Goal: Task Accomplishment & Management: Complete application form

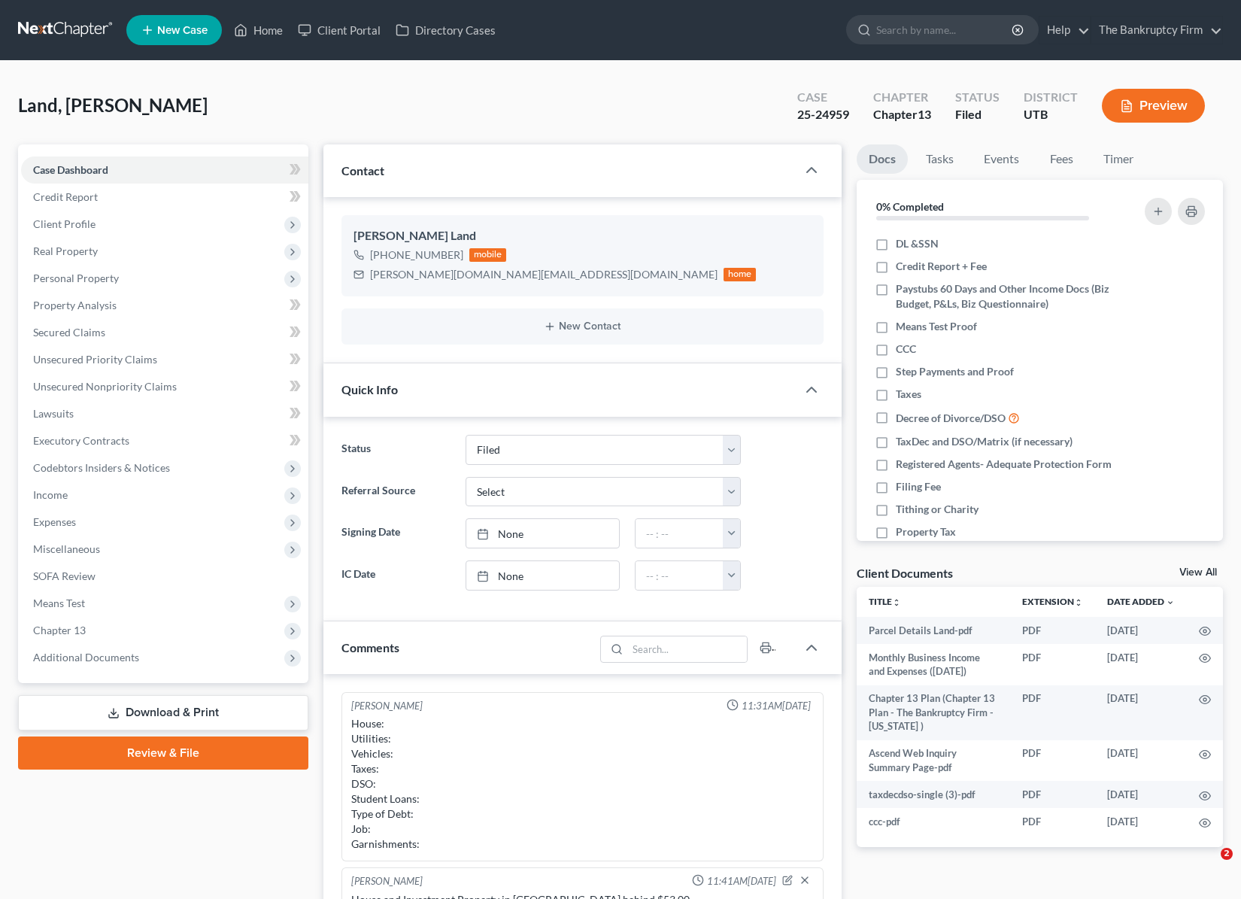
select select "3"
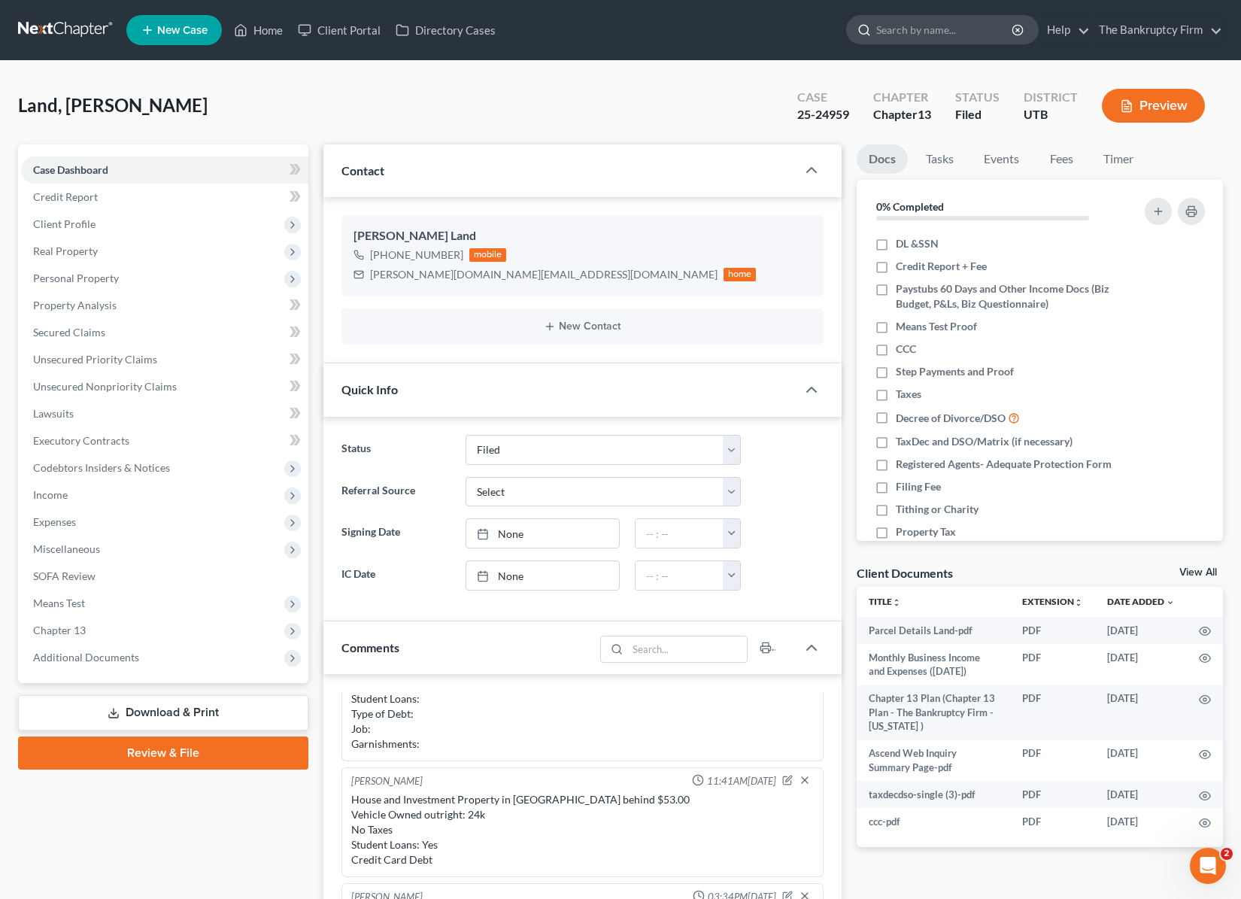
click at [937, 33] on input "search" at bounding box center [945, 30] width 138 height 28
click at [261, 26] on link "Home" at bounding box center [258, 30] width 64 height 27
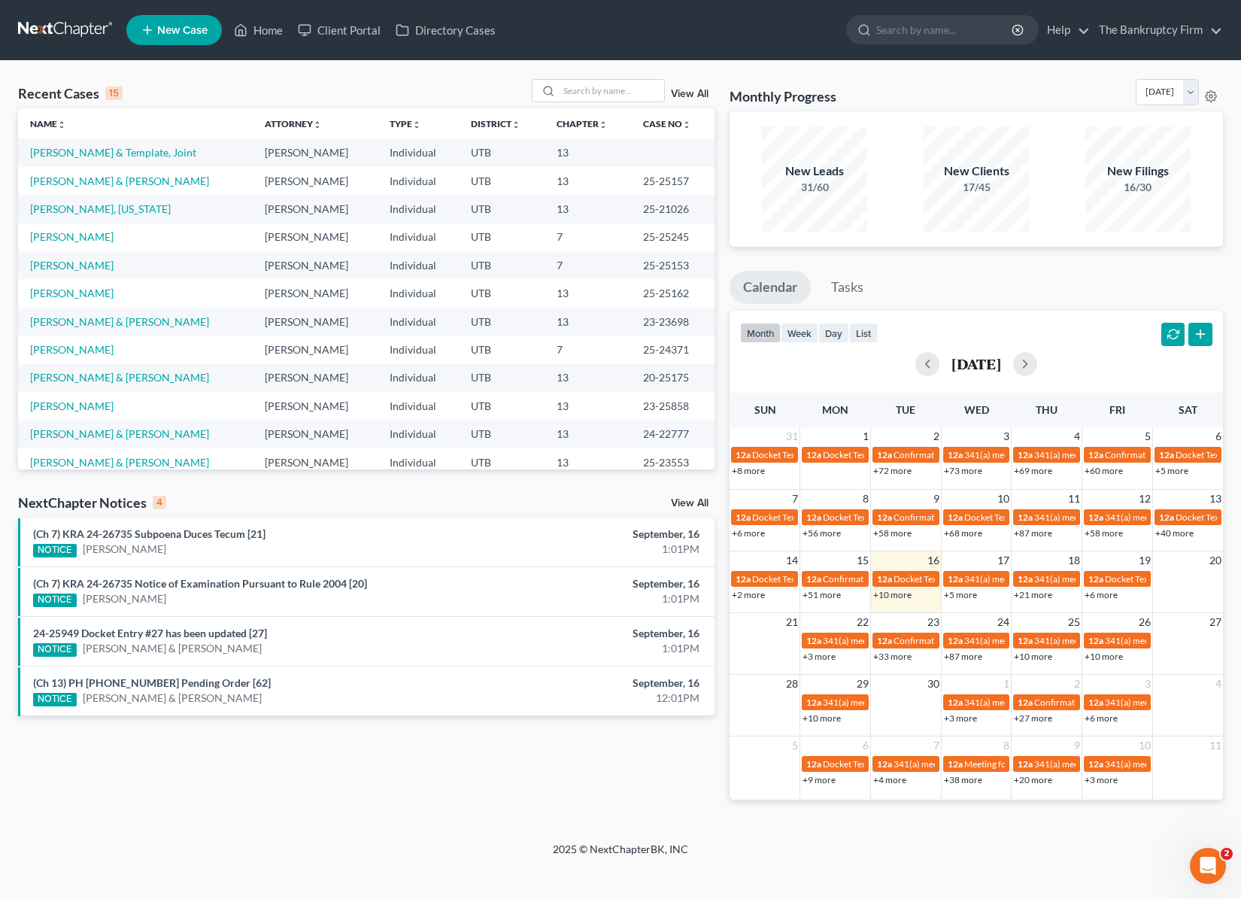
click at [694, 98] on link "View All" at bounding box center [690, 94] width 38 height 11
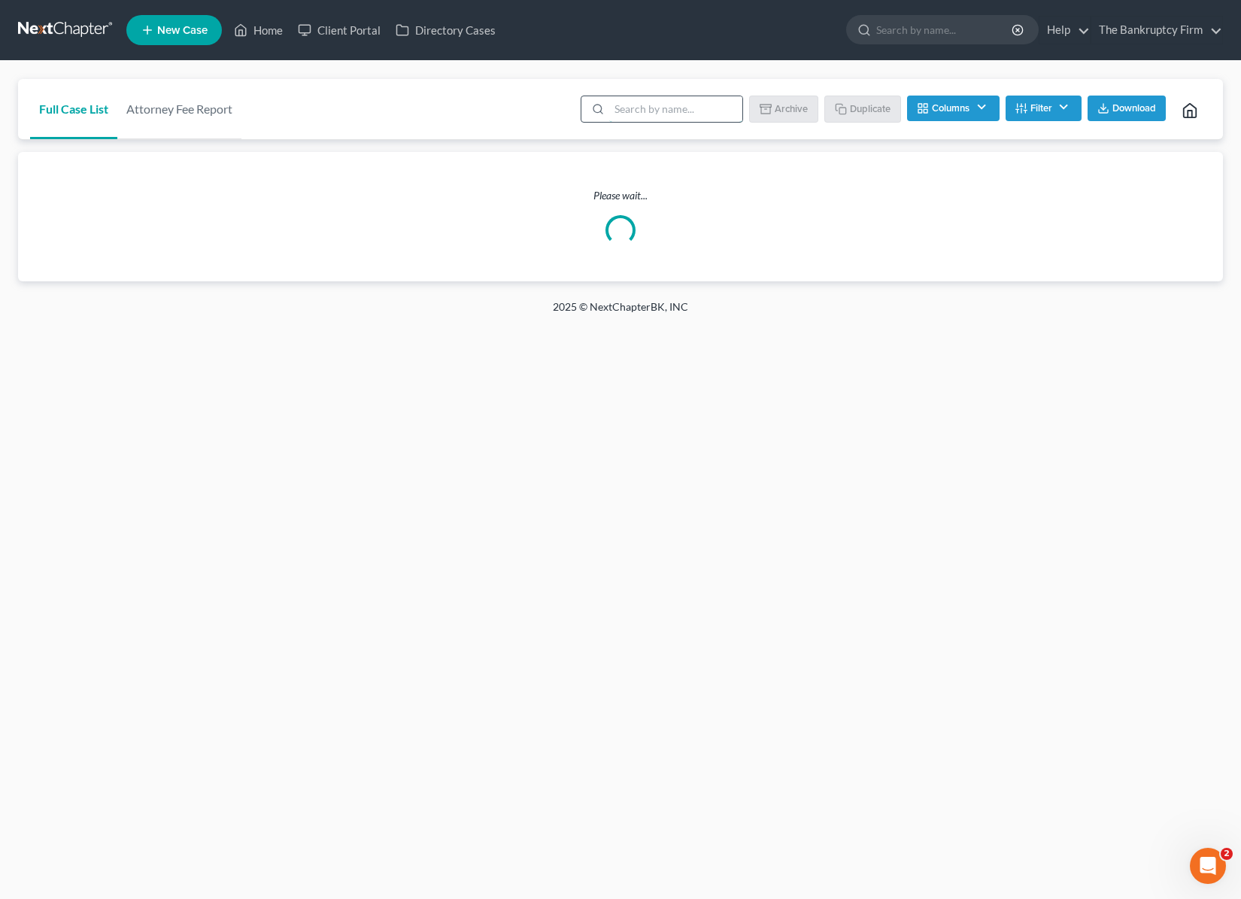
click at [676, 115] on input "search" at bounding box center [675, 109] width 133 height 26
type input "miller"
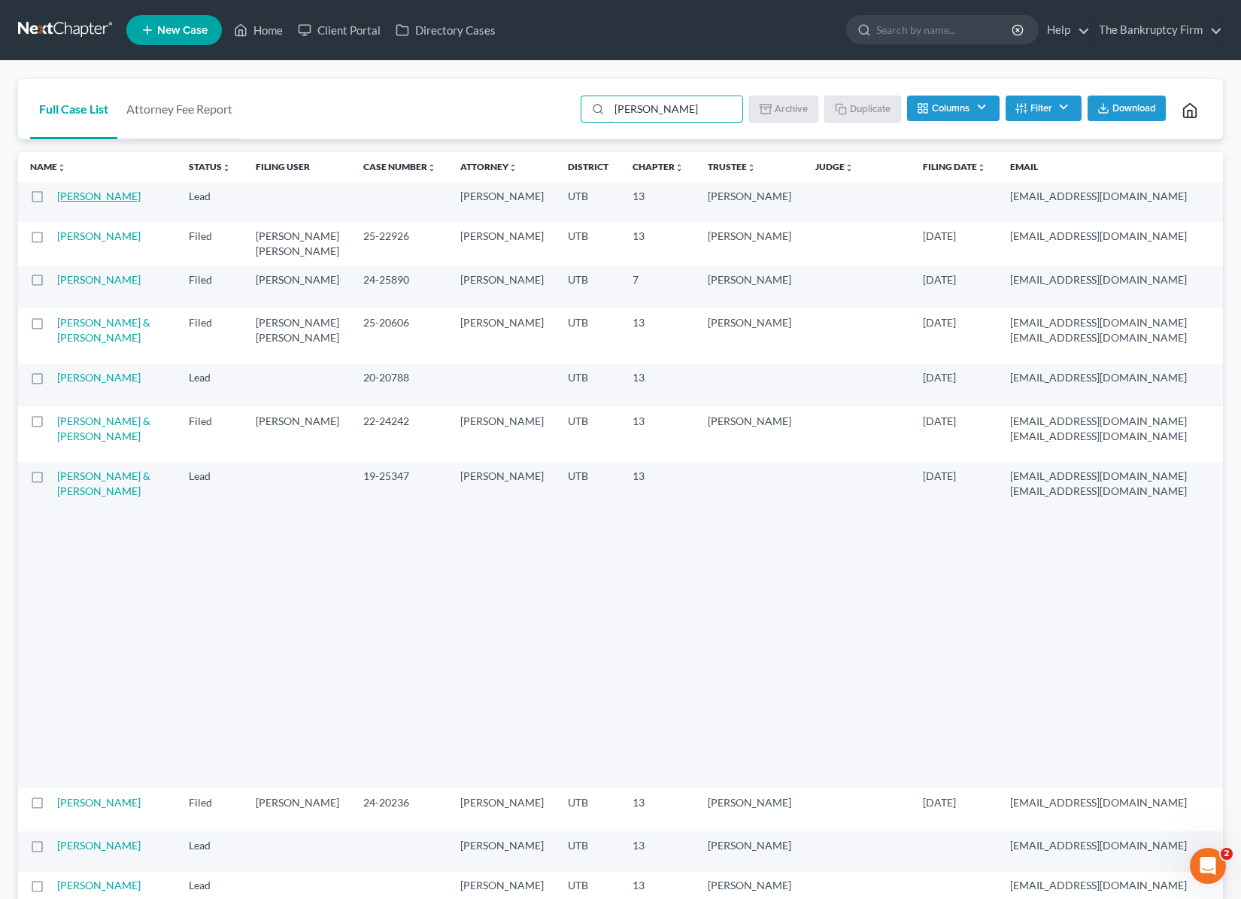
click at [73, 199] on link "Miller, Marinda" at bounding box center [99, 196] width 84 height 13
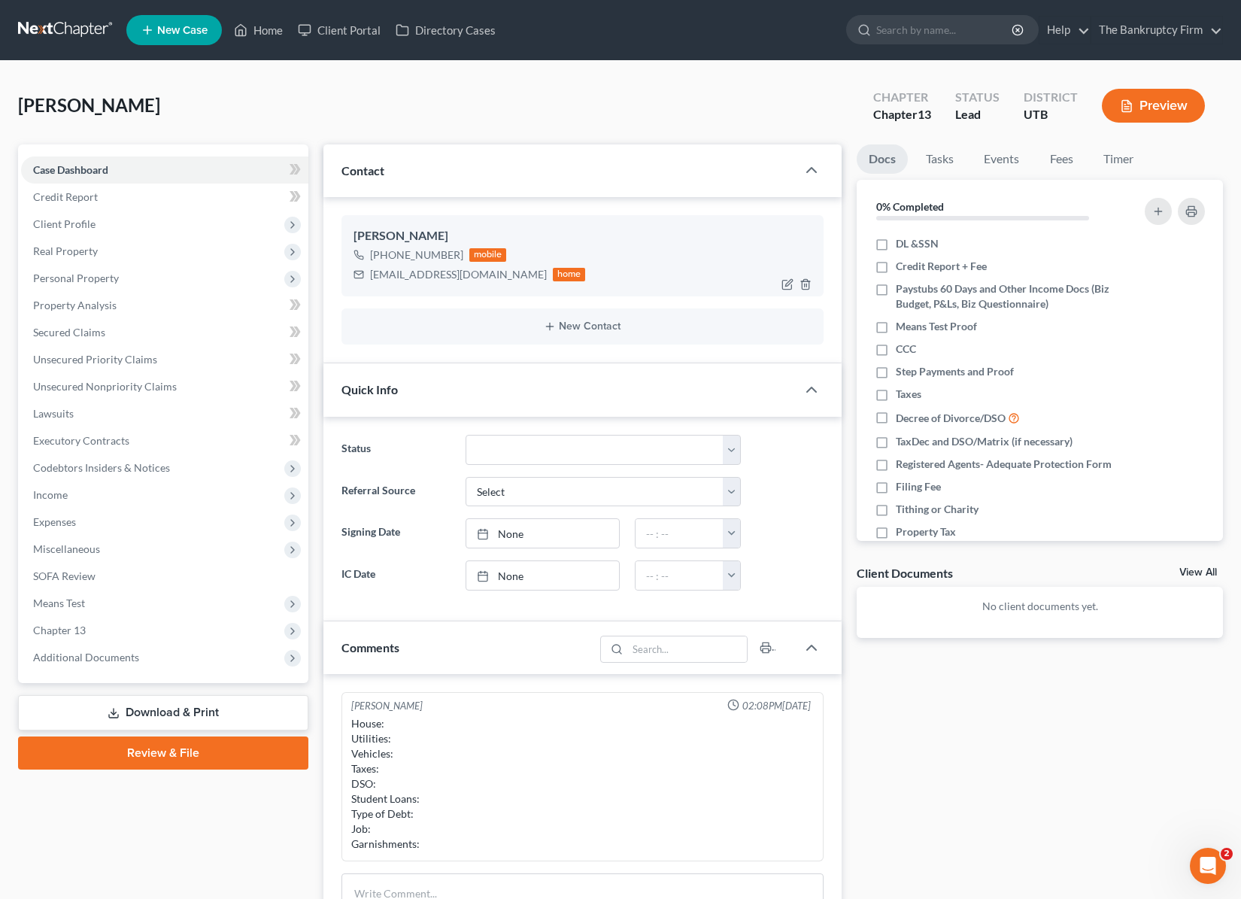
scroll to position [7, 0]
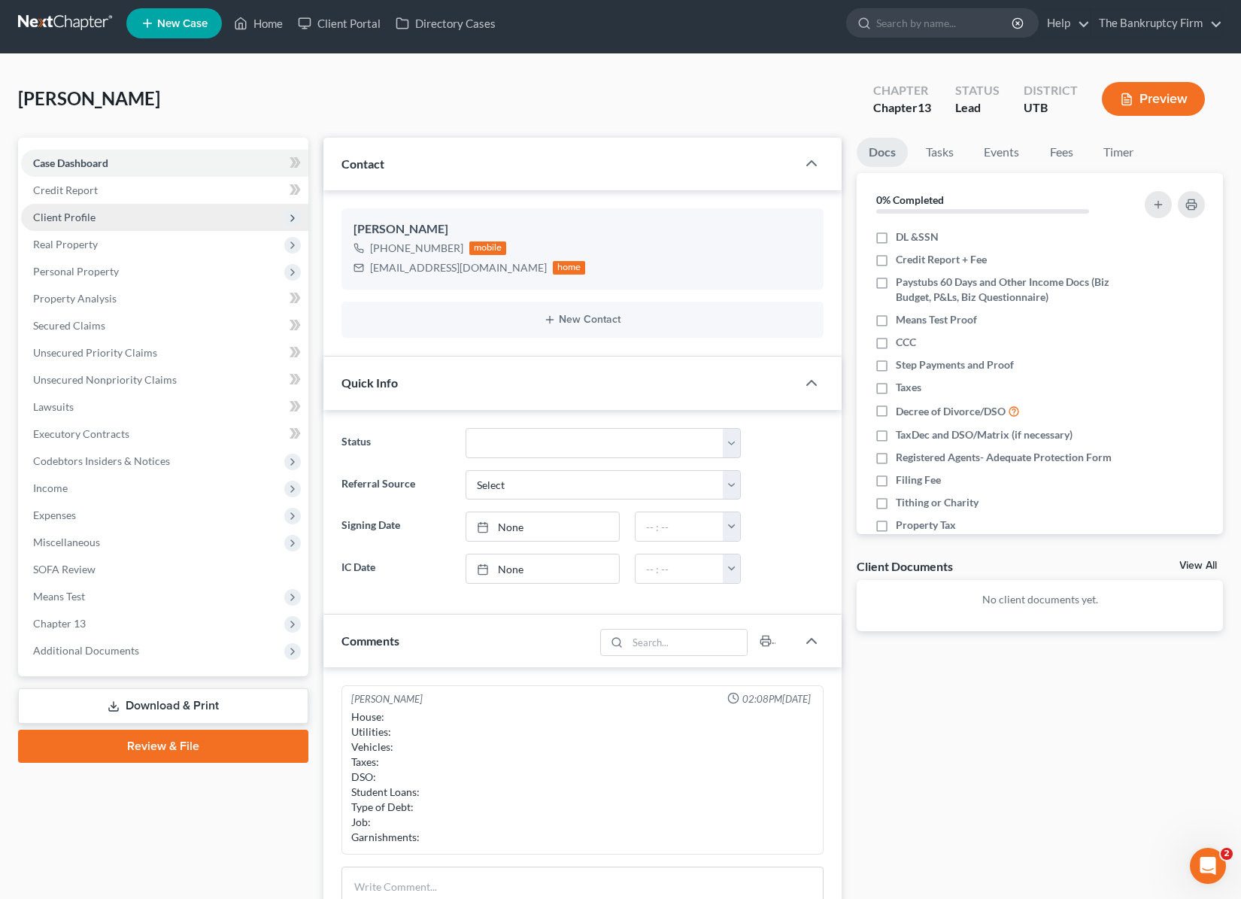
click at [82, 220] on span "Client Profile" at bounding box center [64, 217] width 62 height 13
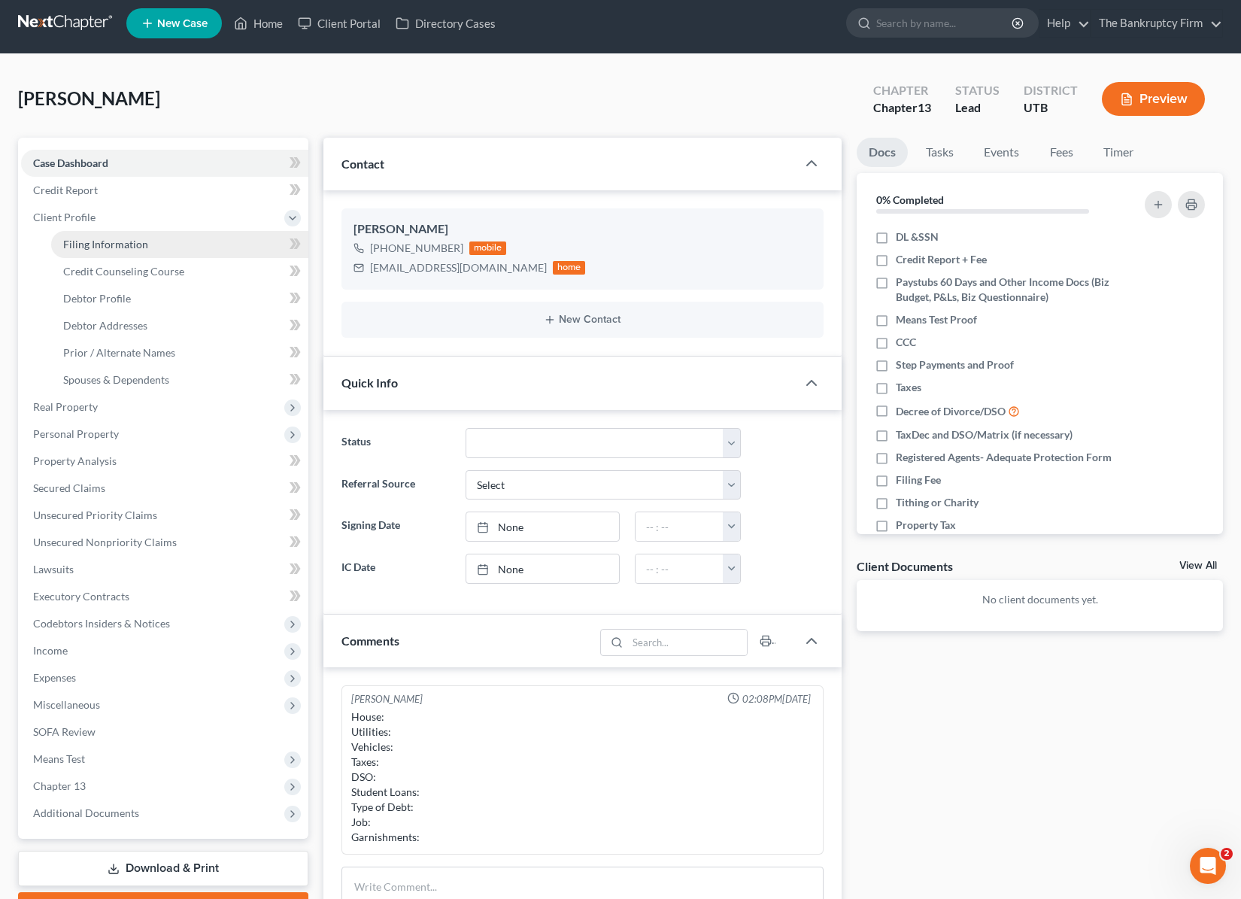
click at [125, 245] on span "Filing Information" at bounding box center [105, 244] width 85 height 13
select select "1"
select select "0"
select select "3"
select select "81"
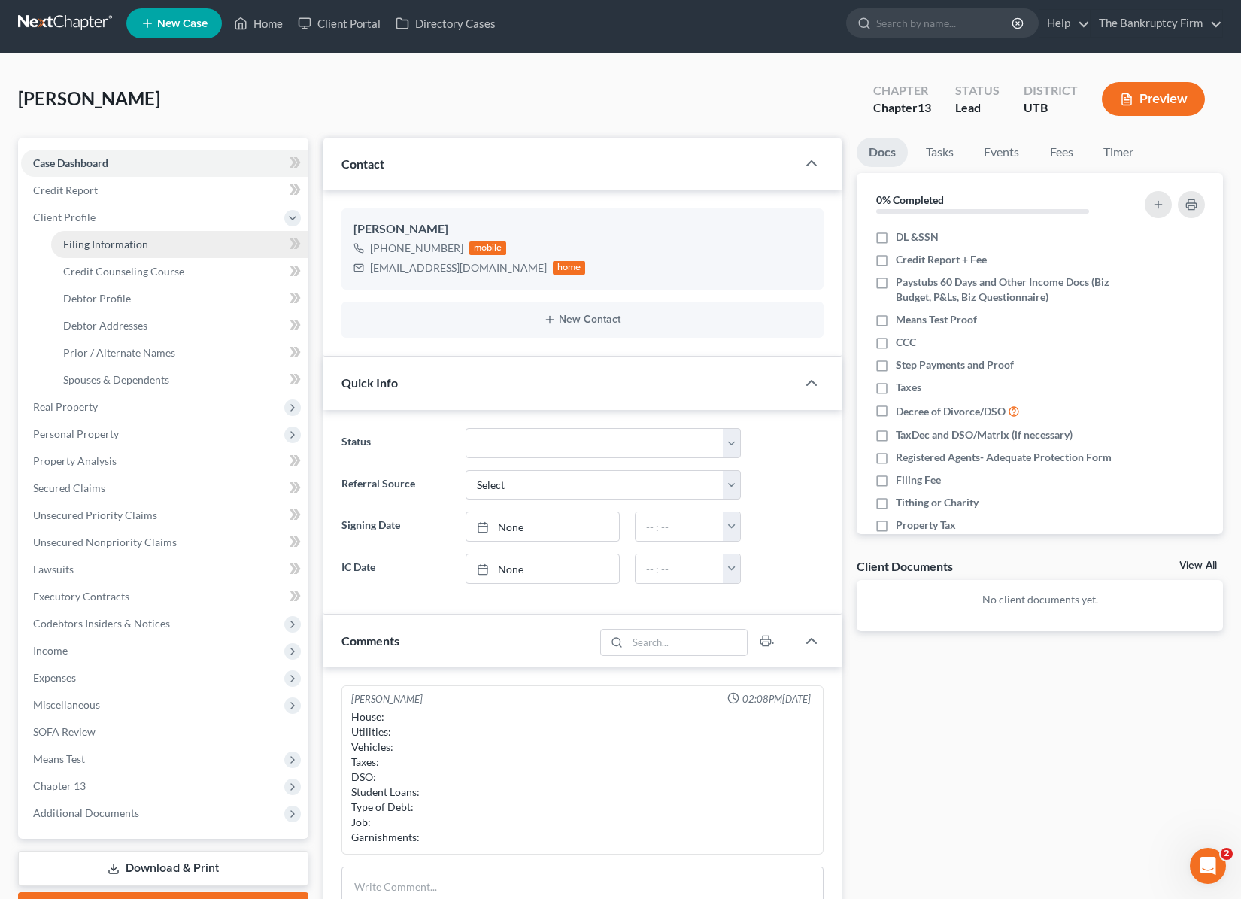
select select "0"
select select "46"
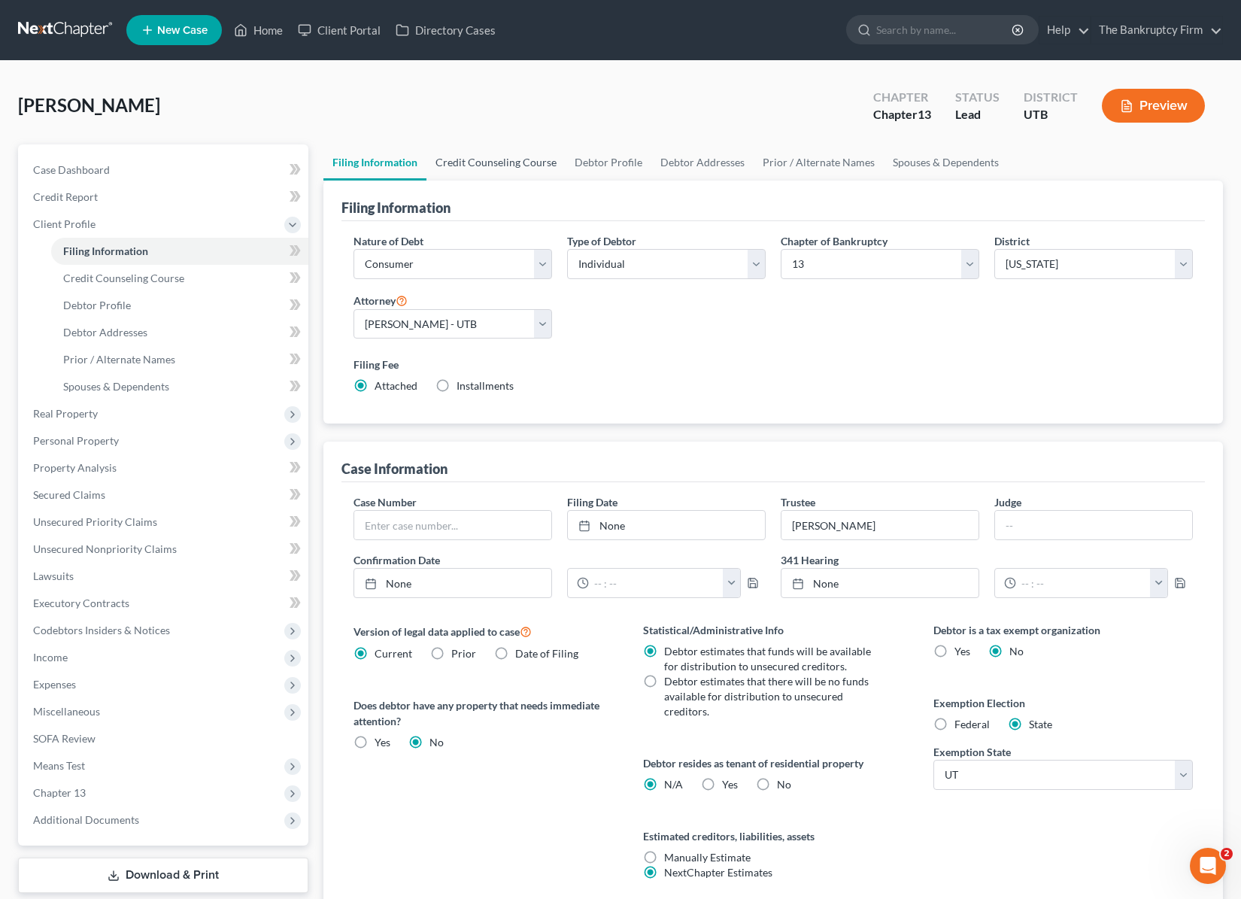
click at [499, 157] on link "Credit Counseling Course" at bounding box center [496, 162] width 139 height 36
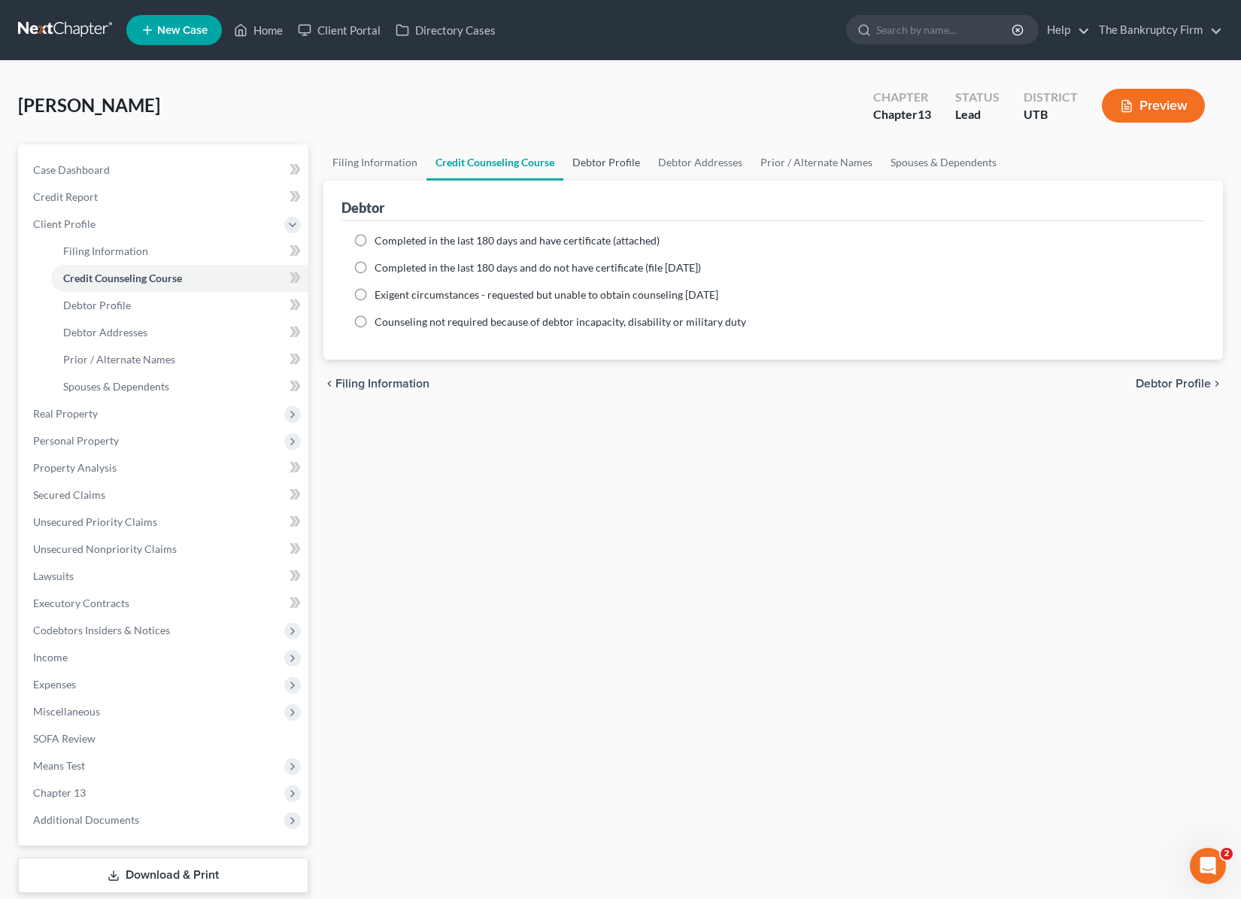
click at [622, 159] on link "Debtor Profile" at bounding box center [607, 162] width 86 height 36
select select "3"
select select "0"
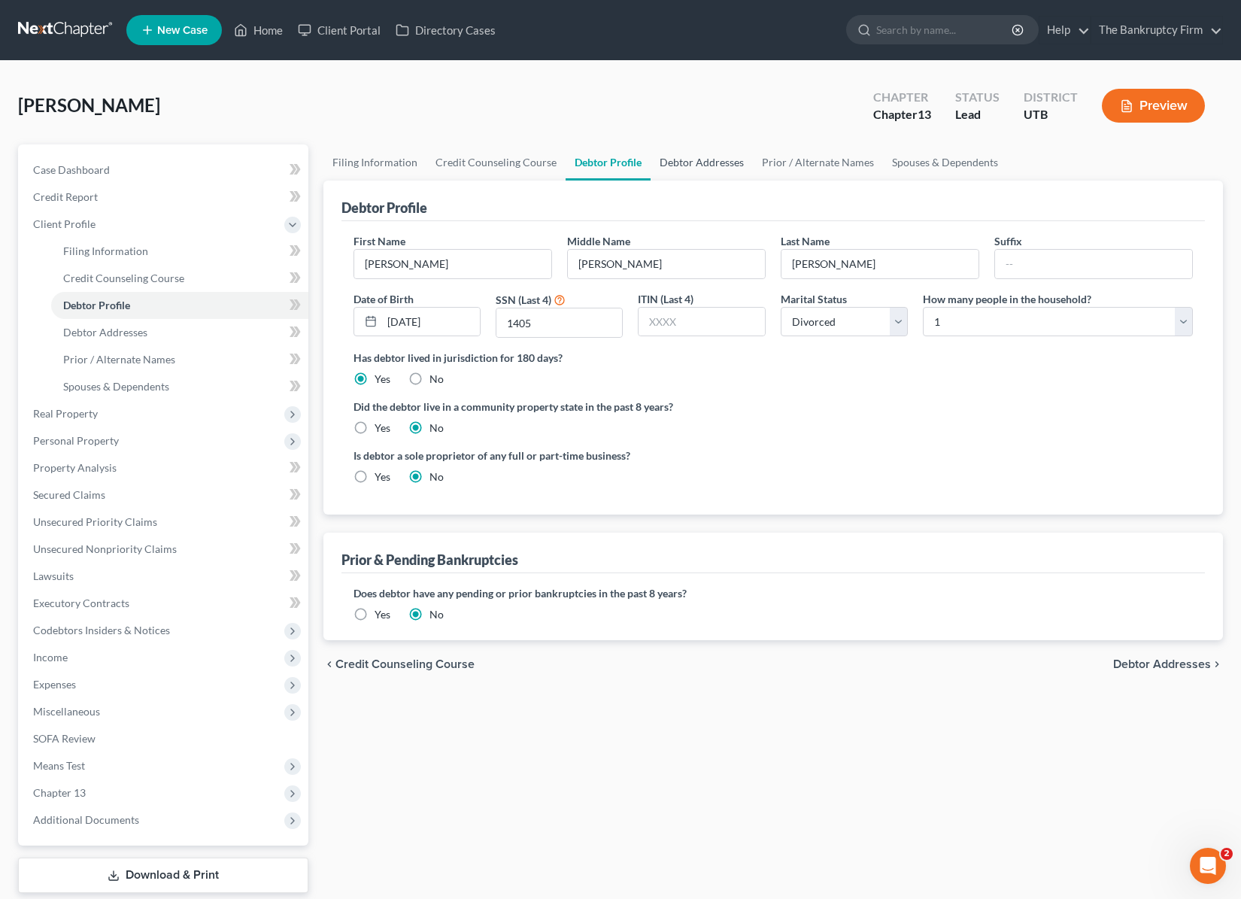
click at [690, 164] on link "Debtor Addresses" at bounding box center [702, 162] width 102 height 36
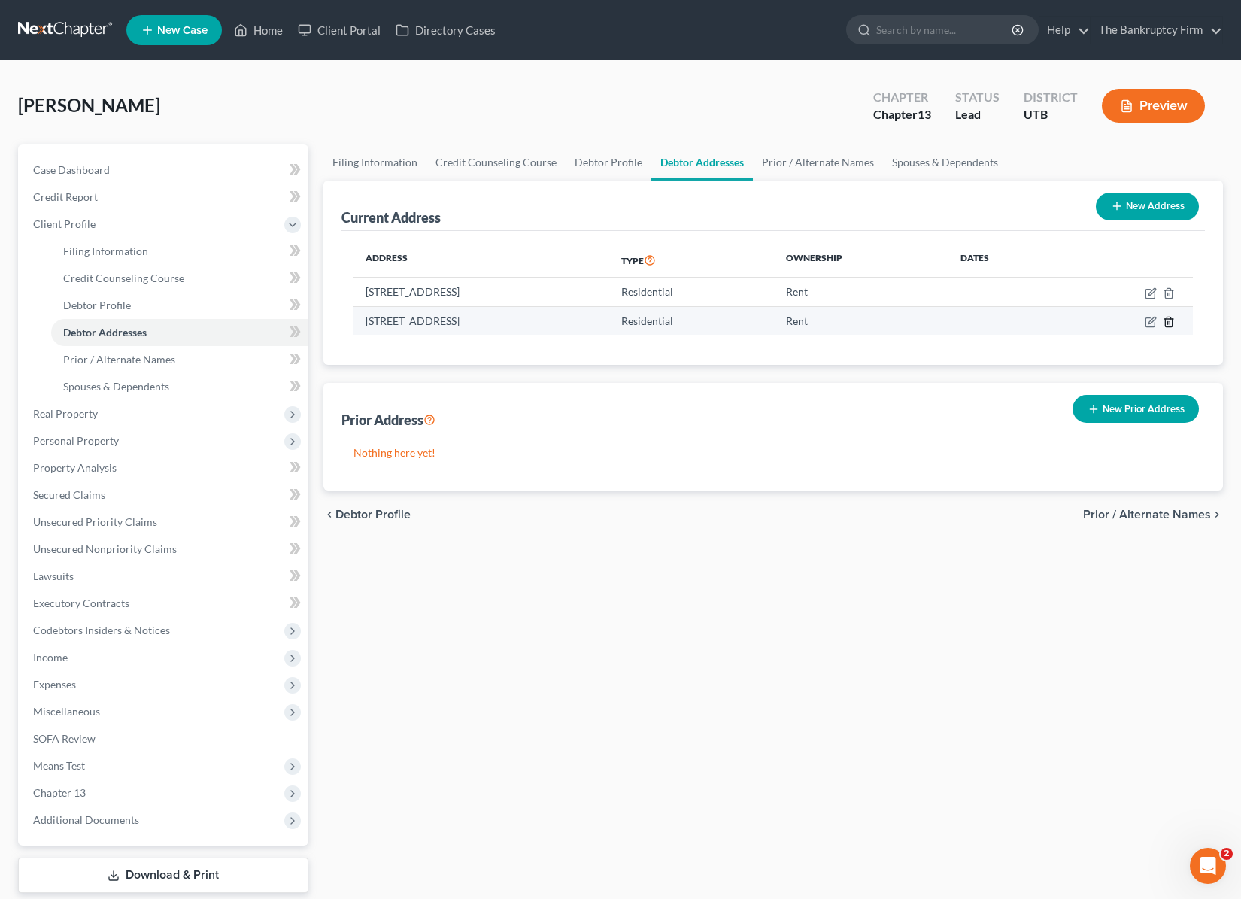
click at [1170, 318] on icon "button" at bounding box center [1169, 322] width 12 height 12
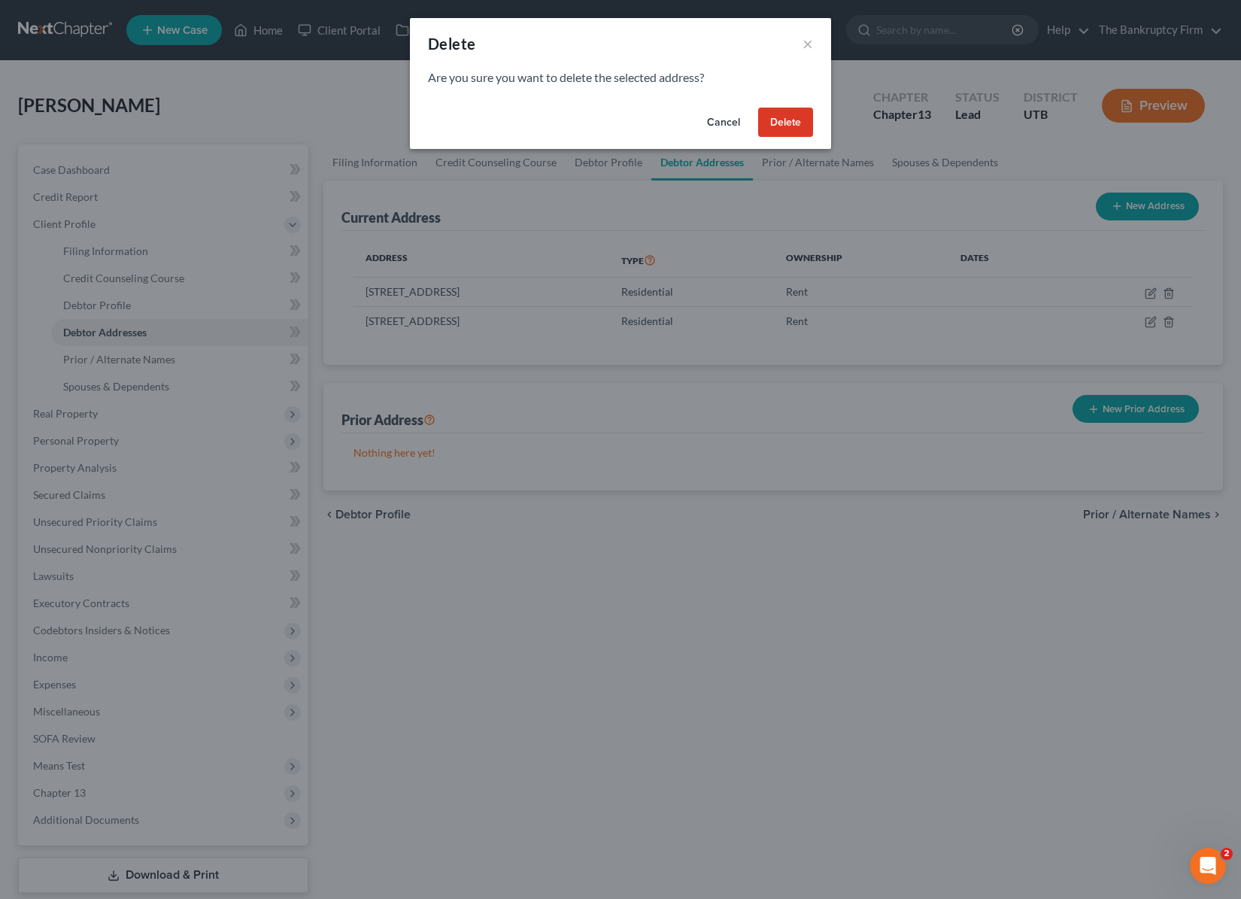
click at [781, 120] on button "Delete" at bounding box center [785, 123] width 55 height 30
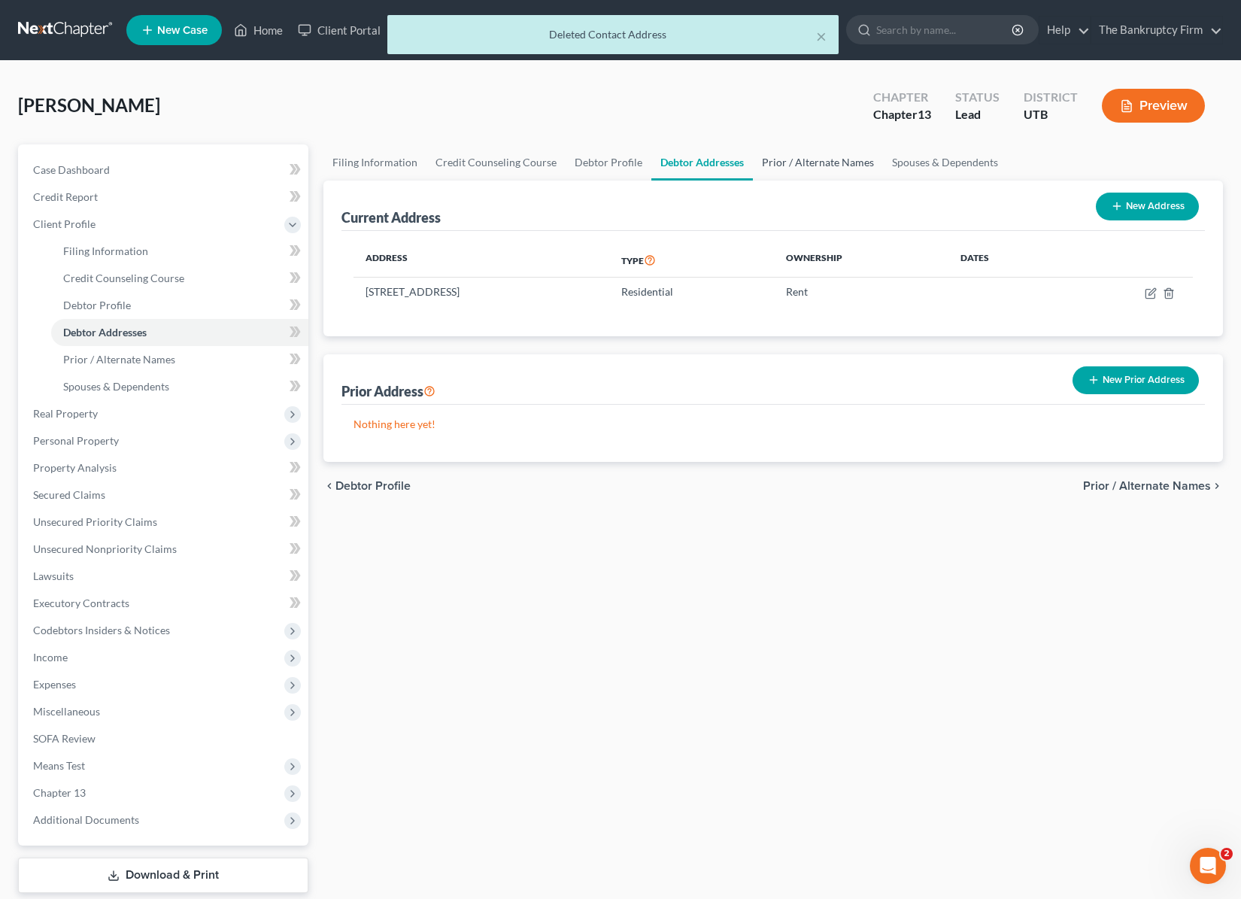
click at [800, 166] on link "Prior / Alternate Names" at bounding box center [818, 162] width 130 height 36
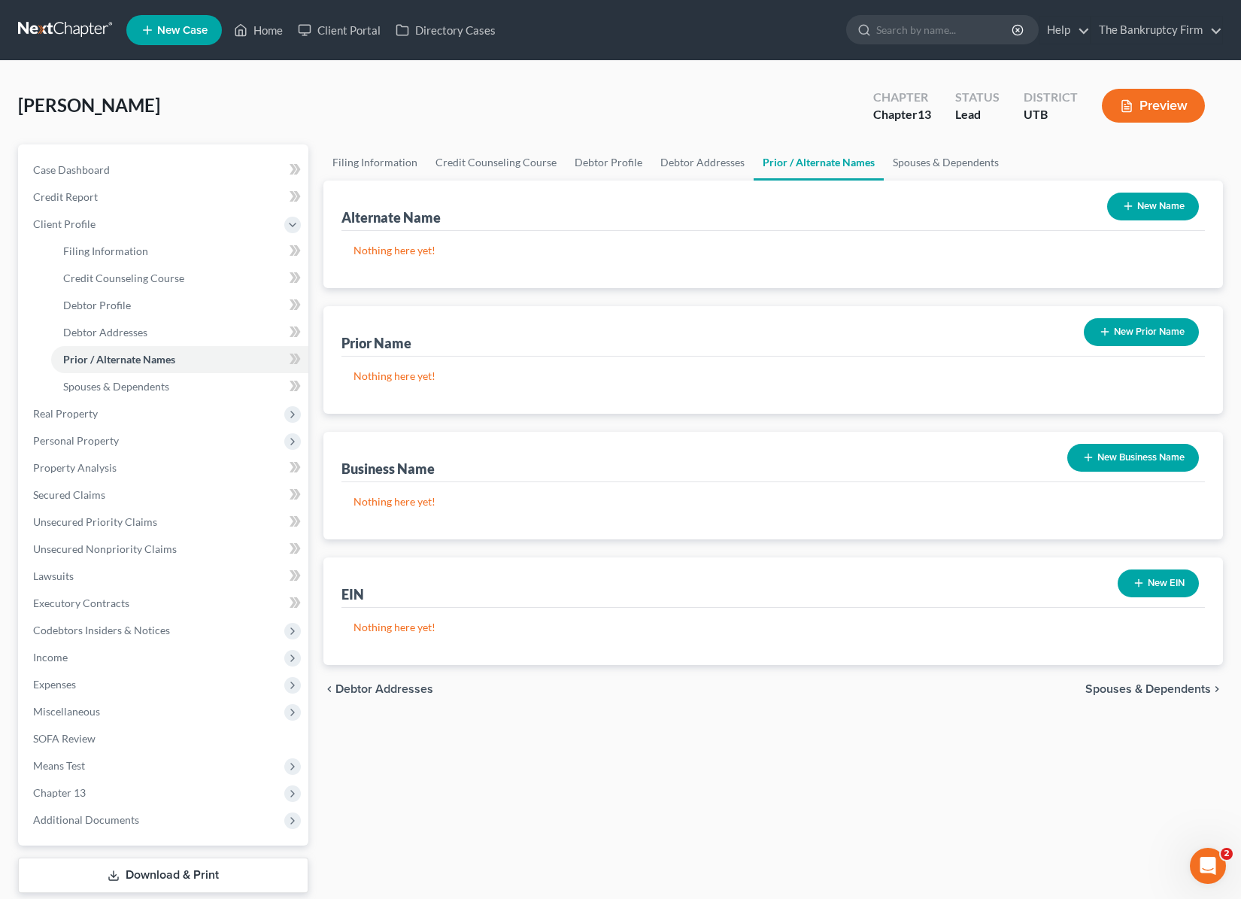
scroll to position [6, 0]
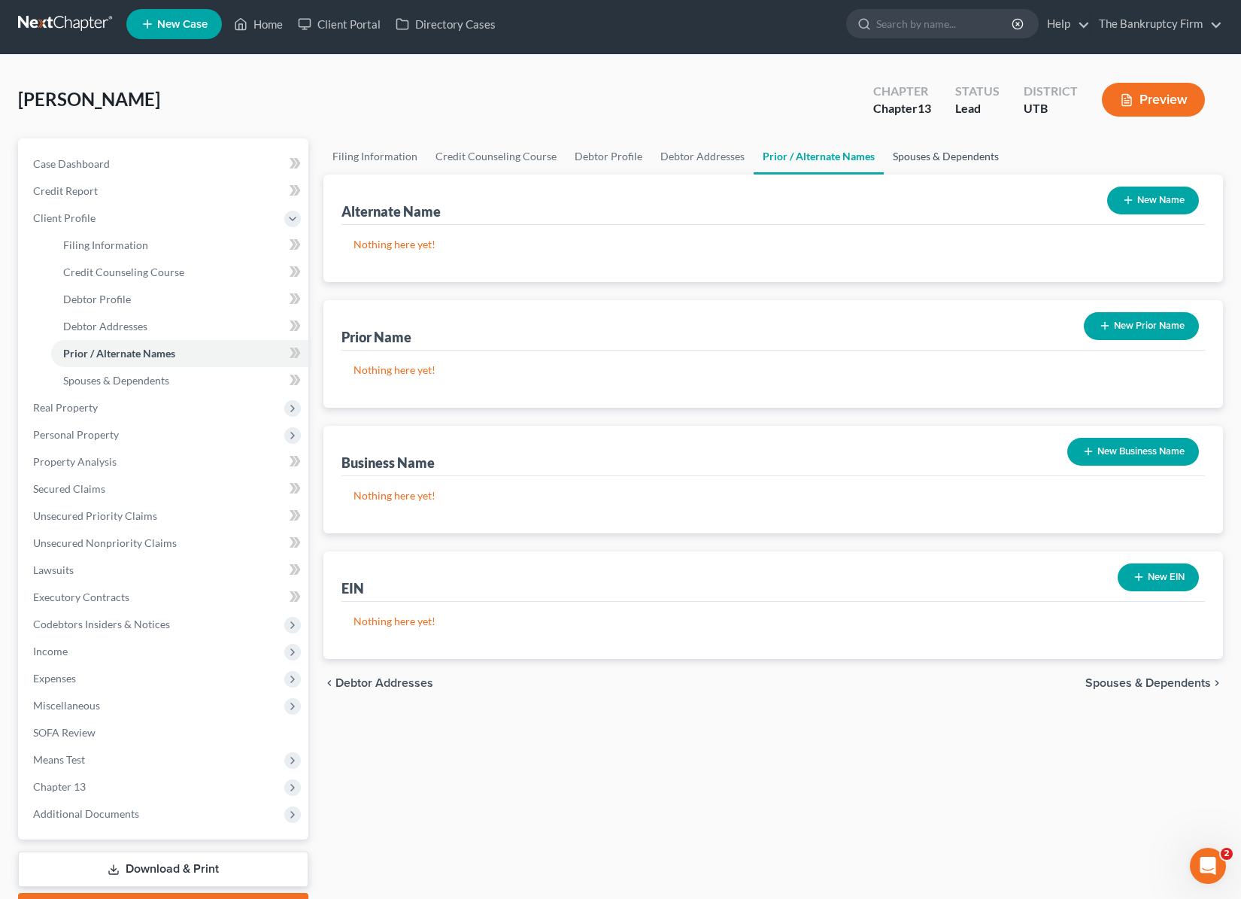
click at [944, 158] on link "Spouses & Dependents" at bounding box center [946, 156] width 124 height 36
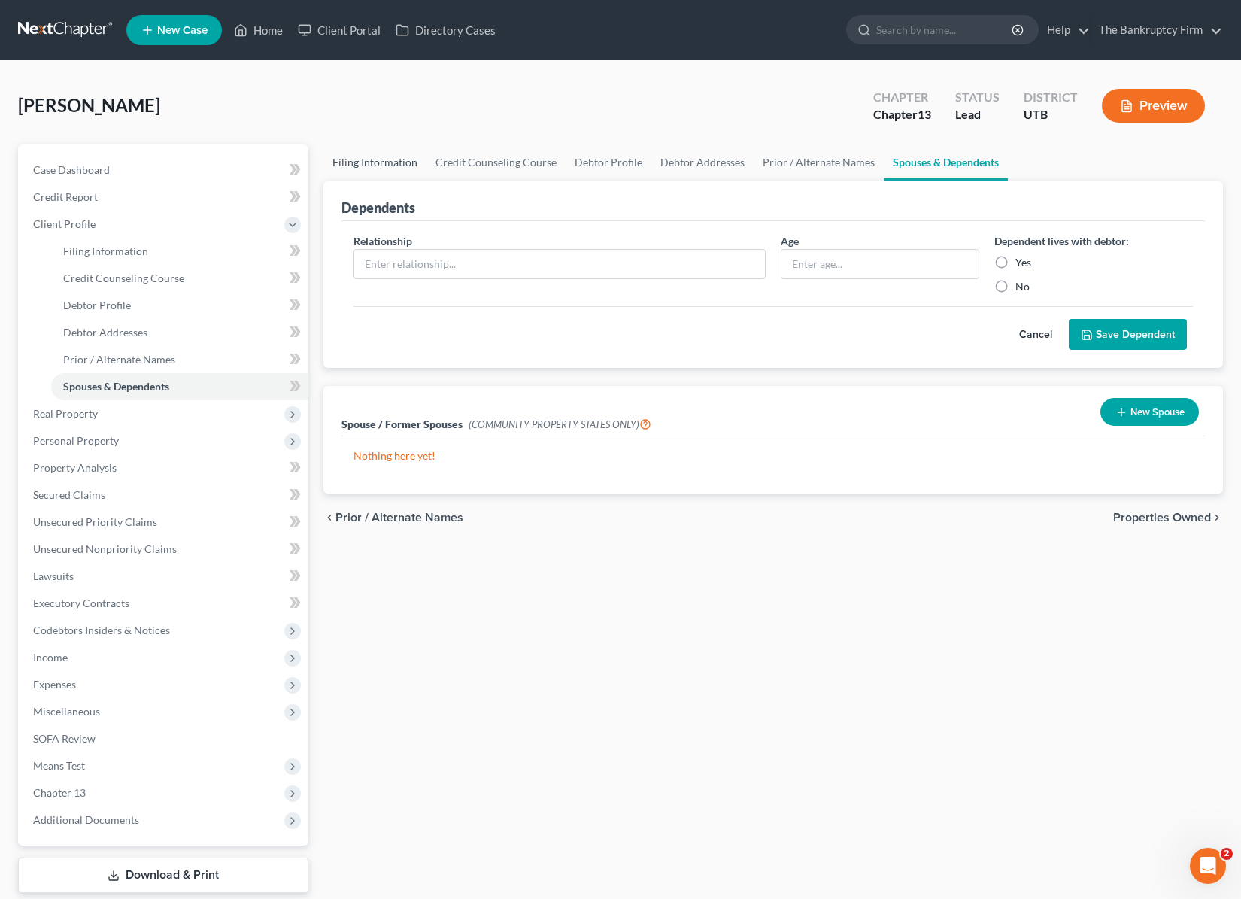
click at [384, 163] on link "Filing Information" at bounding box center [375, 162] width 103 height 36
select select "1"
select select "0"
select select "3"
select select "81"
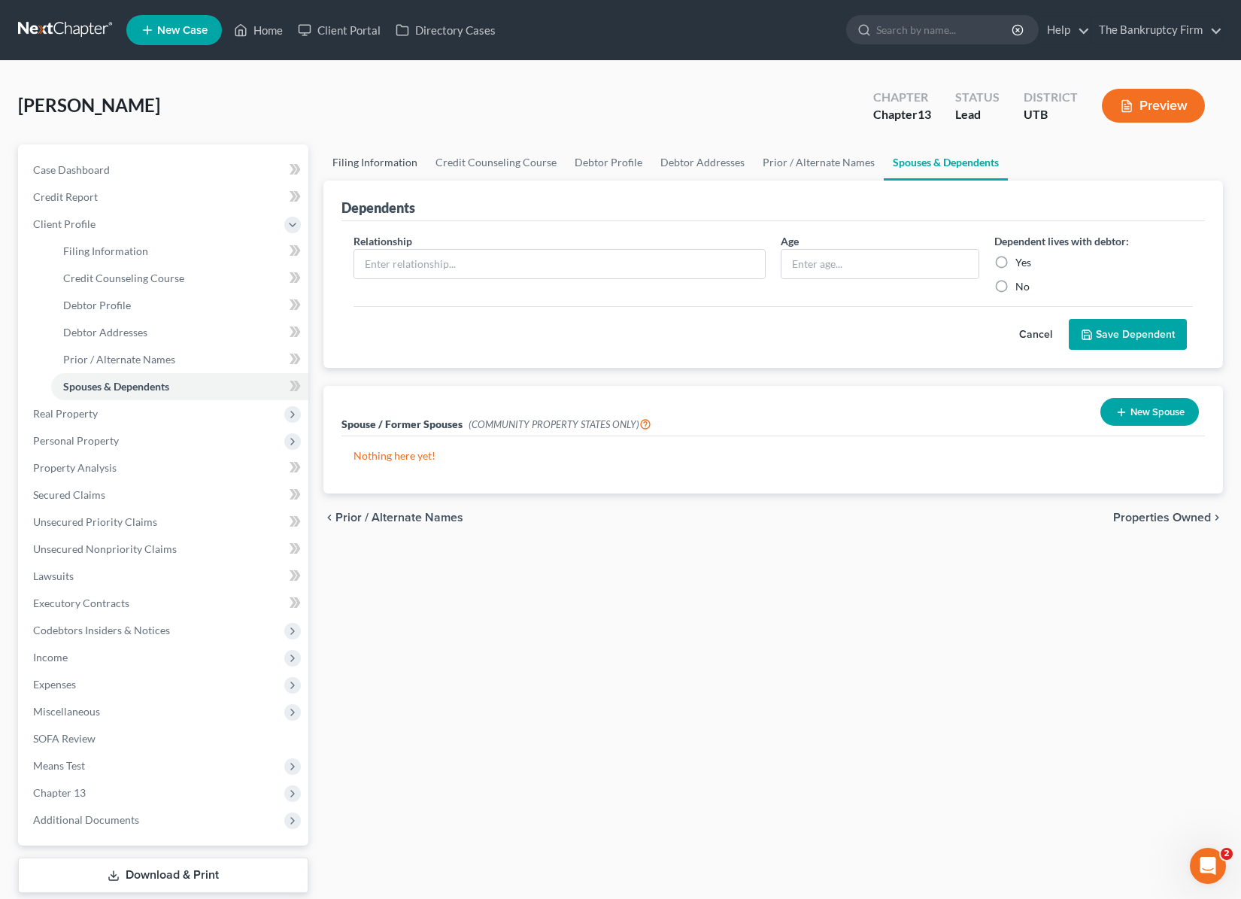
select select "0"
select select "46"
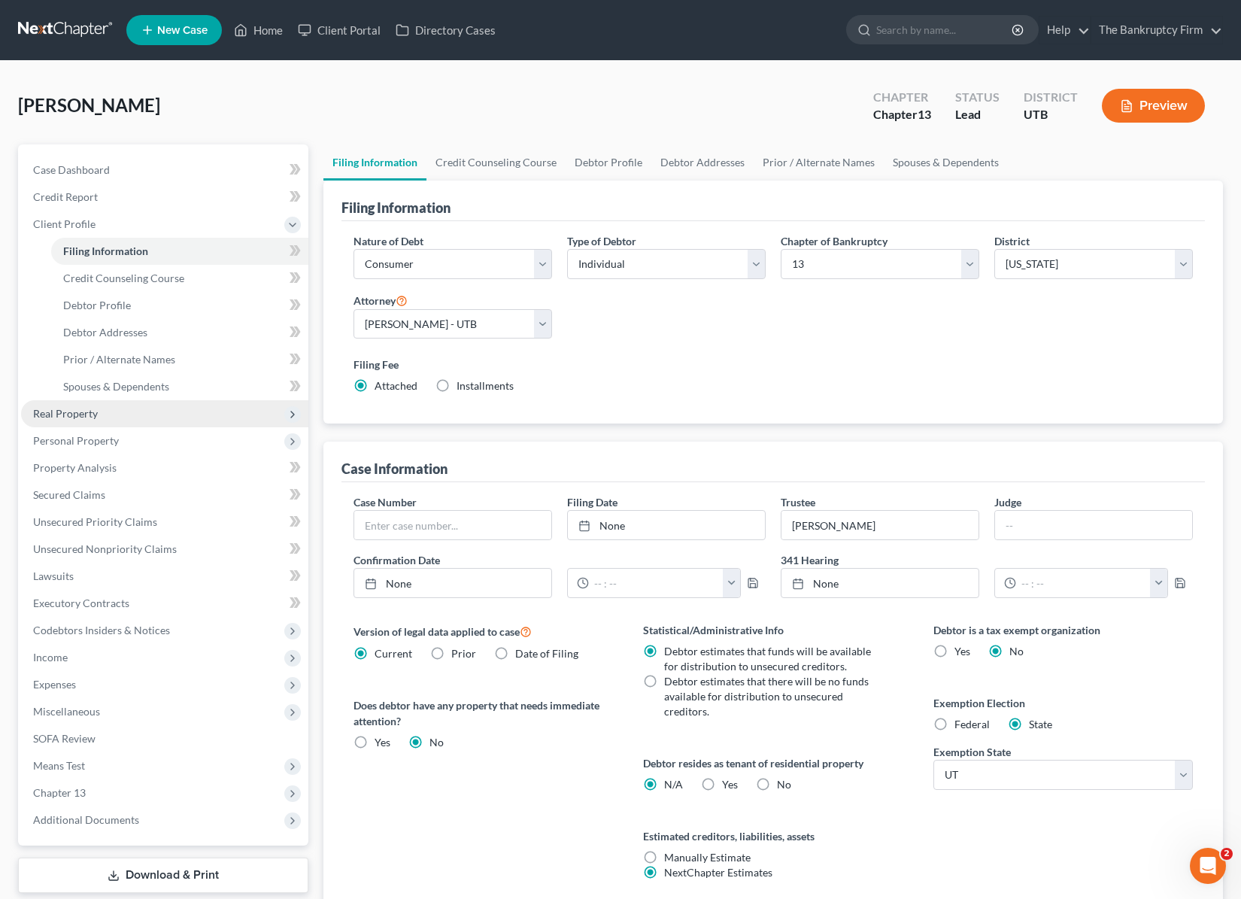
click at [78, 409] on span "Real Property" at bounding box center [65, 413] width 65 height 13
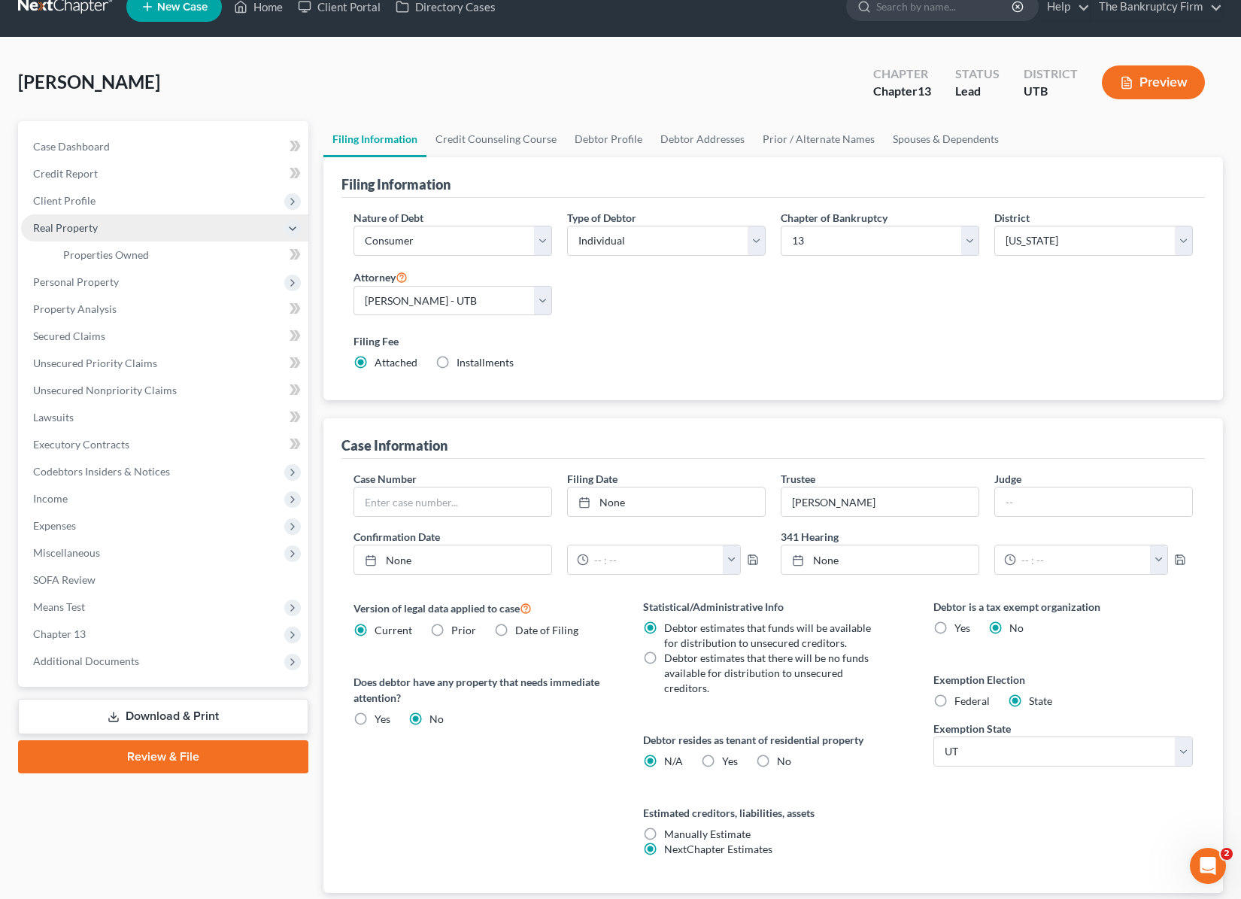
scroll to position [32, 0]
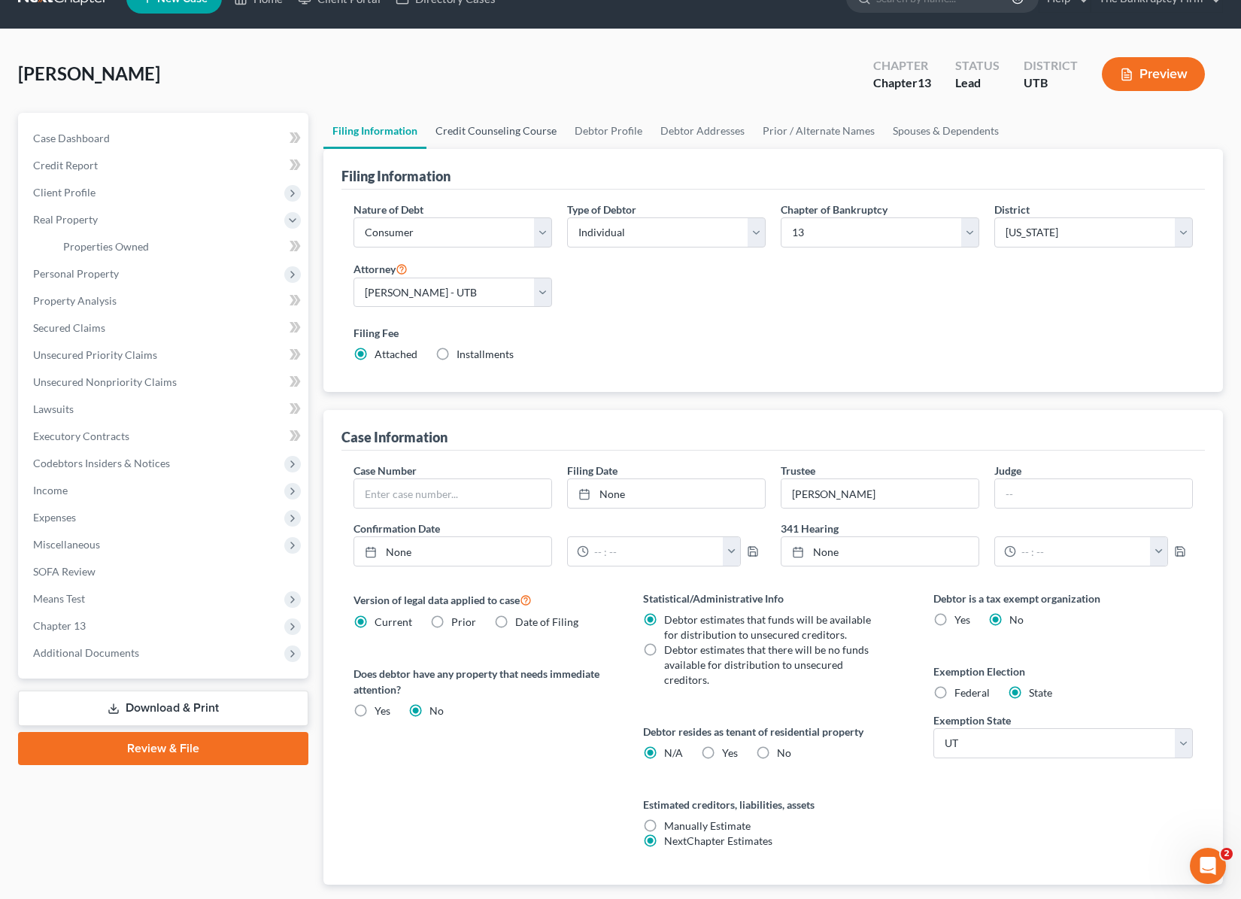
click at [491, 129] on link "Credit Counseling Course" at bounding box center [496, 131] width 139 height 36
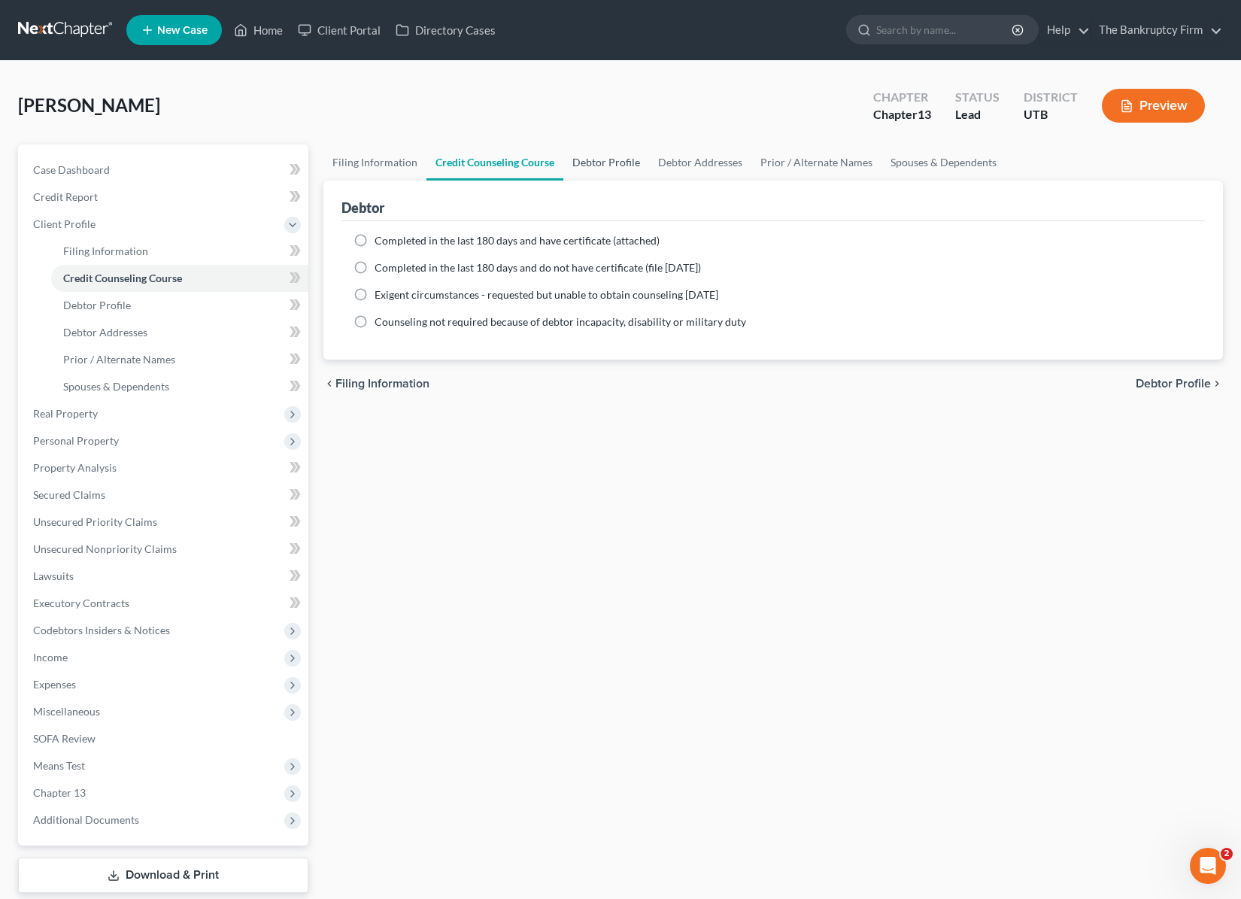
click at [609, 161] on link "Debtor Profile" at bounding box center [607, 162] width 86 height 36
select select "3"
select select "0"
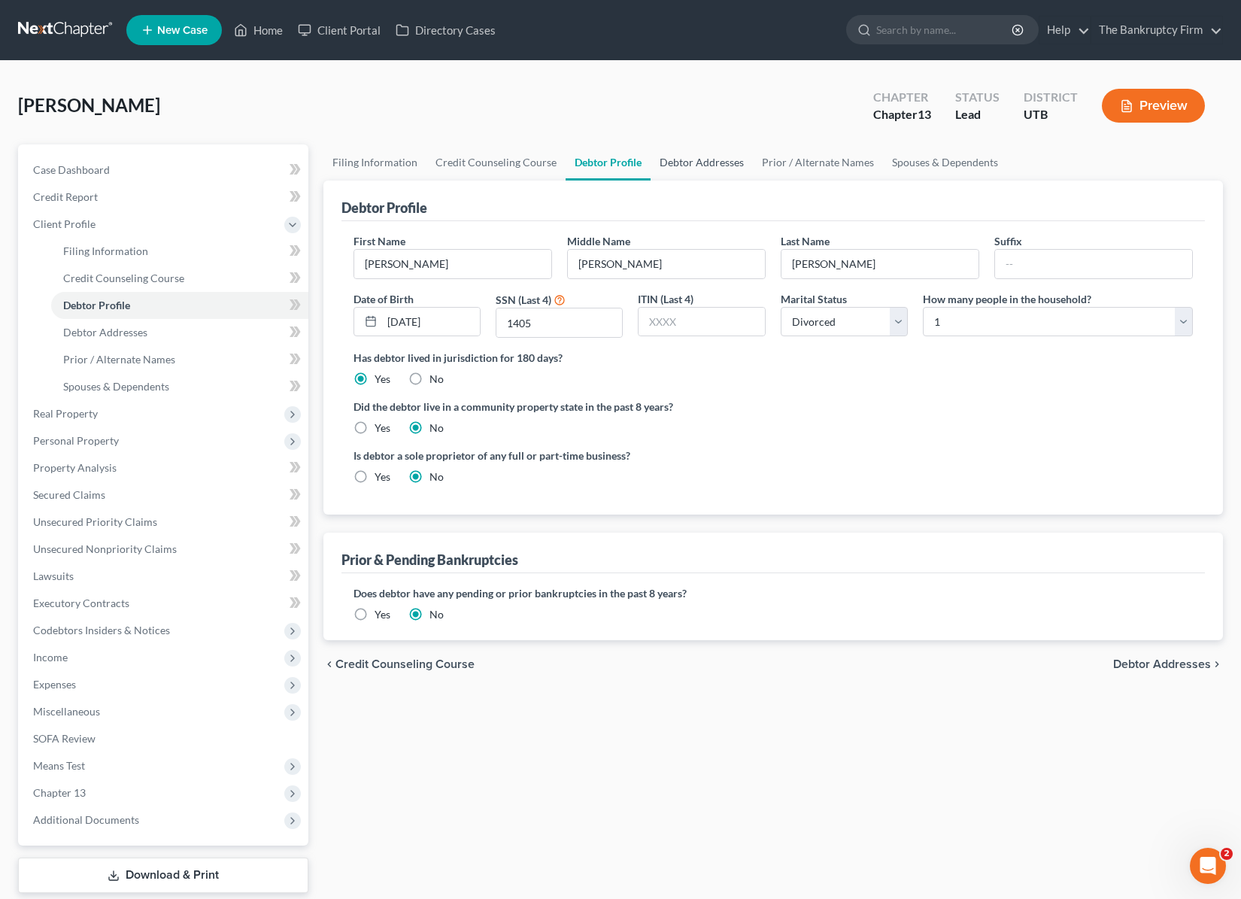
drag, startPoint x: 692, startPoint y: 163, endPoint x: 705, endPoint y: 160, distance: 13.0
click at [692, 163] on link "Debtor Addresses" at bounding box center [702, 162] width 102 height 36
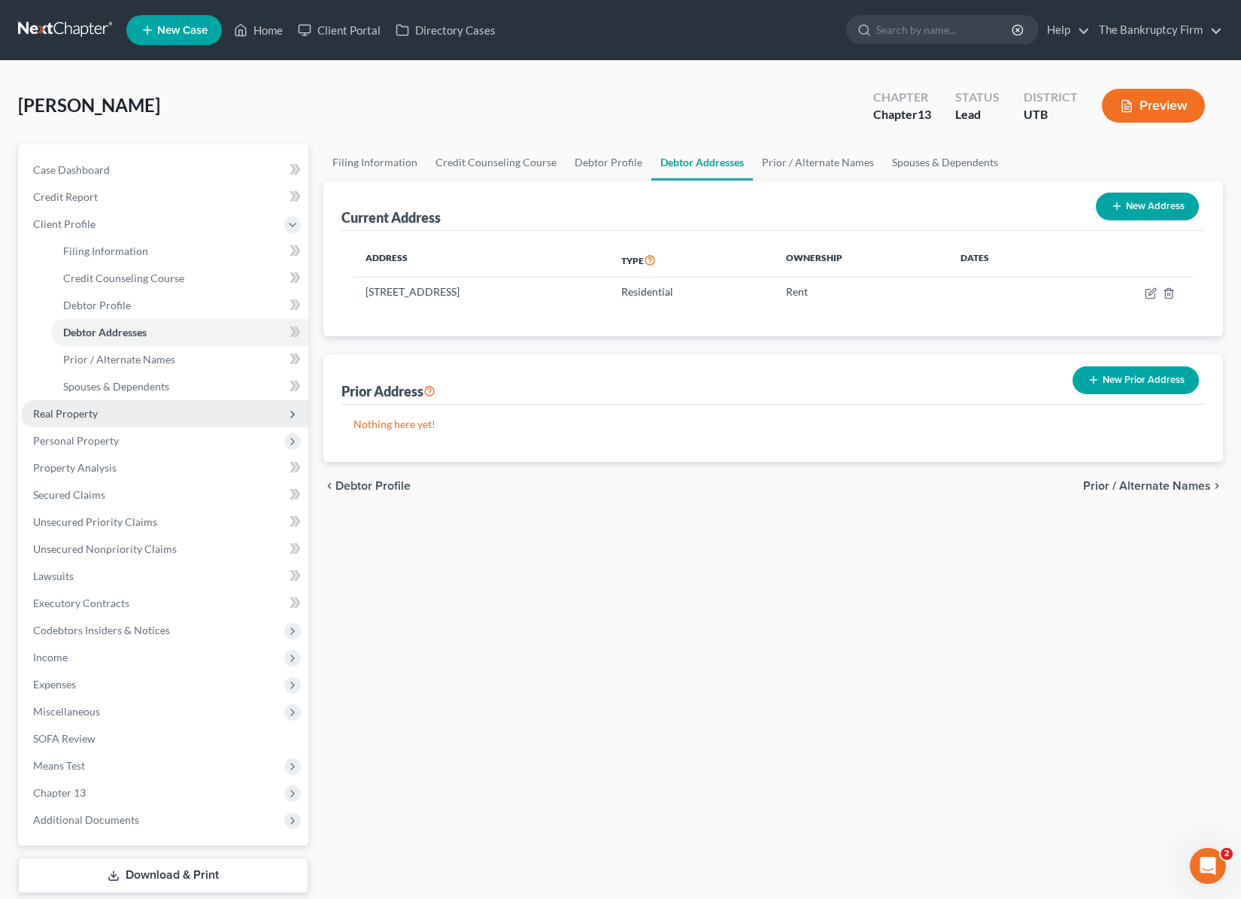
click at [67, 412] on span "Real Property" at bounding box center [65, 413] width 65 height 13
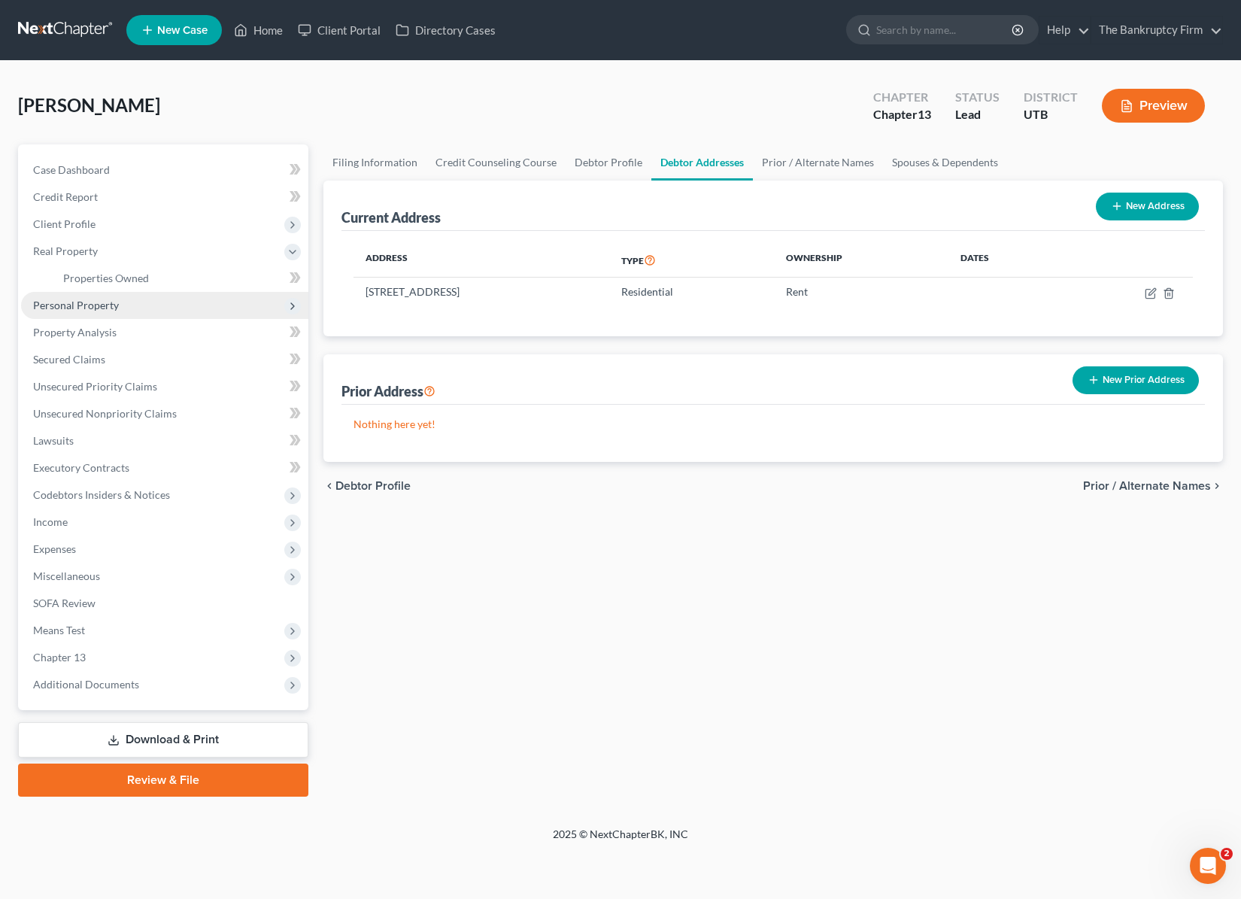
click at [110, 299] on span "Personal Property" at bounding box center [76, 305] width 86 height 13
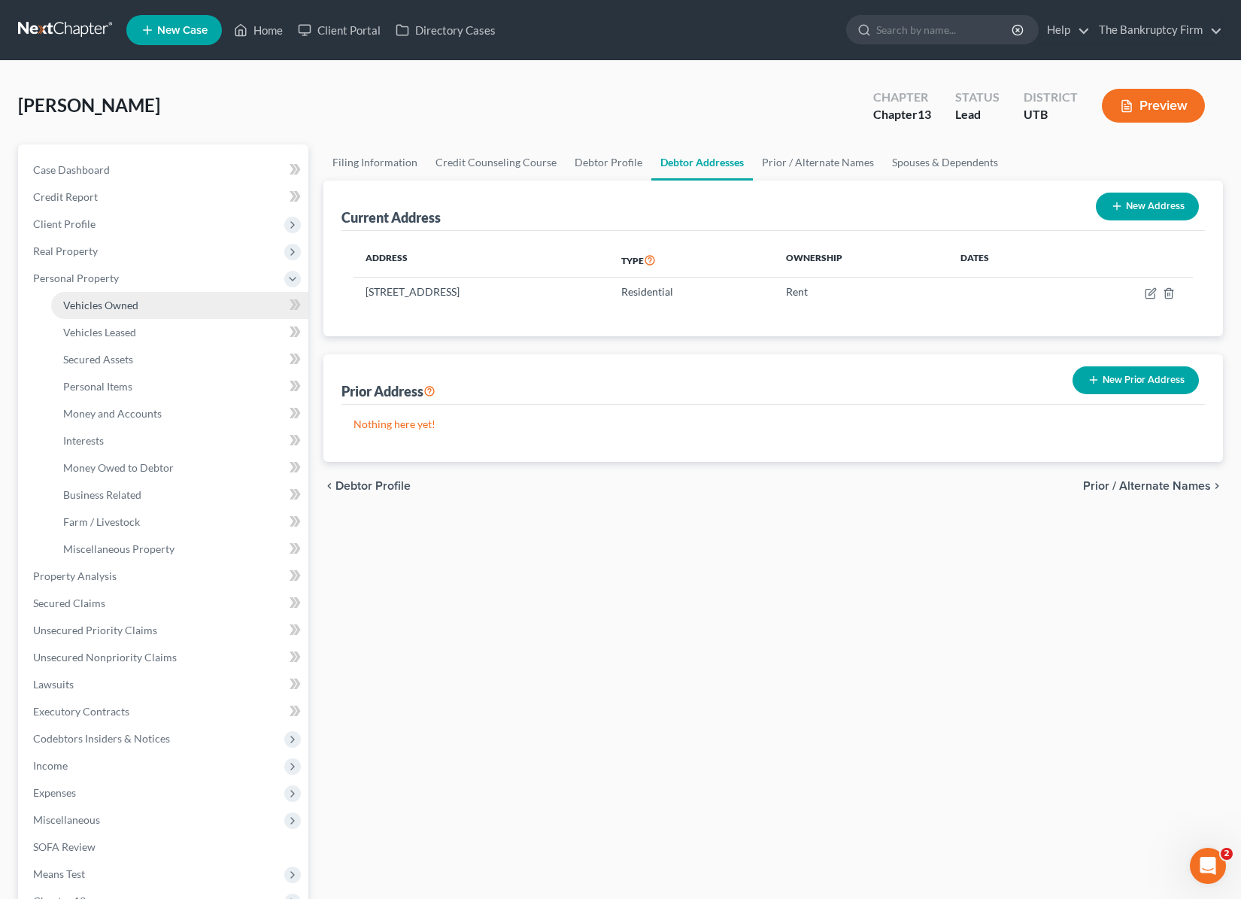
click at [115, 303] on span "Vehicles Owned" at bounding box center [100, 305] width 75 height 13
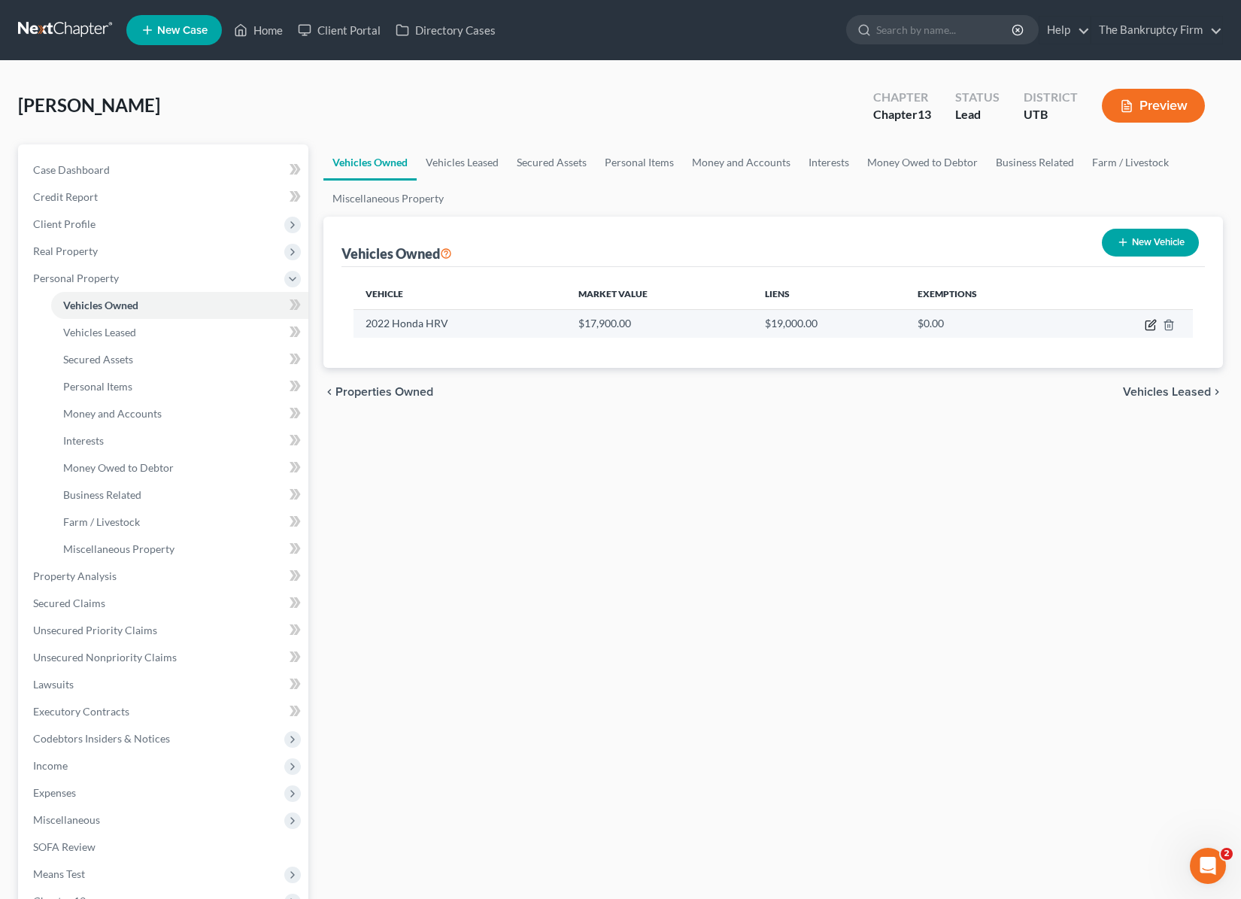
click at [1151, 322] on icon "button" at bounding box center [1151, 325] width 12 height 12
select select "0"
select select "4"
select select "2"
select select "0"
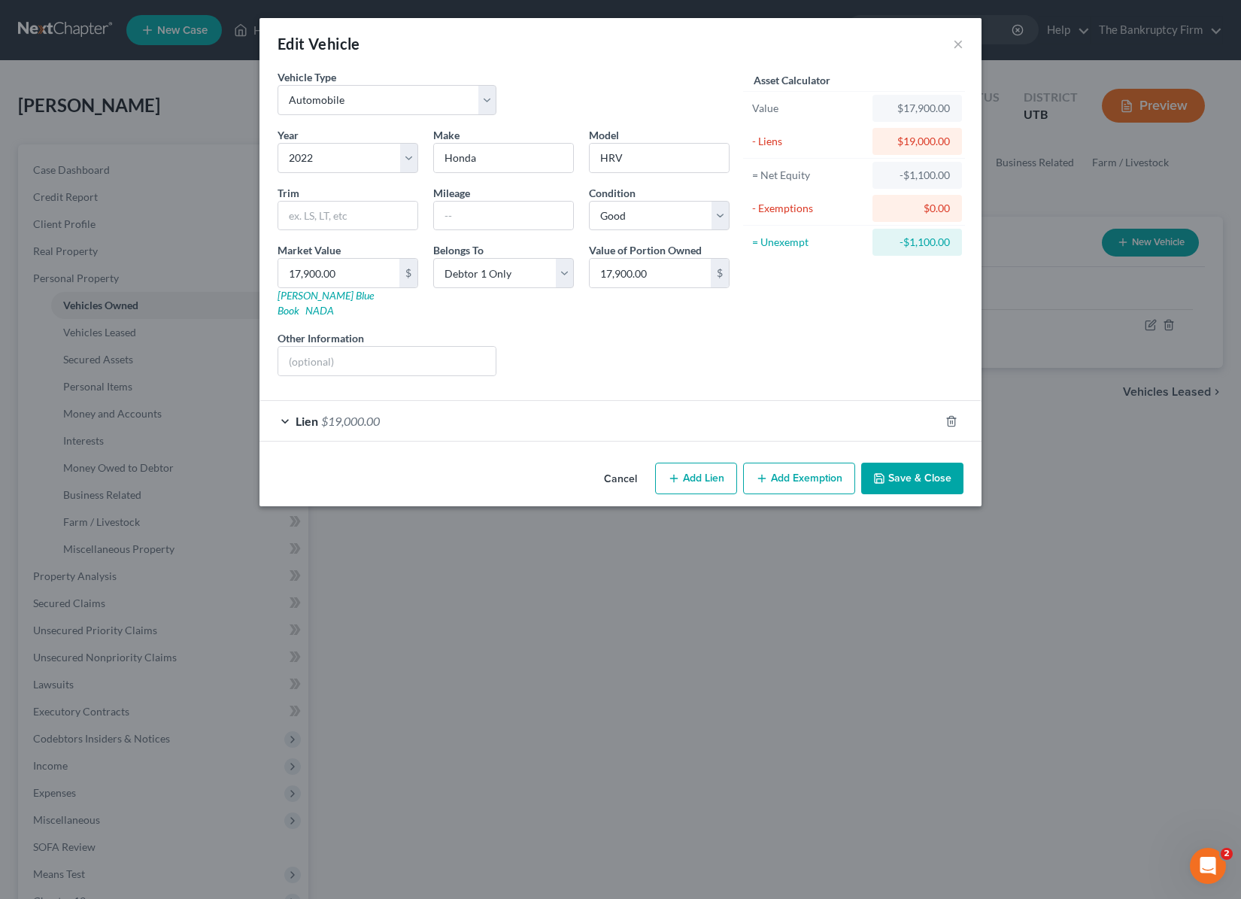
click at [809, 463] on button "Add Exemption" at bounding box center [799, 479] width 112 height 32
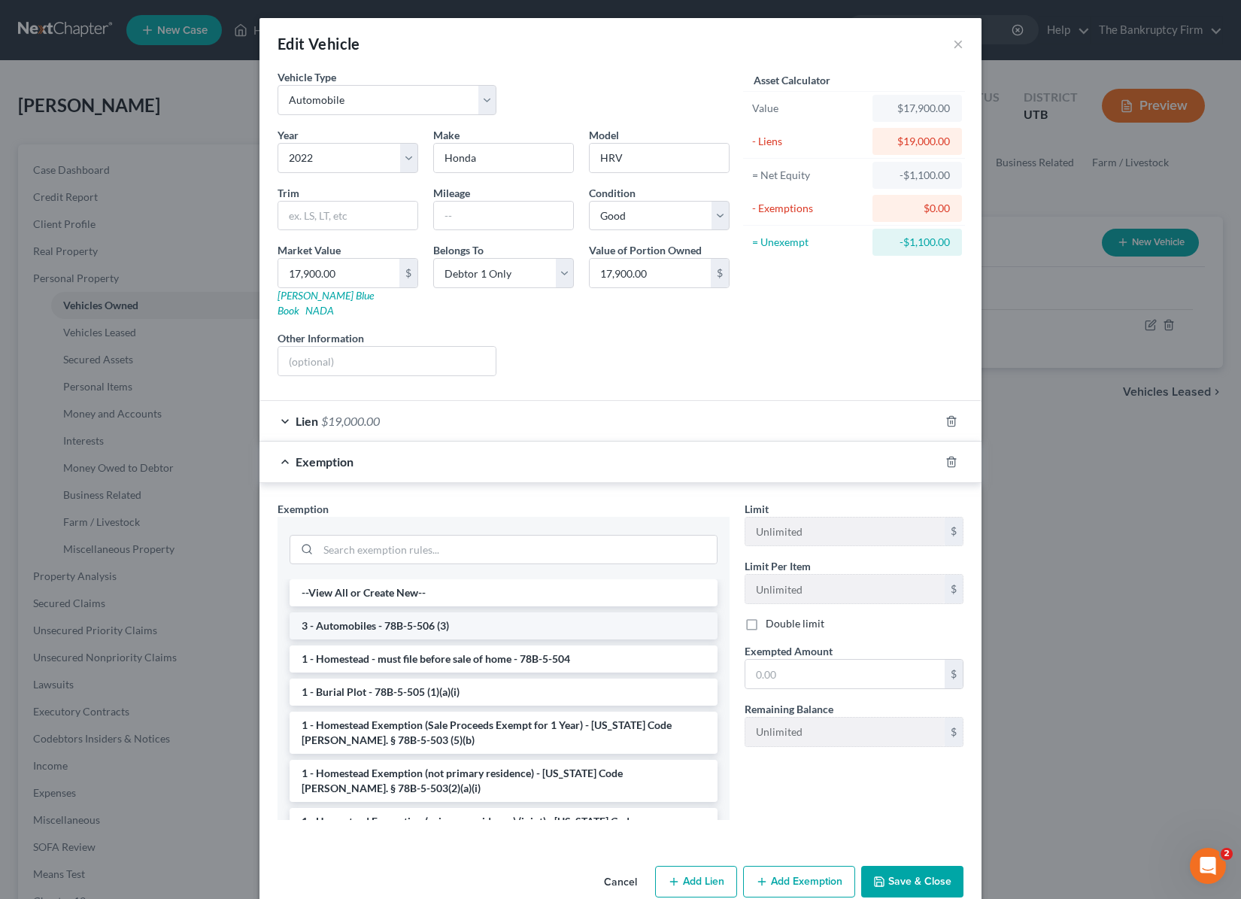
click at [414, 612] on li "3 - Automobiles - 78B-5-506 (3)" at bounding box center [504, 625] width 428 height 27
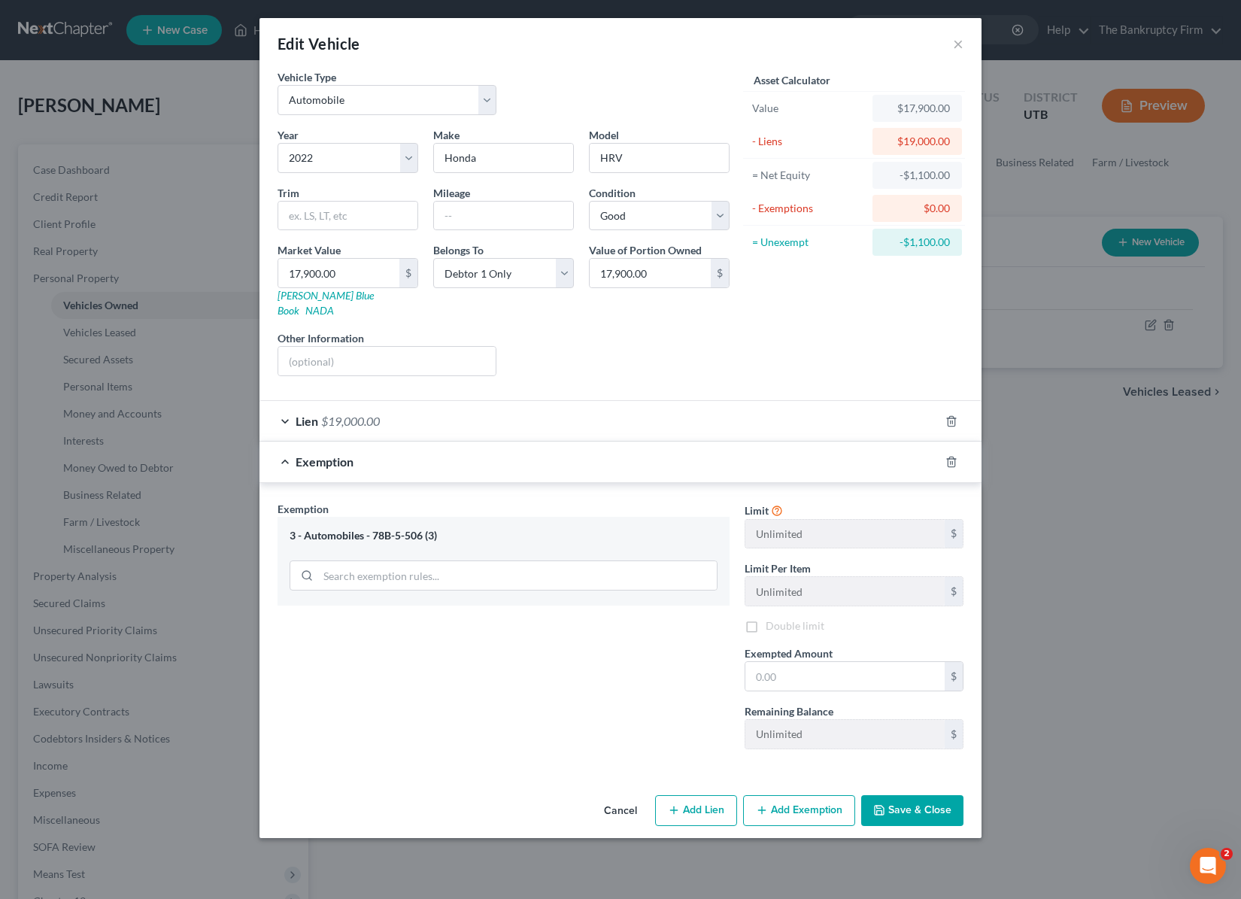
click at [414, 612] on div "Exemption Set must be selected for CA. Exemption * 3 - Automobiles - 78B-5-506 …" at bounding box center [503, 631] width 467 height 260
click at [784, 670] on input "text" at bounding box center [845, 676] width 199 height 29
type input "3,000"
click at [906, 798] on button "Save & Close" at bounding box center [912, 811] width 102 height 32
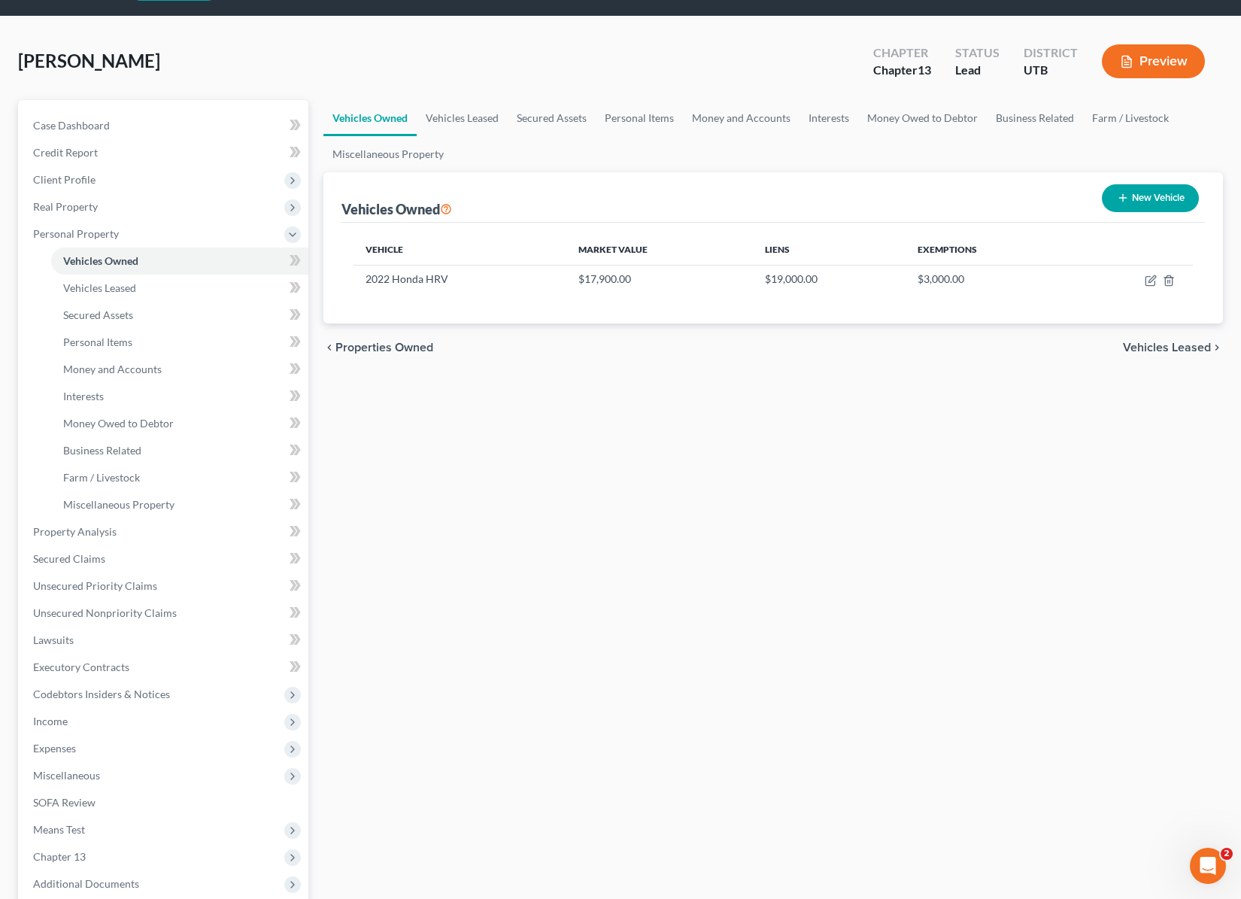
scroll to position [47, 0]
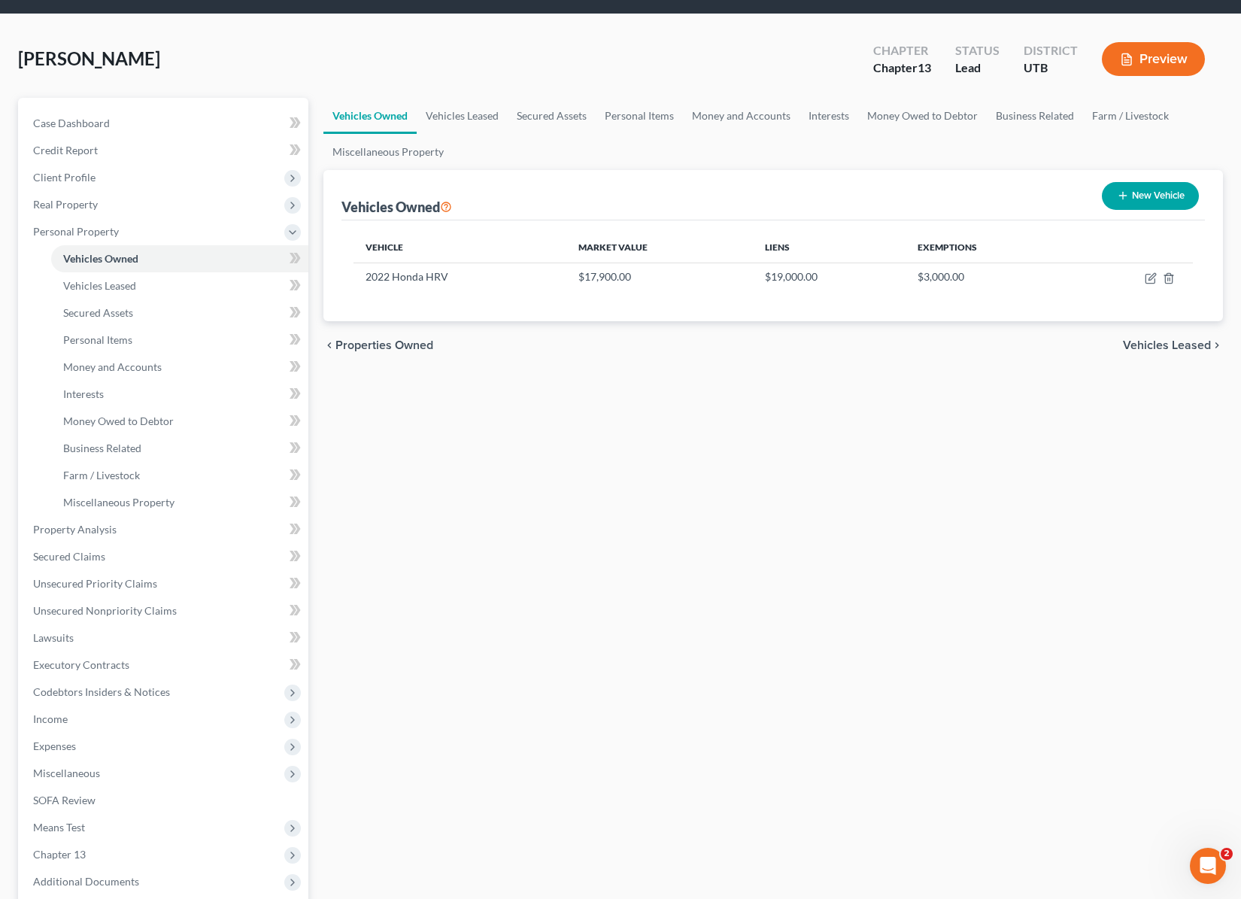
click at [521, 201] on div "Vehicles Owned New Vehicle" at bounding box center [774, 195] width 864 height 50
click at [469, 119] on link "Vehicles Leased" at bounding box center [462, 116] width 91 height 36
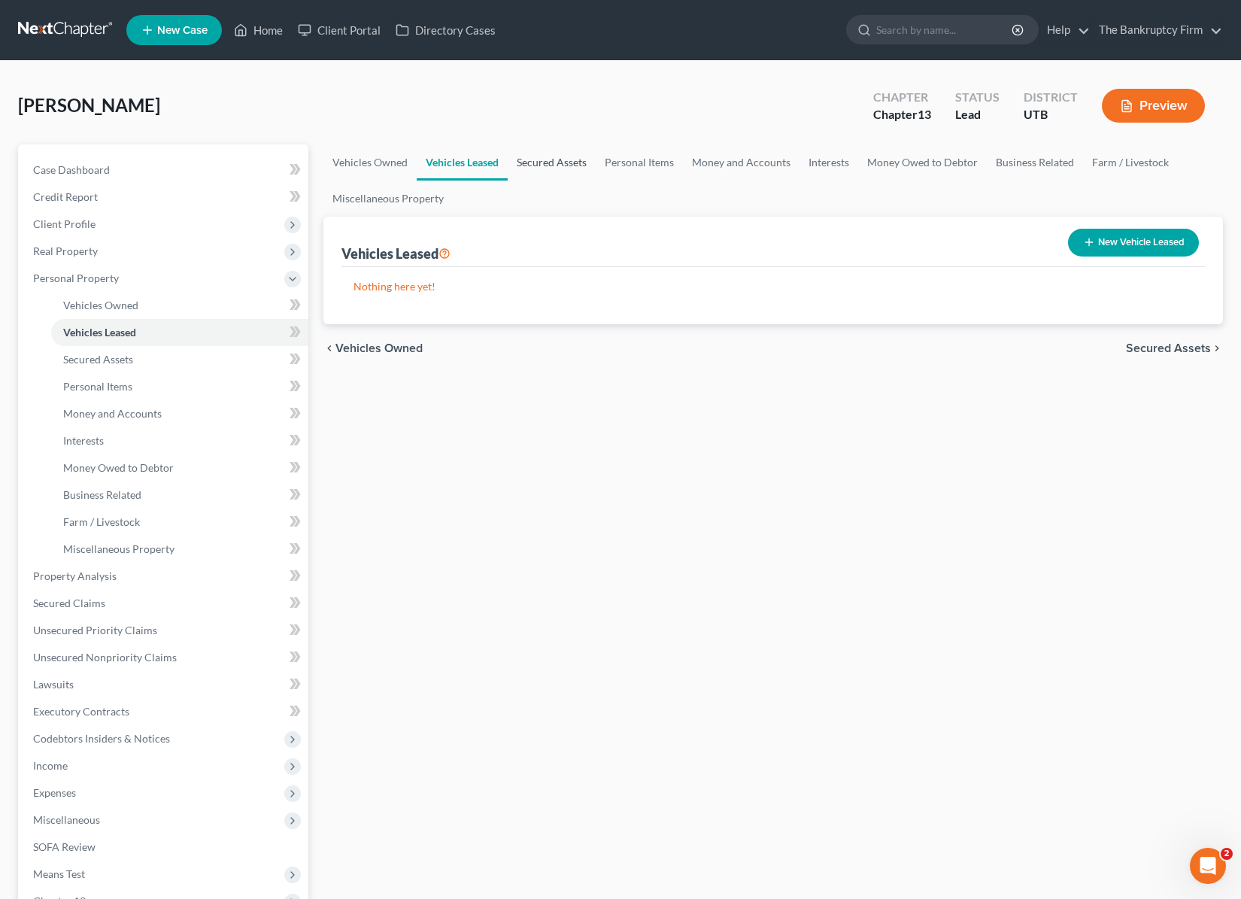
click at [550, 160] on link "Secured Assets" at bounding box center [552, 162] width 88 height 36
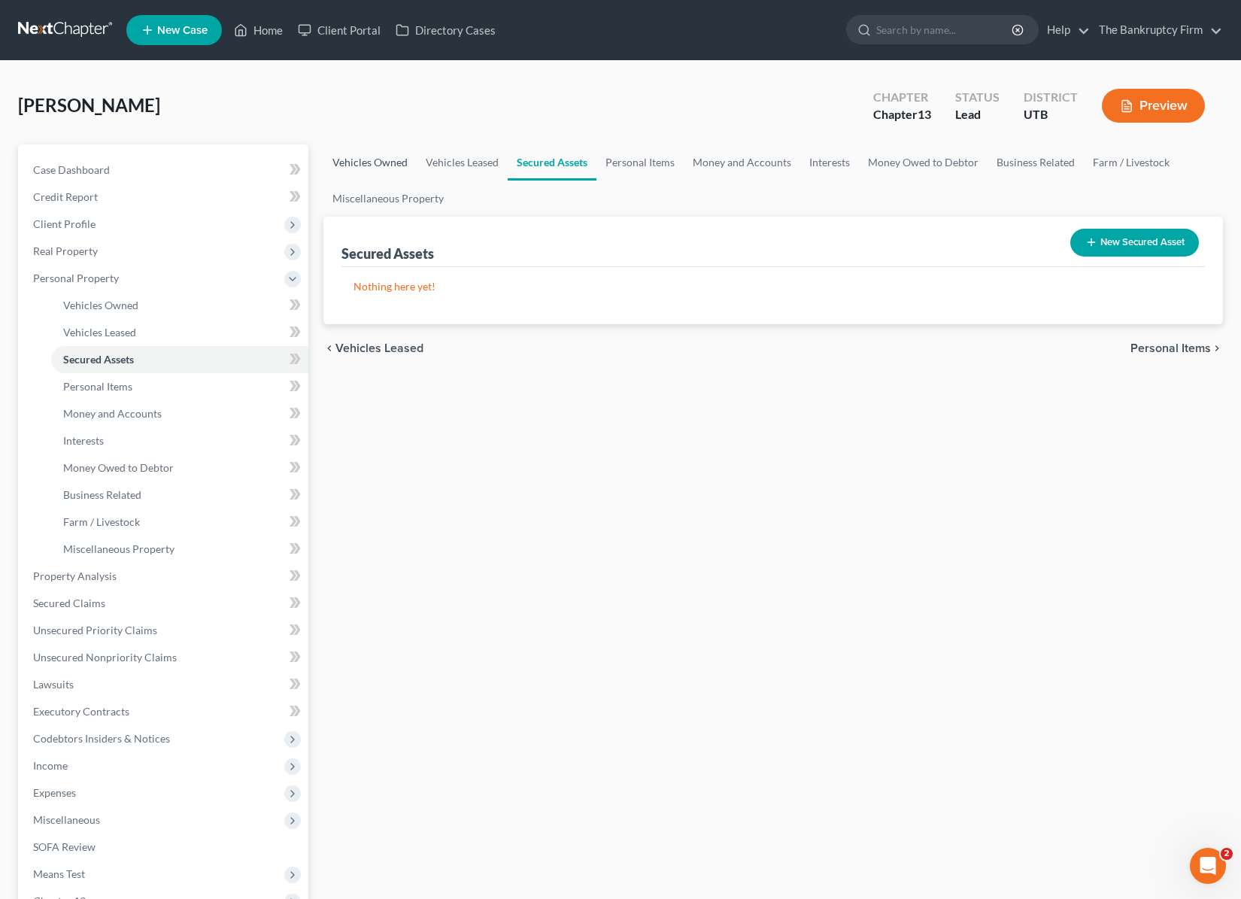
click at [360, 163] on link "Vehicles Owned" at bounding box center [370, 162] width 93 height 36
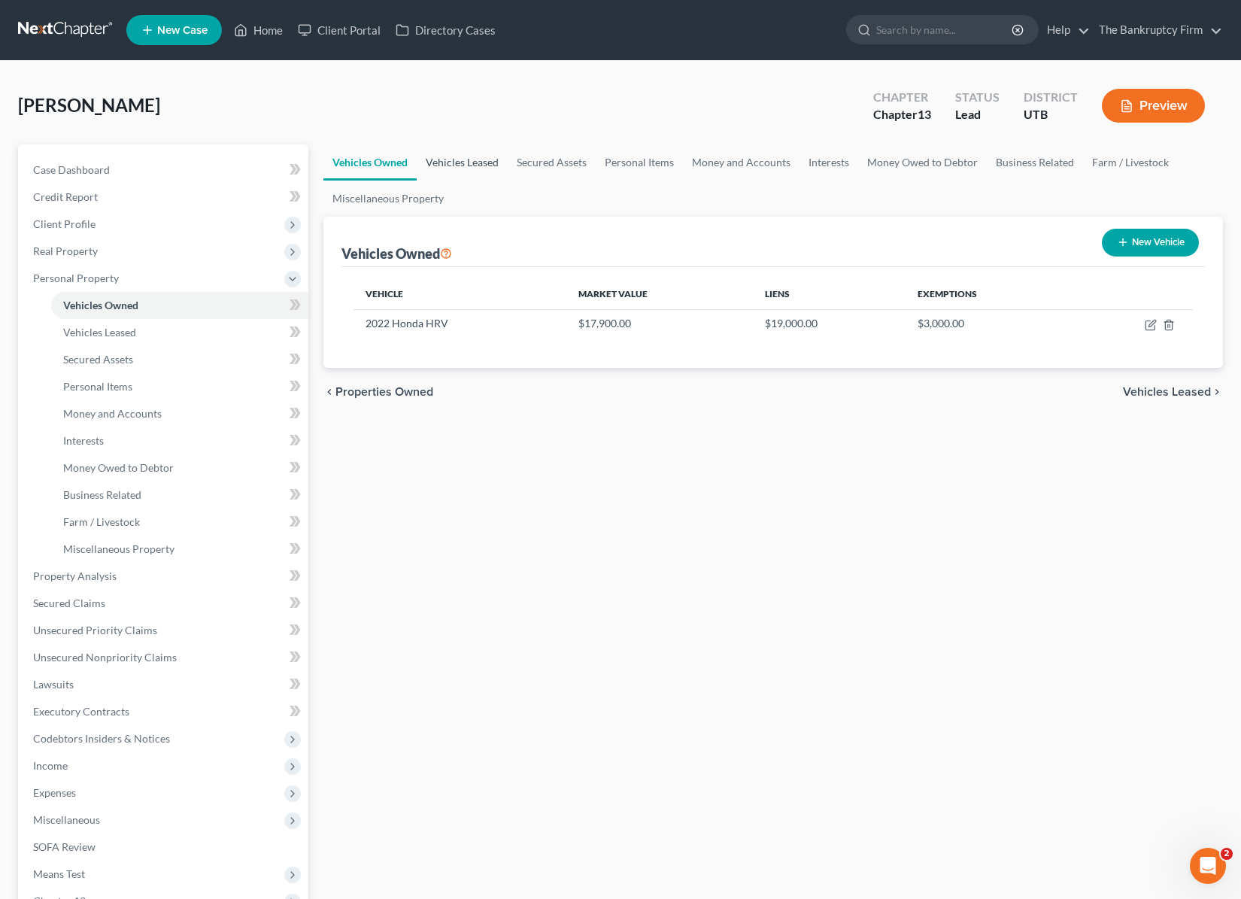
drag, startPoint x: 457, startPoint y: 166, endPoint x: 480, endPoint y: 165, distance: 22.6
click at [457, 166] on link "Vehicles Leased" at bounding box center [462, 162] width 91 height 36
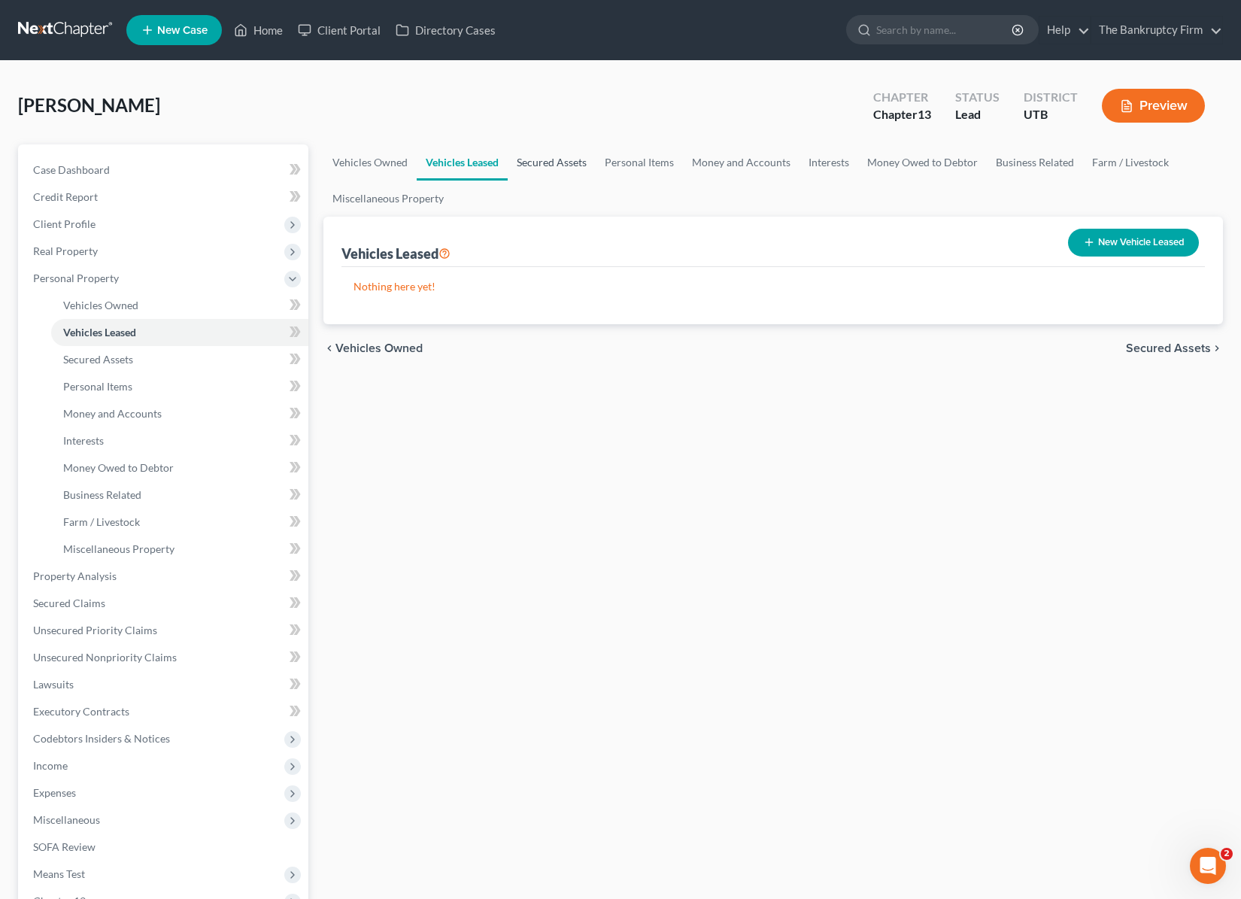
click at [552, 165] on link "Secured Assets" at bounding box center [552, 162] width 88 height 36
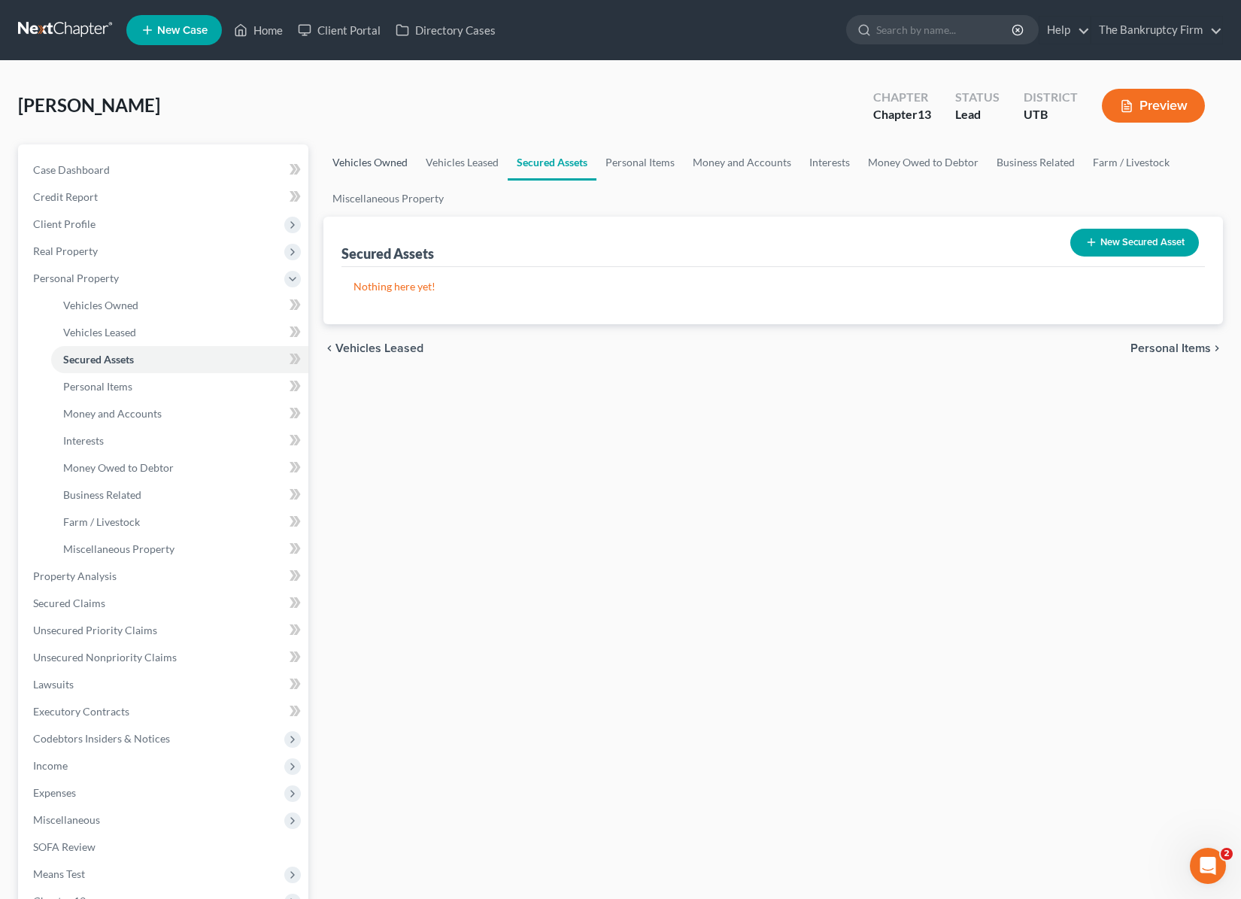
click at [373, 162] on link "Vehicles Owned" at bounding box center [370, 162] width 93 height 36
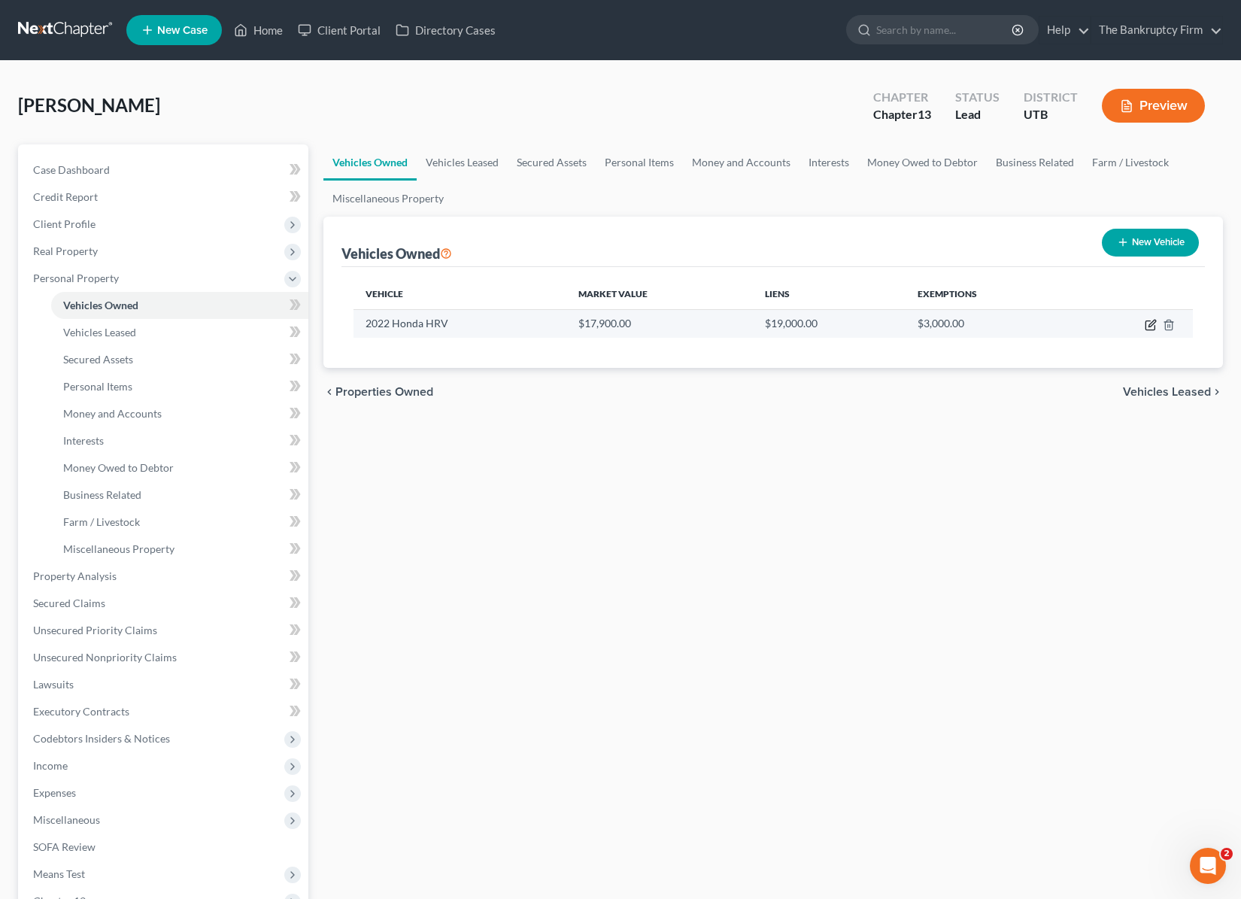
click at [1153, 328] on icon "button" at bounding box center [1151, 325] width 12 height 12
select select "0"
select select "4"
select select "2"
select select "0"
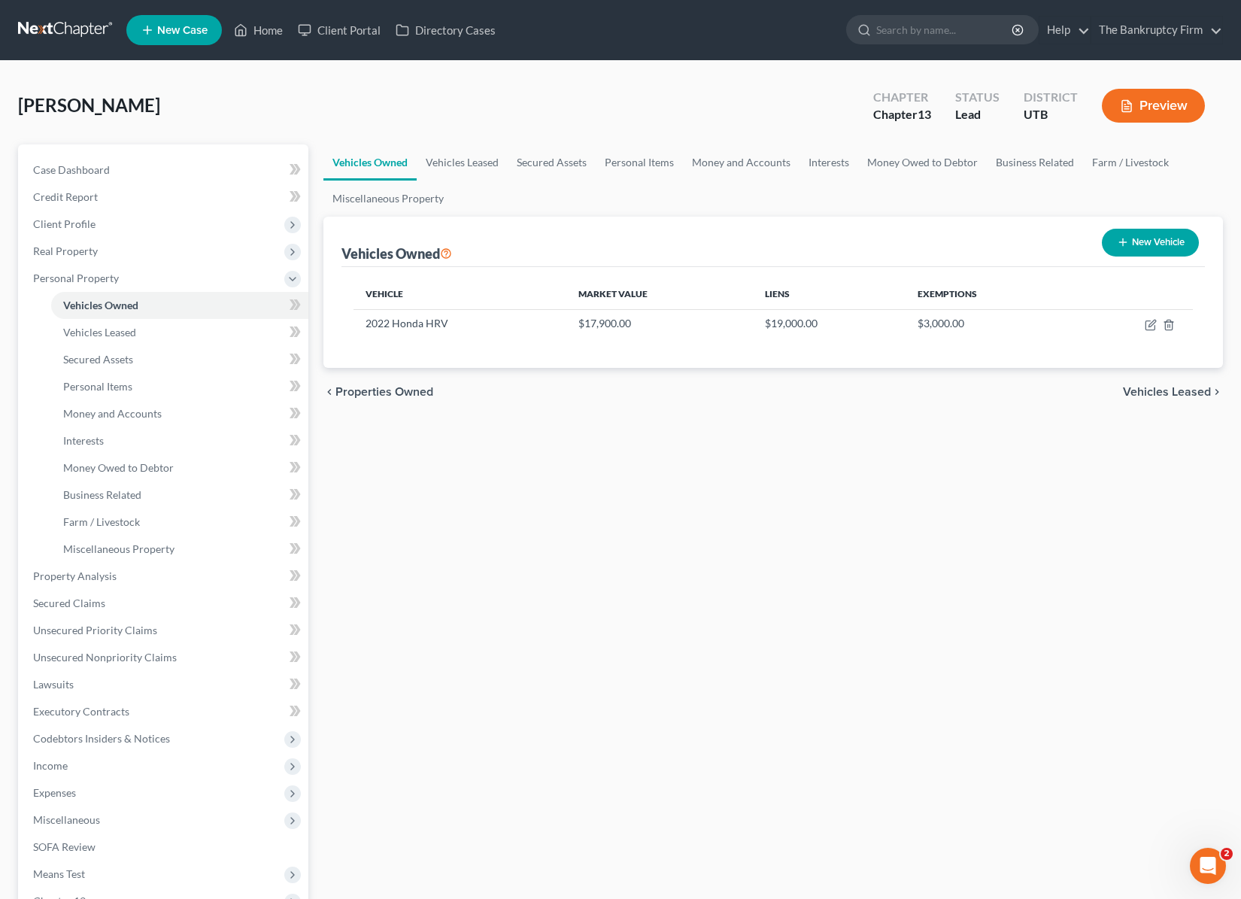
select select "46"
select select "0"
select select "2"
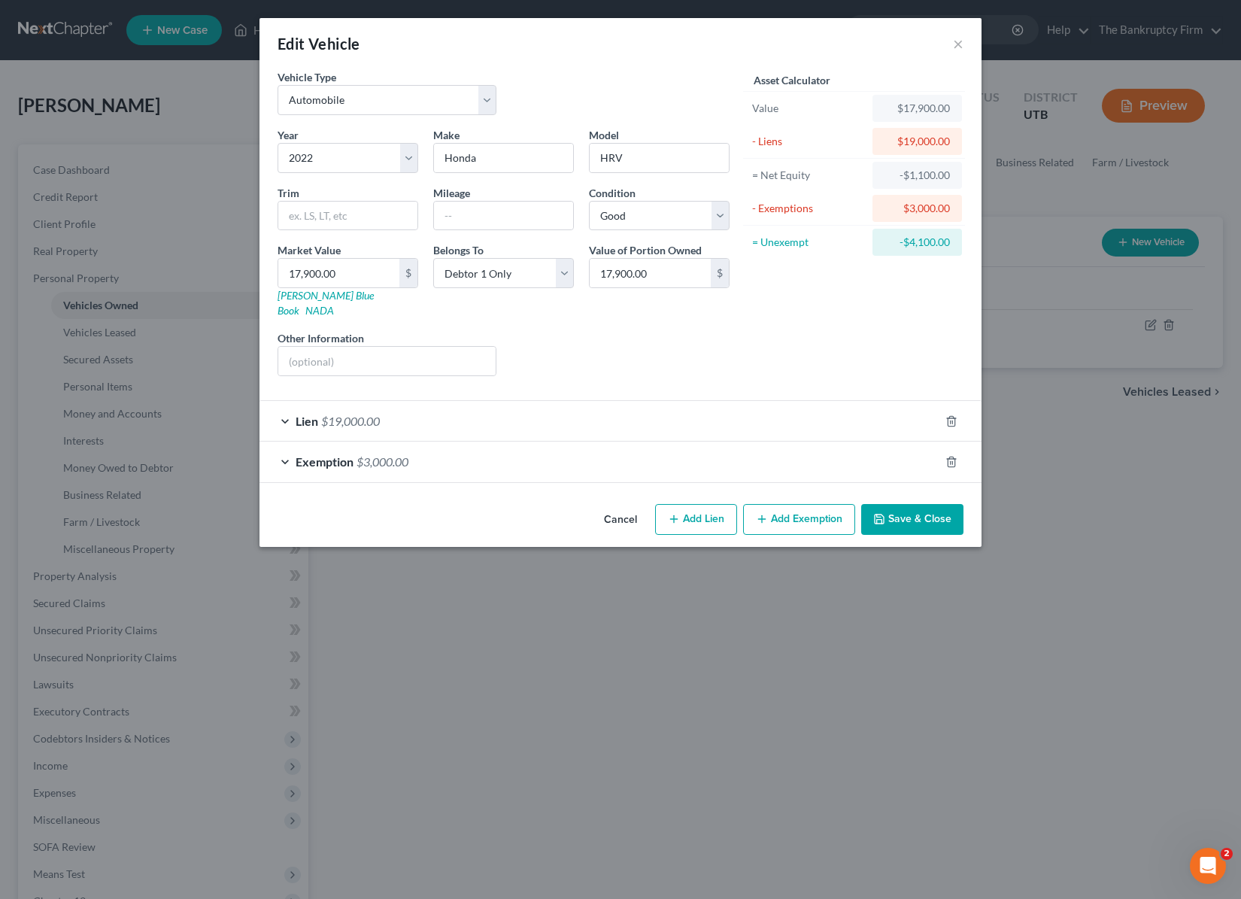
click at [279, 408] on div "Lien $19,000.00" at bounding box center [600, 421] width 680 height 40
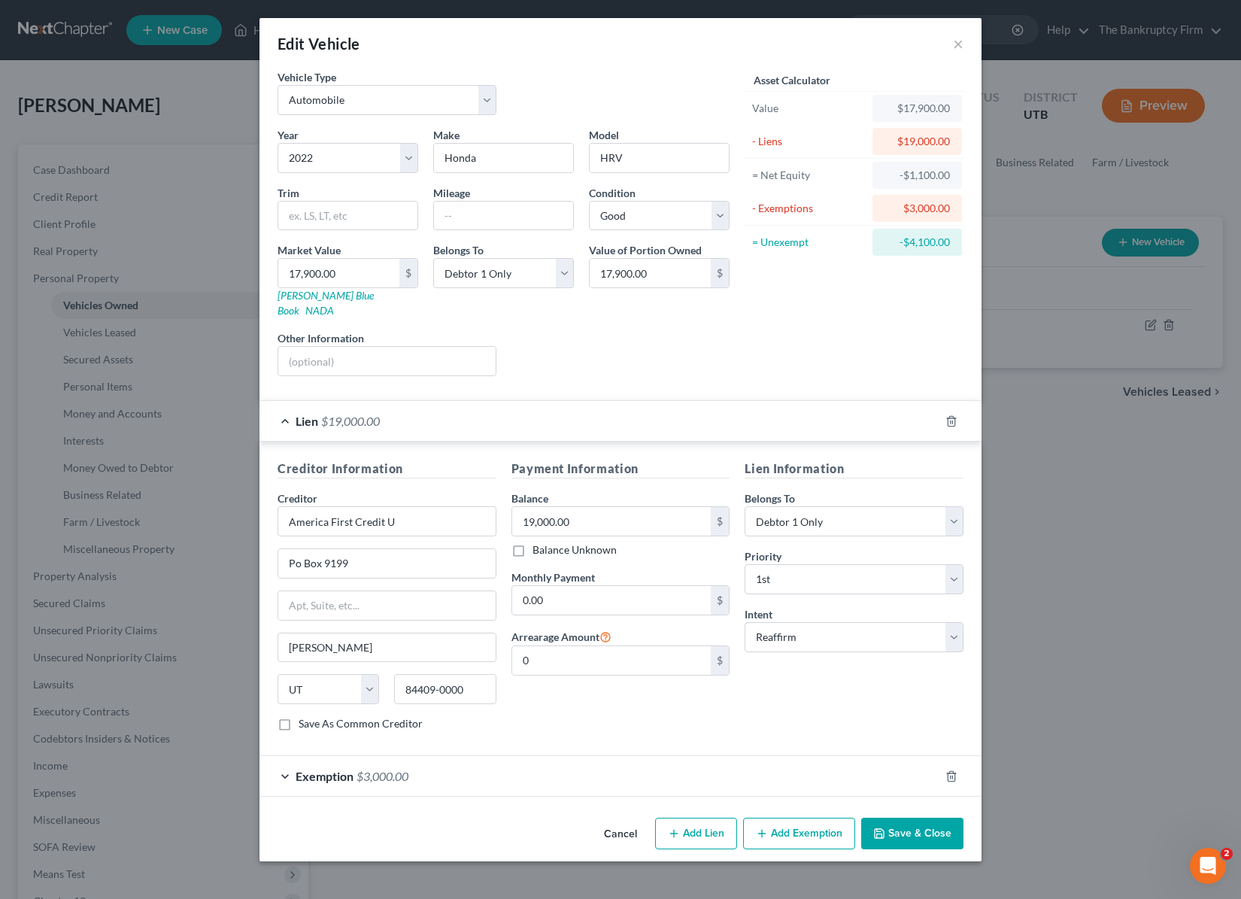
click at [919, 818] on button "Save & Close" at bounding box center [912, 834] width 102 height 32
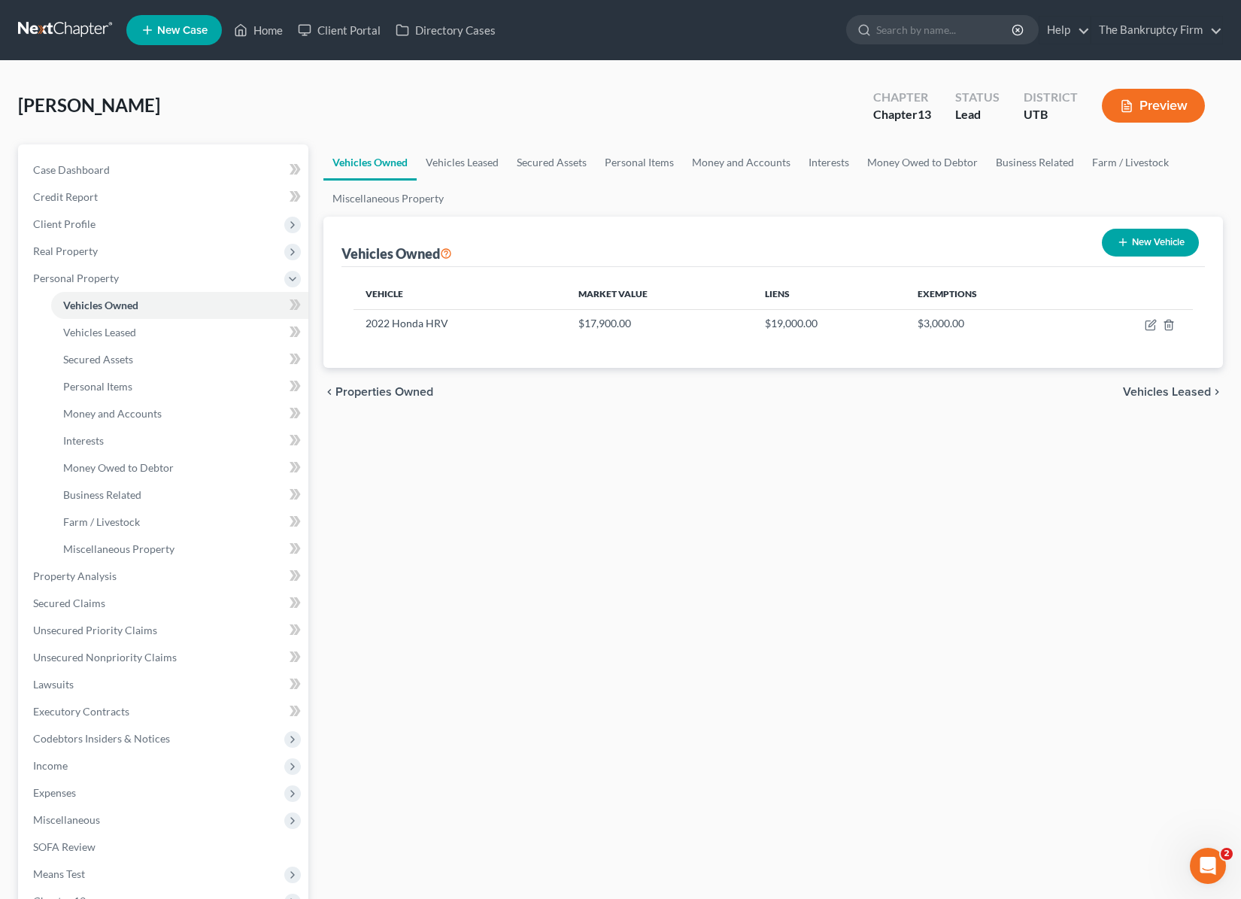
click at [675, 238] on div "Vehicles Owned New Vehicle" at bounding box center [774, 242] width 864 height 50
click at [774, 258] on div "Vehicles Owned New Vehicle" at bounding box center [774, 242] width 864 height 50
click at [489, 237] on div "Vehicles Owned New Vehicle" at bounding box center [774, 242] width 864 height 50
click at [465, 162] on link "Vehicles Leased" at bounding box center [462, 162] width 91 height 36
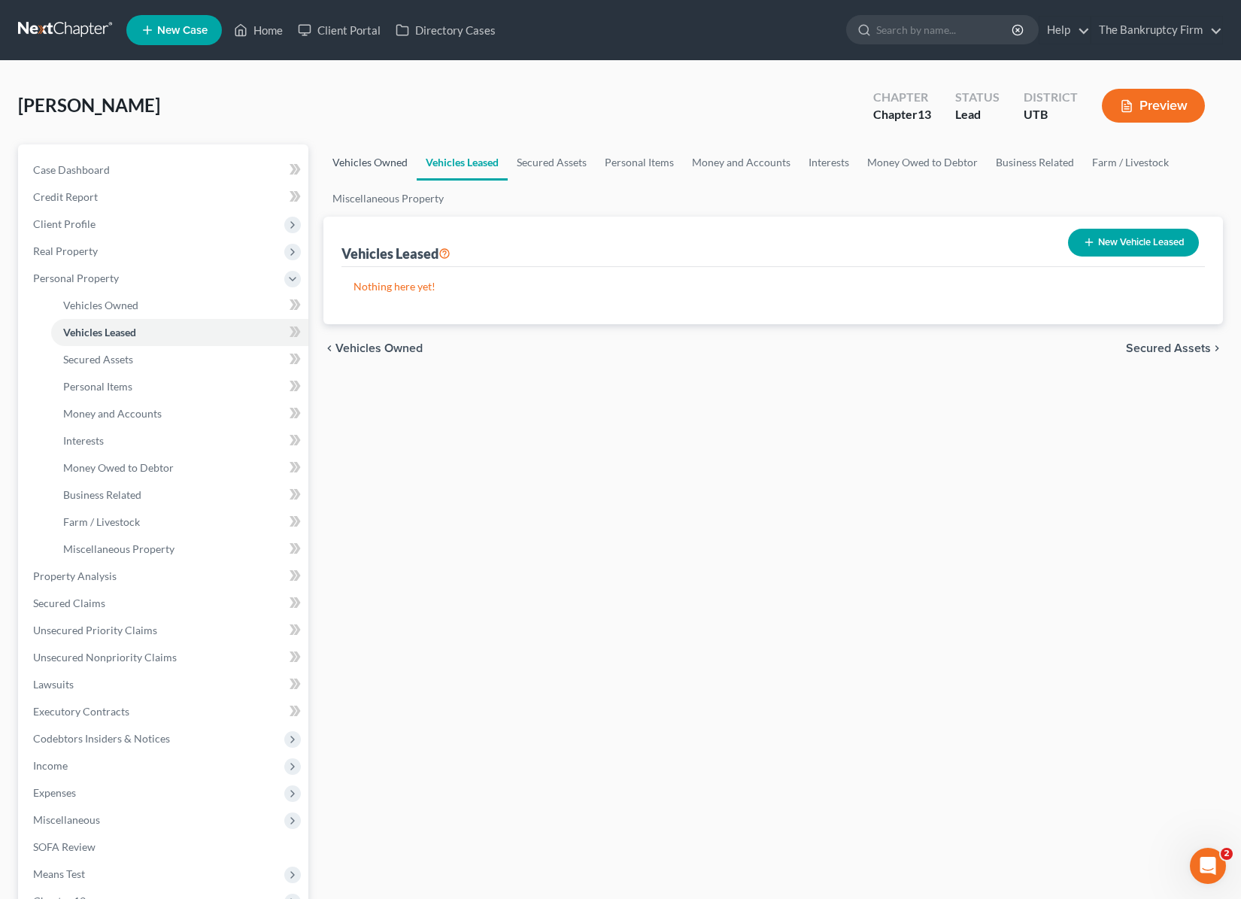
click at [369, 166] on link "Vehicles Owned" at bounding box center [370, 162] width 93 height 36
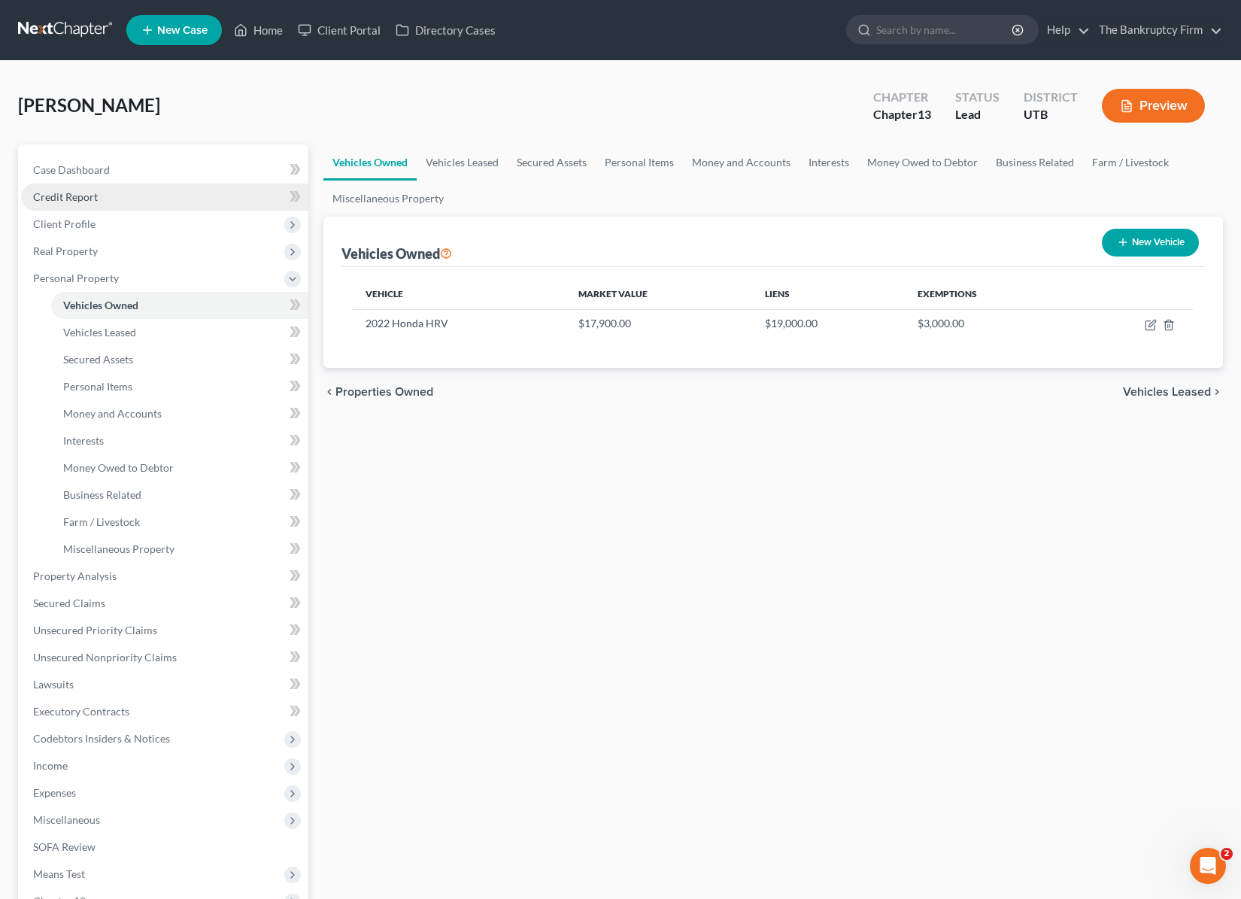
click at [91, 196] on span "Credit Report" at bounding box center [65, 196] width 65 height 13
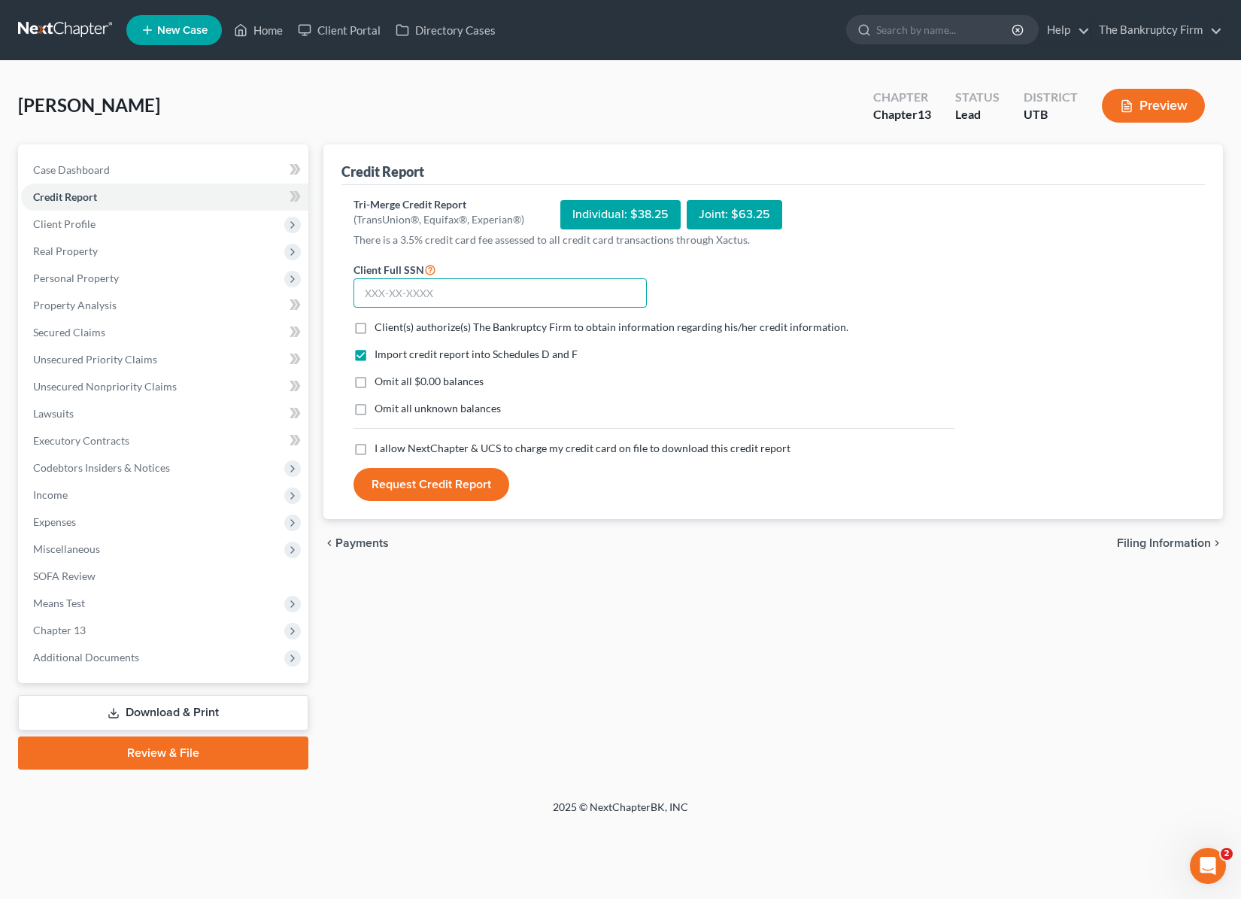
click at [442, 289] on input "text" at bounding box center [500, 293] width 293 height 30
type input "529-41-1405"
drag, startPoint x: 357, startPoint y: 328, endPoint x: 365, endPoint y: 329, distance: 8.3
click at [375, 329] on label "Client(s) authorize(s) The Bankruptcy Firm to obtain information regarding his/…" at bounding box center [612, 327] width 474 height 15
click at [381, 329] on input "Client(s) authorize(s) The Bankruptcy Firm to obtain information regarding his/…" at bounding box center [386, 325] width 10 height 10
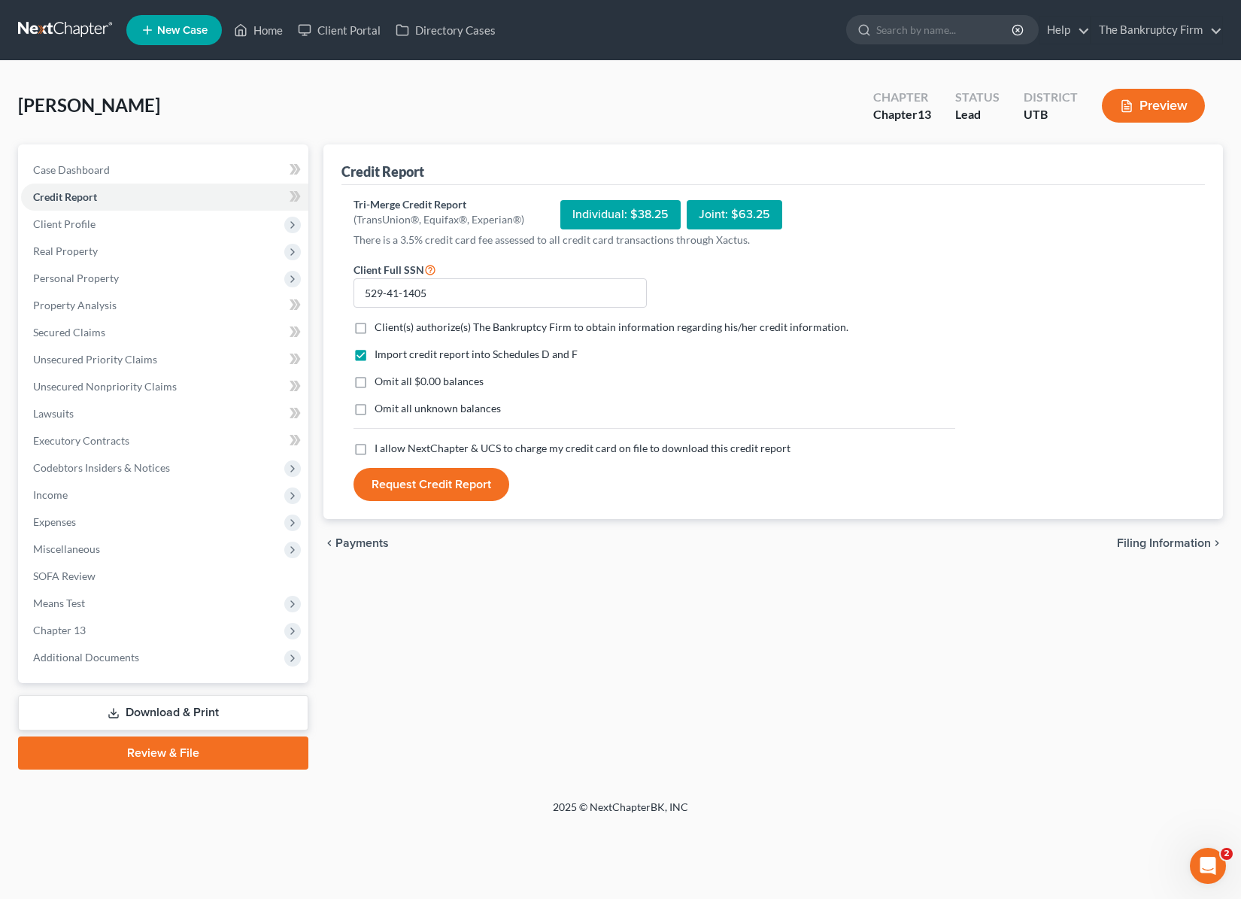
checkbox input "true"
drag, startPoint x: 356, startPoint y: 383, endPoint x: 361, endPoint y: 390, distance: 9.2
click at [375, 383] on label "Omit all $0.00 balances" at bounding box center [429, 381] width 109 height 15
click at [381, 383] on input "Omit all $0.00 balances" at bounding box center [386, 379] width 10 height 10
checkbox input "true"
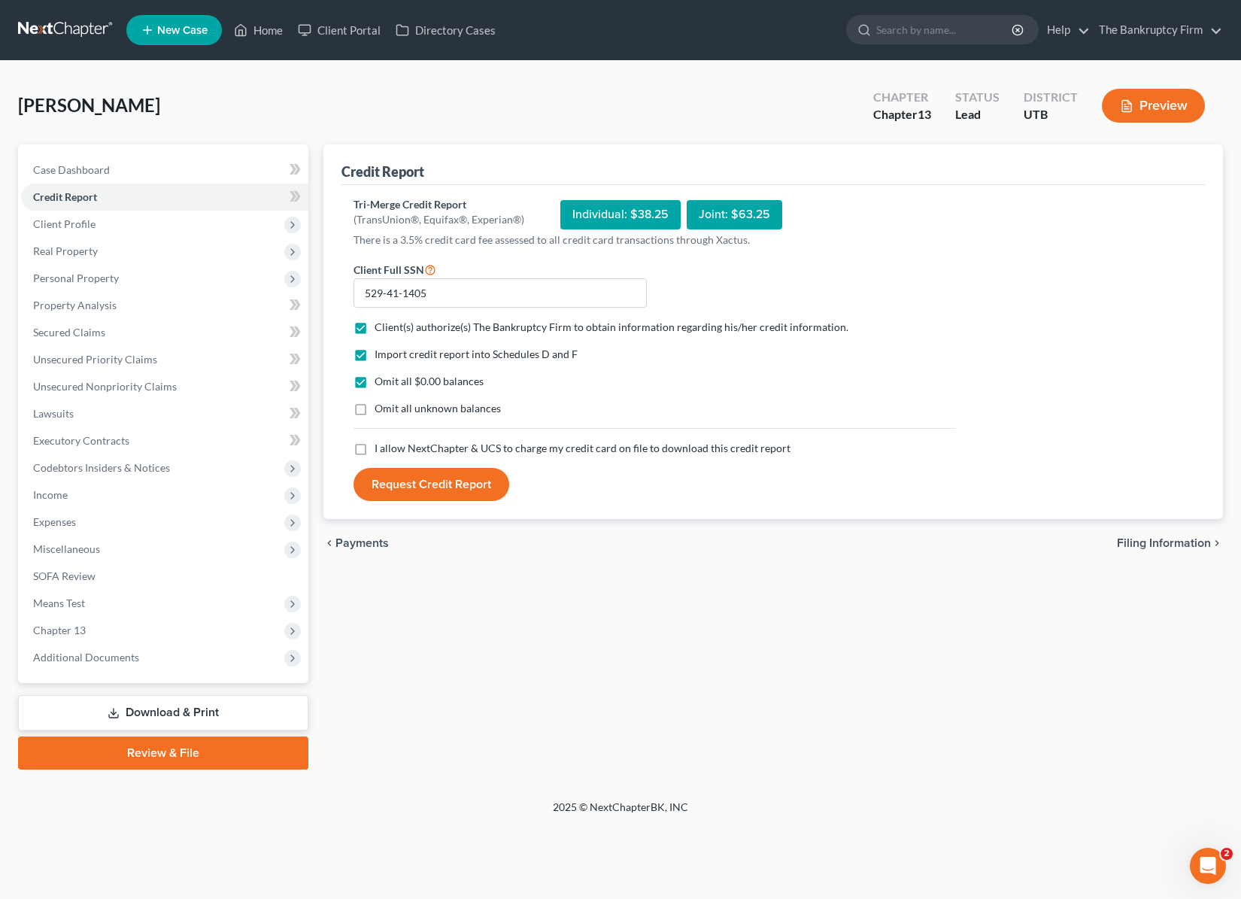
drag, startPoint x: 361, startPoint y: 450, endPoint x: 393, endPoint y: 492, distance: 52.7
click at [375, 450] on label "I allow NextChapter & UCS to charge my credit card on file to download this cre…" at bounding box center [583, 448] width 416 height 15
click at [381, 450] on input "I allow NextChapter & UCS to charge my credit card on file to download this cre…" at bounding box center [386, 446] width 10 height 10
checkbox input "true"
click at [425, 480] on button "Request Credit Report" at bounding box center [432, 484] width 156 height 33
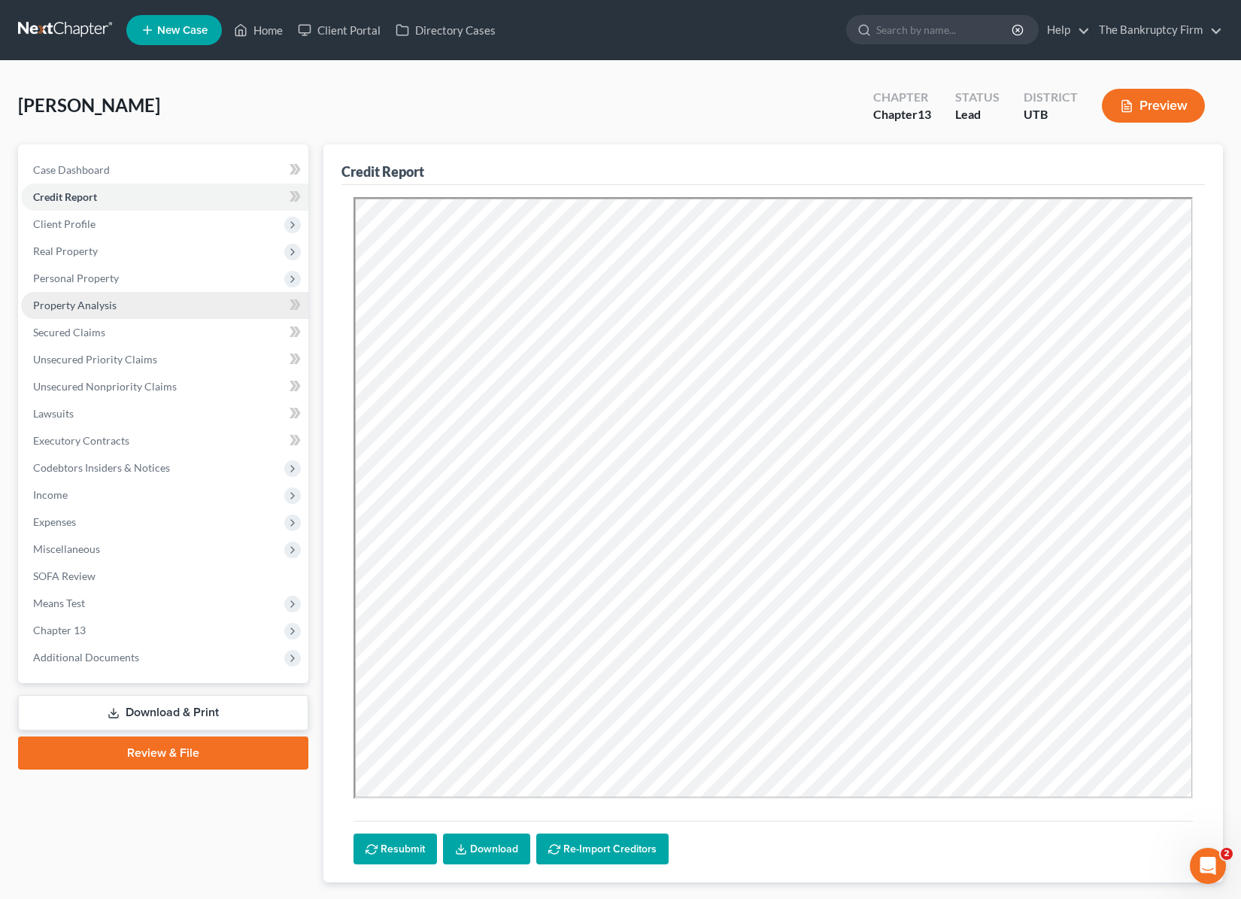
click at [102, 306] on span "Property Analysis" at bounding box center [75, 305] width 84 height 13
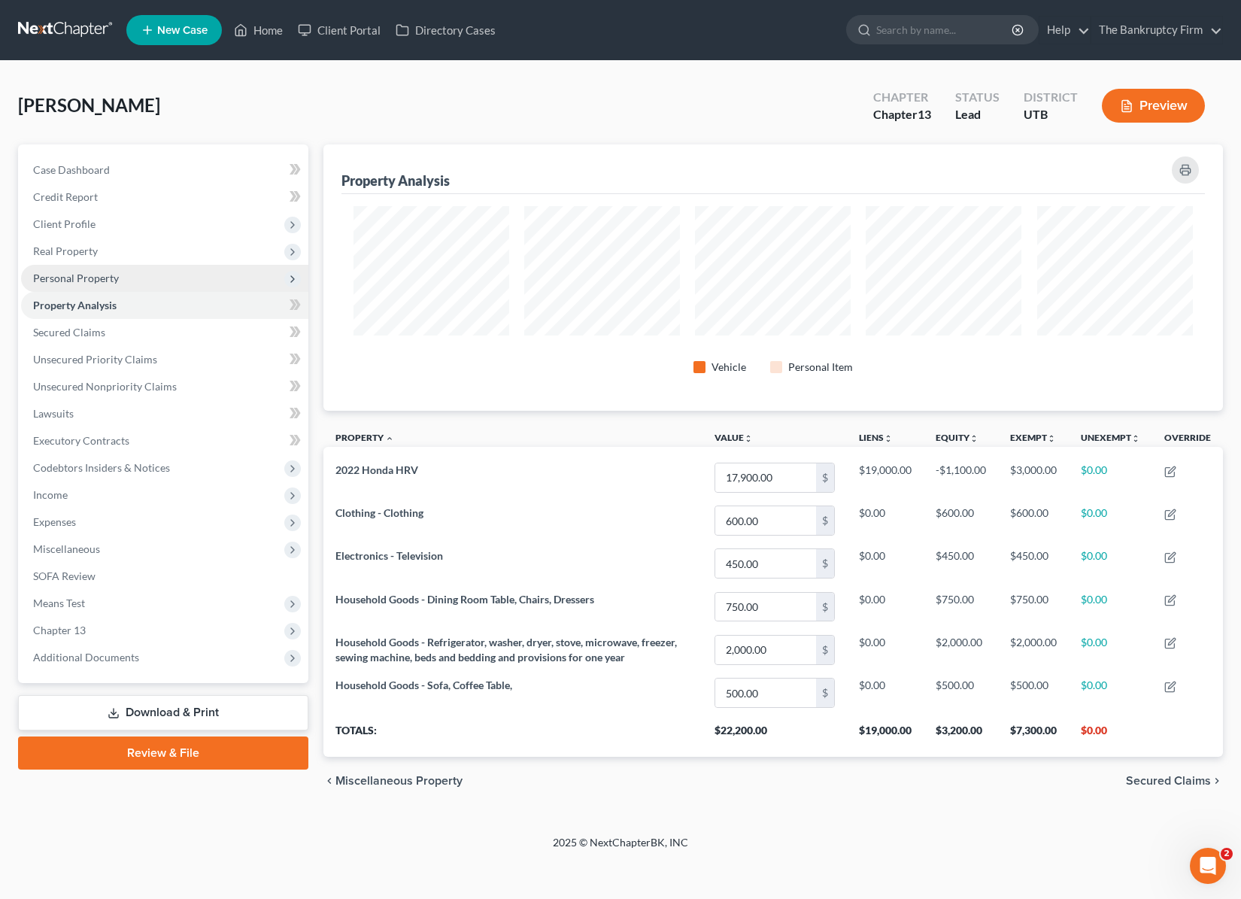
scroll to position [266, 900]
click at [95, 278] on span "Personal Property" at bounding box center [76, 278] width 86 height 13
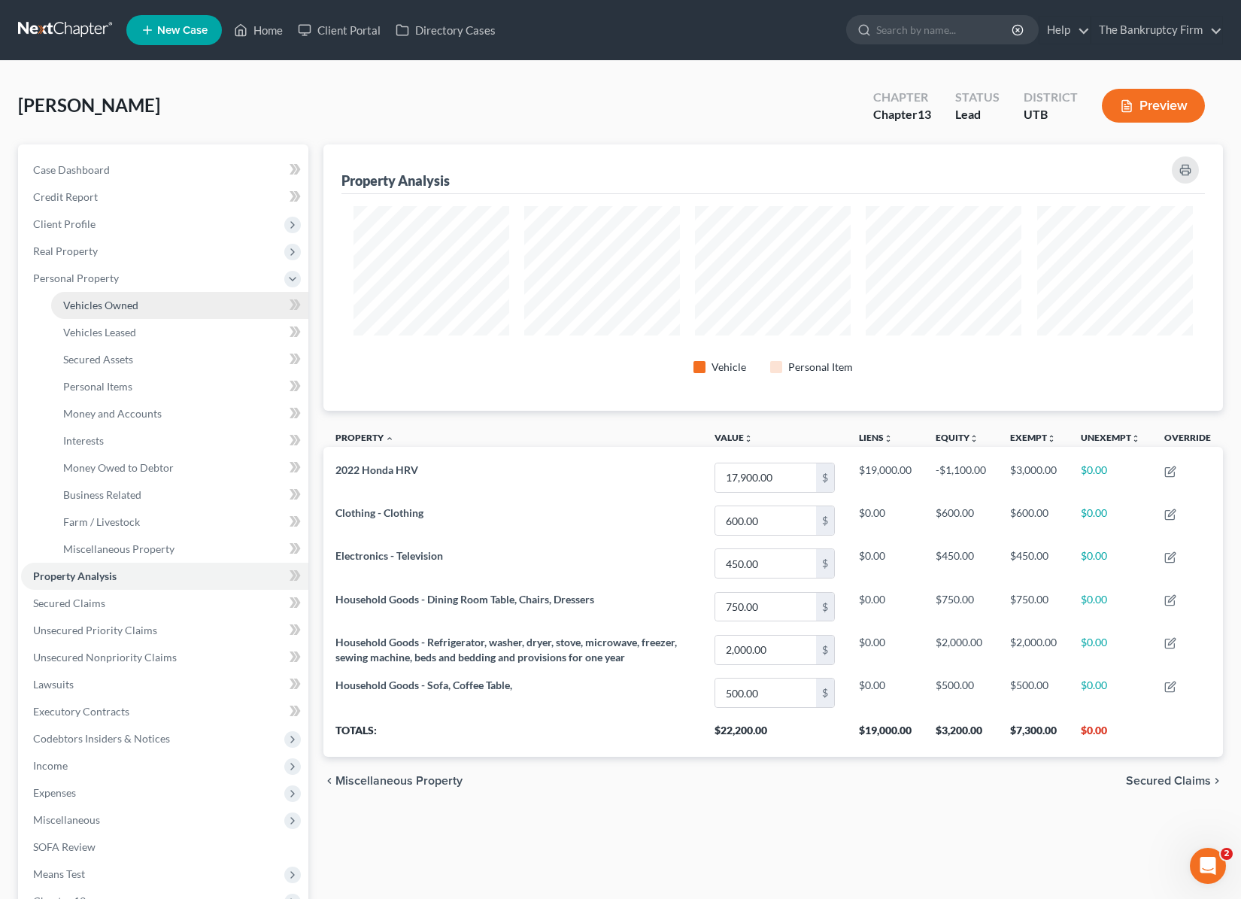
click at [125, 310] on span "Vehicles Owned" at bounding box center [100, 305] width 75 height 13
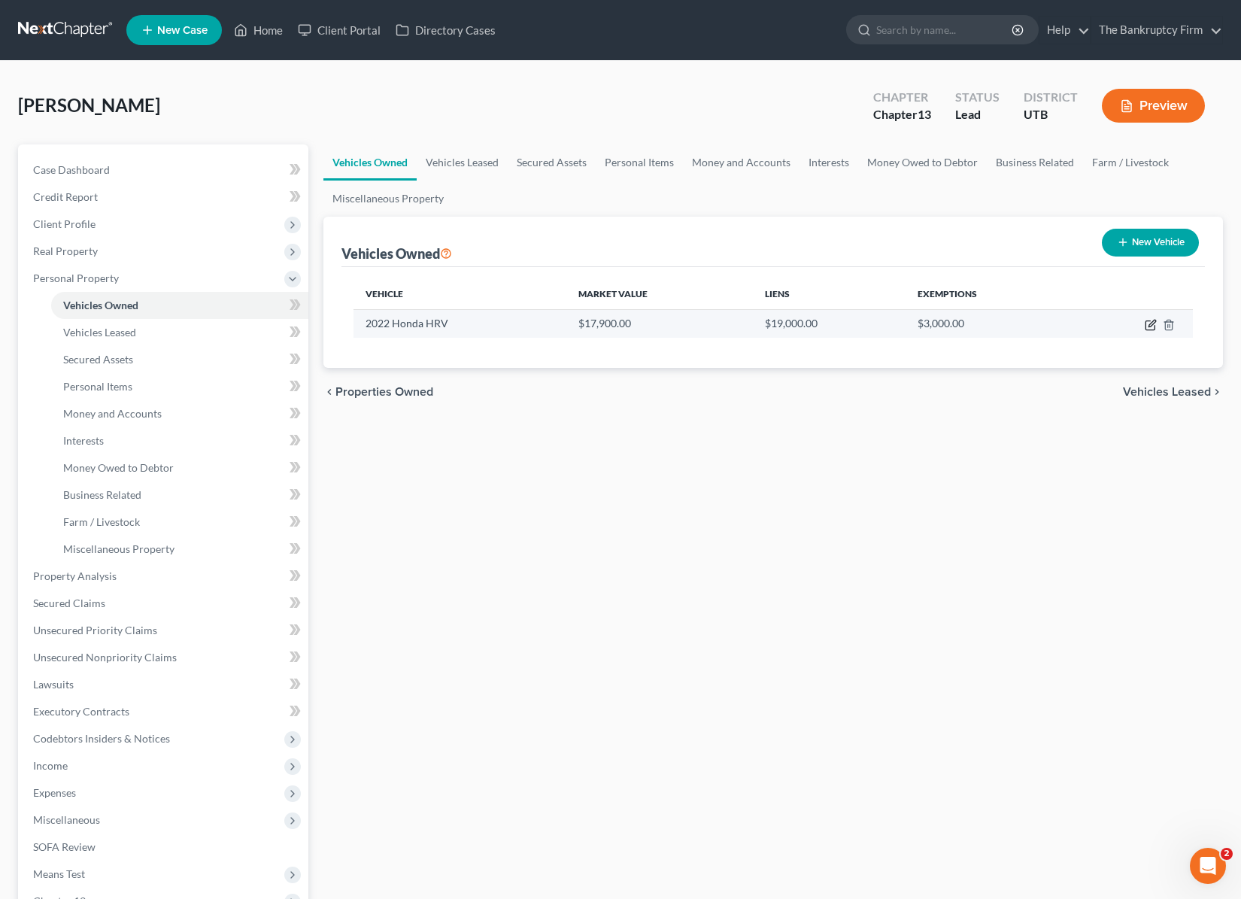
click at [1150, 322] on icon "button" at bounding box center [1151, 325] width 12 height 12
select select "0"
select select "4"
select select "2"
select select "0"
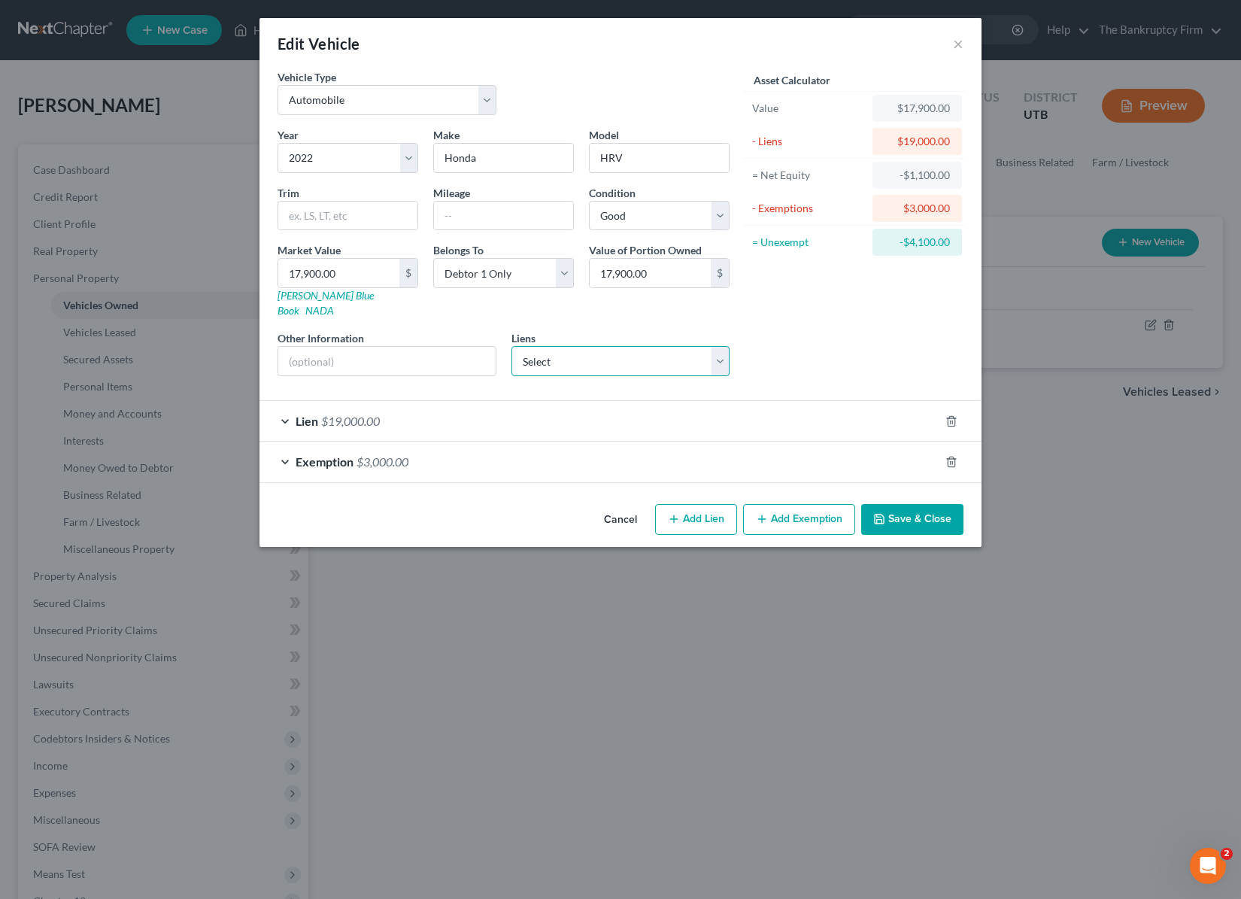
click at [712, 346] on select "Select Amer Fst Cu - $19,967.00" at bounding box center [621, 361] width 219 height 30
click select "Select Amer Fst Cu - $19,967.00" at bounding box center [621, 361] width 219 height 30
select select "46"
select select "0"
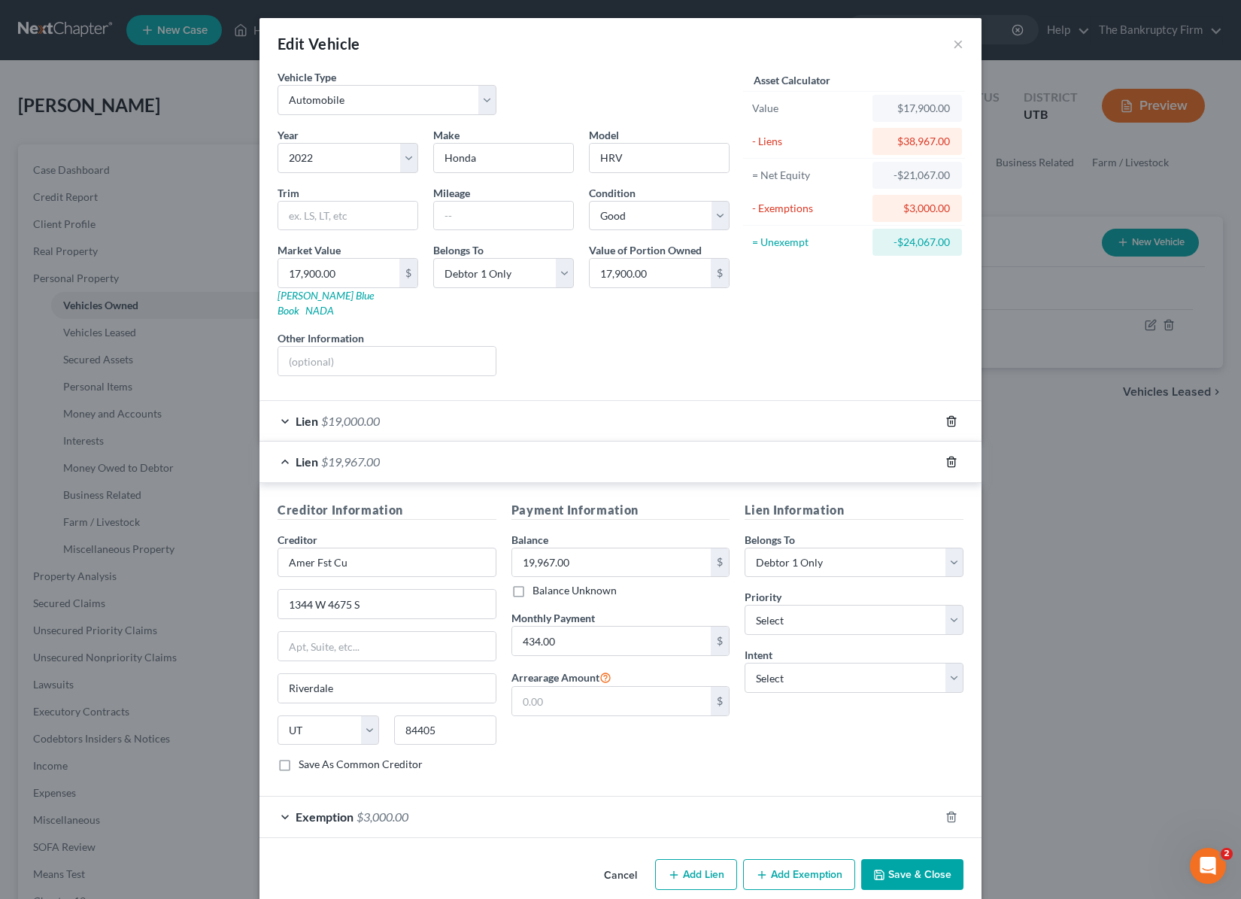
click at [955, 416] on icon "button" at bounding box center [951, 421] width 7 height 10
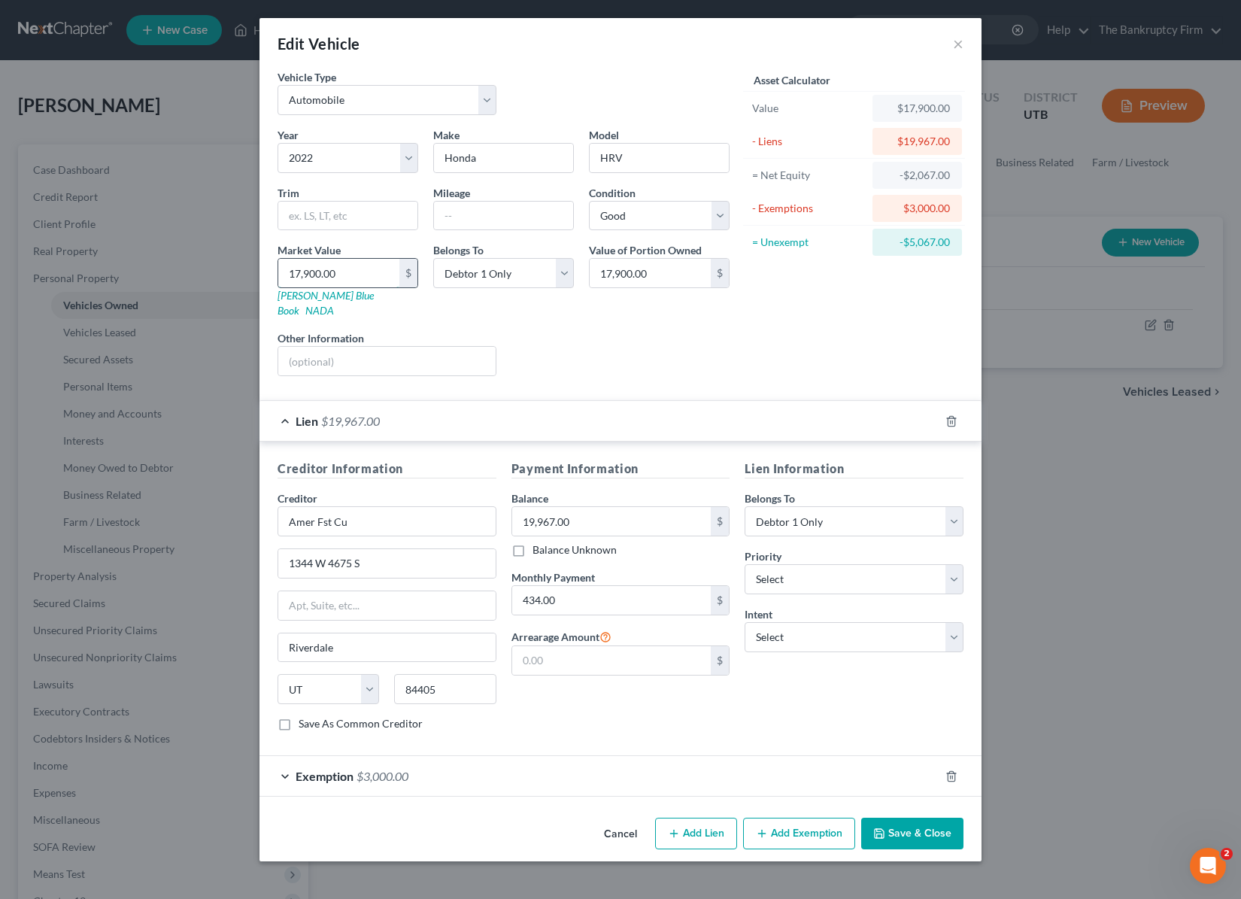
click at [354, 270] on input "17,900.00" at bounding box center [338, 273] width 121 height 29
click at [937, 818] on button "Save & Close" at bounding box center [912, 834] width 102 height 32
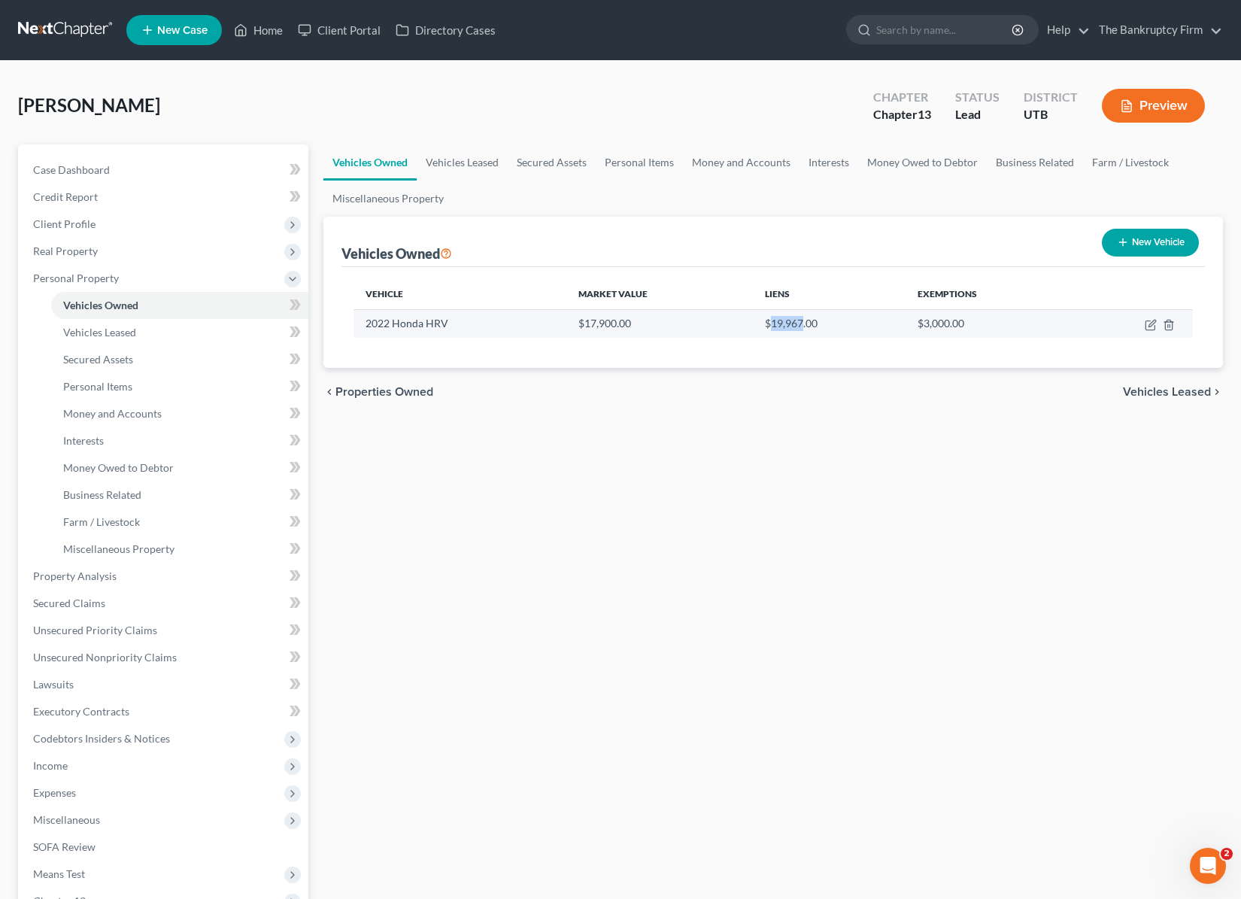
drag, startPoint x: 771, startPoint y: 322, endPoint x: 802, endPoint y: 322, distance: 30.8
click at [802, 322] on td "$19,967.00" at bounding box center [829, 323] width 153 height 29
click at [633, 324] on td "$17,900.00" at bounding box center [660, 323] width 187 height 29
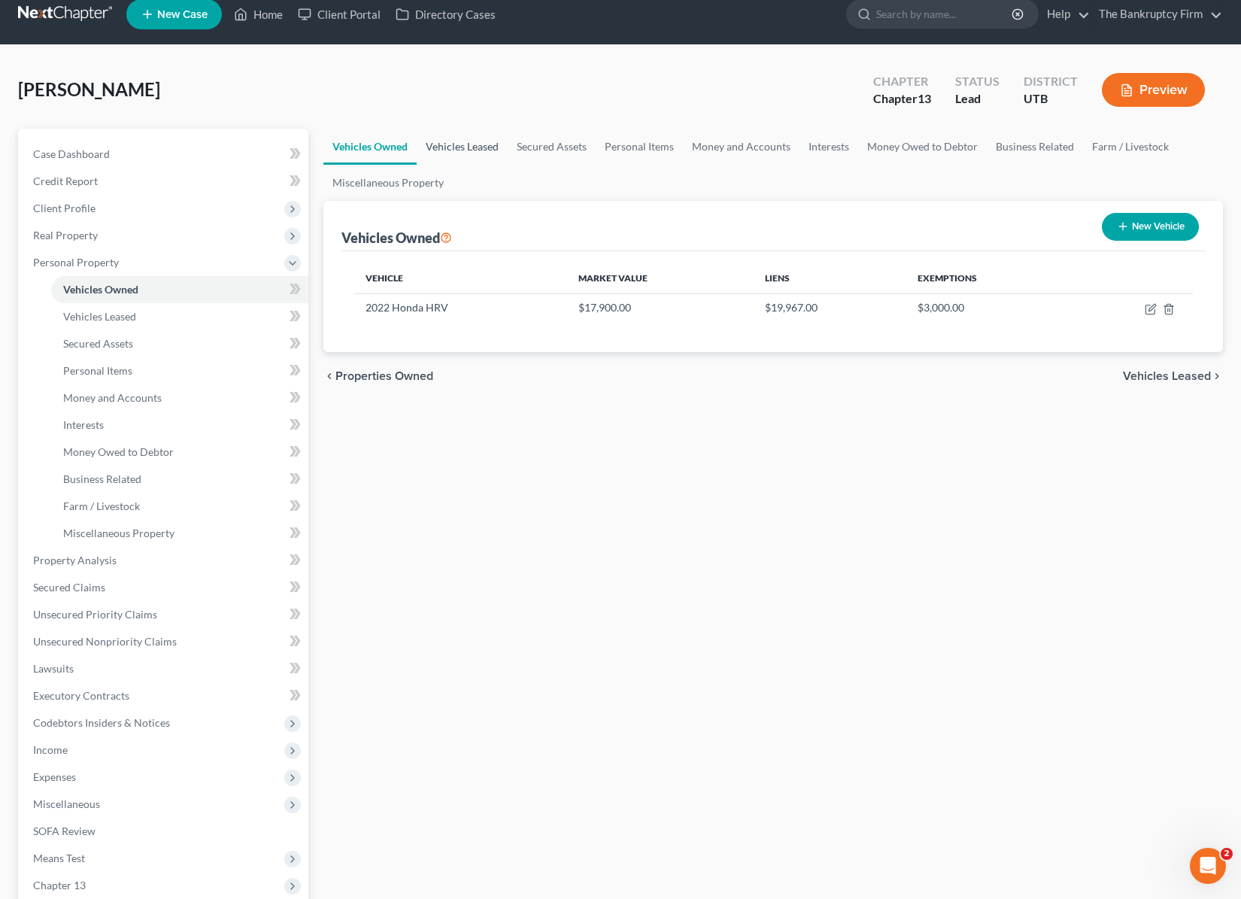
scroll to position [19, 0]
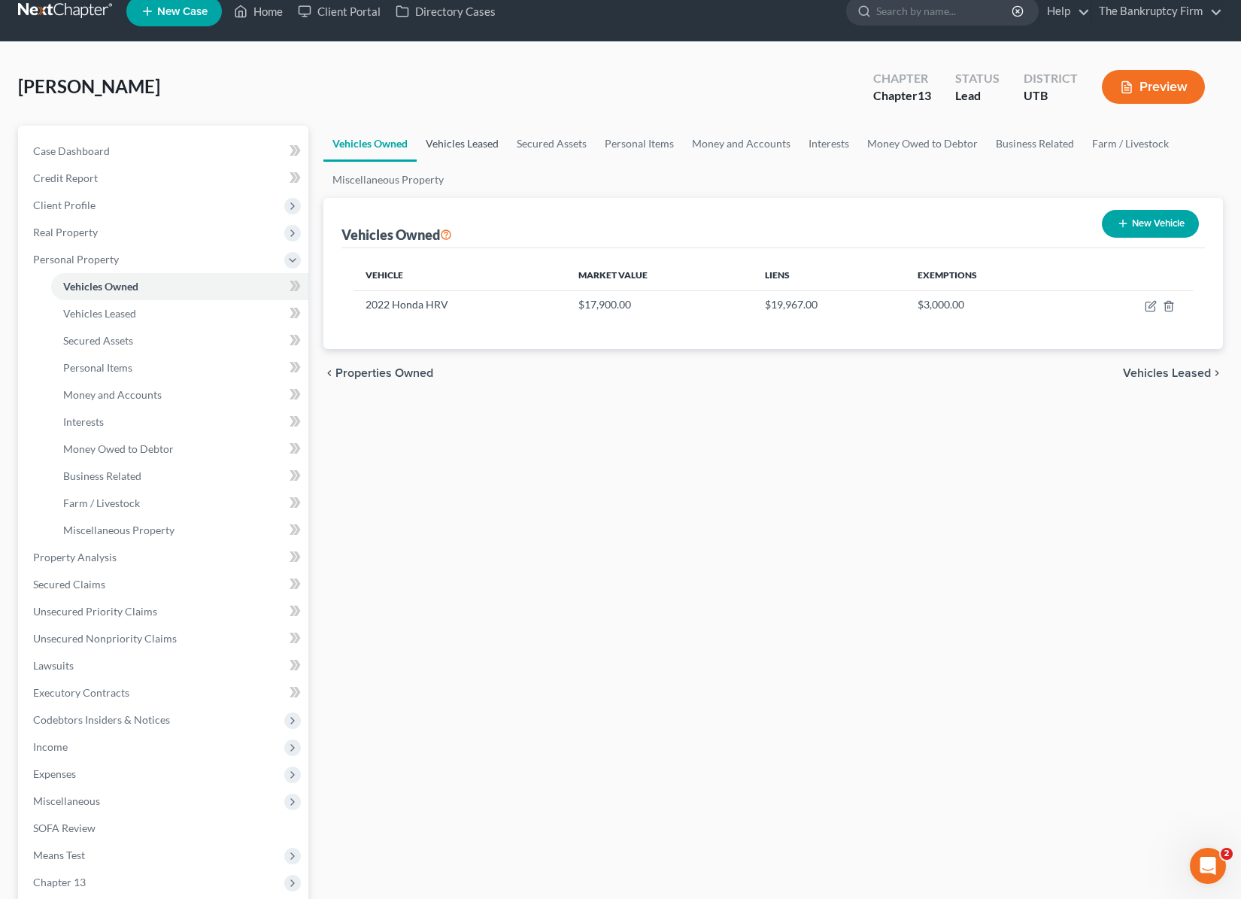
click at [451, 144] on link "Vehicles Leased" at bounding box center [462, 144] width 91 height 36
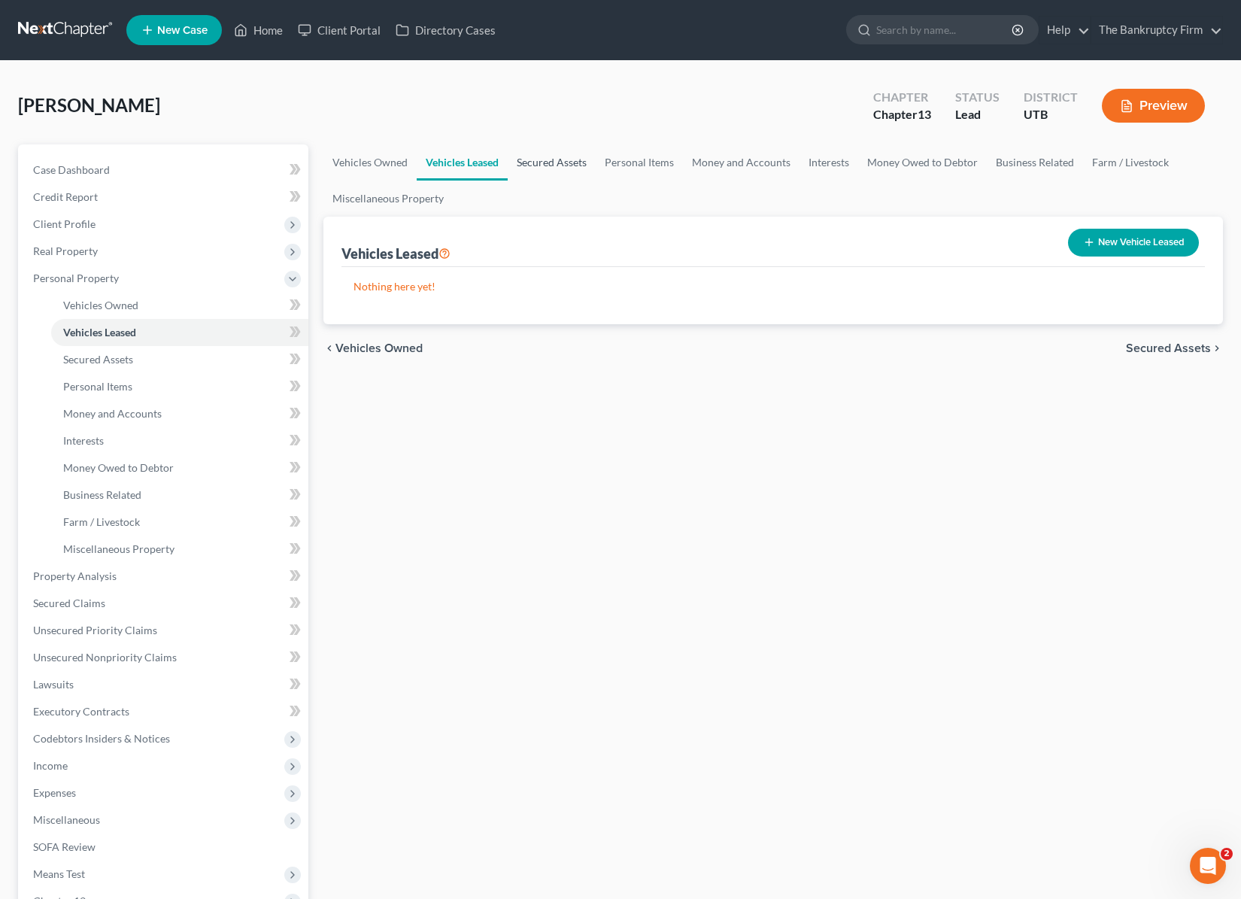
click at [553, 161] on link "Secured Assets" at bounding box center [552, 162] width 88 height 36
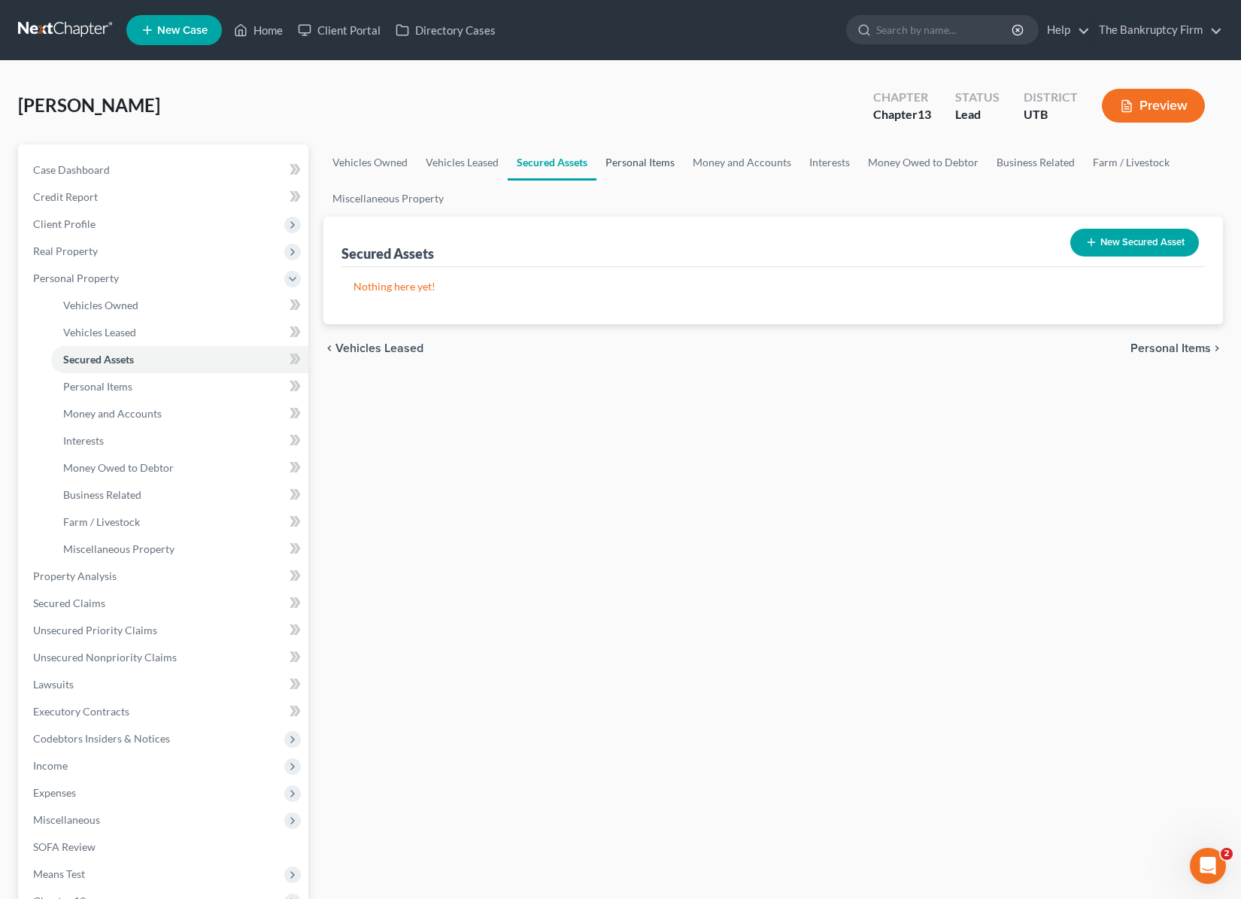
click at [637, 159] on link "Personal Items" at bounding box center [640, 162] width 87 height 36
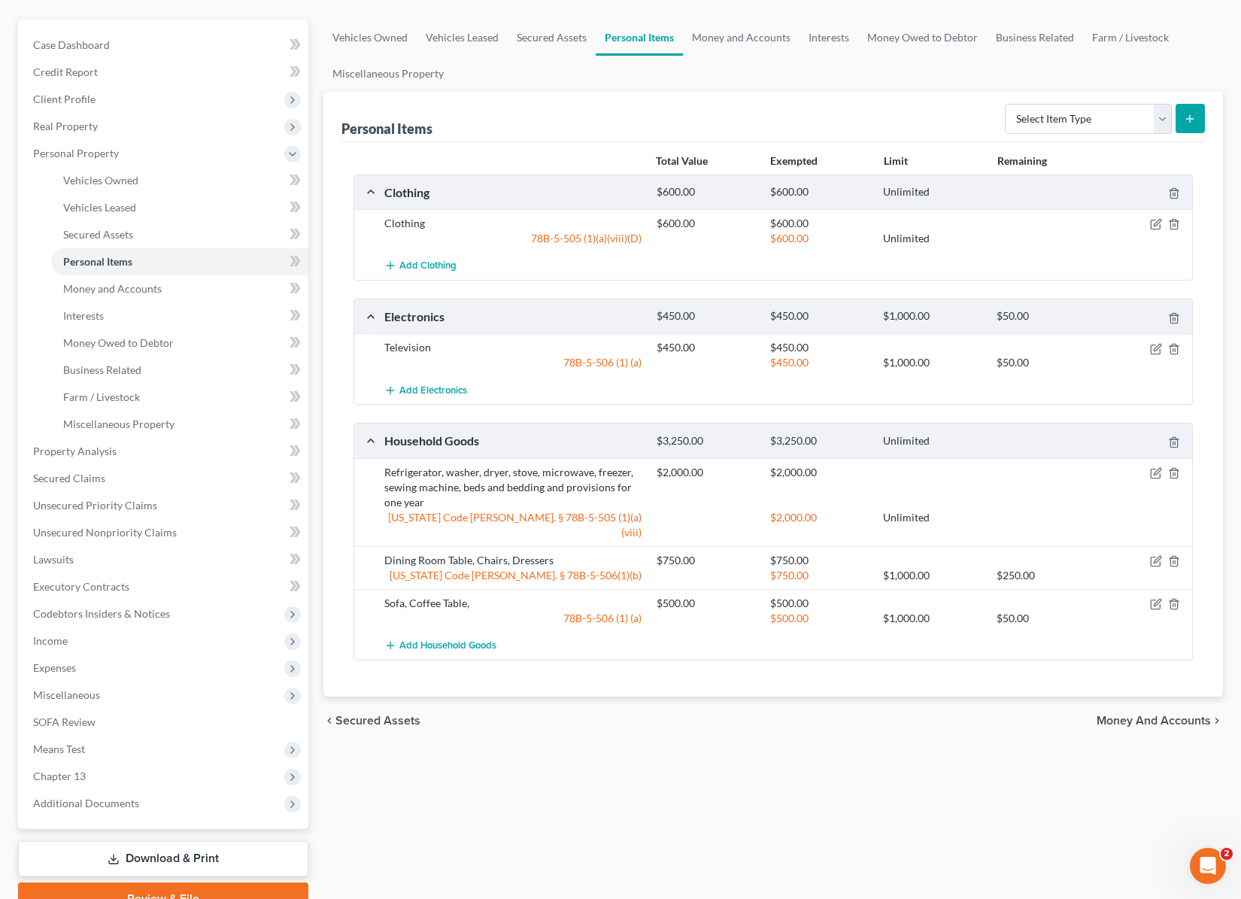
scroll to position [124, 0]
click at [1159, 348] on icon "button" at bounding box center [1157, 348] width 7 height 7
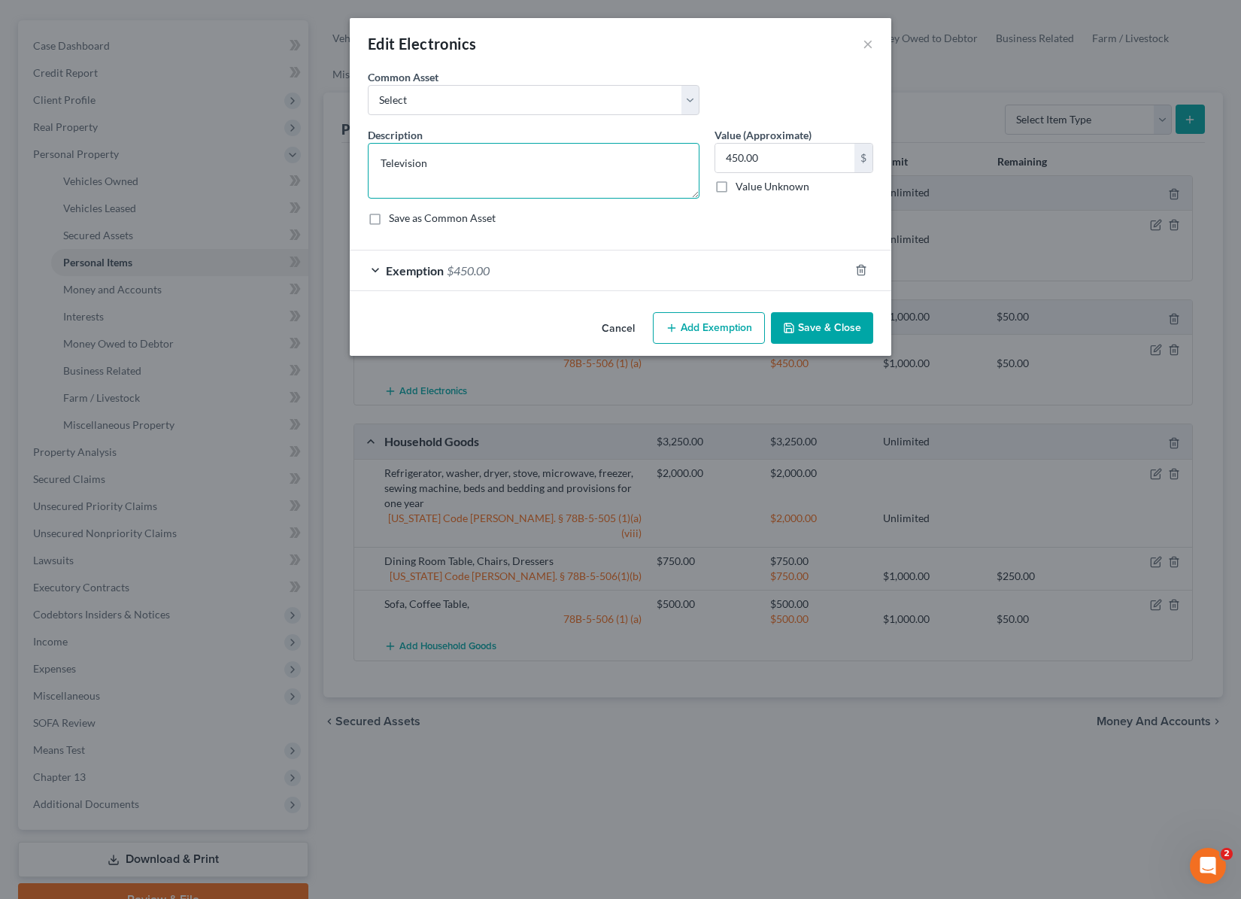
click at [481, 168] on textarea "Television" at bounding box center [534, 171] width 332 height 56
click at [477, 172] on textarea "Television," at bounding box center [534, 171] width 332 height 56
click at [500, 169] on textarea "Television," at bounding box center [534, 171] width 332 height 56
type textarea "Television, PC, Cell Phone"
click at [831, 321] on button "Save & Close" at bounding box center [822, 328] width 102 height 32
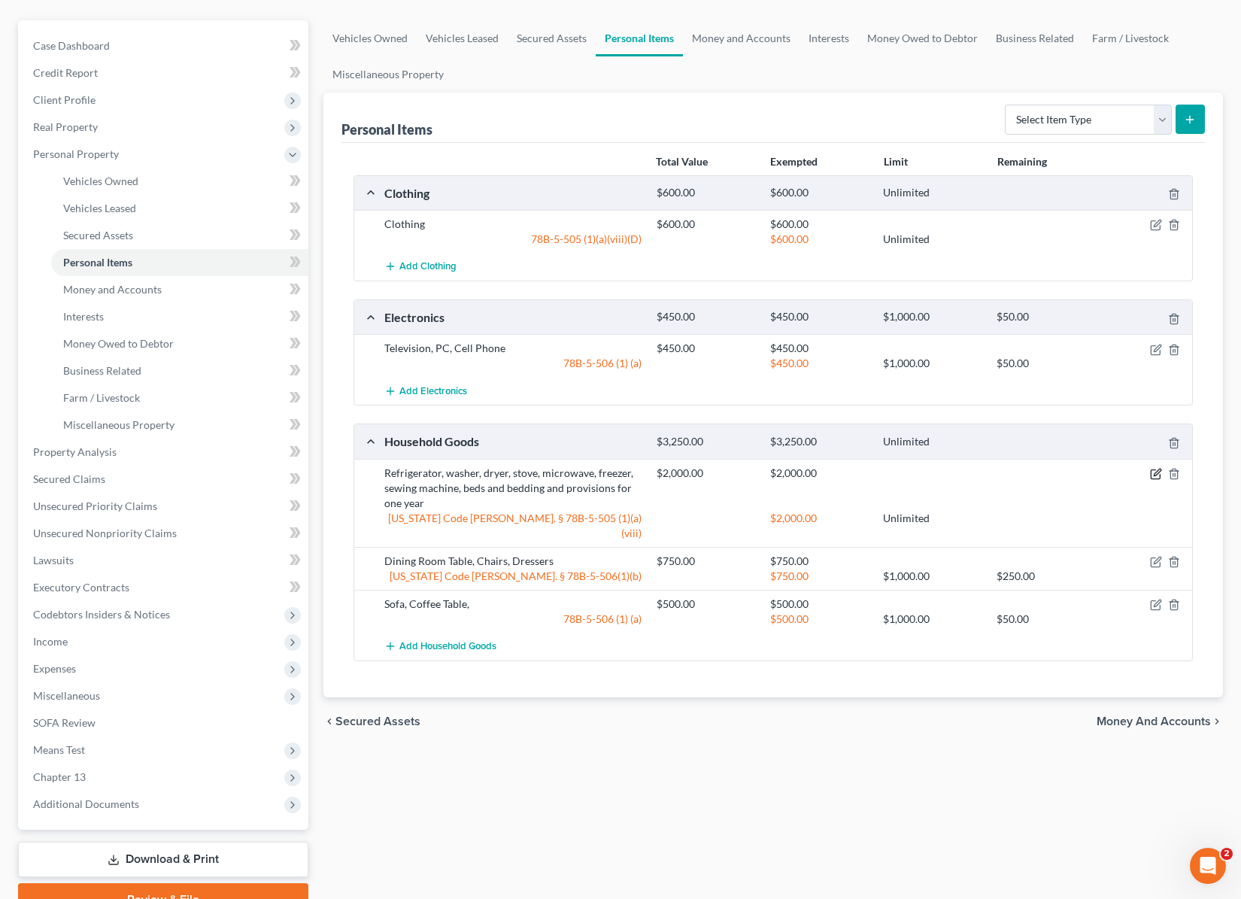
click at [1159, 473] on icon "button" at bounding box center [1157, 472] width 7 height 7
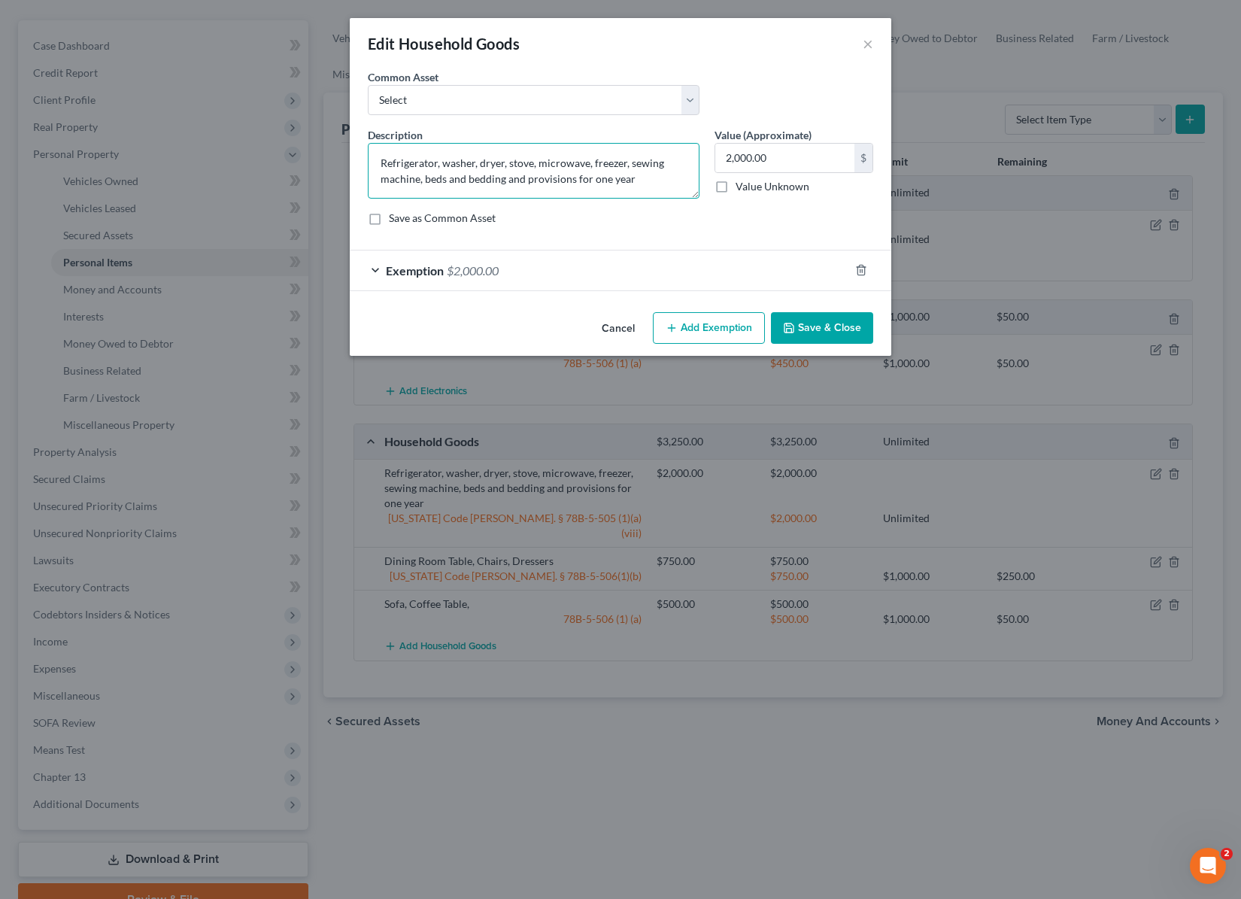
drag, startPoint x: 630, startPoint y: 163, endPoint x: 326, endPoint y: 163, distance: 303.9
click at [326, 163] on div "Edit Household Goods × An exemption set must first be selected from the Filing …" at bounding box center [620, 449] width 1241 height 899
drag, startPoint x: 458, startPoint y: 165, endPoint x: 272, endPoint y: 160, distance: 185.9
click at [272, 160] on div "Edit Household Goods × An exemption set must first be selected from the Filing …" at bounding box center [620, 449] width 1241 height 899
type textarea "beds and bedding and provisions for one year"
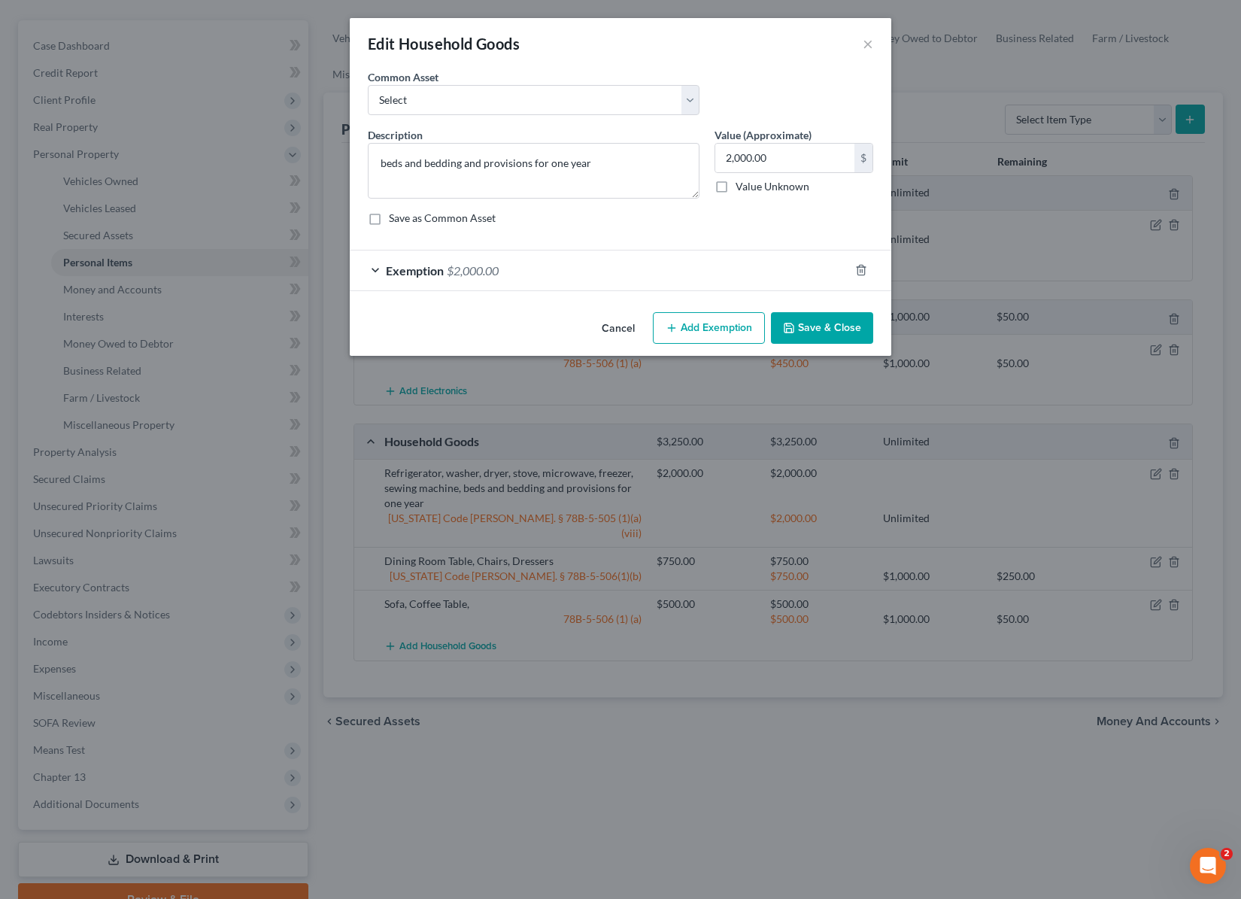
click at [818, 326] on button "Save & Close" at bounding box center [822, 328] width 102 height 32
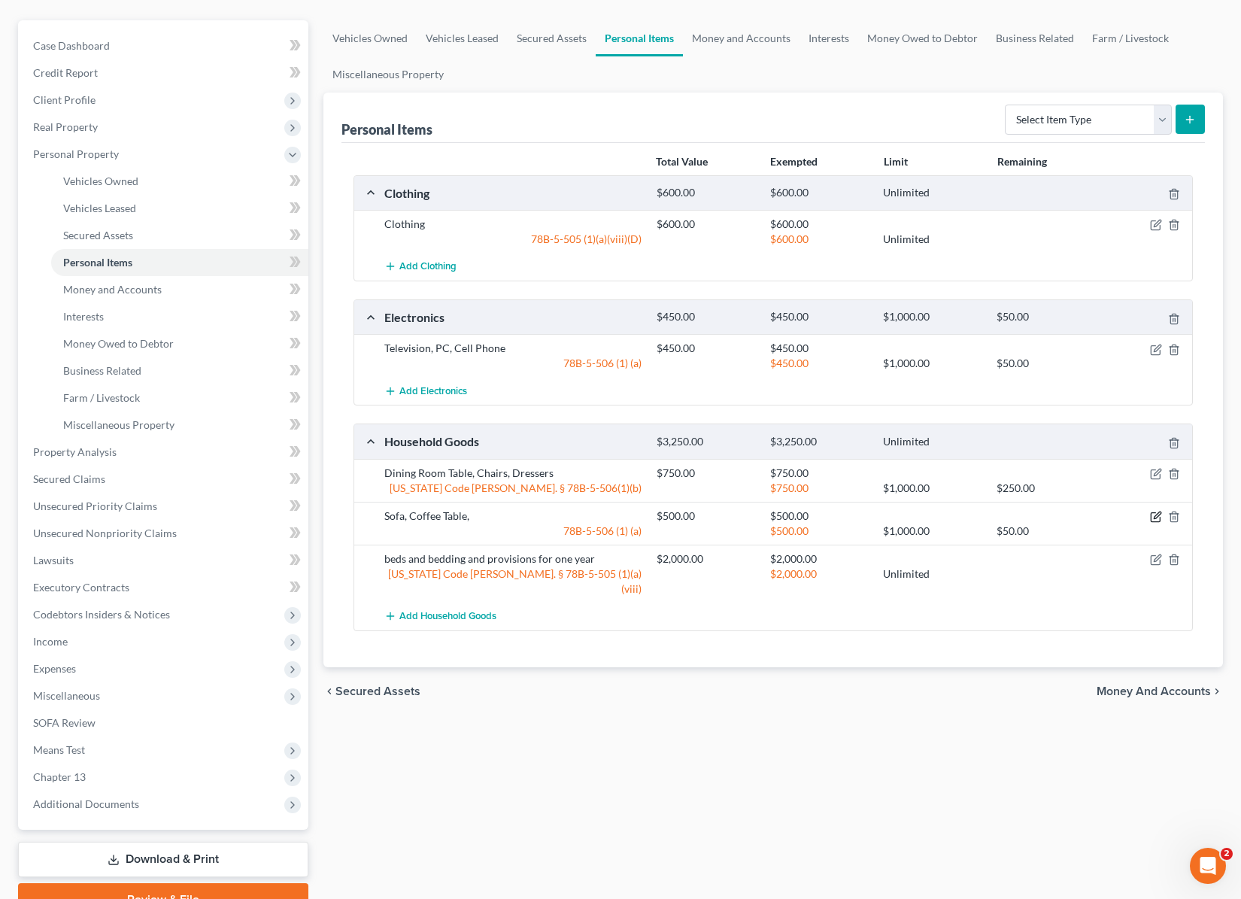
click at [1154, 516] on icon "button" at bounding box center [1157, 515] width 7 height 7
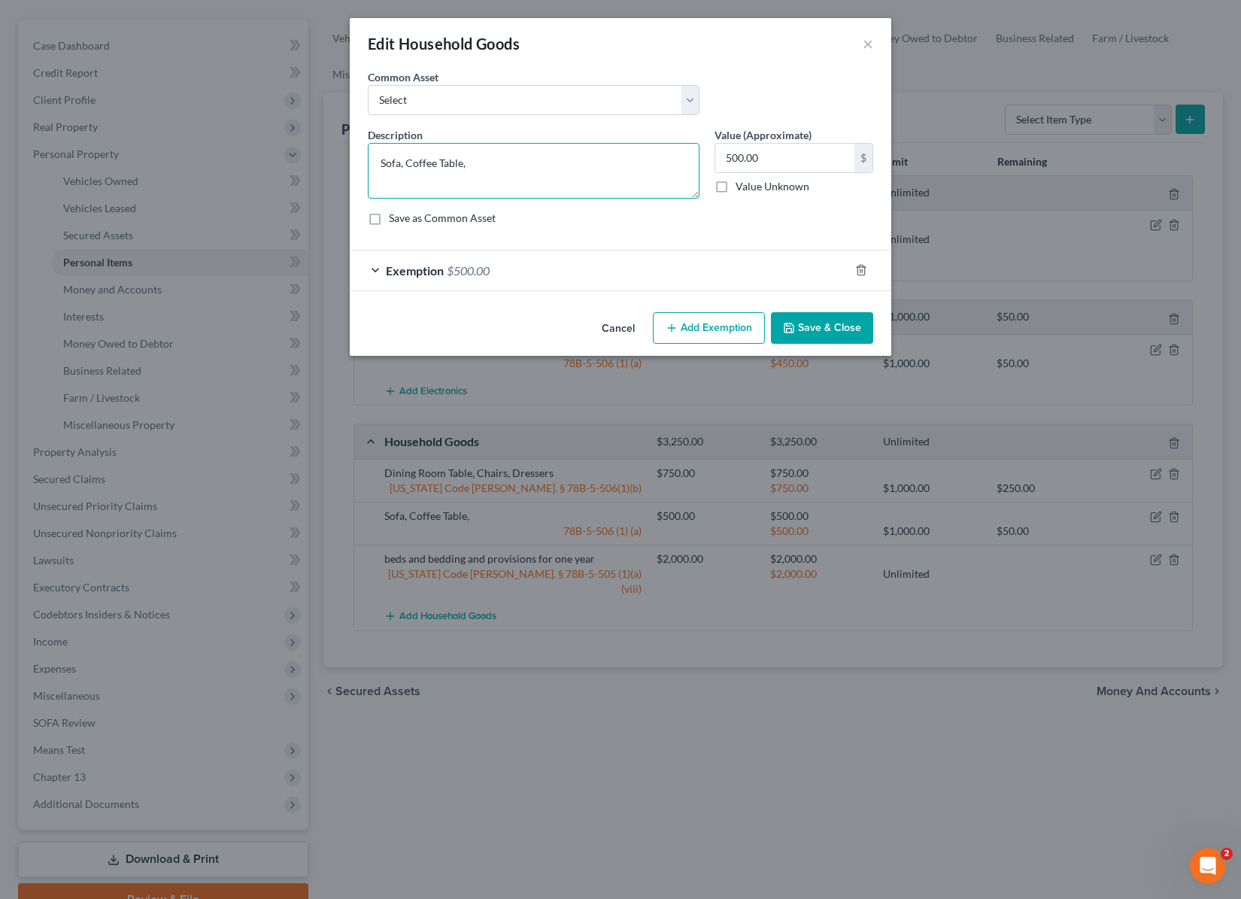
drag, startPoint x: 533, startPoint y: 171, endPoint x: 172, endPoint y: 143, distance: 361.4
click at [172, 143] on div "Edit Household Goods × An exemption set must first be selected from the Filing …" at bounding box center [620, 449] width 1241 height 899
type textarea "Couch, Love Seat, End Tables, Lamp"
click at [852, 325] on button "Save & Close" at bounding box center [822, 328] width 102 height 32
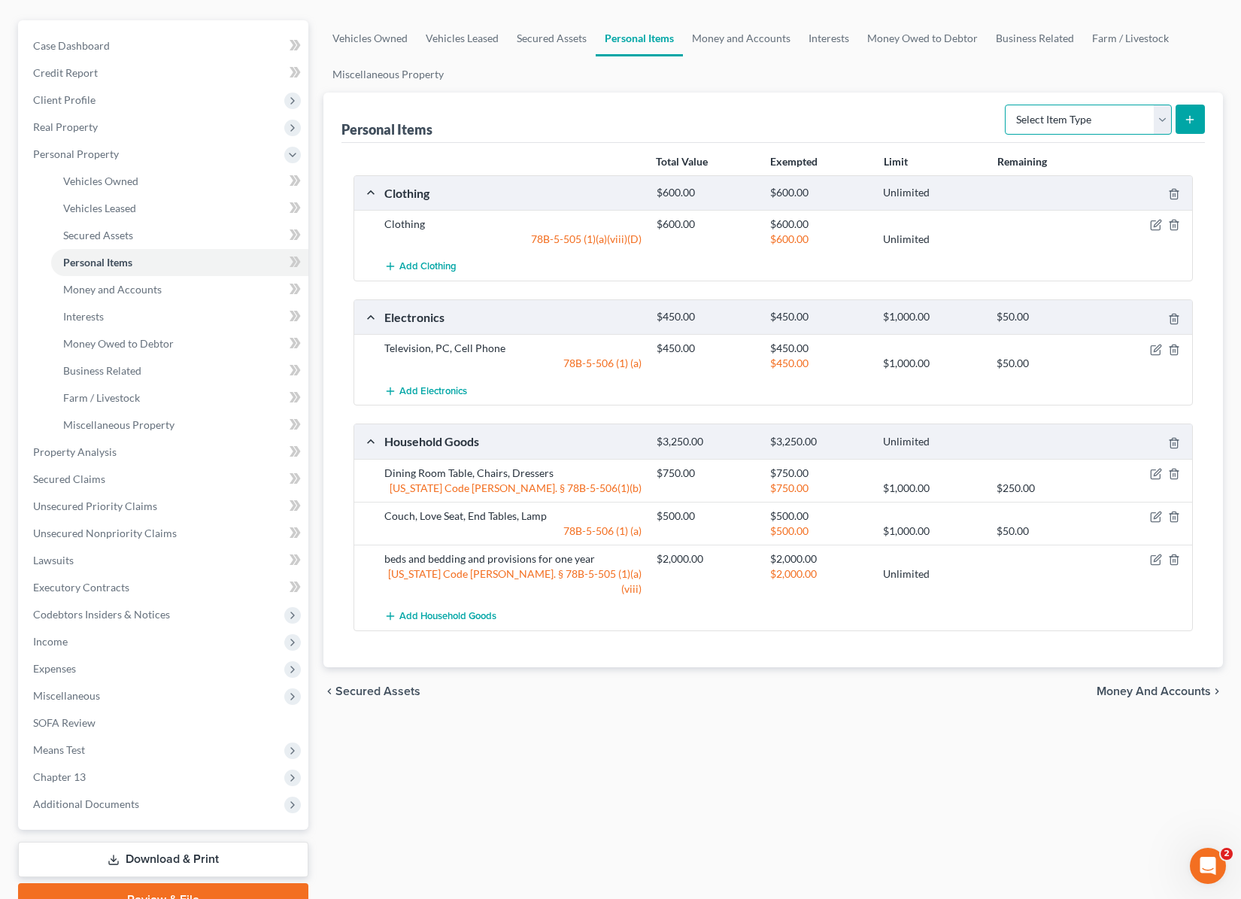
click at [1162, 118] on select "Select Item Type Clothing Collectibles Of Value Electronics Firearms Household …" at bounding box center [1088, 120] width 167 height 30
click at [740, 38] on link "Money and Accounts" at bounding box center [741, 38] width 117 height 36
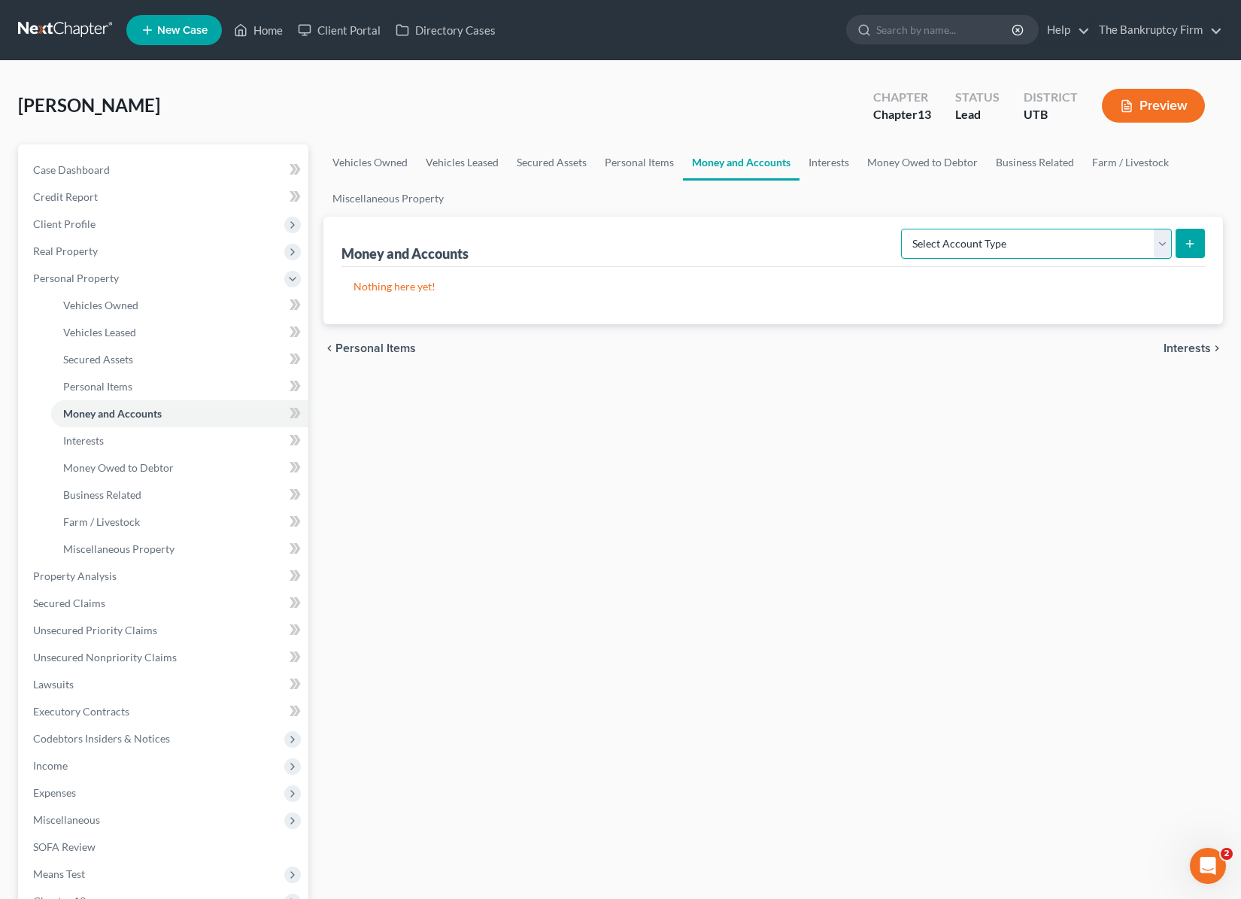
click at [1161, 242] on select "Select Account Type Brokerage Cash on Hand Certificates of Deposit Checking Acc…" at bounding box center [1036, 244] width 271 height 30
select select "checking"
click at [904, 229] on select "Select Account Type Brokerage Cash on Hand Certificates of Deposit Checking Acc…" at bounding box center [1036, 244] width 271 height 30
click at [1194, 242] on icon "submit" at bounding box center [1190, 244] width 12 height 12
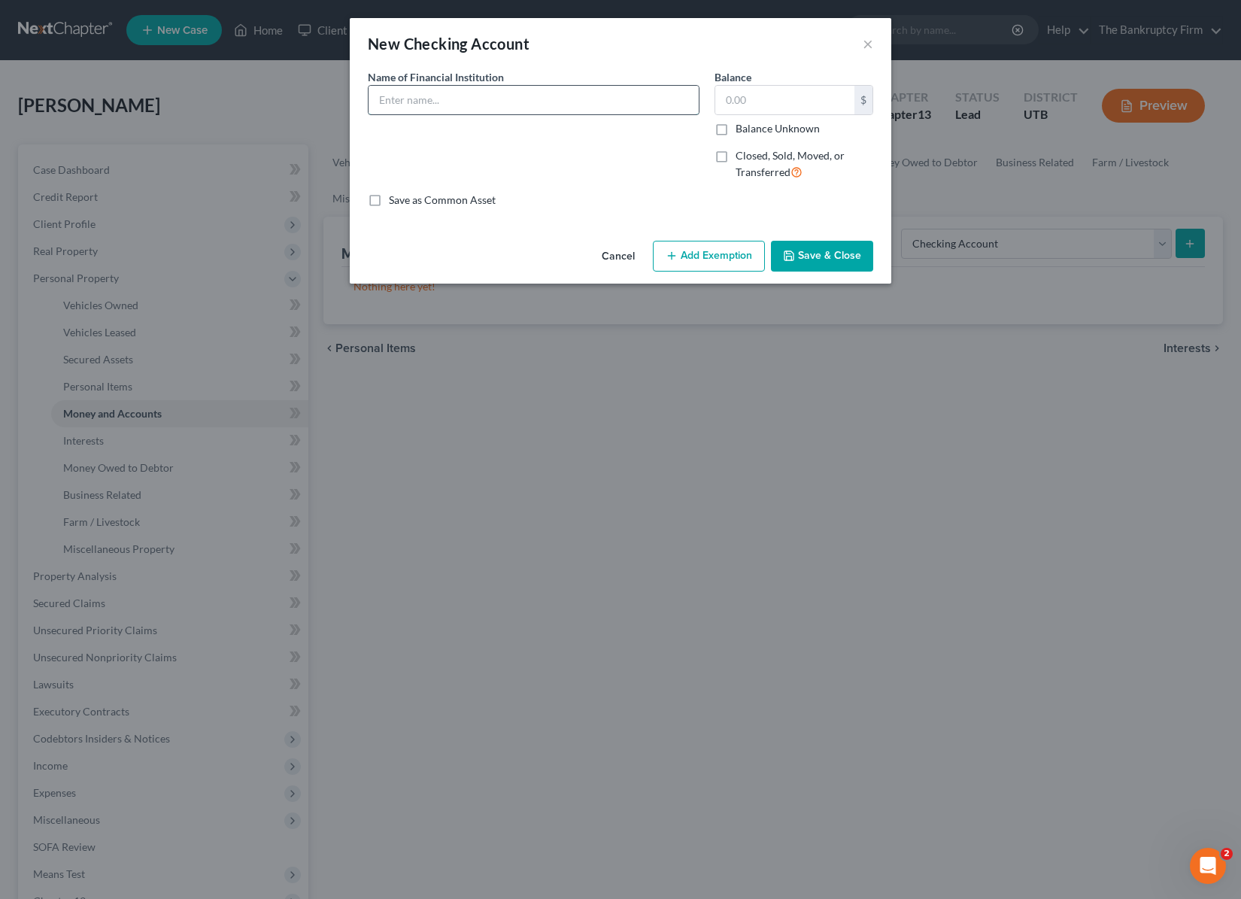
click at [450, 100] on input "text" at bounding box center [534, 100] width 330 height 29
click at [483, 95] on input "America First Credit Uion" at bounding box center [534, 100] width 330 height 29
type input "America First Credit Union"
click at [829, 253] on button "Save & Close" at bounding box center [822, 257] width 102 height 32
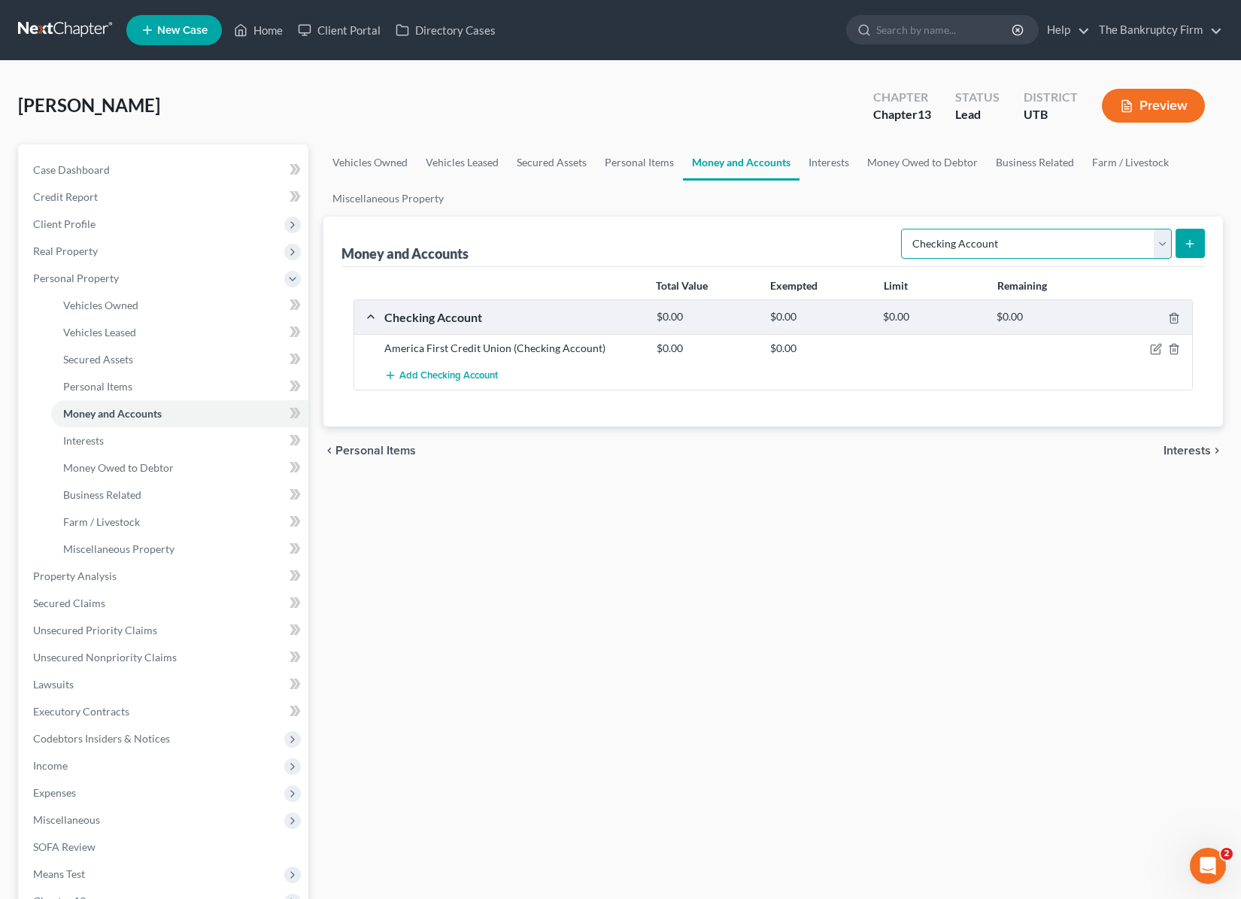
click at [1168, 237] on select "Select Account Type Brokerage Cash on Hand Certificates of Deposit Checking Acc…" at bounding box center [1036, 244] width 271 height 30
select select "savings"
click at [904, 229] on select "Select Account Type Brokerage Cash on Hand Certificates of Deposit Checking Acc…" at bounding box center [1036, 244] width 271 height 30
click at [1192, 245] on icon "submit" at bounding box center [1190, 244] width 12 height 12
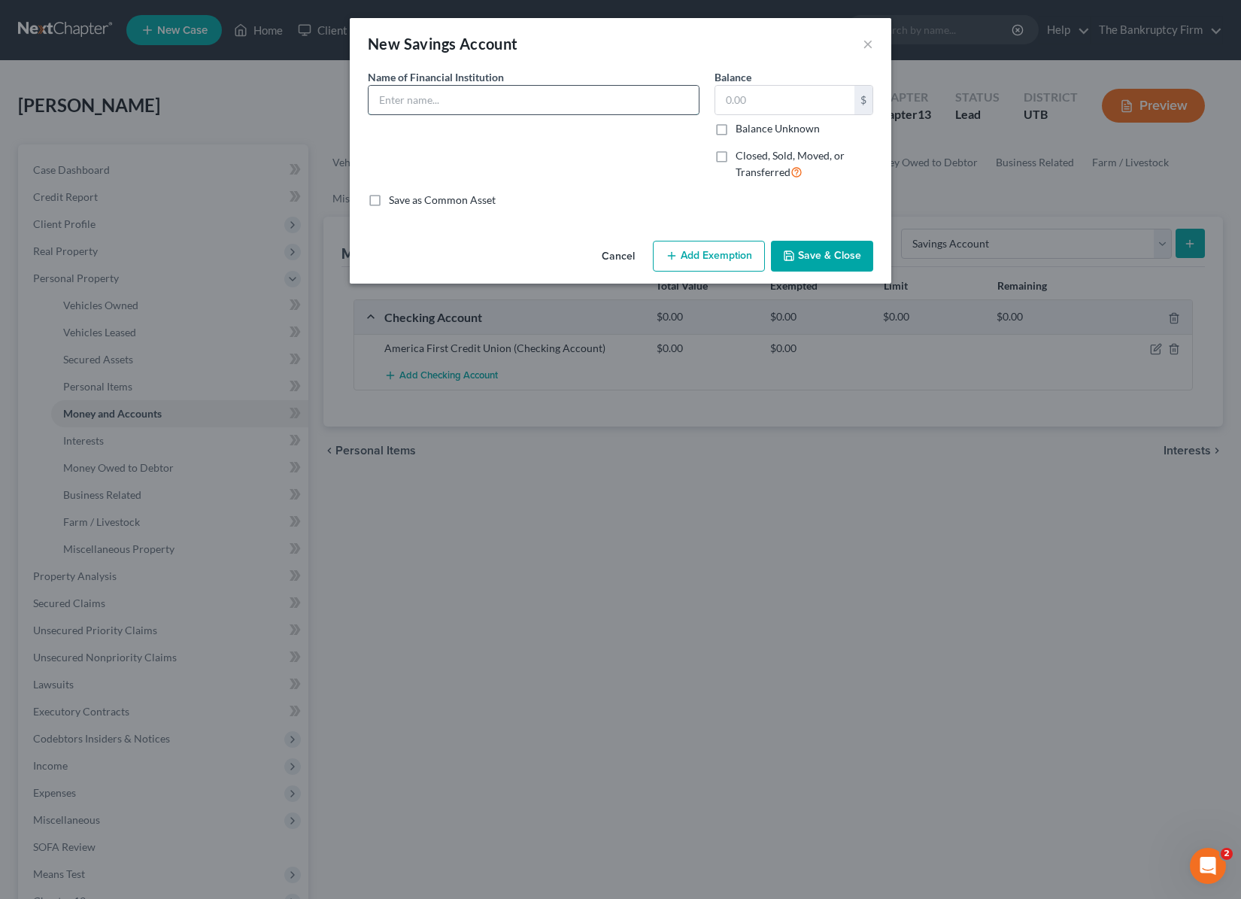
click at [463, 109] on input "text" at bounding box center [534, 100] width 330 height 29
click at [464, 109] on input "AFCU" at bounding box center [534, 100] width 330 height 29
type input "AFCU"
click at [840, 254] on button "Save & Close" at bounding box center [822, 257] width 102 height 32
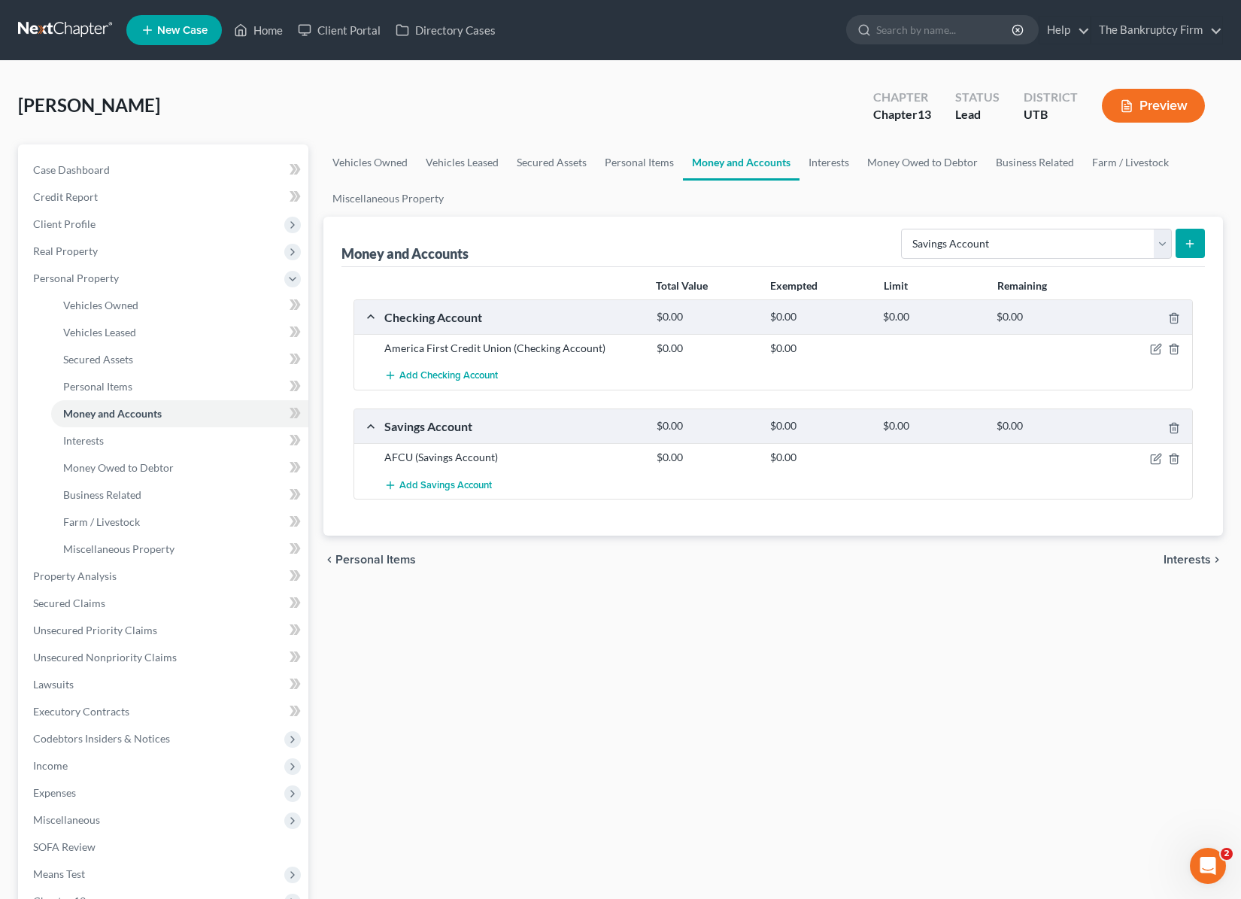
click at [626, 235] on div "Money and Accounts Select Account Type Brokerage Cash on Hand Certificates of D…" at bounding box center [774, 242] width 864 height 50
drag, startPoint x: 1098, startPoint y: 205, endPoint x: 1148, endPoint y: 220, distance: 51.7
click at [1099, 205] on ul "Vehicles Owned Vehicles Leased Secured Assets Personal Items Money and Accounts…" at bounding box center [774, 180] width 901 height 72
click at [1162, 239] on select "Select Account Type Brokerage Cash on Hand Certificates of Deposit Checking Acc…" at bounding box center [1036, 244] width 271 height 30
select select "other"
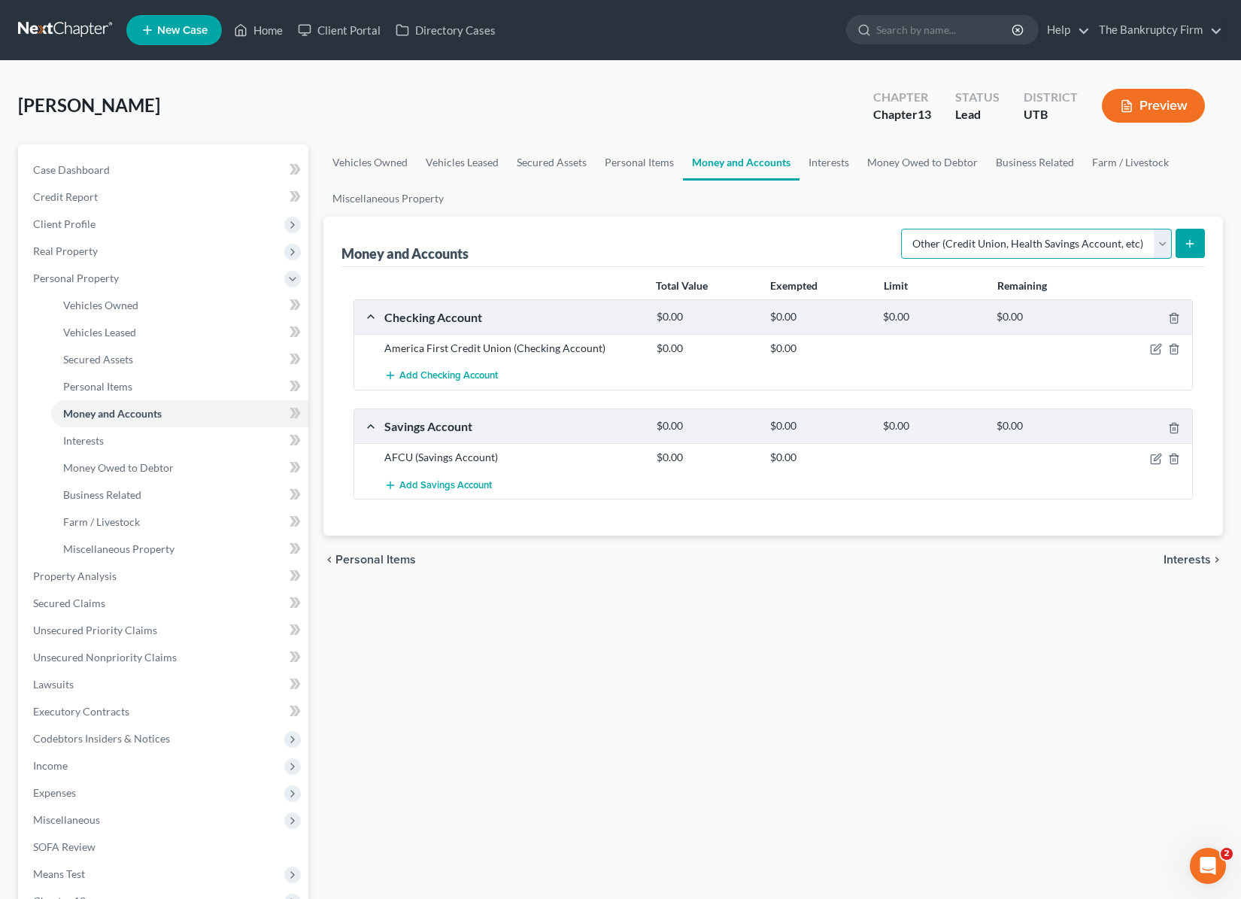
click at [904, 229] on select "Select Account Type Brokerage Cash on Hand Certificates of Deposit Checking Acc…" at bounding box center [1036, 244] width 271 height 30
click at [1192, 245] on icon "submit" at bounding box center [1190, 244] width 12 height 12
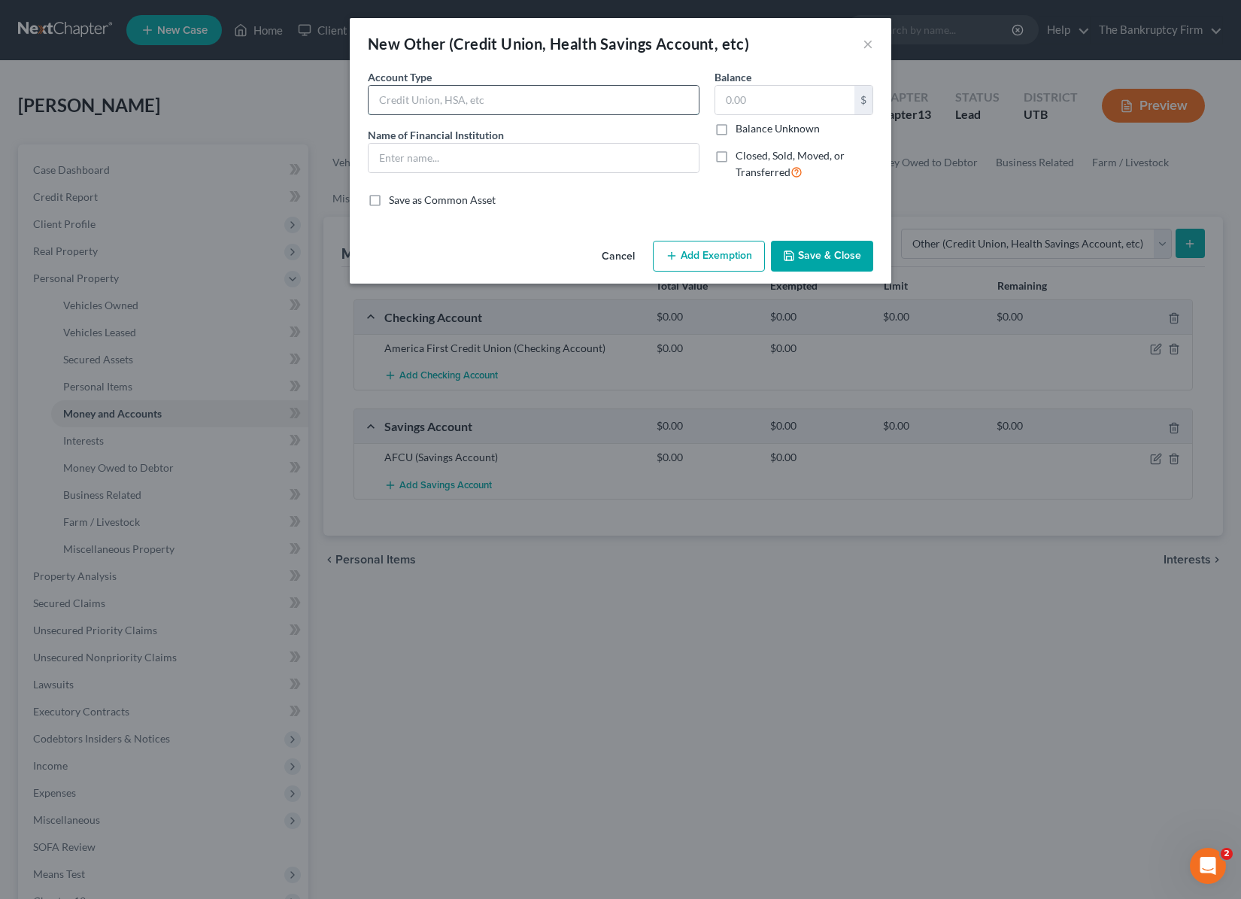
click at [402, 96] on input "text" at bounding box center [534, 100] width 330 height 29
type input "Venmo"
click at [827, 254] on button "Save & Close" at bounding box center [822, 257] width 102 height 32
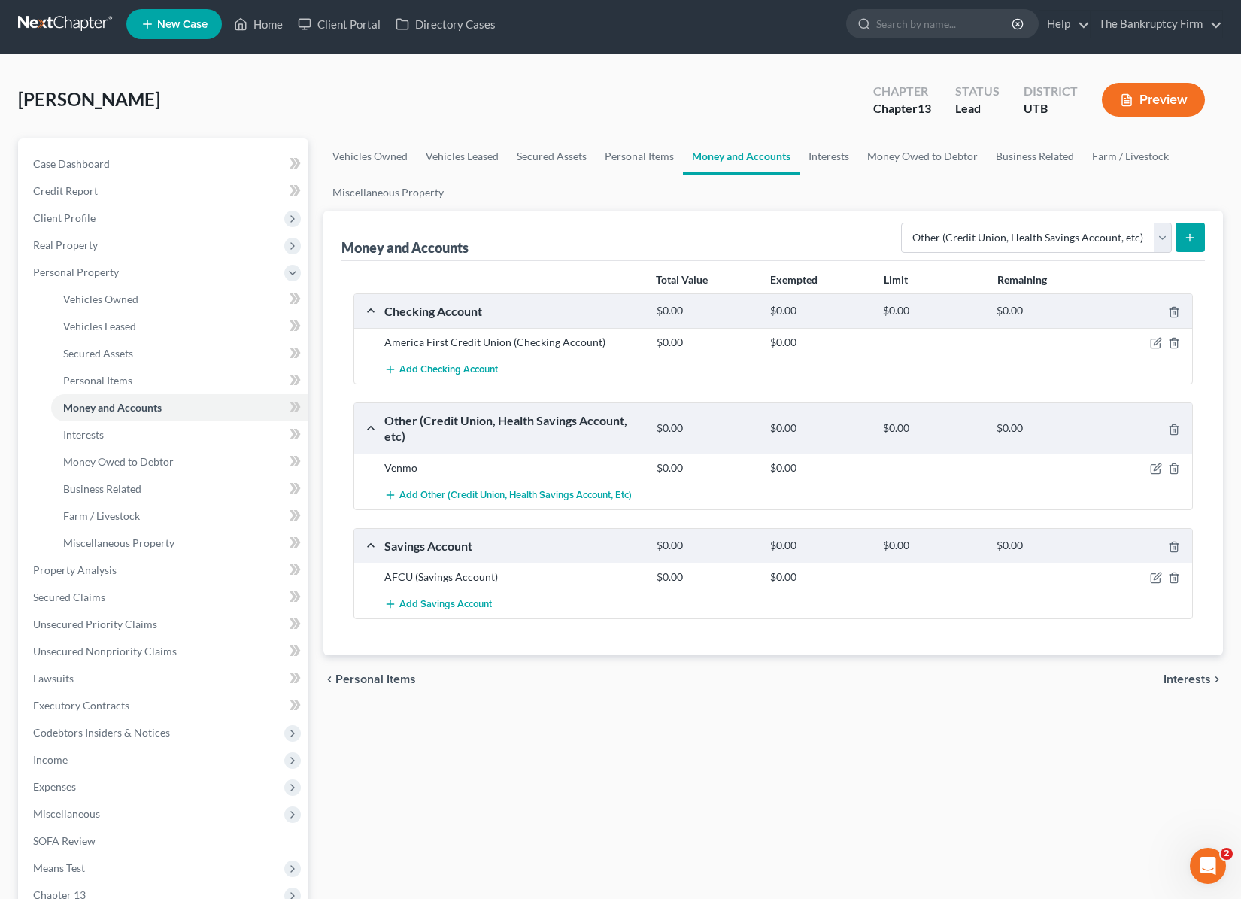
scroll to position [16, 0]
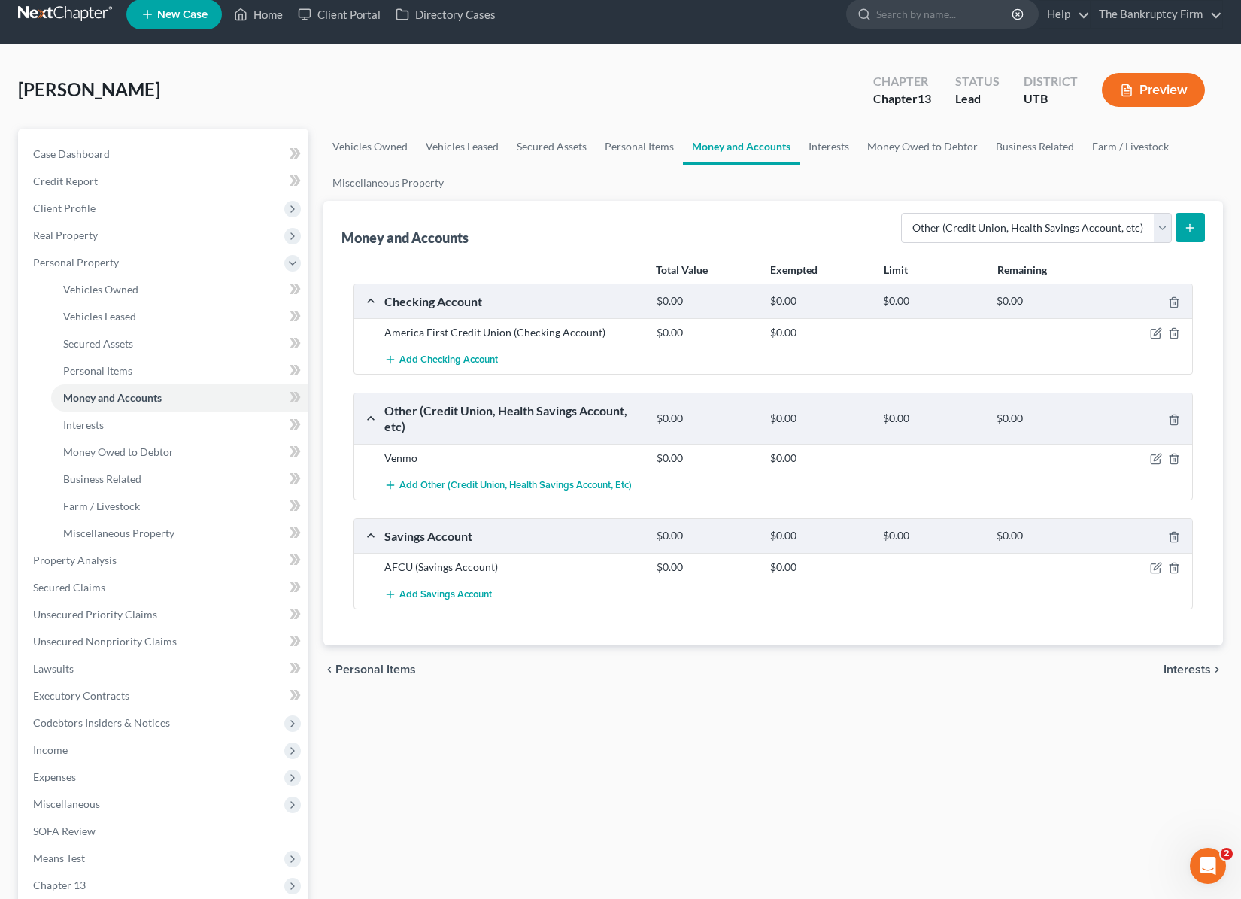
click at [818, 179] on ul "Vehicles Owned Vehicles Leased Secured Assets Personal Items Money and Accounts…" at bounding box center [774, 165] width 901 height 72
click at [834, 150] on link "Interests" at bounding box center [829, 147] width 59 height 36
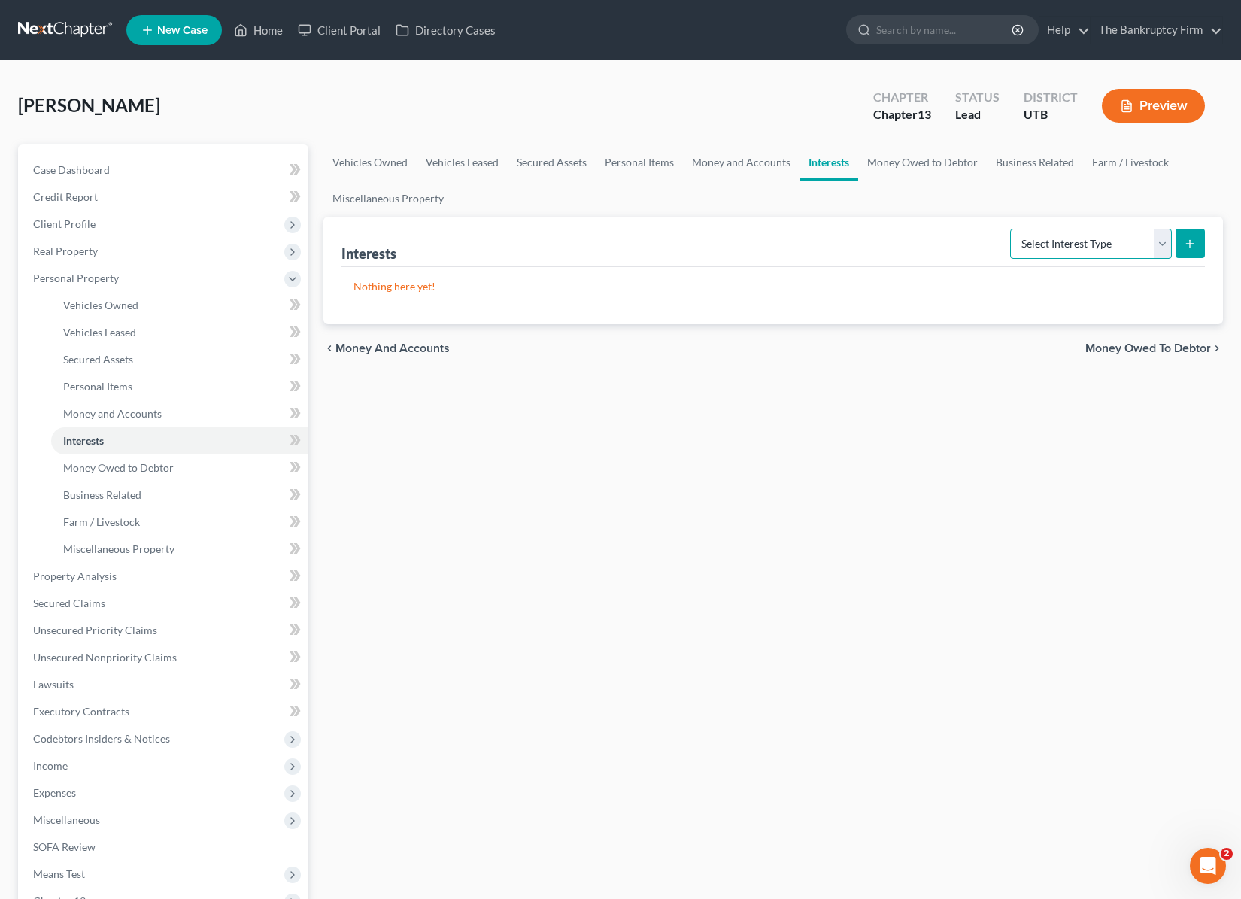
click at [1158, 243] on select "Select Interest Type 401K Annuity Bond Education IRA Government Bond Government…" at bounding box center [1091, 244] width 162 height 30
click at [925, 159] on link "Money Owed to Debtor" at bounding box center [922, 162] width 129 height 36
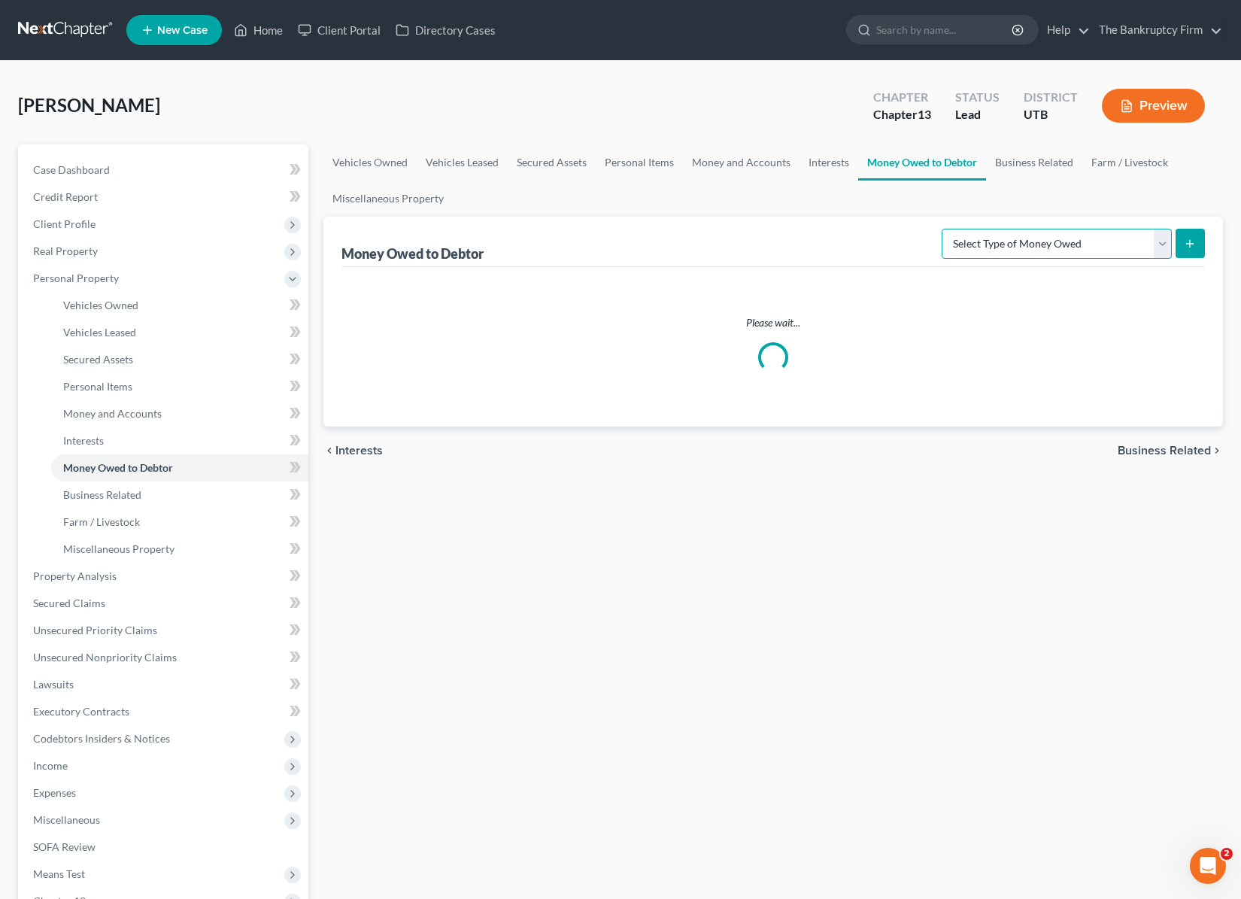
click at [1159, 242] on select "Select Type of Money Owed Accounts Receivable Alimony Child Support Claims Agai…" at bounding box center [1057, 244] width 230 height 30
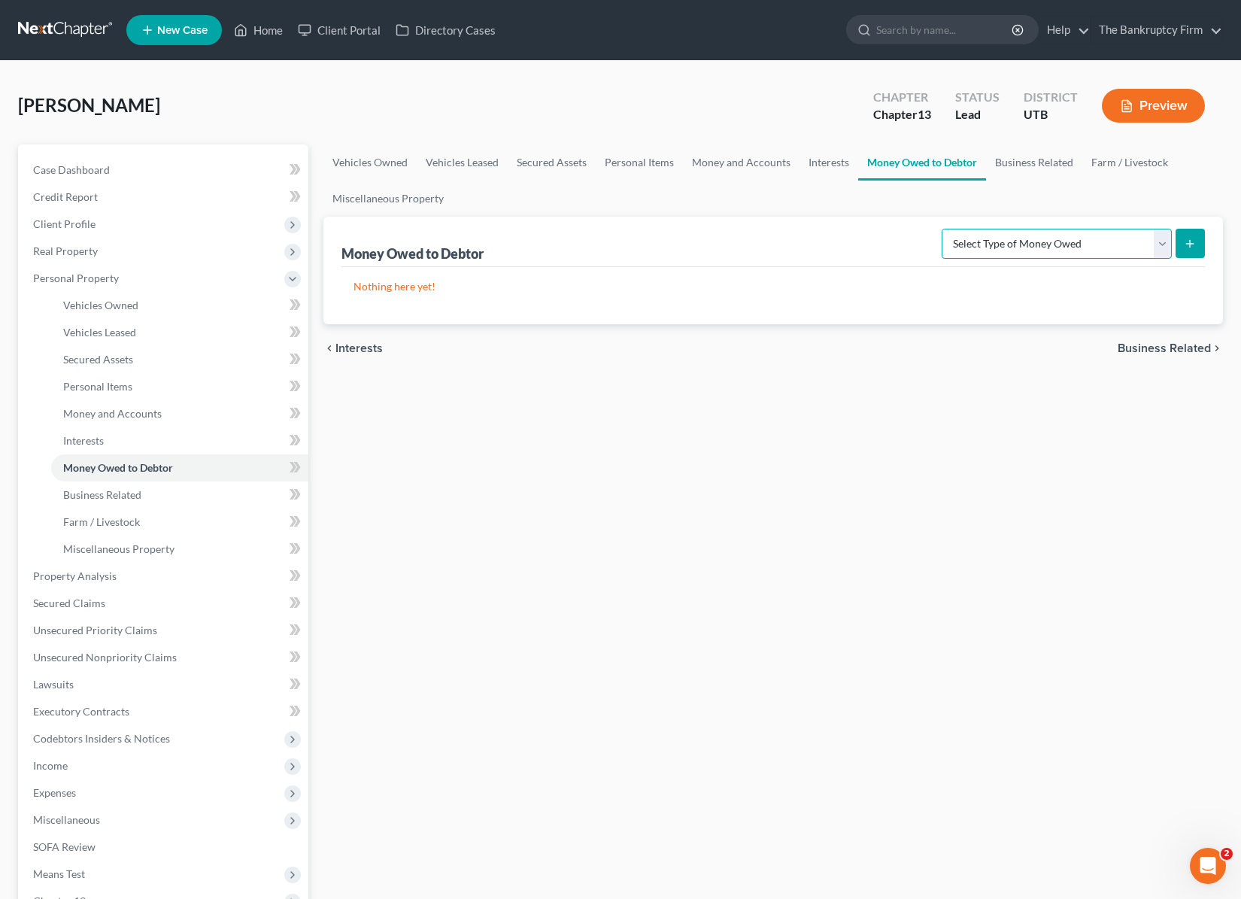
click at [1162, 243] on select "Select Type of Money Owed Accounts Receivable Alimony Child Support Claims Agai…" at bounding box center [1057, 244] width 230 height 30
click at [1033, 177] on link "Business Related" at bounding box center [1034, 162] width 96 height 36
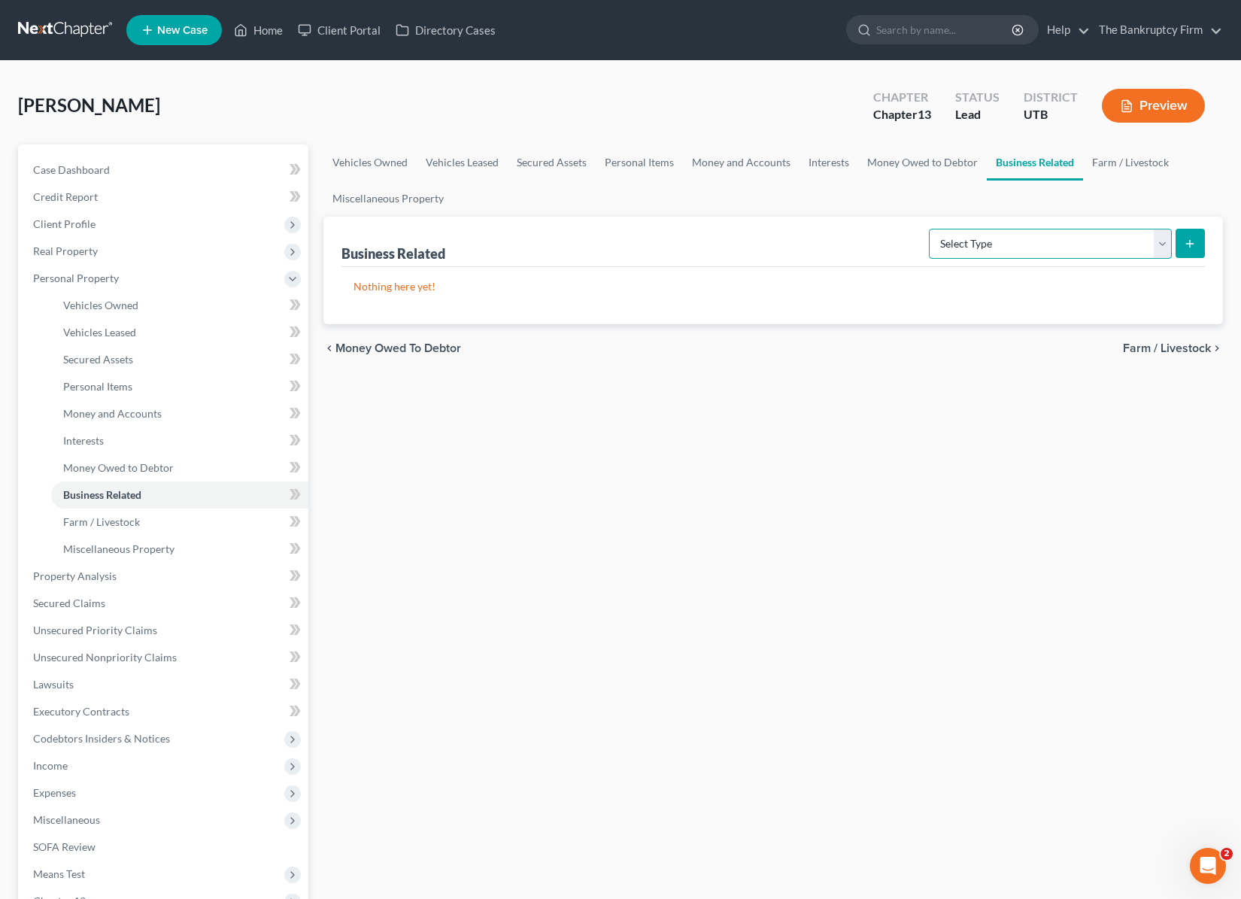
click at [1162, 242] on select "Select Type Customer Lists Franchises Inventory Licenses Machinery Office Equip…" at bounding box center [1050, 244] width 243 height 30
click at [909, 164] on link "Money Owed to Debtor" at bounding box center [922, 162] width 129 height 36
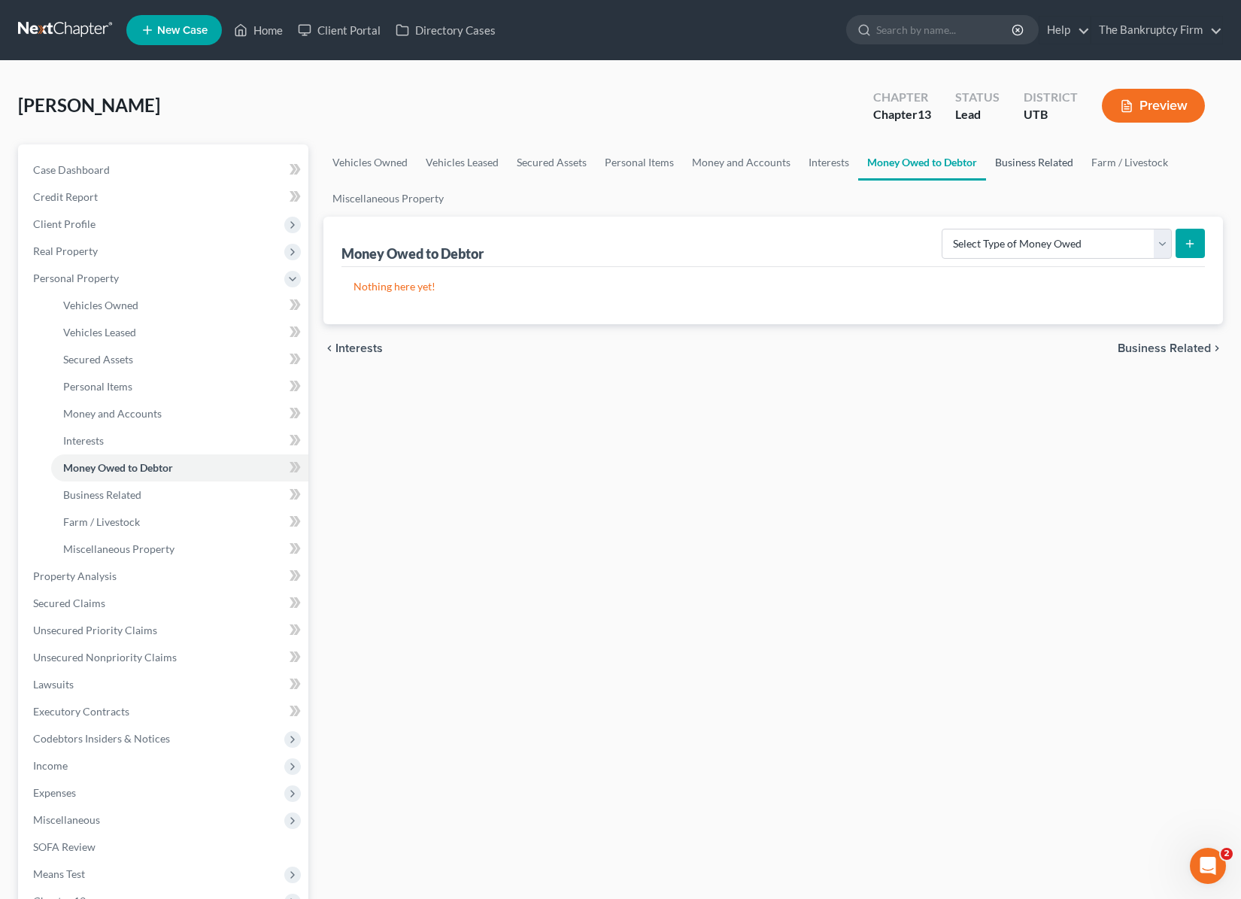
click at [1033, 166] on link "Business Related" at bounding box center [1034, 162] width 96 height 36
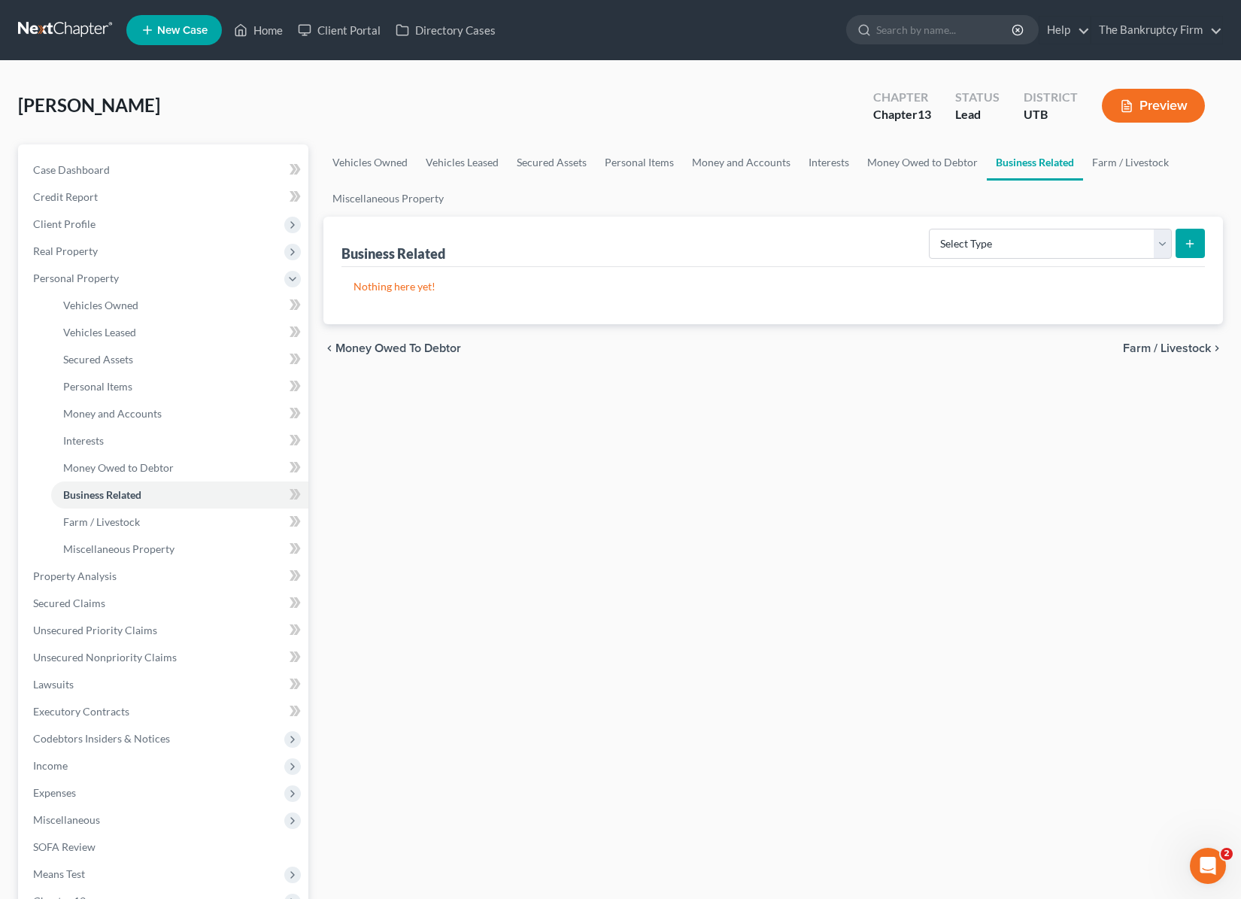
click at [1119, 199] on ul "Vehicles Owned Vehicles Leased Secured Assets Personal Items Money and Accounts…" at bounding box center [774, 180] width 901 height 72
click at [865, 194] on ul "Vehicles Owned Vehicles Leased Secured Assets Personal Items Money and Accounts…" at bounding box center [774, 180] width 901 height 72
click at [905, 171] on link "Money Owed to Debtor" at bounding box center [922, 162] width 129 height 36
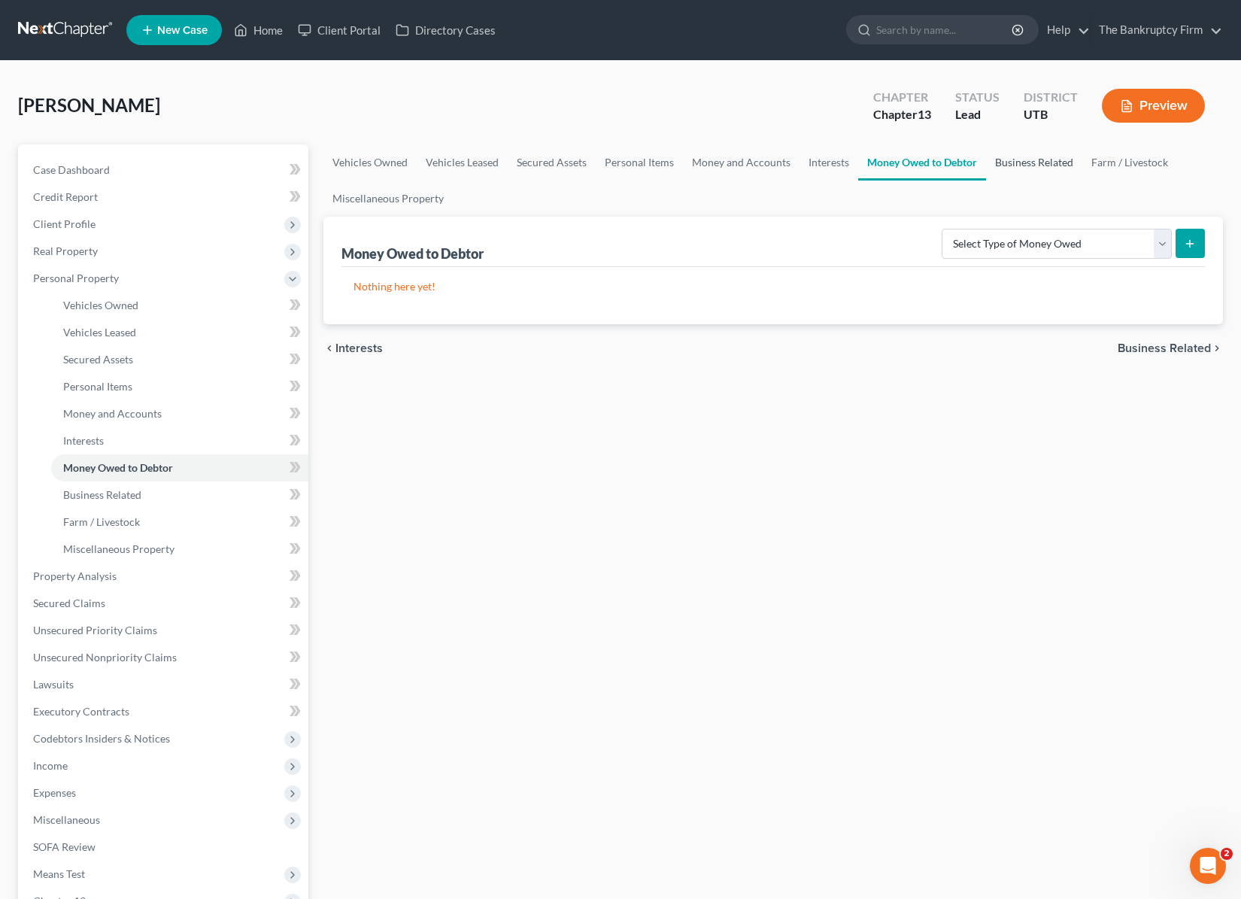
click at [1027, 162] on link "Business Related" at bounding box center [1034, 162] width 96 height 36
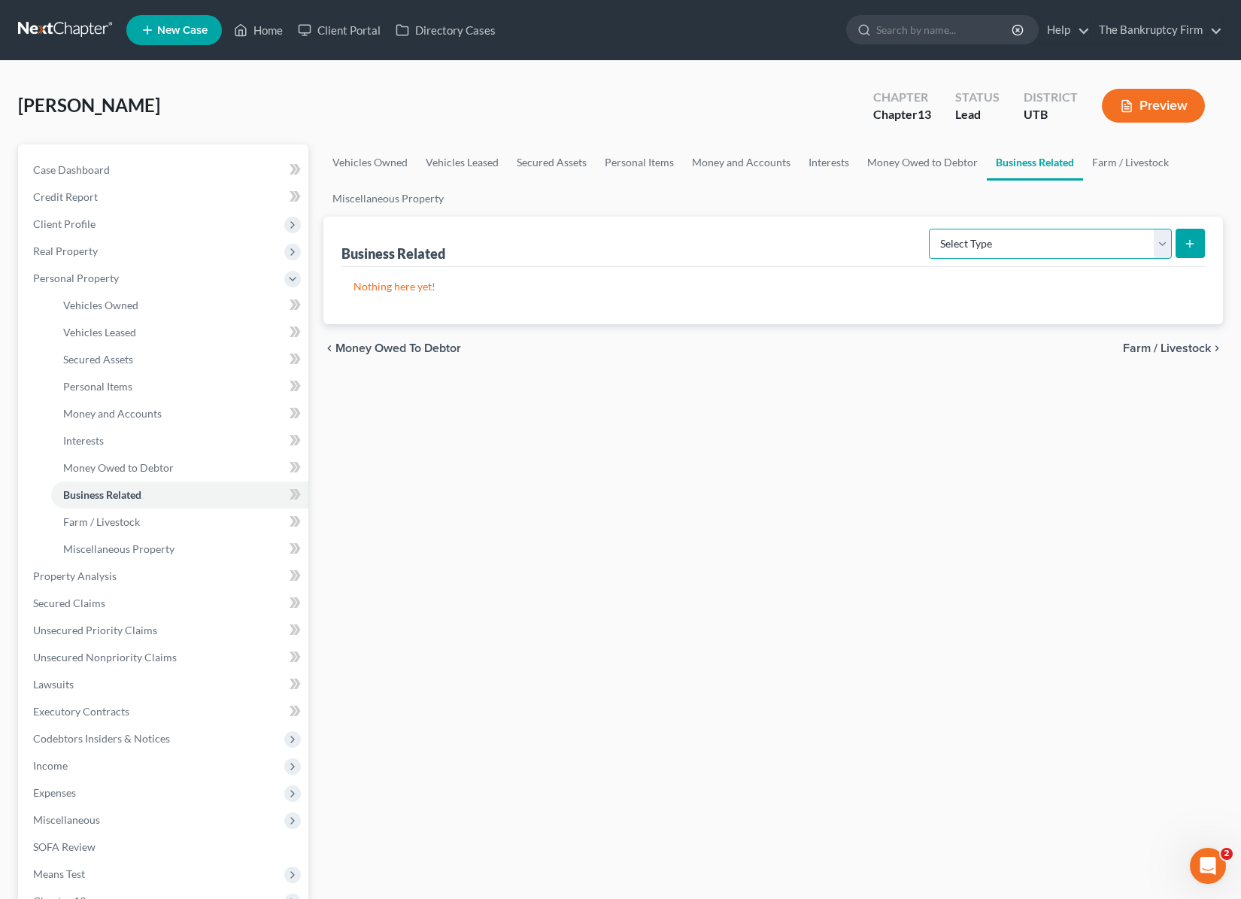
click at [1162, 241] on select "Select Type Customer Lists Franchises Inventory Licenses Machinery Office Equip…" at bounding box center [1050, 244] width 243 height 30
click at [1109, 204] on ul "Vehicles Owned Vehicles Leased Secured Assets Personal Items Money and Accounts…" at bounding box center [774, 180] width 901 height 72
click at [1072, 203] on ul "Vehicles Owned Vehicles Leased Secured Assets Personal Items Money and Accounts…" at bounding box center [774, 180] width 901 height 72
click at [1123, 199] on ul "Vehicles Owned Vehicles Leased Secured Assets Personal Items Money and Accounts…" at bounding box center [774, 180] width 901 height 72
click at [1161, 243] on select "Select Type Customer Lists Franchises Inventory Licenses Machinery Office Equip…" at bounding box center [1050, 244] width 243 height 30
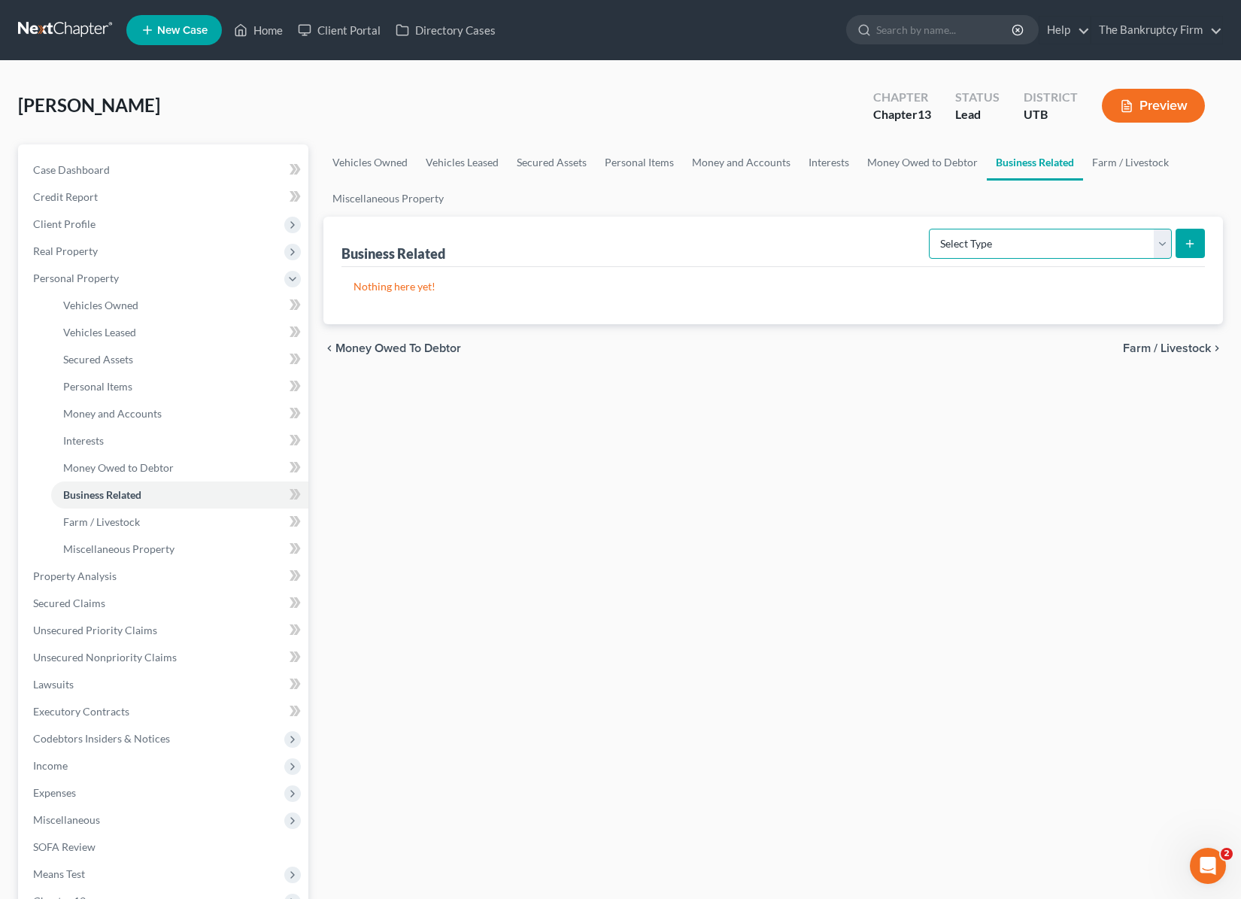
click at [1161, 238] on select "Select Type Customer Lists Franchises Inventory Licenses Machinery Office Equip…" at bounding box center [1050, 244] width 243 height 30
click at [1129, 161] on link "Farm / Livestock" at bounding box center [1130, 162] width 95 height 36
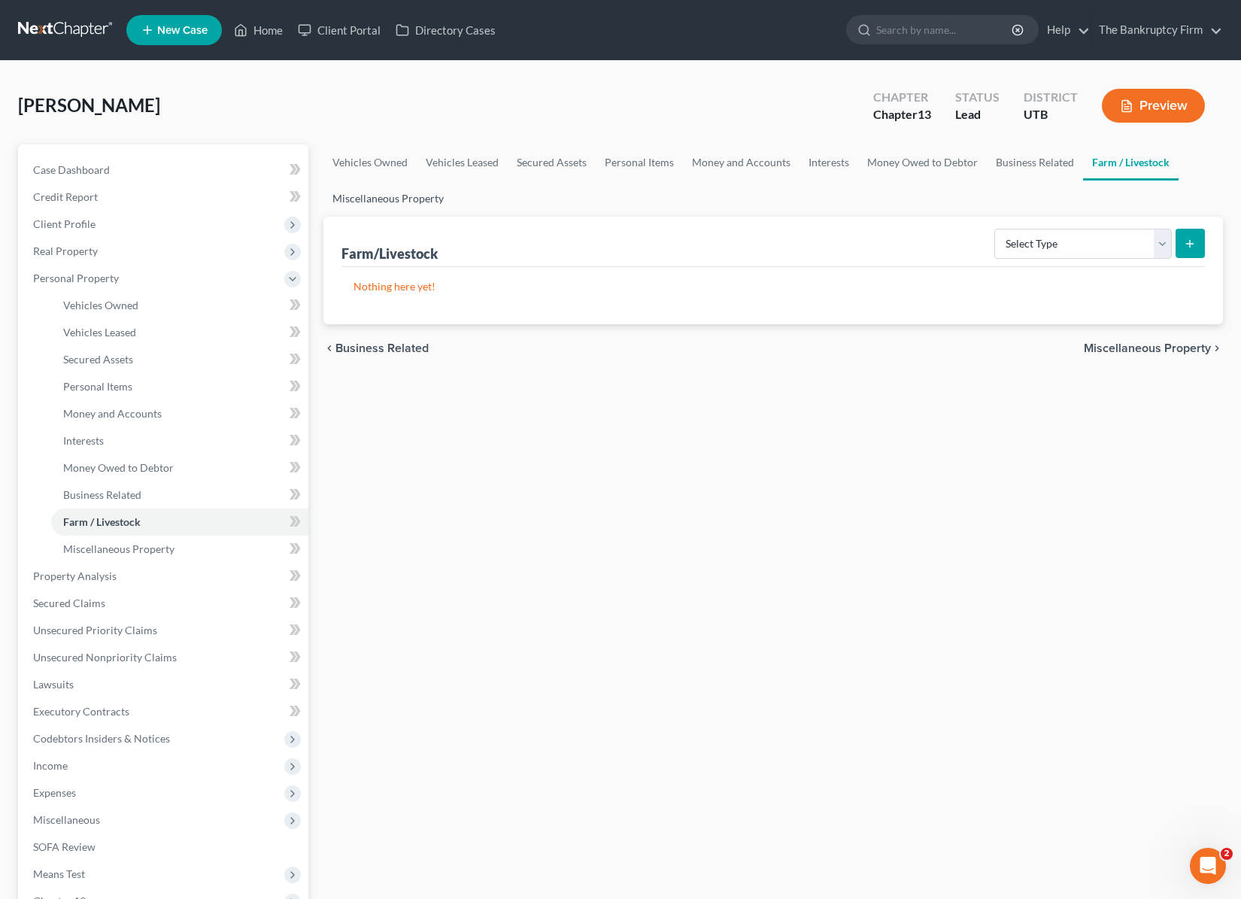
click at [402, 202] on link "Miscellaneous Property" at bounding box center [388, 199] width 129 height 36
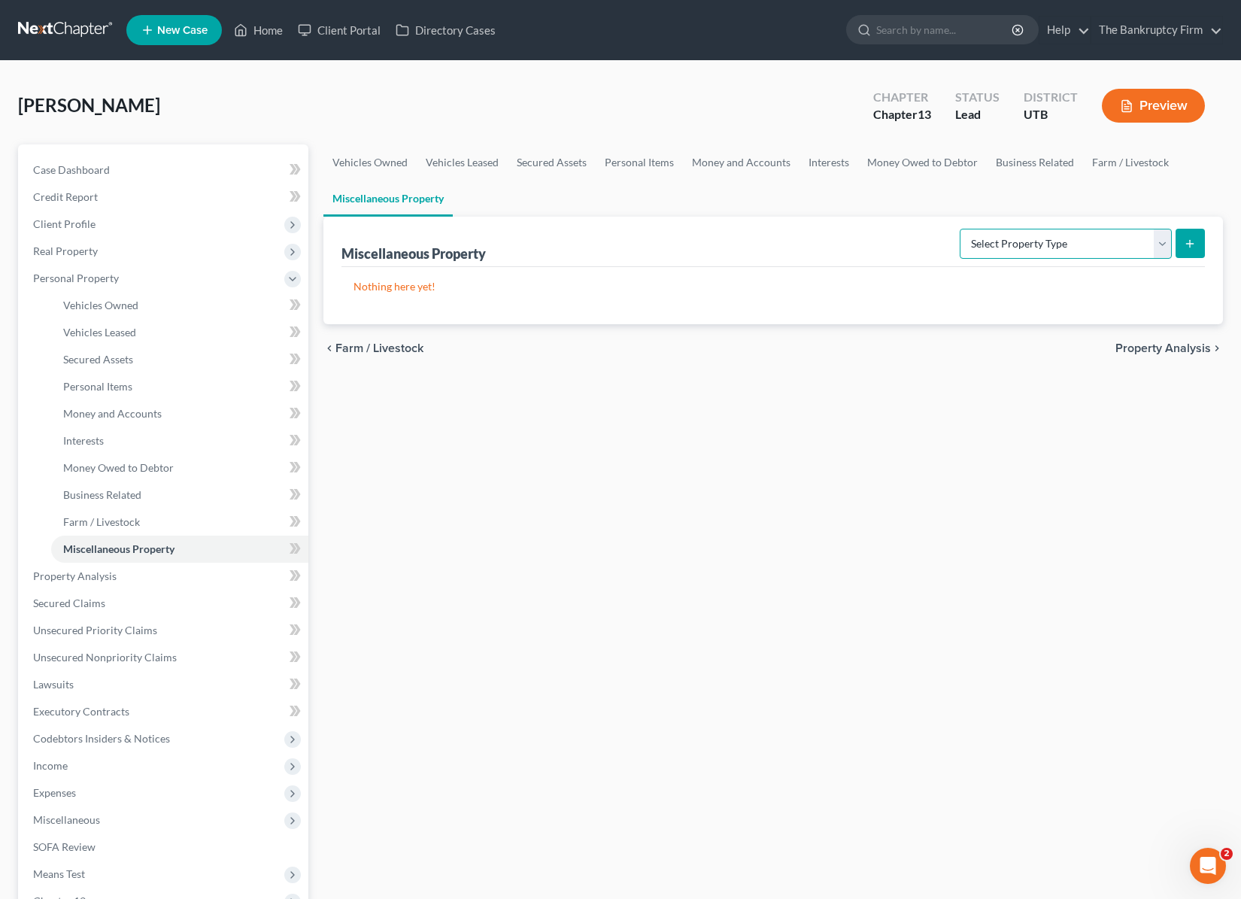
click at [1165, 243] on select "Select Property Type Assigned for Creditor Benefit Within 1 Year Holding for An…" at bounding box center [1066, 244] width 212 height 30
click at [87, 579] on span "Property Analysis" at bounding box center [75, 576] width 84 height 13
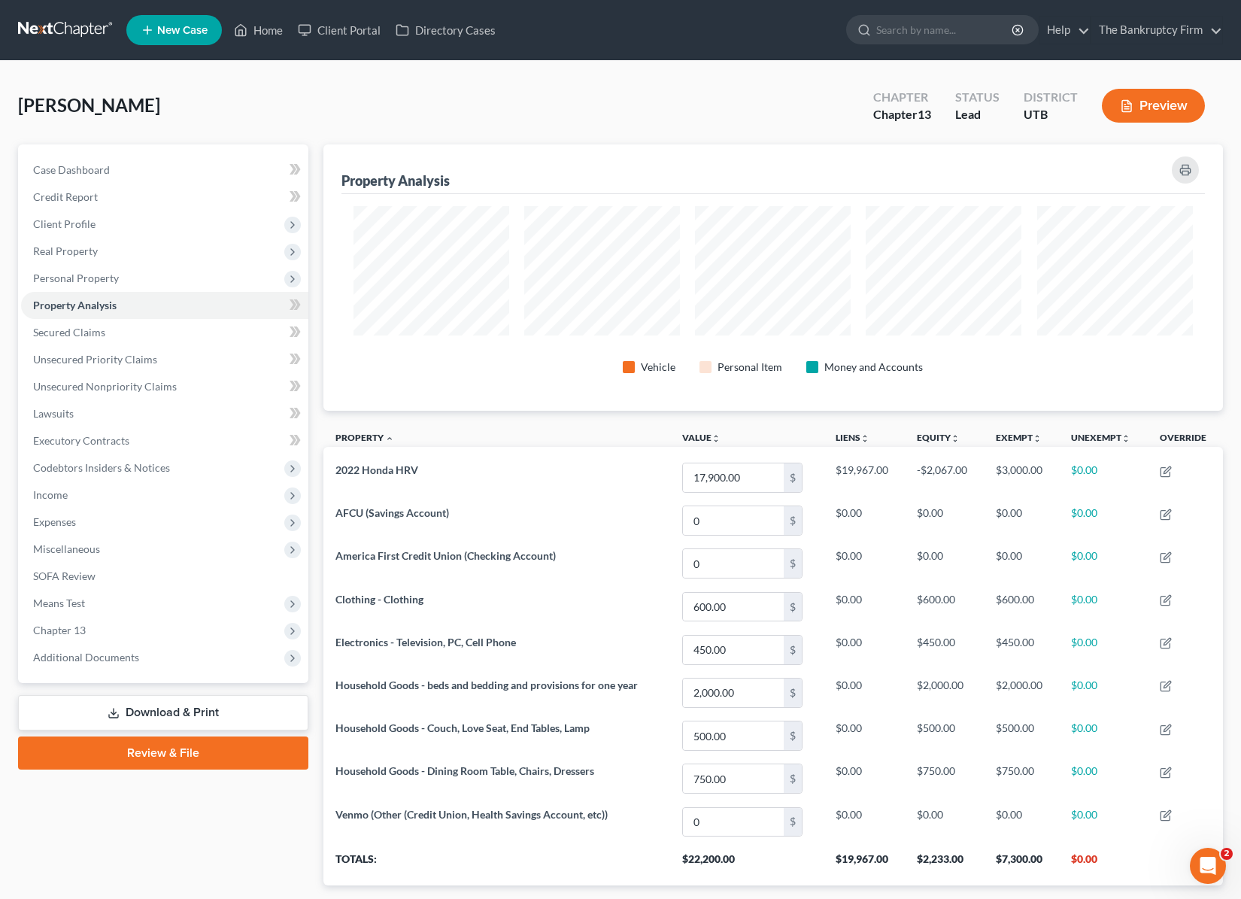
scroll to position [266, 900]
click at [96, 330] on span "Secured Claims" at bounding box center [69, 332] width 72 height 13
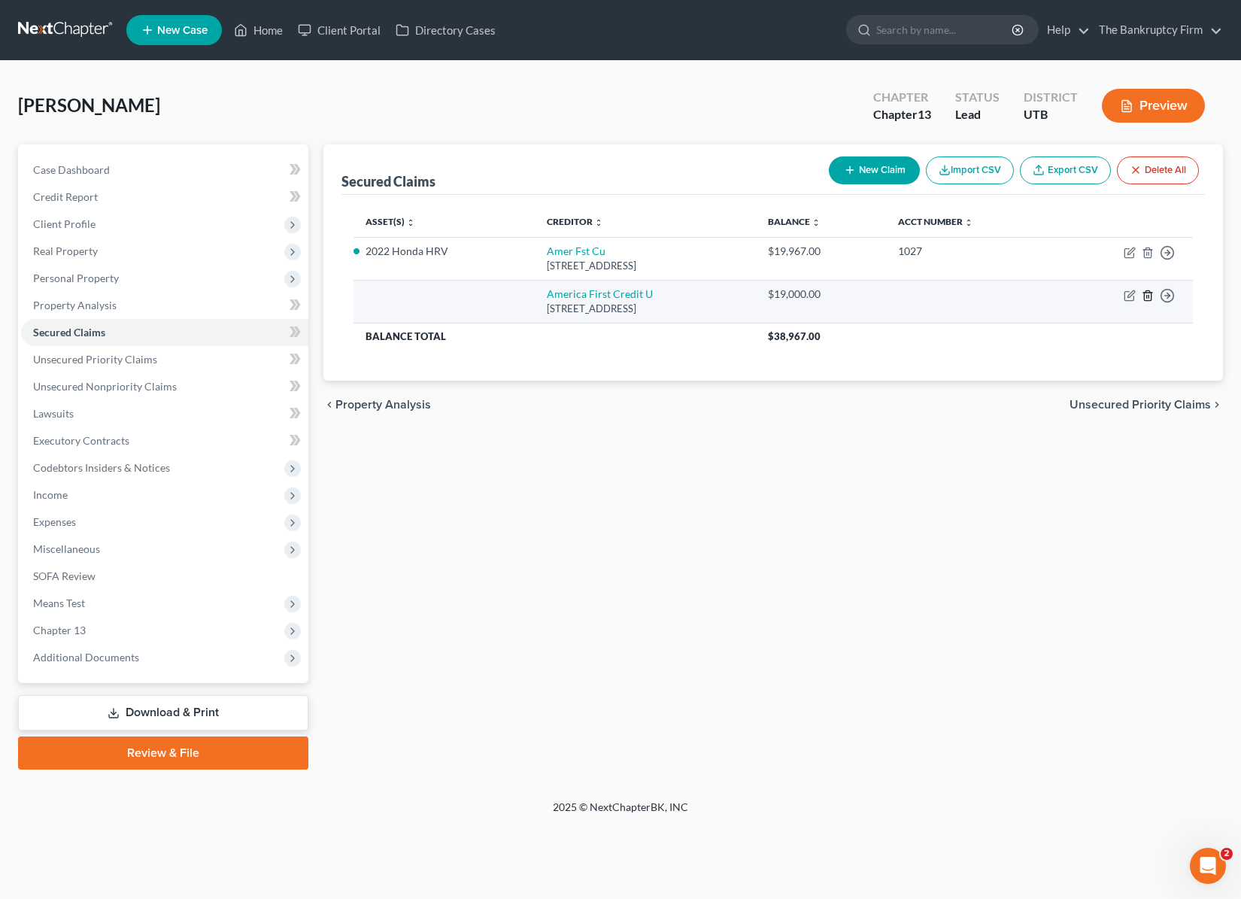
click at [1150, 296] on icon "button" at bounding box center [1148, 296] width 12 height 12
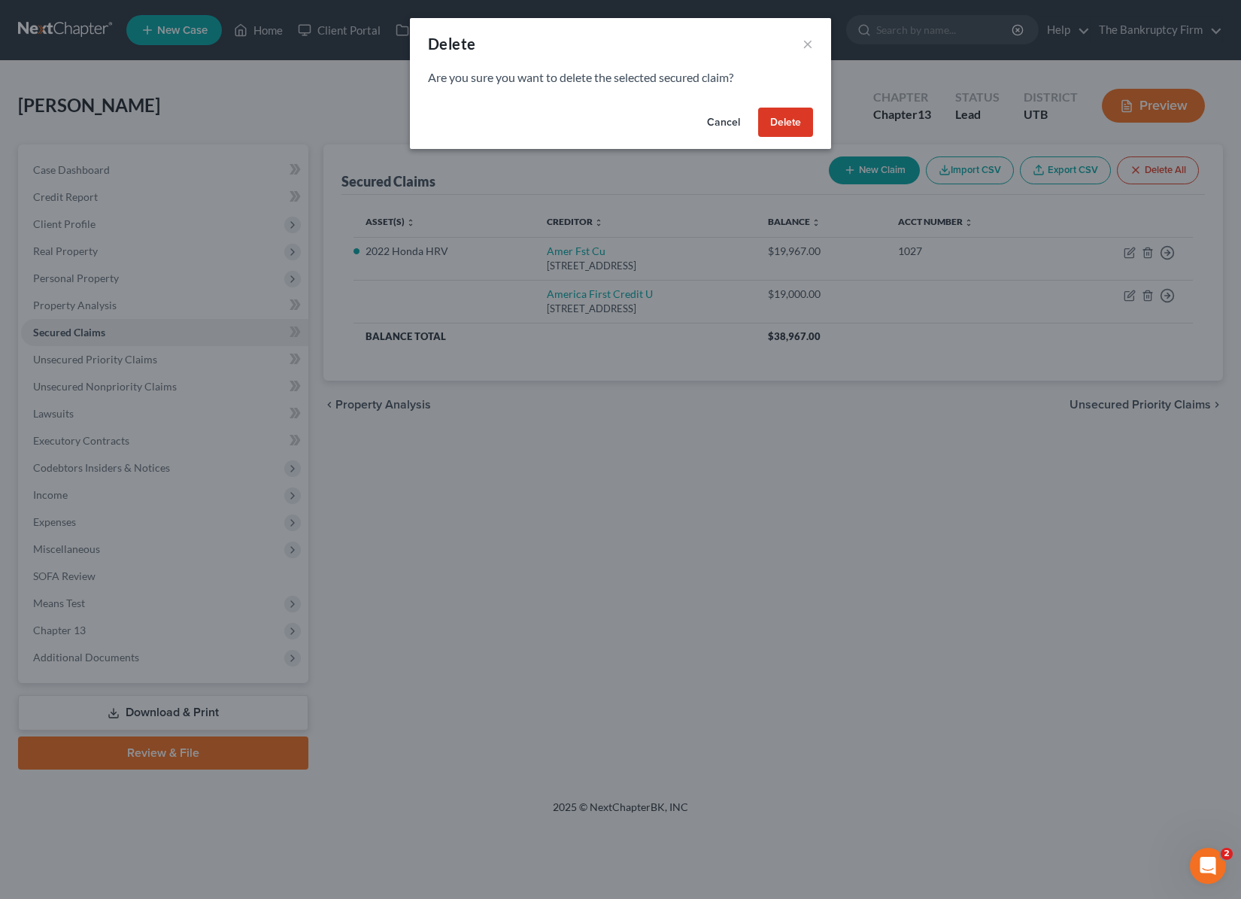
click at [788, 122] on button "Delete" at bounding box center [785, 123] width 55 height 30
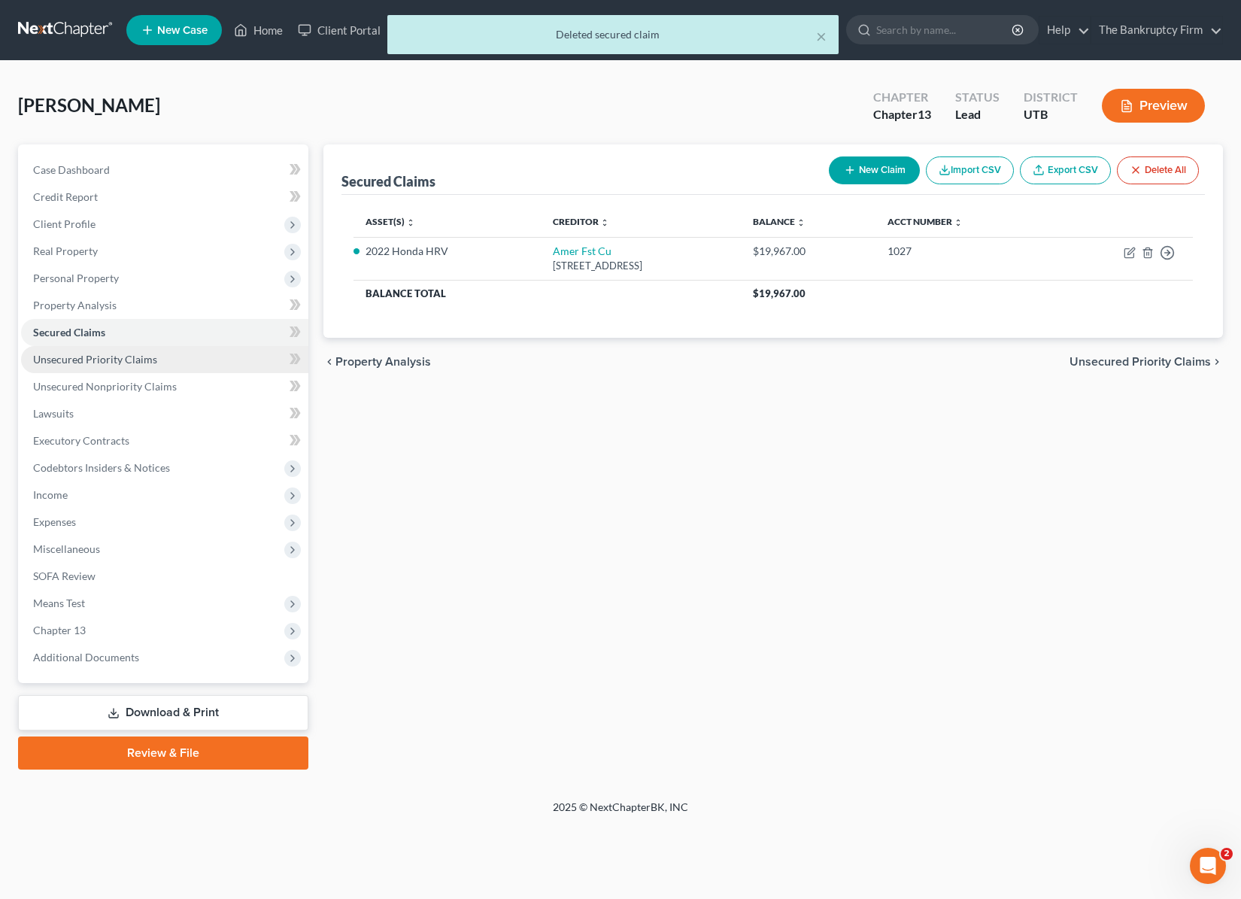
click at [117, 360] on span "Unsecured Priority Claims" at bounding box center [95, 359] width 124 height 13
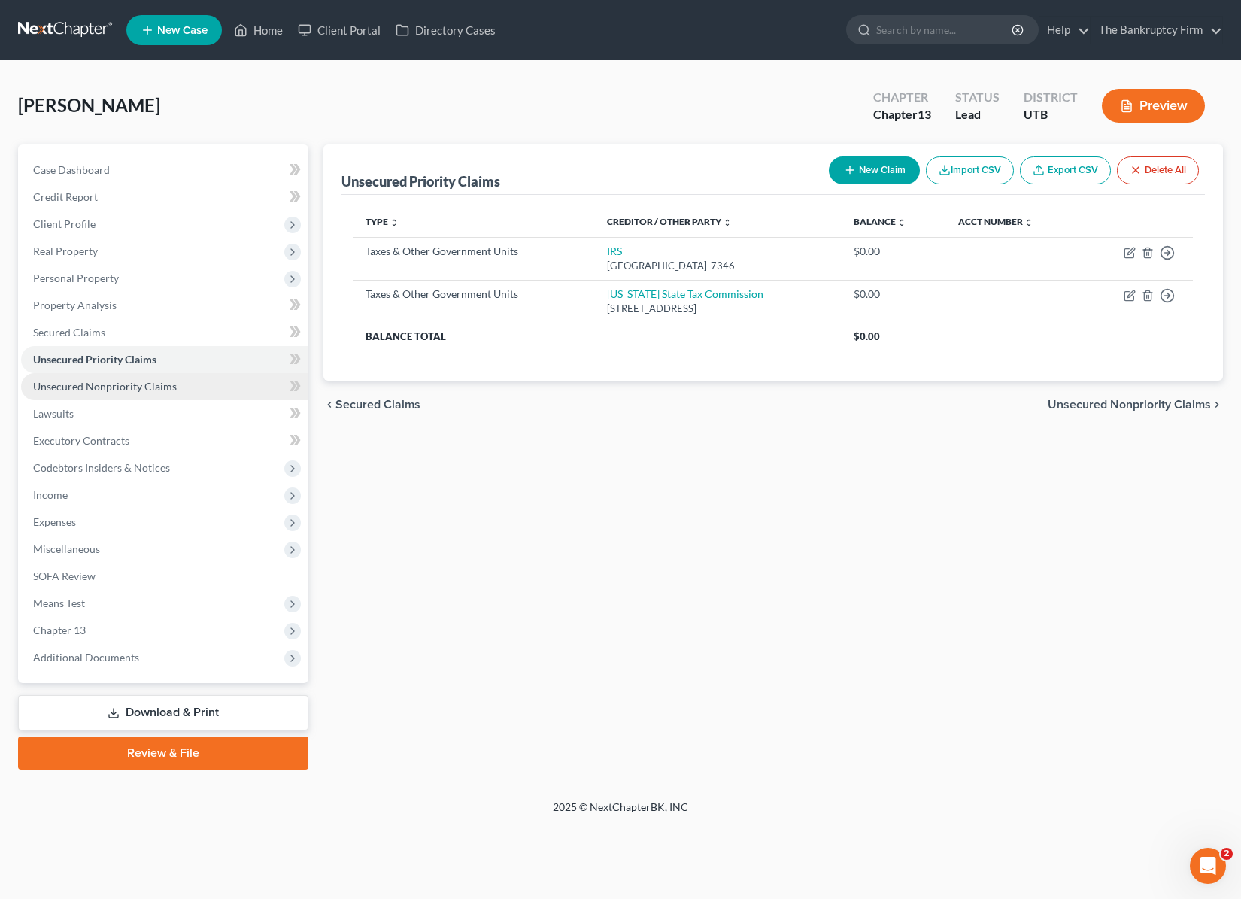
click at [163, 387] on span "Unsecured Nonpriority Claims" at bounding box center [105, 386] width 144 height 13
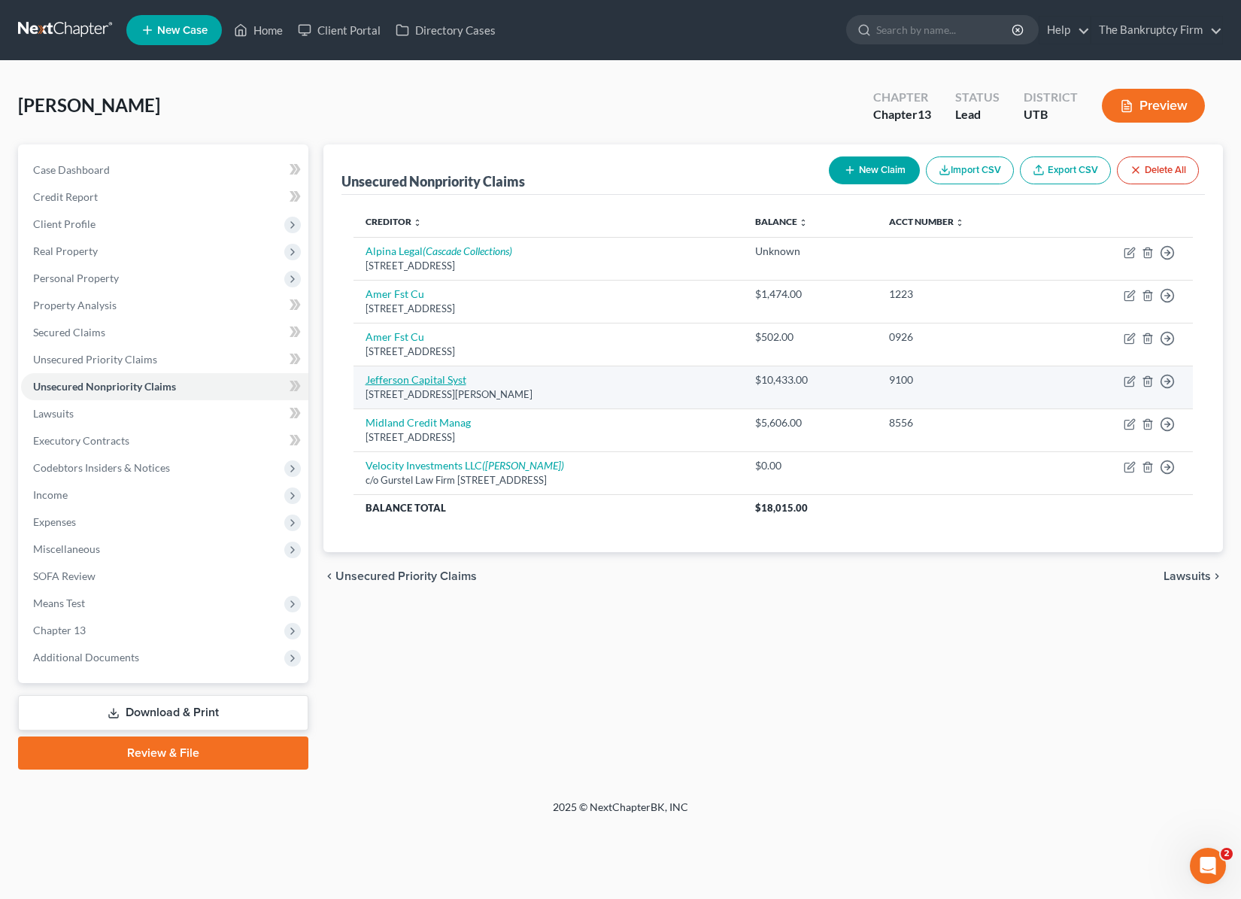
click at [426, 377] on link "Jefferson Capital Syst" at bounding box center [416, 379] width 101 height 13
select select "24"
select select "0"
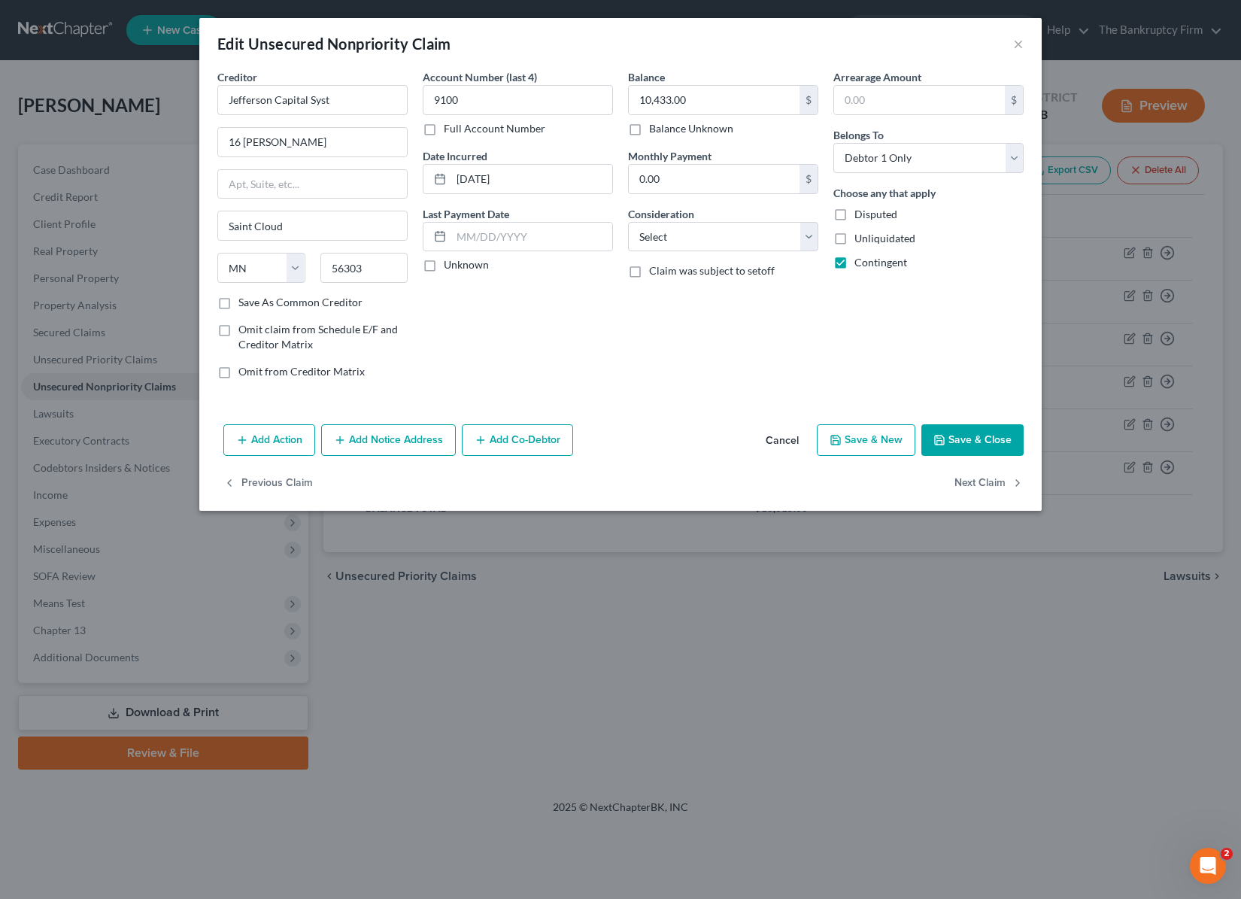
click at [983, 430] on button "Save & Close" at bounding box center [973, 440] width 102 height 32
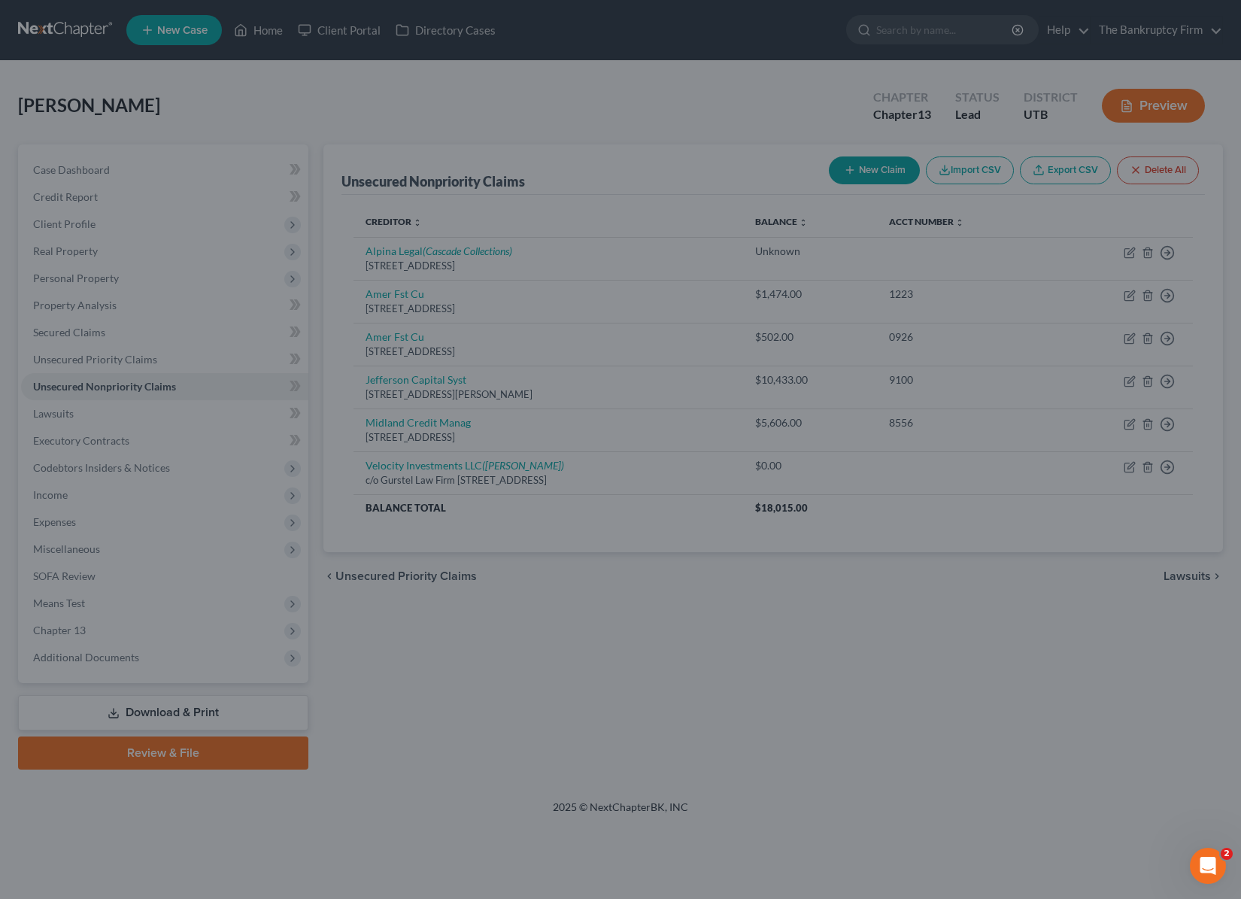
type input "0"
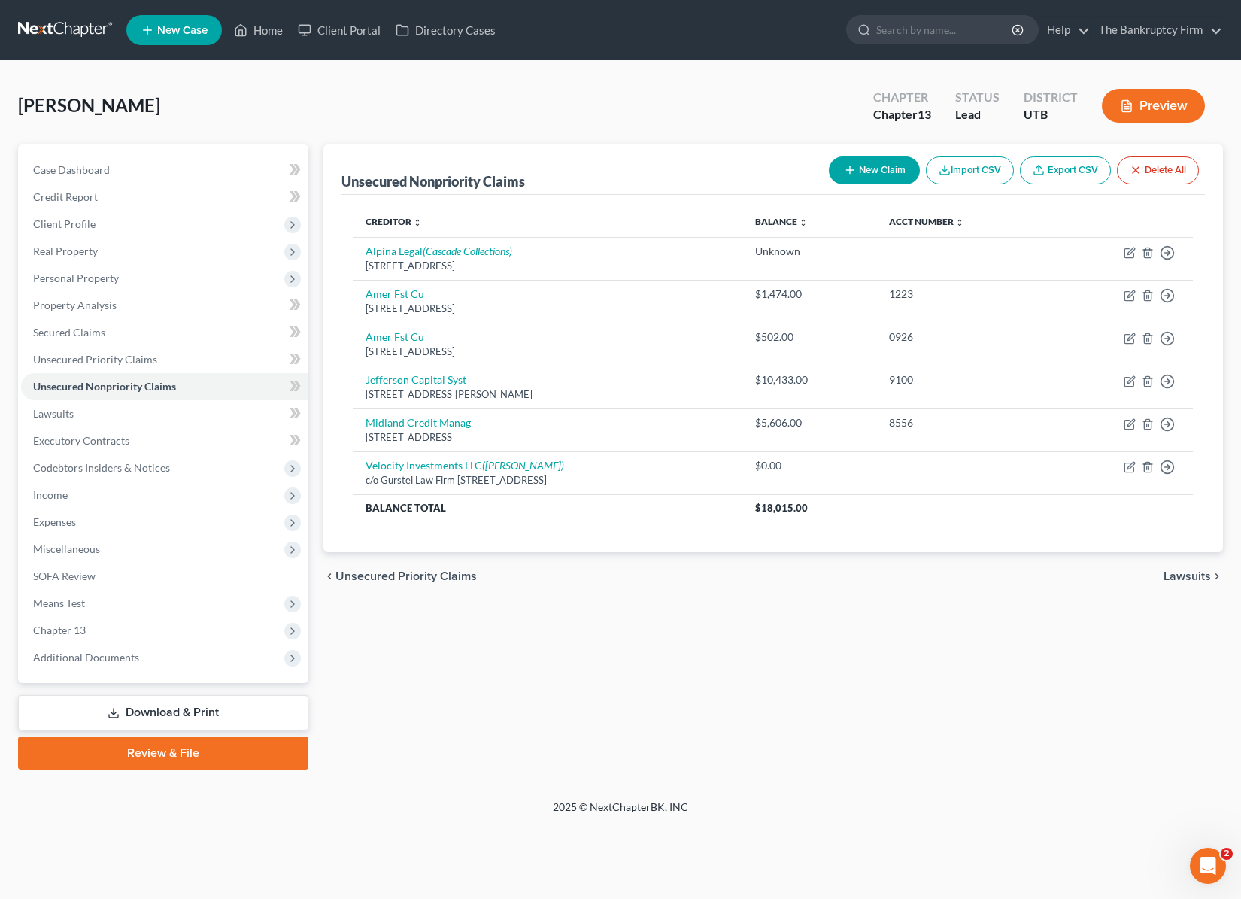
click at [876, 166] on button "New Claim" at bounding box center [874, 170] width 91 height 28
select select "0"
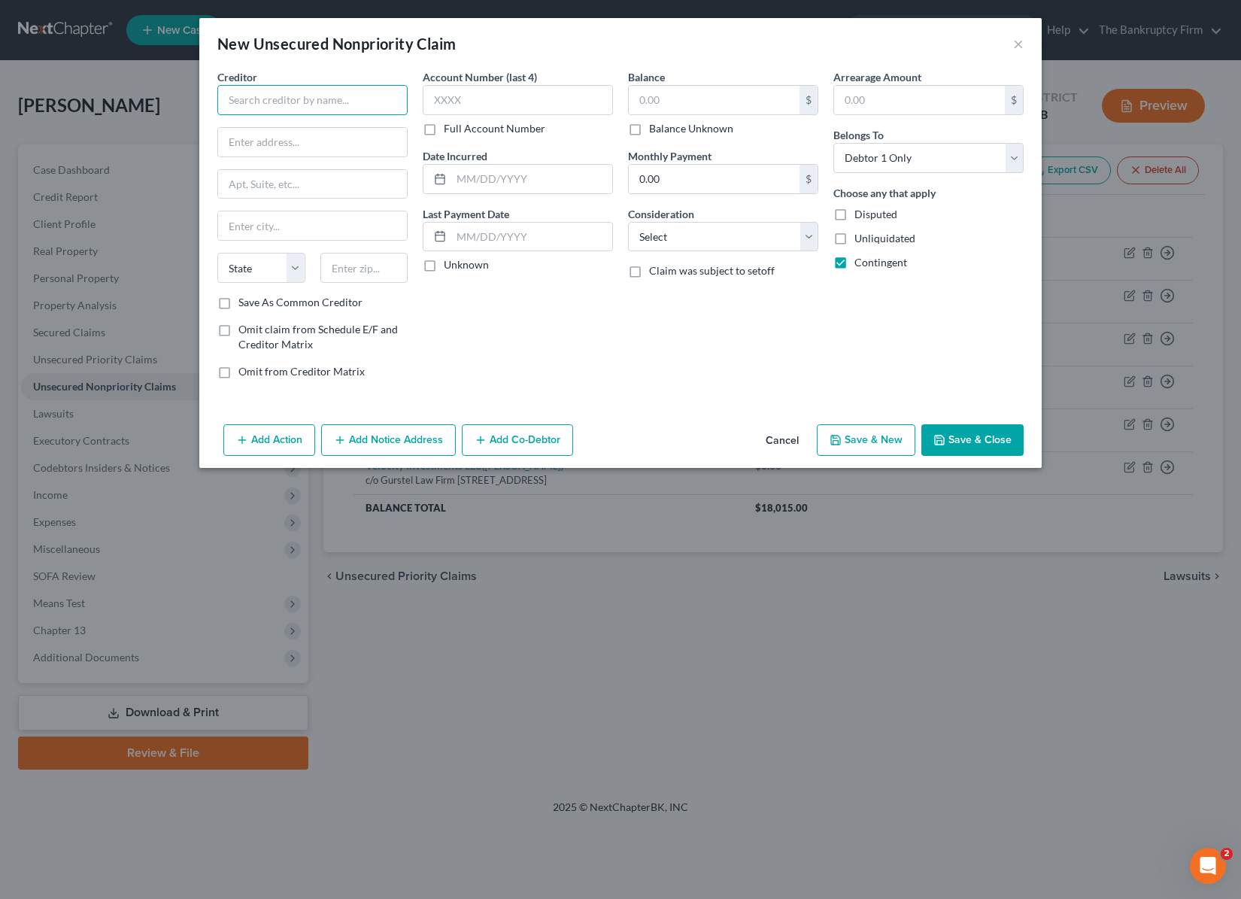
click at [272, 99] on input "text" at bounding box center [312, 100] width 190 height 30
click at [260, 185] on div "Prosper Card" at bounding box center [307, 184] width 156 height 15
type input "Prosper Card"
type input "PO Box 650078"
type input "Dallas"
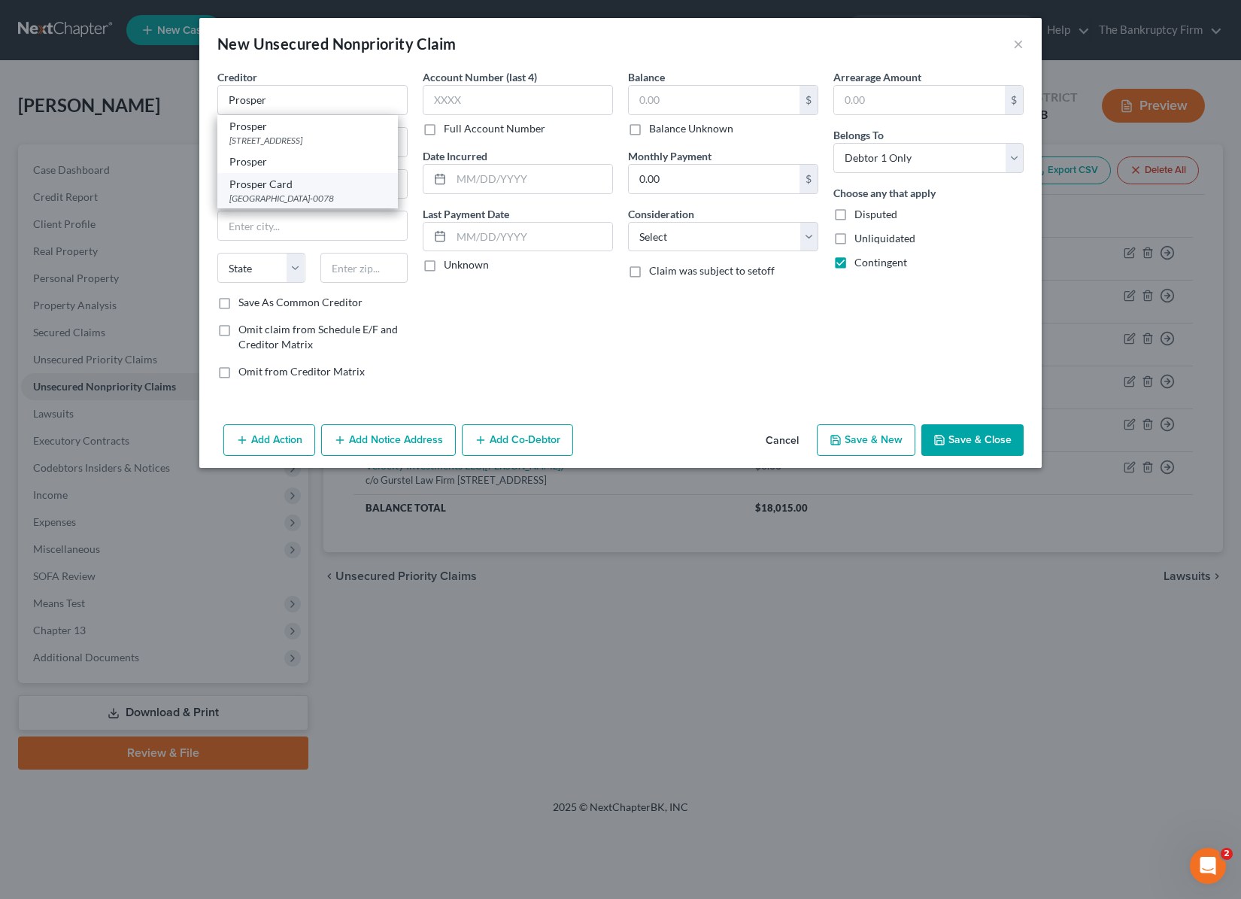
select select "45"
type input "75265-0078"
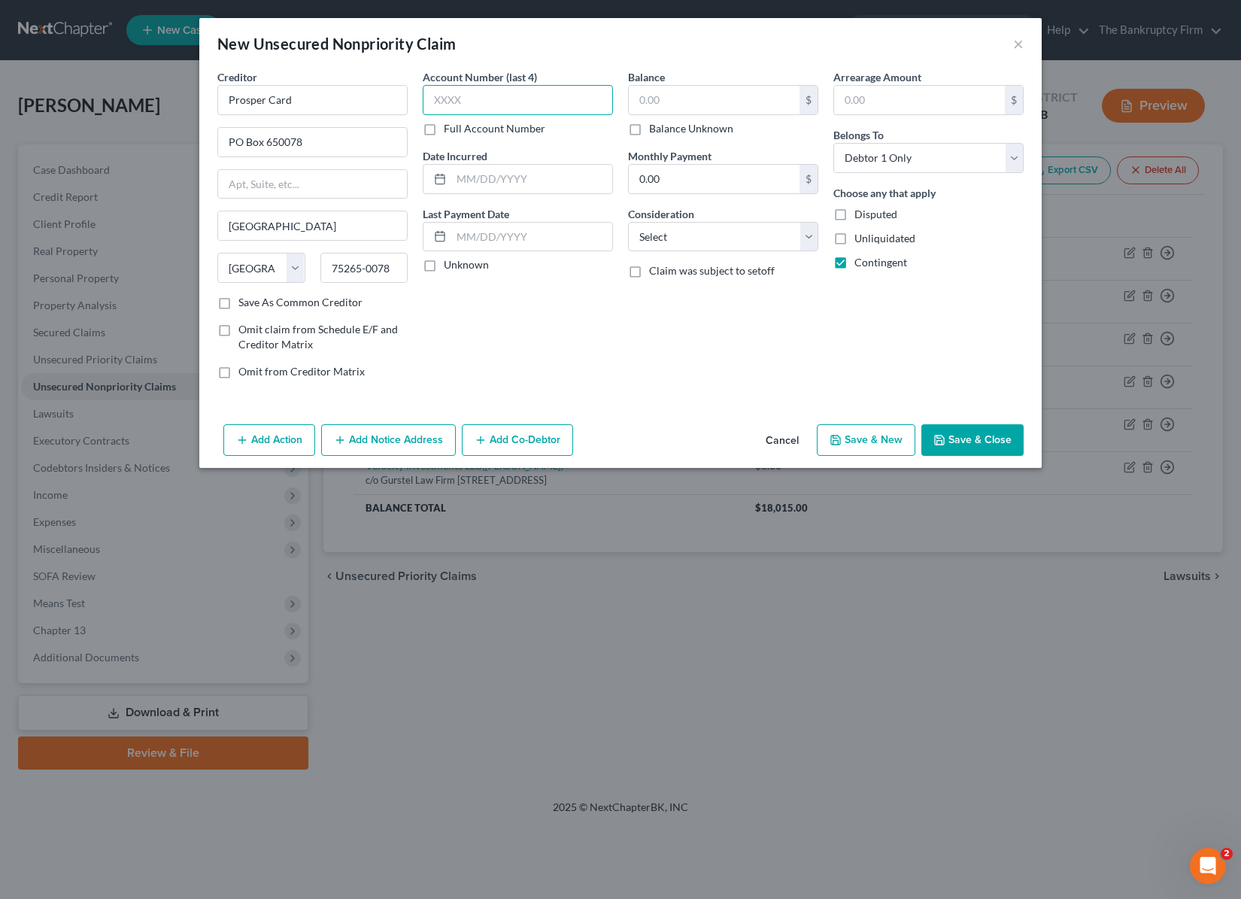
click at [485, 96] on input "text" at bounding box center [518, 100] width 190 height 30
type input "unk"
type input "2025"
click at [690, 100] on input "text" at bounding box center [714, 100] width 171 height 29
click at [649, 129] on label "Balance Unknown" at bounding box center [691, 128] width 84 height 15
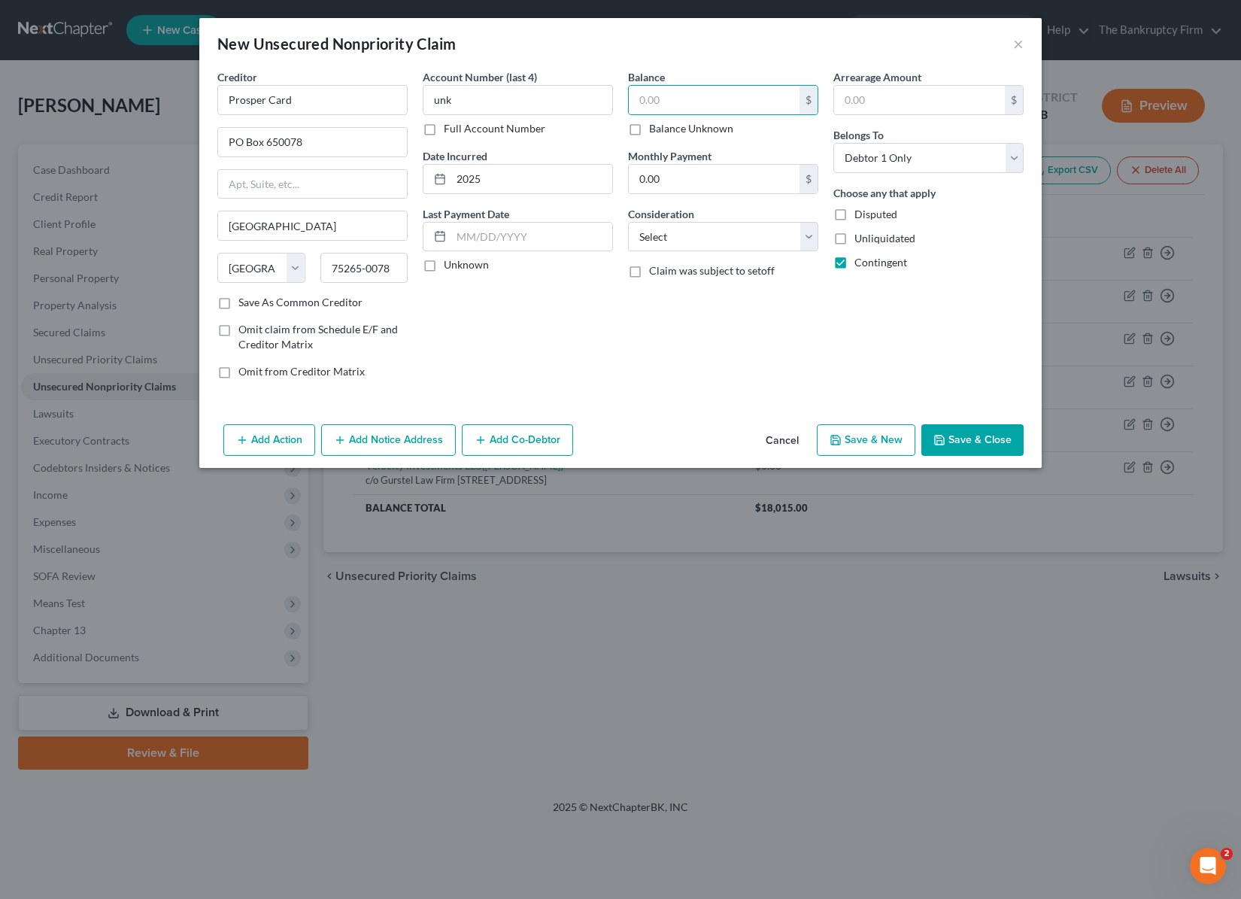
click at [655, 129] on input "Balance Unknown" at bounding box center [660, 126] width 10 height 10
checkbox input "true"
type input "0.00"
click at [742, 240] on select "Select Cable / Satellite Services Collection Agency Credit Card Debt Debt Couns…" at bounding box center [723, 237] width 190 height 30
select select "10"
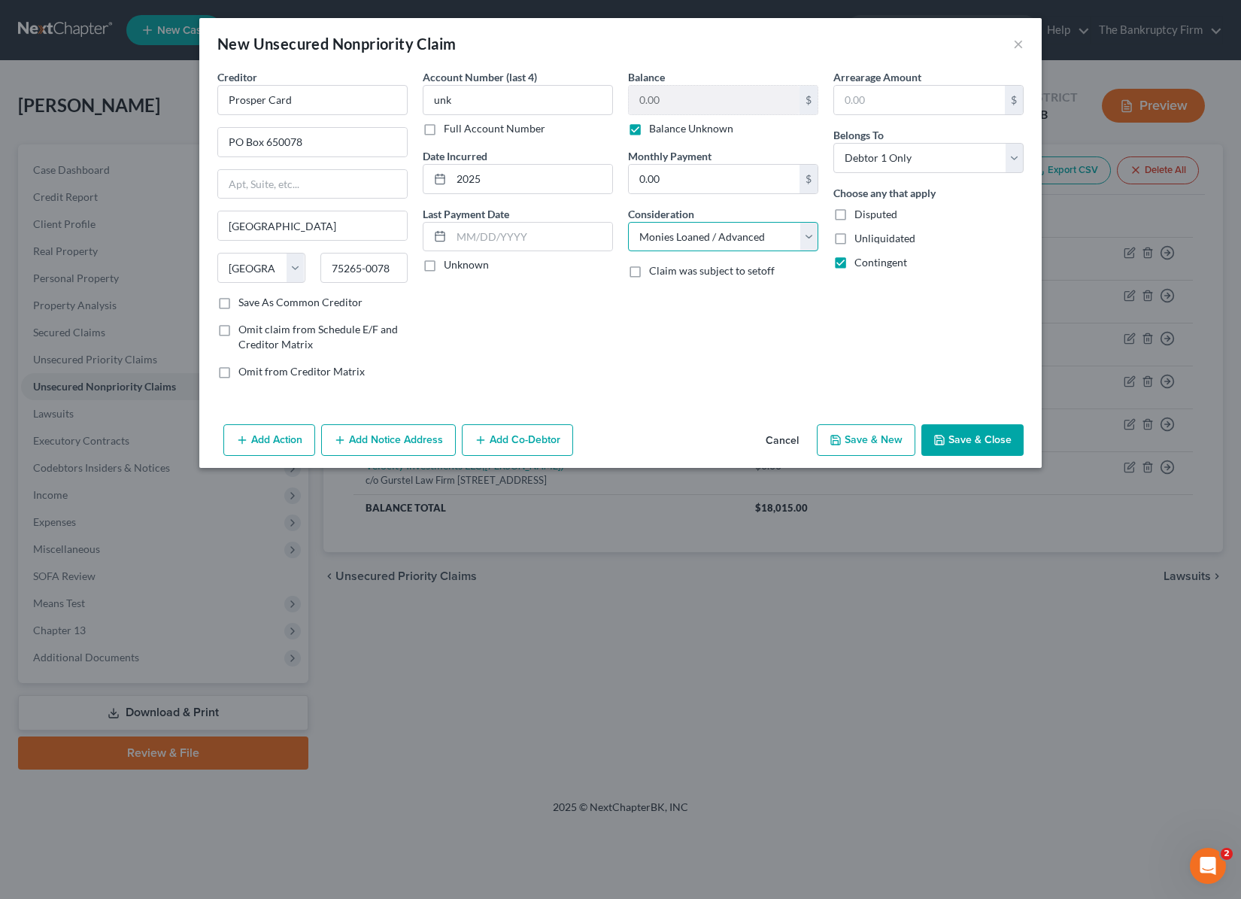
click at [628, 222] on select "Select Cable / Satellite Services Collection Agency Credit Card Debt Debt Couns…" at bounding box center [723, 237] width 190 height 30
click at [999, 437] on button "Save & Close" at bounding box center [973, 440] width 102 height 32
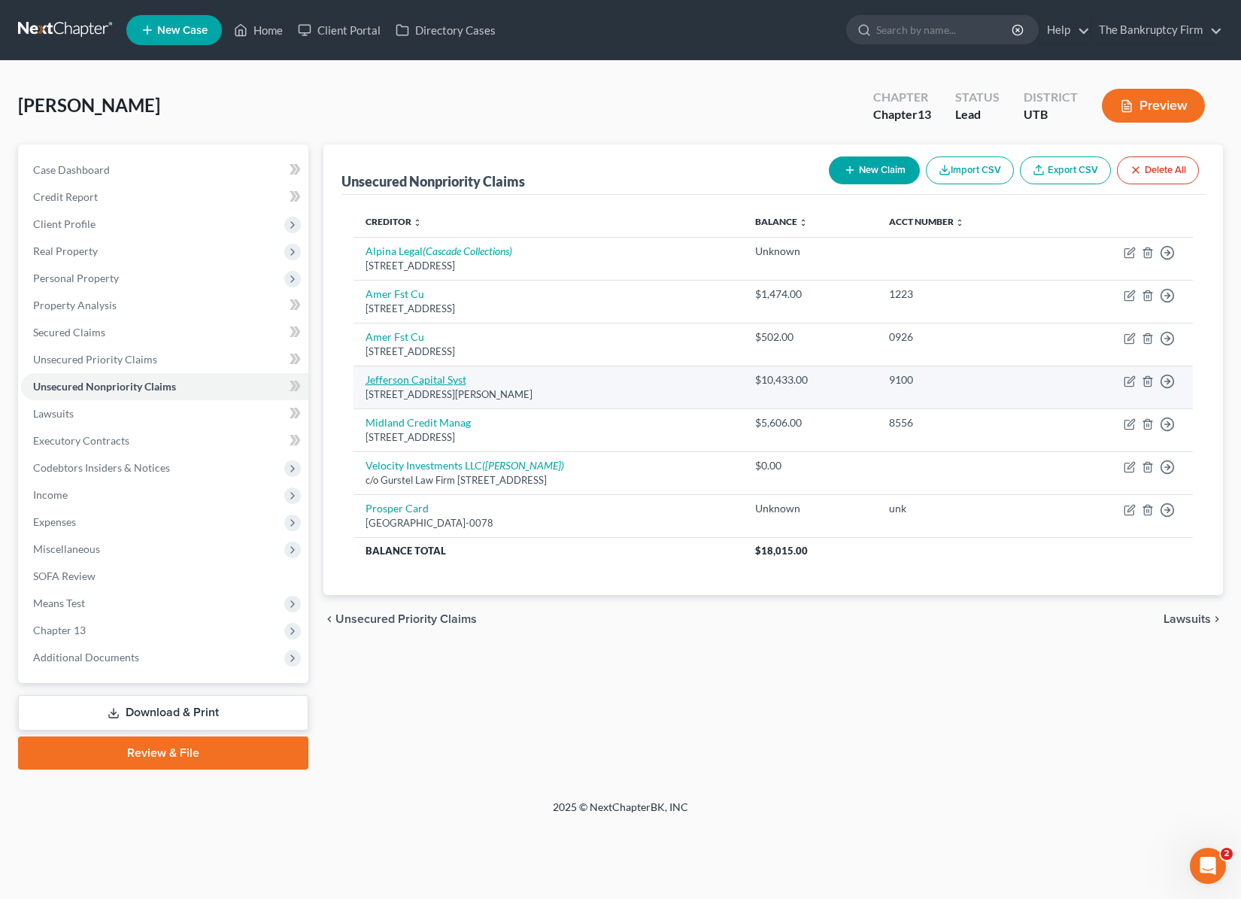
click at [436, 377] on link "Jefferson Capital Syst" at bounding box center [416, 379] width 101 height 13
select select "24"
select select "0"
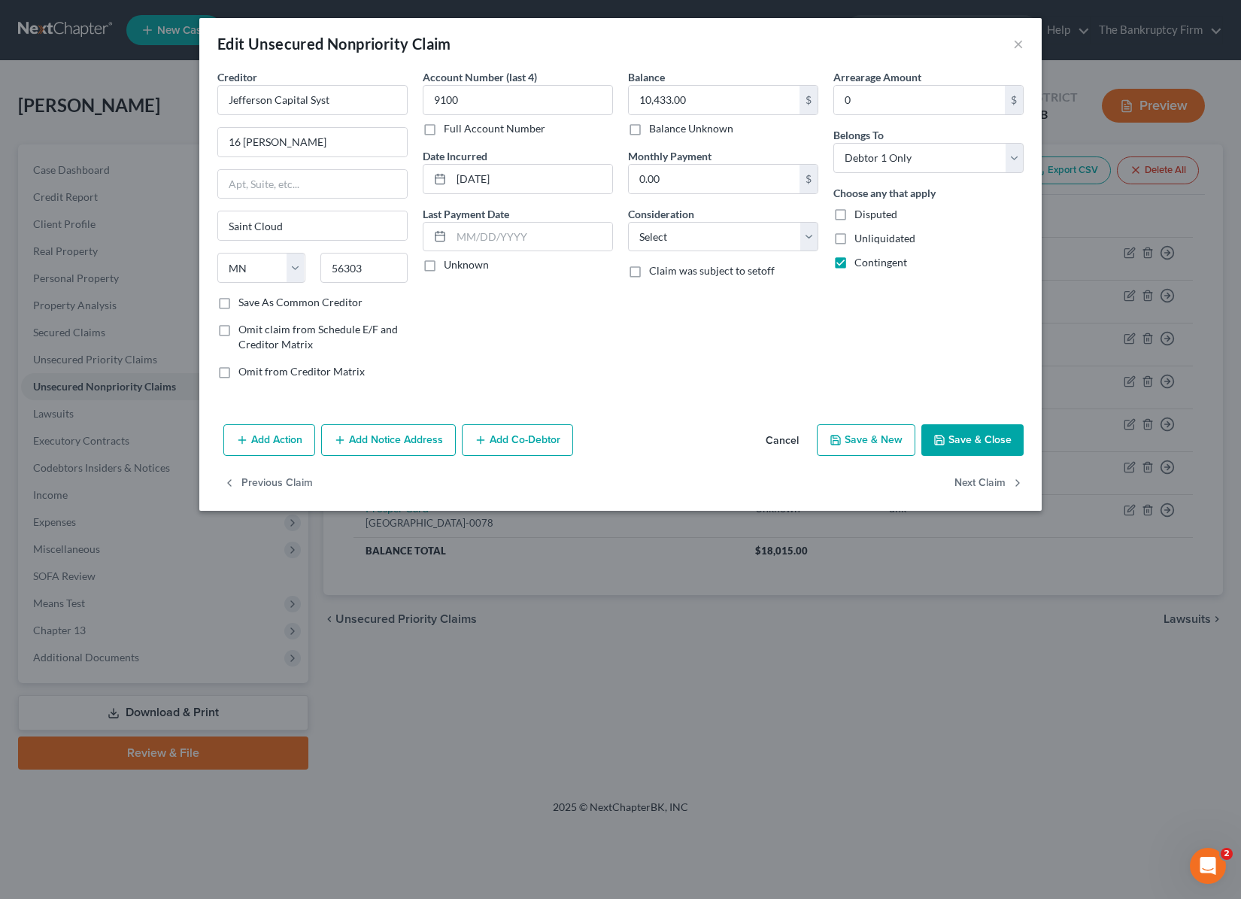
click at [980, 433] on button "Save & Close" at bounding box center [973, 440] width 102 height 32
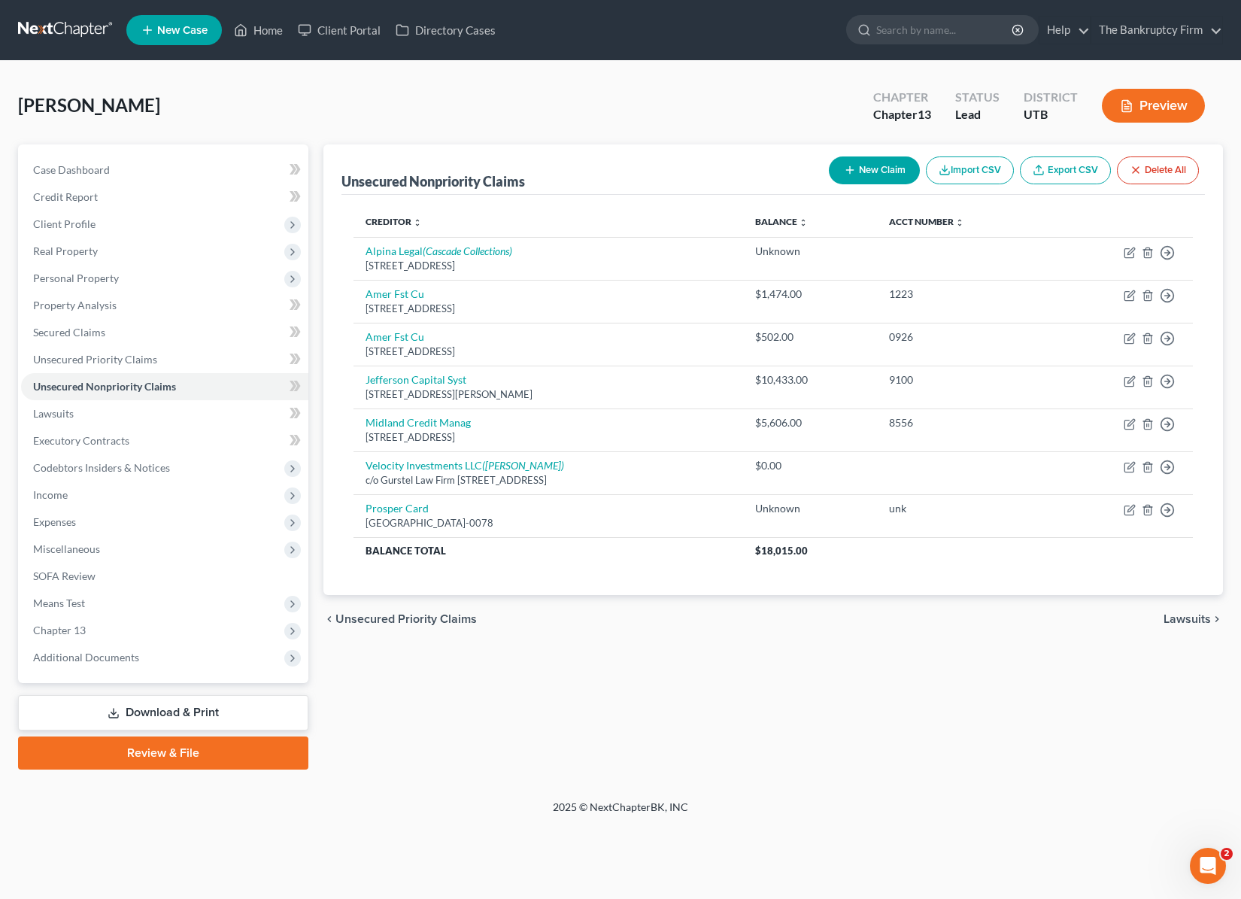
click at [865, 166] on button "New Claim" at bounding box center [874, 170] width 91 height 28
select select "0"
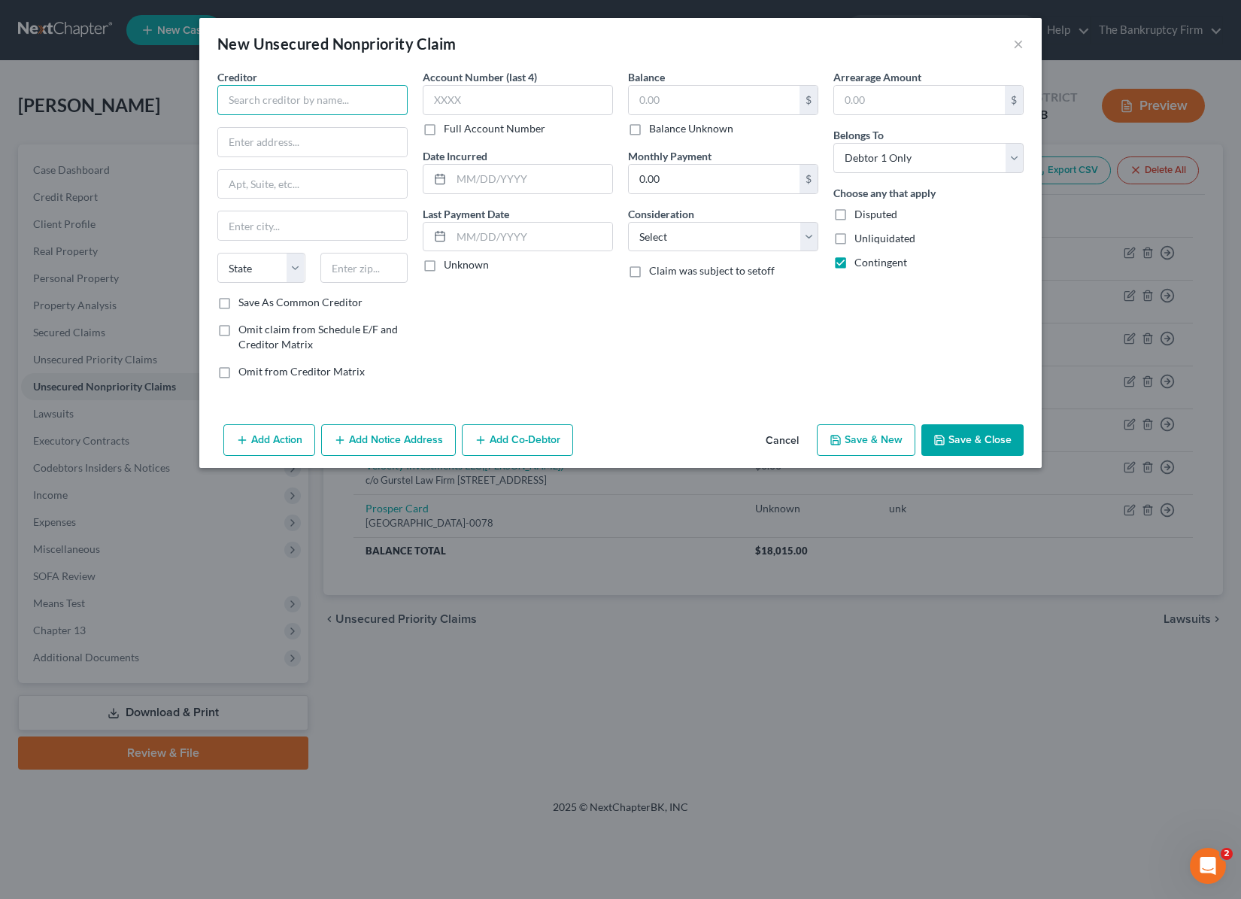
click at [347, 100] on input "text" at bounding box center [312, 100] width 190 height 30
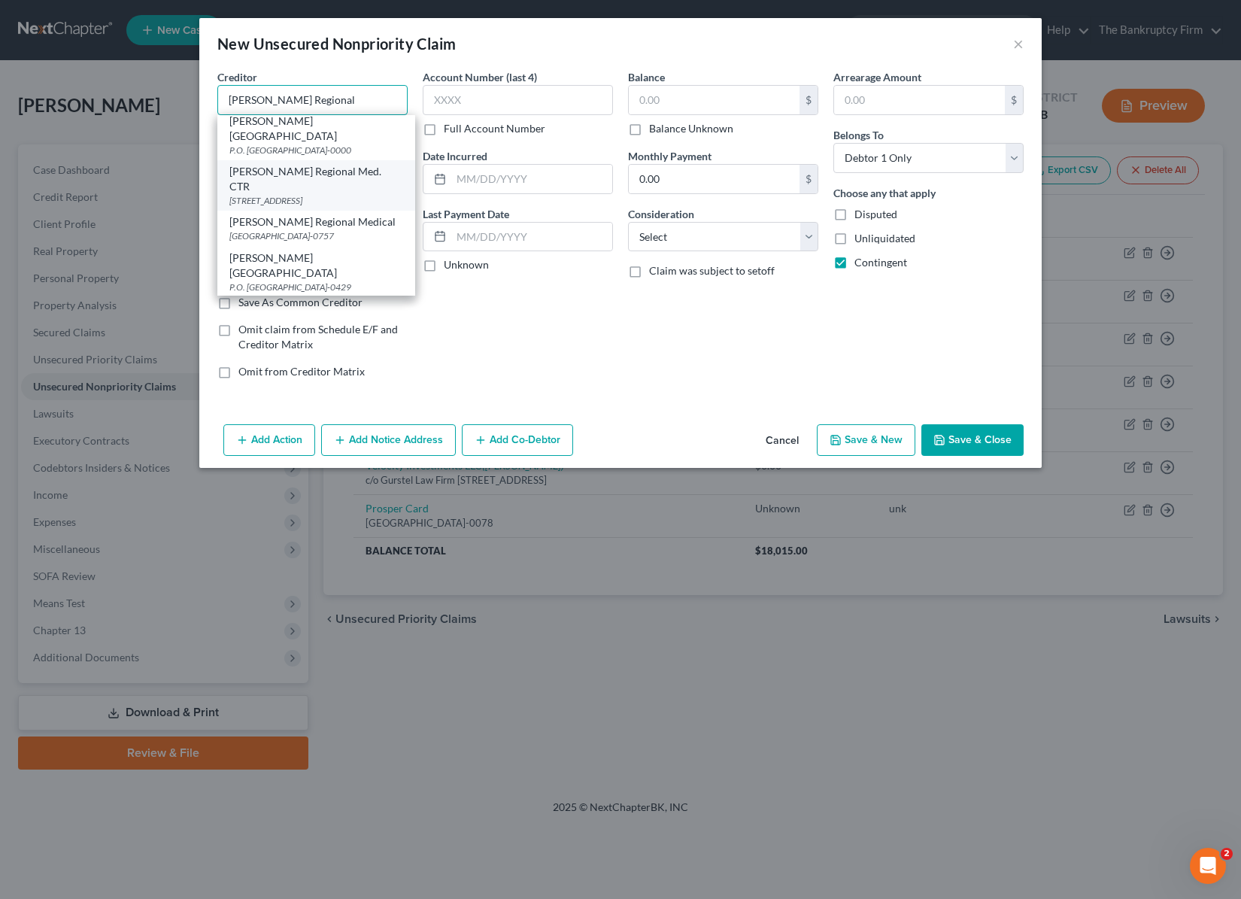
scroll to position [159, 0]
click at [324, 191] on div "5475 South 500 East, Ogden, UT 84405-0000" at bounding box center [316, 197] width 174 height 13
type input "Ogden Regional Med. CTR"
type input "5475 South 500 East"
type input "Ogden"
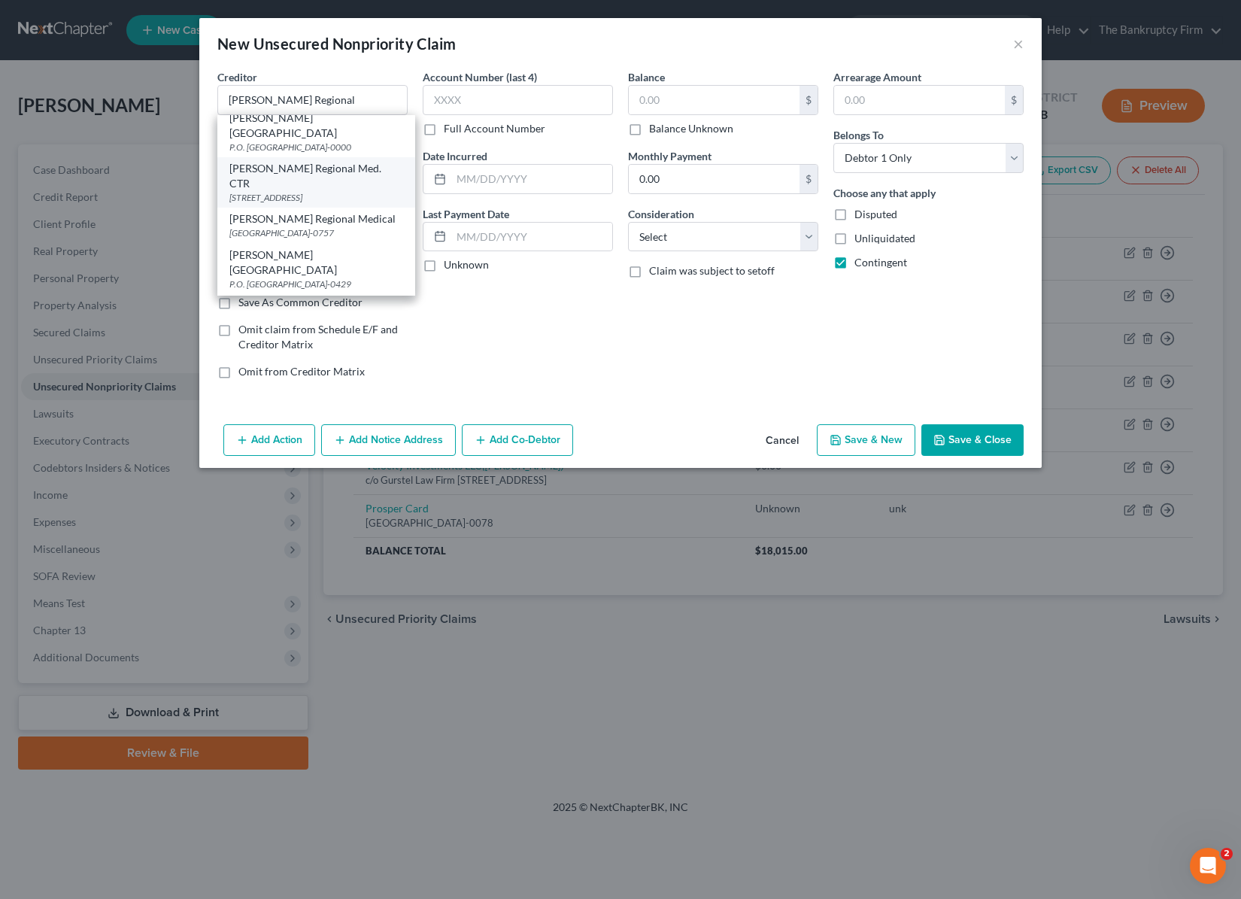
select select "46"
type input "84405-0000"
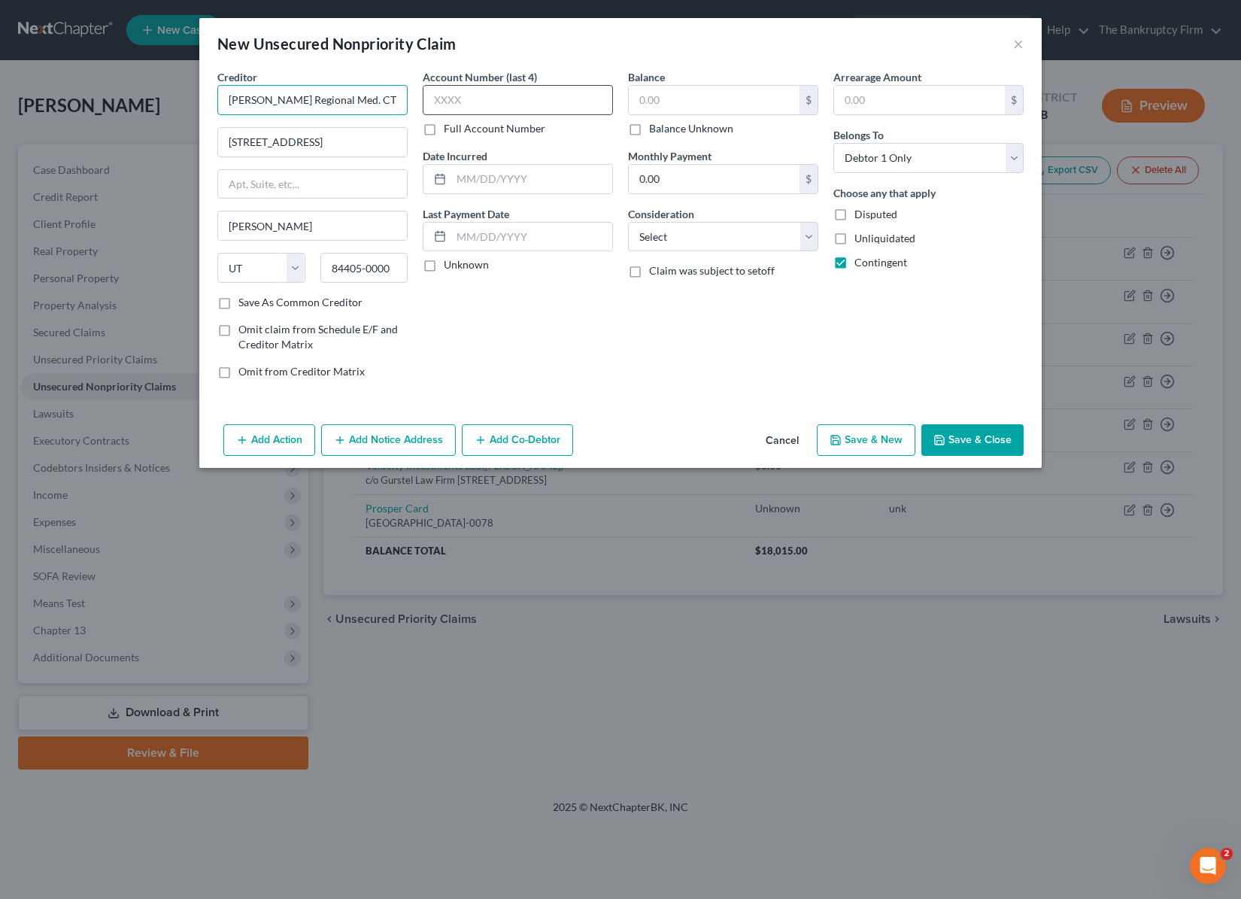
drag, startPoint x: 363, startPoint y: 96, endPoint x: 430, endPoint y: 96, distance: 67.7
click at [430, 96] on div "Creditor * Ogden Regional Med. CTR 5475 South 500 East Ogden State AL AK AR AZ …" at bounding box center [621, 230] width 822 height 322
type input "Ogden Regional Med. ATC"
click at [444, 133] on label "Full Account Number" at bounding box center [495, 128] width 102 height 15
click at [450, 131] on input "Full Account Number" at bounding box center [455, 126] width 10 height 10
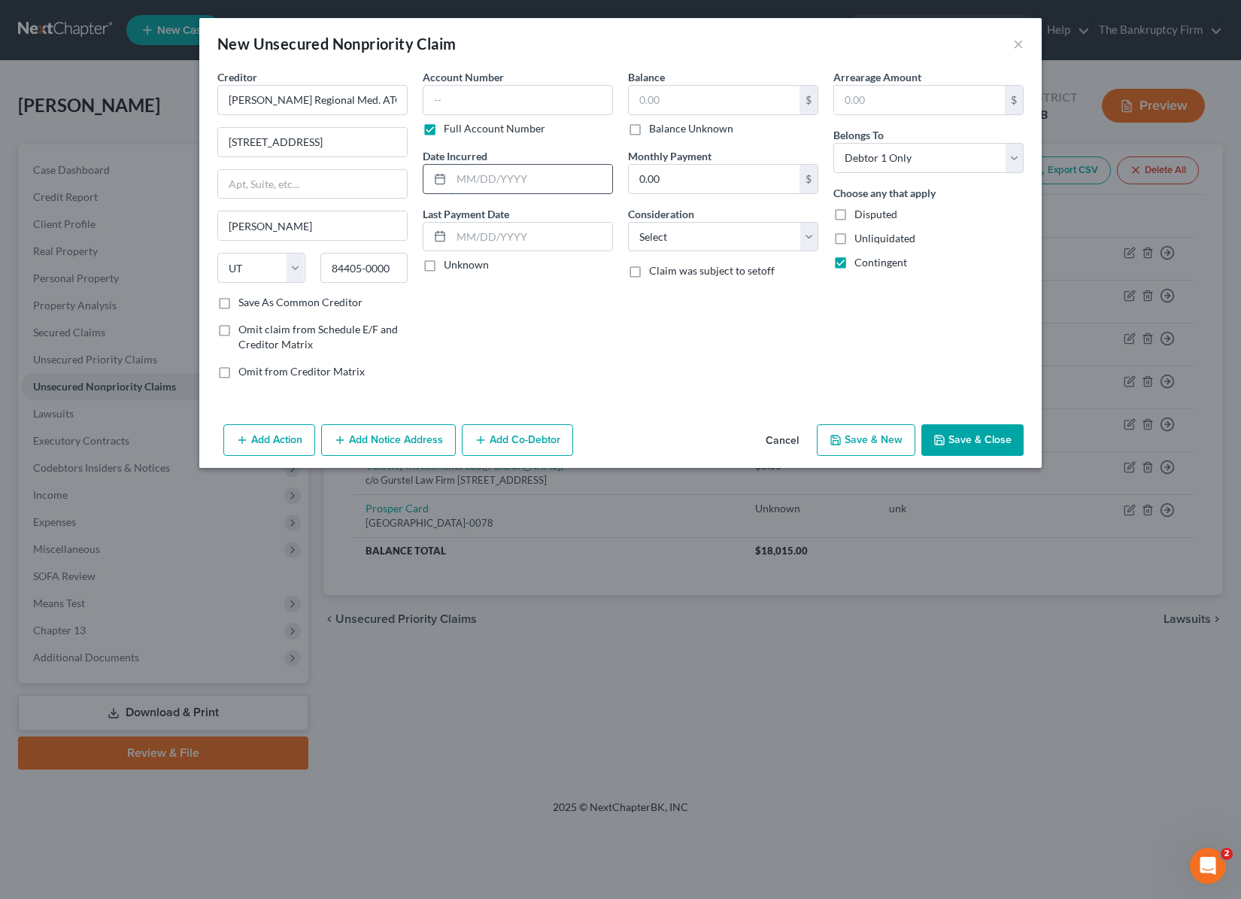
click at [492, 183] on input "text" at bounding box center [531, 179] width 161 height 29
type input "unk"
click at [506, 181] on input "unk" at bounding box center [531, 179] width 161 height 29
drag, startPoint x: 506, startPoint y: 181, endPoint x: 475, endPoint y: 89, distance: 97.5
click at [502, 169] on input "unk" at bounding box center [531, 179] width 161 height 29
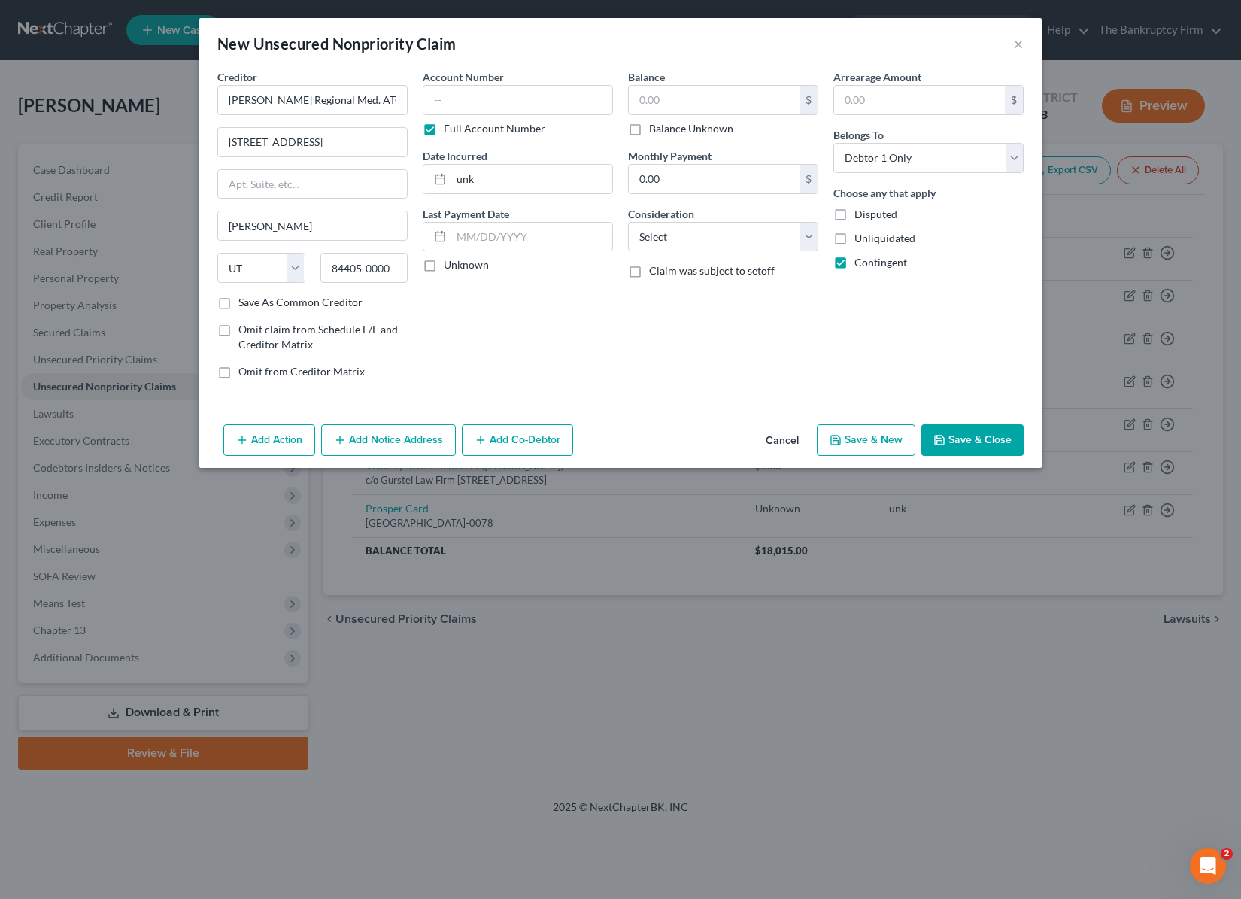
click at [444, 132] on label "Full Account Number" at bounding box center [495, 128] width 102 height 15
click at [450, 131] on input "Full Account Number" at bounding box center [455, 126] width 10 height 10
click at [438, 102] on input "text" at bounding box center [518, 100] width 190 height 30
type input "unk"
click at [497, 180] on input "unk" at bounding box center [531, 179] width 161 height 29
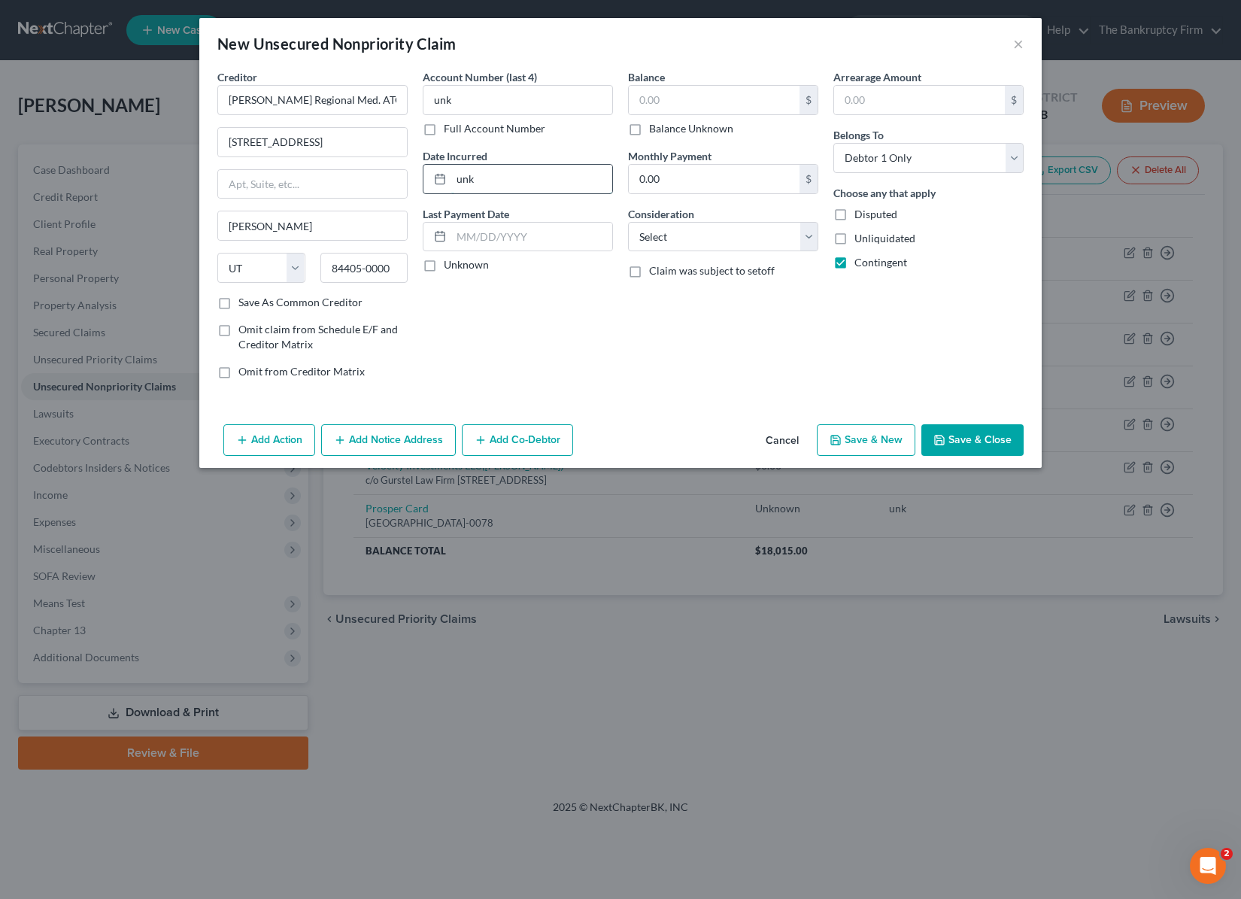
click at [497, 180] on input "unk" at bounding box center [531, 179] width 161 height 29
type input "9/16/2025"
click at [683, 100] on input "text" at bounding box center [714, 100] width 171 height 29
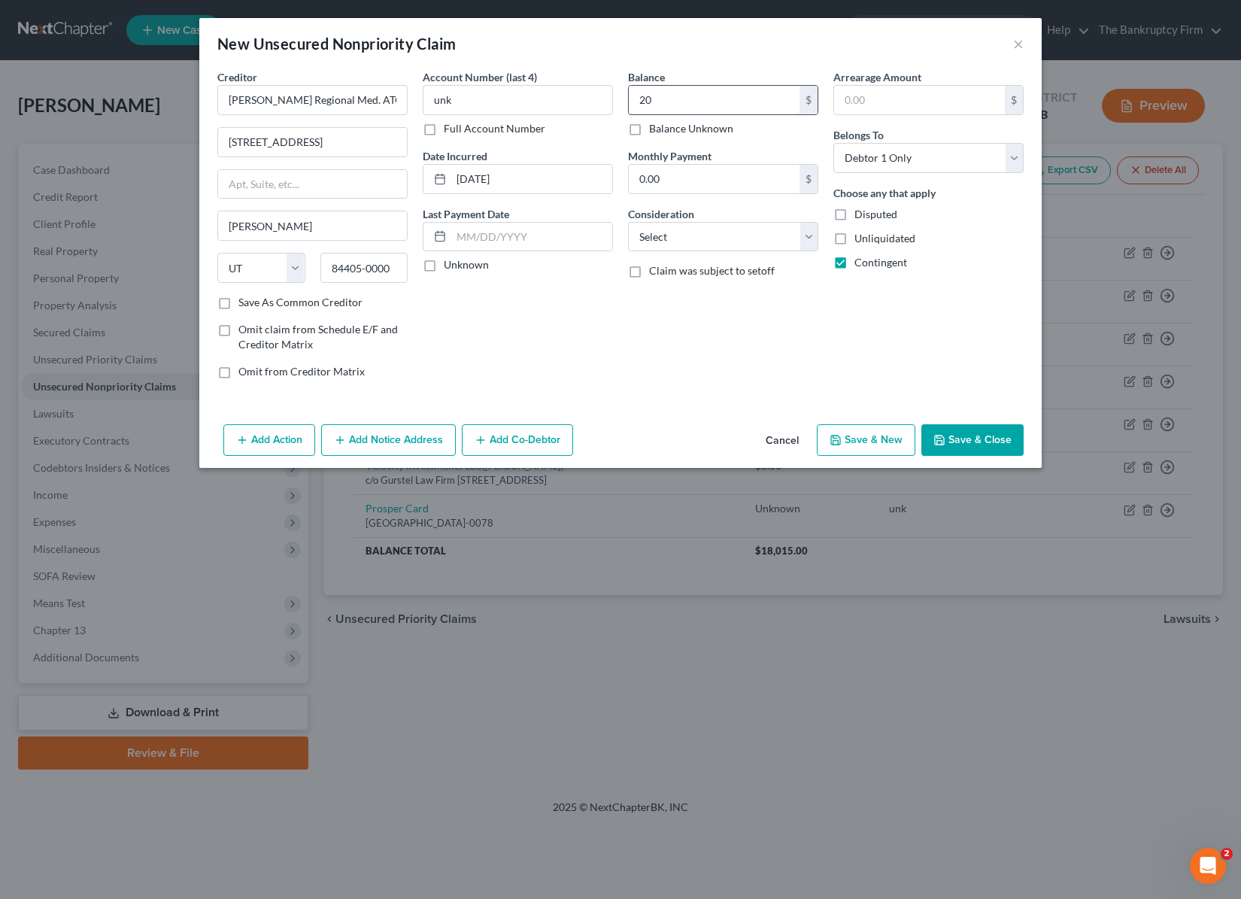
type input "2"
type input "2,000"
click at [715, 180] on input "0.00" at bounding box center [714, 179] width 171 height 29
click at [811, 236] on select "Select Cable / Satellite Services Collection Agency Credit Card Debt Debt Couns…" at bounding box center [723, 237] width 190 height 30
click at [628, 222] on select "Select Cable / Satellite Services Collection Agency Credit Card Debt Debt Couns…" at bounding box center [723, 237] width 190 height 30
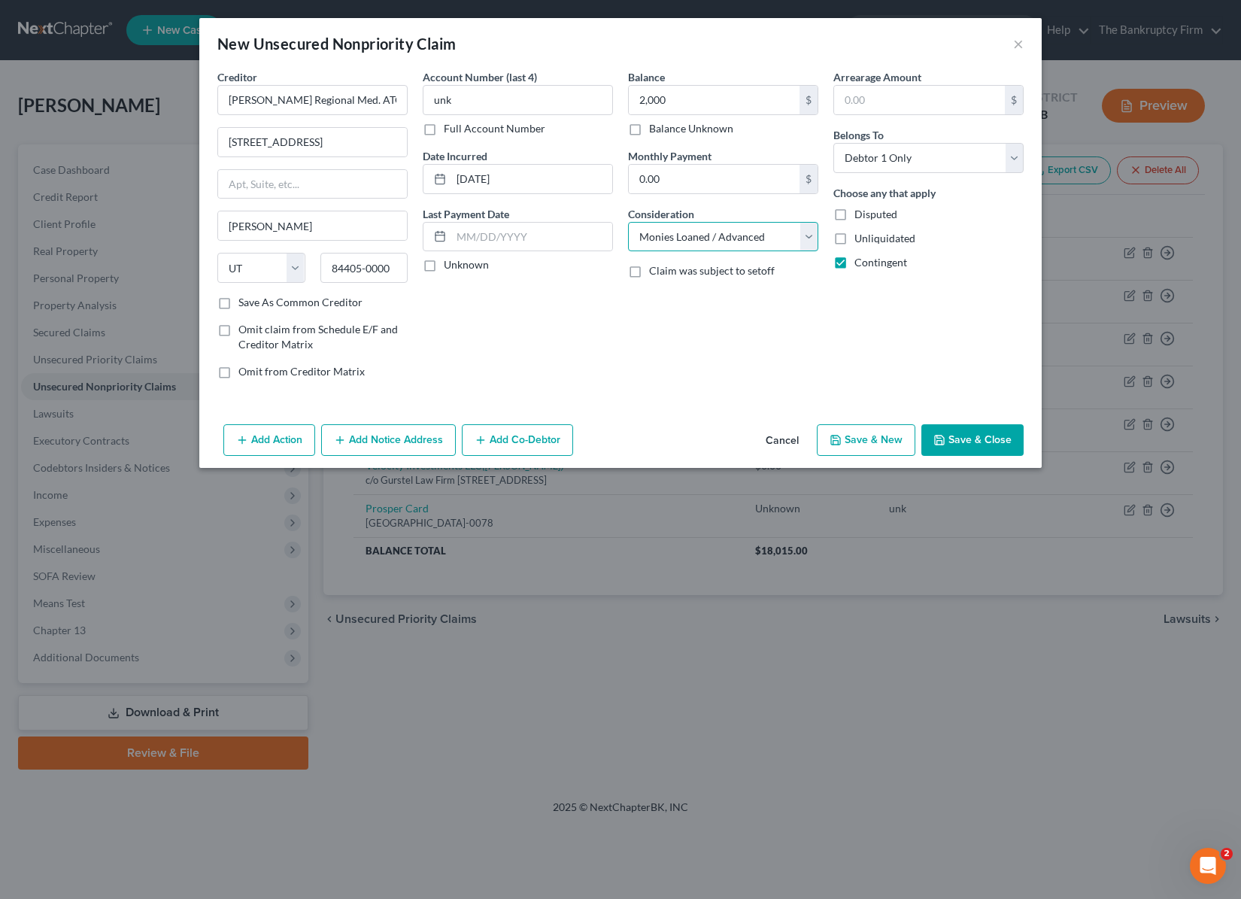
click at [801, 232] on select "Select Cable / Satellite Services Collection Agency Credit Card Debt Debt Couns…" at bounding box center [723, 237] width 190 height 30
select select "9"
click at [628, 222] on select "Select Cable / Satellite Services Collection Agency Credit Card Debt Debt Couns…" at bounding box center [723, 237] width 190 height 30
click at [984, 434] on button "Save & Close" at bounding box center [973, 440] width 102 height 32
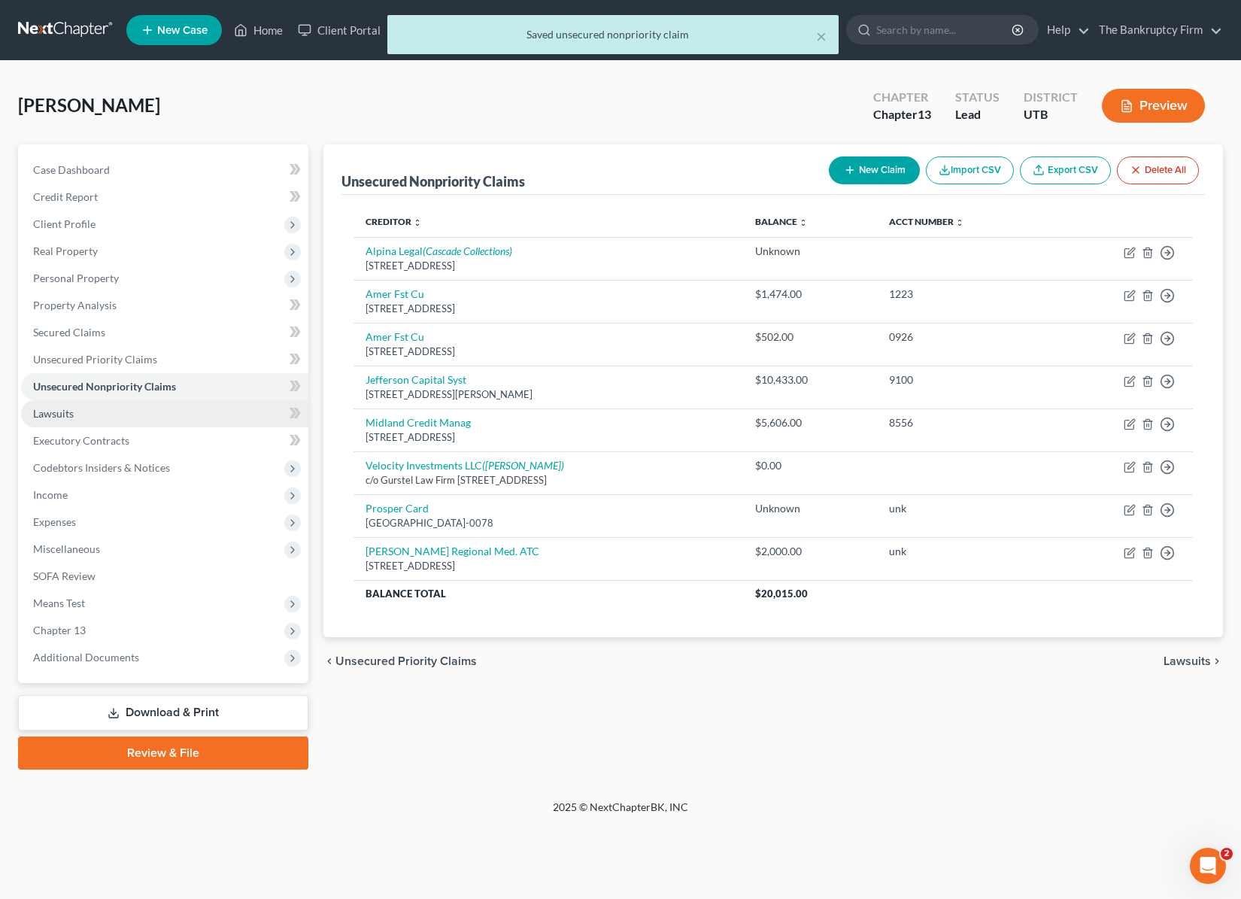
click at [88, 409] on link "Lawsuits" at bounding box center [164, 413] width 287 height 27
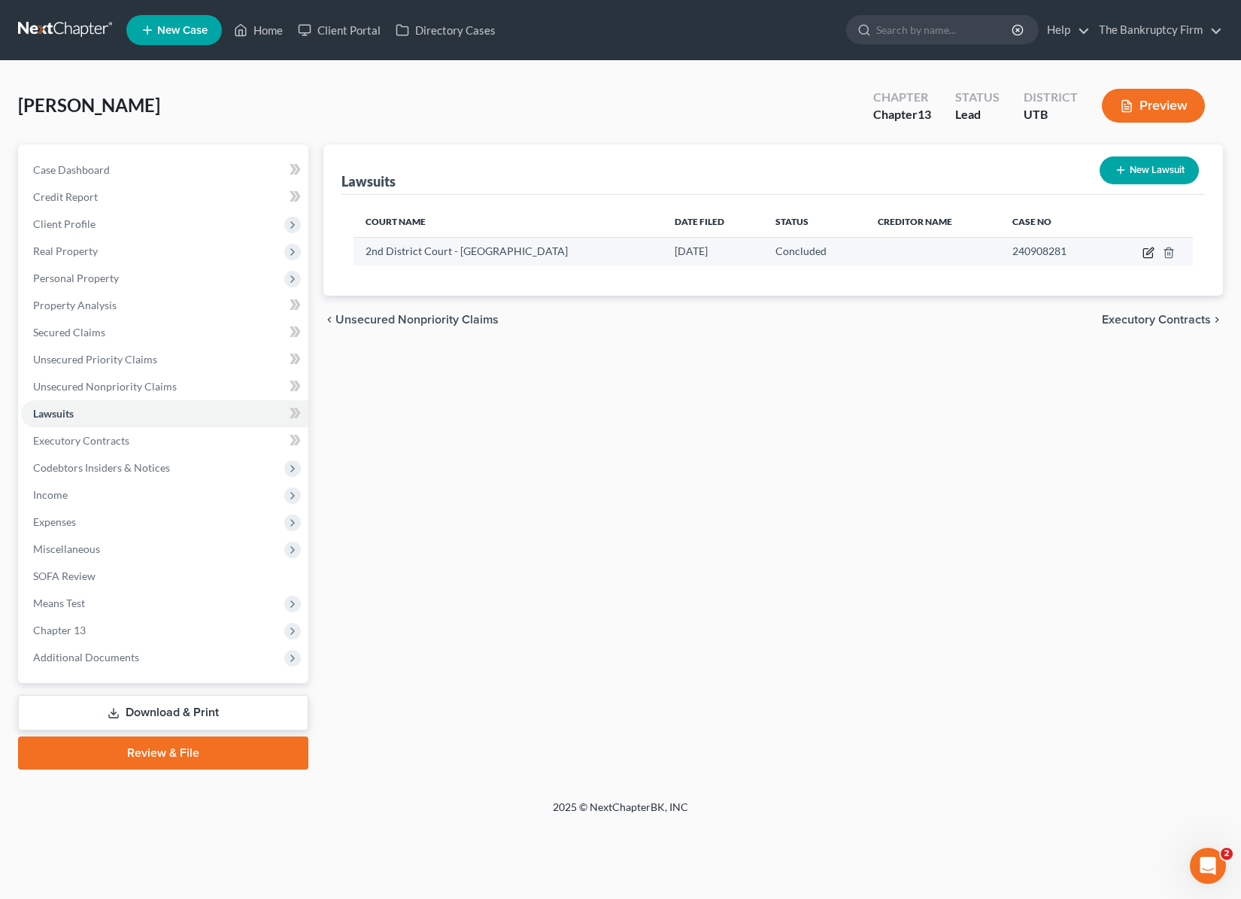
click at [1145, 253] on icon "button" at bounding box center [1149, 253] width 12 height 12
select select "46"
select select "2"
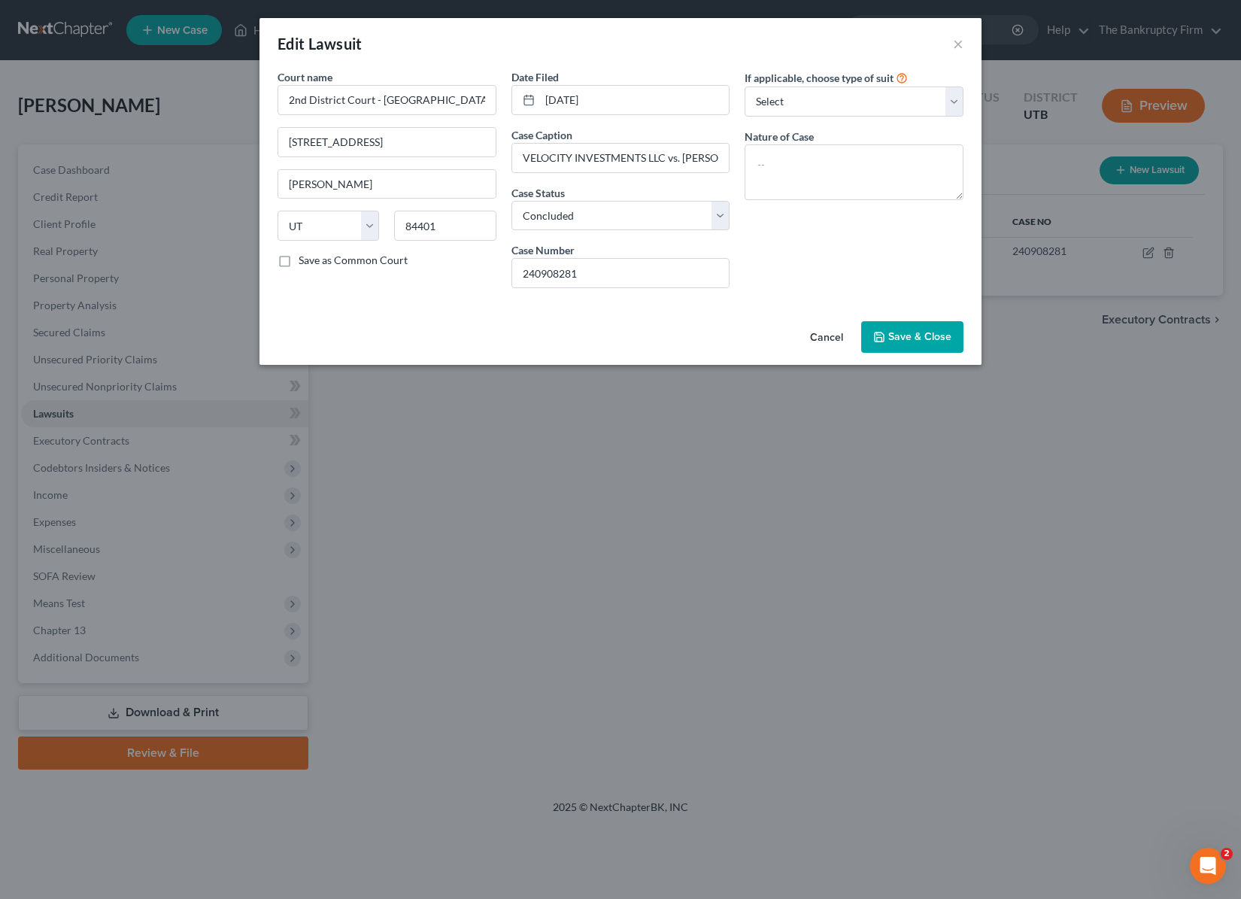
click at [910, 333] on span "Save & Close" at bounding box center [920, 336] width 63 height 13
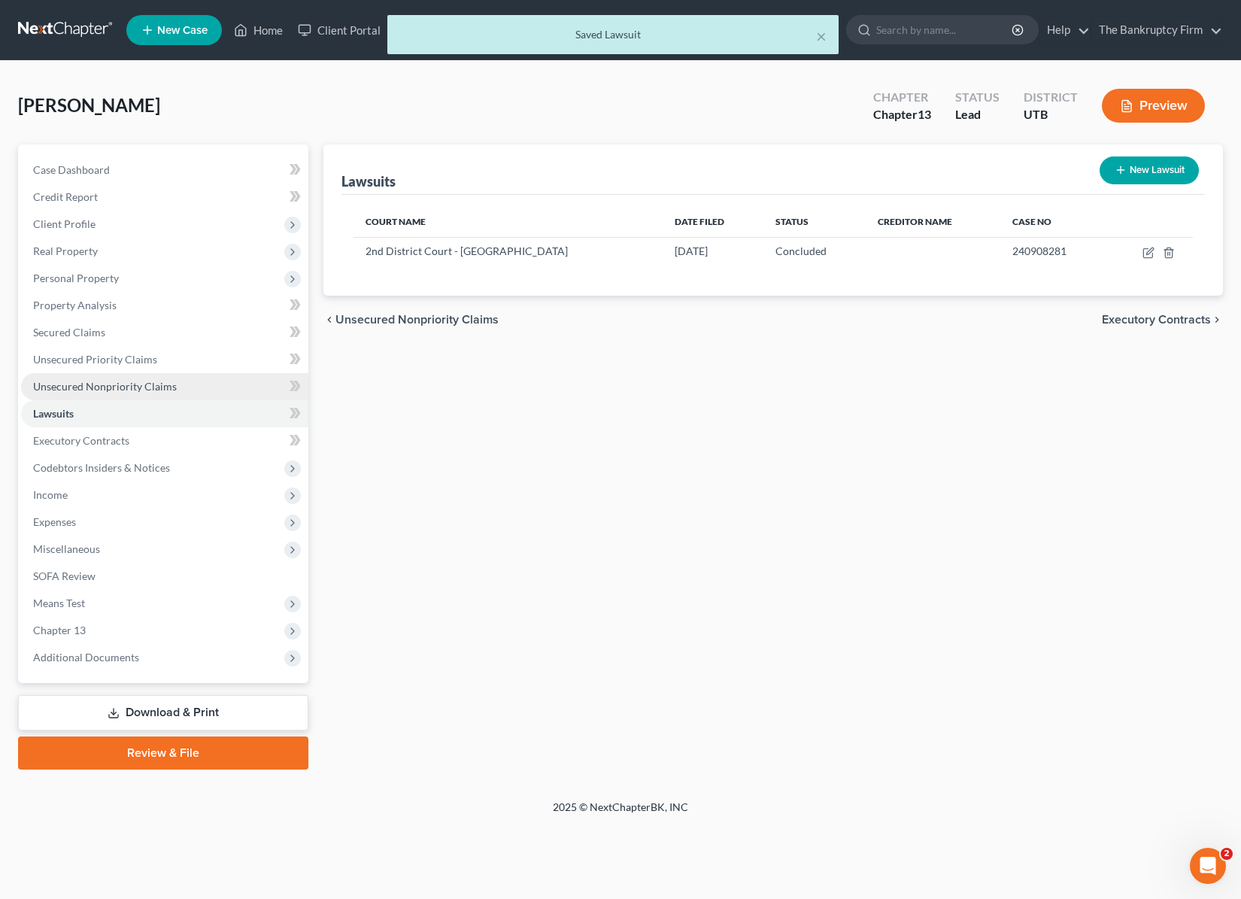
click at [104, 383] on span "Unsecured Nonpriority Claims" at bounding box center [105, 386] width 144 height 13
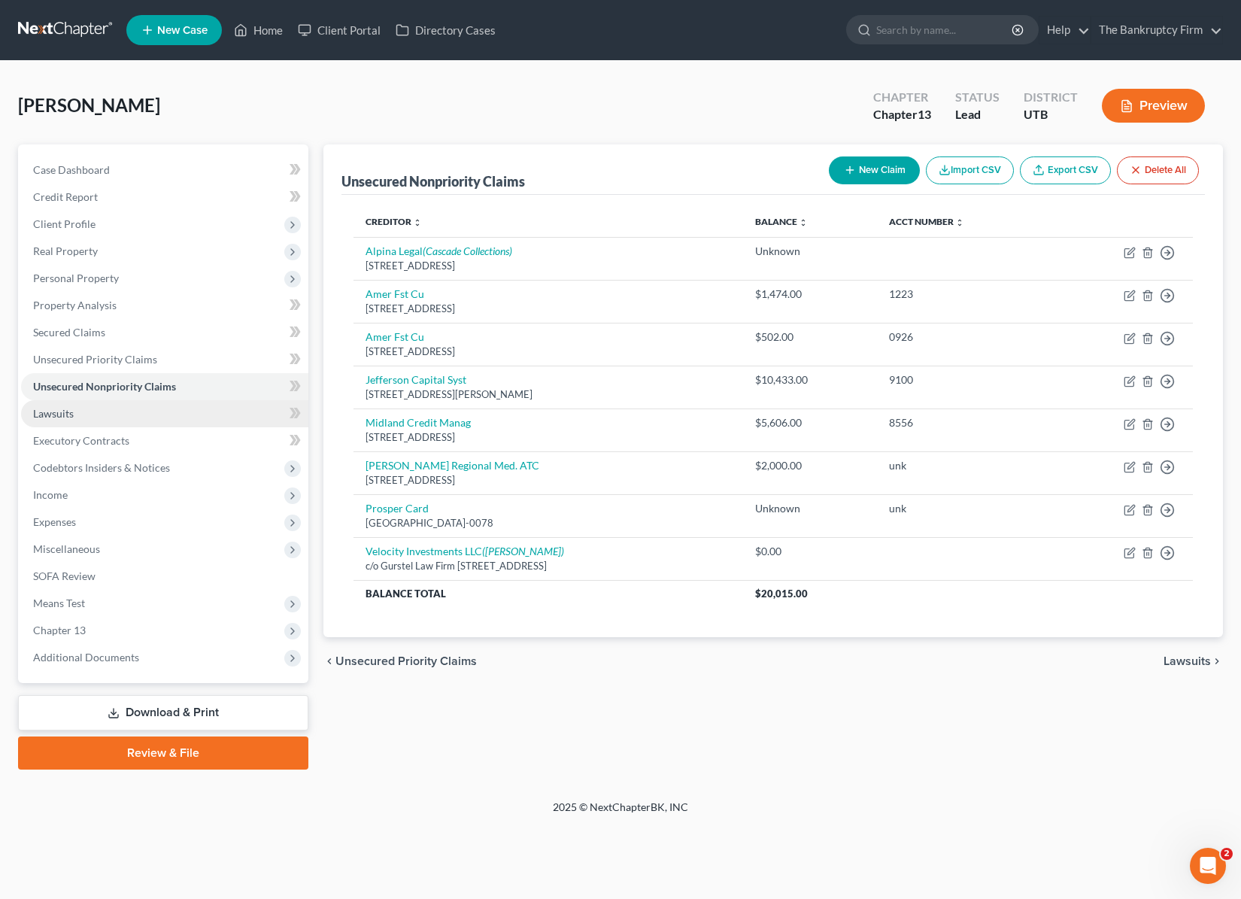
click at [68, 409] on span "Lawsuits" at bounding box center [53, 413] width 41 height 13
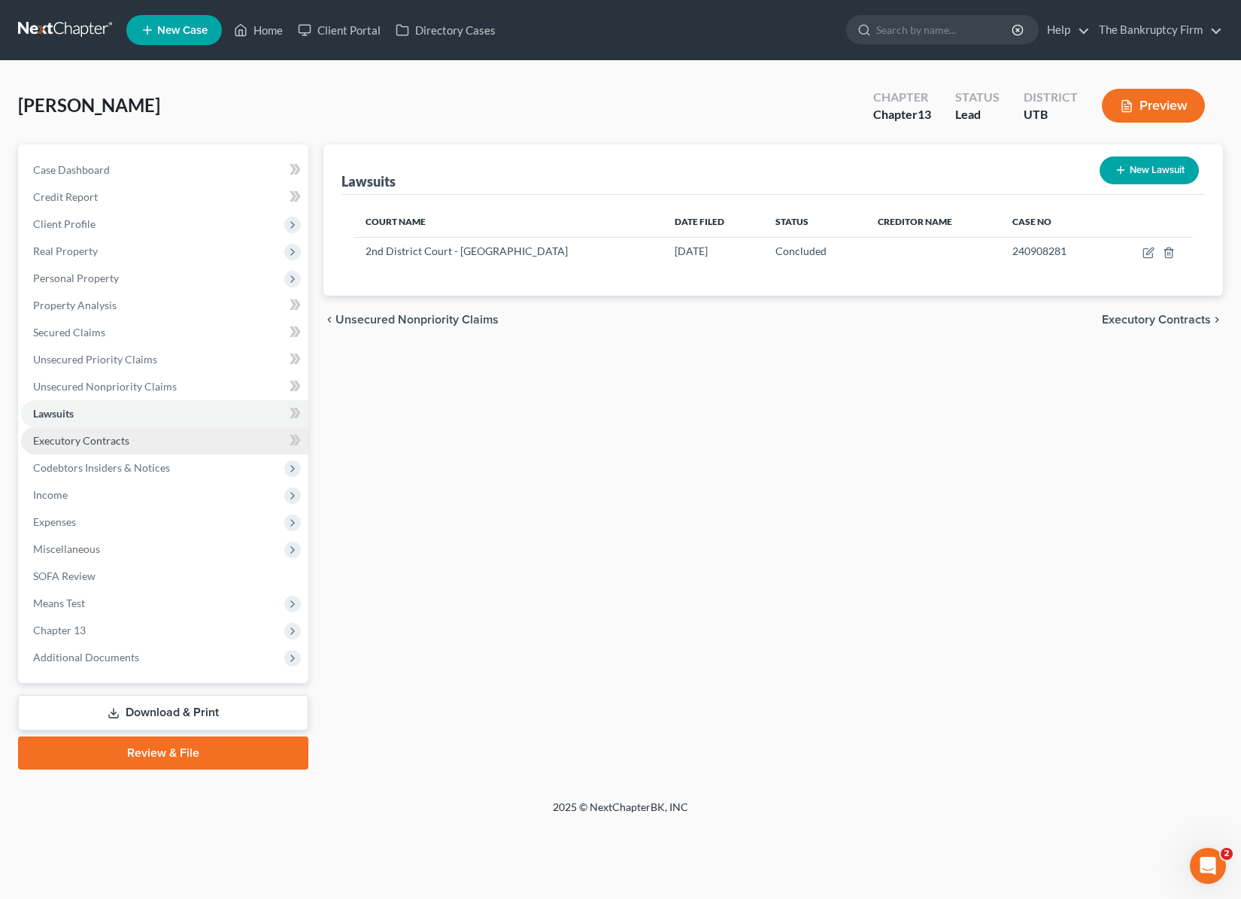
click at [93, 440] on span "Executory Contracts" at bounding box center [81, 440] width 96 height 13
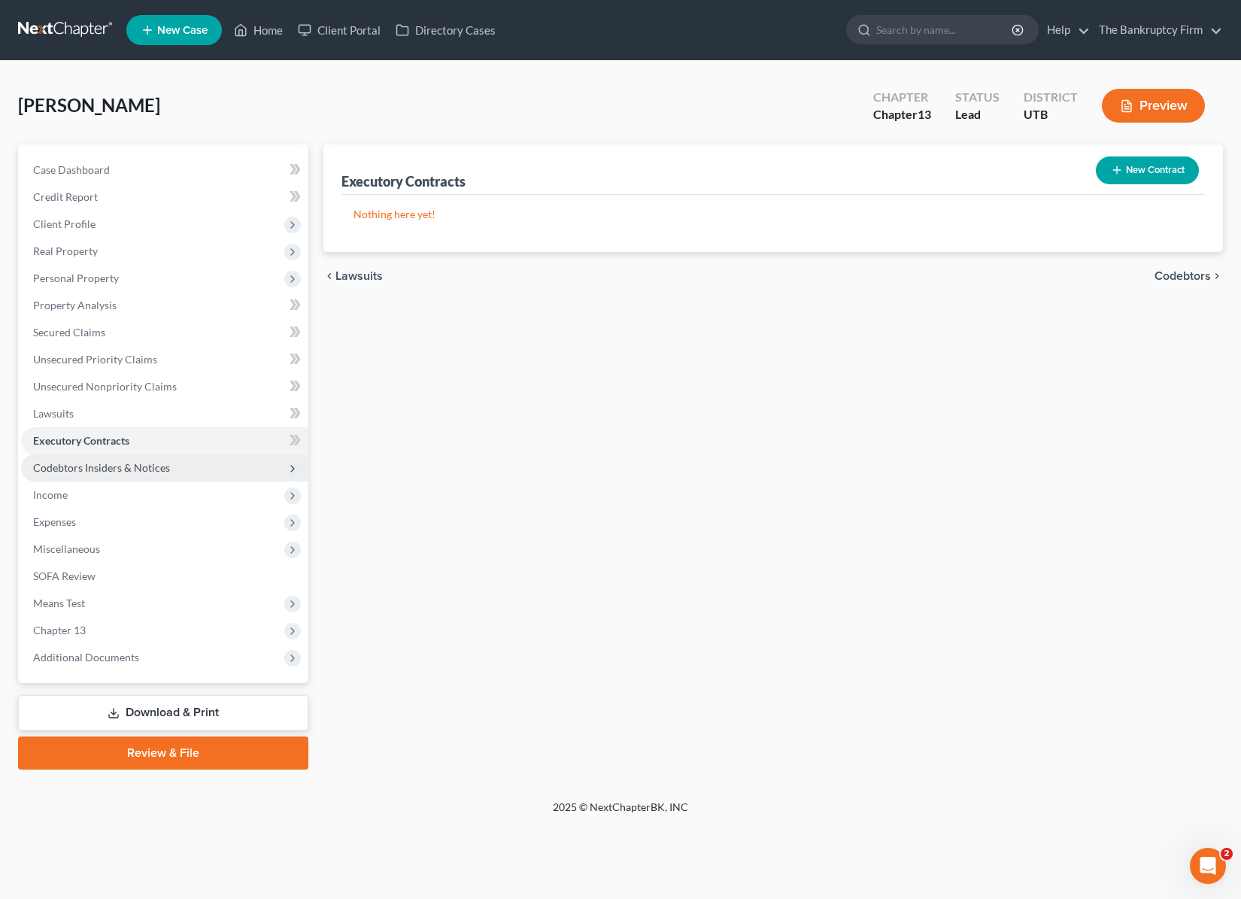
click at [126, 469] on span "Codebtors Insiders & Notices" at bounding box center [101, 467] width 137 height 13
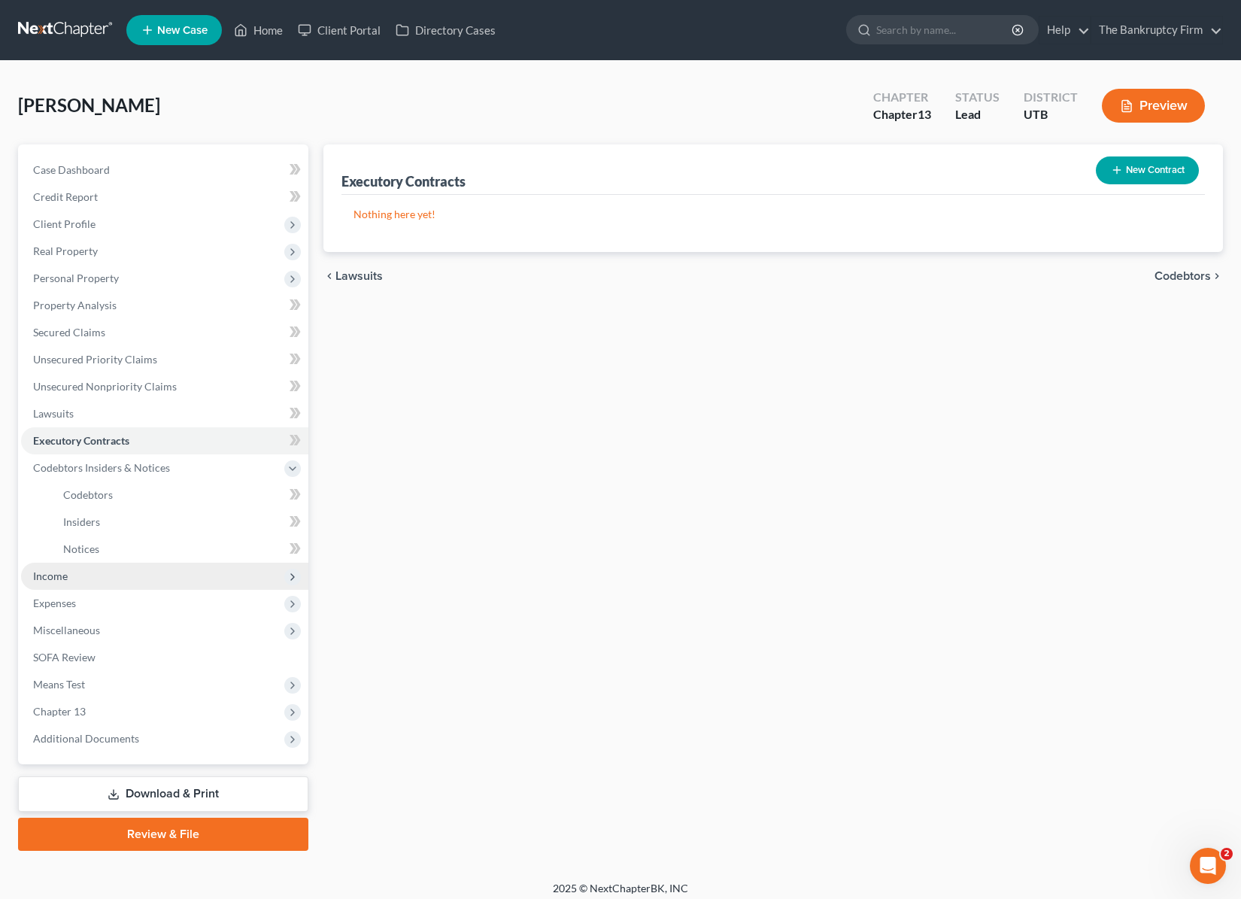
click at [69, 579] on span "Income" at bounding box center [164, 576] width 287 height 27
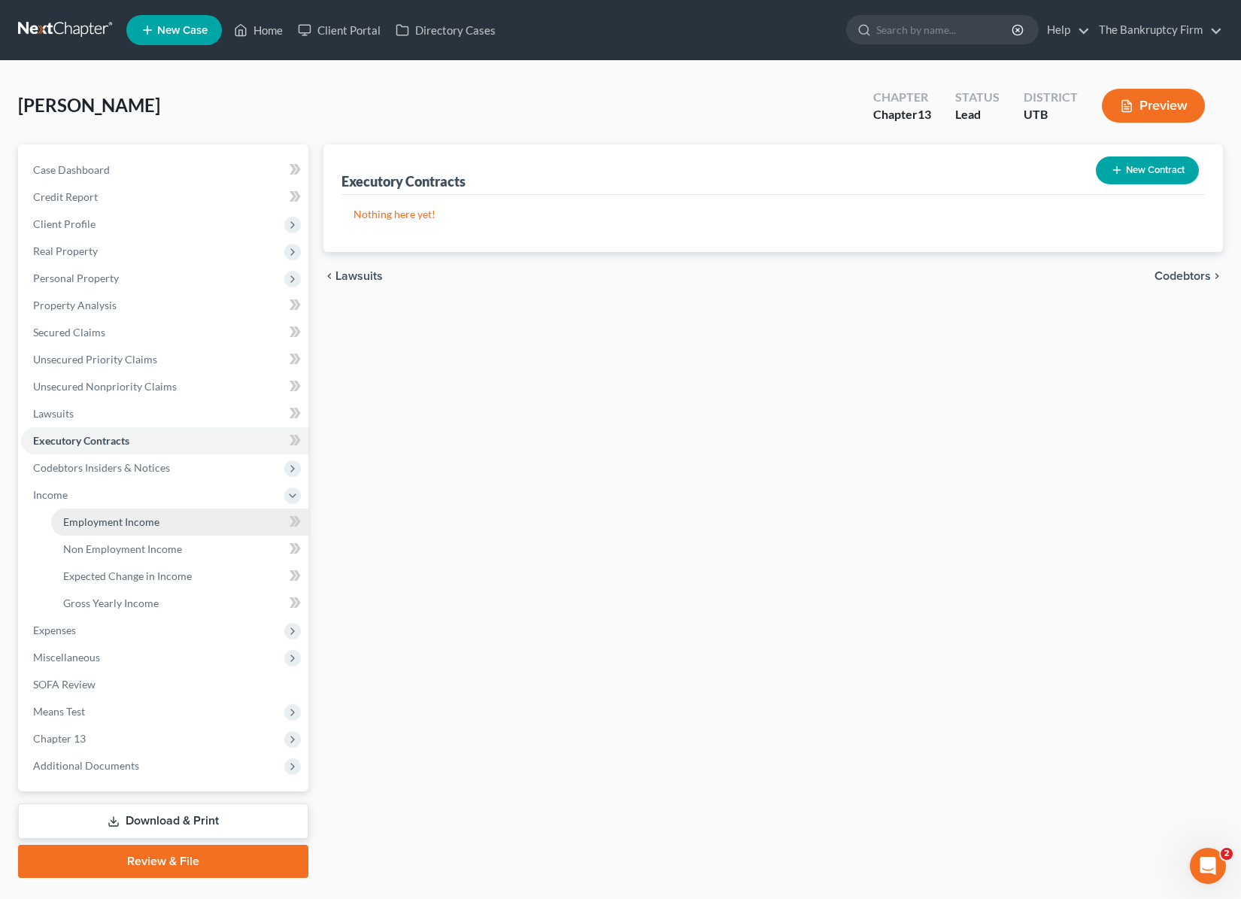
click at [118, 521] on span "Employment Income" at bounding box center [111, 521] width 96 height 13
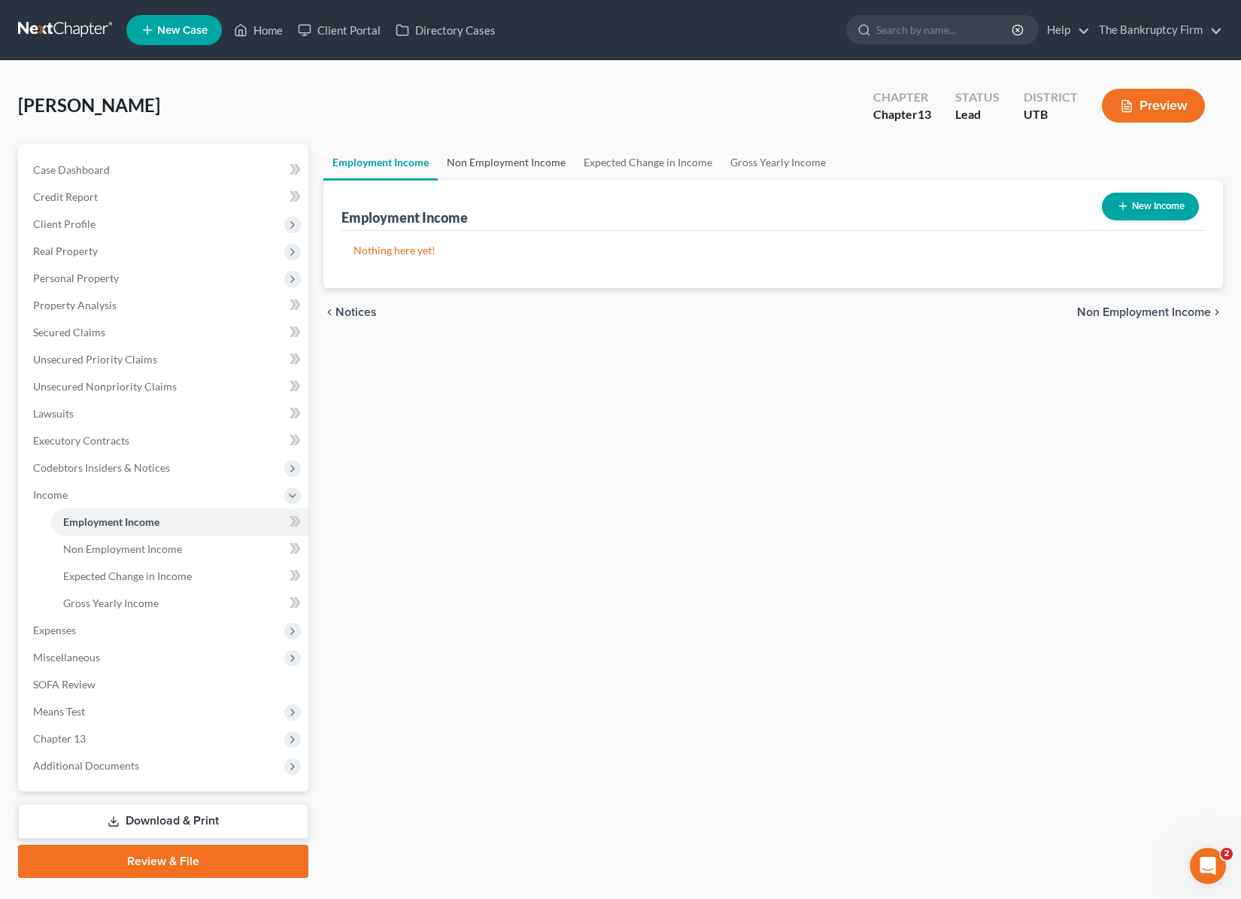
click at [519, 172] on link "Non Employment Income" at bounding box center [506, 162] width 137 height 36
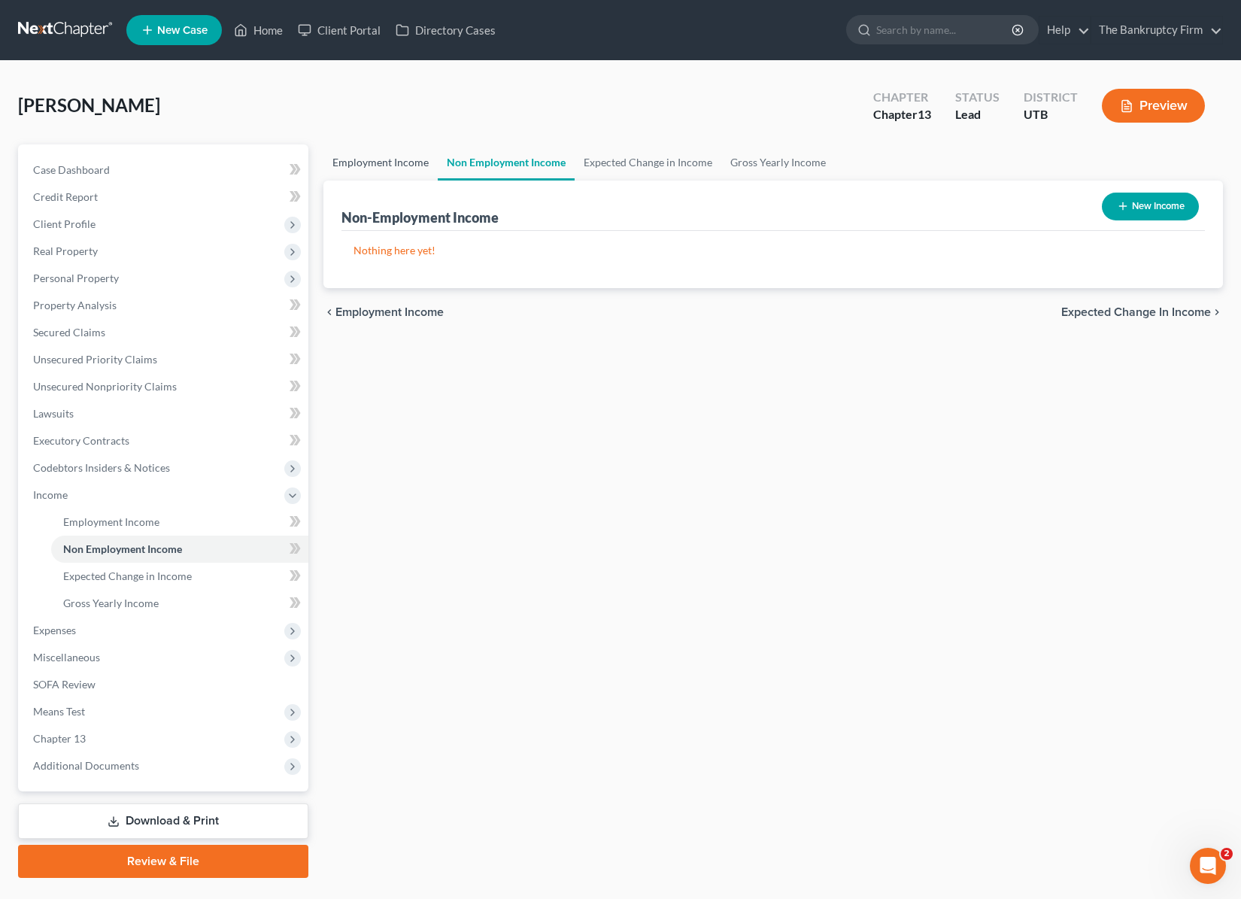
click at [360, 156] on link "Employment Income" at bounding box center [381, 162] width 114 height 36
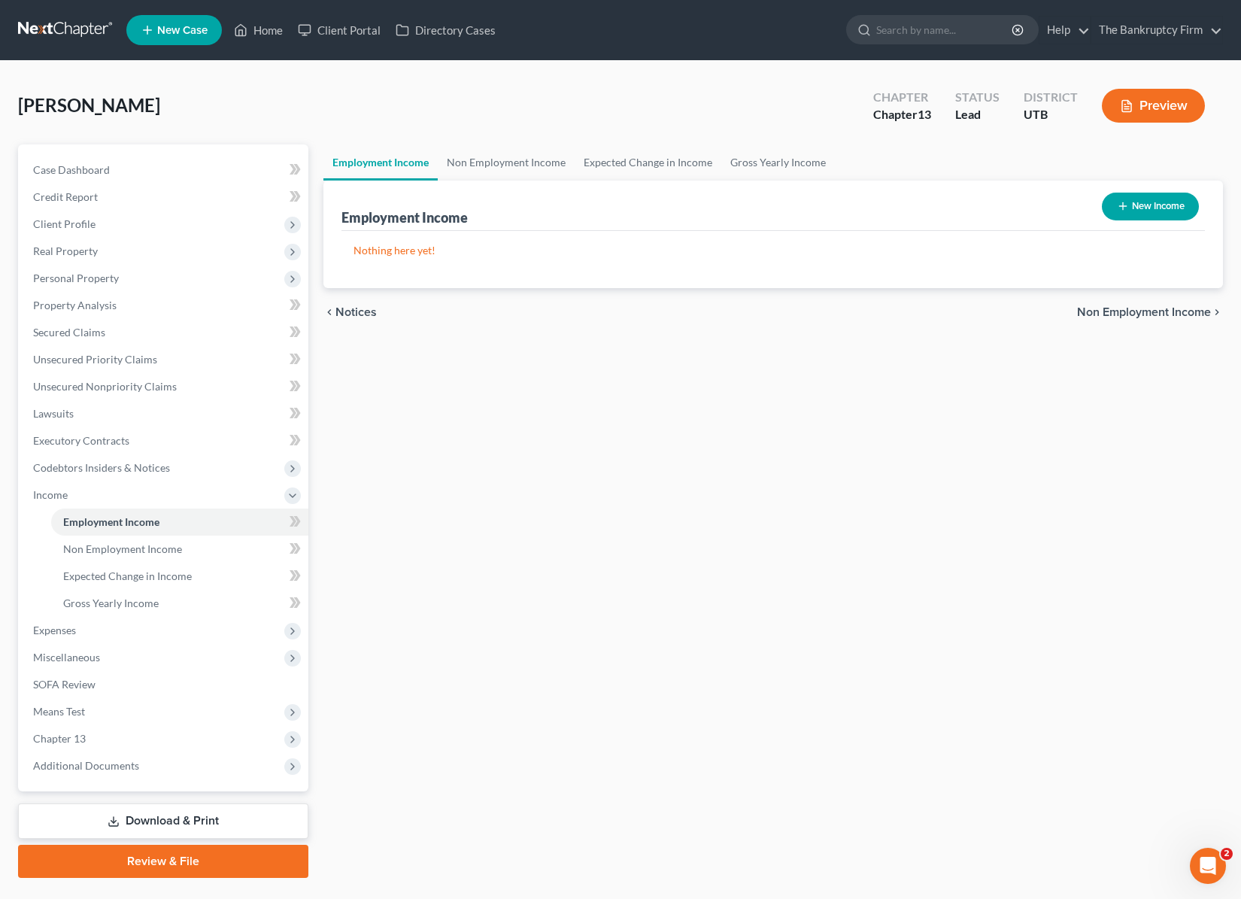
click at [1183, 209] on button "New Income" at bounding box center [1150, 207] width 97 height 28
select select "0"
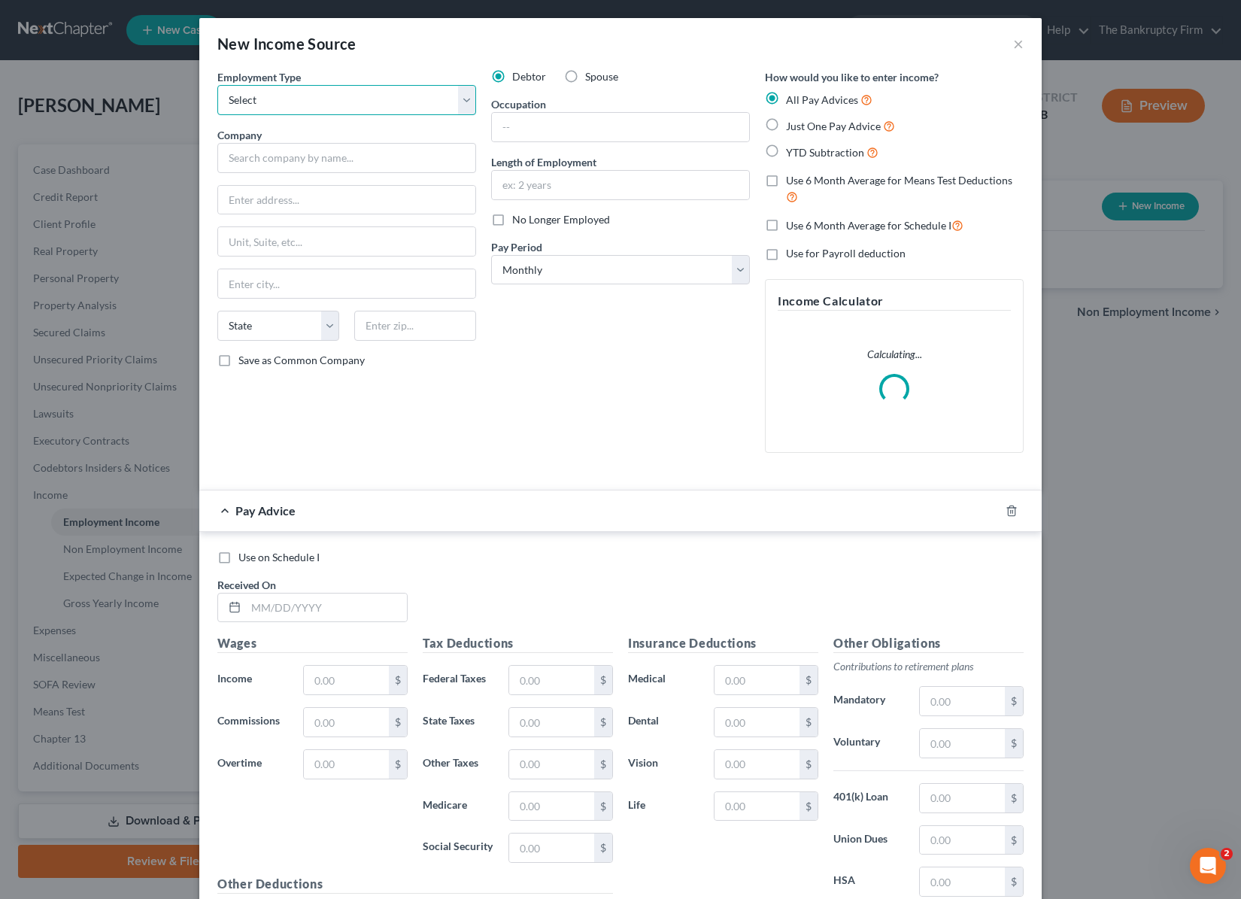
click at [323, 90] on select "Select Full or Part Time Employment Self Employment" at bounding box center [346, 100] width 259 height 30
select select "0"
click at [217, 85] on select "Select Full or Part Time Employment Self Employment" at bounding box center [346, 100] width 259 height 30
click at [290, 162] on input "text" at bounding box center [346, 158] width 259 height 30
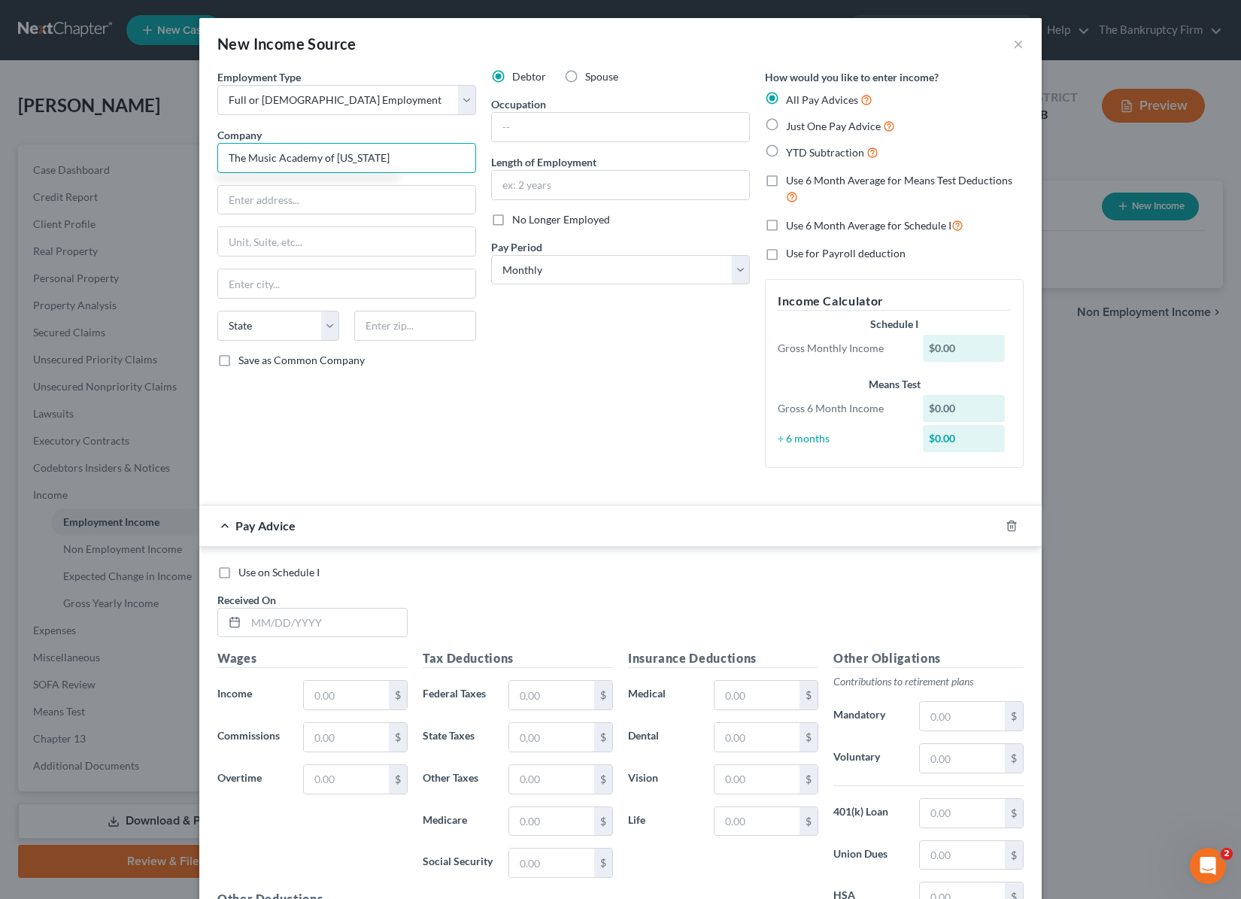
type input "The Music Academy of Utah"
click at [288, 205] on input "text" at bounding box center [346, 200] width 257 height 29
paste input "120 4700 S"
type input "120 4700 S"
click at [421, 332] on input "text" at bounding box center [415, 326] width 122 height 30
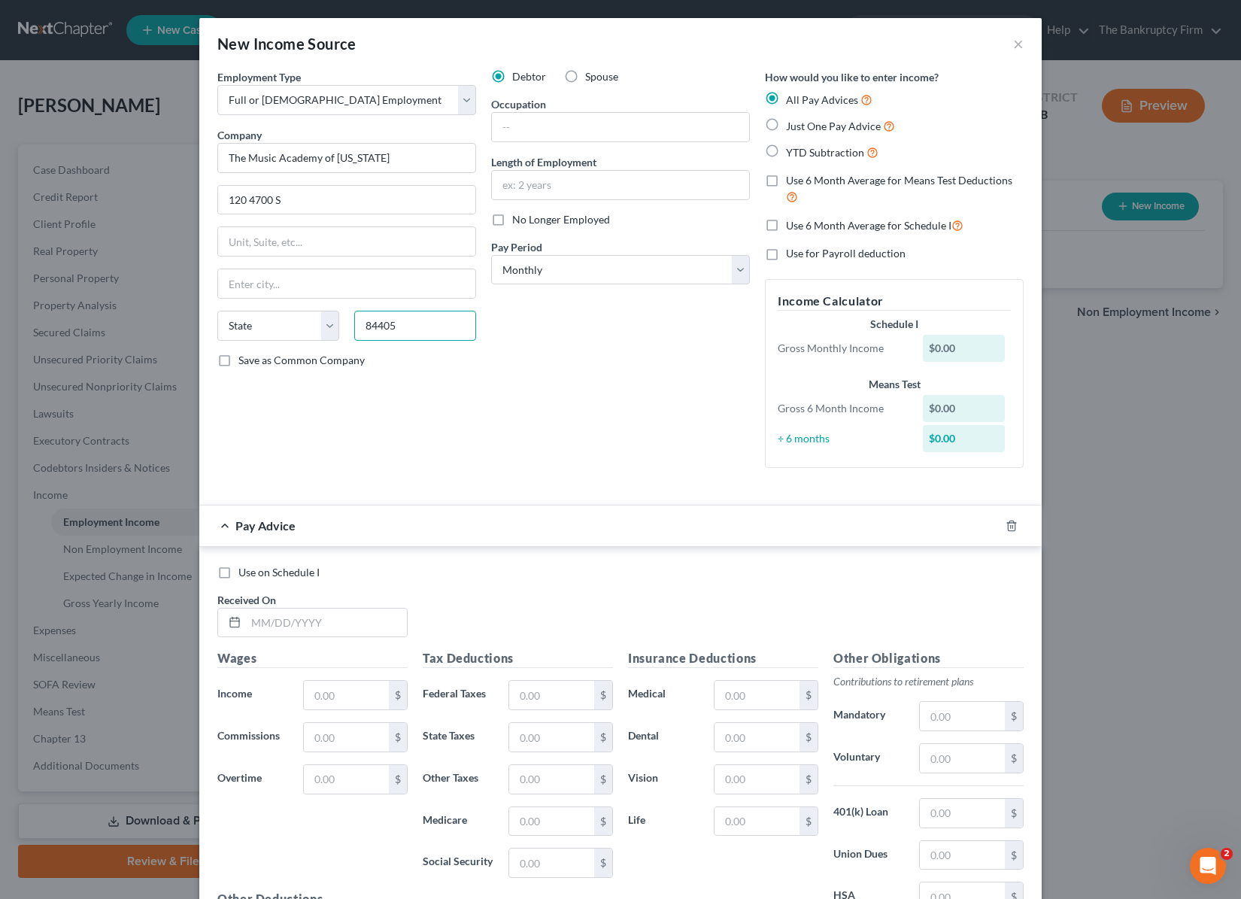
type input "84405"
type input "Ogden"
select select "46"
click at [520, 132] on input "text" at bounding box center [620, 127] width 257 height 29
type input "Piano & Vocal Coach"
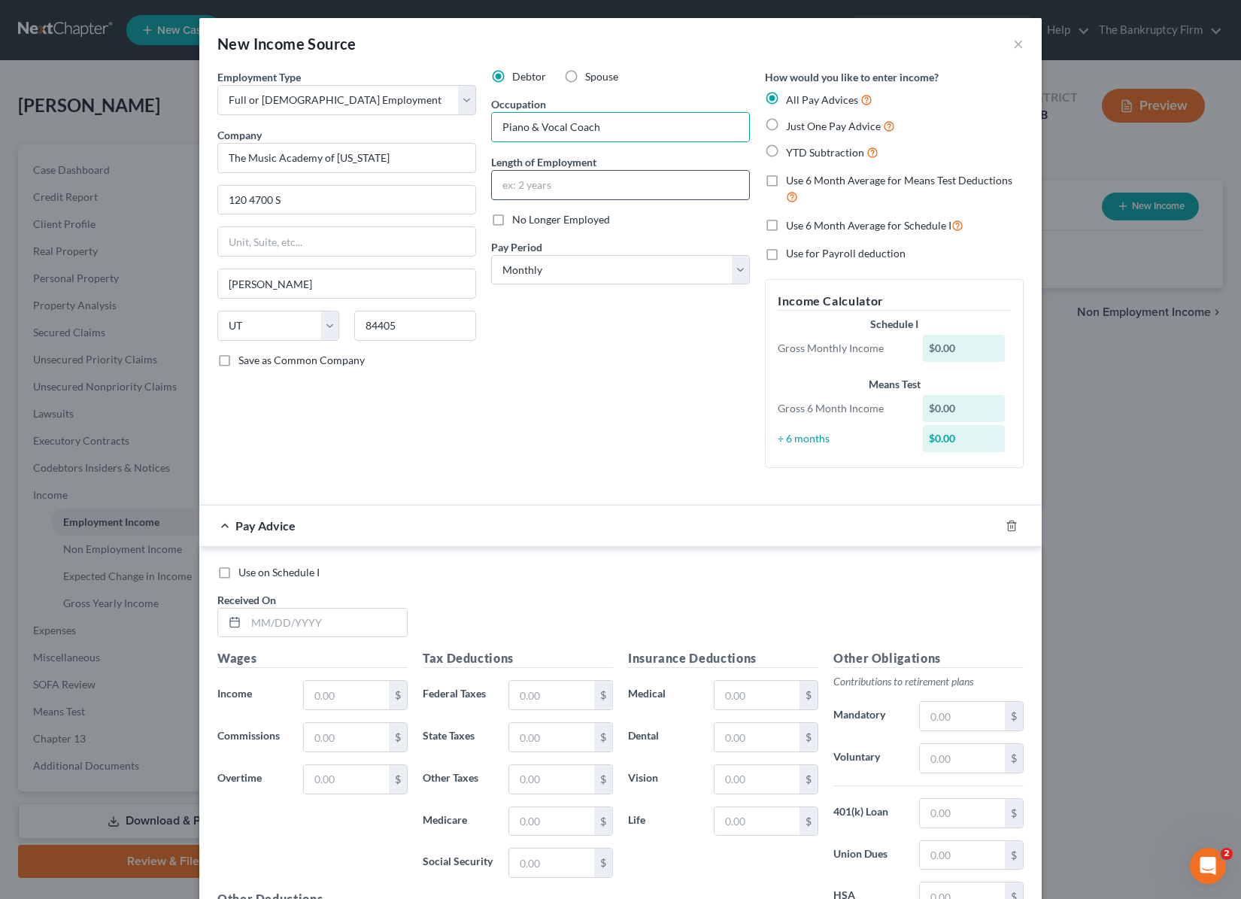
click at [589, 193] on input "text" at bounding box center [620, 185] width 257 height 29
type input "5"
type input "2015 to Presetn"
click at [621, 271] on select "Select Monthly Twice Monthly Every Other Week Weekly" at bounding box center [620, 270] width 259 height 30
select select "2"
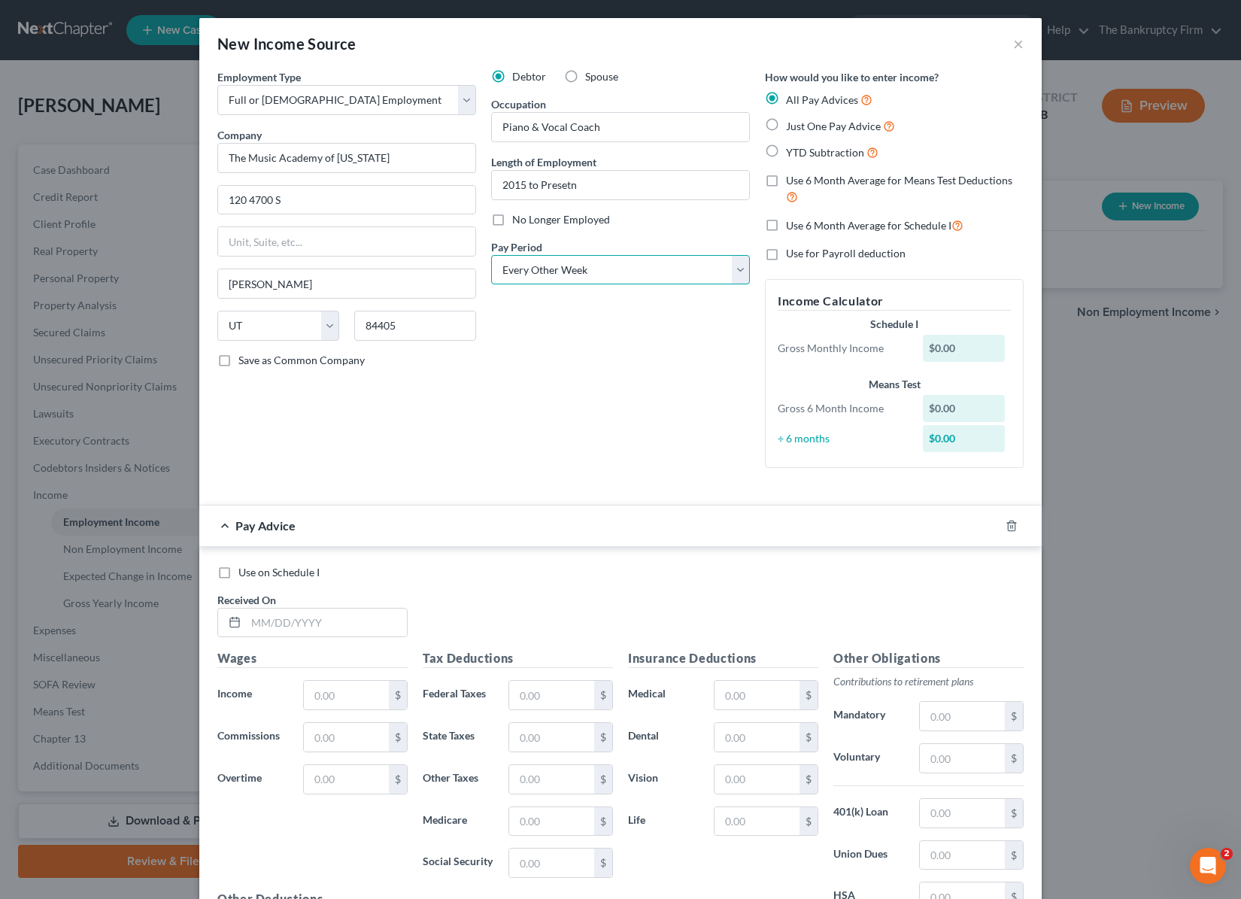
click at [491, 255] on select "Select Monthly Twice Monthly Every Other Week Weekly" at bounding box center [620, 270] width 259 height 30
click at [786, 148] on label "YTD Subtraction" at bounding box center [832, 152] width 93 height 17
click at [792, 148] on input "YTD Subtraction" at bounding box center [797, 149] width 10 height 10
radio input "true"
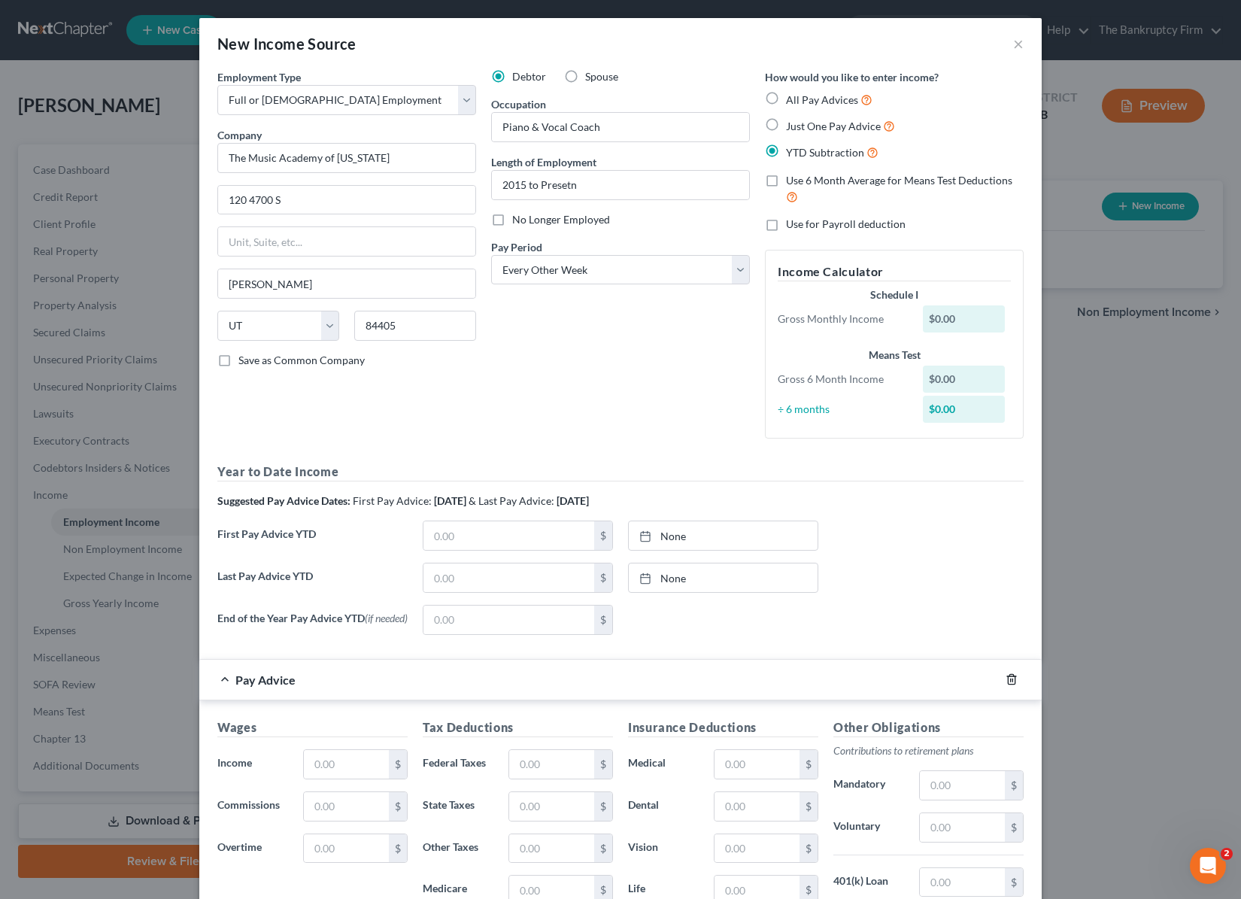
click at [1013, 682] on line "button" at bounding box center [1013, 680] width 0 height 3
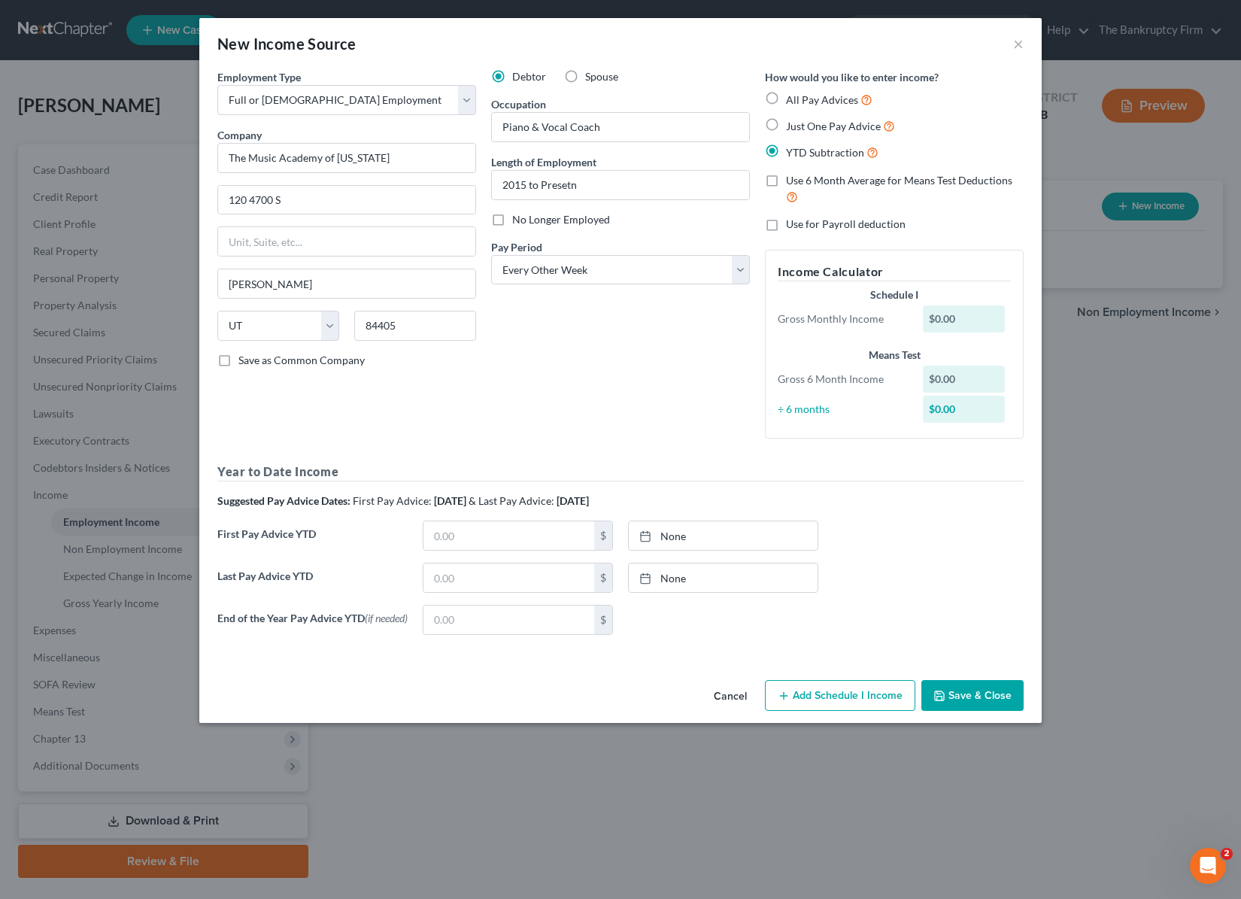
click at [977, 694] on button "Save & Close" at bounding box center [973, 696] width 102 height 32
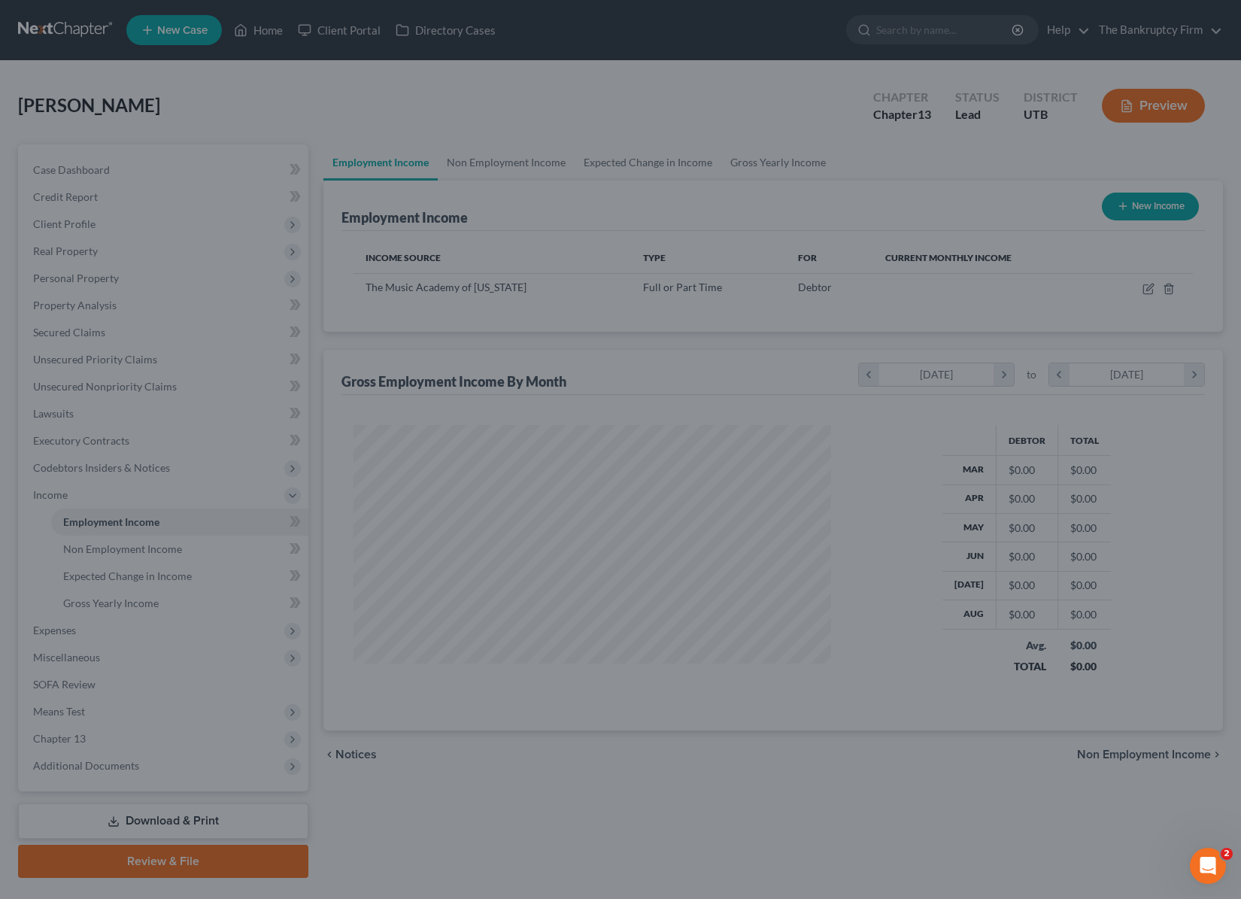
scroll to position [270, 507]
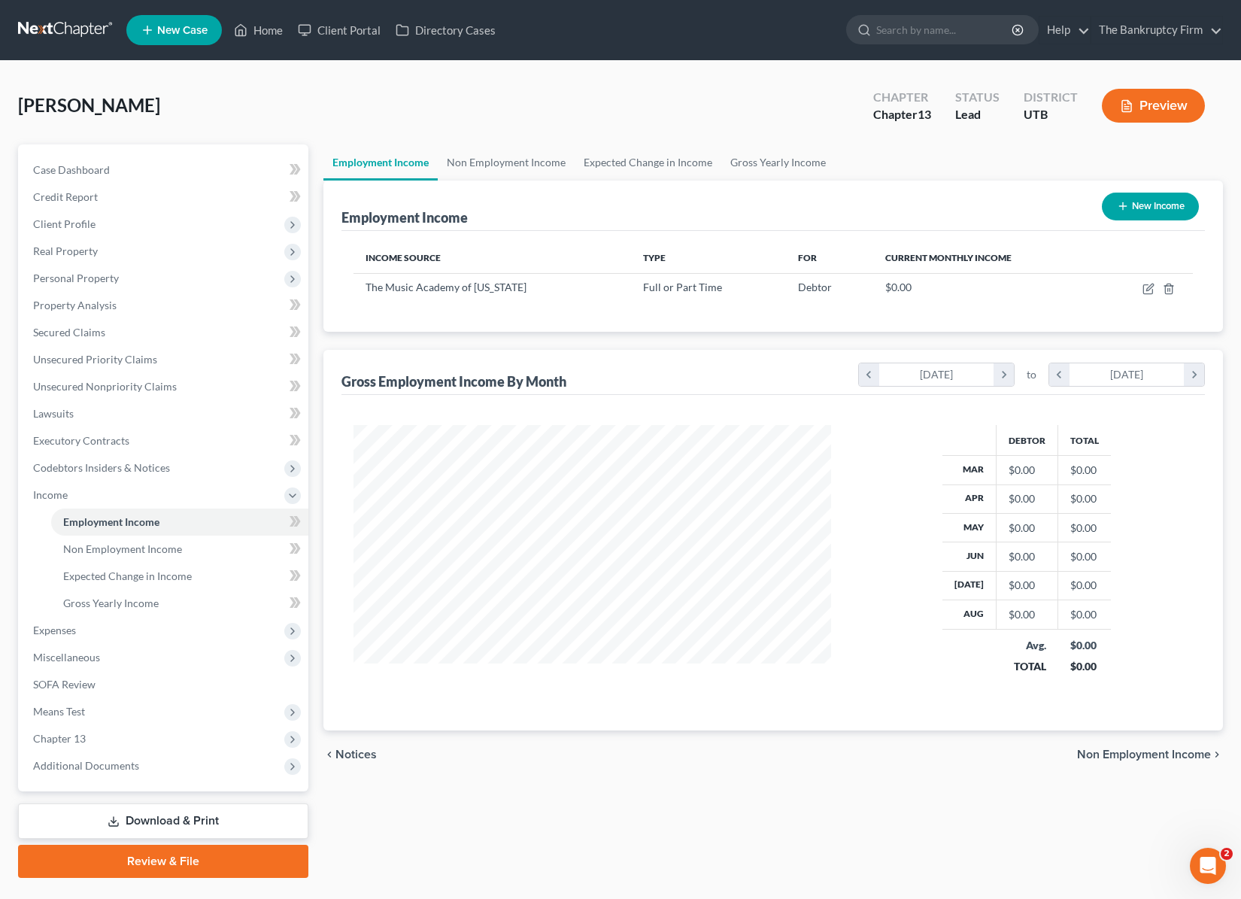
click at [725, 114] on div "Miller, Marinda Upgraded Chapter Chapter 13 Status Lead District UTB Preview" at bounding box center [620, 111] width 1205 height 65
click at [900, 159] on ul "Employment Income Non Employment Income Expected Change in Income Gross Yearly …" at bounding box center [774, 162] width 901 height 36
click at [690, 114] on div "Miller, Marinda Upgraded Chapter Chapter 13 Status Lead District UTB Preview" at bounding box center [620, 111] width 1205 height 65
click at [525, 205] on div "Employment Income New Income" at bounding box center [774, 206] width 864 height 50
click at [488, 106] on div "Miller, Marinda Upgraded Chapter Chapter 13 Status Lead District UTB Preview" at bounding box center [620, 111] width 1205 height 65
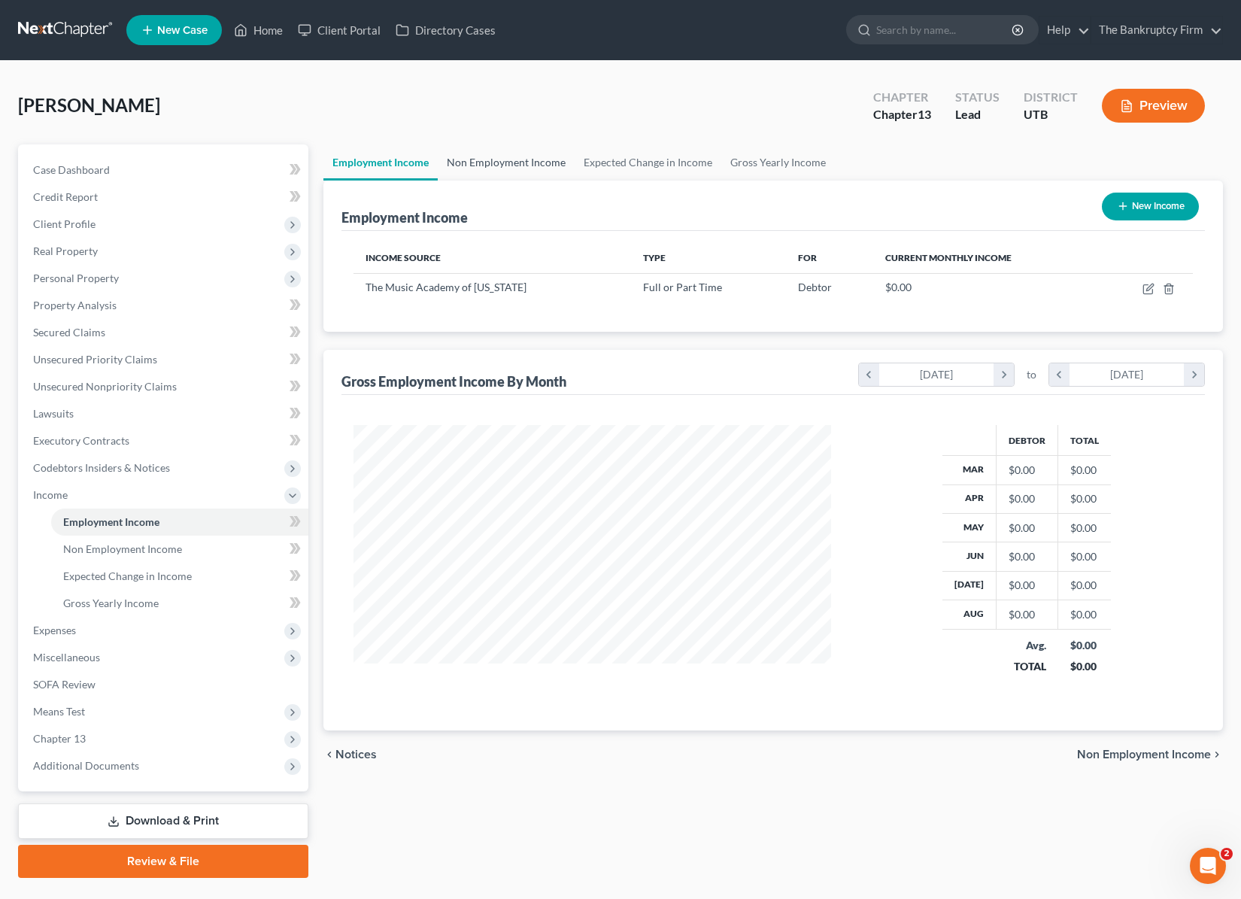
click at [533, 164] on link "Non Employment Income" at bounding box center [506, 162] width 137 height 36
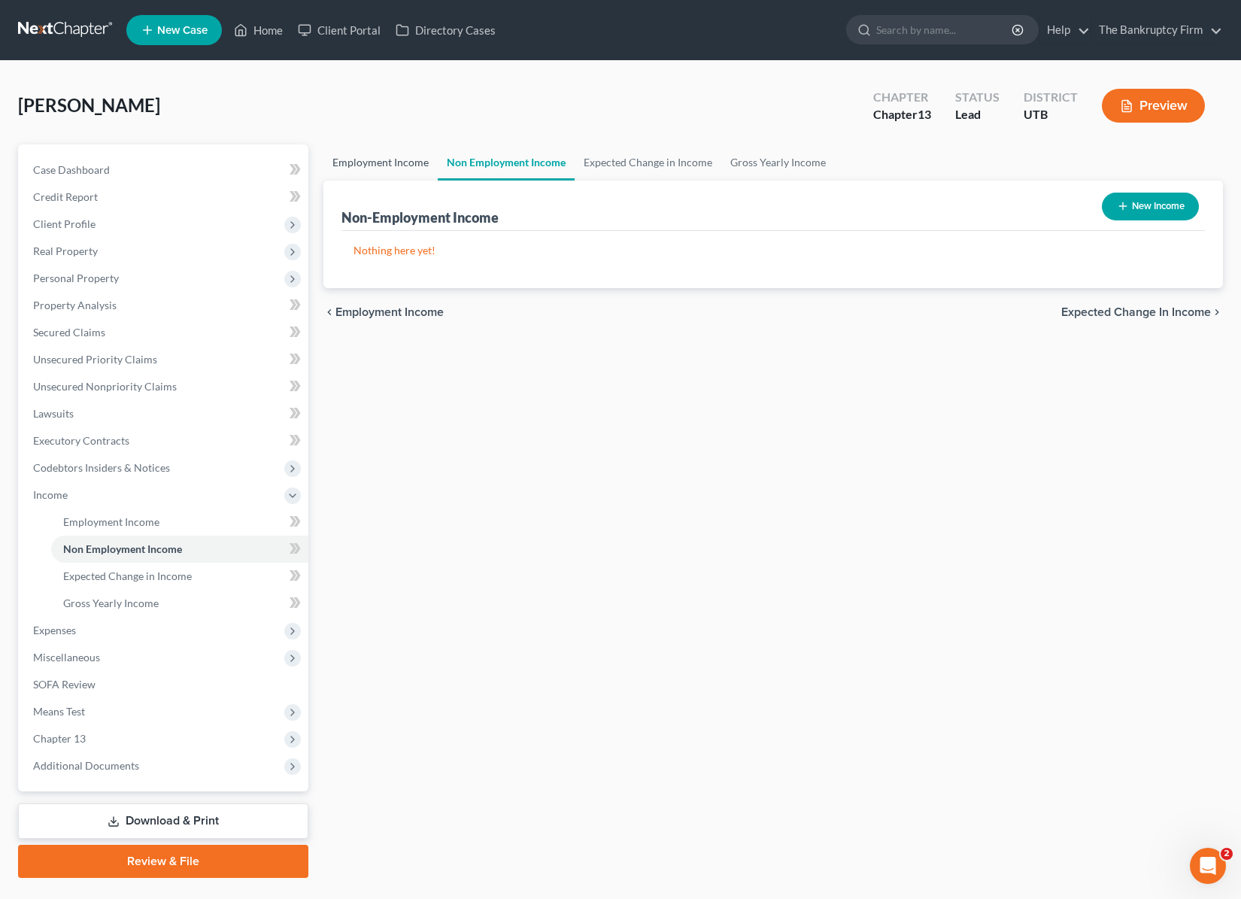
click at [398, 158] on link "Employment Income" at bounding box center [381, 162] width 114 height 36
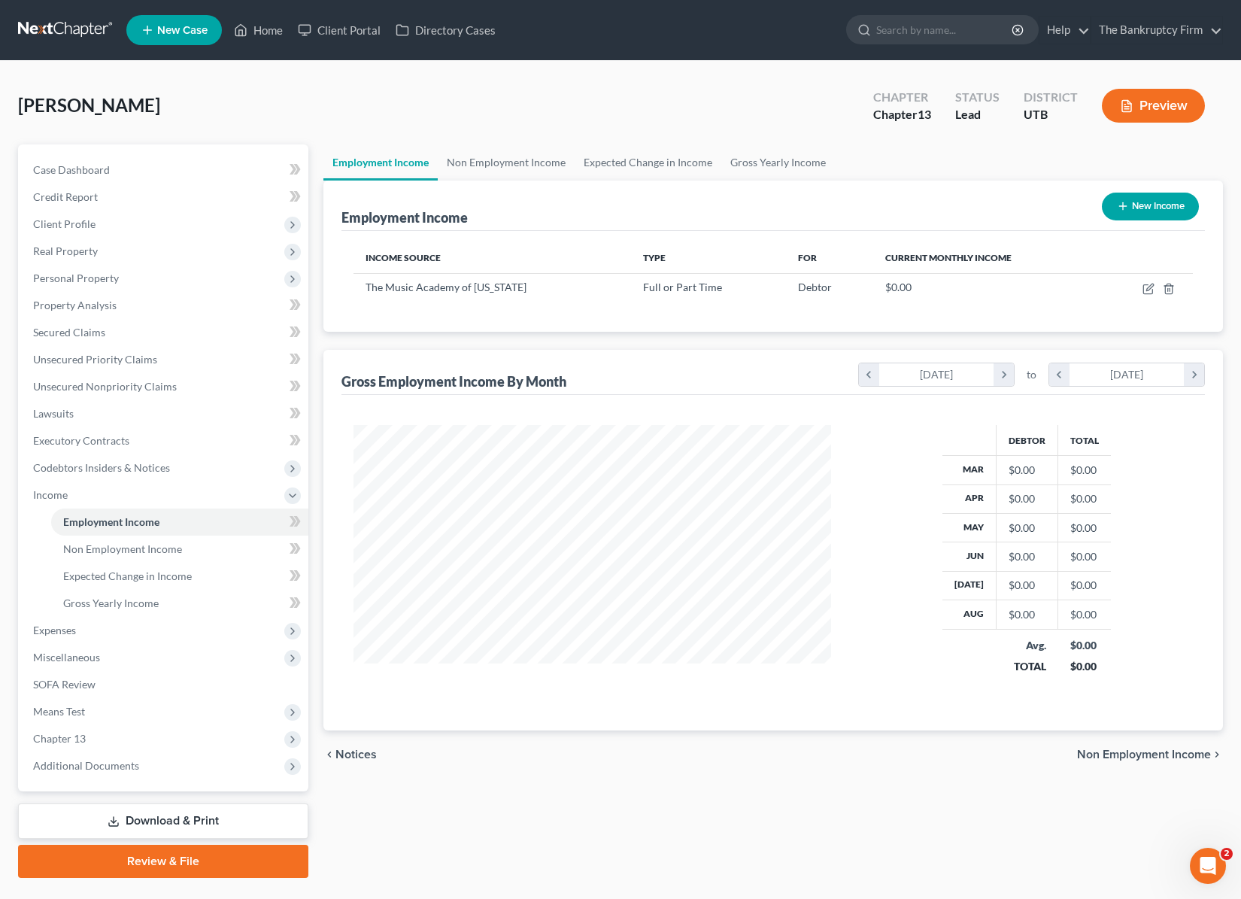
scroll to position [270, 507]
click at [510, 157] on link "Non Employment Income" at bounding box center [506, 162] width 137 height 36
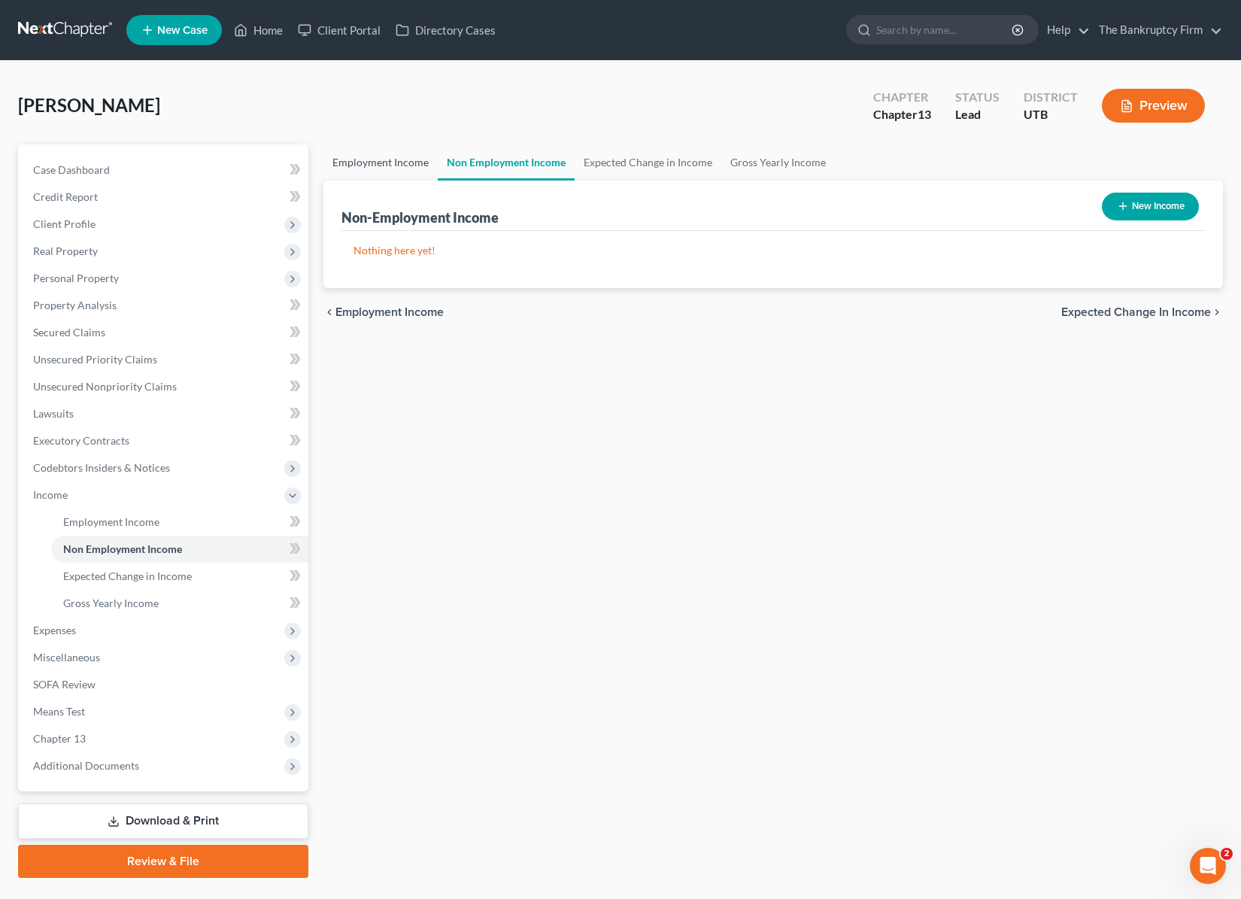
click at [363, 163] on link "Employment Income" at bounding box center [381, 162] width 114 height 36
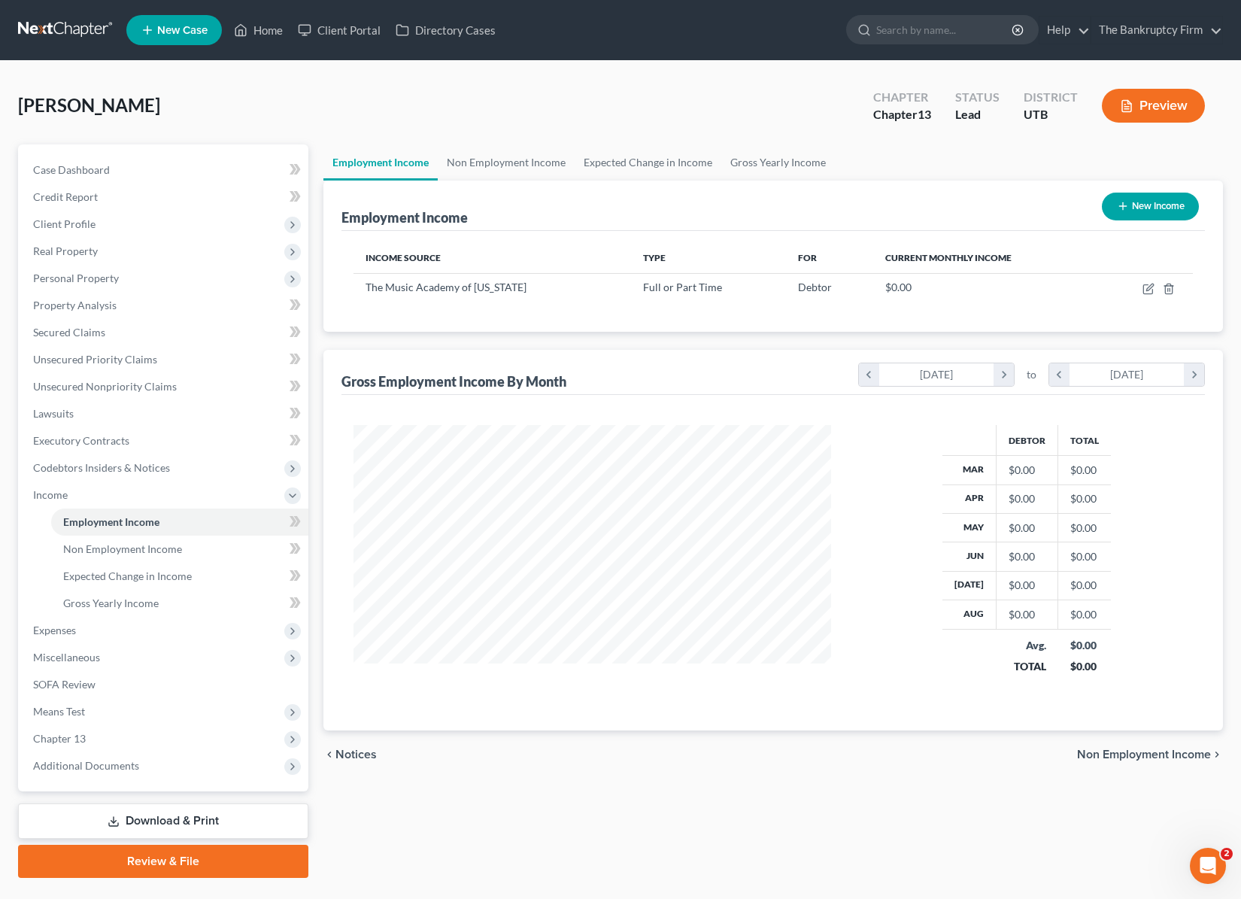
scroll to position [270, 507]
click at [608, 212] on div "Employment Income New Income" at bounding box center [774, 206] width 864 height 50
click at [522, 110] on div "Miller, Marinda Upgraded Chapter Chapter 13 Status Lead District UTB Preview" at bounding box center [620, 111] width 1205 height 65
click at [507, 160] on link "Non Employment Income" at bounding box center [506, 162] width 137 height 36
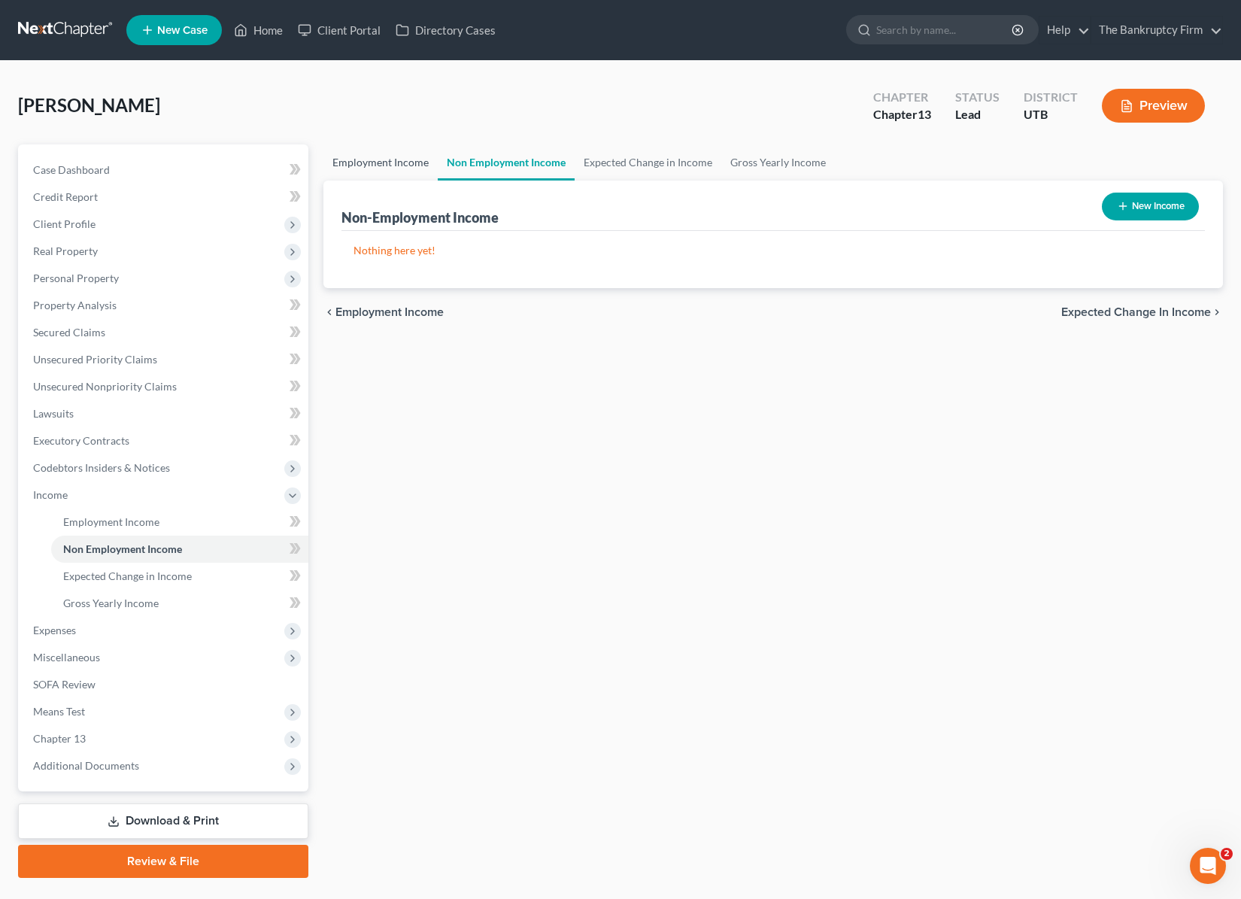
click at [384, 163] on link "Employment Income" at bounding box center [381, 162] width 114 height 36
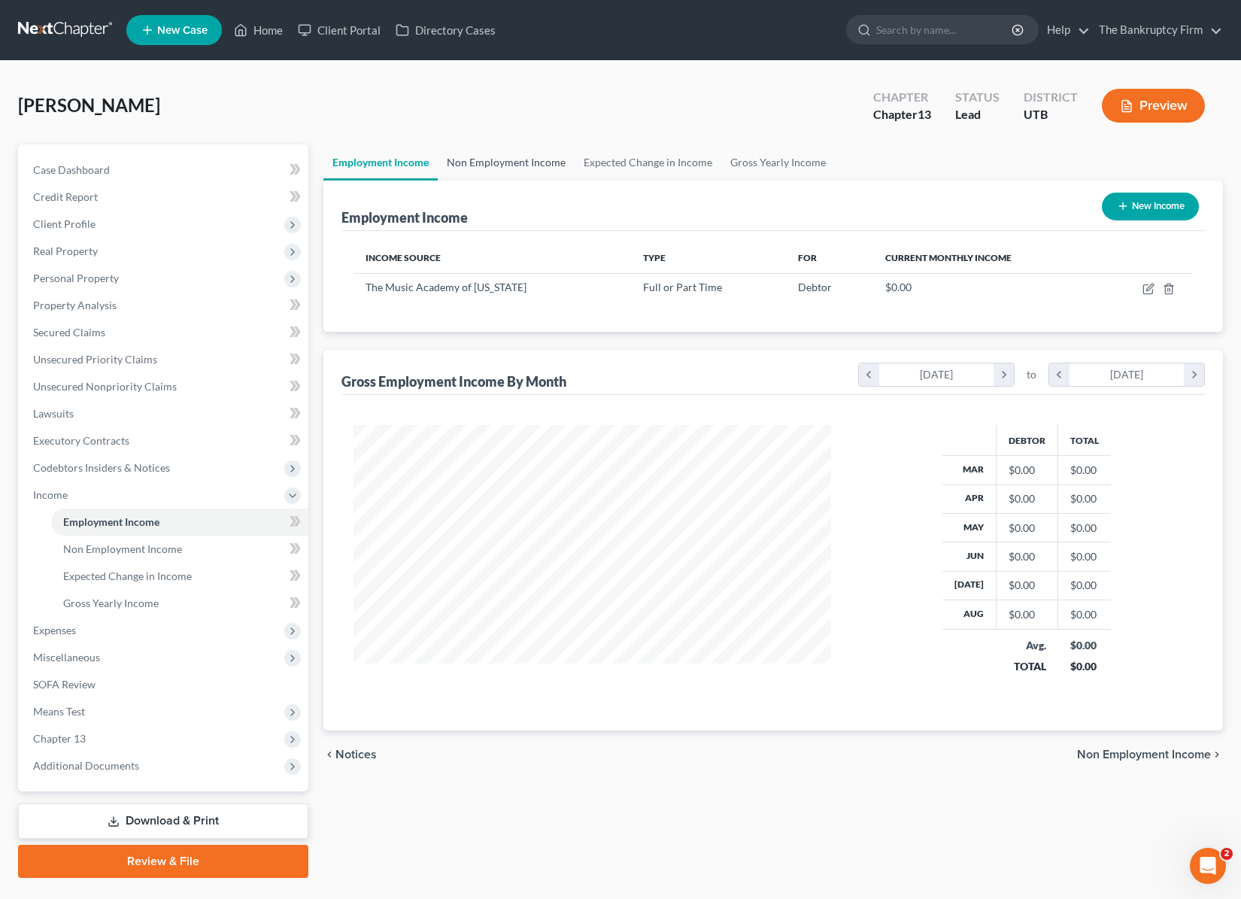
scroll to position [270, 507]
click at [646, 161] on link "Expected Change in Income" at bounding box center [648, 162] width 147 height 36
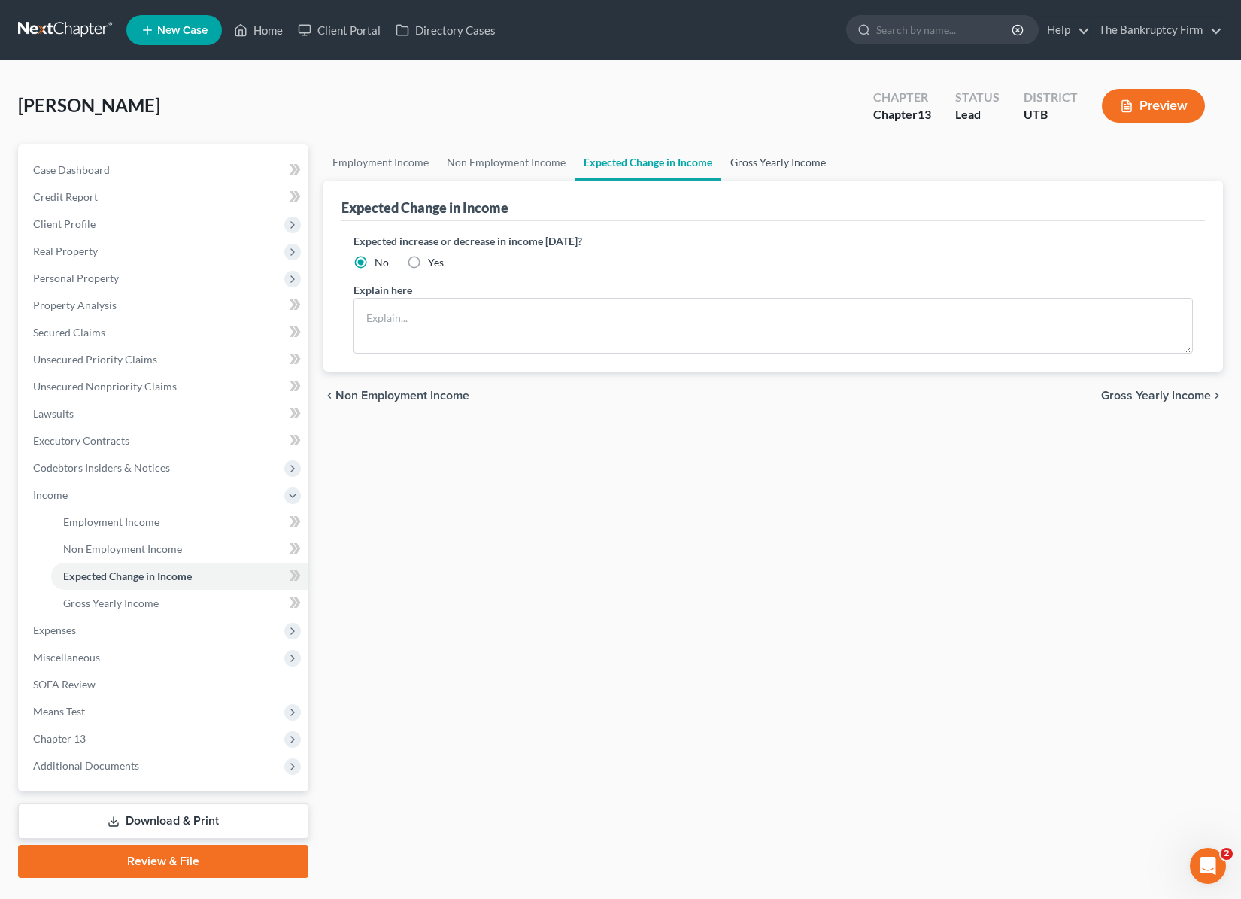
click at [767, 165] on link "Gross Yearly Income" at bounding box center [778, 162] width 114 height 36
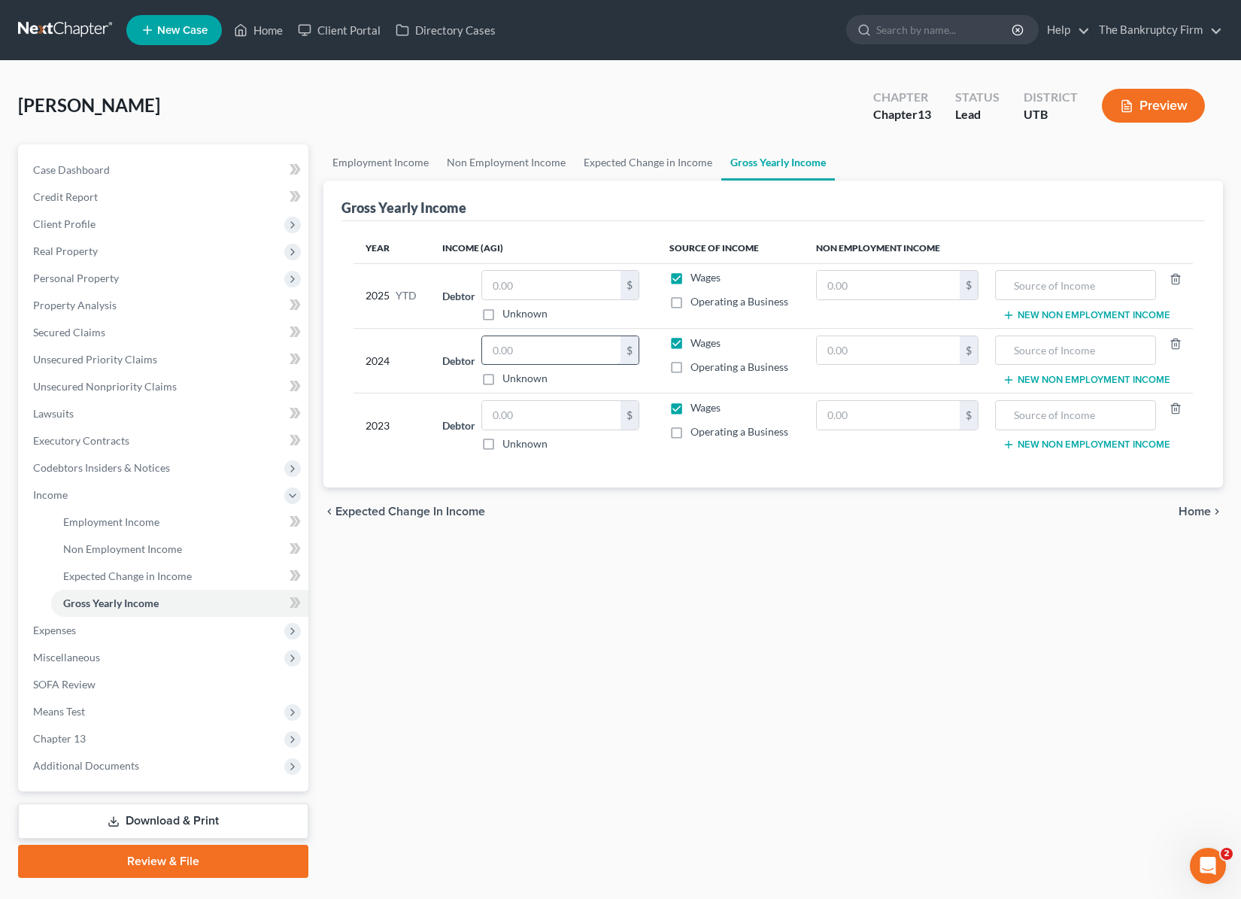
click at [539, 346] on input "text" at bounding box center [551, 350] width 138 height 29
drag, startPoint x: 530, startPoint y: 350, endPoint x: 528, endPoint y: 311, distance: 38.4
click at [530, 350] on input "text" at bounding box center [551, 350] width 138 height 29
click at [523, 284] on input "text" at bounding box center [551, 285] width 138 height 29
click at [524, 351] on input "text" at bounding box center [551, 350] width 138 height 29
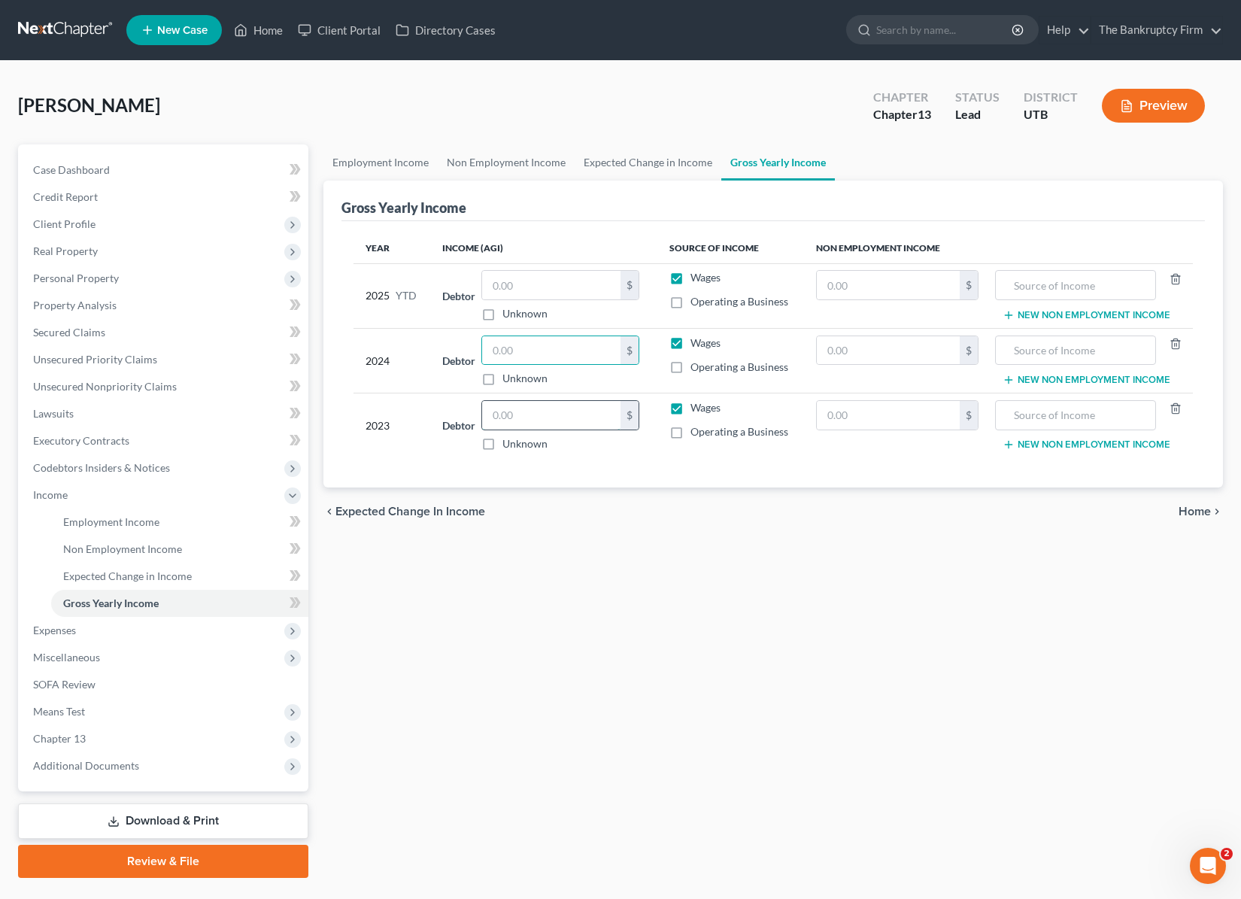
click at [541, 419] on input "text" at bounding box center [551, 415] width 138 height 29
click at [517, 351] on input "text" at bounding box center [551, 350] width 138 height 29
click at [56, 634] on span "Expenses" at bounding box center [54, 630] width 43 height 13
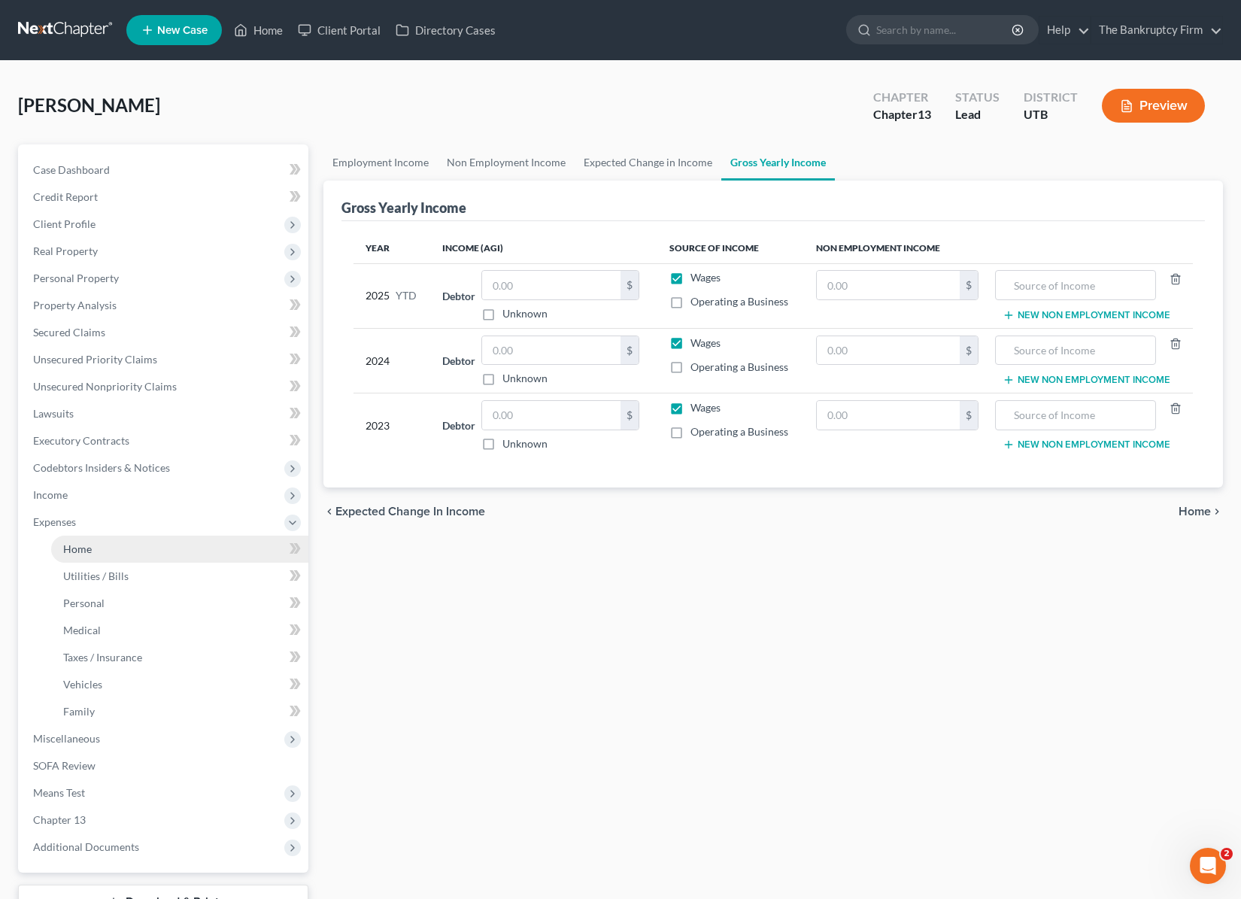
click at [83, 551] on span "Home" at bounding box center [77, 548] width 29 height 13
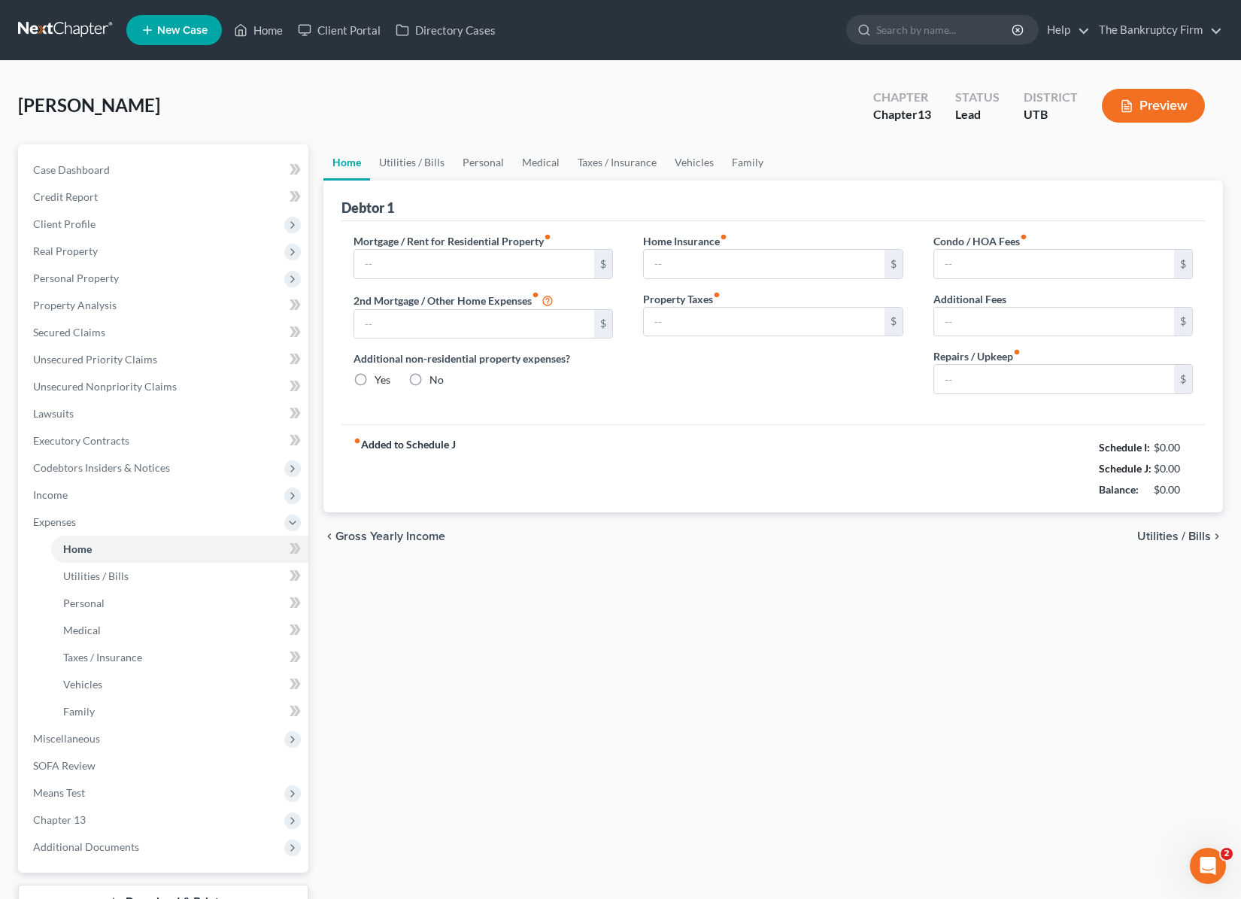
type input "0.00"
radio input "true"
type input "0.00"
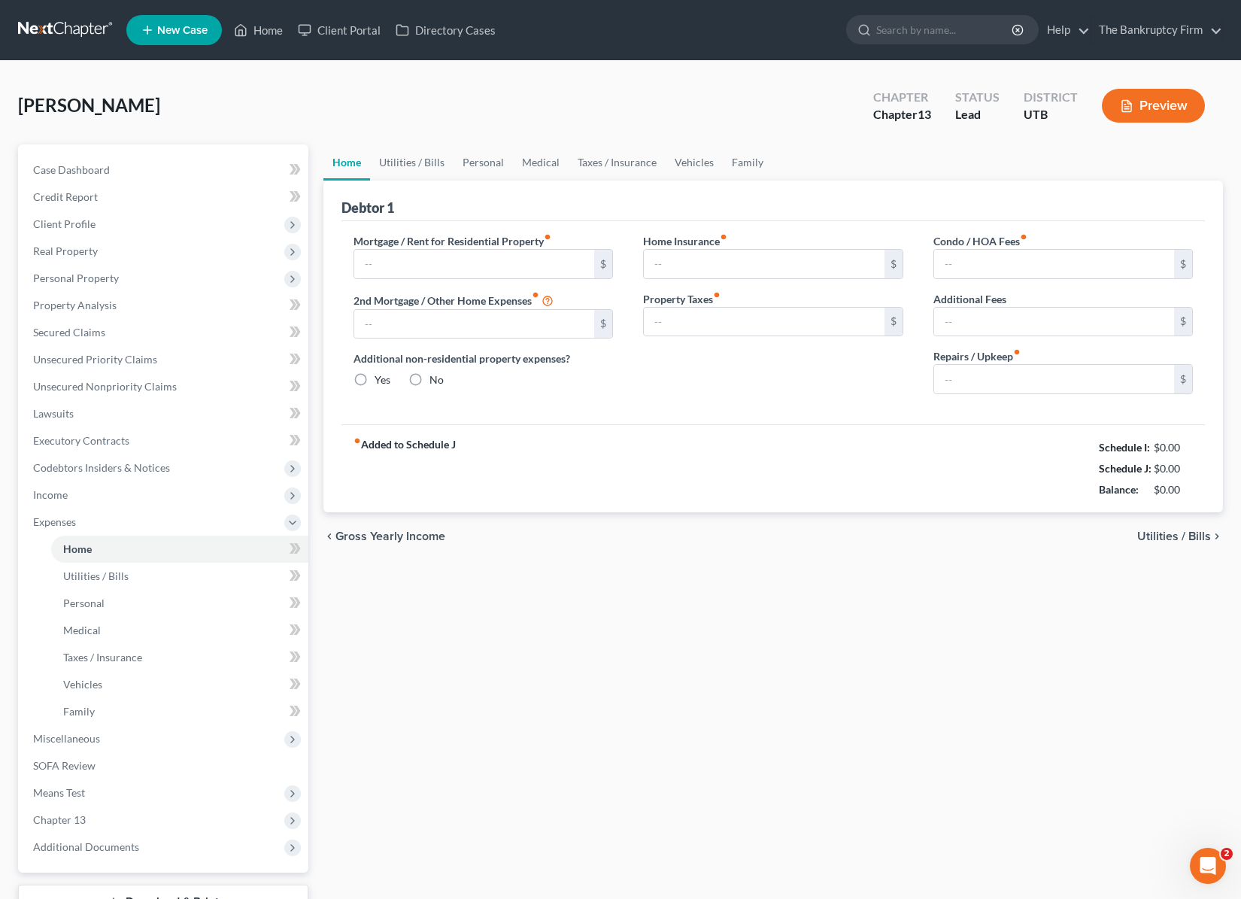
type input "0.00"
click at [402, 262] on input "text" at bounding box center [474, 264] width 241 height 29
type input "950"
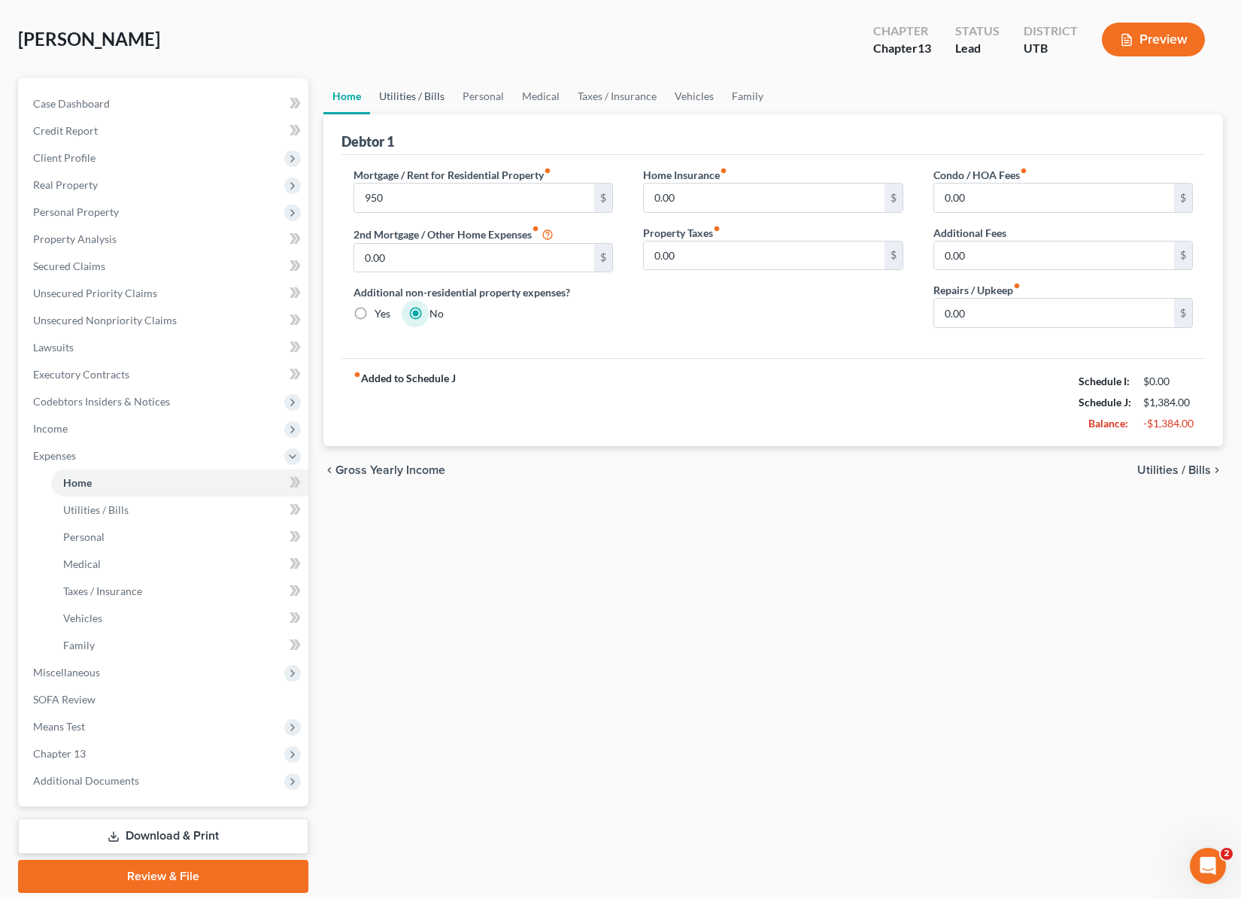
scroll to position [67, 0]
click at [407, 93] on link "Utilities / Bills" at bounding box center [412, 95] width 84 height 36
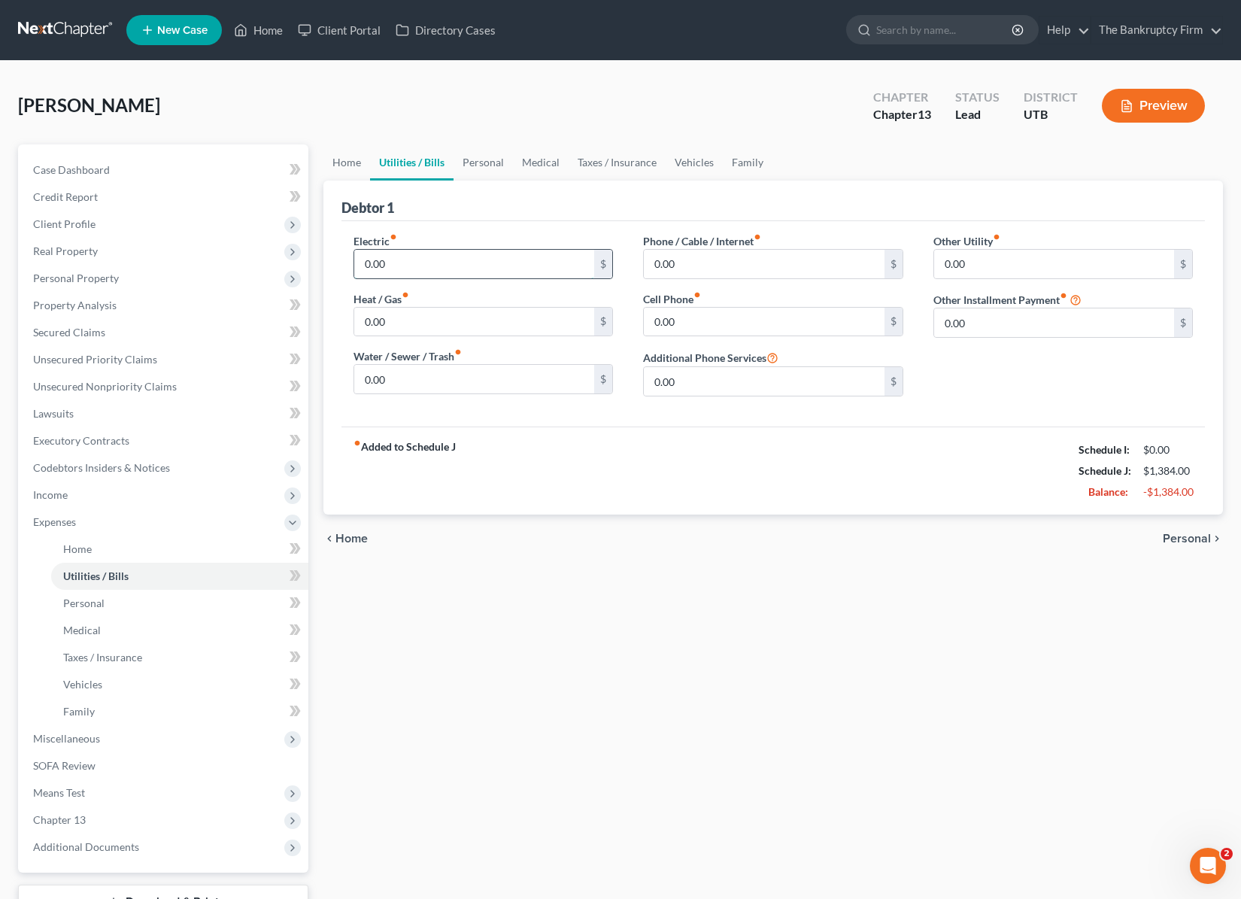
click at [419, 261] on input "0.00" at bounding box center [474, 264] width 241 height 29
click at [442, 317] on input "0.00" at bounding box center [474, 322] width 241 height 29
click at [430, 267] on input "0.00" at bounding box center [474, 264] width 241 height 29
click at [440, 324] on input "0.00" at bounding box center [474, 322] width 241 height 29
click at [417, 265] on input "0.00" at bounding box center [474, 264] width 241 height 29
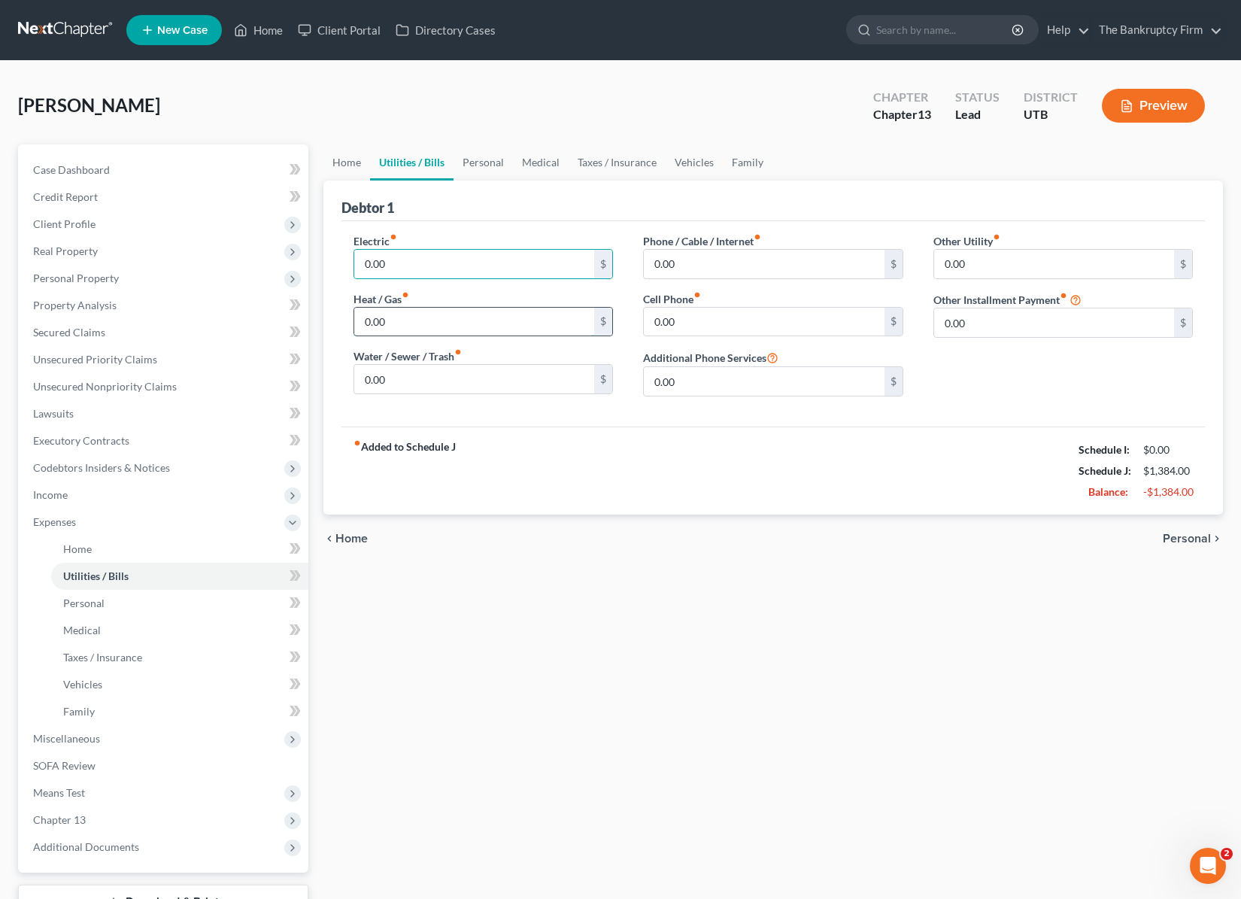
click at [425, 319] on input "0.00" at bounding box center [474, 322] width 241 height 29
click at [463, 375] on input "0.00" at bounding box center [474, 379] width 241 height 29
click at [627, 211] on div "Debtor 1" at bounding box center [774, 201] width 864 height 41
click at [715, 265] on input "0.00" at bounding box center [764, 264] width 241 height 29
type input "1"
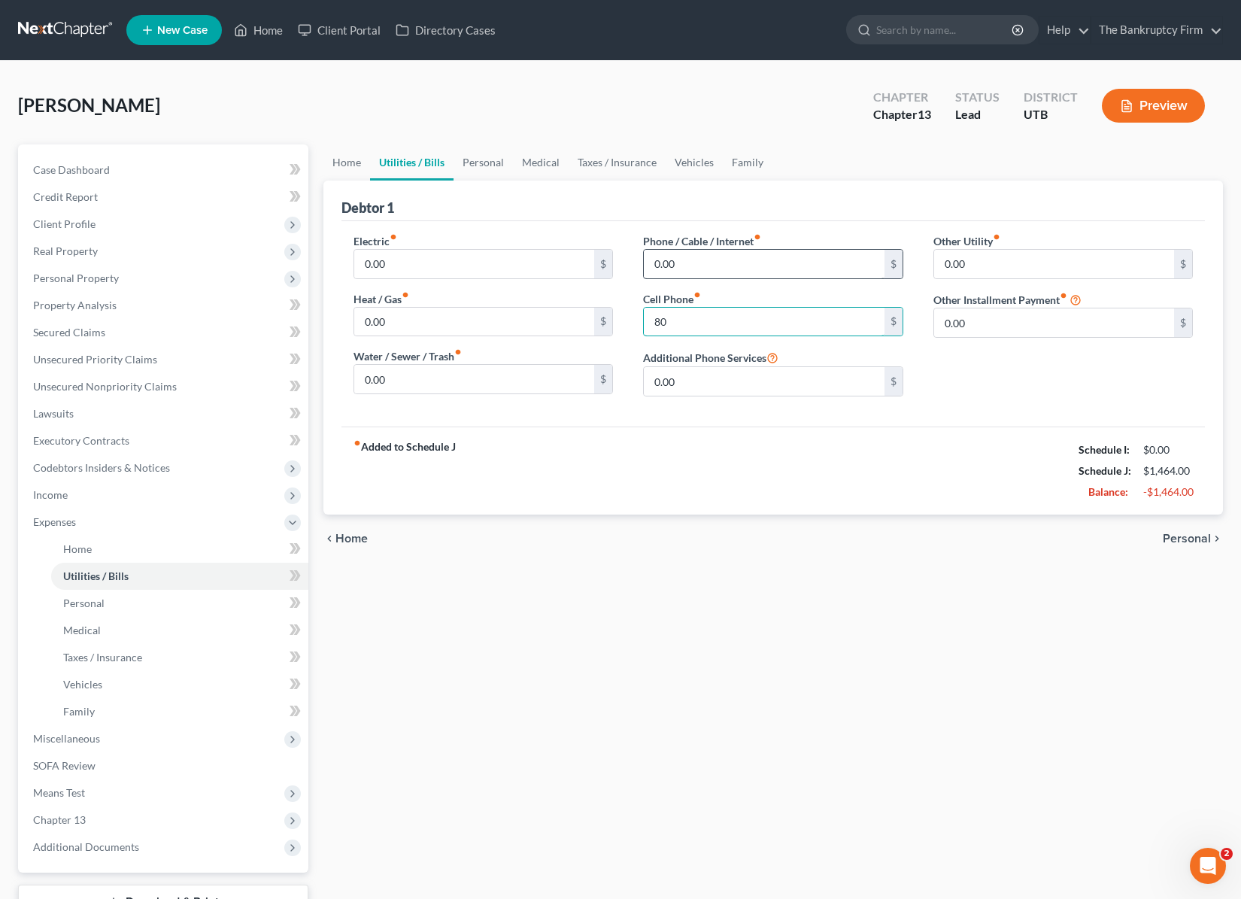
type input "80"
click at [703, 265] on input "0.00" at bounding box center [764, 264] width 241 height 29
type input "8"
type input "20"
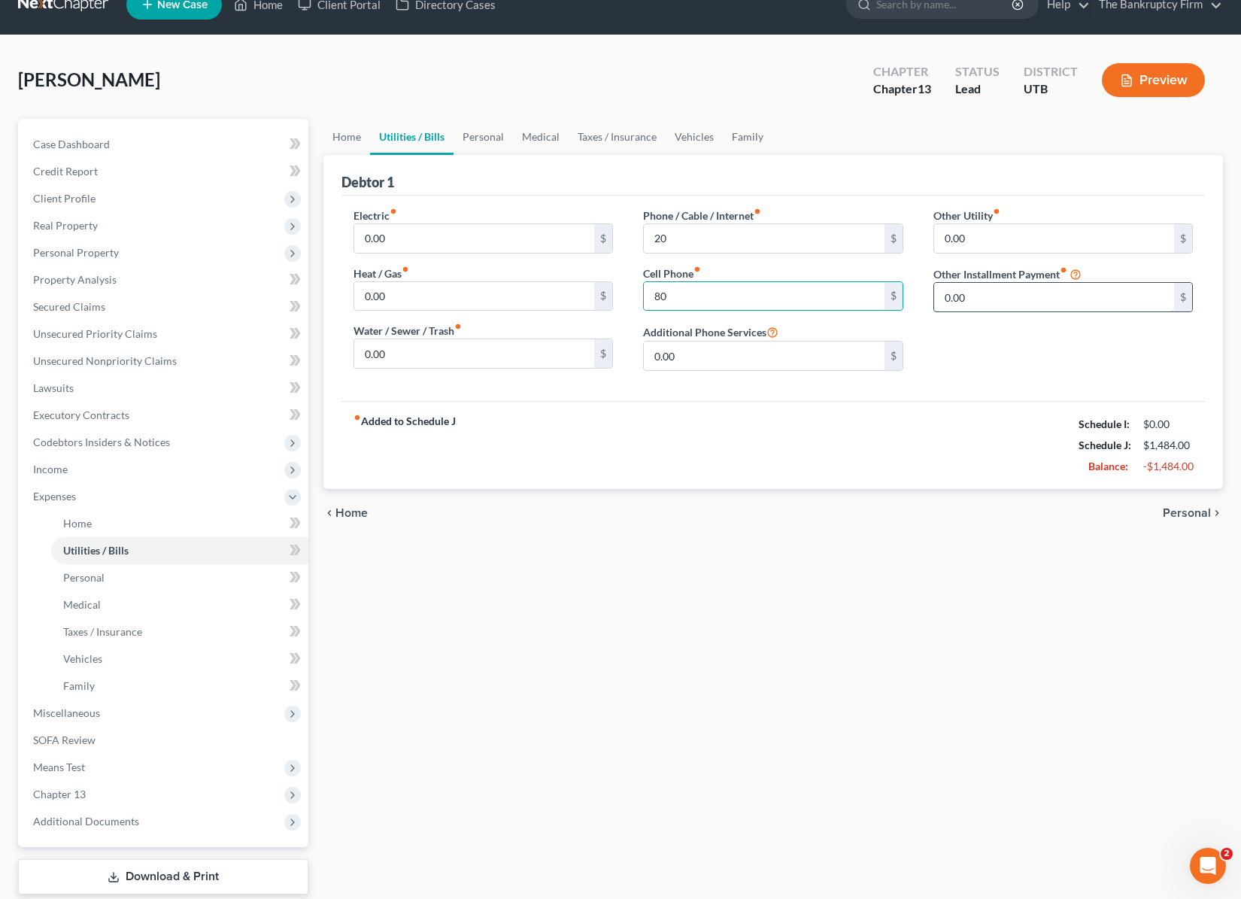
scroll to position [30, 0]
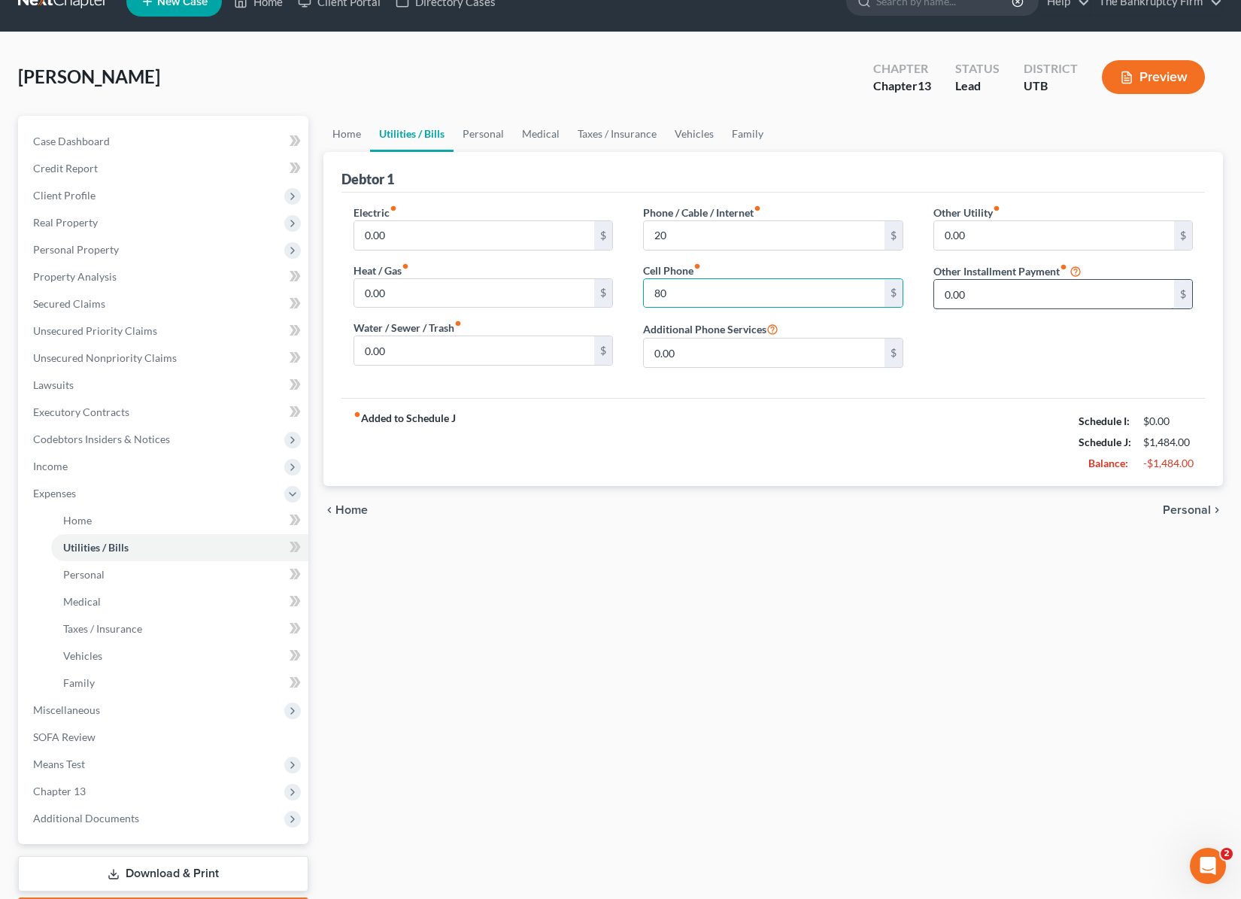
click at [1007, 299] on input "0.00" at bounding box center [1054, 294] width 241 height 29
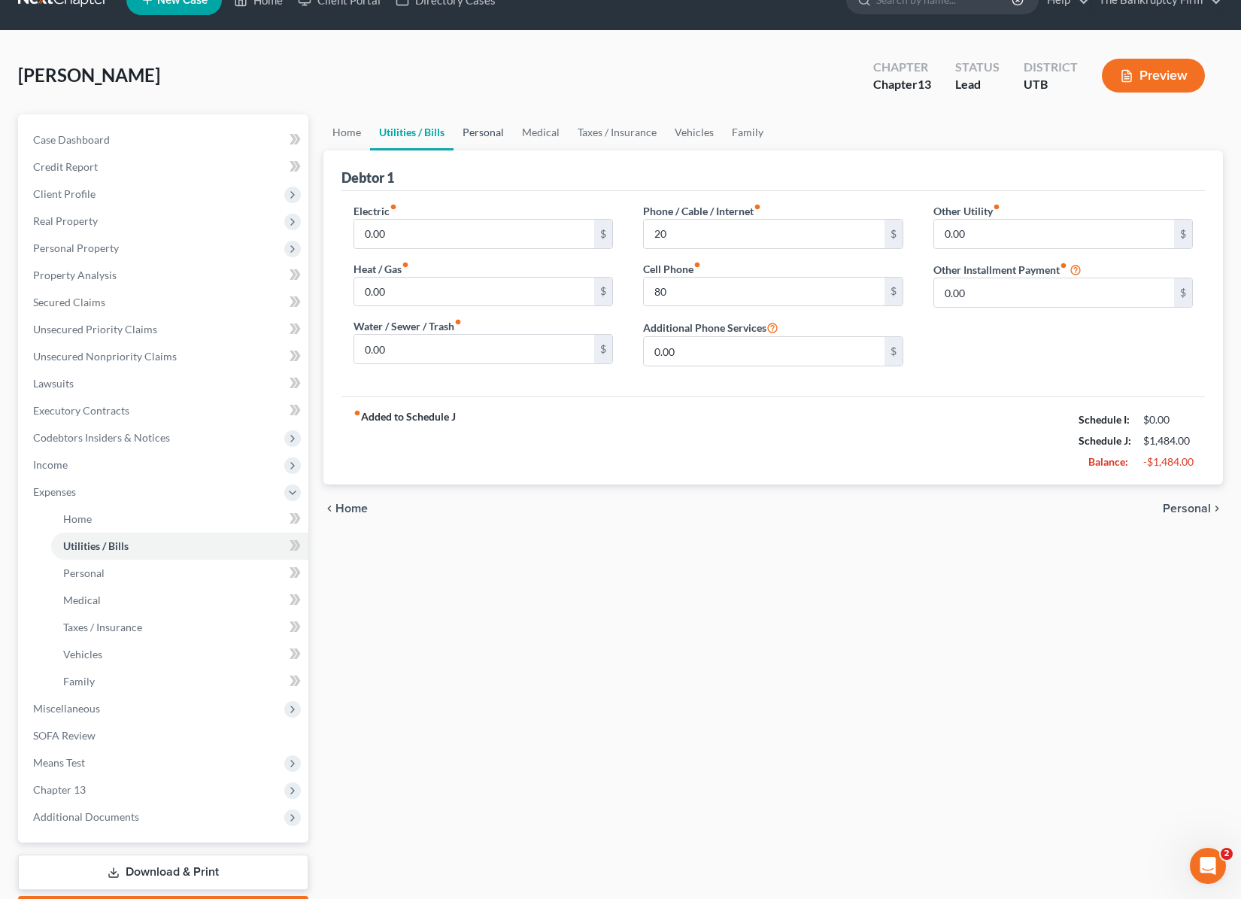
click at [492, 133] on link "Personal" at bounding box center [483, 132] width 59 height 36
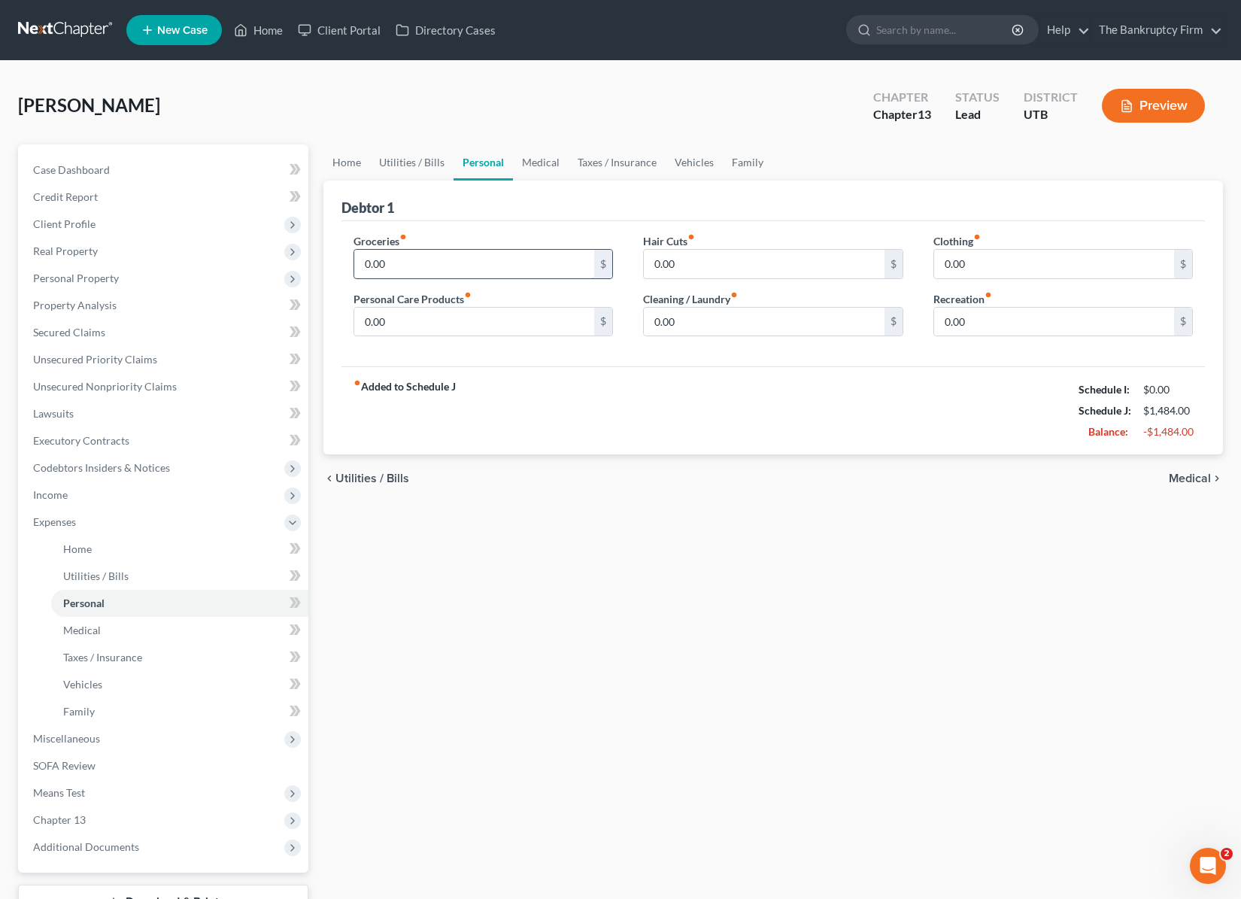
click at [421, 266] on input "0.00" at bounding box center [474, 264] width 241 height 29
click at [424, 266] on input "0.00" at bounding box center [474, 264] width 241 height 29
type input "0"
type input "4"
type input "300"
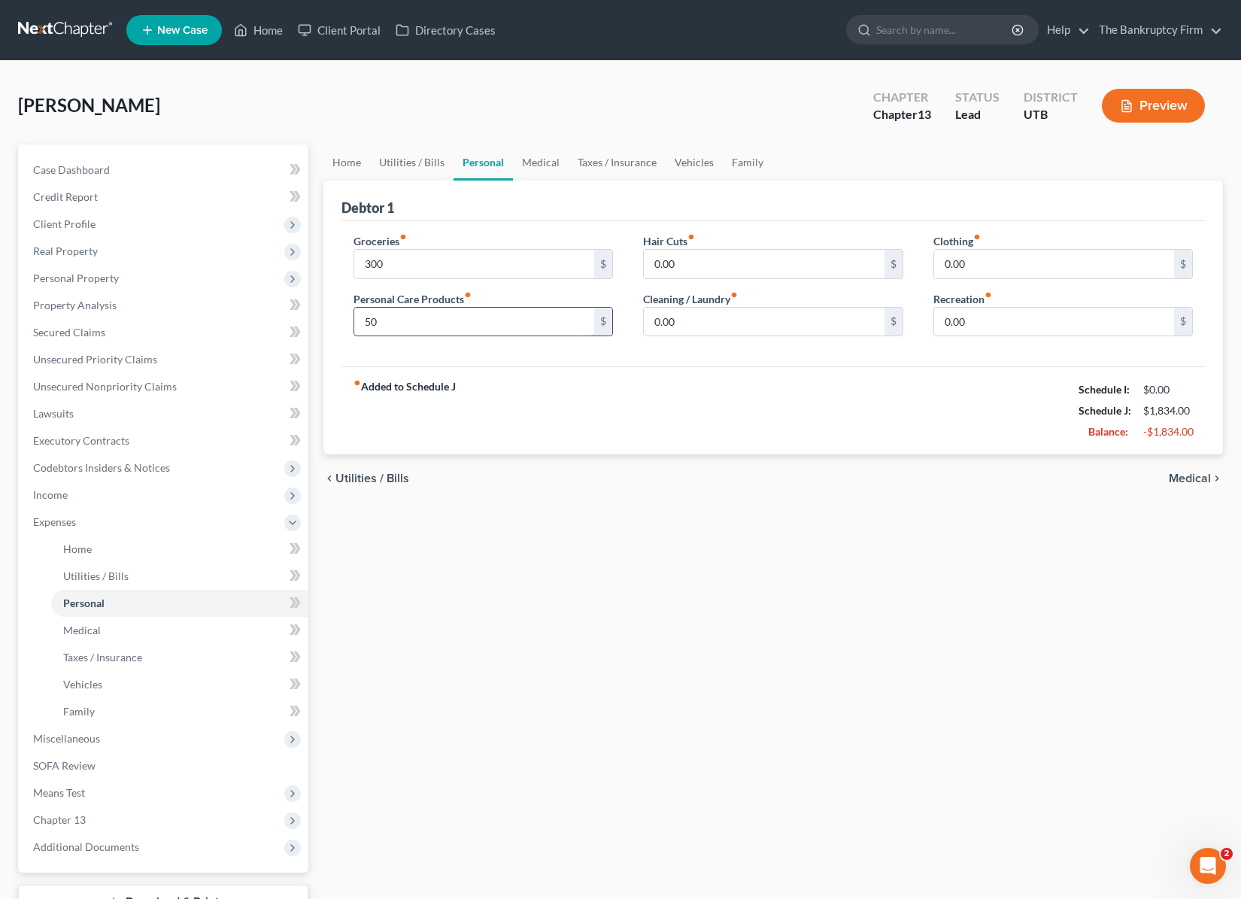
type input "50"
type input "2"
click at [694, 165] on link "Vehicles" at bounding box center [694, 162] width 57 height 36
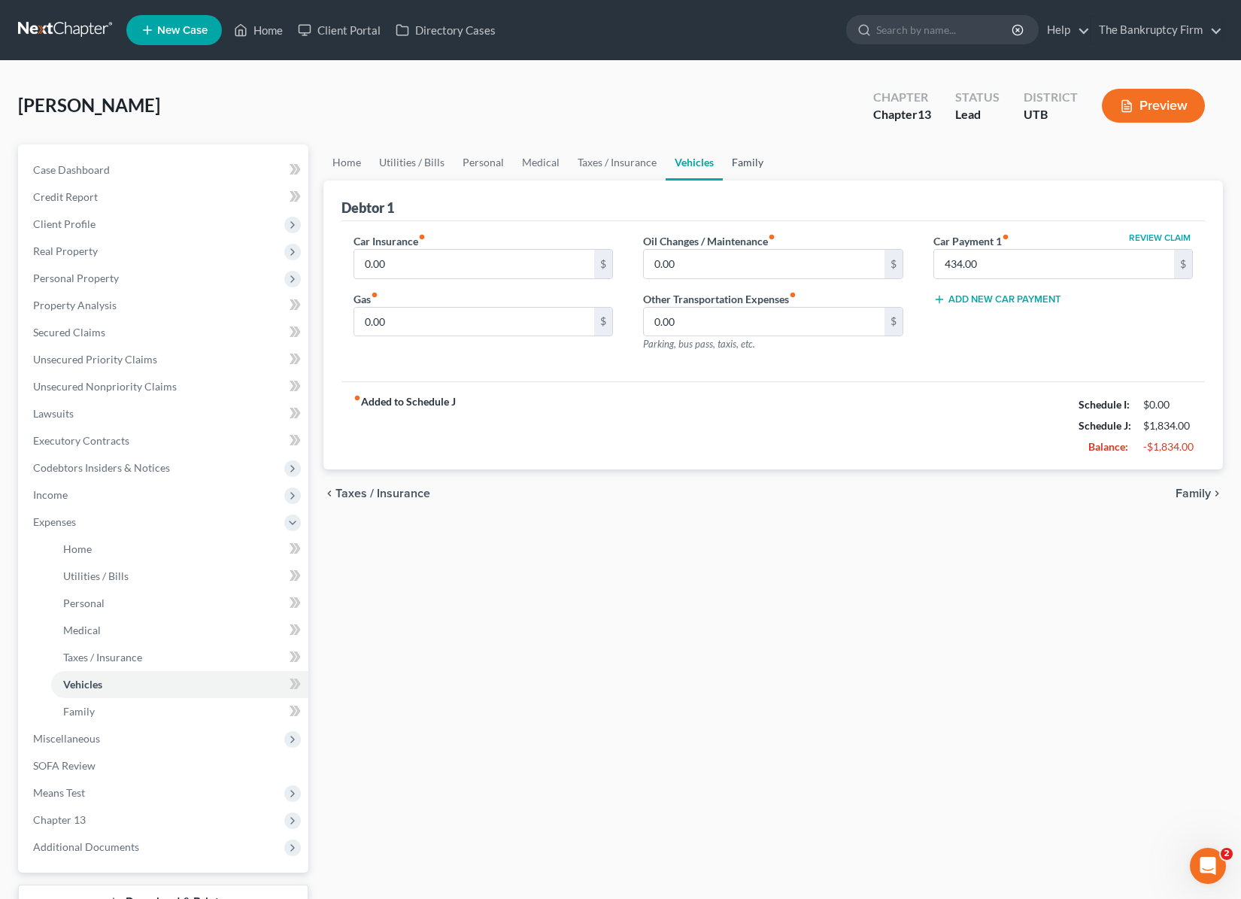
click at [754, 166] on link "Family" at bounding box center [748, 162] width 50 height 36
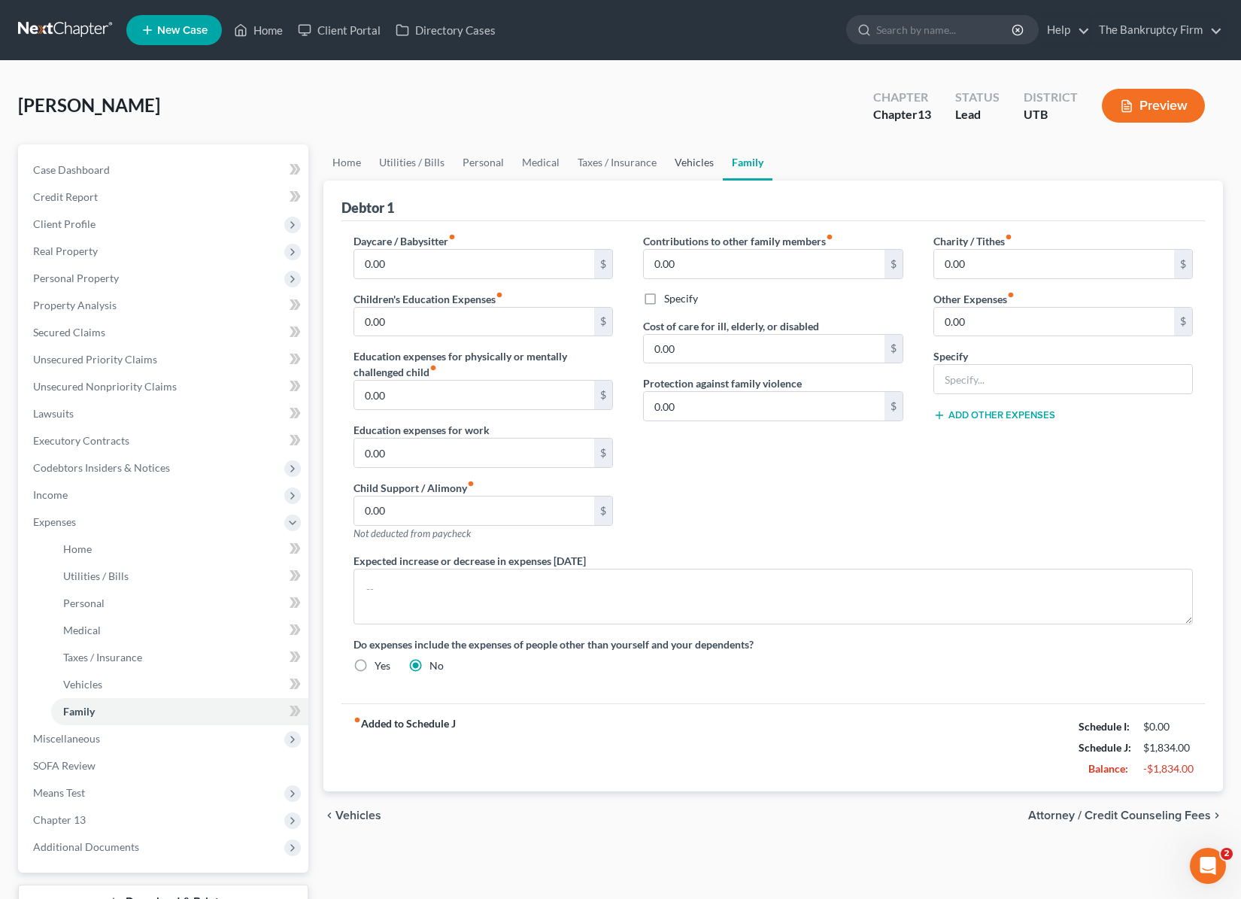
click at [674, 165] on link "Vehicles" at bounding box center [694, 162] width 57 height 36
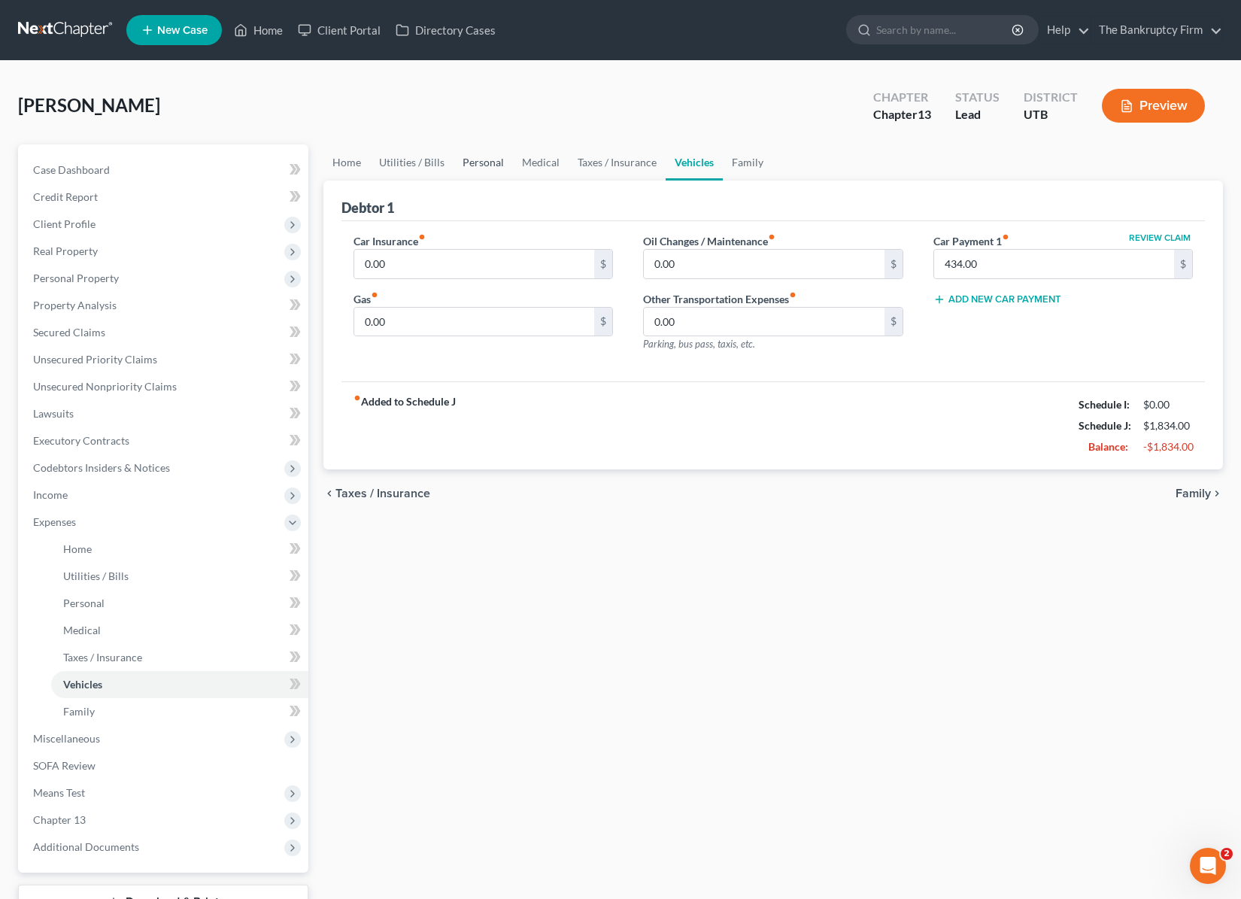
click at [480, 167] on link "Personal" at bounding box center [483, 162] width 59 height 36
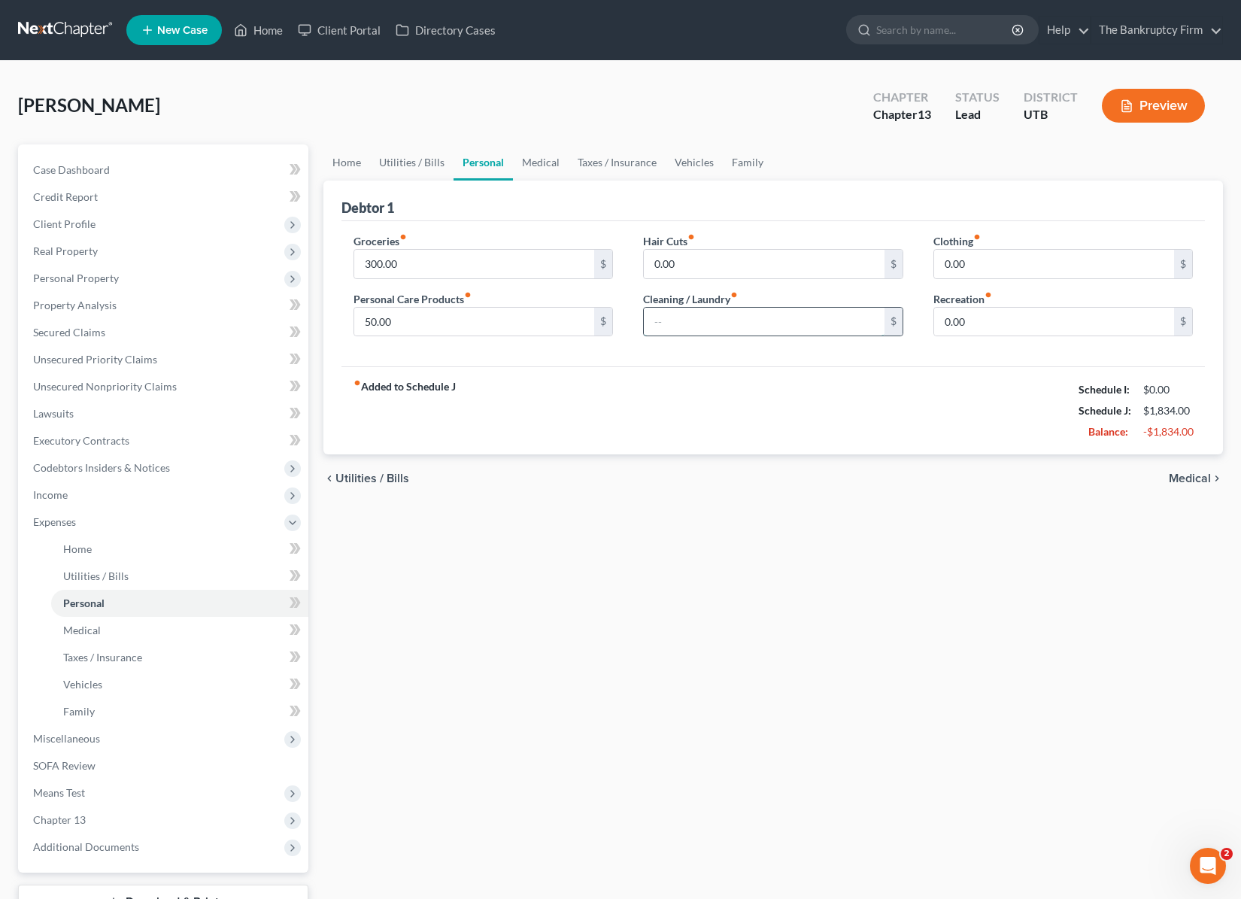
click at [705, 324] on input "text" at bounding box center [764, 322] width 241 height 29
type input "45"
type input "93"
type input "154"
click at [535, 166] on link "Medical" at bounding box center [541, 162] width 56 height 36
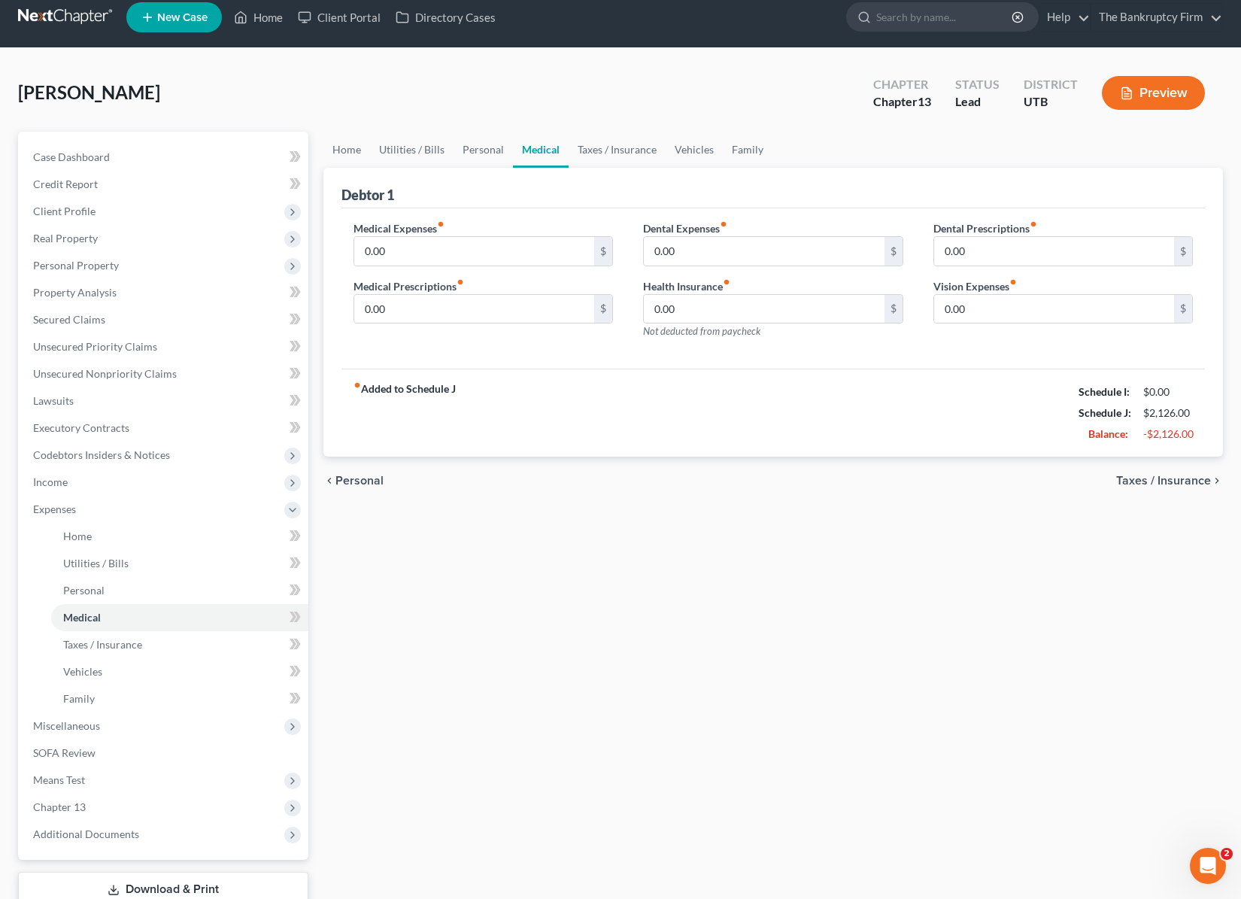
scroll to position [14, 0]
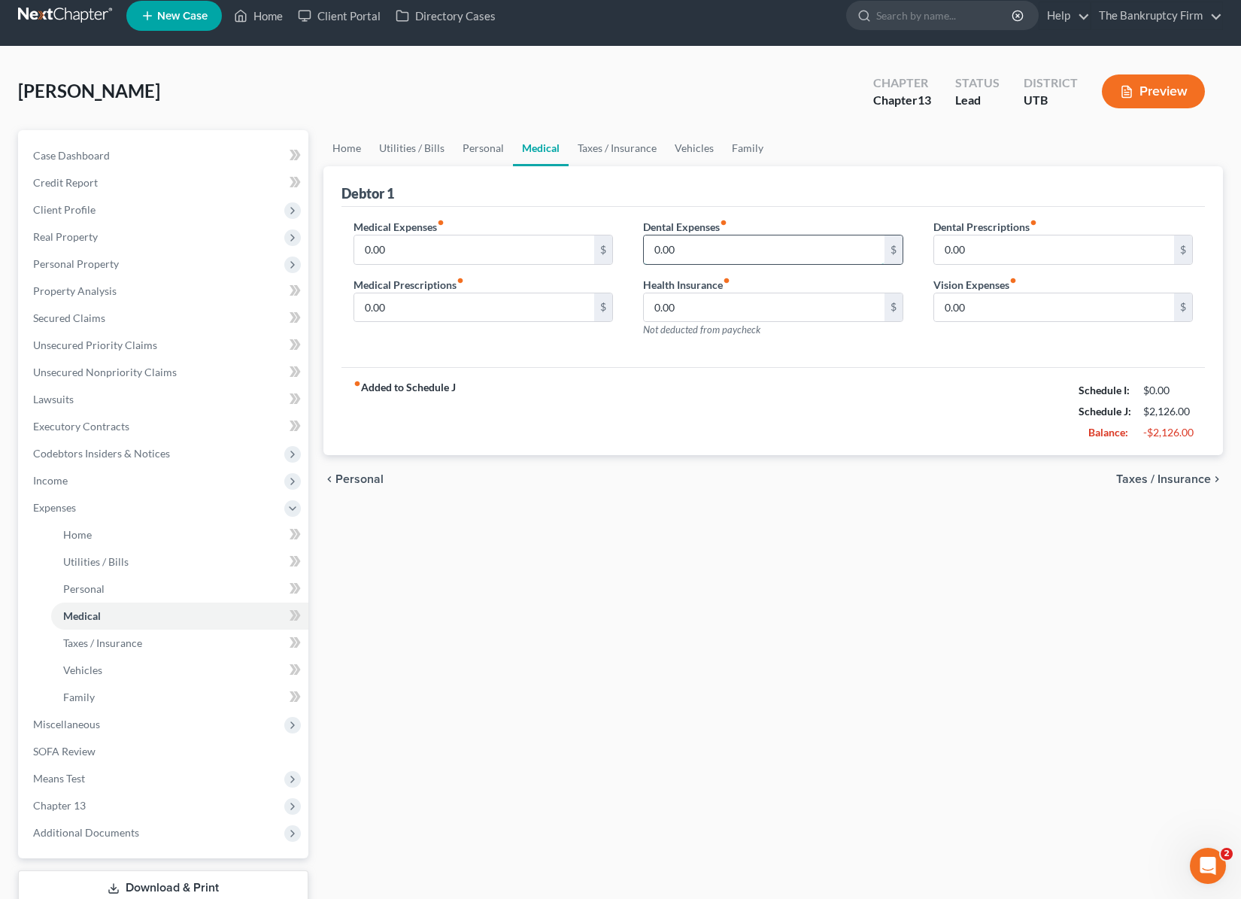
click at [762, 251] on input "0.00" at bounding box center [764, 249] width 241 height 29
click at [603, 147] on link "Taxes / Insurance" at bounding box center [617, 148] width 97 height 36
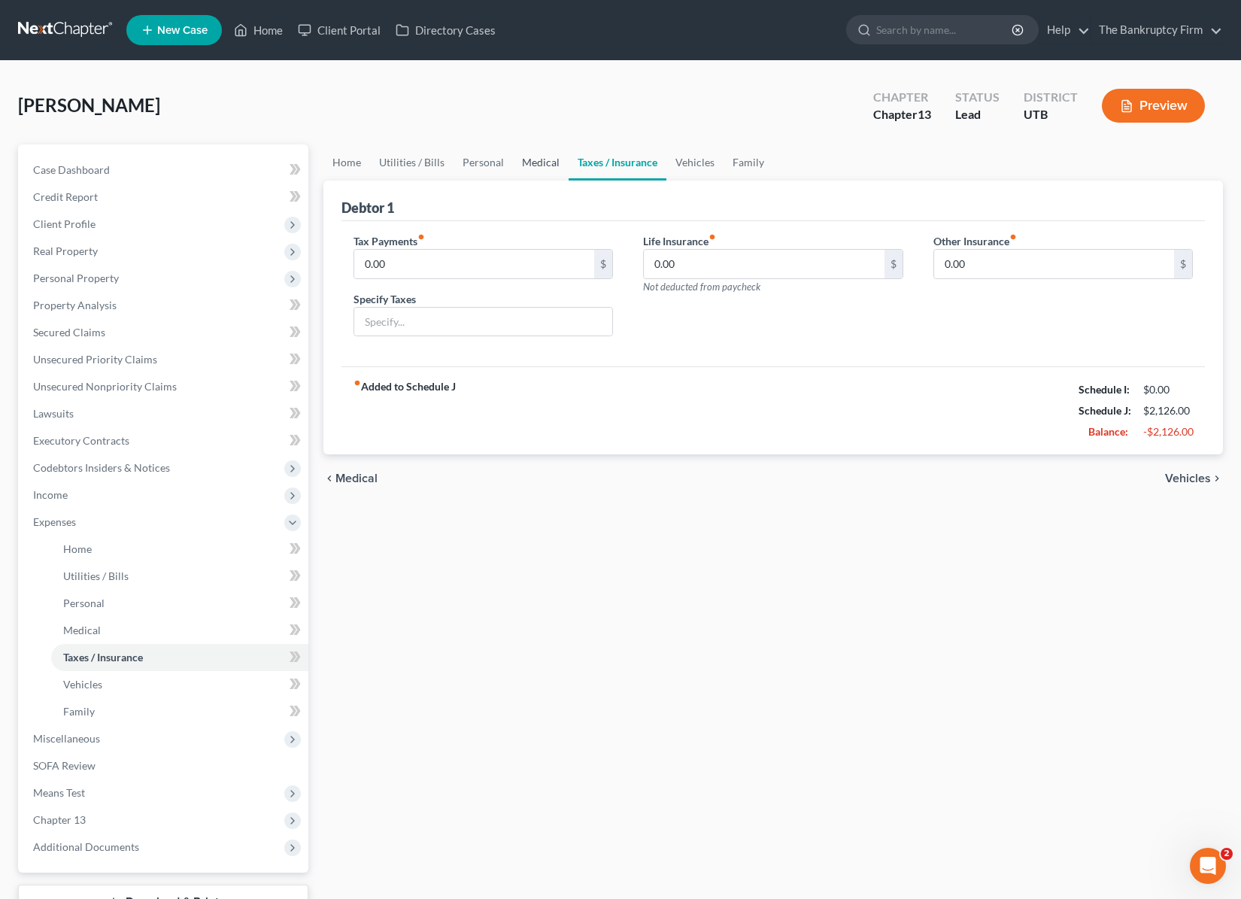
click at [536, 165] on link "Medical" at bounding box center [541, 162] width 56 height 36
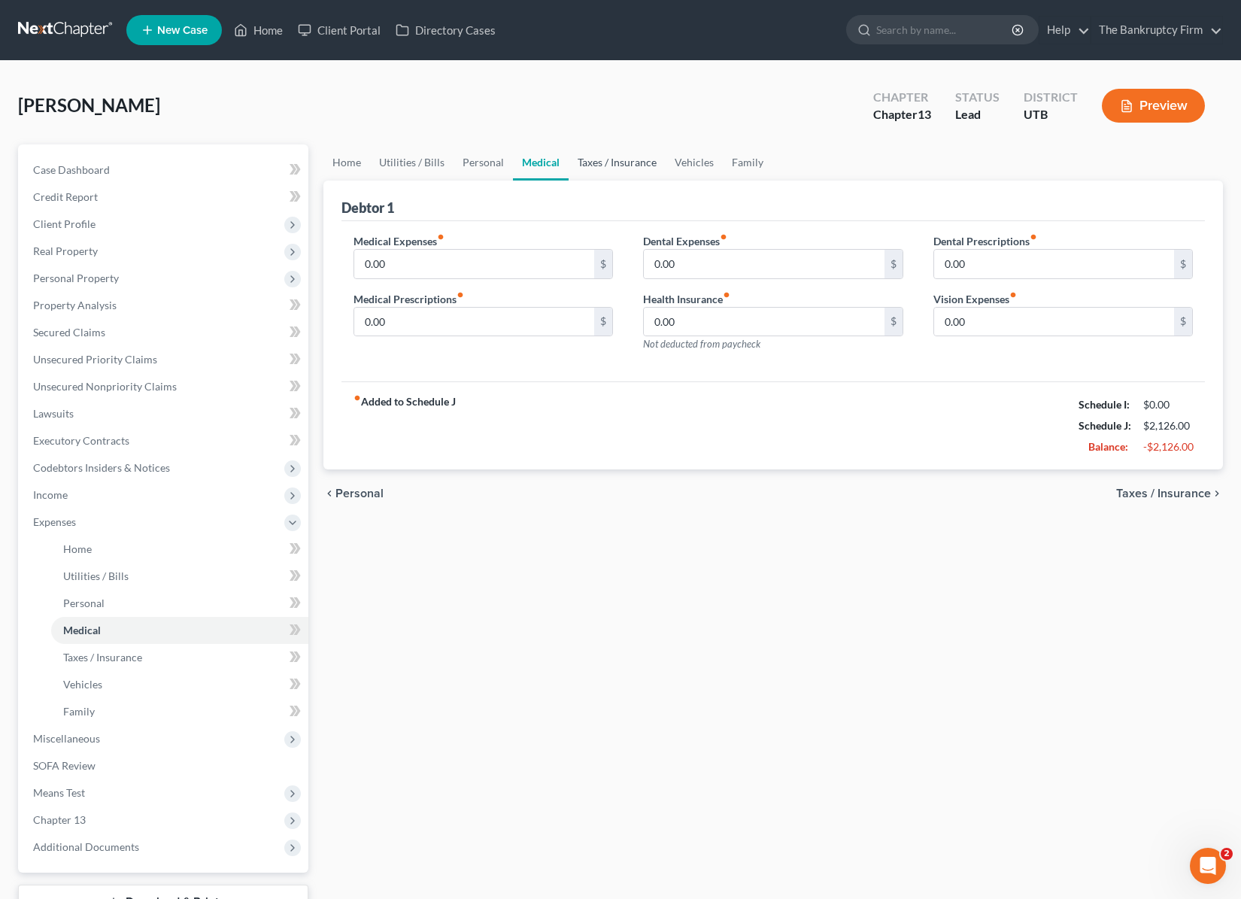
click at [613, 155] on link "Taxes / Insurance" at bounding box center [617, 162] width 97 height 36
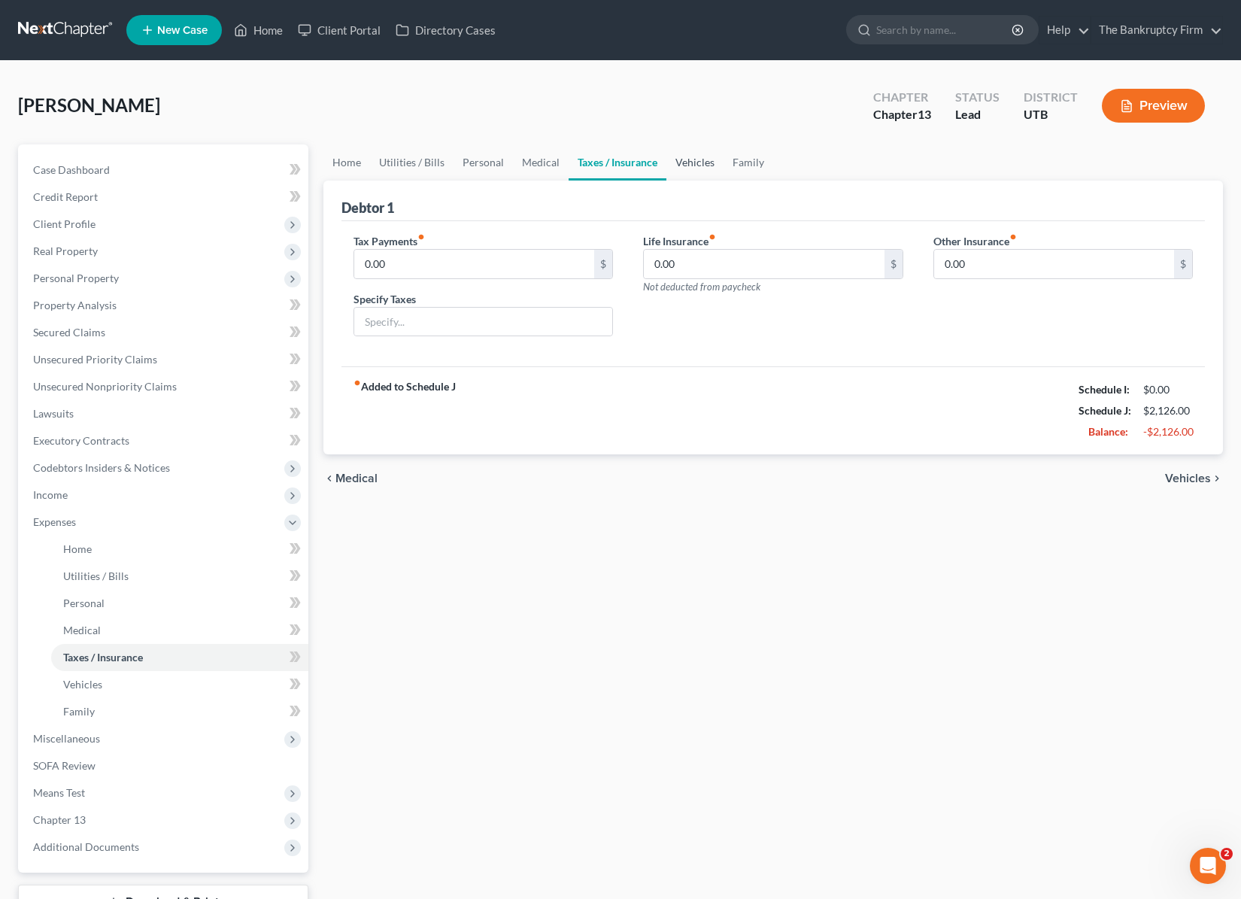
click at [684, 165] on link "Vehicles" at bounding box center [695, 162] width 57 height 36
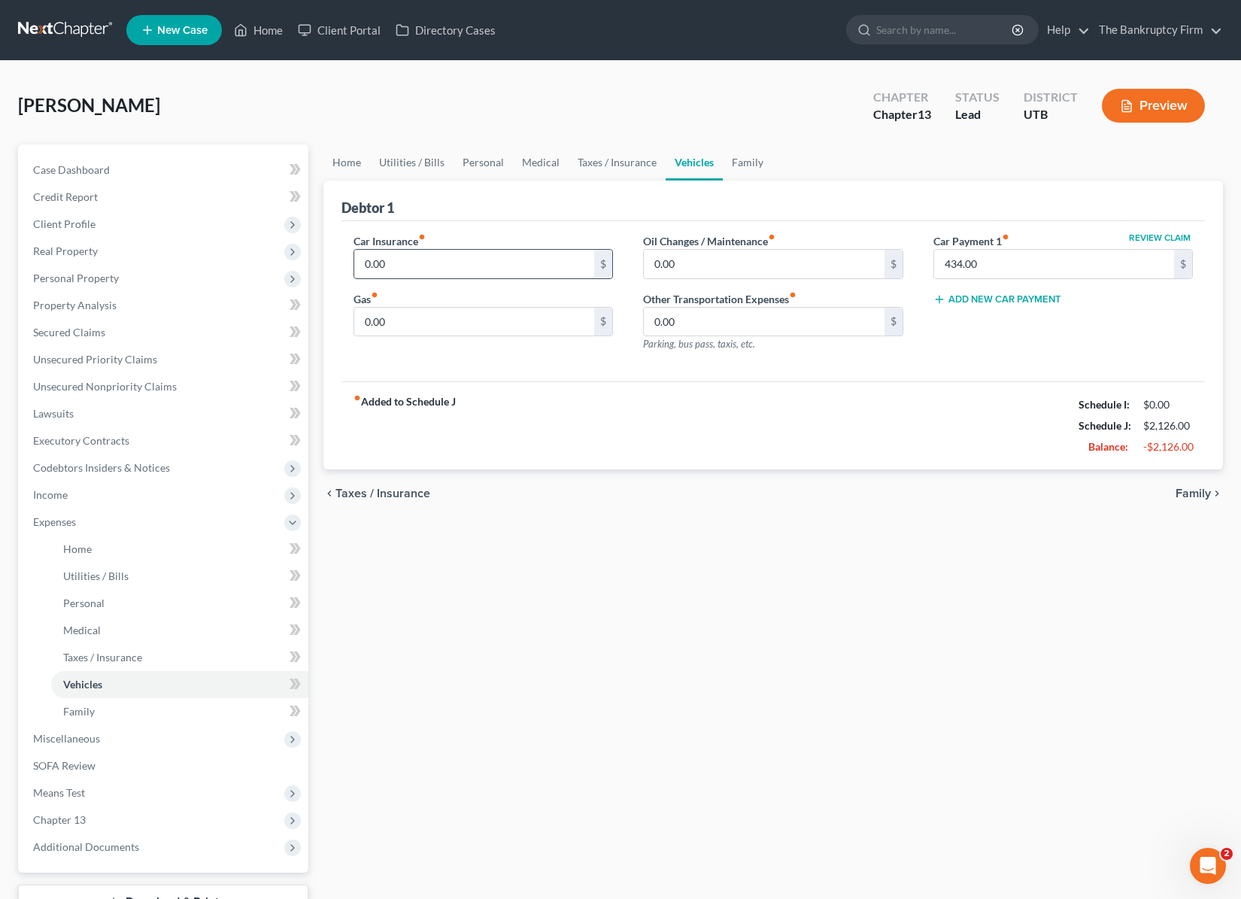
click at [436, 273] on input "0.00" at bounding box center [474, 264] width 241 height 29
type input "0"
type input "100"
type input "0"
type input "120"
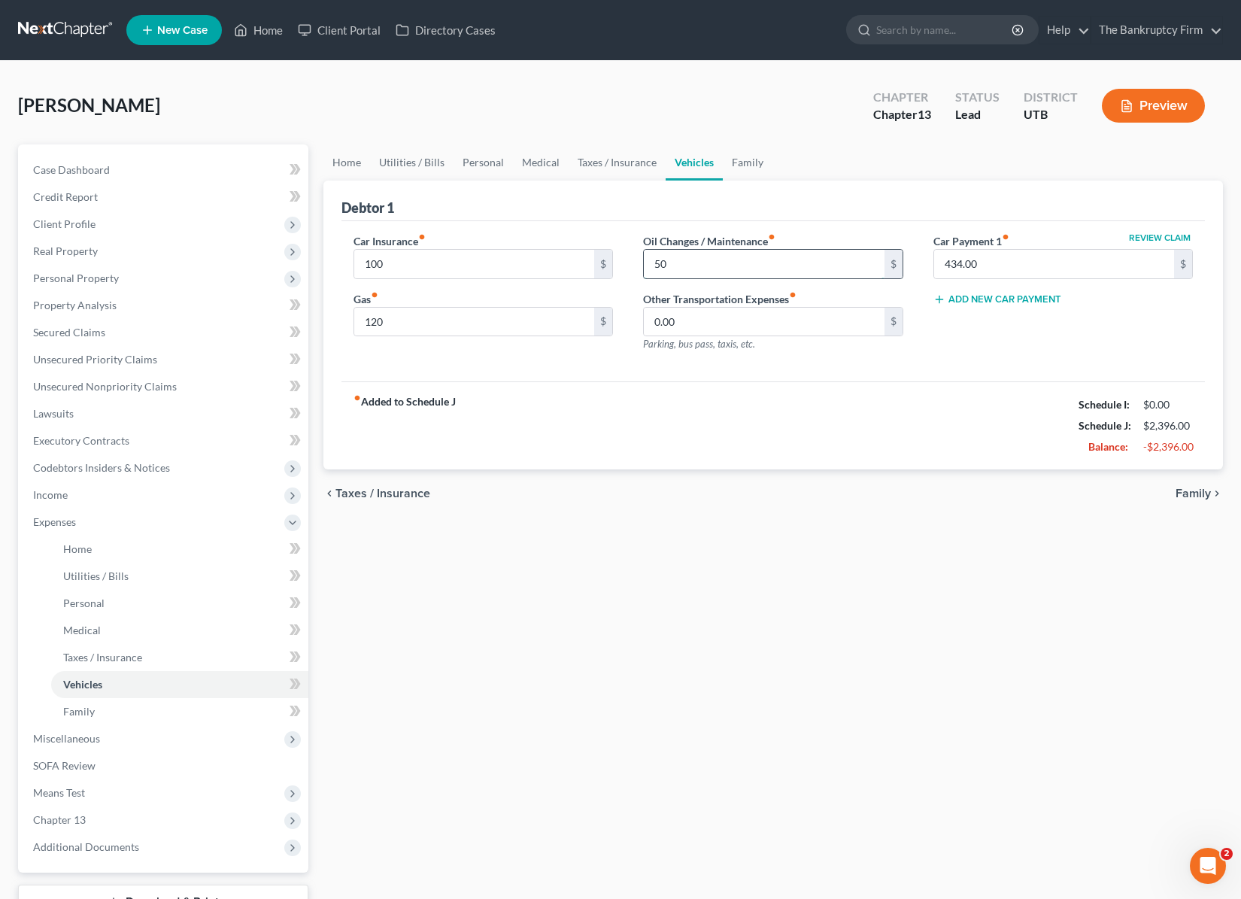
type input "50"
click at [748, 162] on link "Family" at bounding box center [748, 162] width 50 height 36
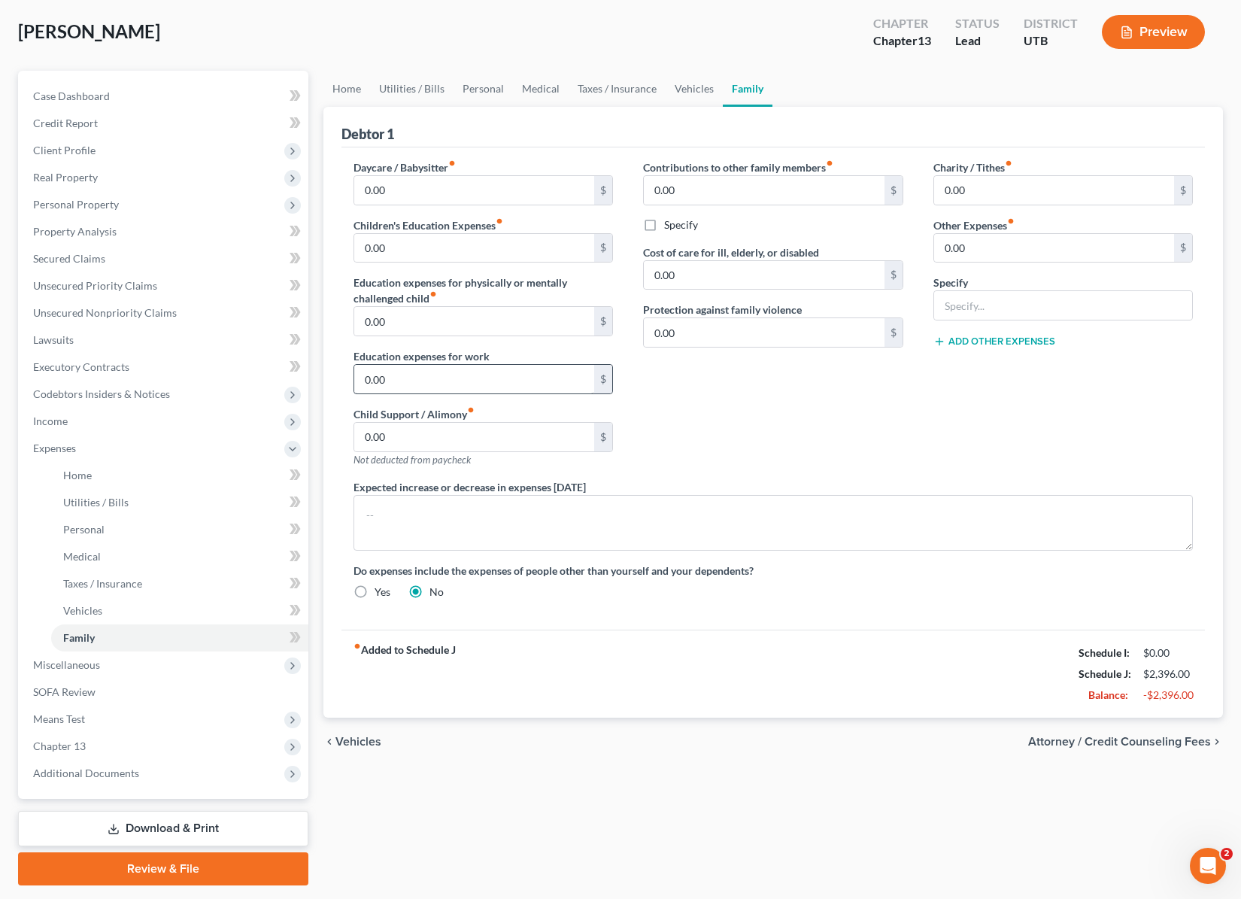
scroll to position [117, 0]
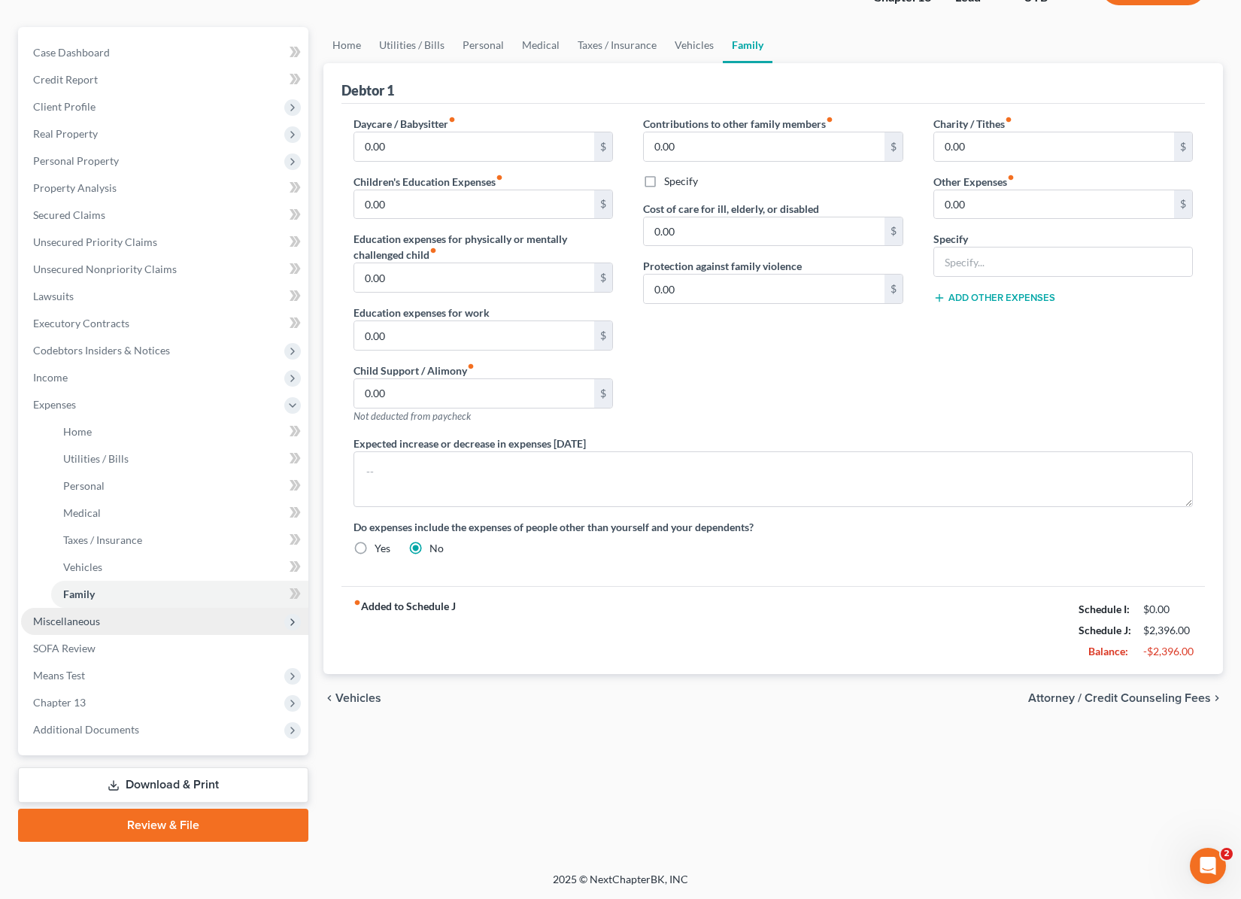
click at [93, 624] on span "Miscellaneous" at bounding box center [66, 621] width 67 height 13
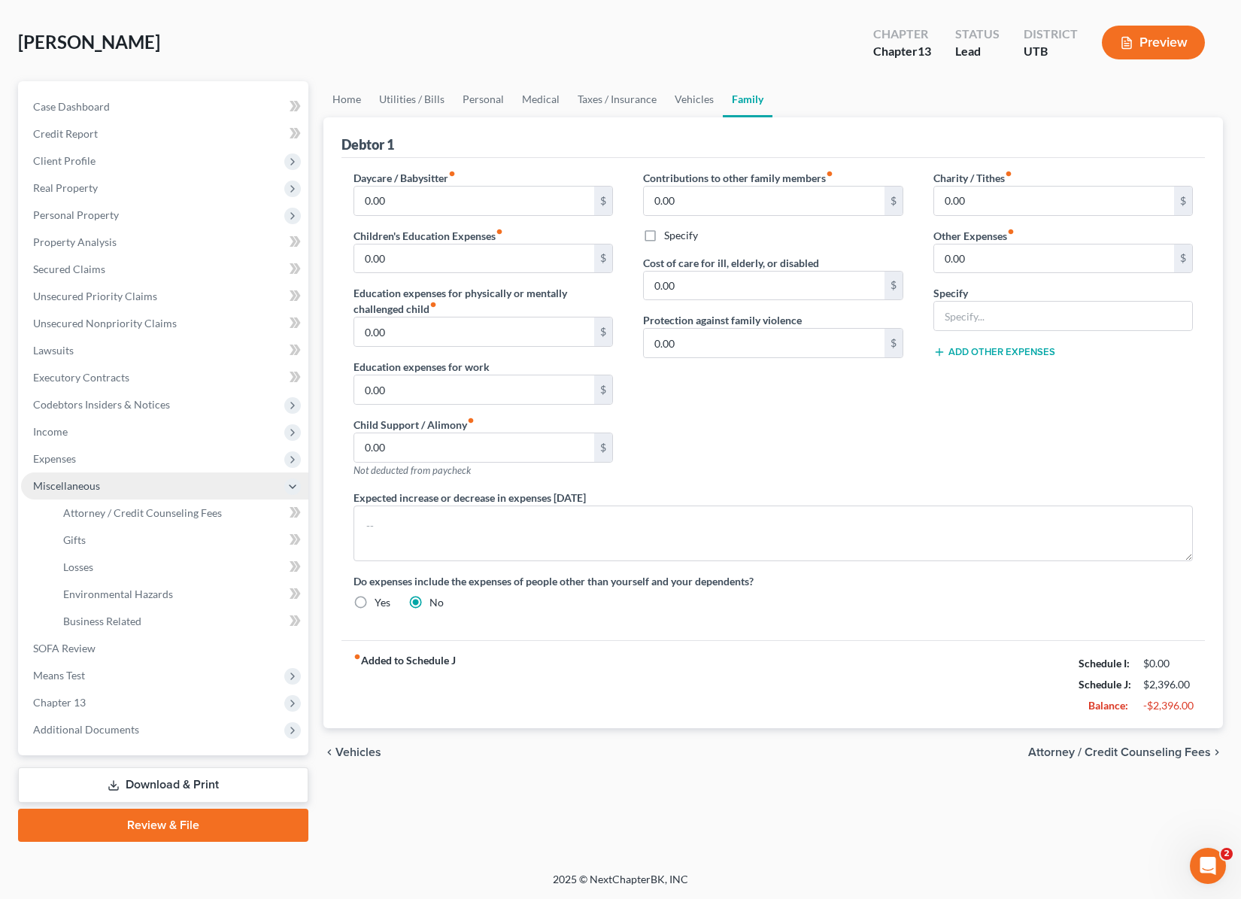
scroll to position [63, 0]
click at [181, 514] on span "Attorney / Credit Counseling Fees" at bounding box center [142, 512] width 159 height 13
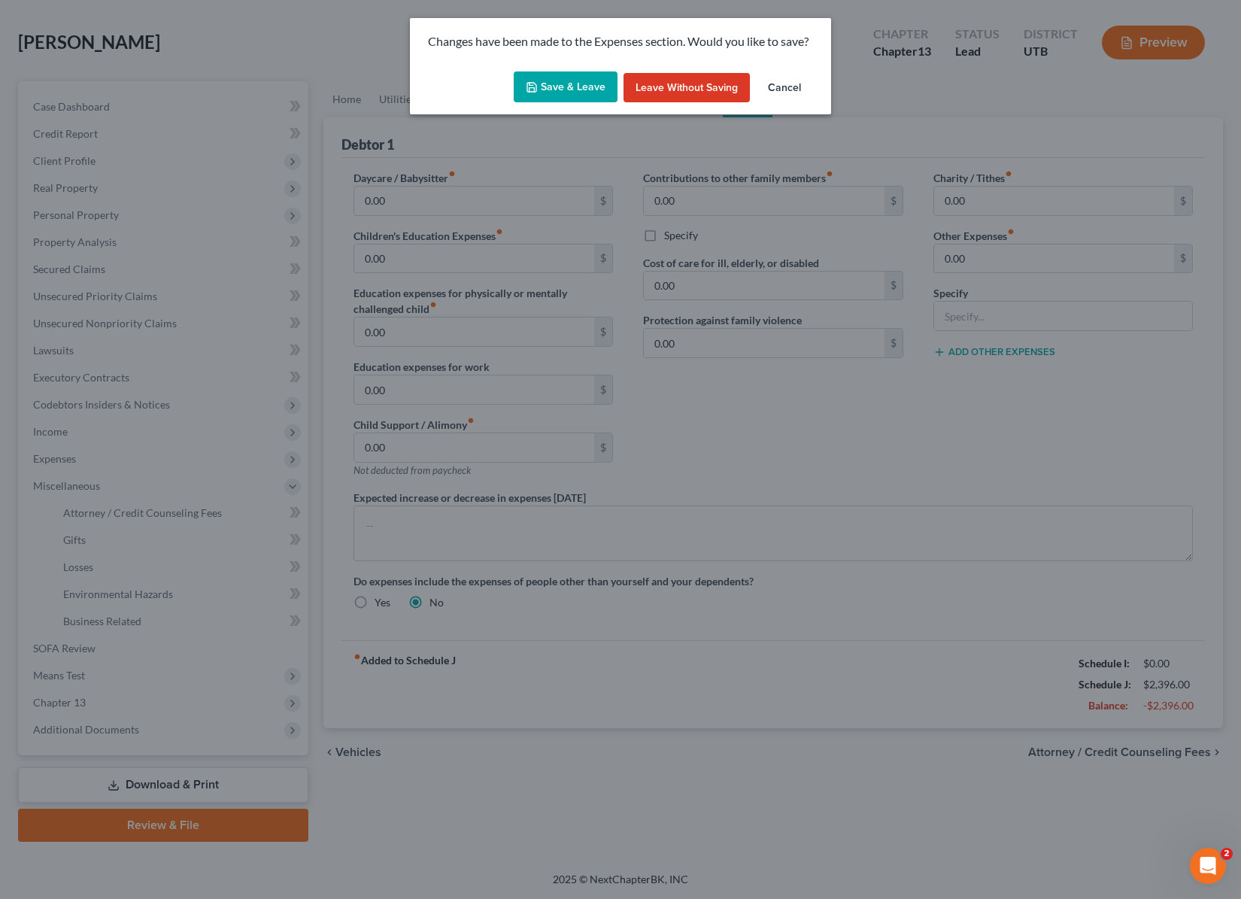
click at [555, 81] on button "Save & Leave" at bounding box center [566, 87] width 104 height 32
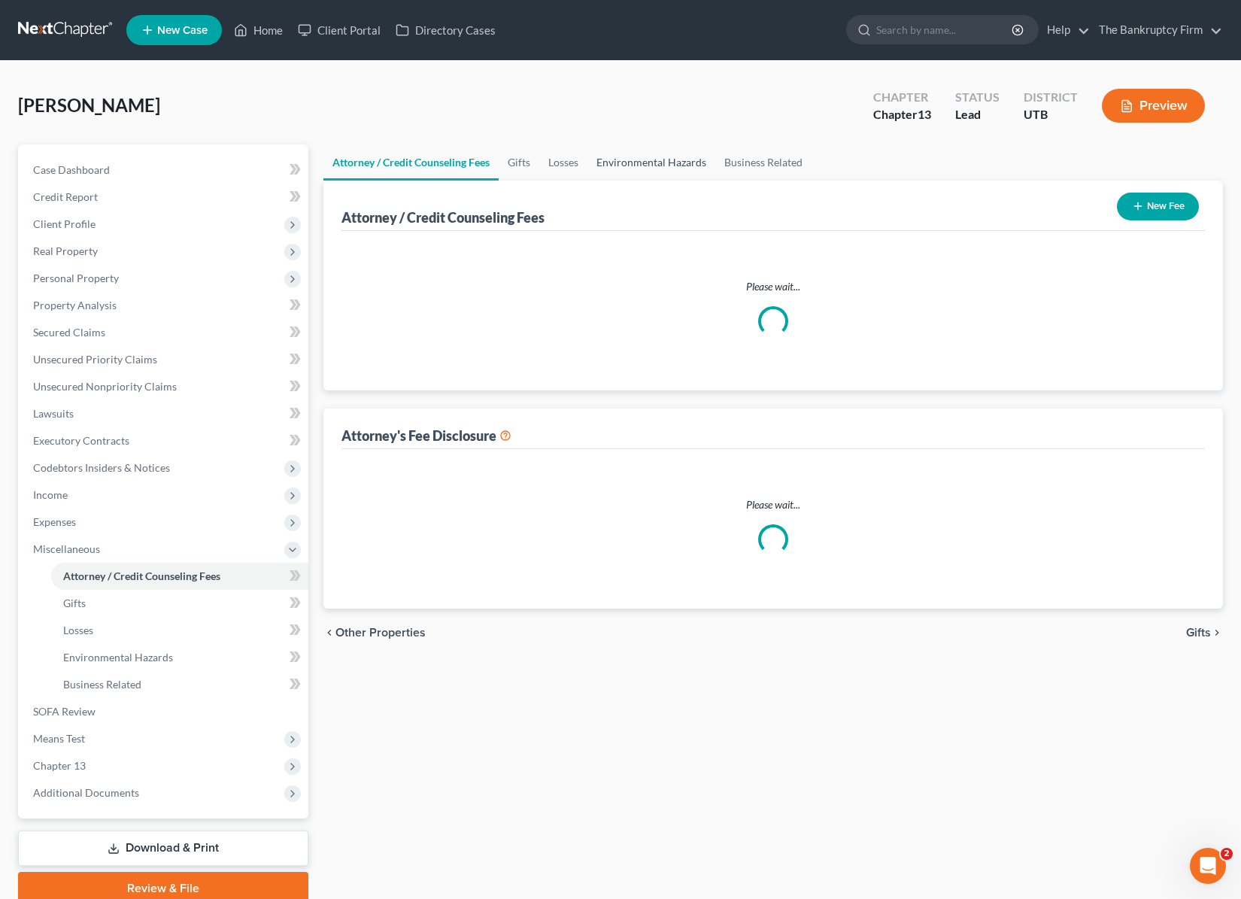
select select "0"
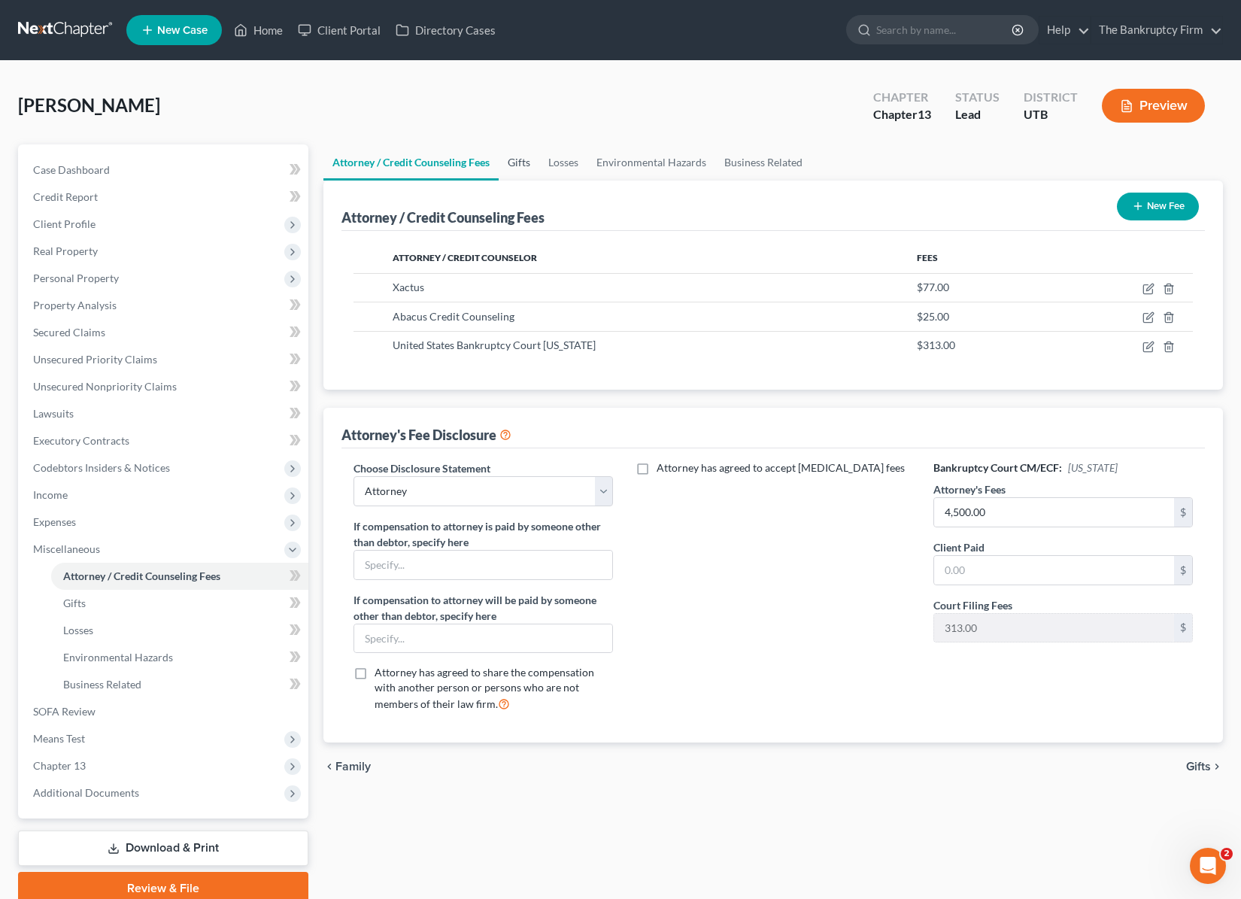
click at [522, 163] on link "Gifts" at bounding box center [519, 162] width 41 height 36
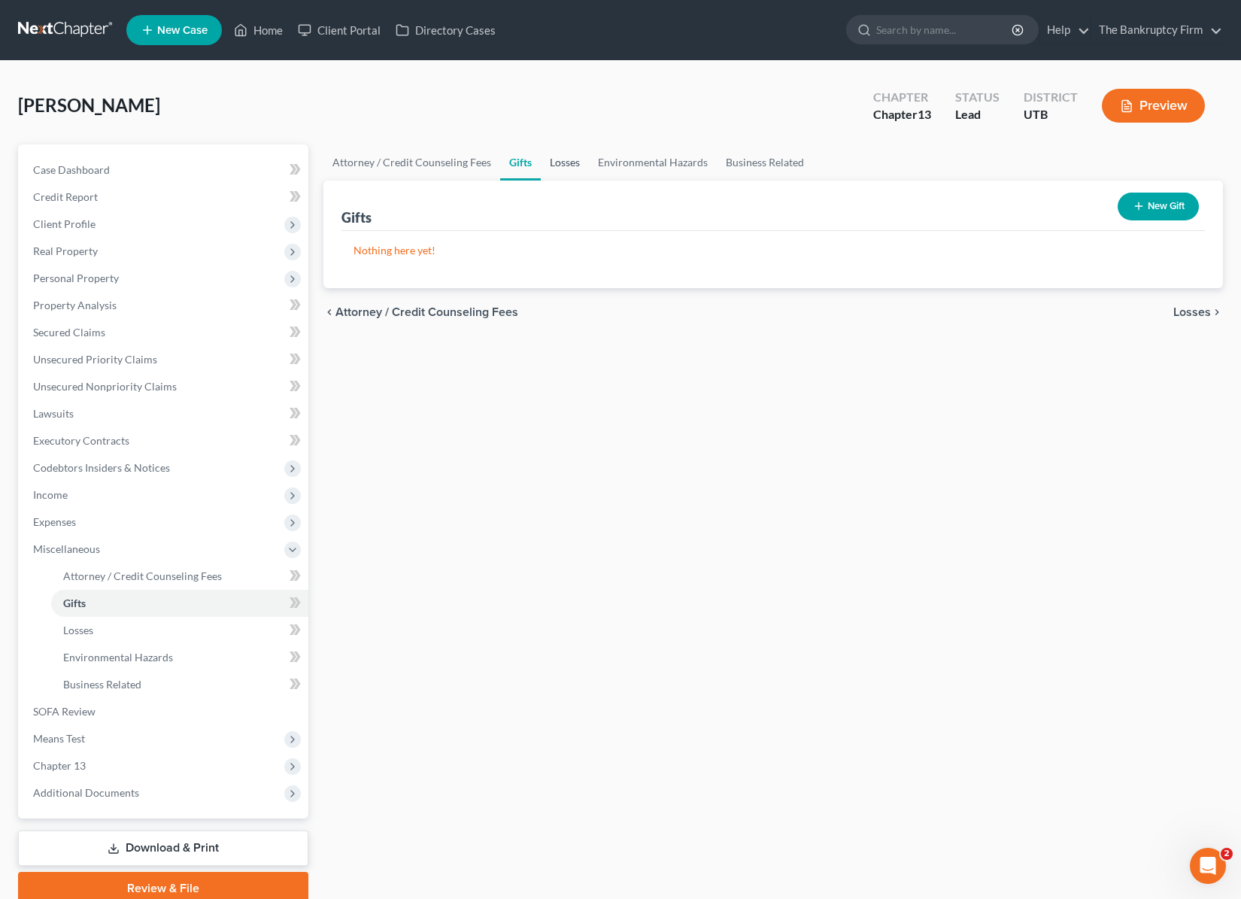
click at [565, 165] on link "Losses" at bounding box center [565, 162] width 48 height 36
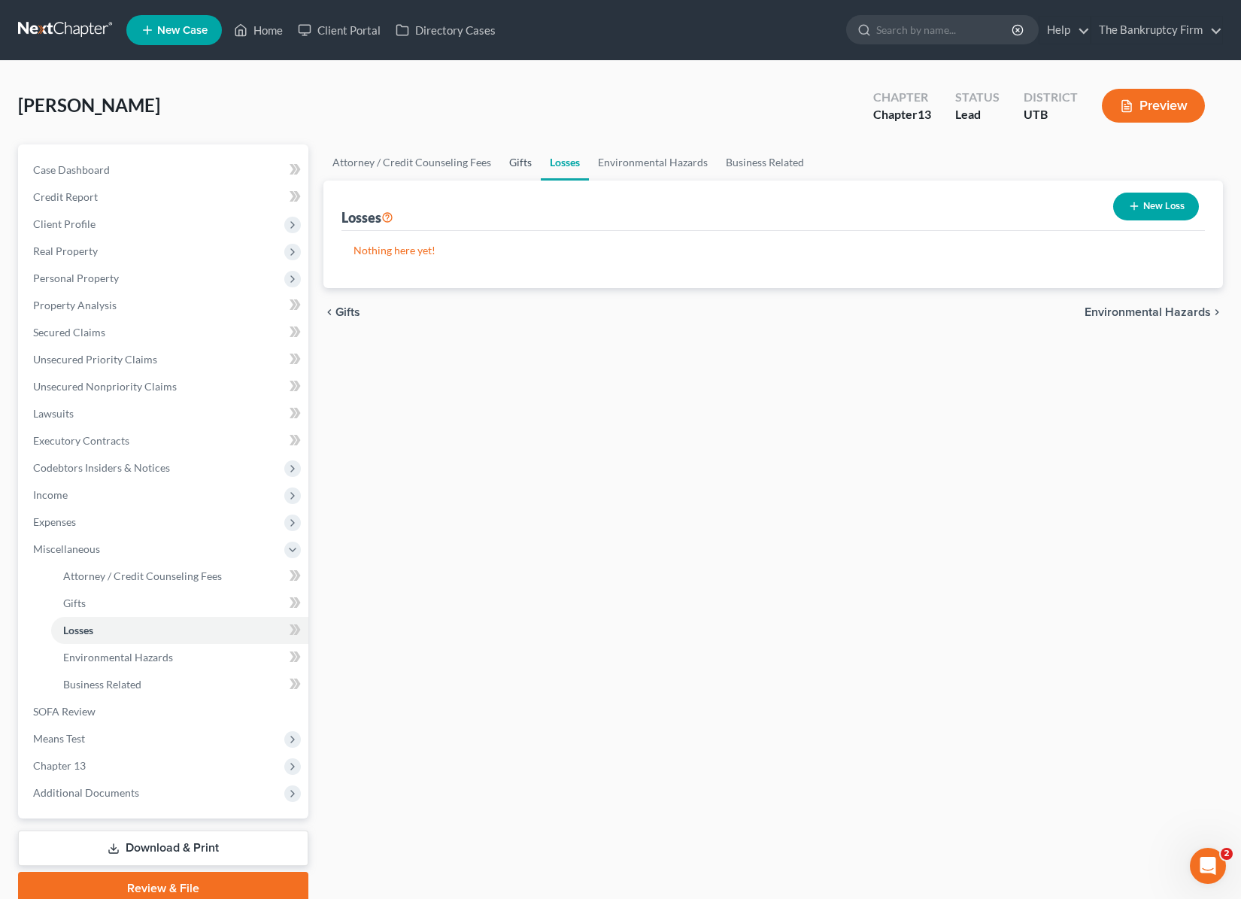
click at [521, 161] on link "Gifts" at bounding box center [520, 162] width 41 height 36
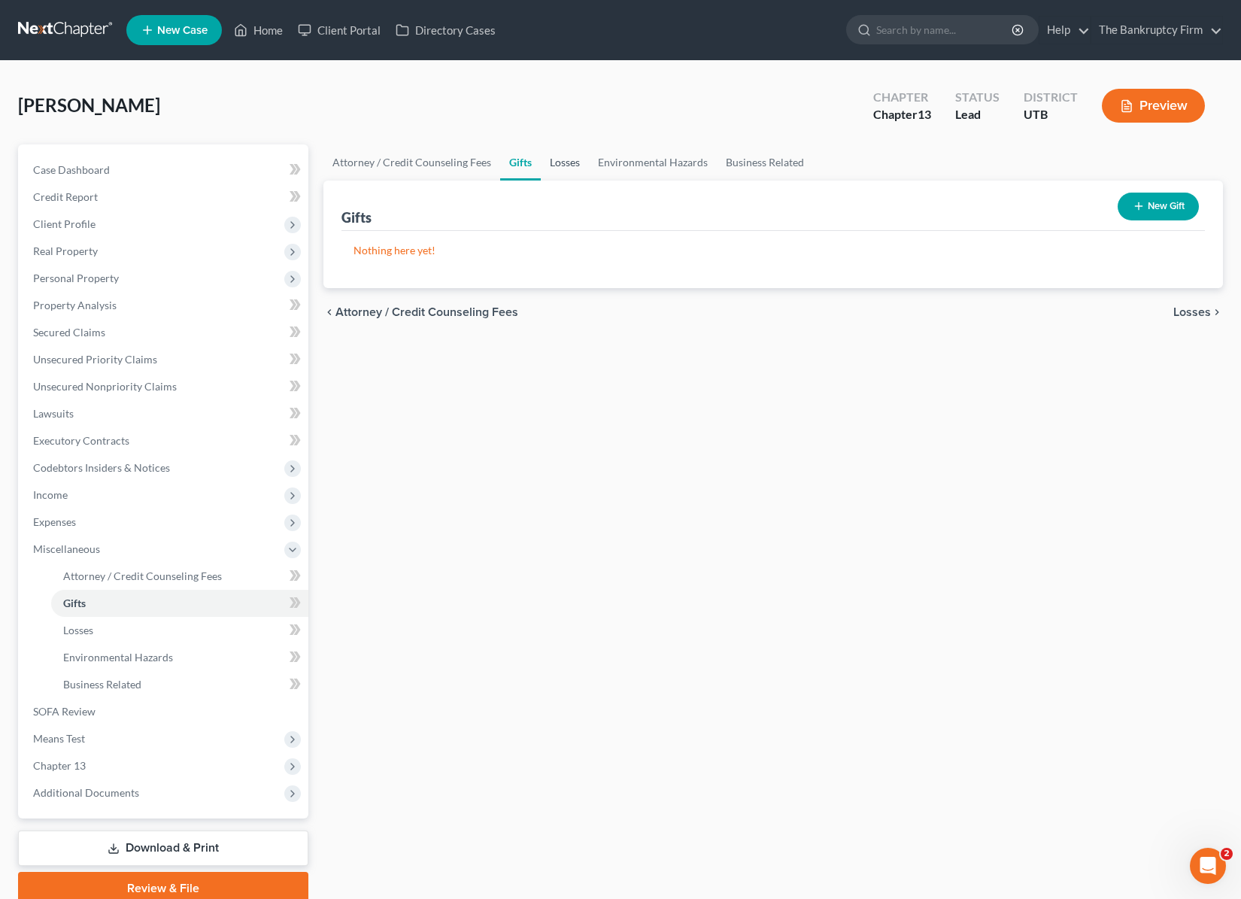
click at [570, 161] on link "Losses" at bounding box center [565, 162] width 48 height 36
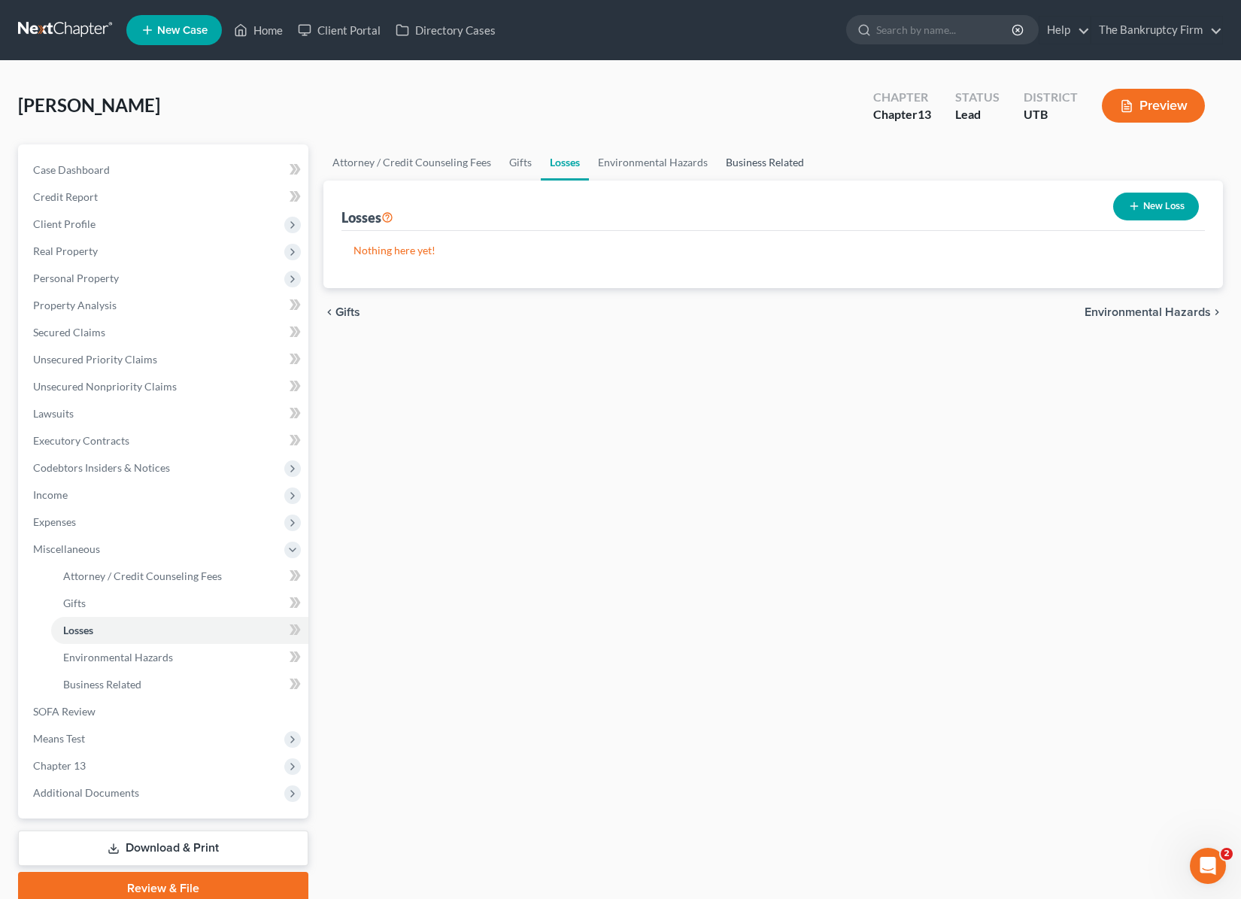
click at [783, 159] on link "Business Related" at bounding box center [765, 162] width 96 height 36
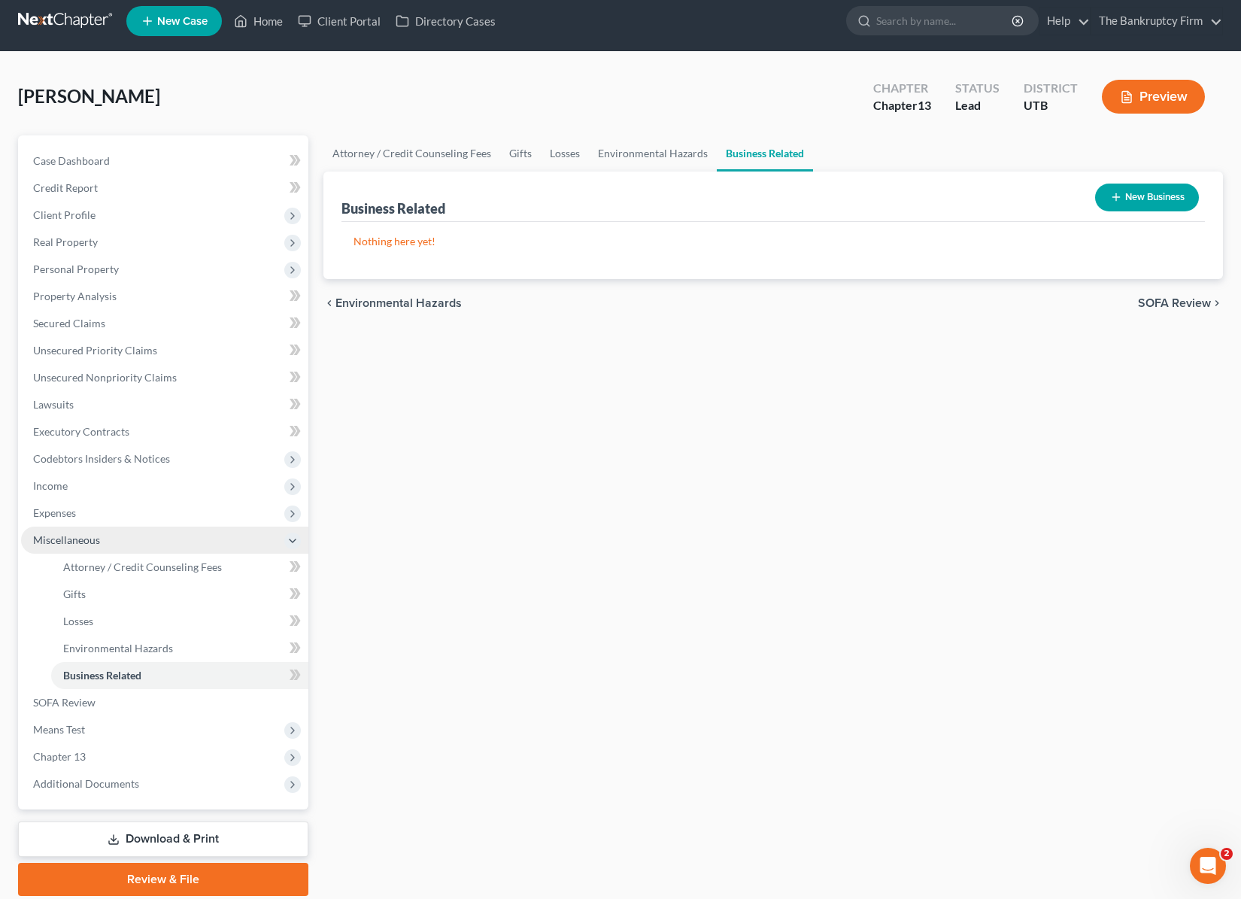
scroll to position [63, 0]
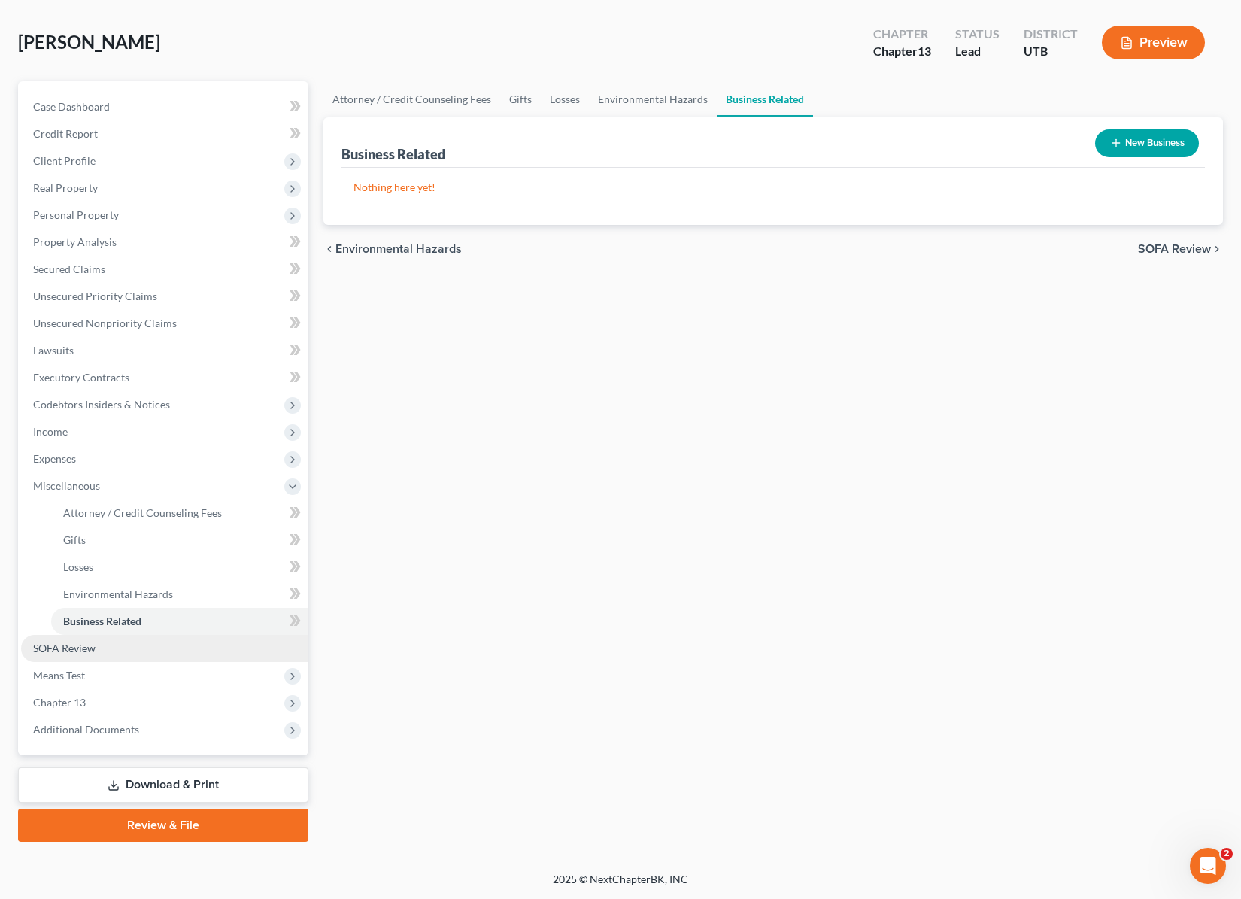
click at [56, 642] on span "SOFA Review" at bounding box center [64, 648] width 62 height 13
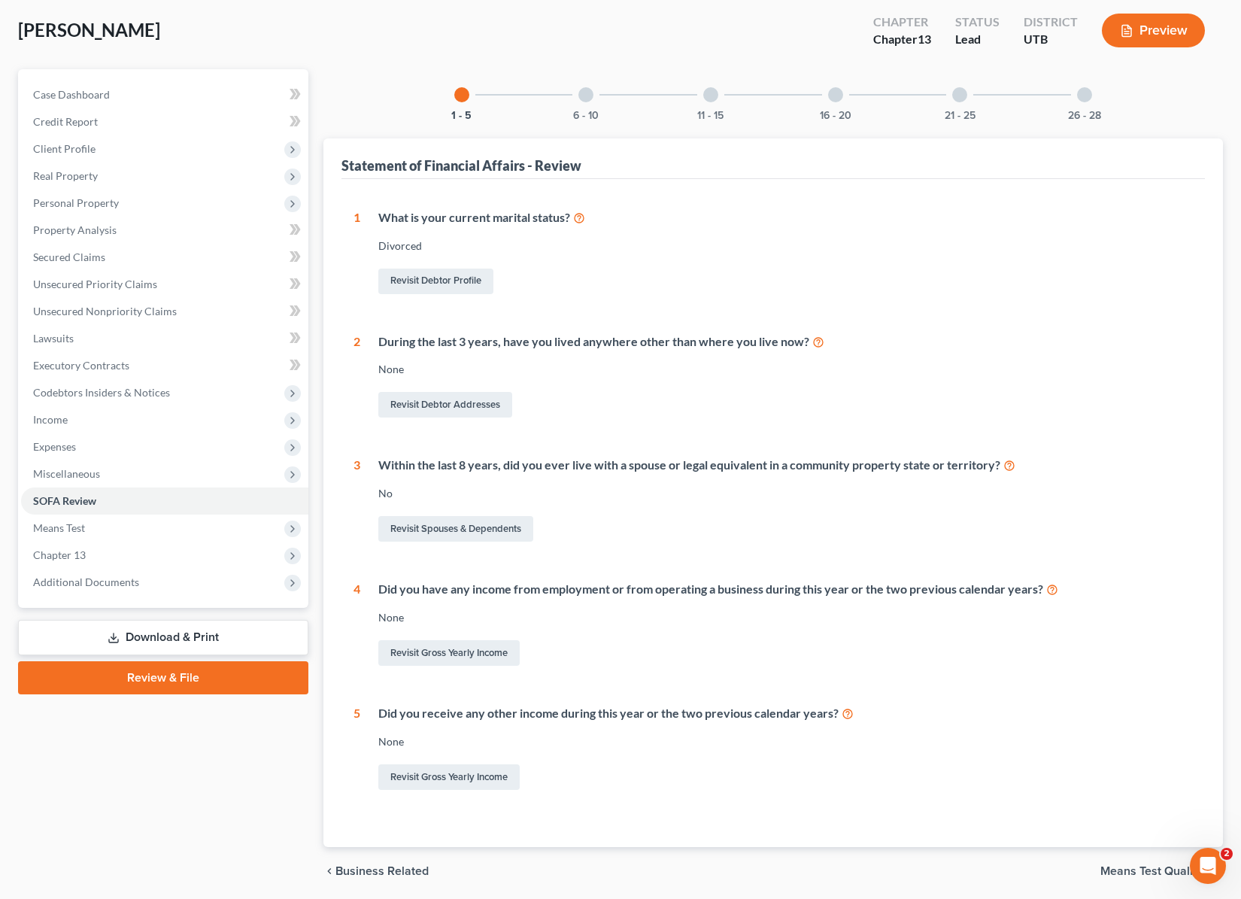
scroll to position [50, 0]
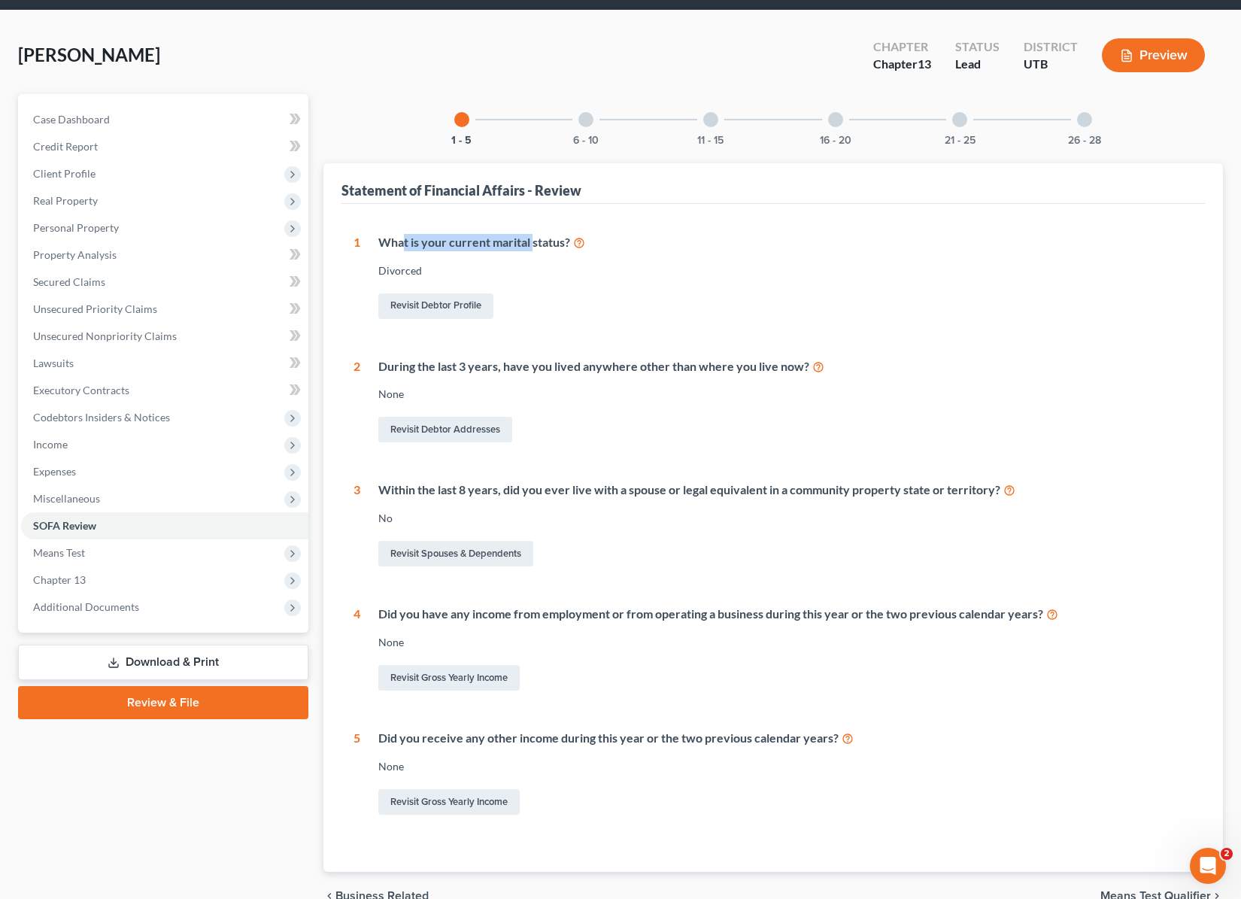
drag, startPoint x: 412, startPoint y: 244, endPoint x: 533, endPoint y: 246, distance: 121.9
click at [533, 246] on div "What is your current marital status?" at bounding box center [786, 242] width 816 height 17
click at [540, 243] on div "What is your current marital status?" at bounding box center [786, 242] width 816 height 17
drag, startPoint x: 432, startPoint y: 362, endPoint x: 630, endPoint y: 369, distance: 198.7
click at [621, 367] on div "During the last 3 years, have you lived anywhere other than where you live now?" at bounding box center [786, 366] width 816 height 17
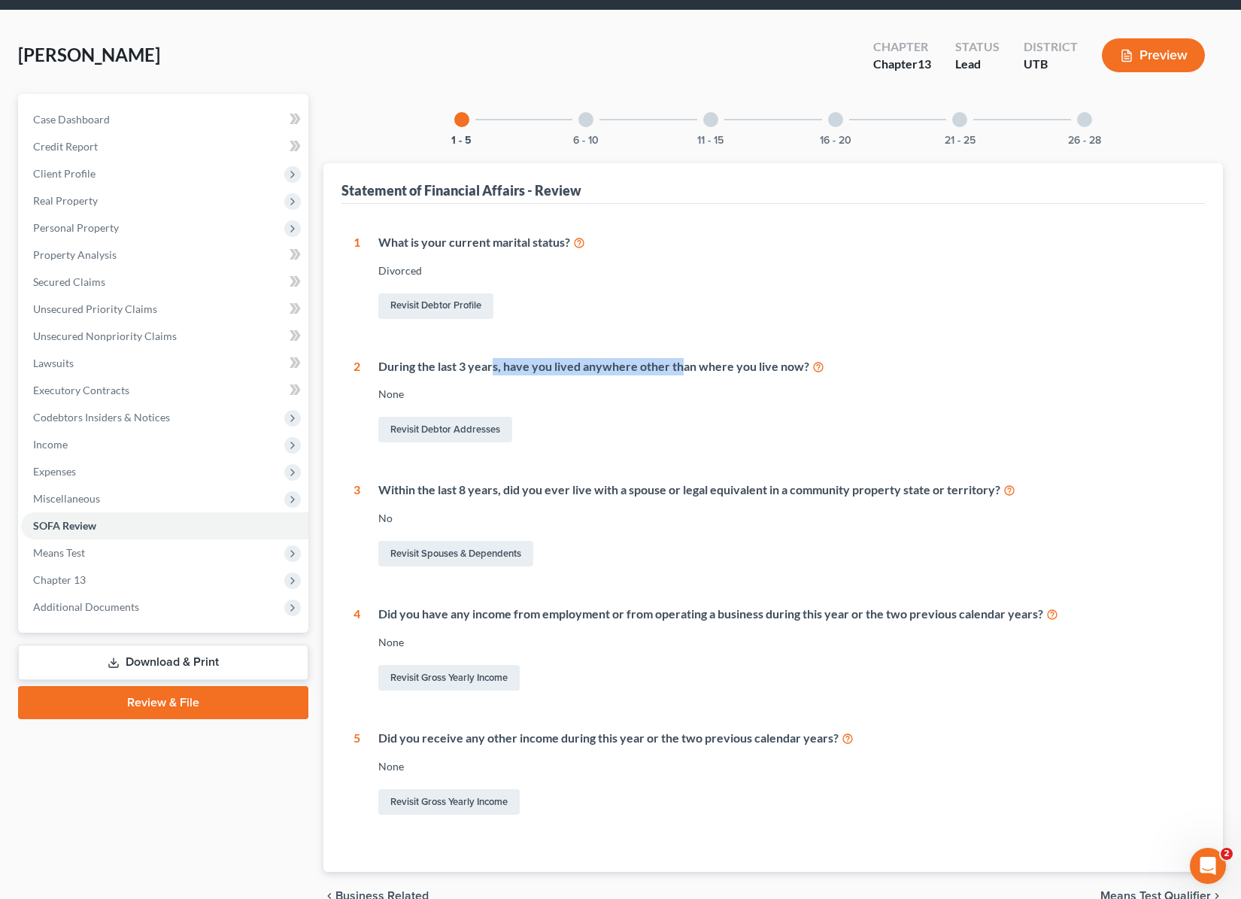
drag, startPoint x: 504, startPoint y: 366, endPoint x: 708, endPoint y: 367, distance: 203.9
click at [680, 373] on div "During the last 3 years, have you lived anywhere other than where you live now?" at bounding box center [786, 366] width 816 height 17
click at [709, 367] on div "During the last 3 years, have you lived anywhere other than where you live now?" at bounding box center [786, 366] width 816 height 17
drag, startPoint x: 506, startPoint y: 366, endPoint x: 759, endPoint y: 361, distance: 253.6
click at [712, 374] on div "During the last 3 years, have you lived anywhere other than where you live now?" at bounding box center [786, 366] width 816 height 17
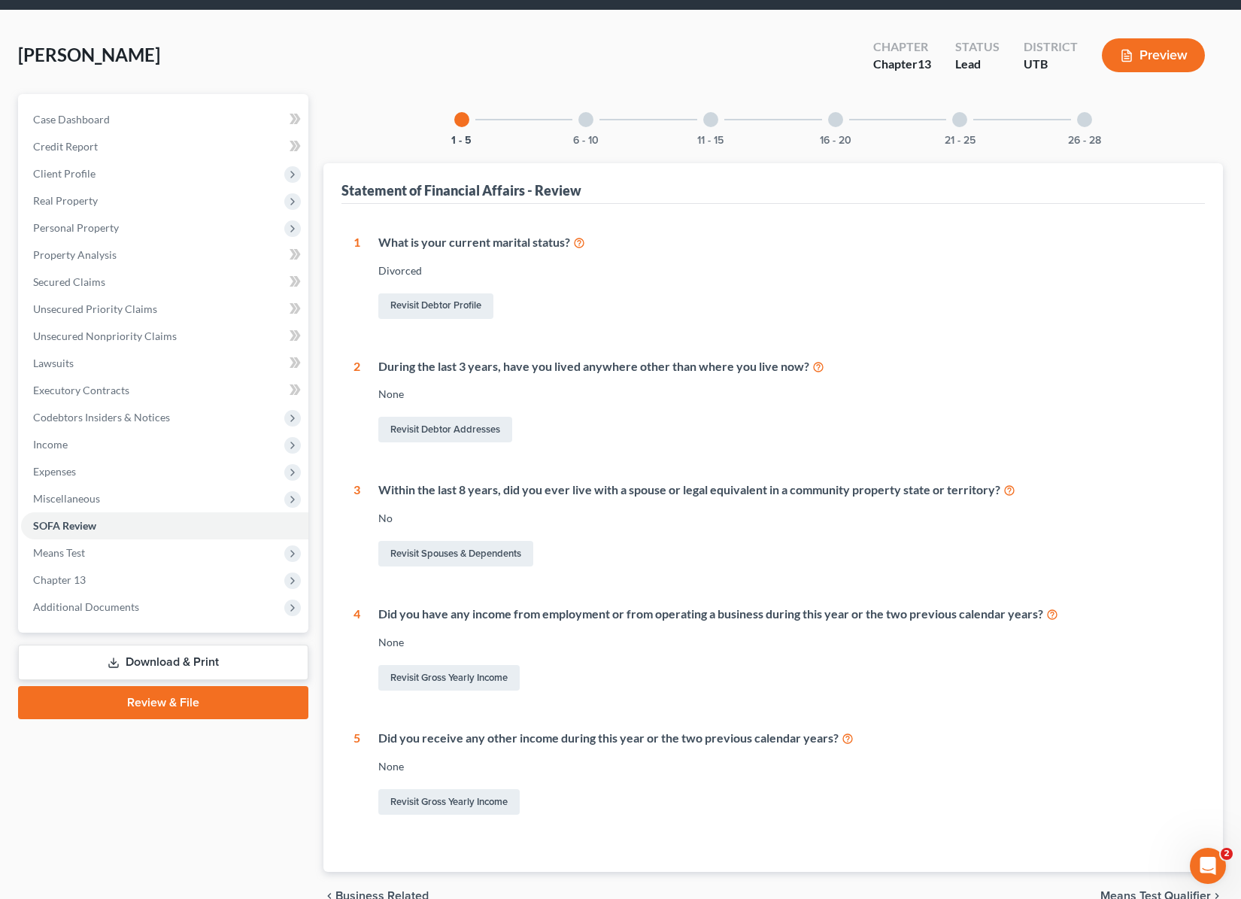
click at [759, 361] on div "During the last 3 years, have you lived anywhere other than where you live now?" at bounding box center [786, 366] width 816 height 17
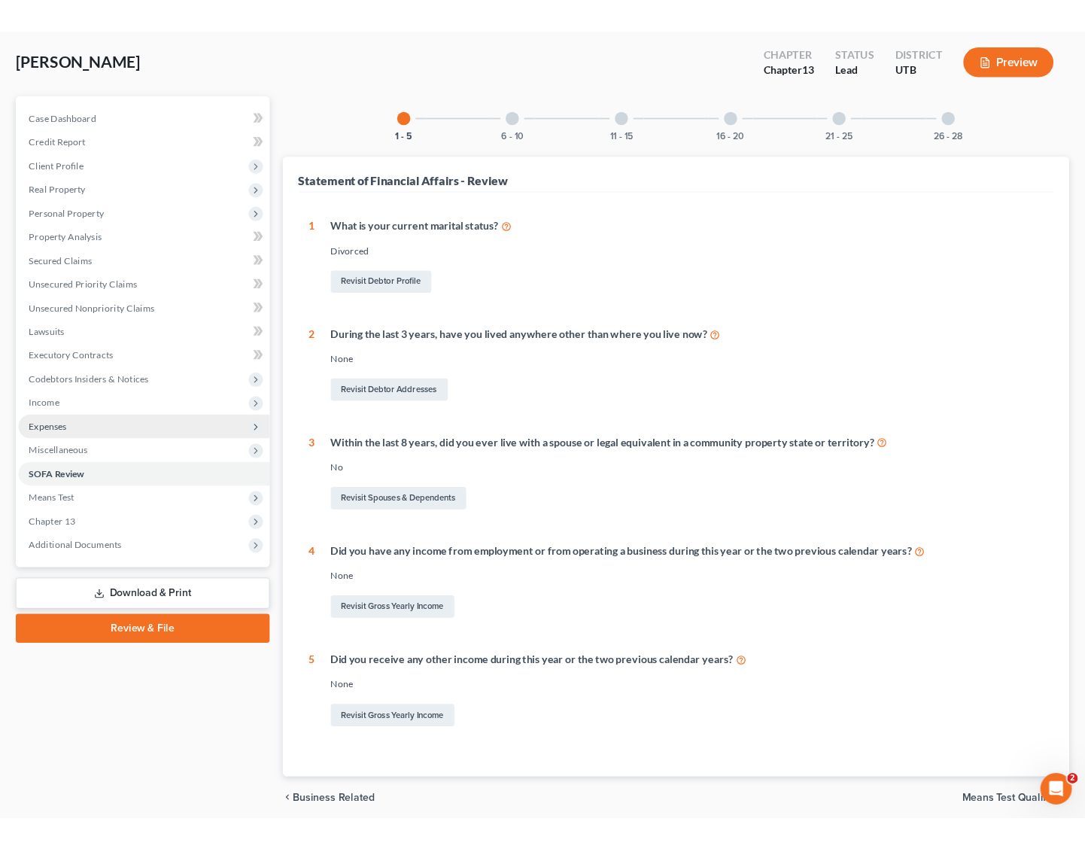
scroll to position [0, 0]
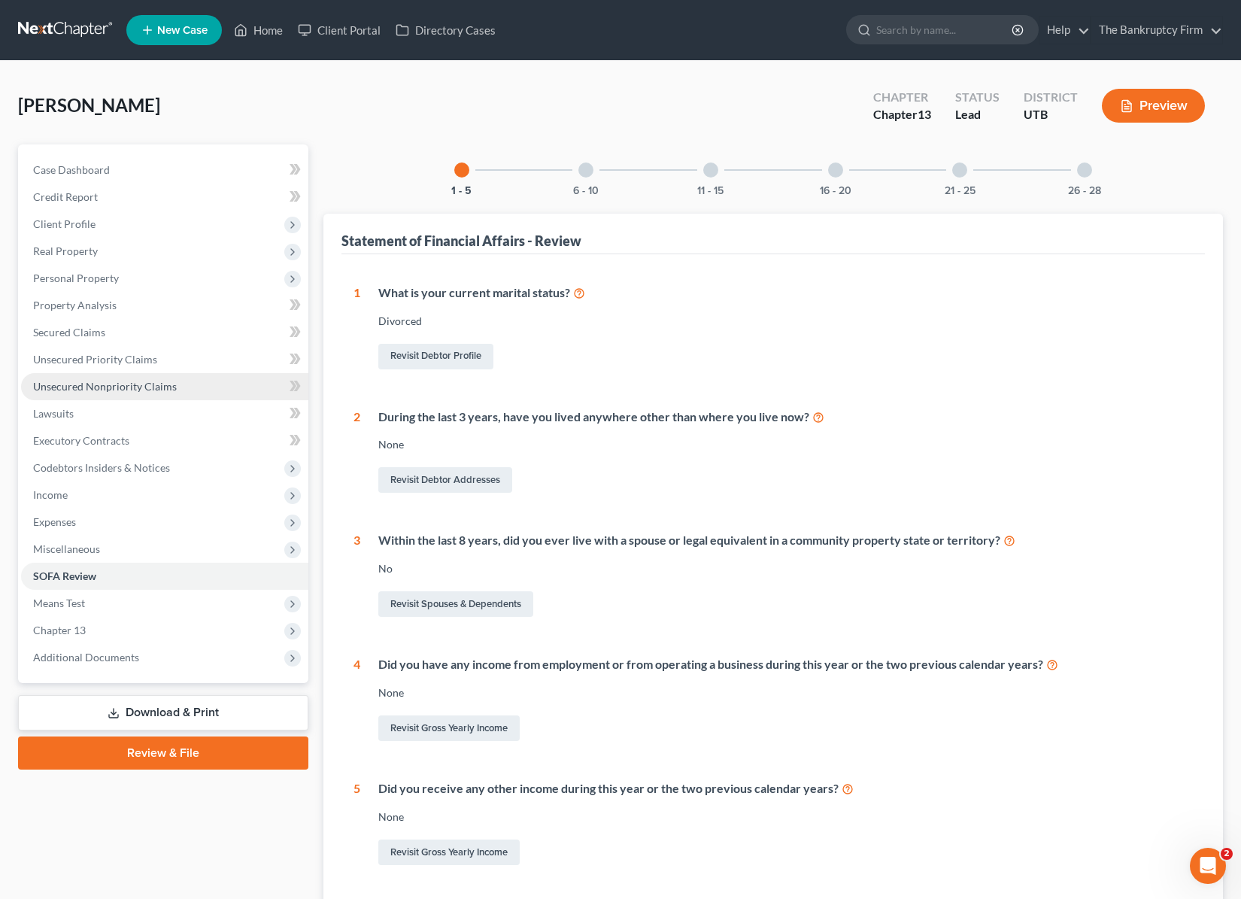
click at [142, 387] on span "Unsecured Nonpriority Claims" at bounding box center [105, 386] width 144 height 13
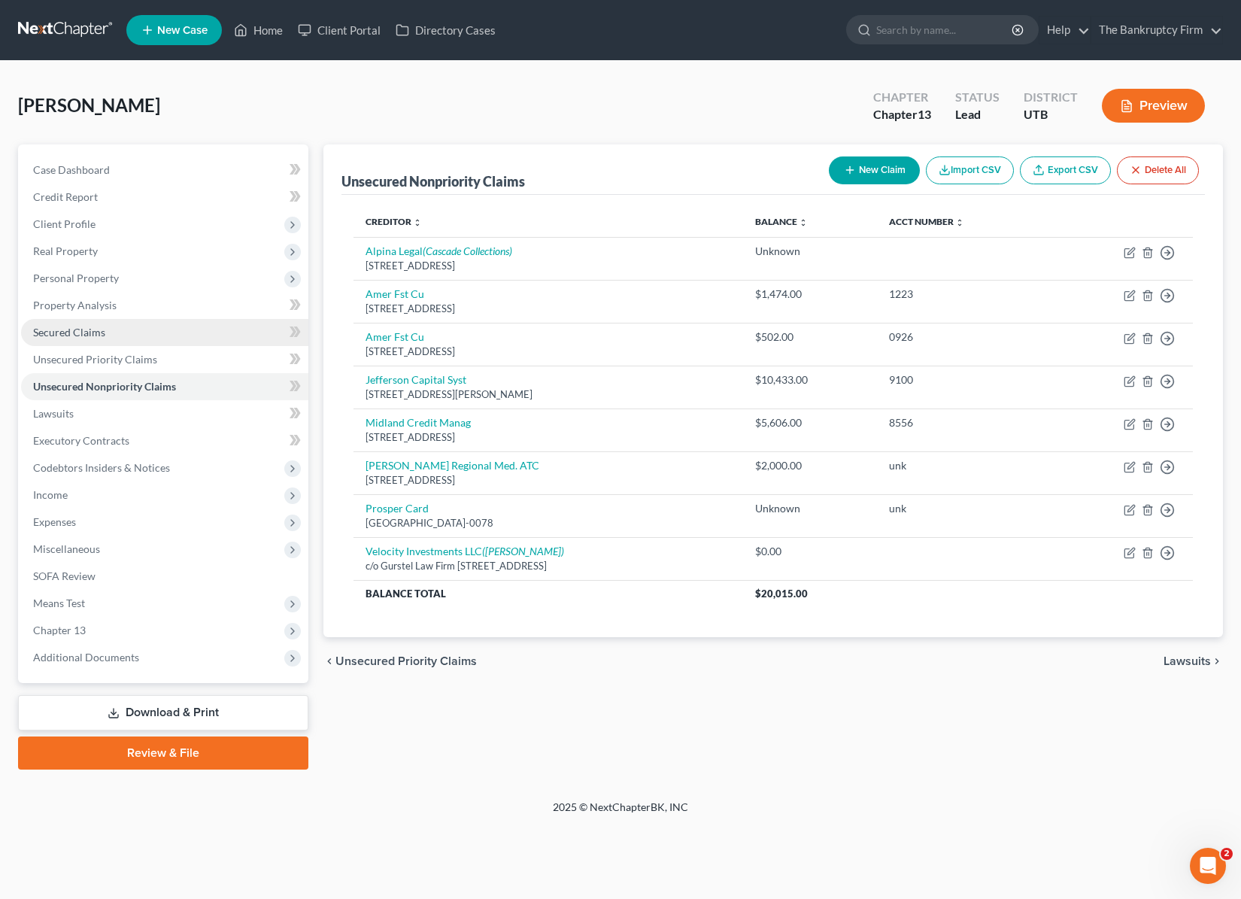
click at [90, 330] on span "Secured Claims" at bounding box center [69, 332] width 72 height 13
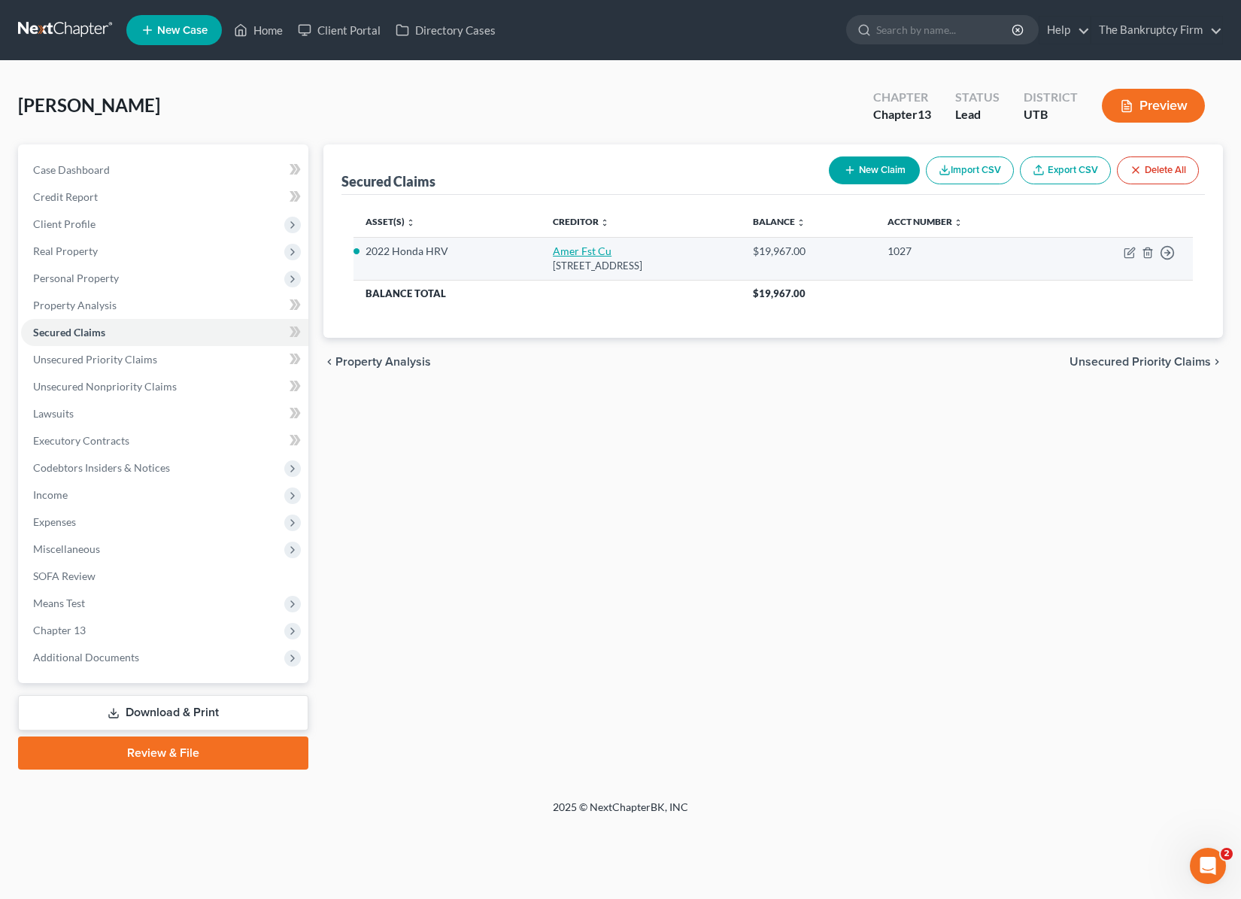
click at [564, 249] on link "Amer Fst Cu" at bounding box center [582, 251] width 59 height 13
select select "46"
select select "0"
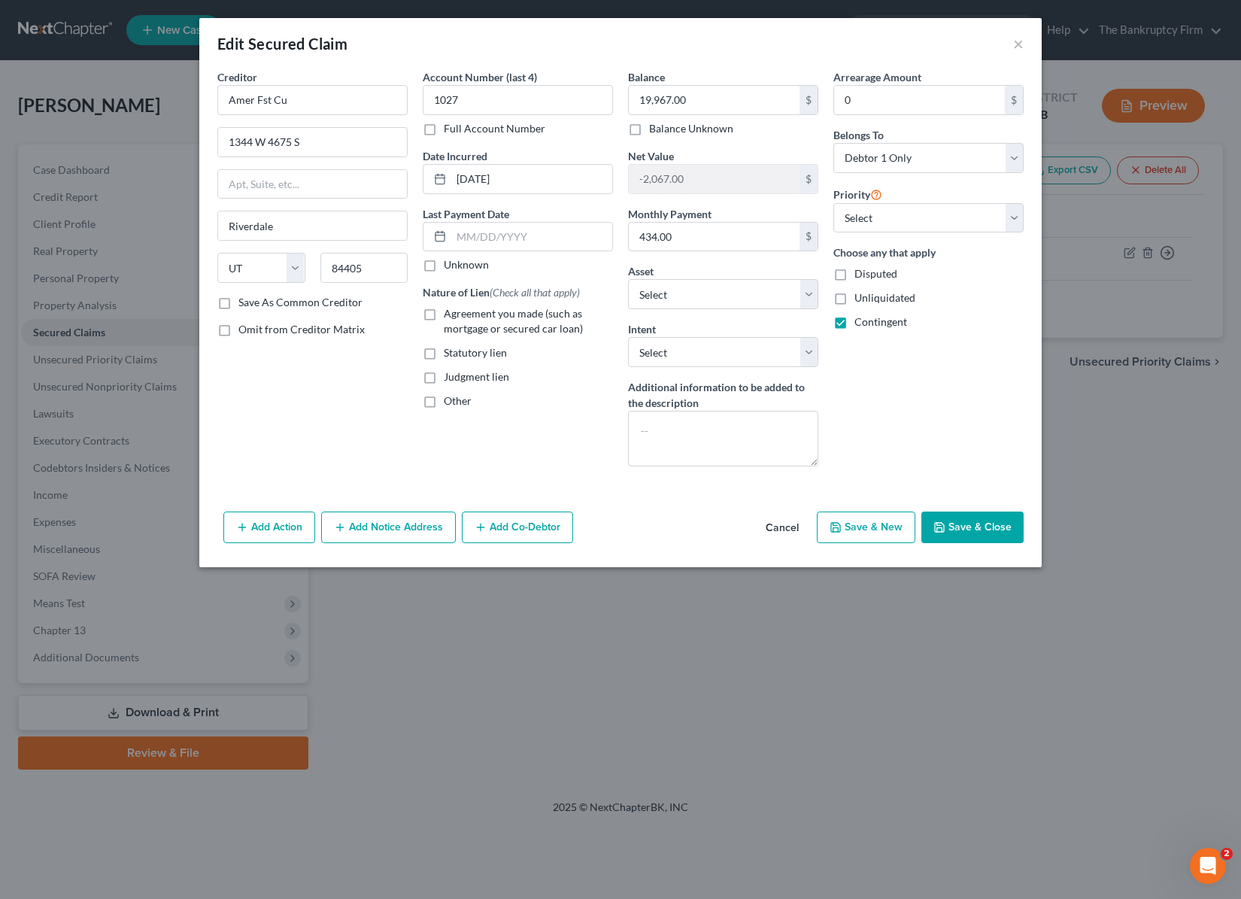
click at [987, 525] on button "Save & Close" at bounding box center [973, 528] width 102 height 32
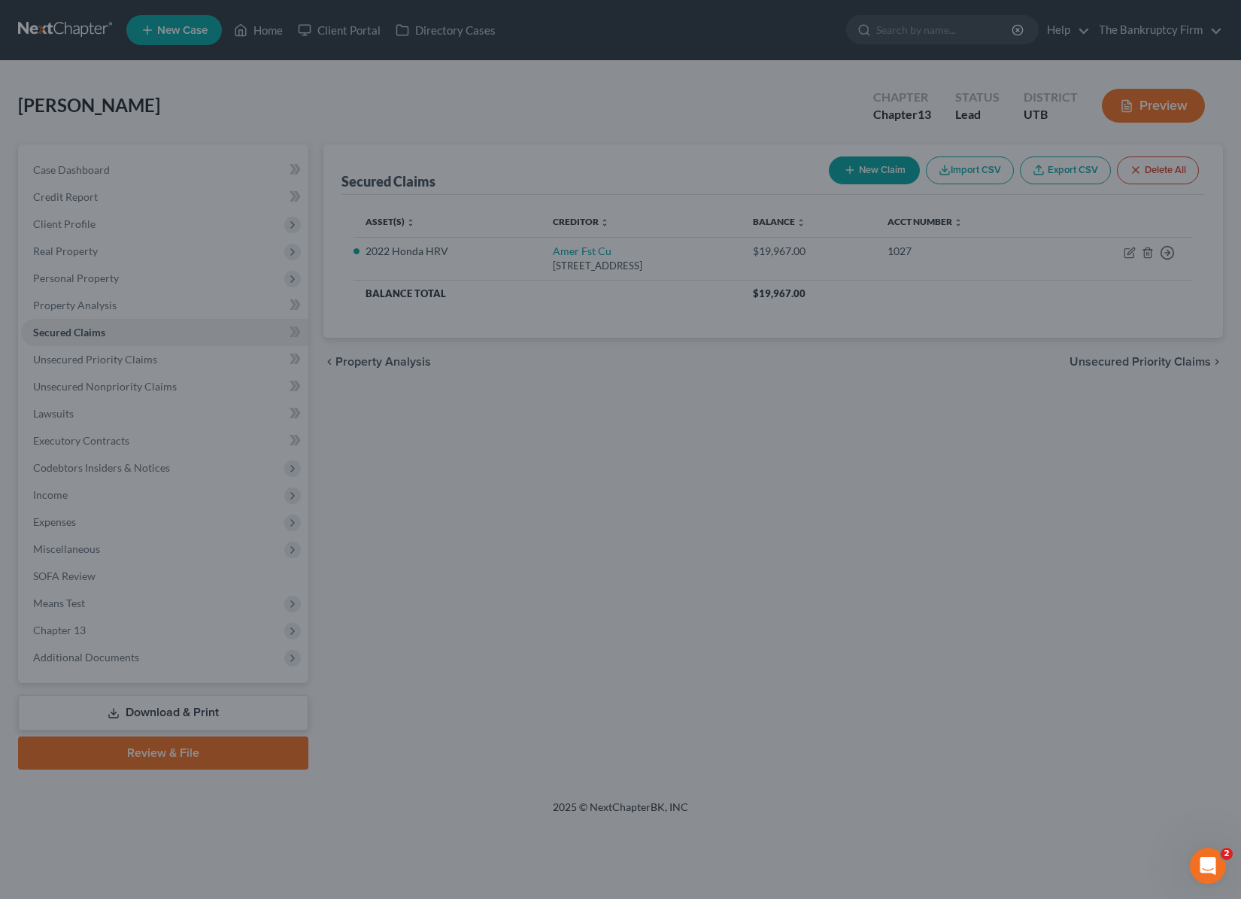
select select "2"
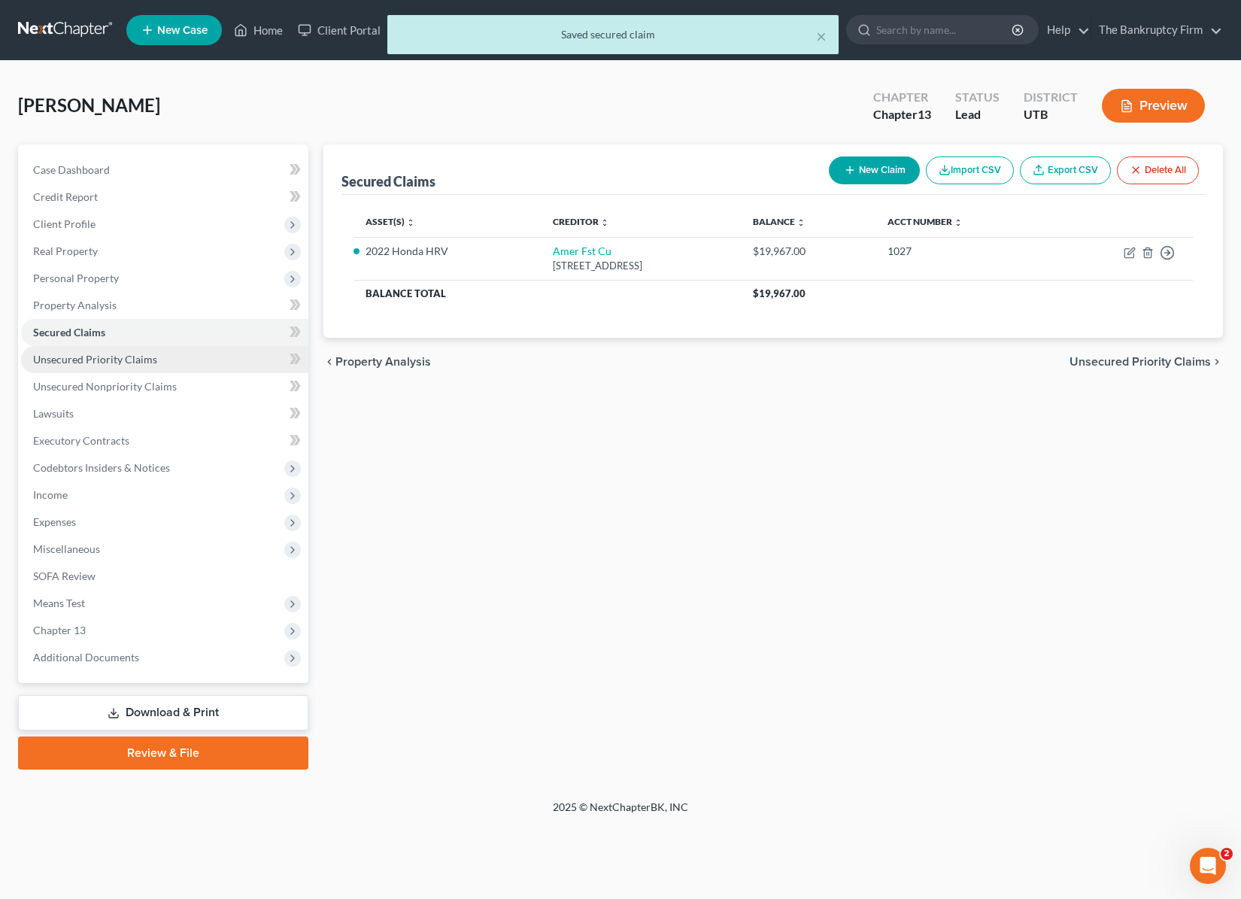
click at [90, 366] on link "Unsecured Priority Claims" at bounding box center [164, 359] width 287 height 27
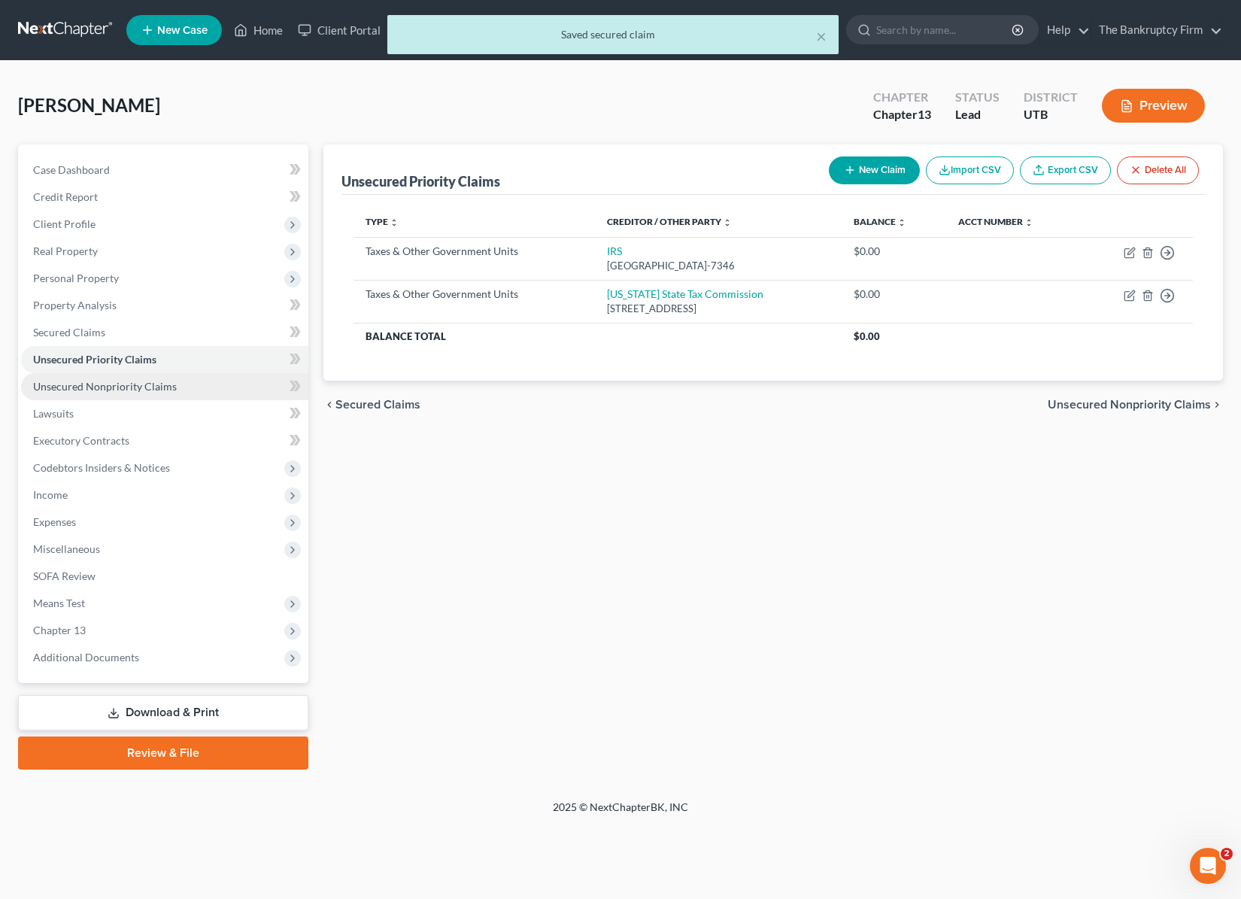
click at [133, 384] on span "Unsecured Nonpriority Claims" at bounding box center [105, 386] width 144 height 13
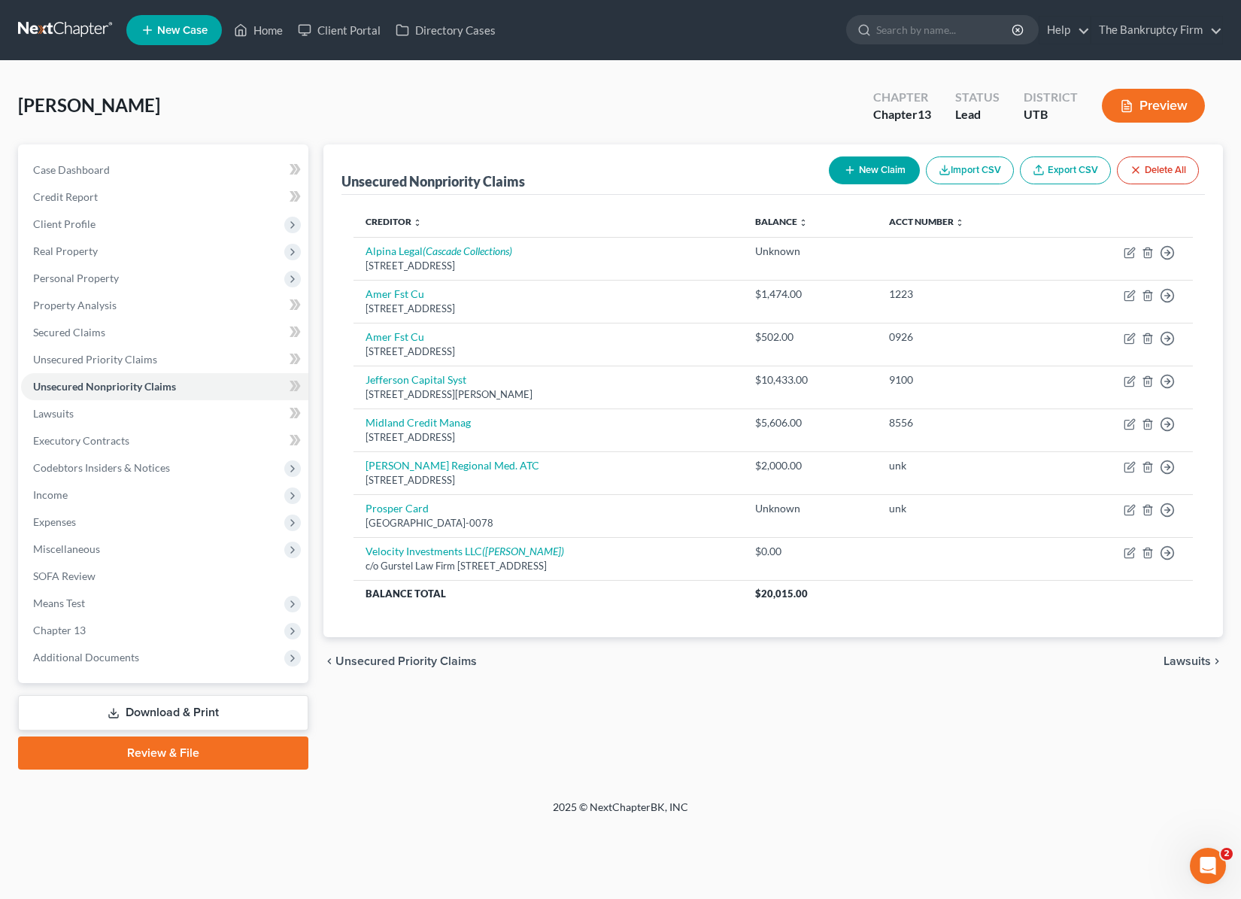
click at [782, 676] on div "chevron_left Unsecured Priority Claims Lawsuits chevron_right" at bounding box center [774, 661] width 901 height 48
click at [91, 570] on span "SOFA Review" at bounding box center [64, 576] width 62 height 13
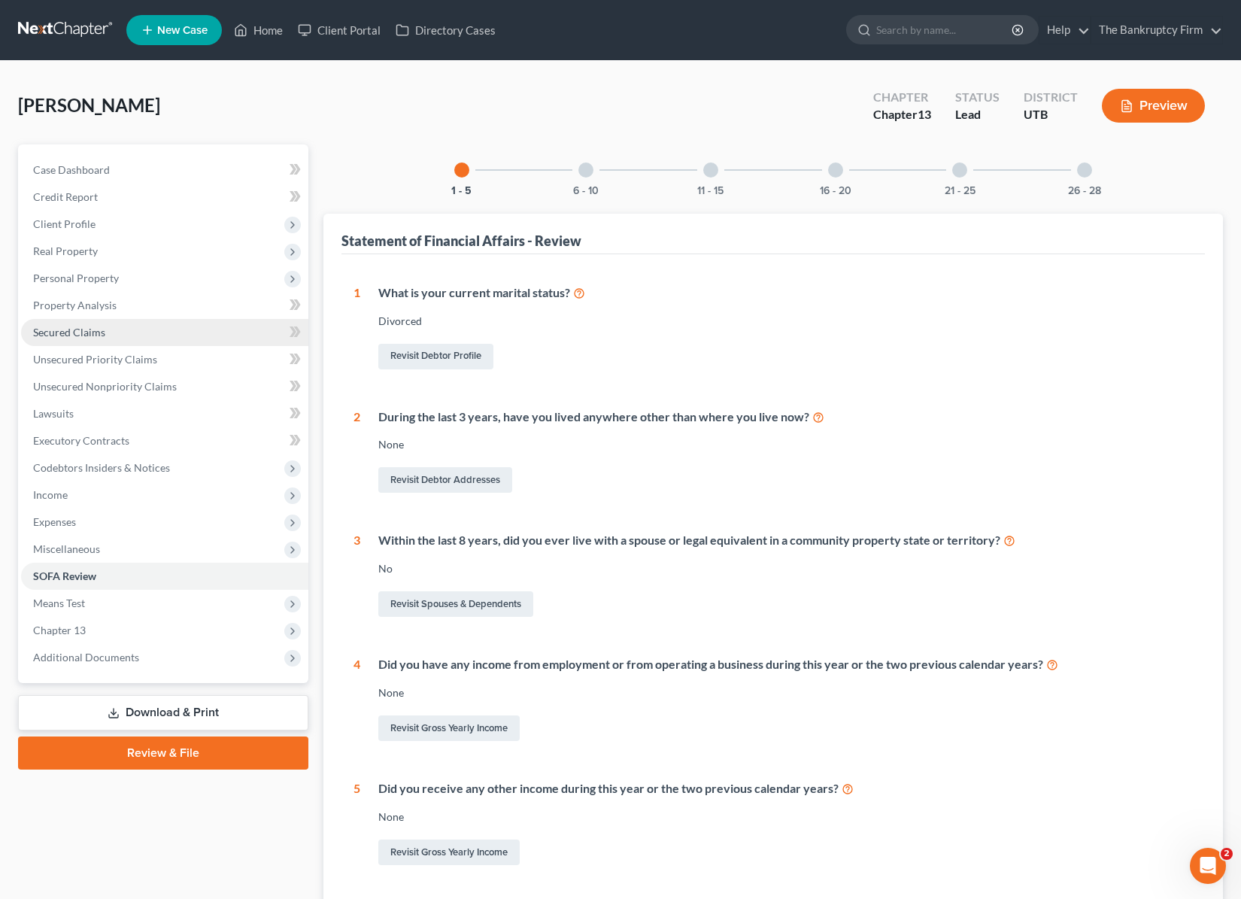
click at [68, 336] on span "Secured Claims" at bounding box center [69, 332] width 72 height 13
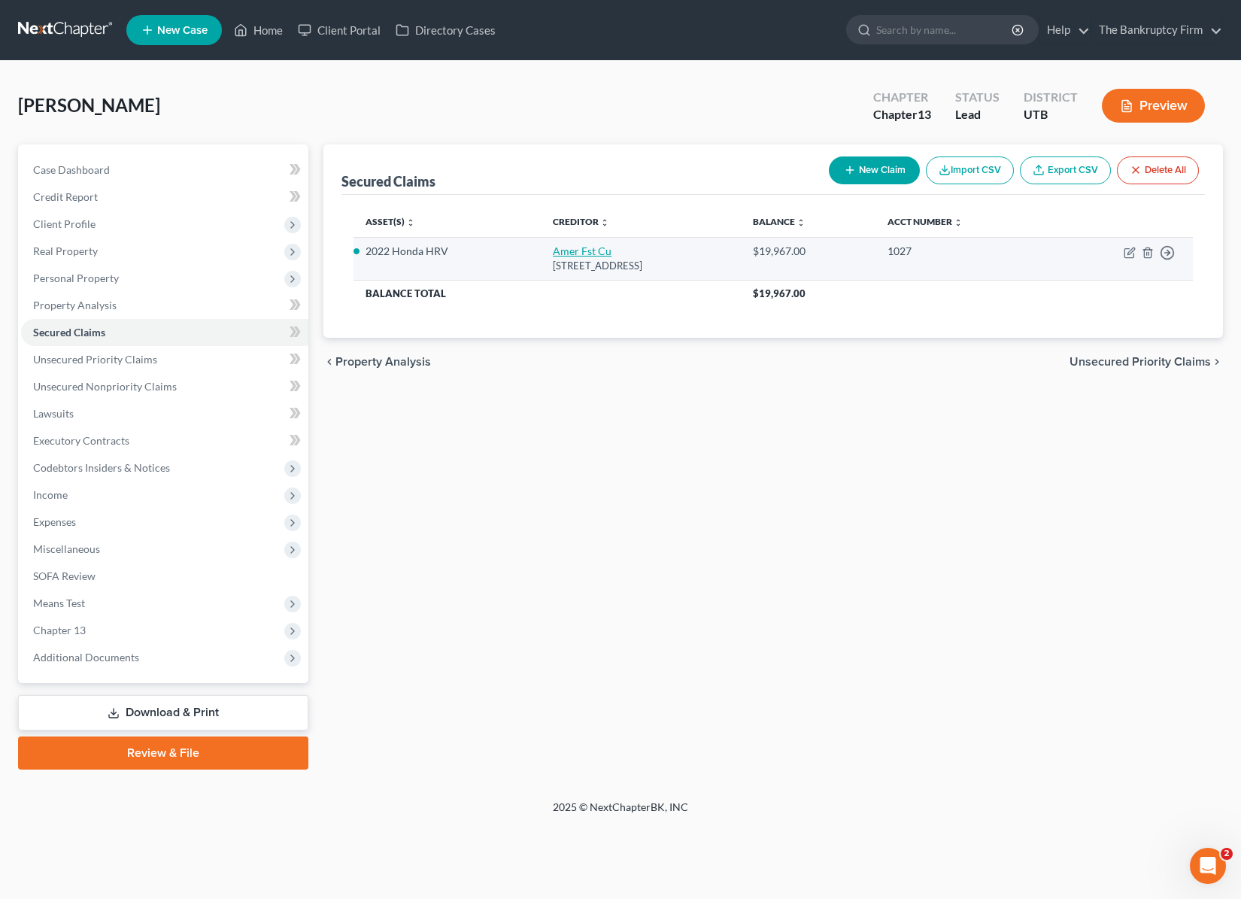
click at [571, 251] on link "Amer Fst Cu" at bounding box center [582, 251] width 59 height 13
select select "46"
select select "0"
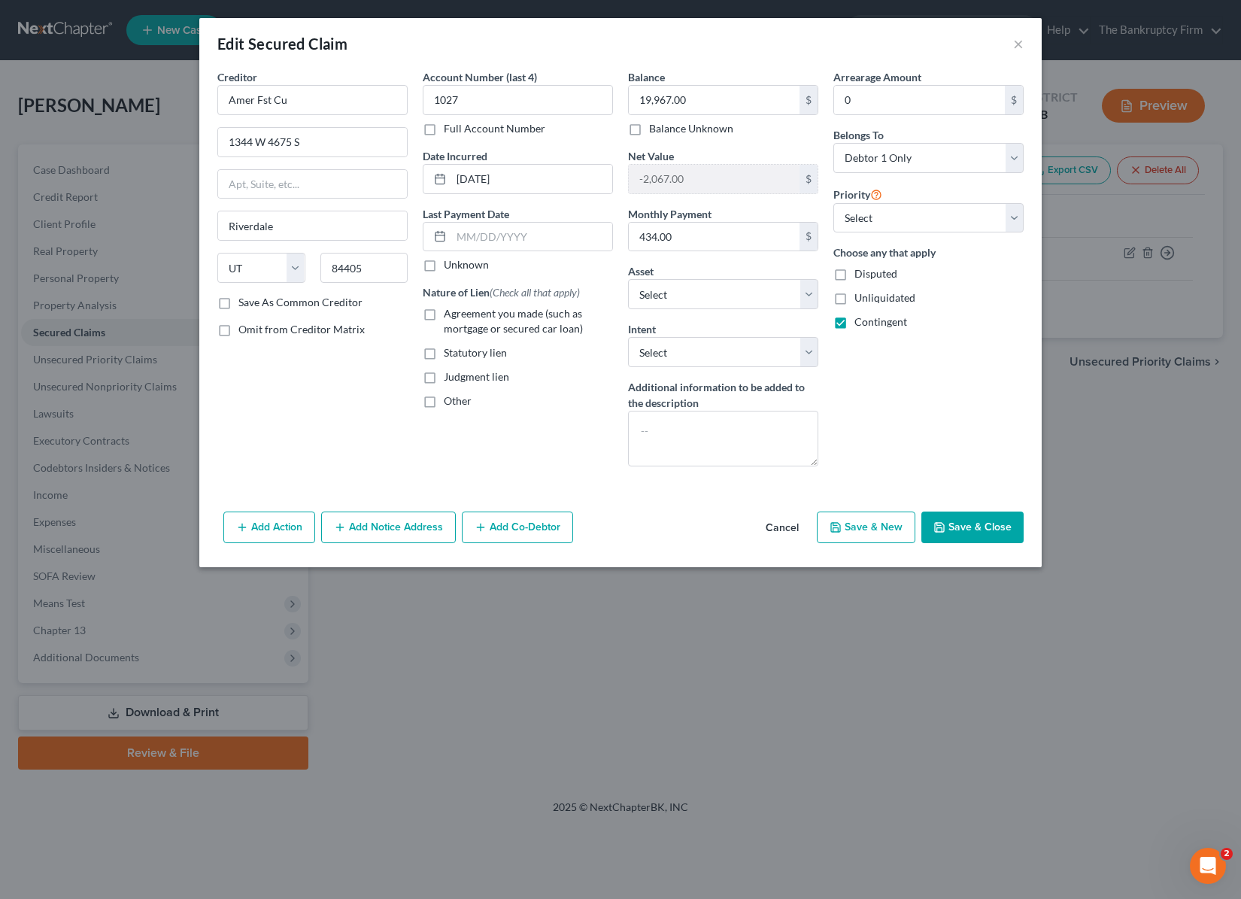
click at [390, 523] on button "Add Notice Address" at bounding box center [388, 528] width 135 height 32
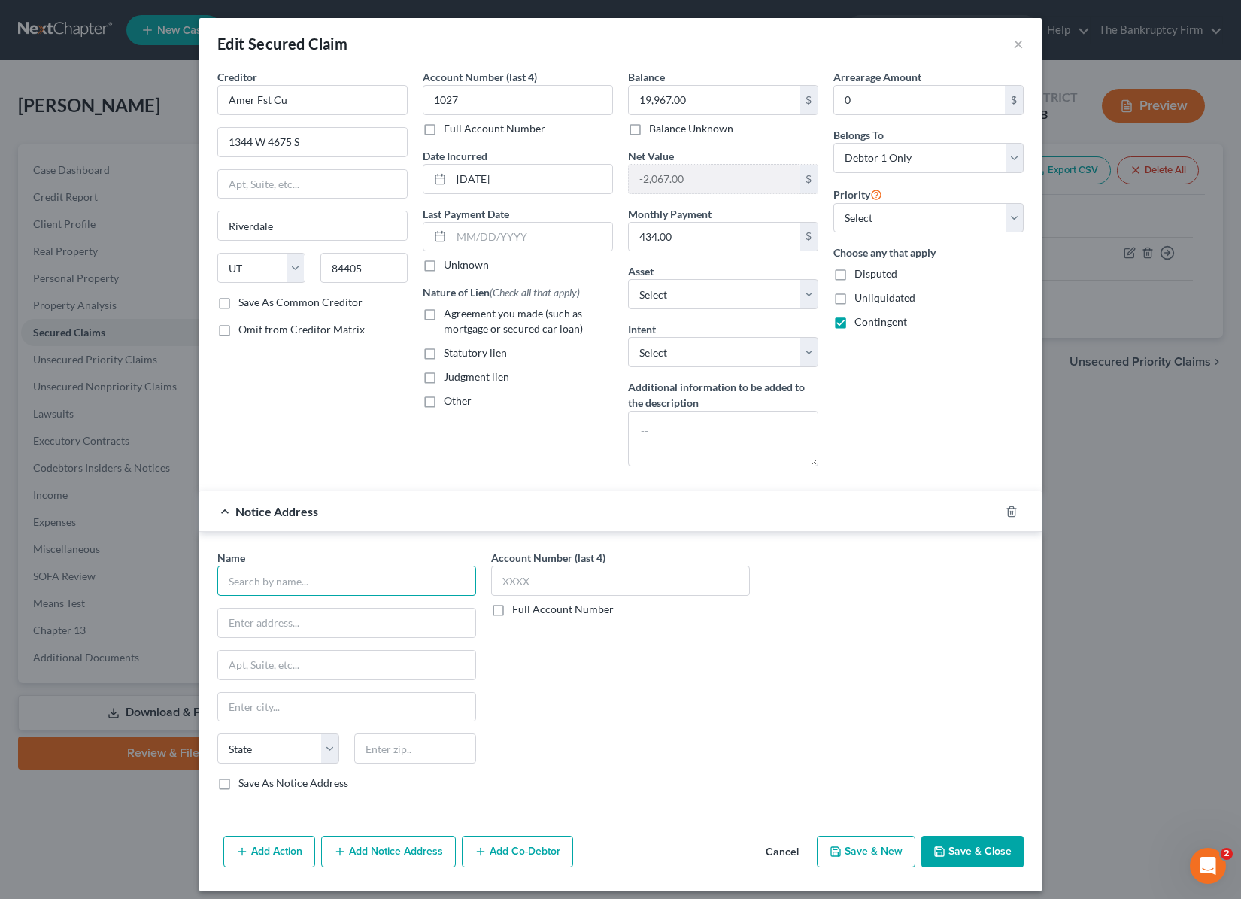
click at [306, 579] on input "text" at bounding box center [346, 581] width 259 height 30
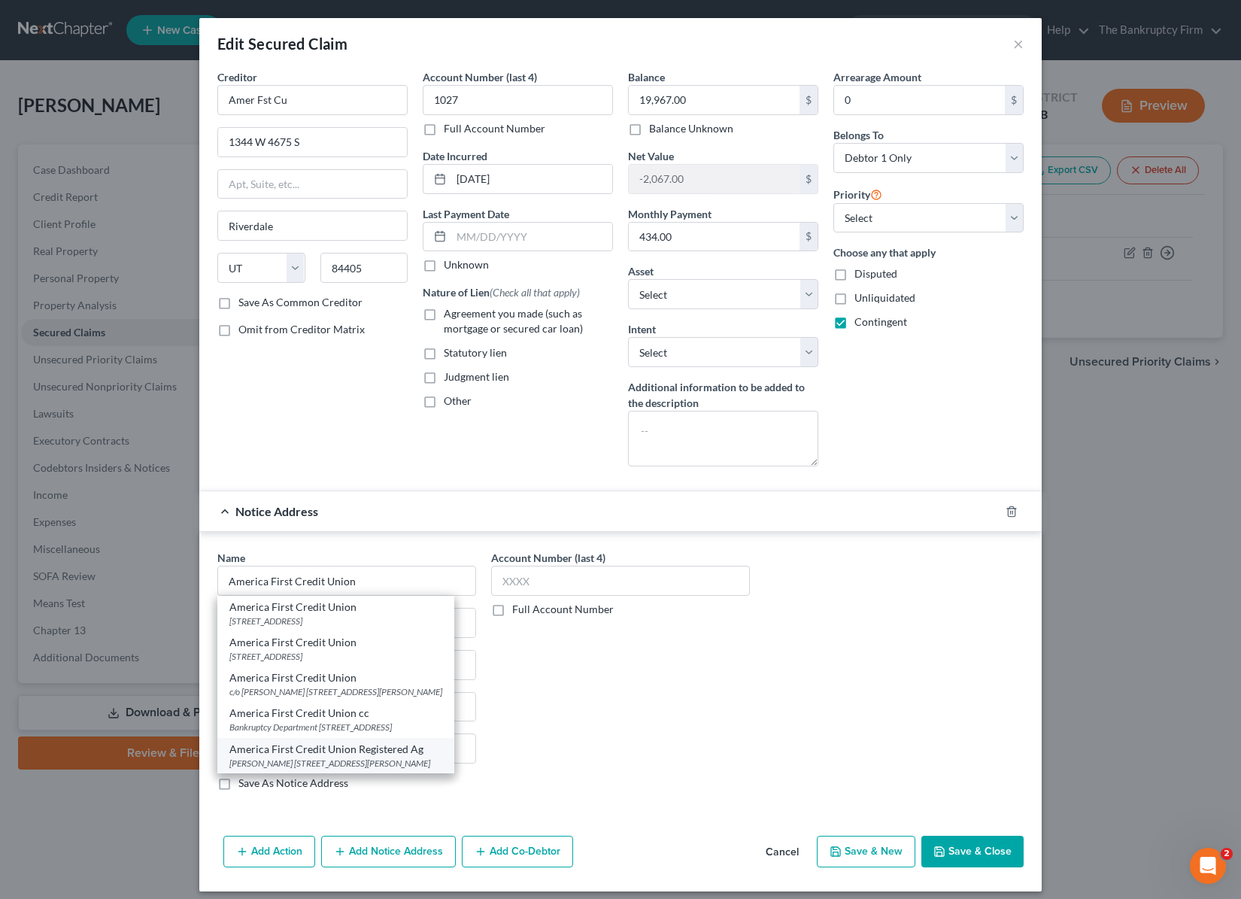
click at [427, 755] on div "America First Credit Union Registered Ag" at bounding box center [335, 749] width 213 height 15
type input "America First Credit Union Registered Ag"
type input "SHAREE DICKEY"
type input "4774 S 1300 W"
type input "Ogden"
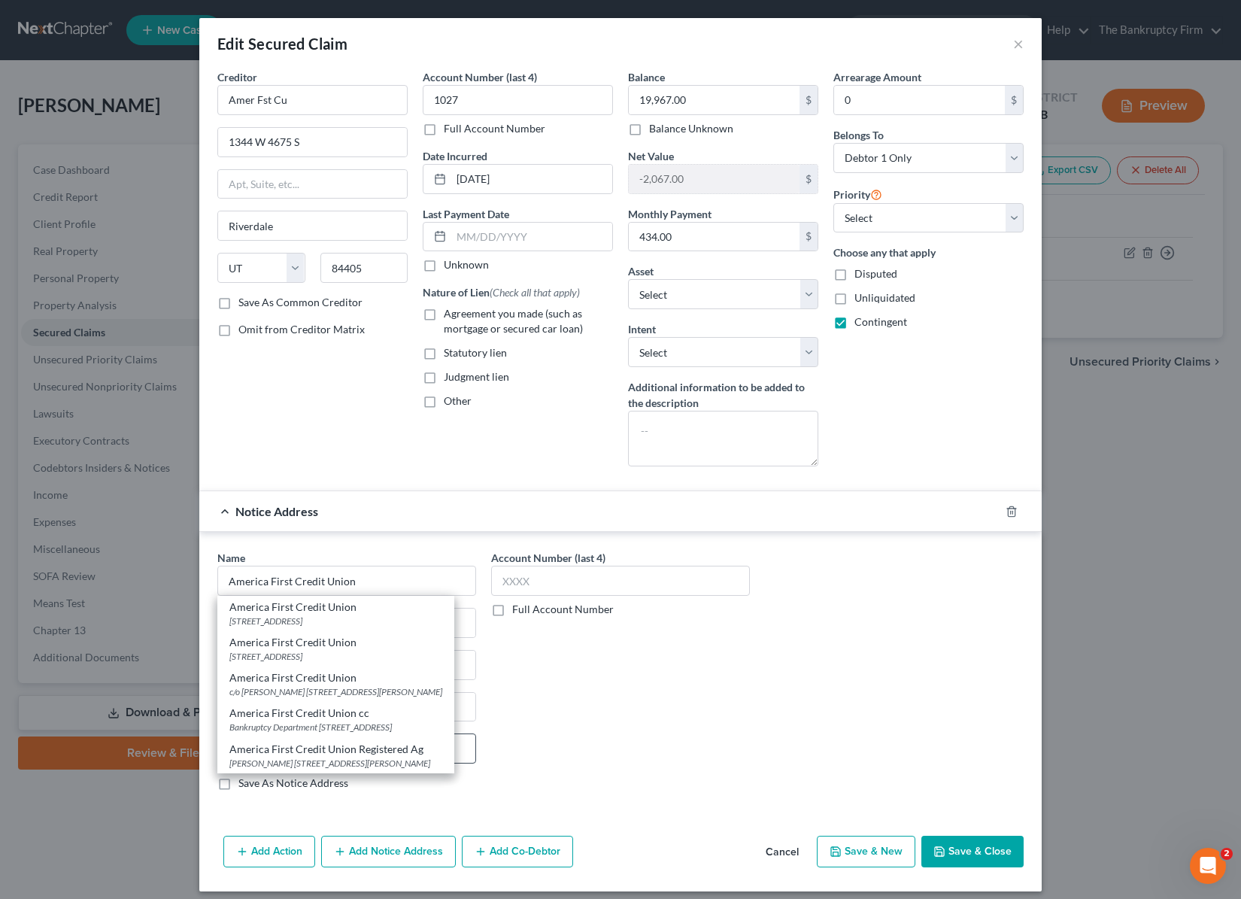
select select "46"
type input "84405-0000"
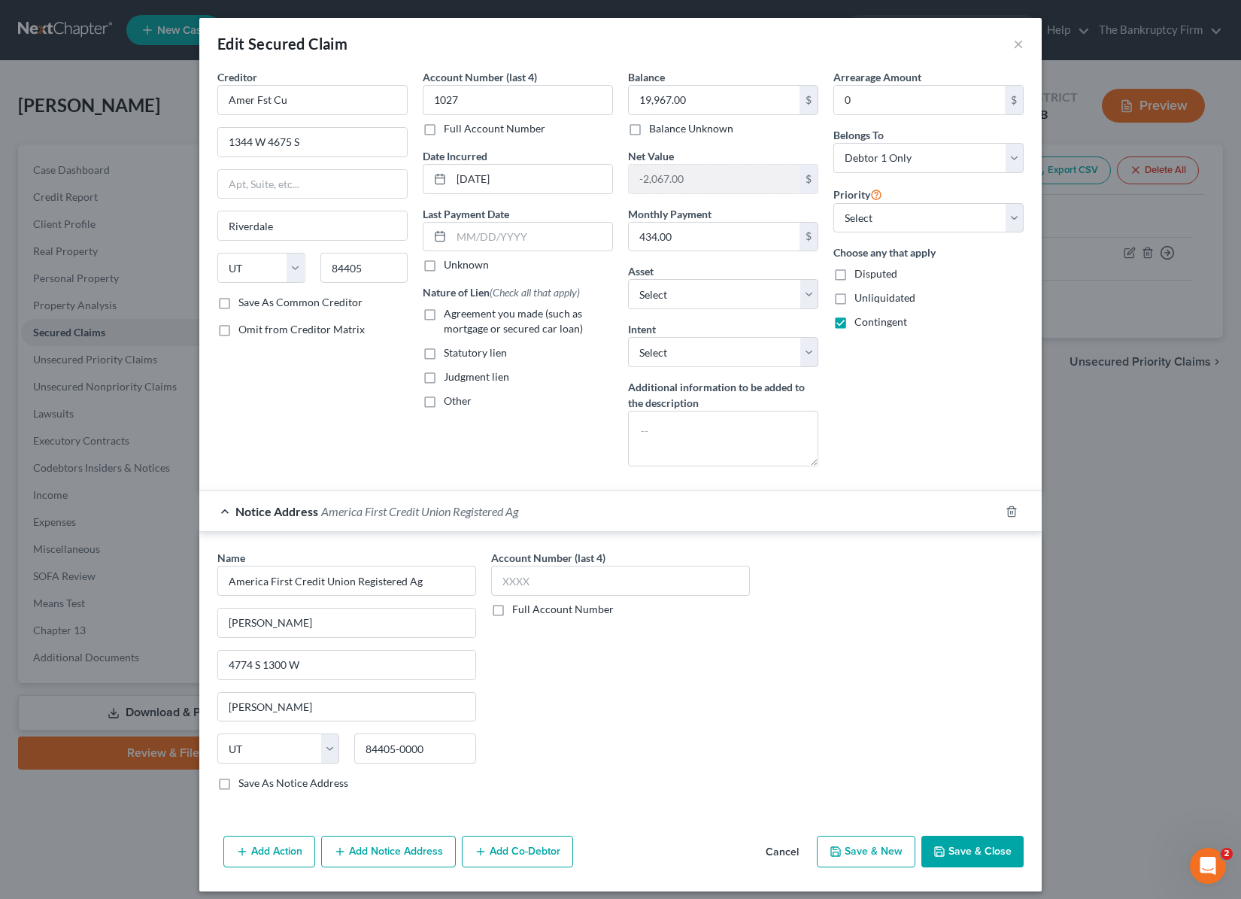
drag, startPoint x: 990, startPoint y: 720, endPoint x: 1001, endPoint y: 757, distance: 38.6
click at [990, 720] on div "Name * America First Credit Union Registered Ag SHAREE DICKEY 4774 S 1300 W Ogd…" at bounding box center [621, 676] width 822 height 253
click at [1001, 844] on button "Save & Close" at bounding box center [973, 852] width 102 height 32
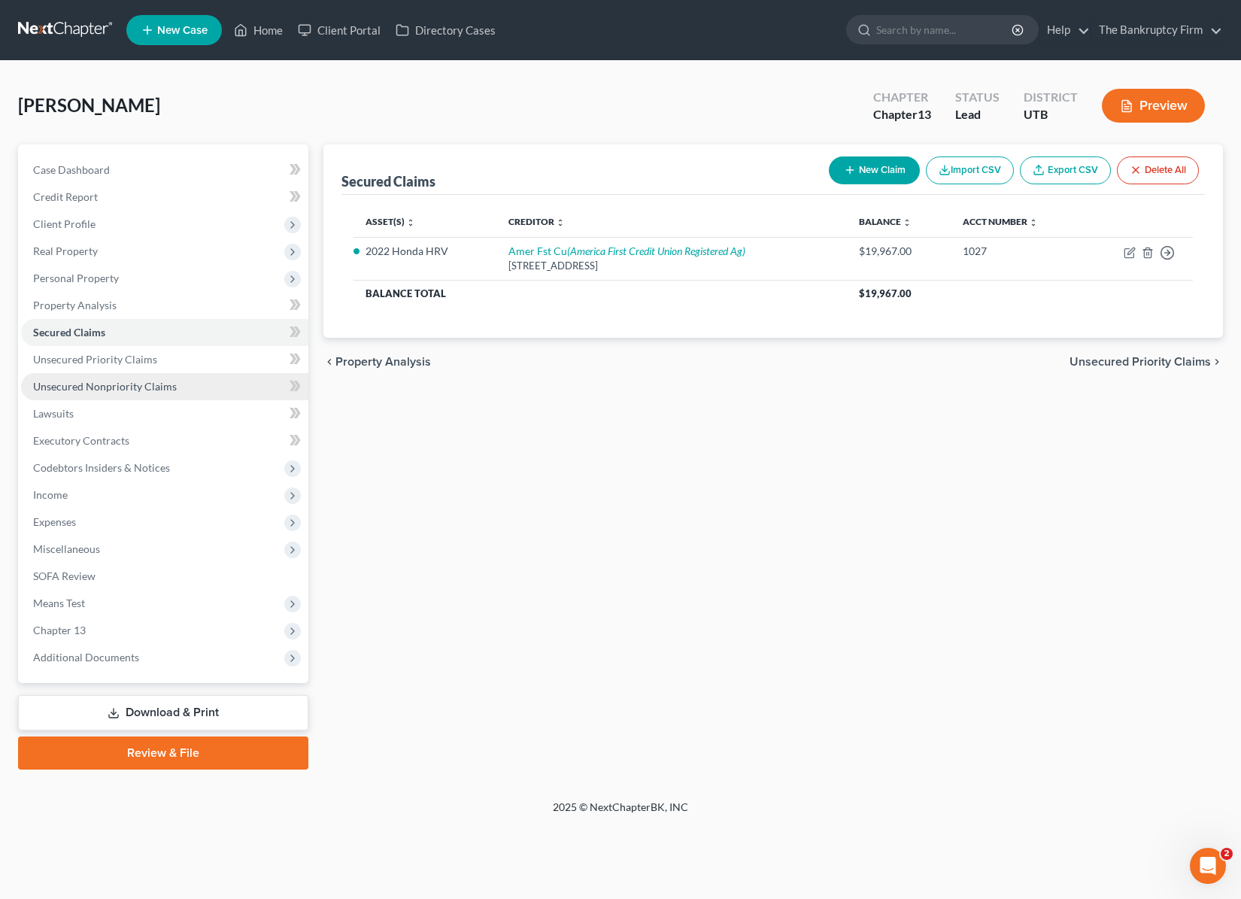
click at [79, 384] on span "Unsecured Nonpriority Claims" at bounding box center [105, 386] width 144 height 13
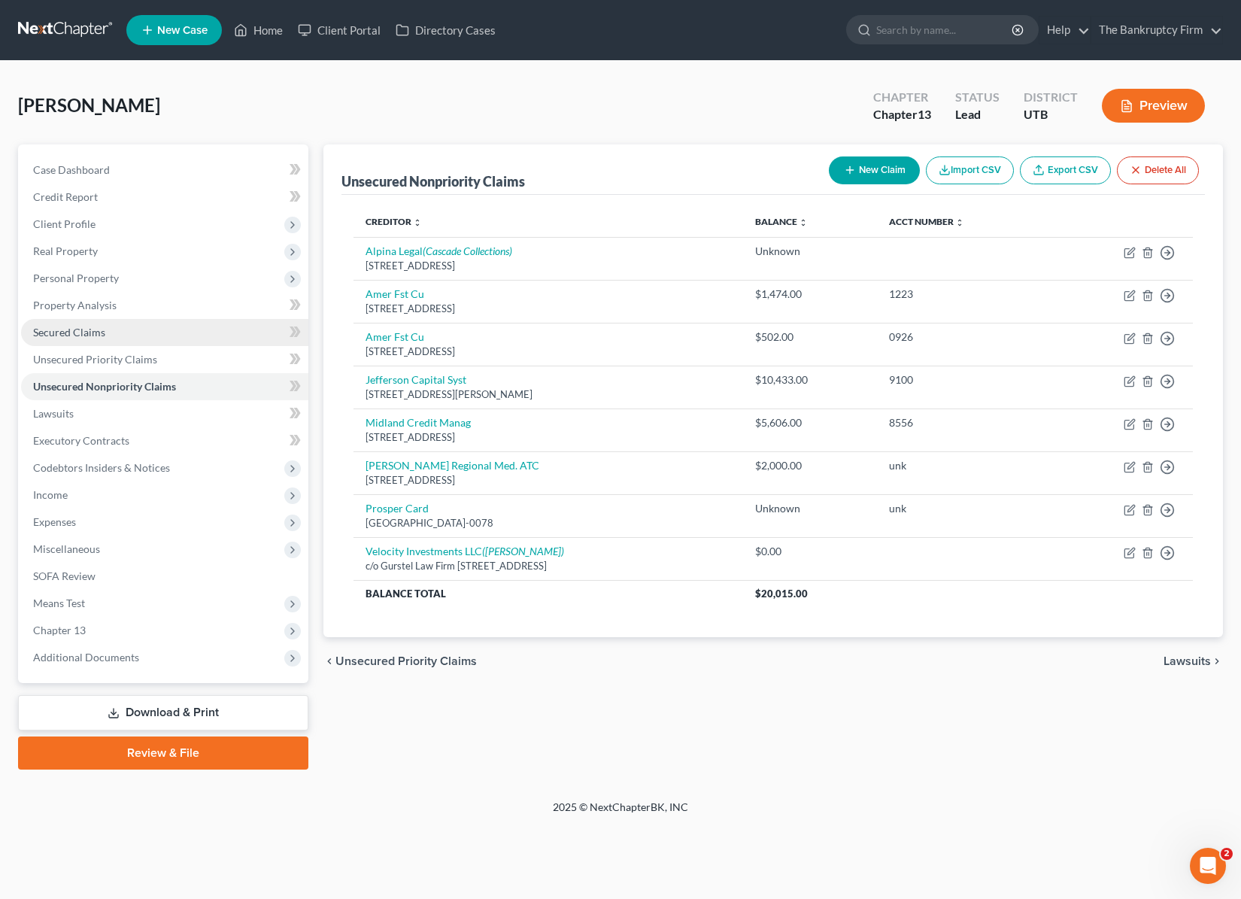
click at [65, 336] on span "Secured Claims" at bounding box center [69, 332] width 72 height 13
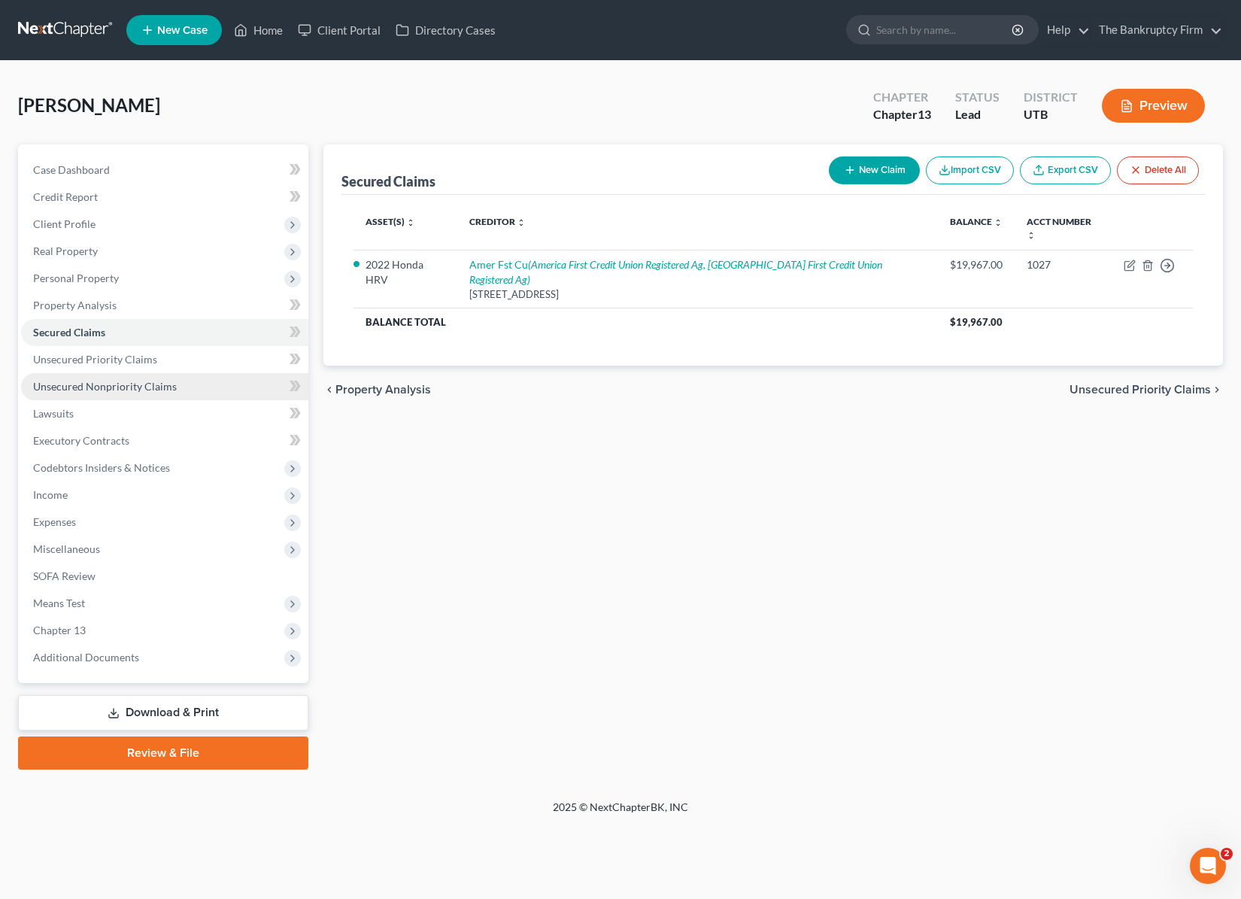
click at [114, 384] on span "Unsecured Nonpriority Claims" at bounding box center [105, 386] width 144 height 13
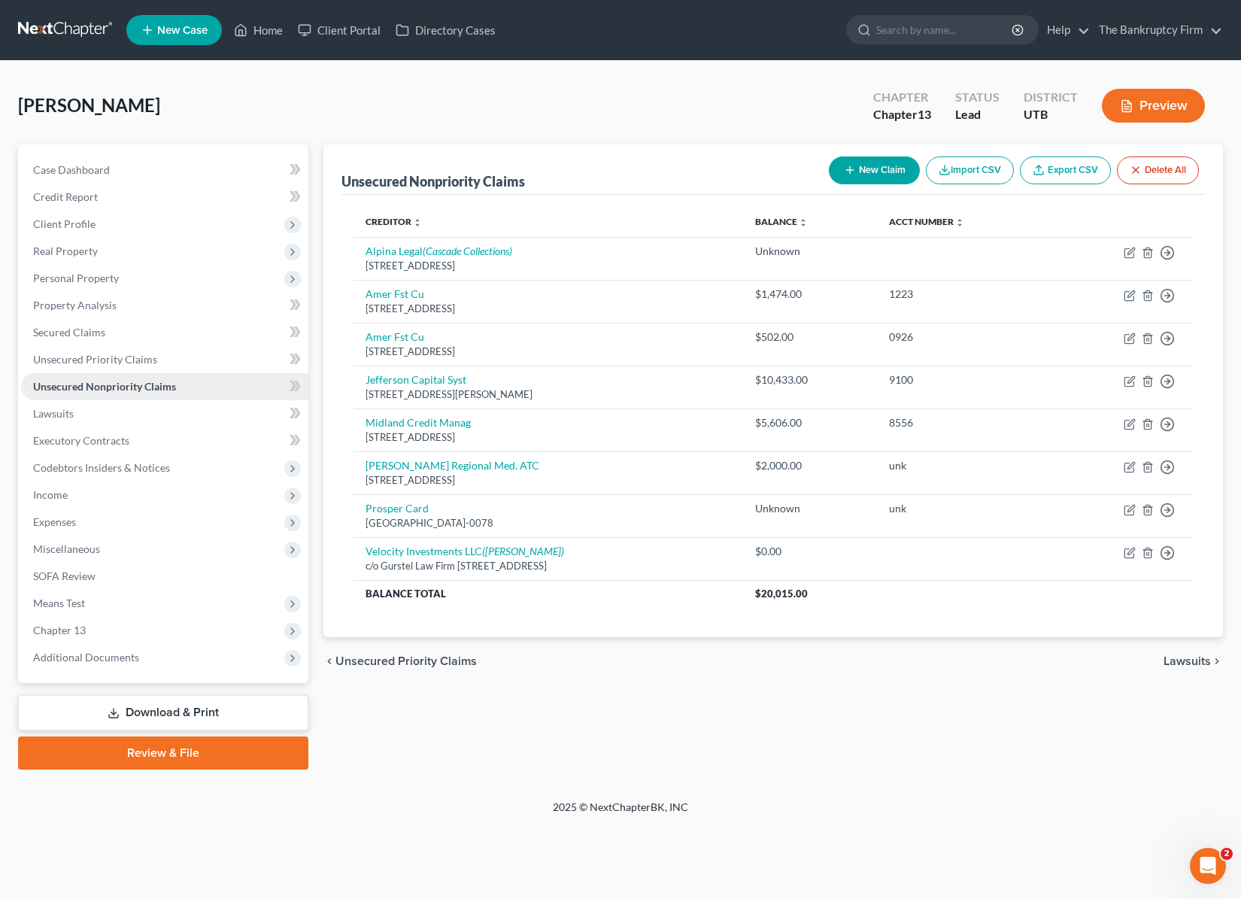
click at [114, 384] on span "Unsecured Nonpriority Claims" at bounding box center [104, 386] width 143 height 13
click at [439, 93] on div "Miller, Marinda Upgraded Chapter Chapter 13 Status Lead District UTB Preview" at bounding box center [620, 111] width 1205 height 65
click at [535, 109] on div "Miller, Marinda Upgraded Chapter Chapter 13 Status Lead District UTB Preview" at bounding box center [620, 111] width 1205 height 65
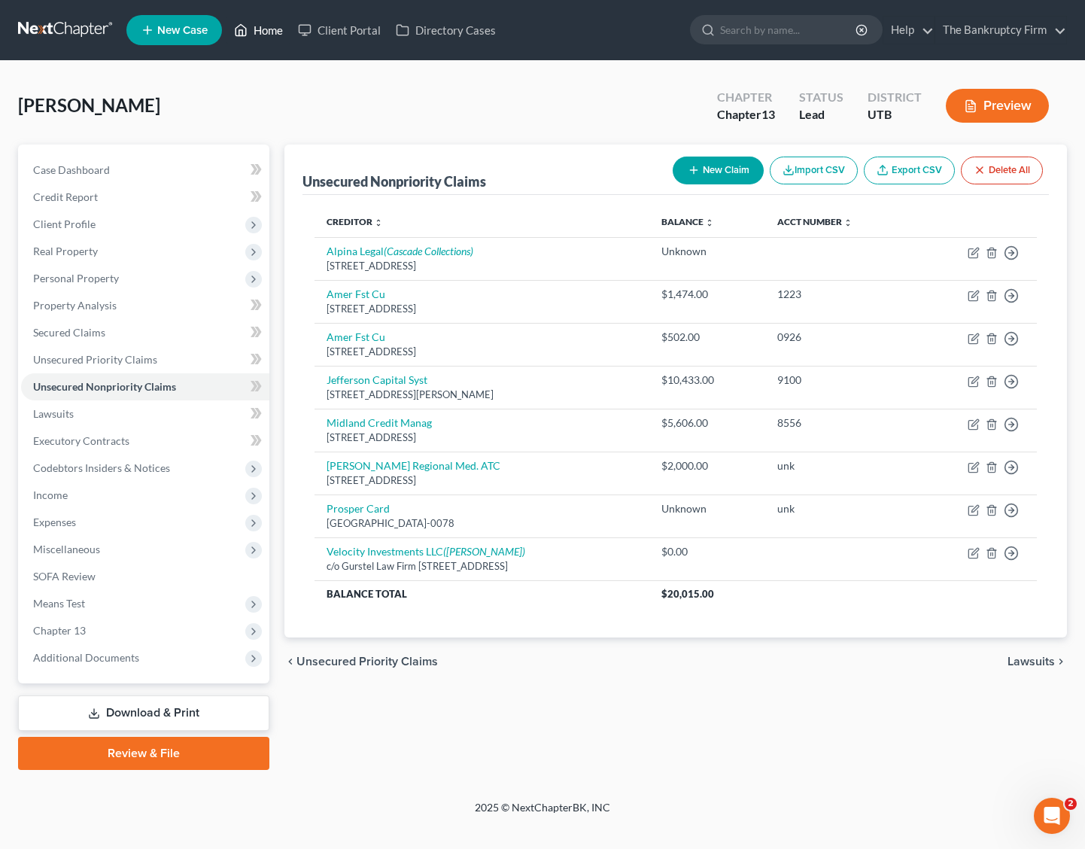
click at [270, 26] on link "Home" at bounding box center [258, 30] width 64 height 27
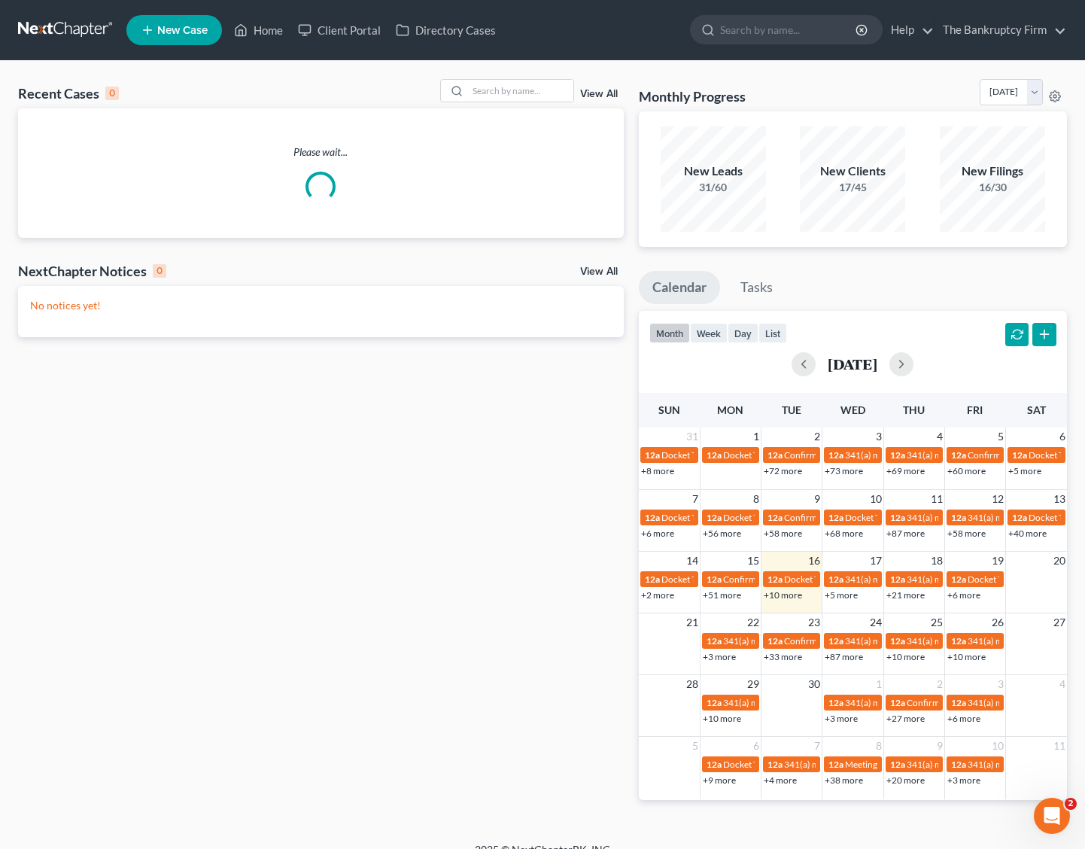
click at [594, 91] on link "View All" at bounding box center [599, 94] width 38 height 11
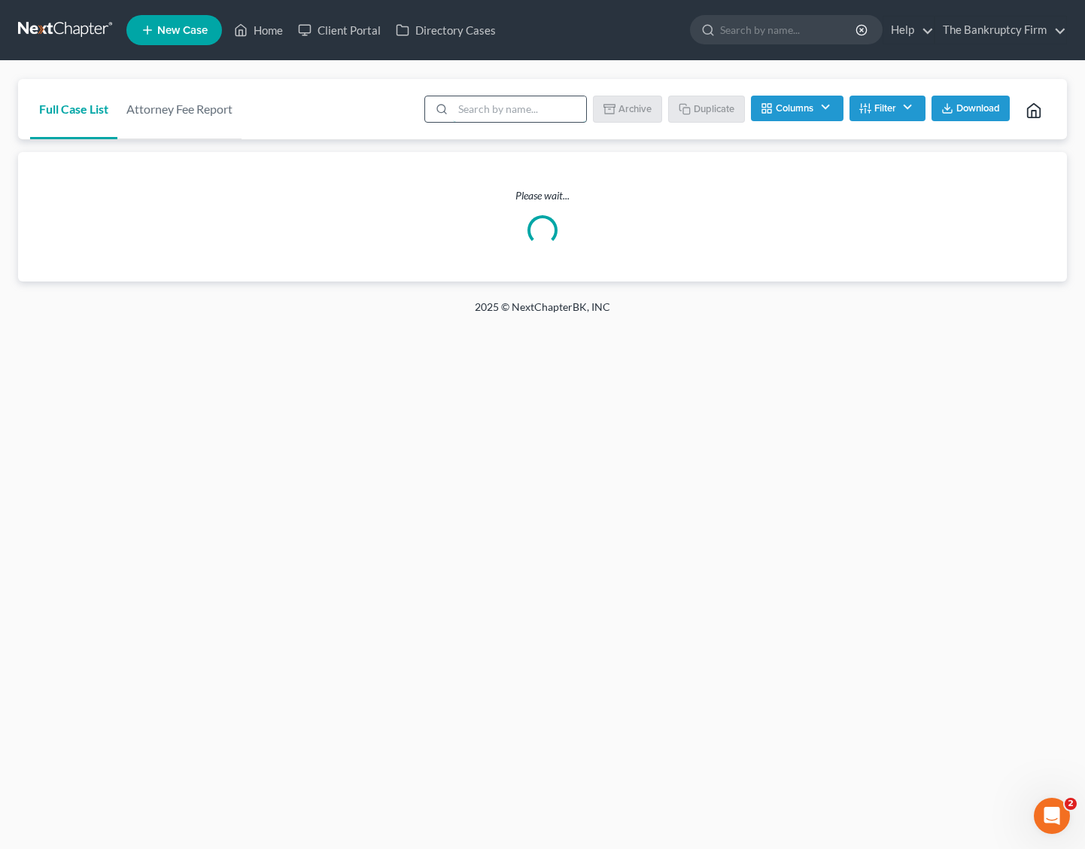
click at [536, 113] on input "search" at bounding box center [519, 109] width 133 height 26
type input "petersen"
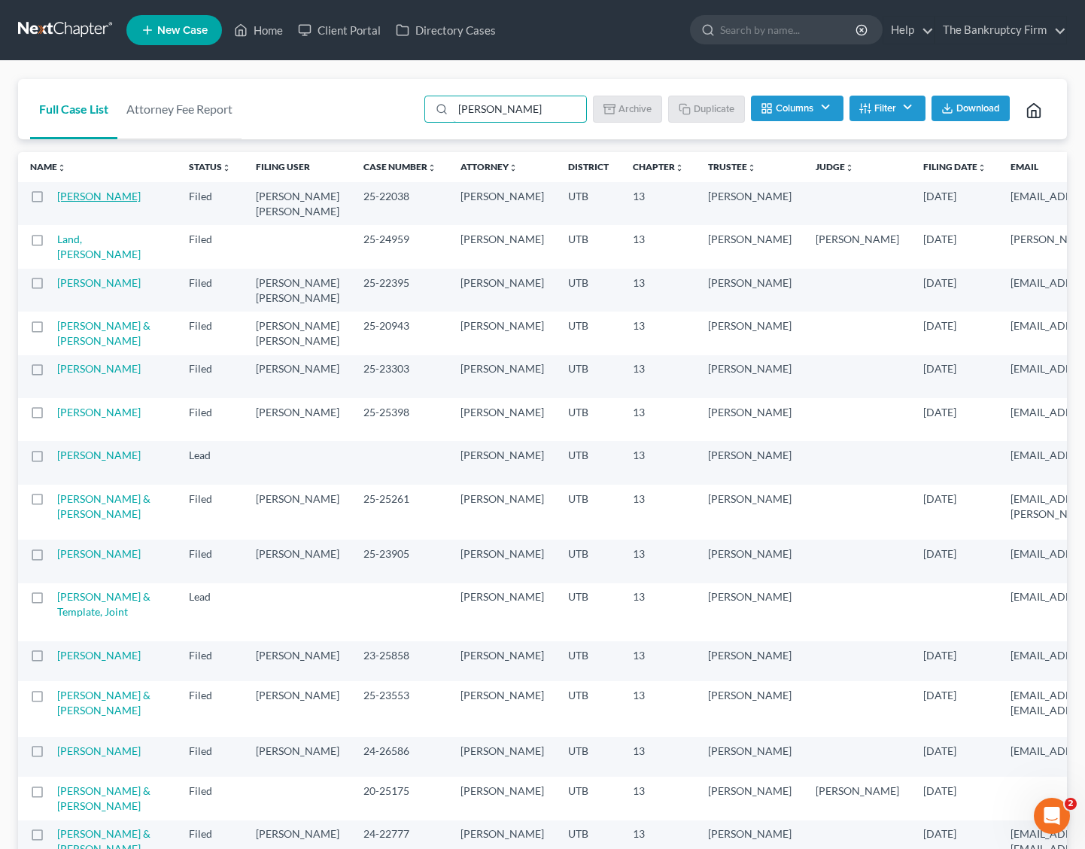
click at [80, 200] on link "Petersen, Kyle" at bounding box center [99, 196] width 84 height 13
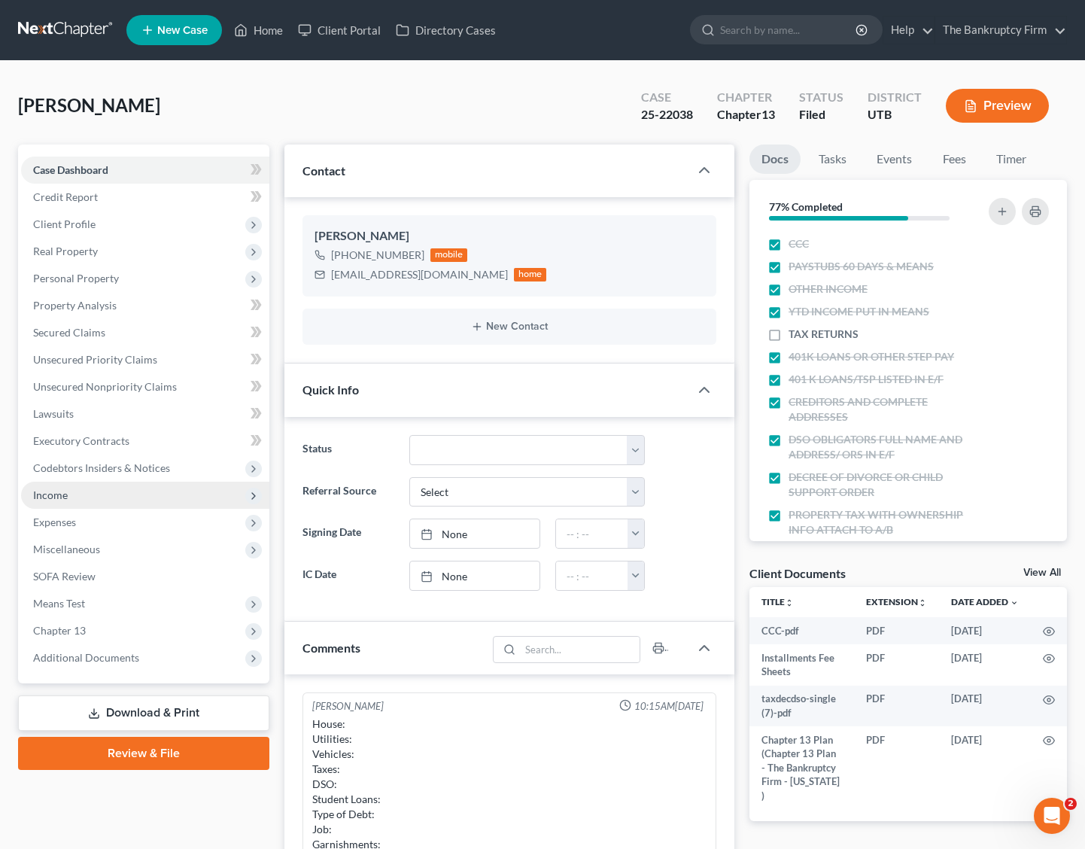
click at [56, 491] on span "Income" at bounding box center [50, 494] width 35 height 13
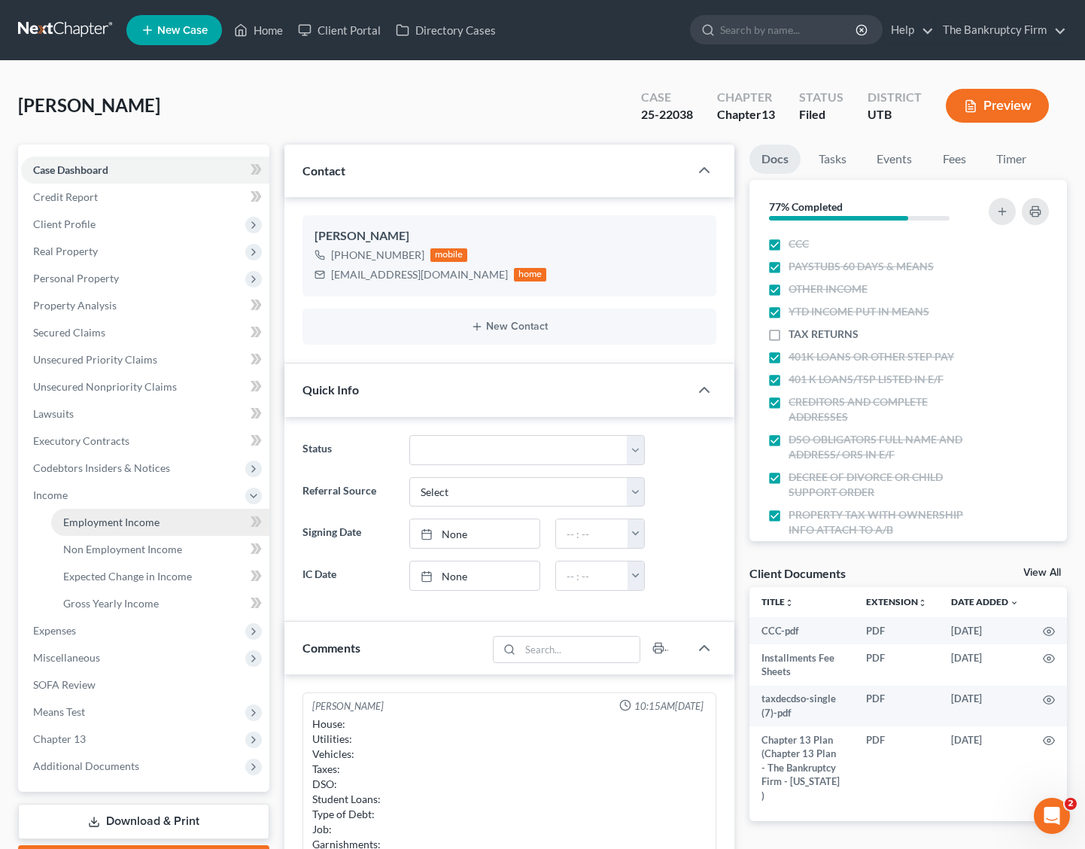
click at [144, 521] on span "Employment Income" at bounding box center [111, 521] width 96 height 13
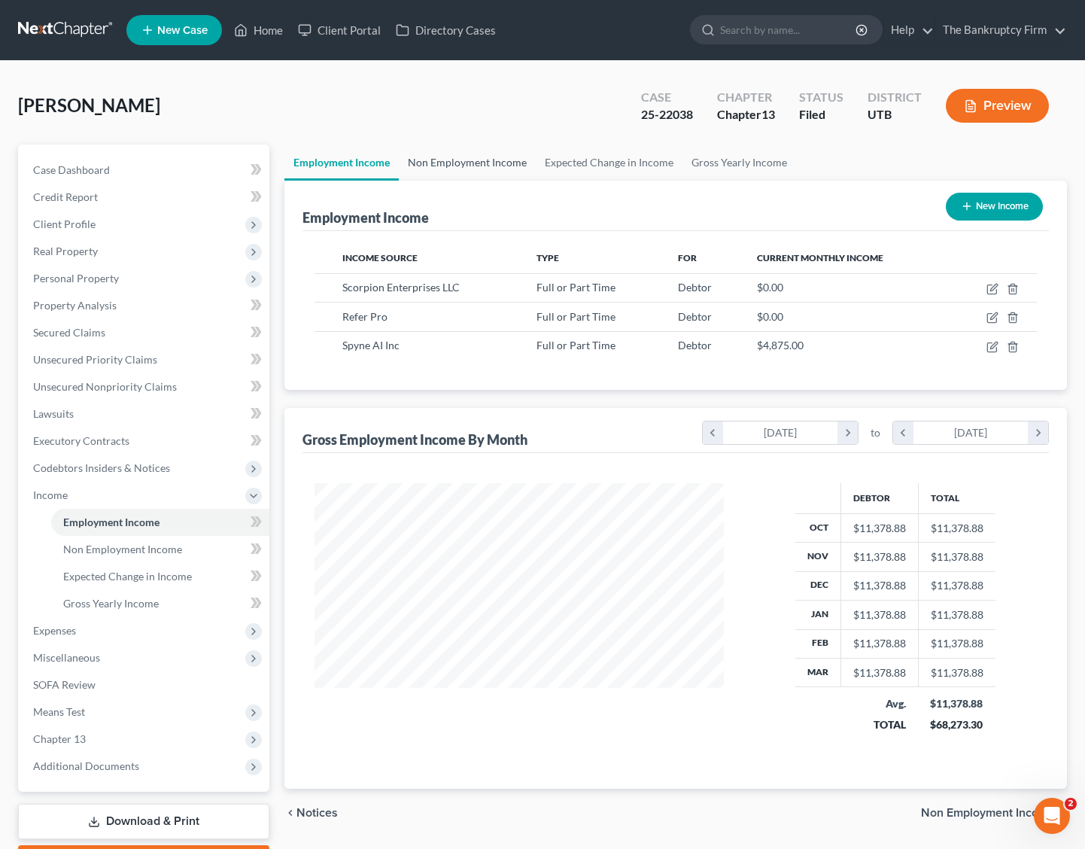
scroll to position [270, 439]
click at [991, 344] on icon "button" at bounding box center [992, 347] width 12 height 12
select select "0"
select select "7"
select select "2"
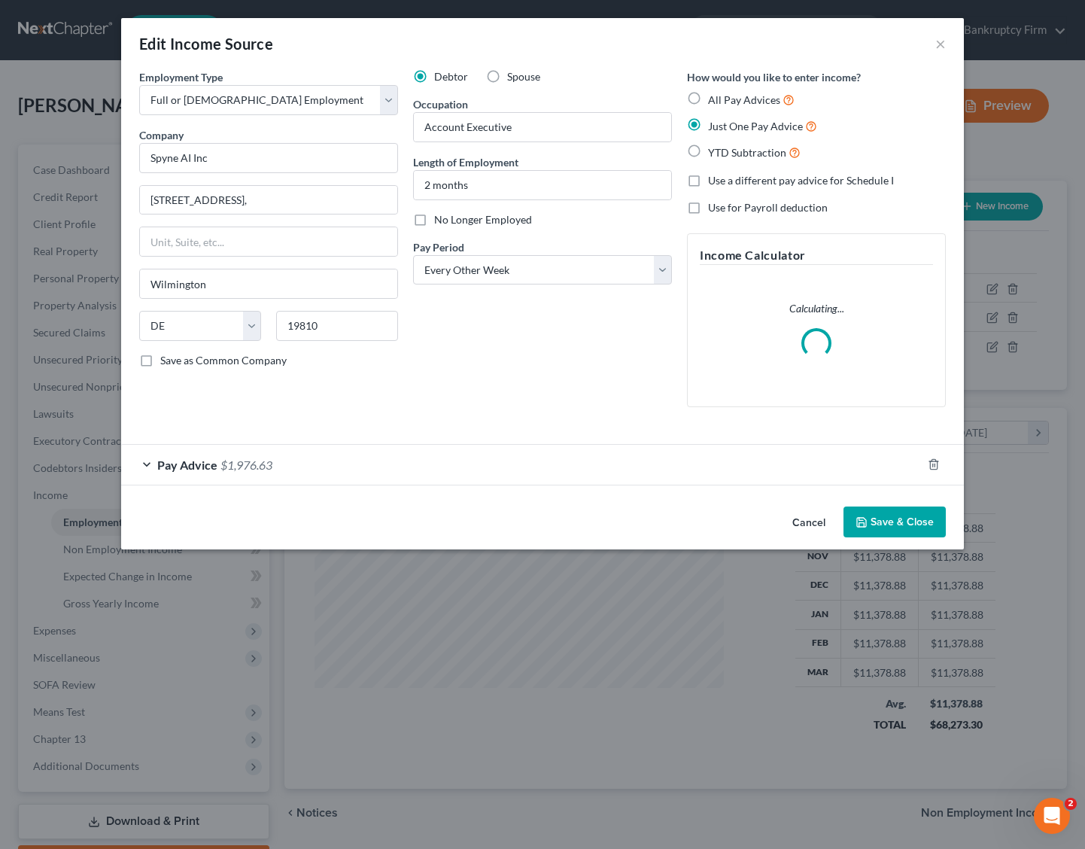
click at [150, 464] on div "Pay Advice $1,976.63" at bounding box center [521, 465] width 800 height 40
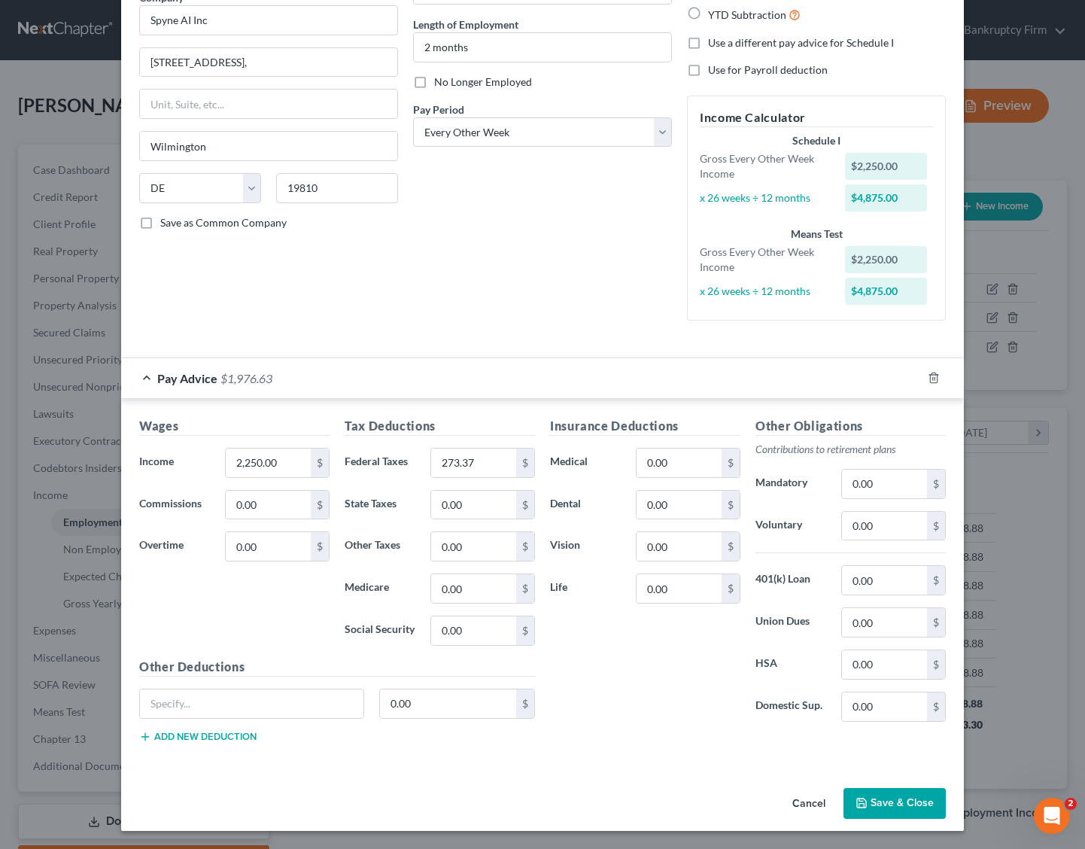
scroll to position [0, 0]
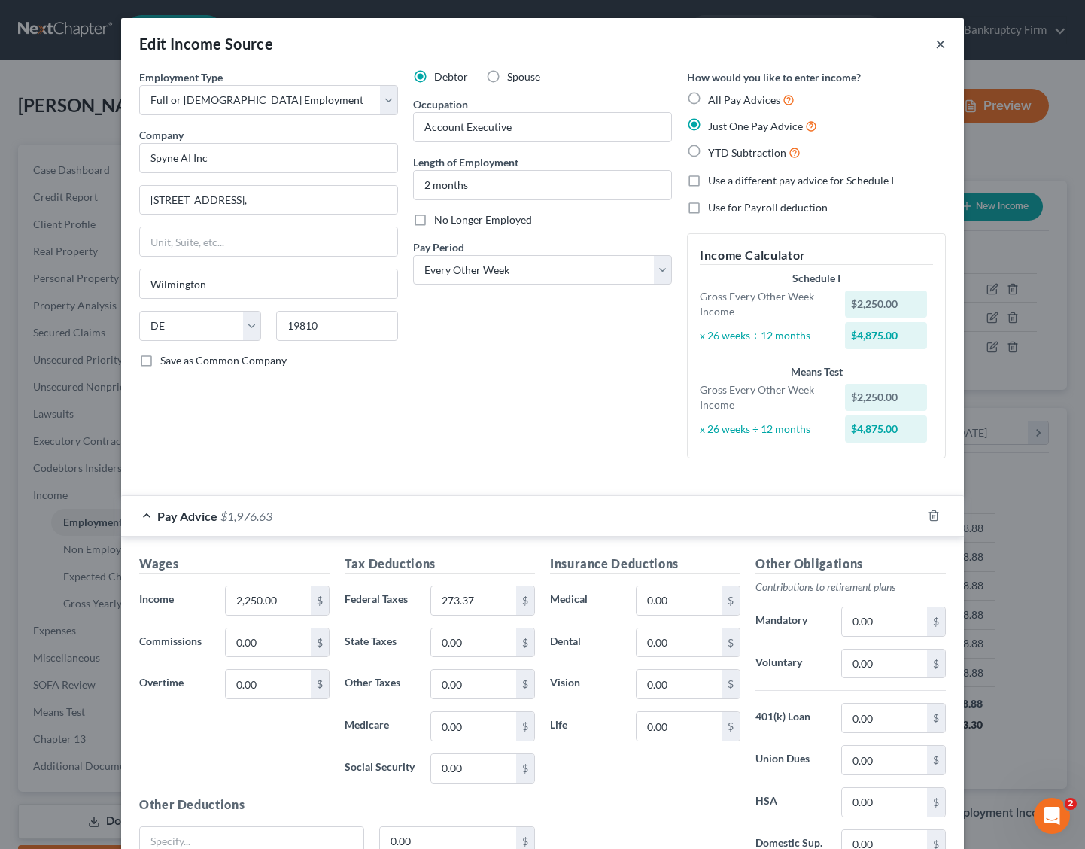
click at [943, 42] on button "×" at bounding box center [940, 44] width 11 height 18
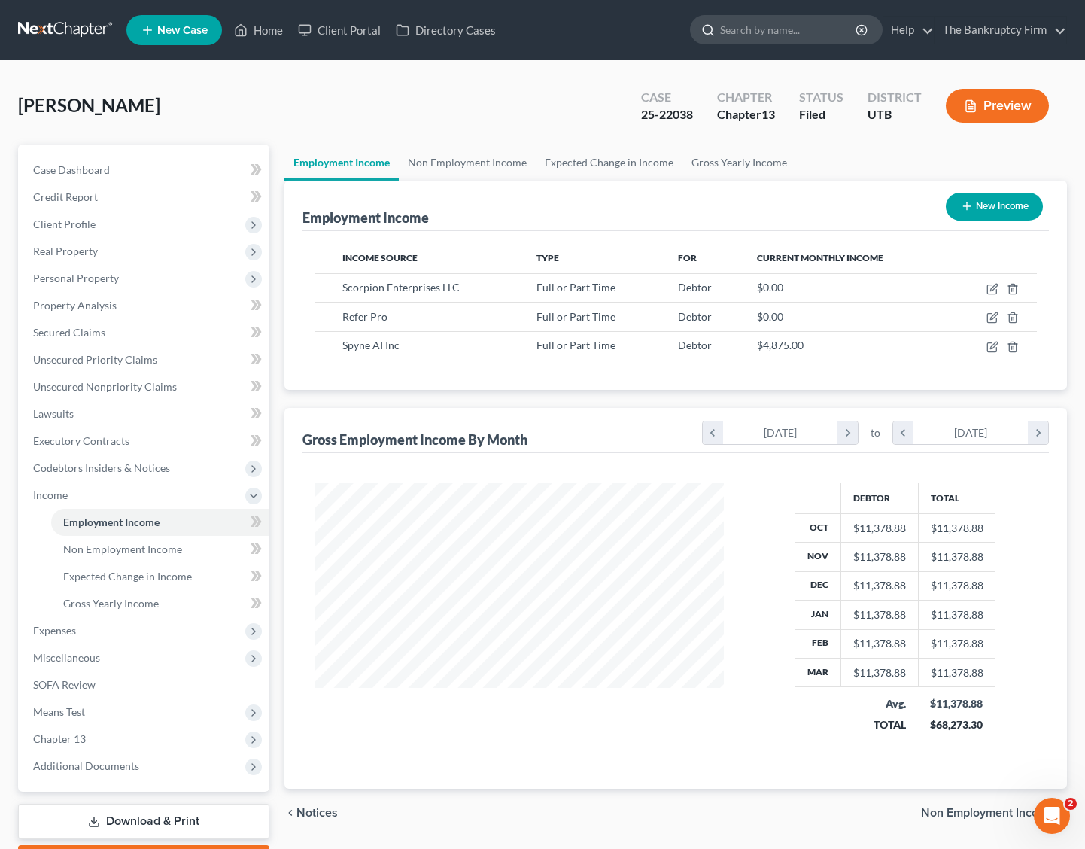
click at [767, 30] on input "search" at bounding box center [789, 30] width 138 height 28
type input "shipmajn"
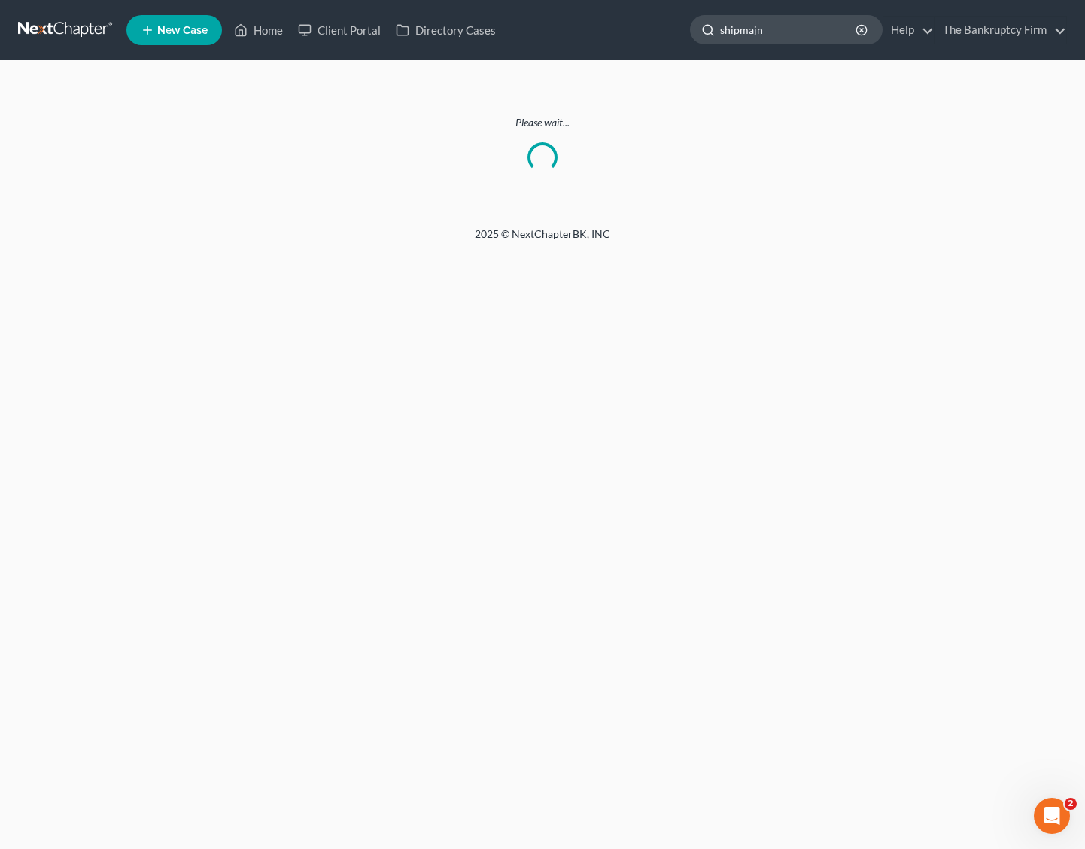
drag, startPoint x: 752, startPoint y: 25, endPoint x: 837, endPoint y: 25, distance: 85.0
click at [837, 25] on input "shipmajn" at bounding box center [789, 30] width 138 height 28
type input "shipman"
click at [864, 30] on icon "button" at bounding box center [861, 30] width 12 height 12
click at [779, 34] on input "search" at bounding box center [789, 30] width 138 height 28
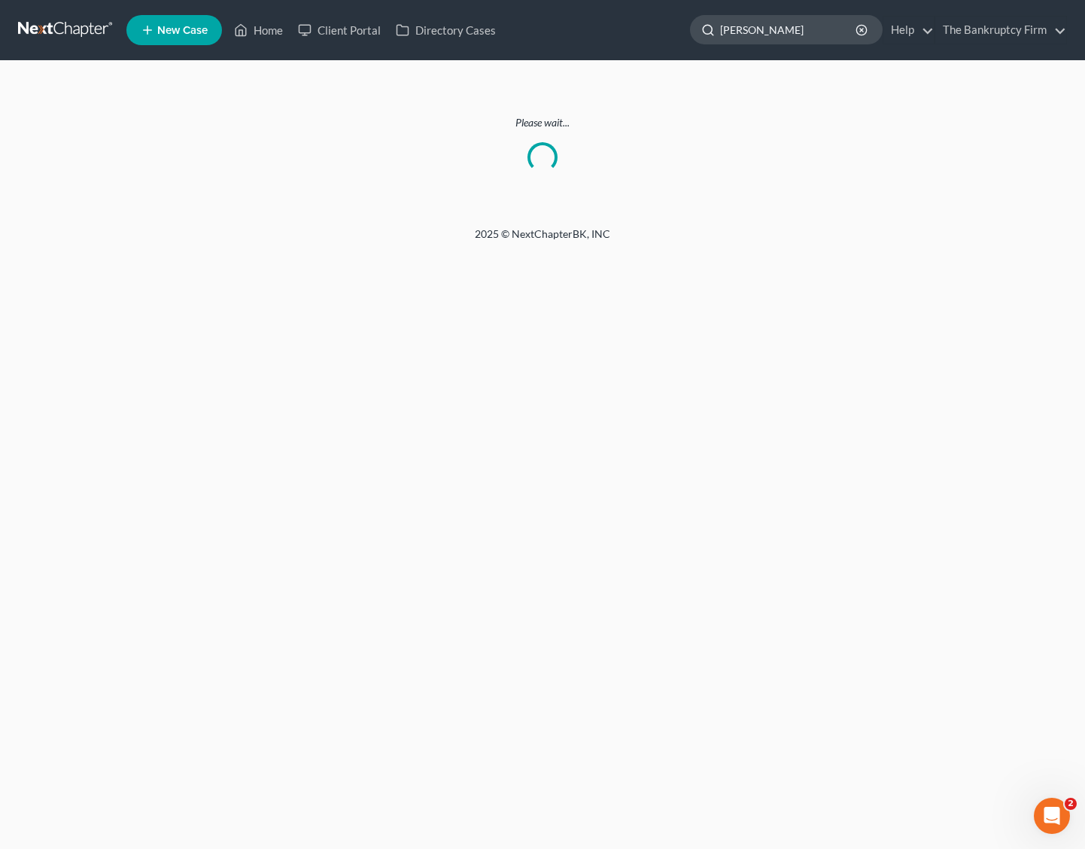
type input "Shipman"
click at [255, 29] on link "Home" at bounding box center [258, 30] width 64 height 27
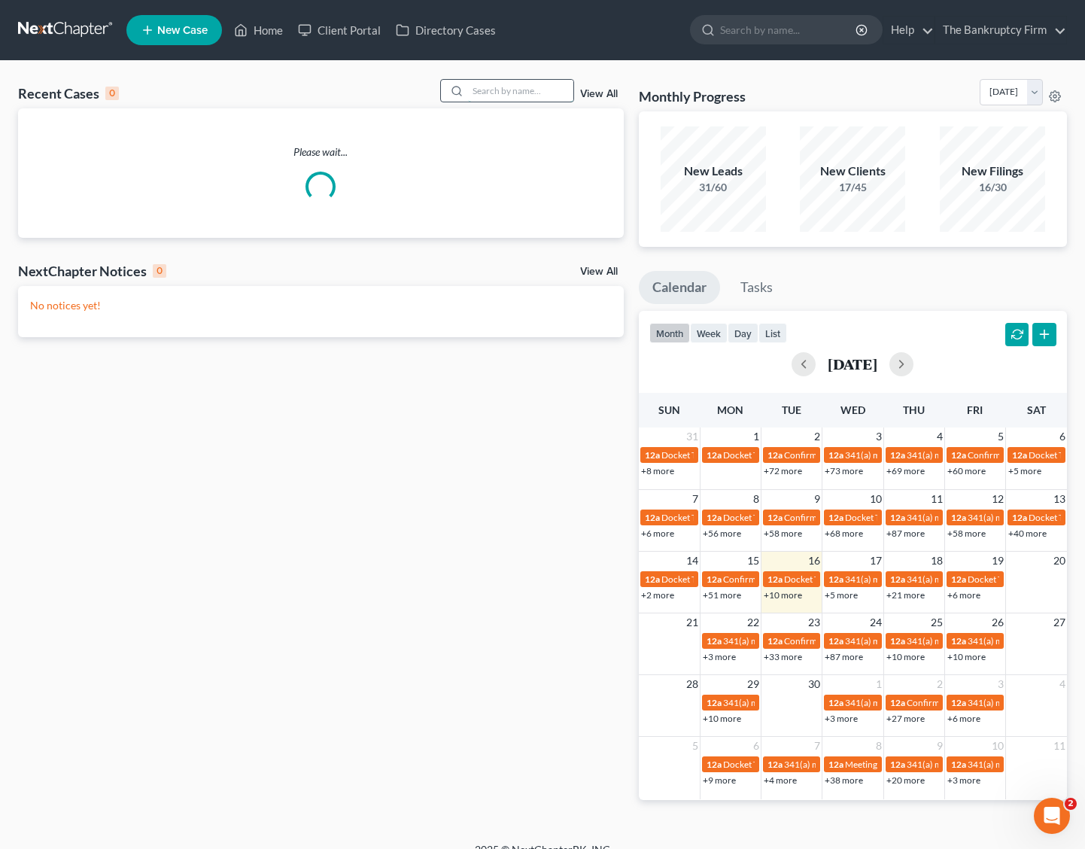
click at [526, 85] on input "search" at bounding box center [520, 91] width 105 height 22
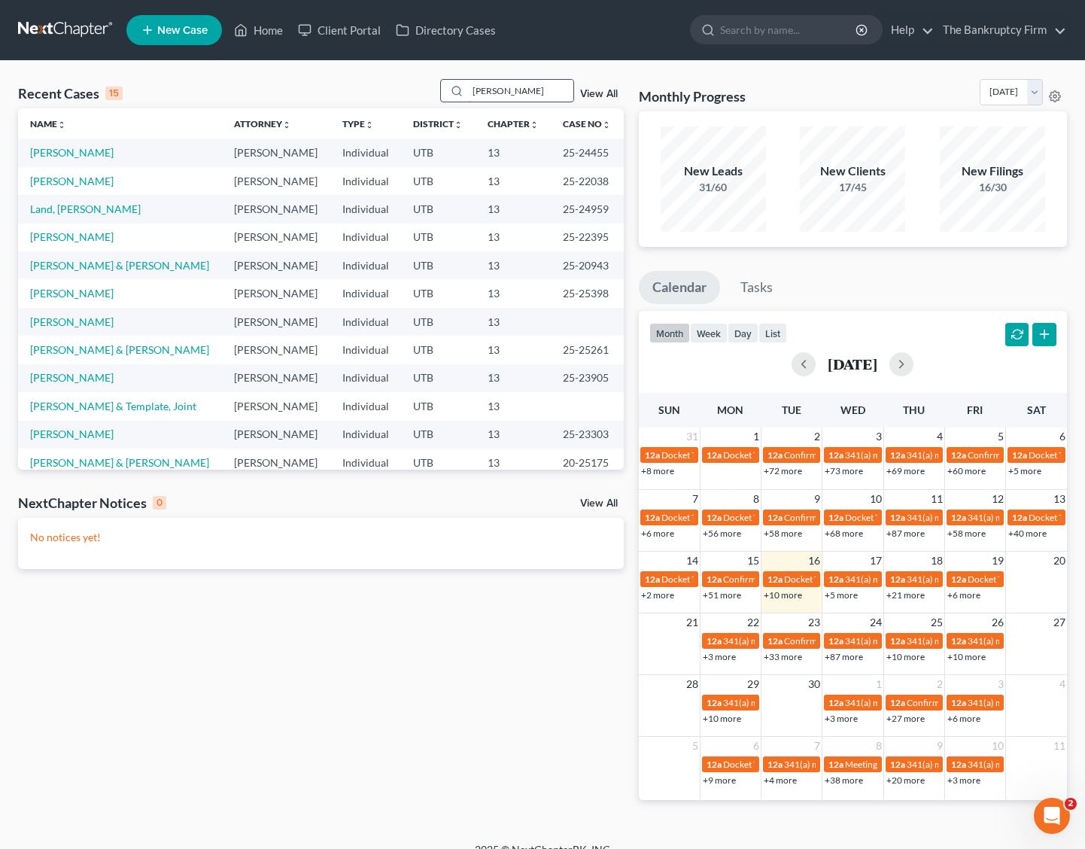
type input "shipman"
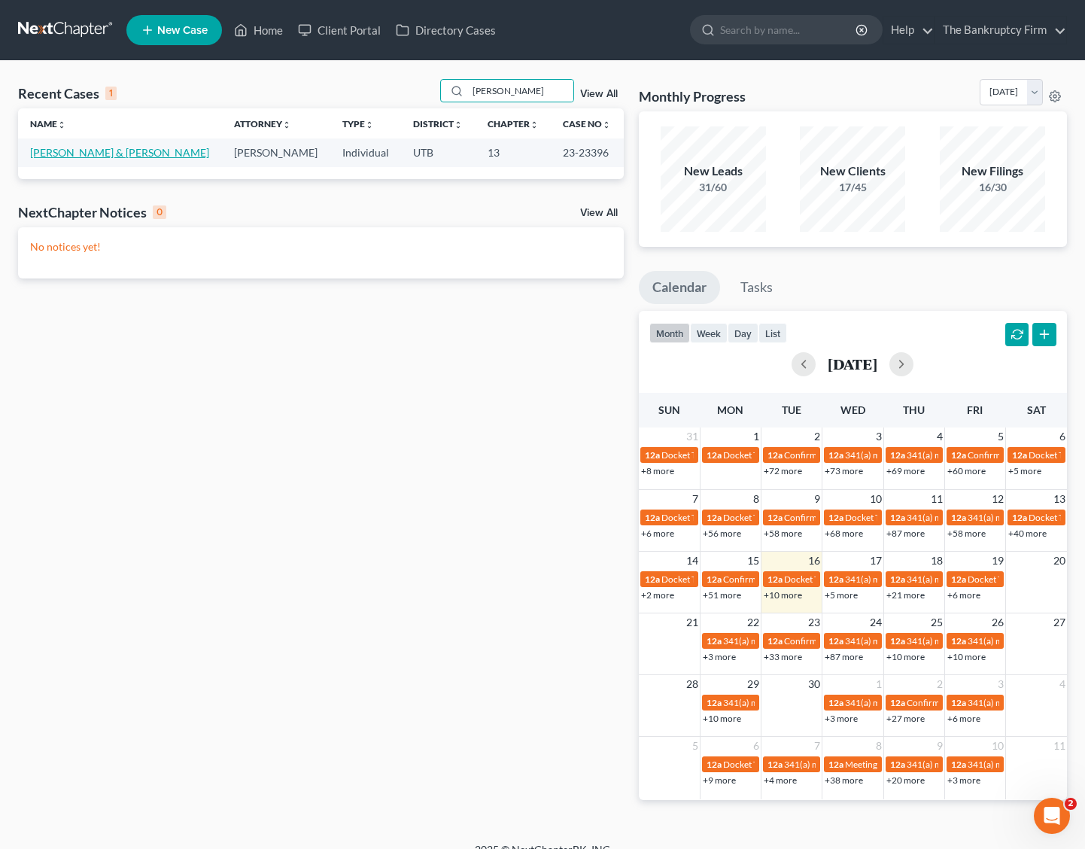
click at [103, 148] on link "Shipman, Douglas & Diana" at bounding box center [119, 152] width 179 height 13
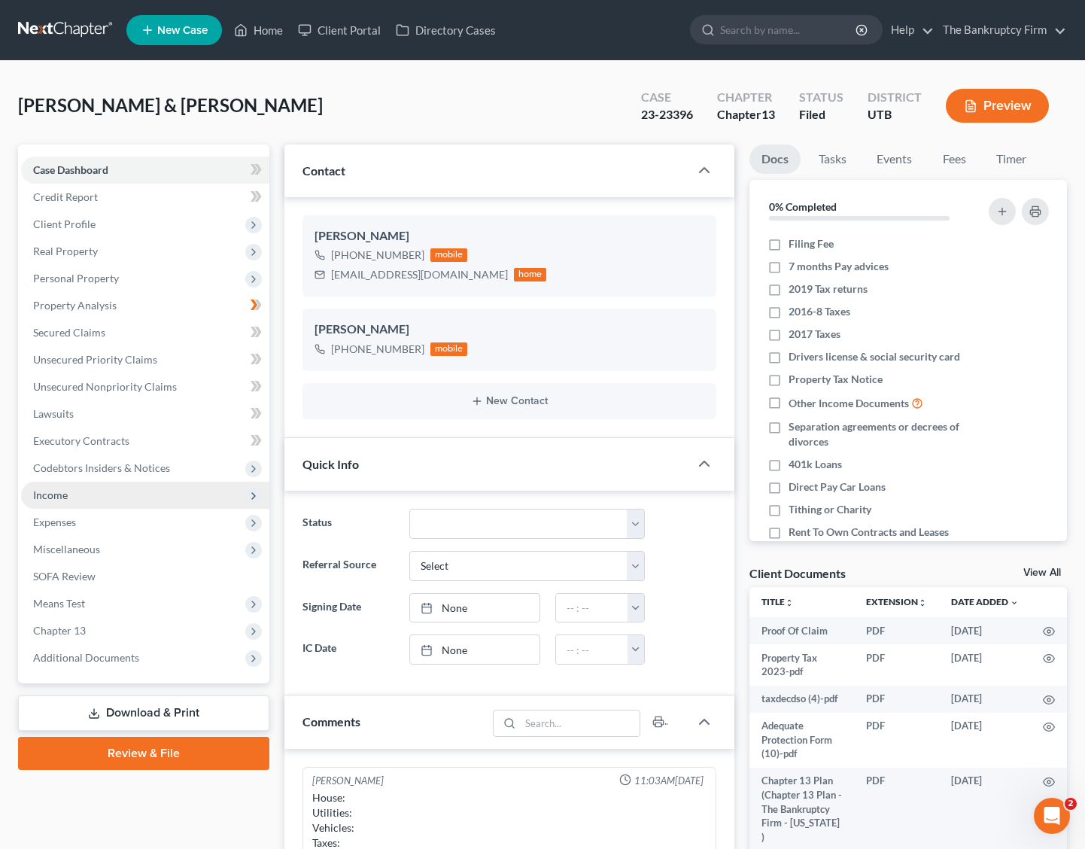
scroll to position [103, 0]
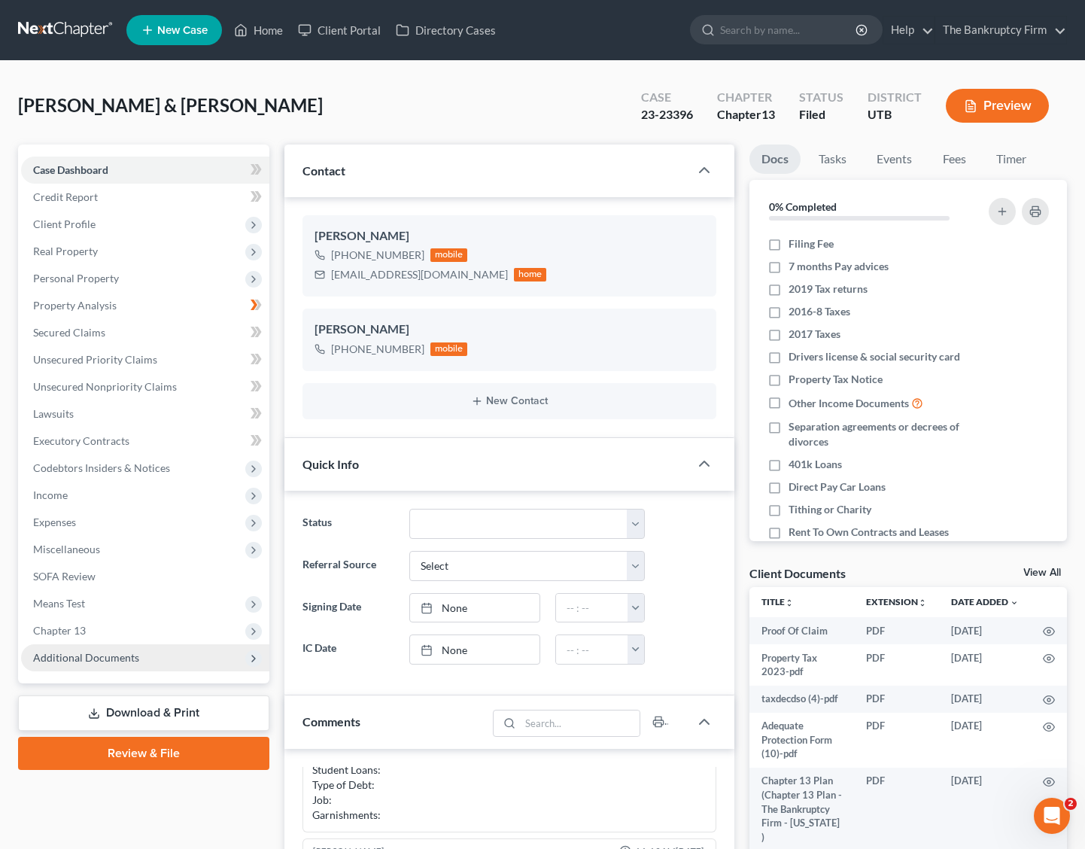
click at [132, 658] on span "Additional Documents" at bounding box center [86, 657] width 106 height 13
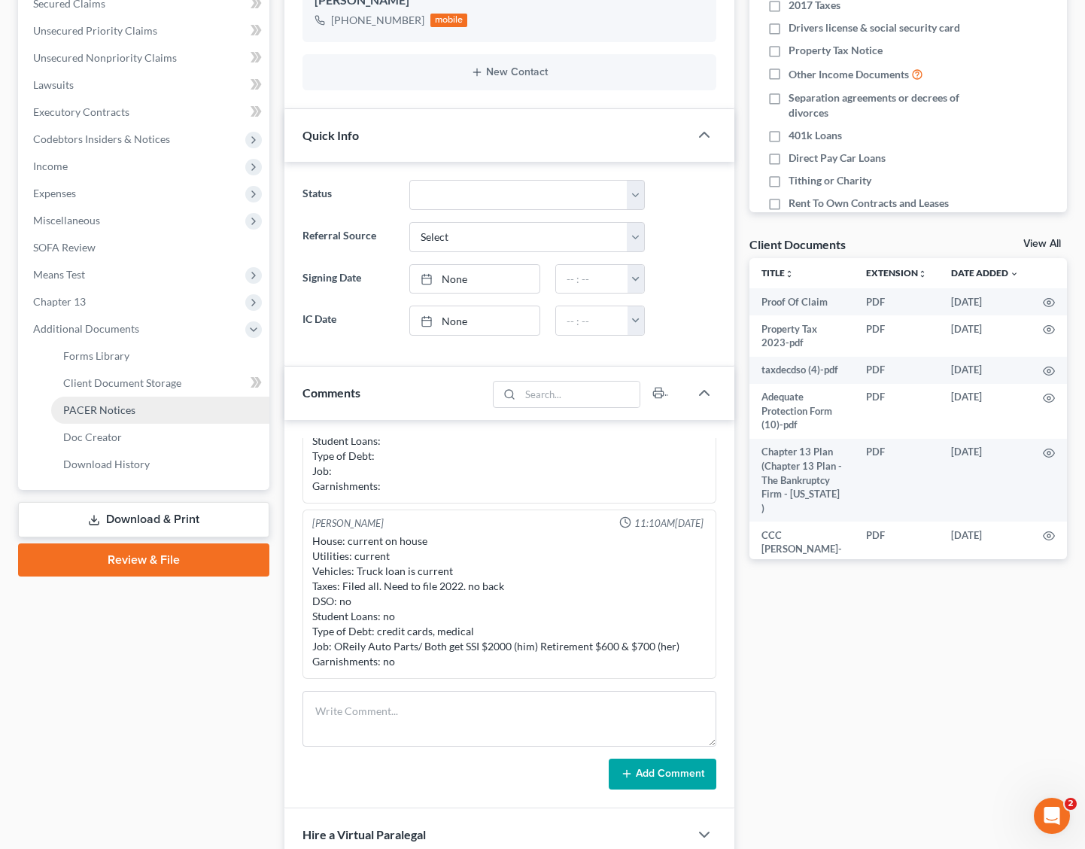
click at [130, 405] on span "PACER Notices" at bounding box center [99, 409] width 72 height 13
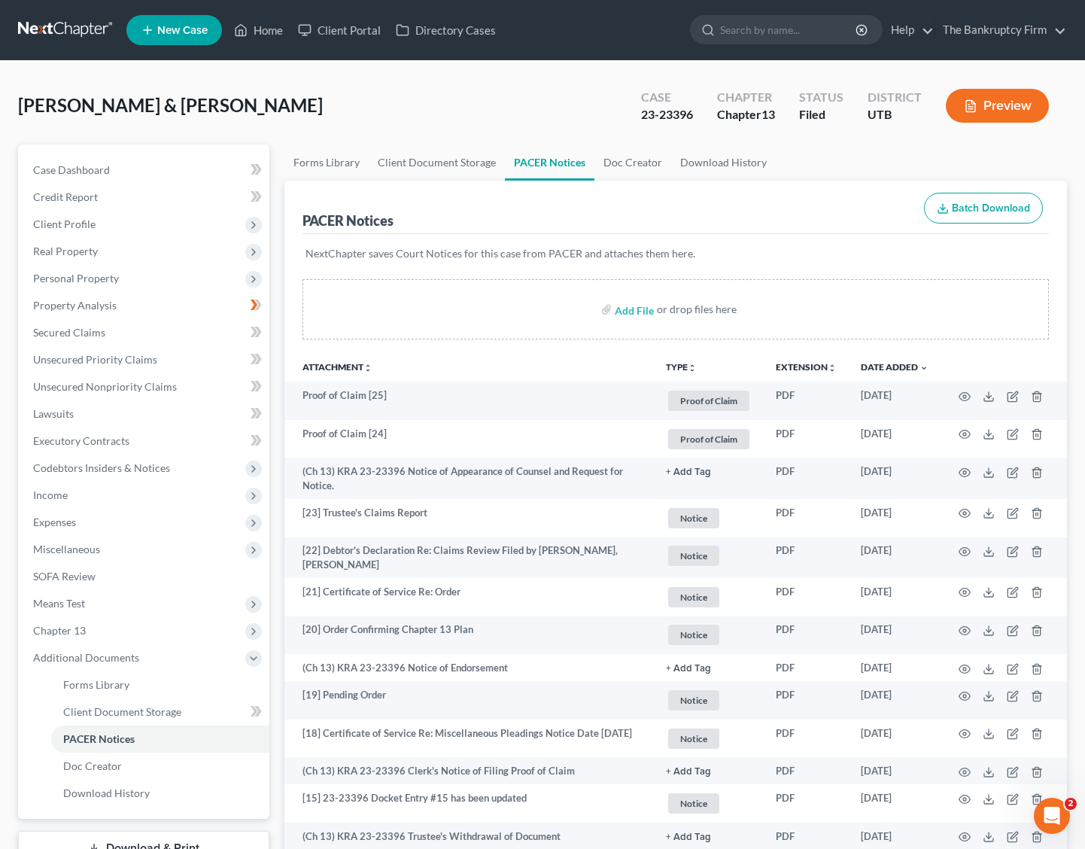
scroll to position [1, 0]
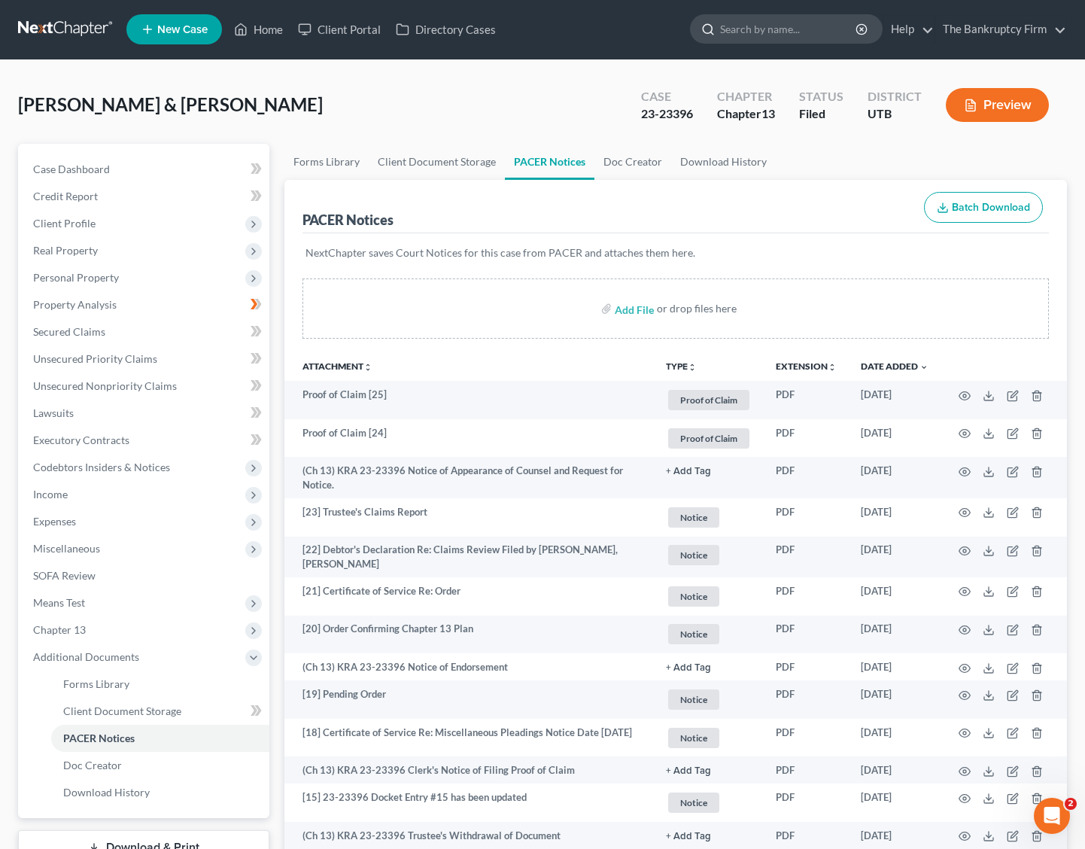
click at [770, 30] on input "search" at bounding box center [789, 29] width 138 height 28
type input "petersen"
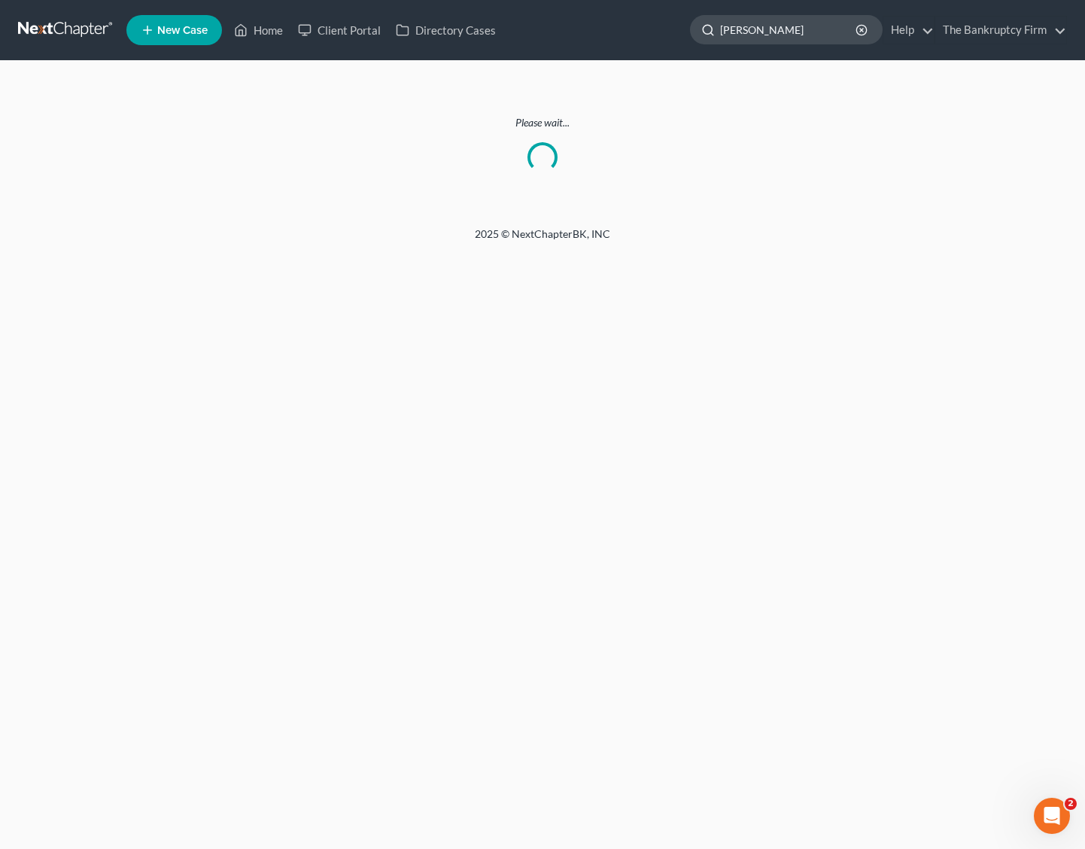
click at [788, 37] on input "petersen" at bounding box center [789, 30] width 138 height 28
click at [863, 32] on icon "button" at bounding box center [861, 30] width 12 height 12
click at [269, 32] on link "Home" at bounding box center [258, 30] width 64 height 27
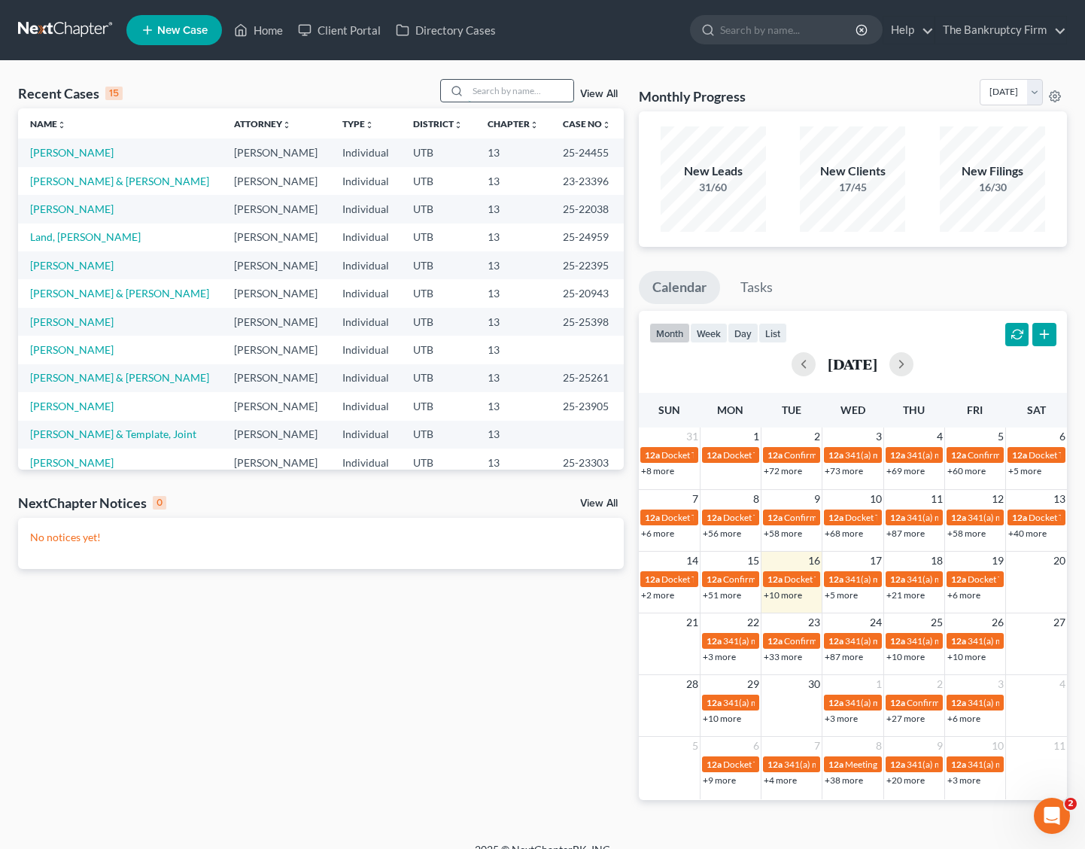
click at [494, 90] on input "search" at bounding box center [520, 91] width 105 height 22
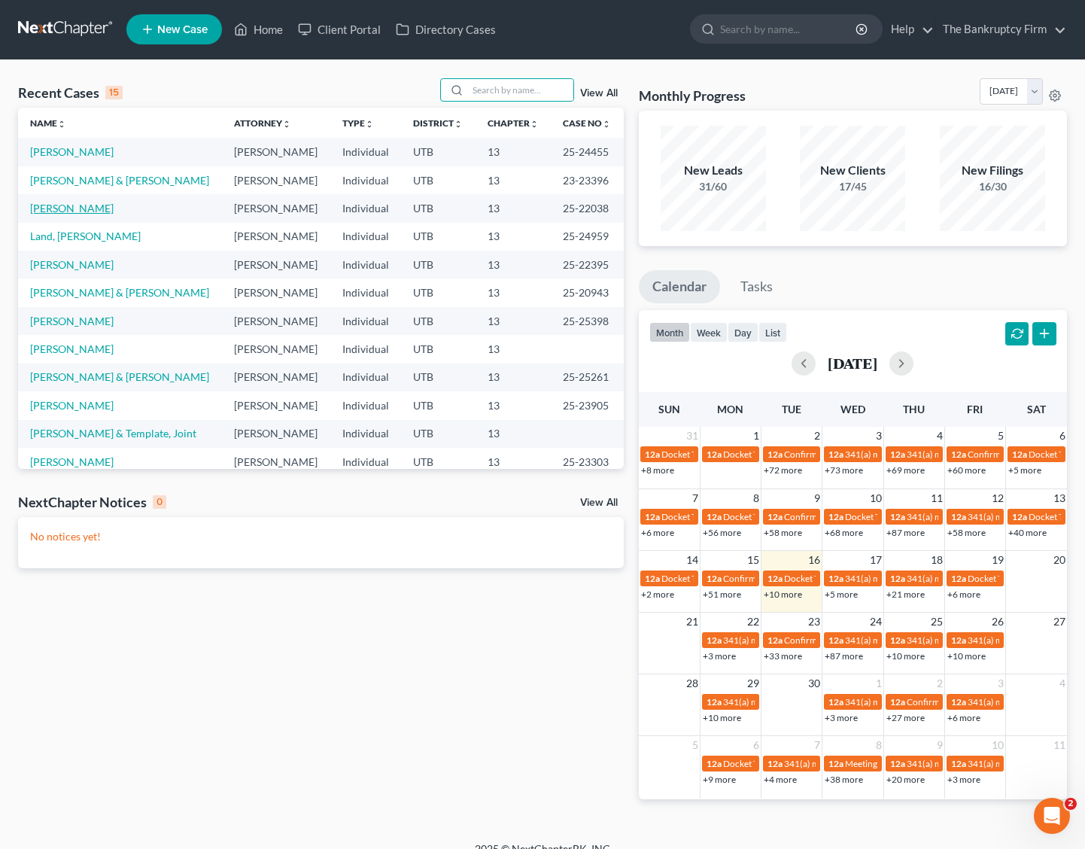
click at [72, 207] on link "Petersen, Kyle" at bounding box center [72, 208] width 84 height 13
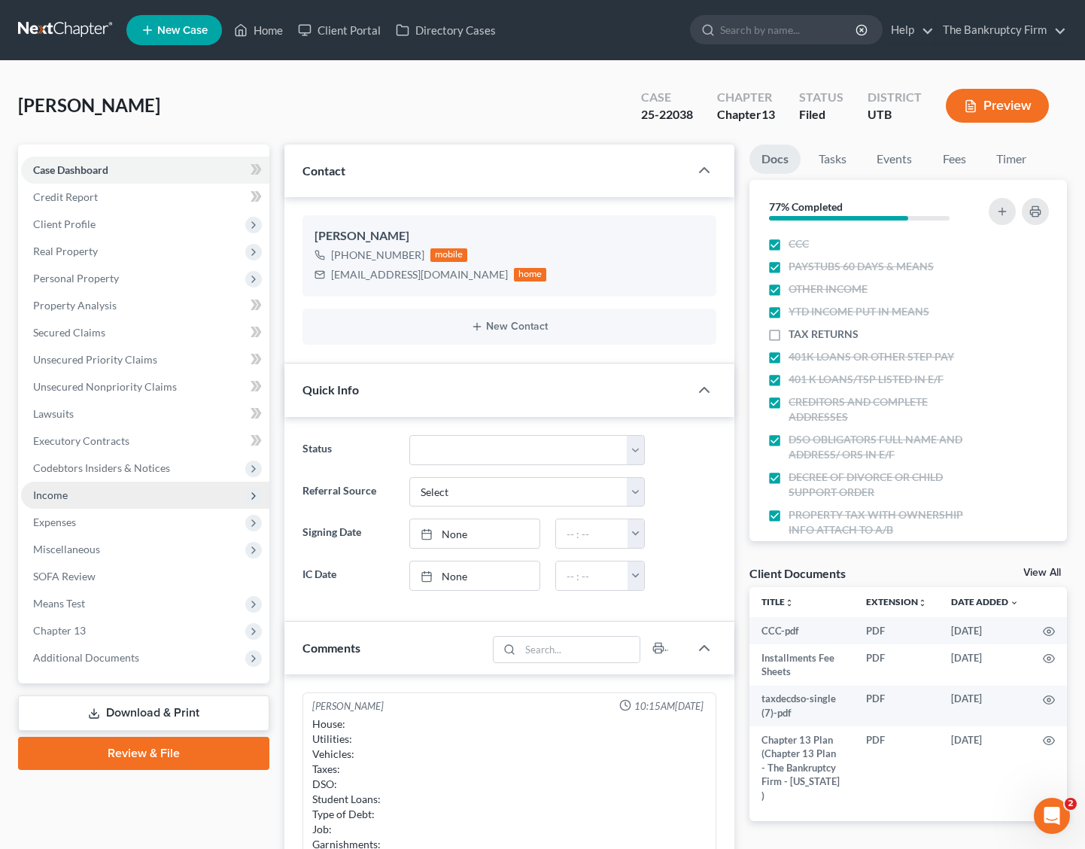
click at [79, 496] on span "Income" at bounding box center [145, 494] width 248 height 27
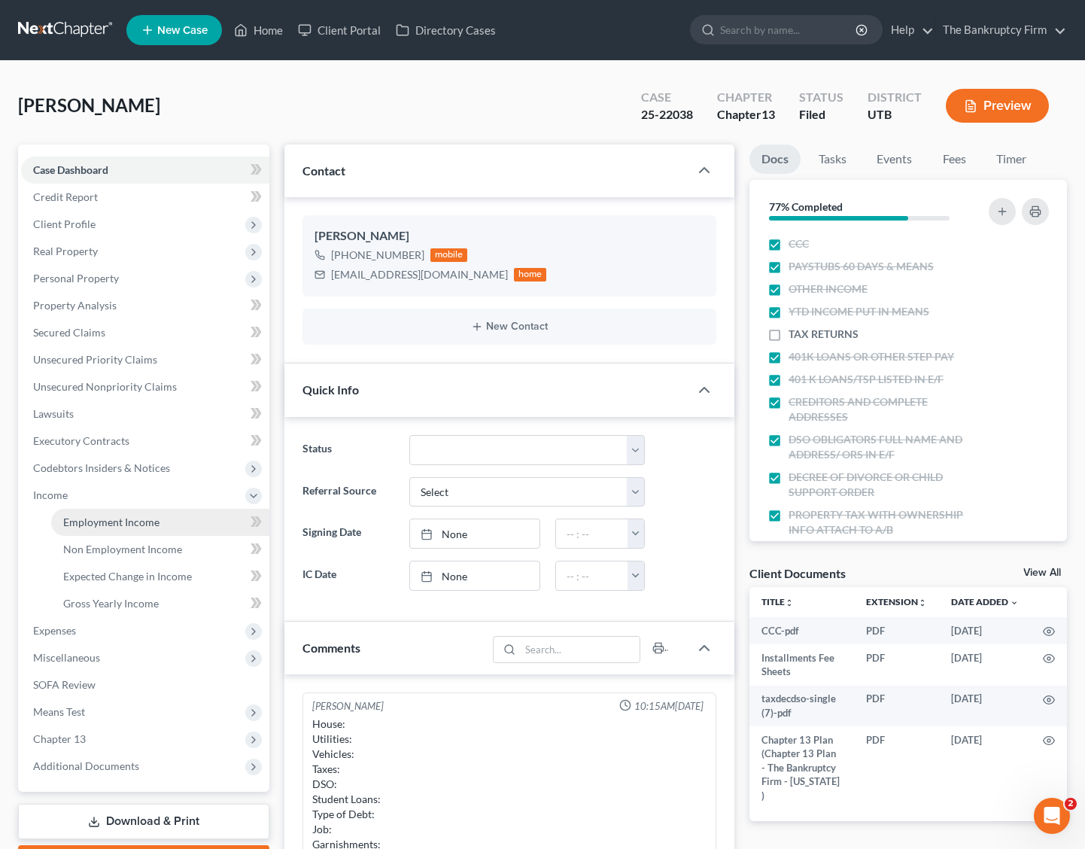
click at [135, 524] on span "Employment Income" at bounding box center [111, 521] width 96 height 13
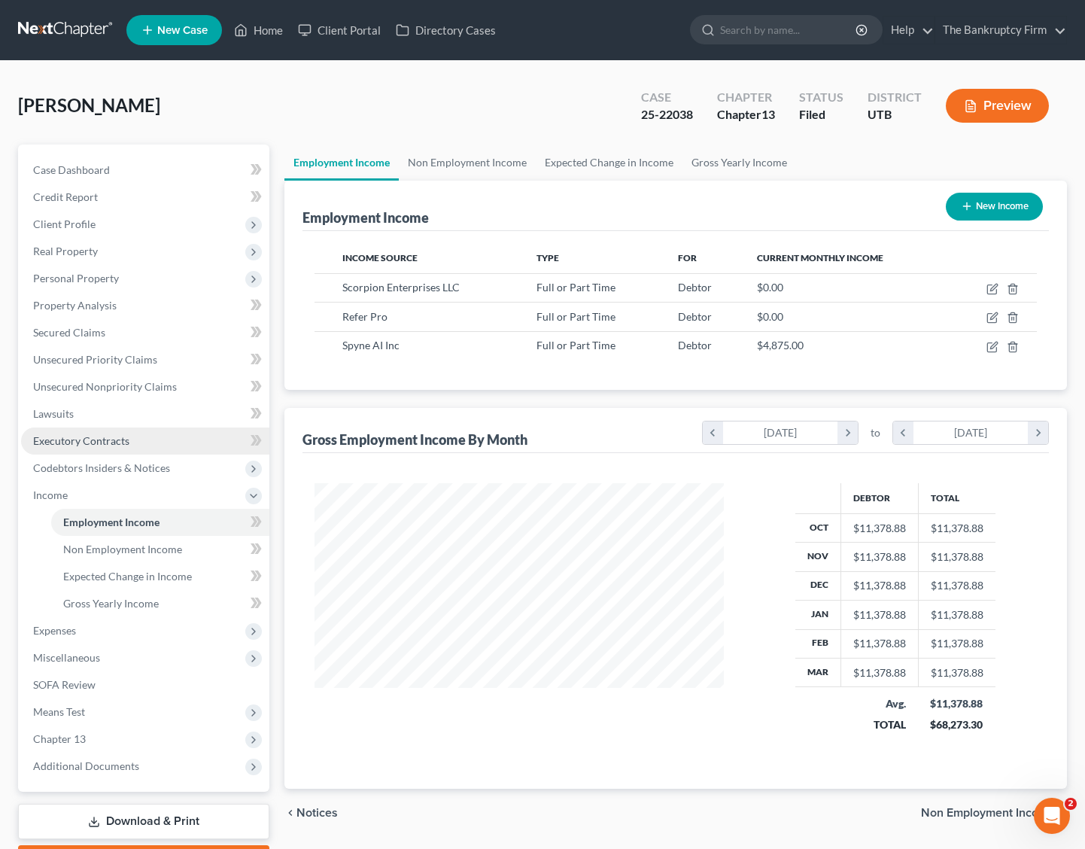
scroll to position [270, 439]
click at [994, 345] on icon "button" at bounding box center [993, 345] width 7 height 7
select select "0"
select select "7"
select select "2"
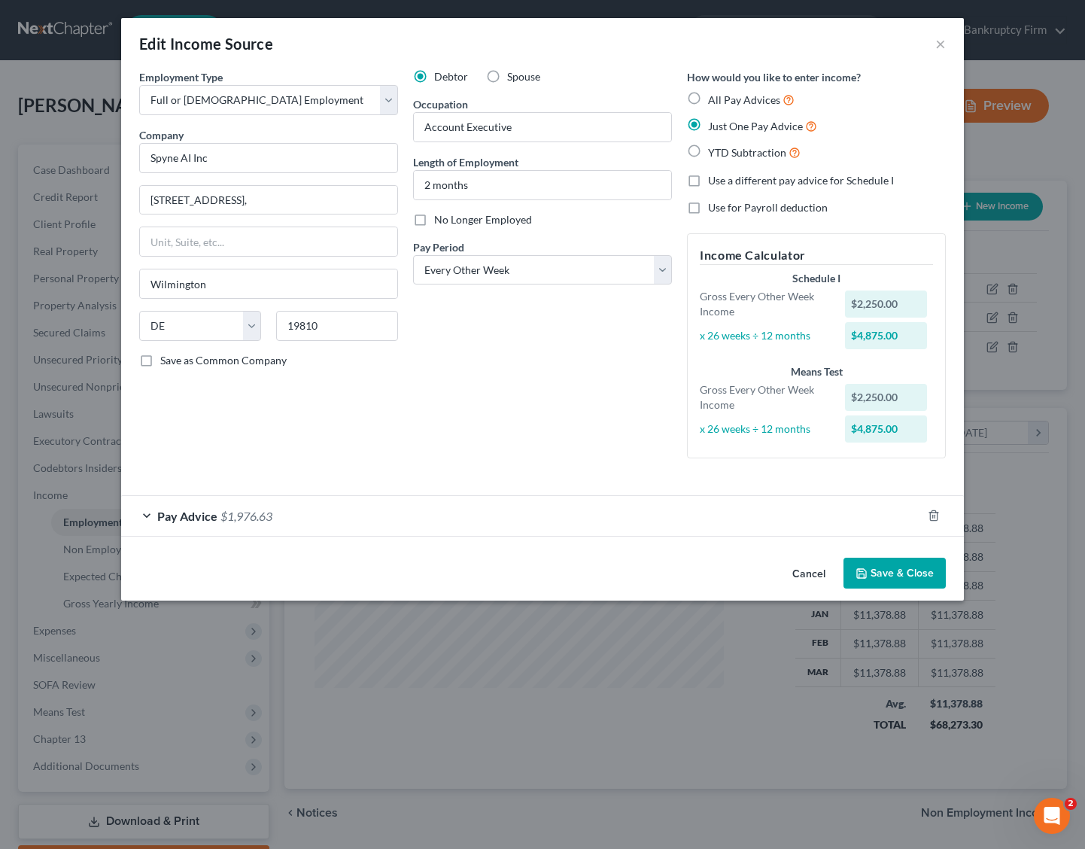
click at [887, 569] on button "Save & Close" at bounding box center [894, 573] width 102 height 32
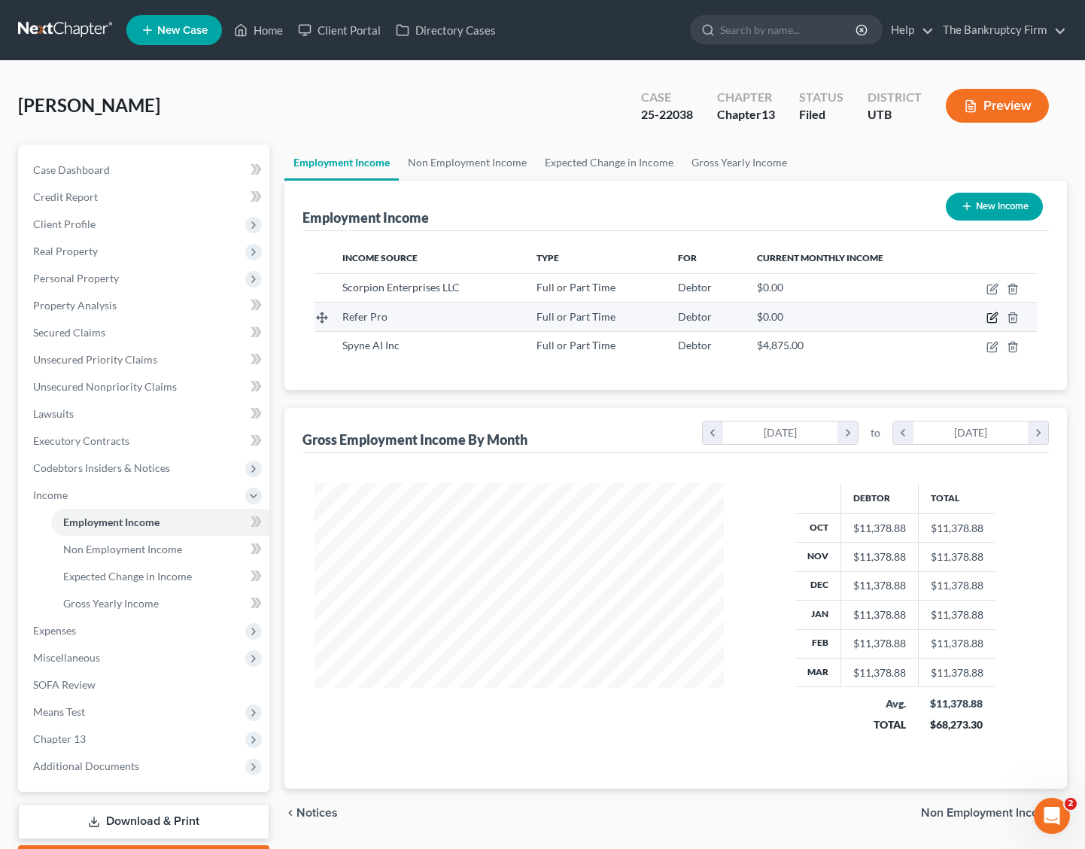
click at [994, 317] on icon "button" at bounding box center [993, 316] width 7 height 7
select select "0"
select select "46"
select select "2"
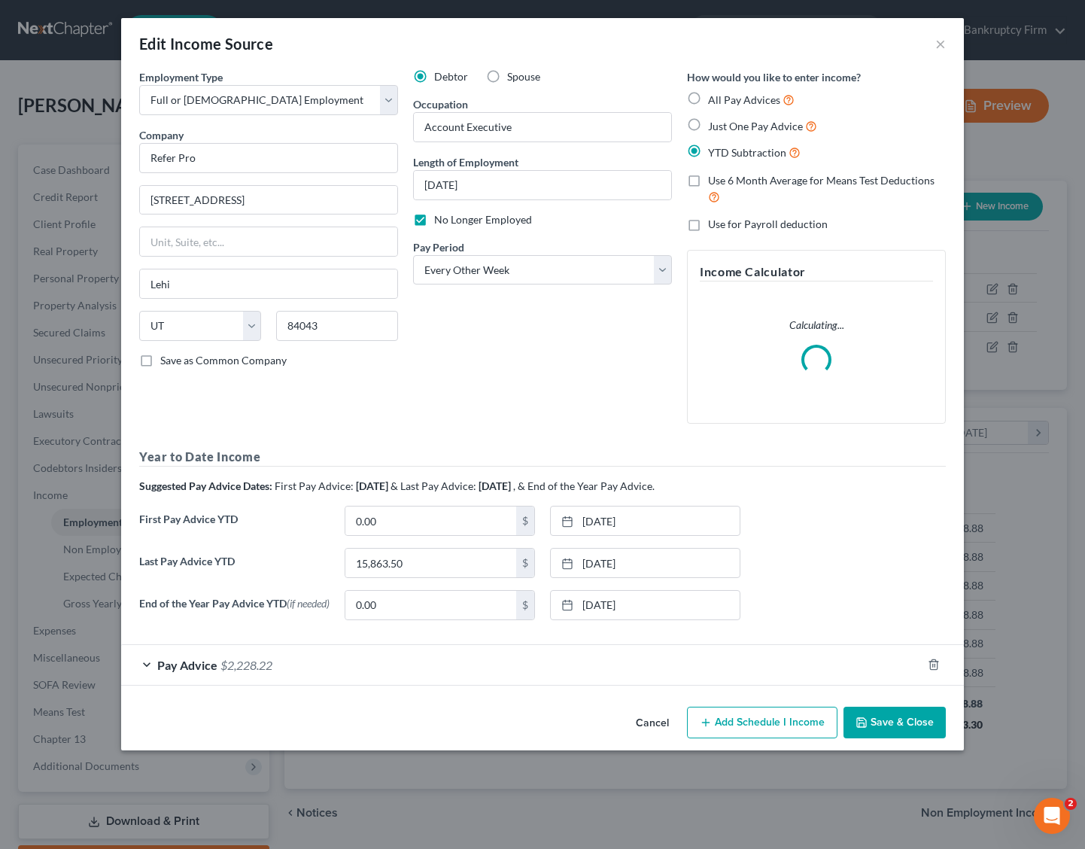
click at [147, 666] on div "Pay Advice $2,228.22" at bounding box center [521, 665] width 800 height 40
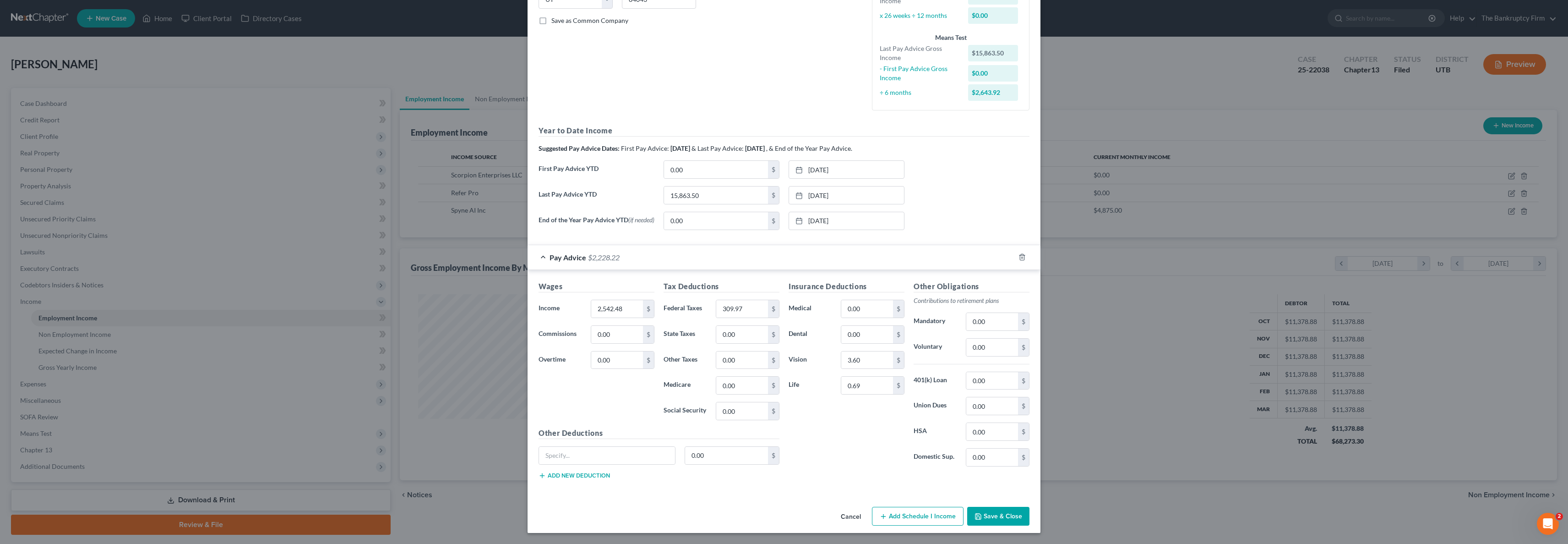
scroll to position [323, 665]
click at [755, 514] on button "Save & Close" at bounding box center [998, 517] width 62 height 19
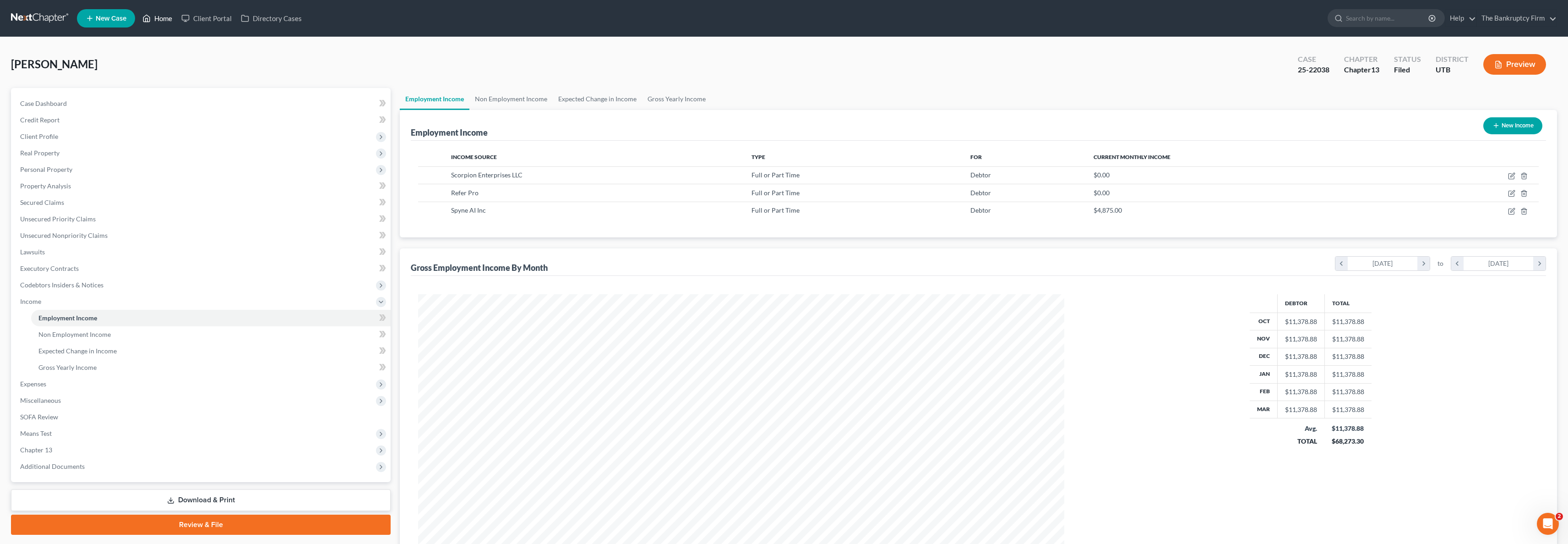
click at [162, 19] on link "Home" at bounding box center [157, 18] width 39 height 16
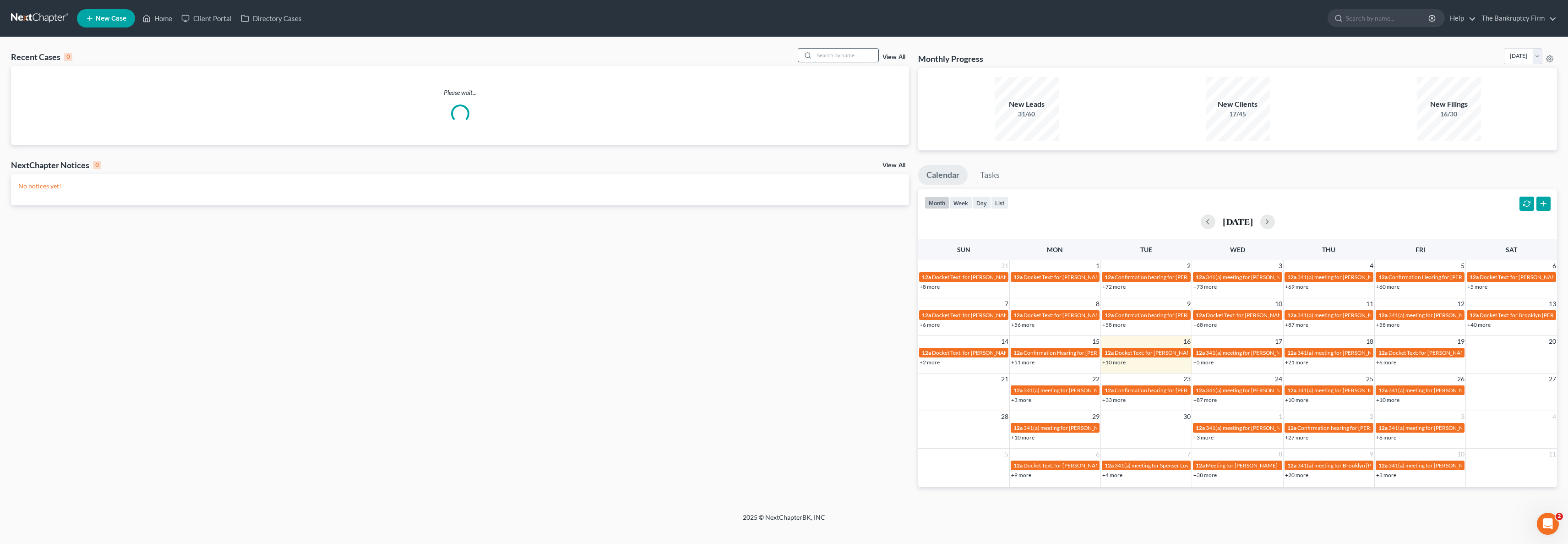
click at [755, 55] on input "search" at bounding box center [846, 55] width 64 height 13
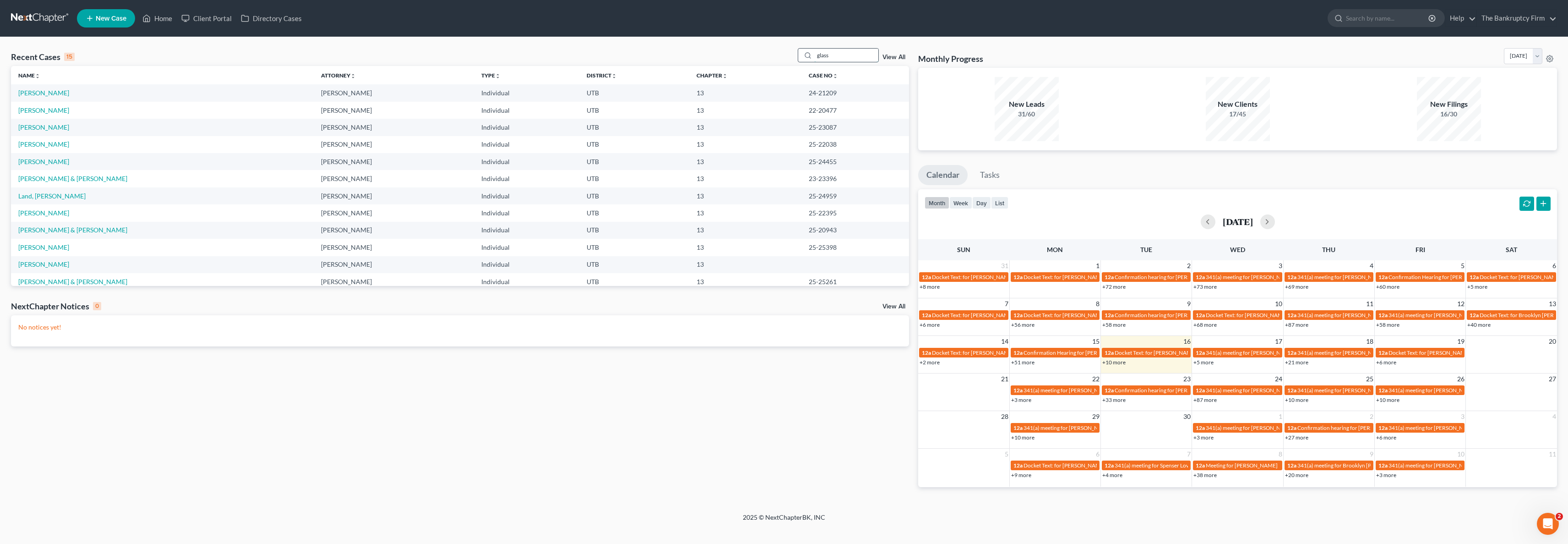
type input "glass"
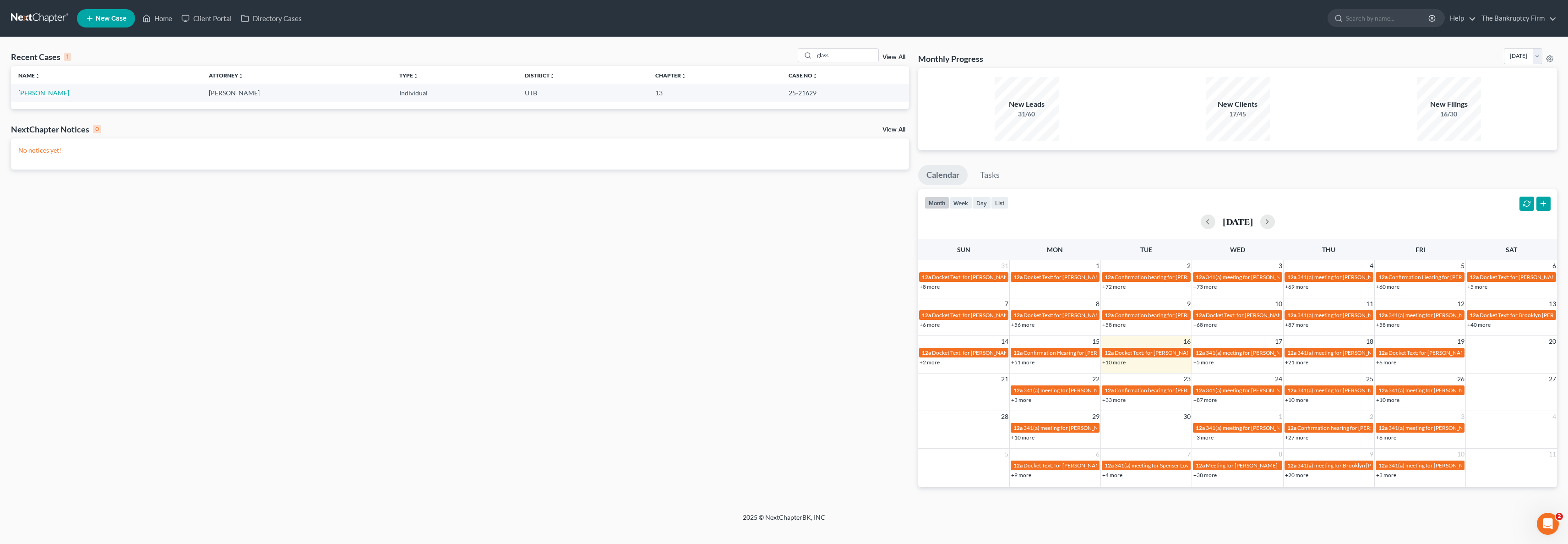
click at [33, 91] on link "Glass, Shannon" at bounding box center [44, 93] width 51 height 8
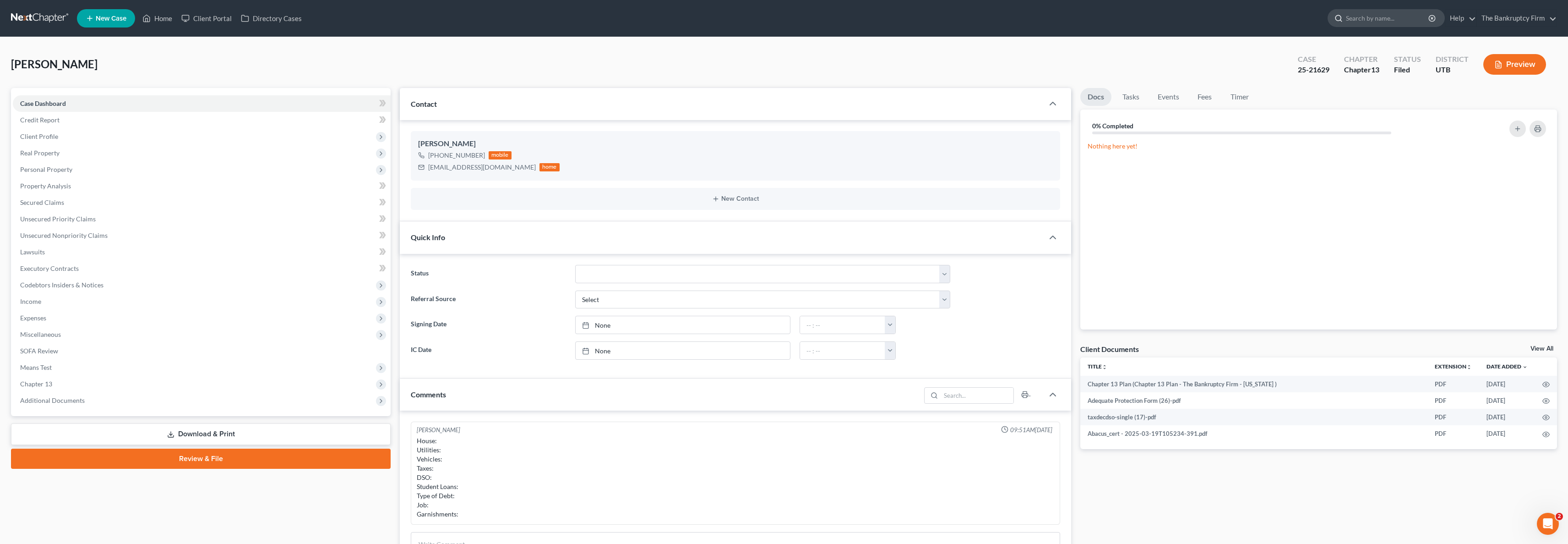
click at [755, 18] on input "search" at bounding box center [1388, 18] width 84 height 17
type input "rooney"
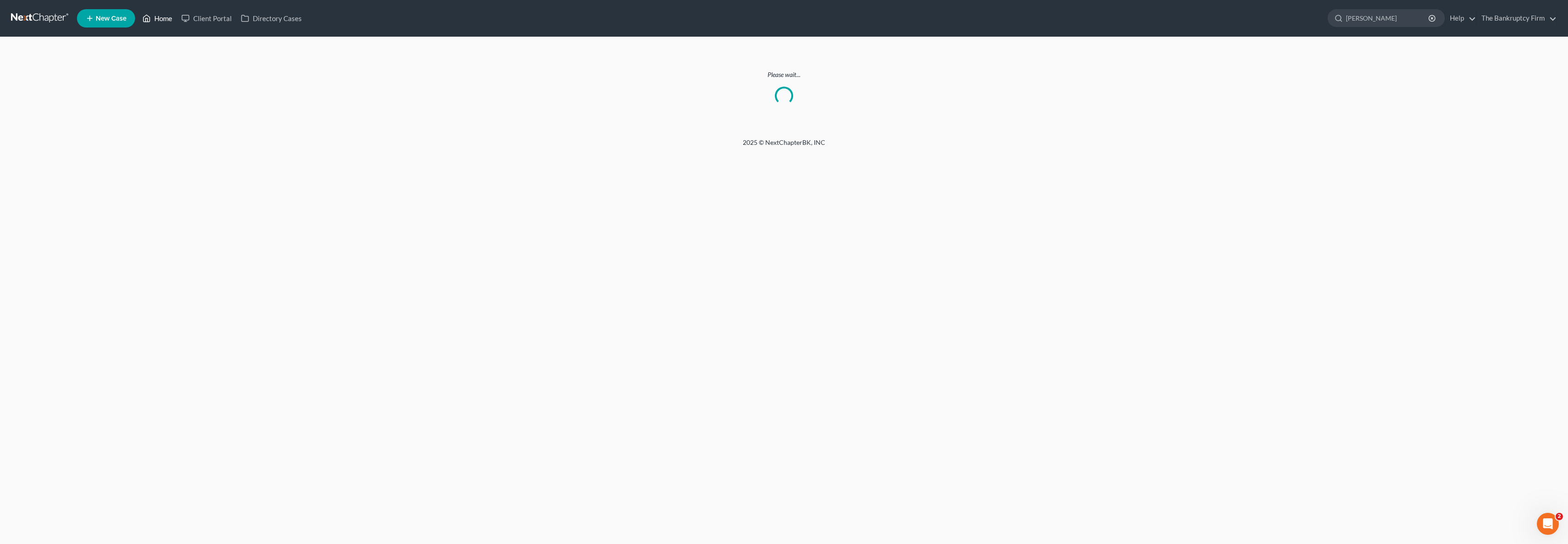
click at [160, 16] on link "Home" at bounding box center [157, 18] width 39 height 16
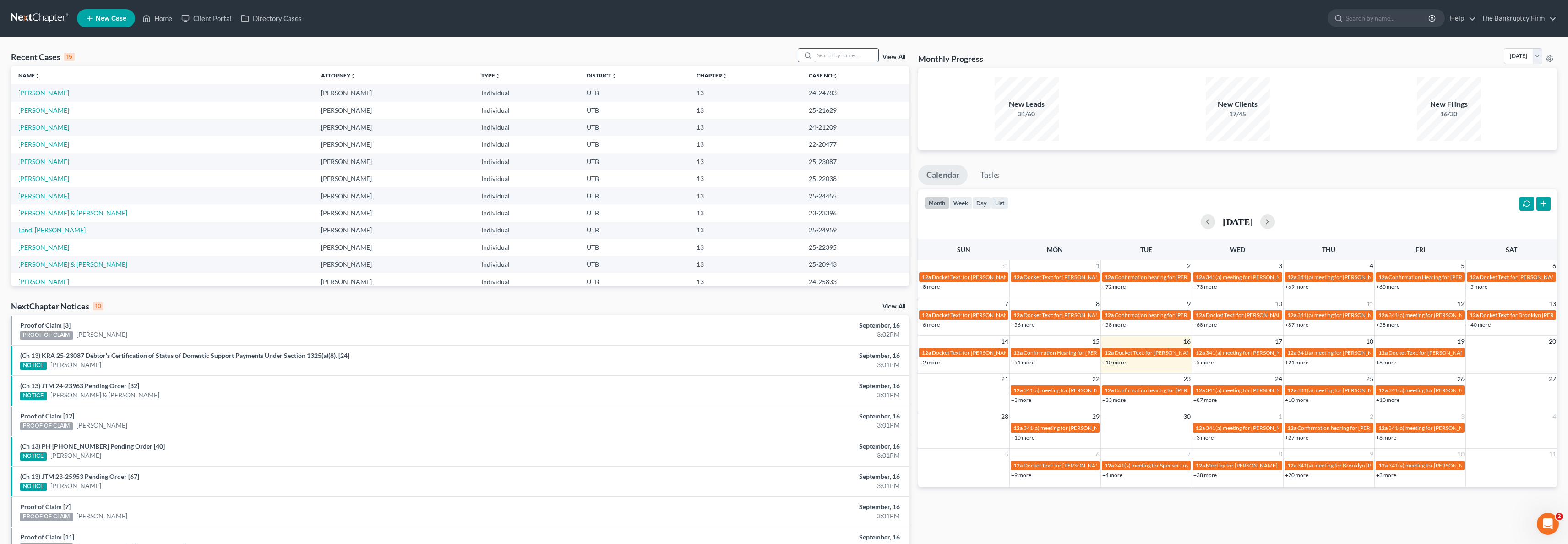
click at [755, 54] on input "search" at bounding box center [846, 55] width 64 height 13
type input "rooney"
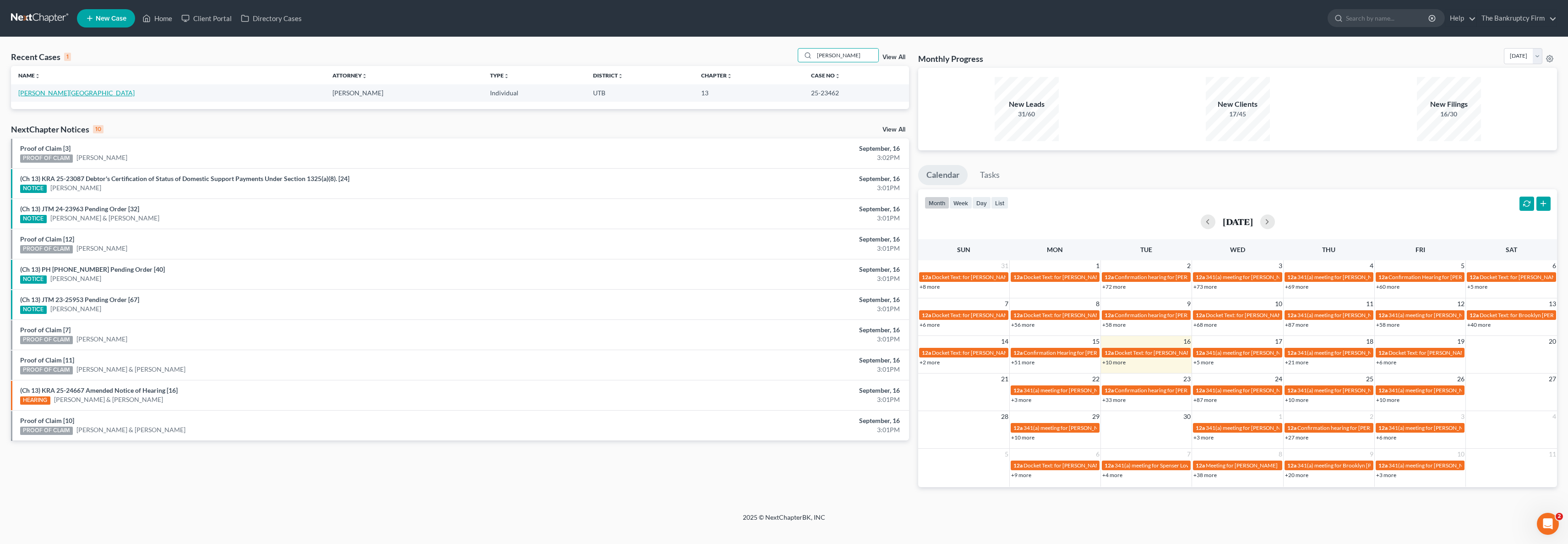
click at [40, 90] on link "Rooney, Chad" at bounding box center [76, 93] width 116 height 8
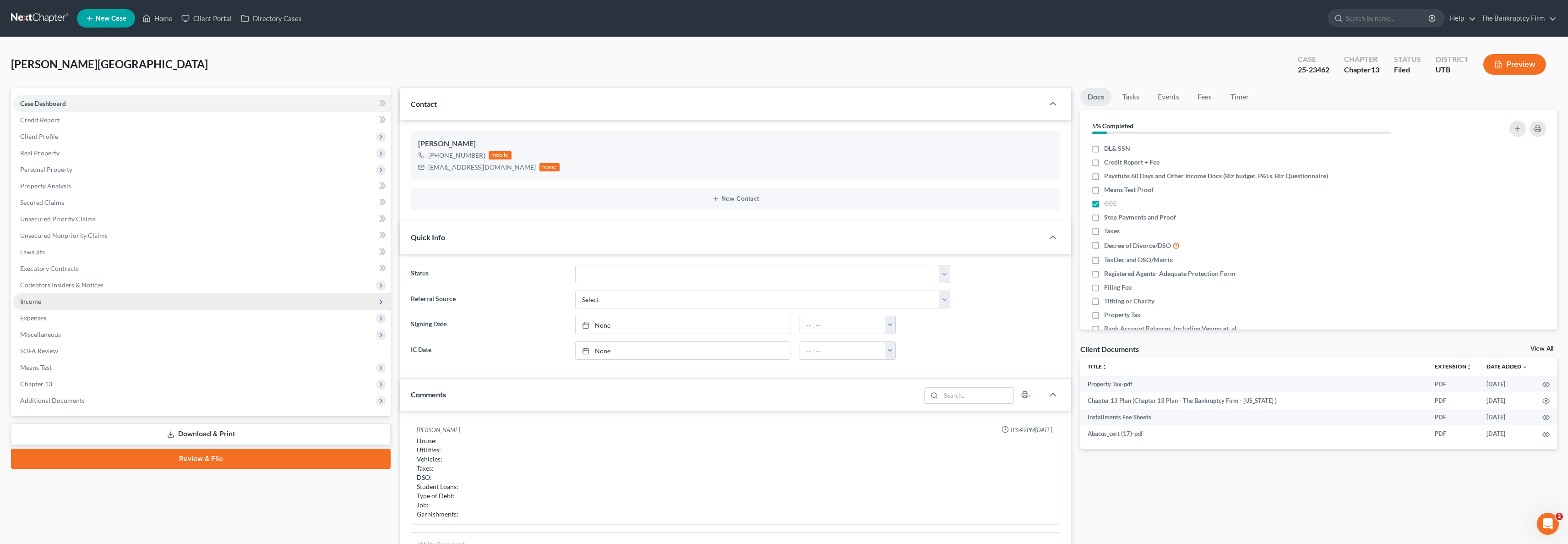
click at [27, 301] on span "Income" at bounding box center [30, 301] width 21 height 8
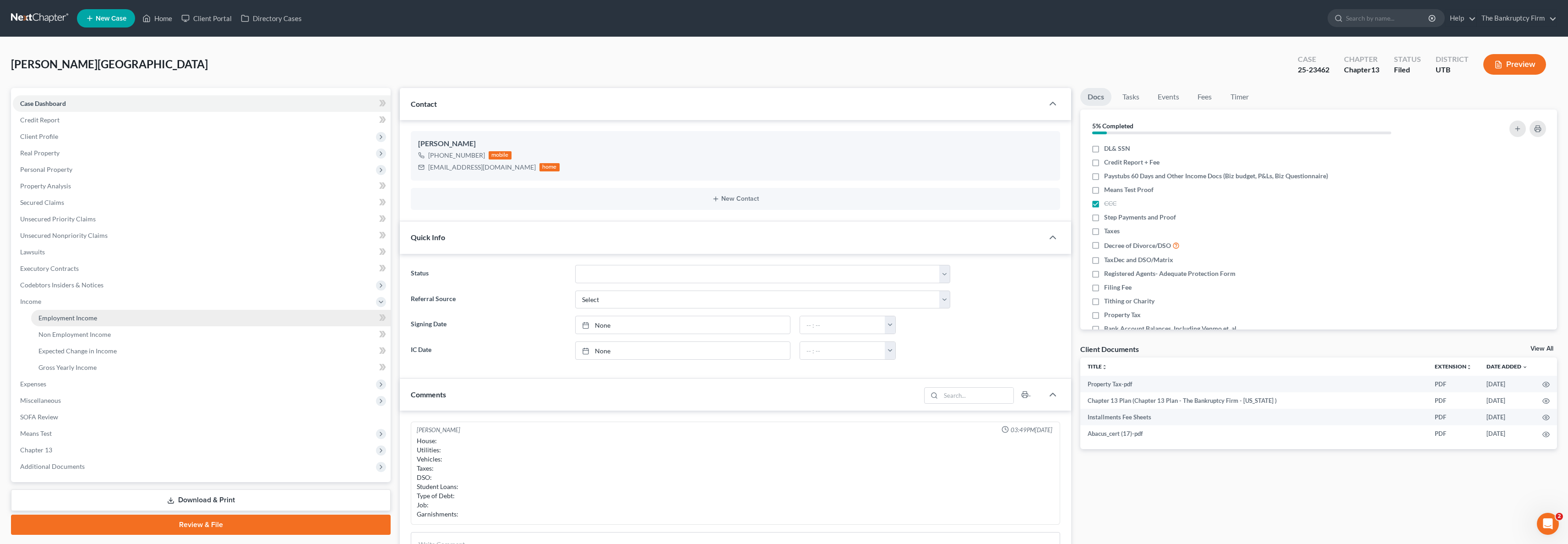
click at [75, 316] on span "Employment Income" at bounding box center [68, 317] width 58 height 8
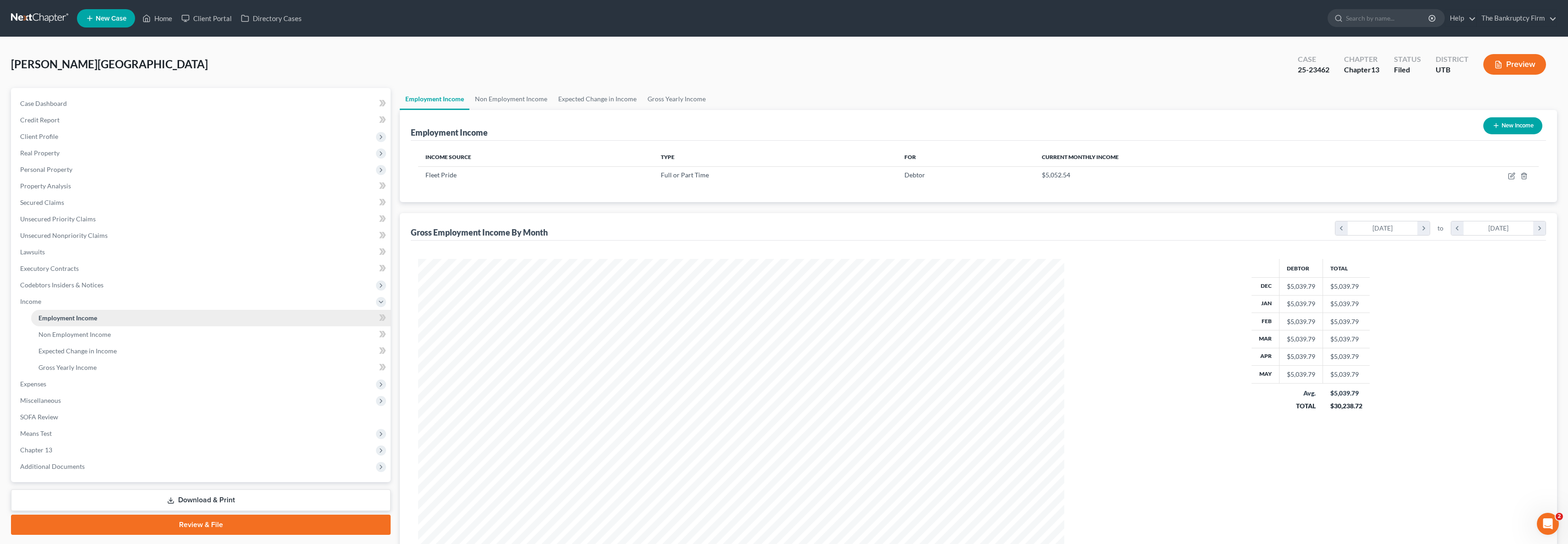
scroll to position [323, 665]
click at [533, 98] on link "Non Employment Income" at bounding box center [511, 99] width 83 height 22
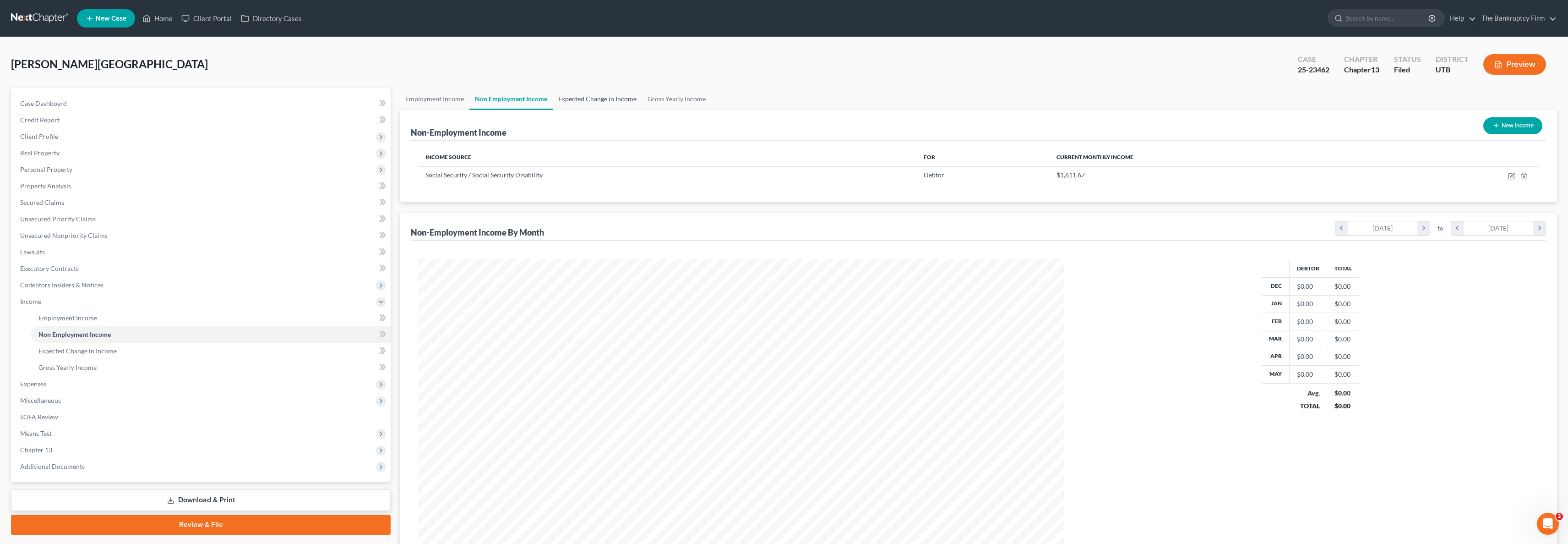
scroll to position [323, 665]
click at [609, 99] on link "Expected Change in Income" at bounding box center [597, 99] width 89 height 22
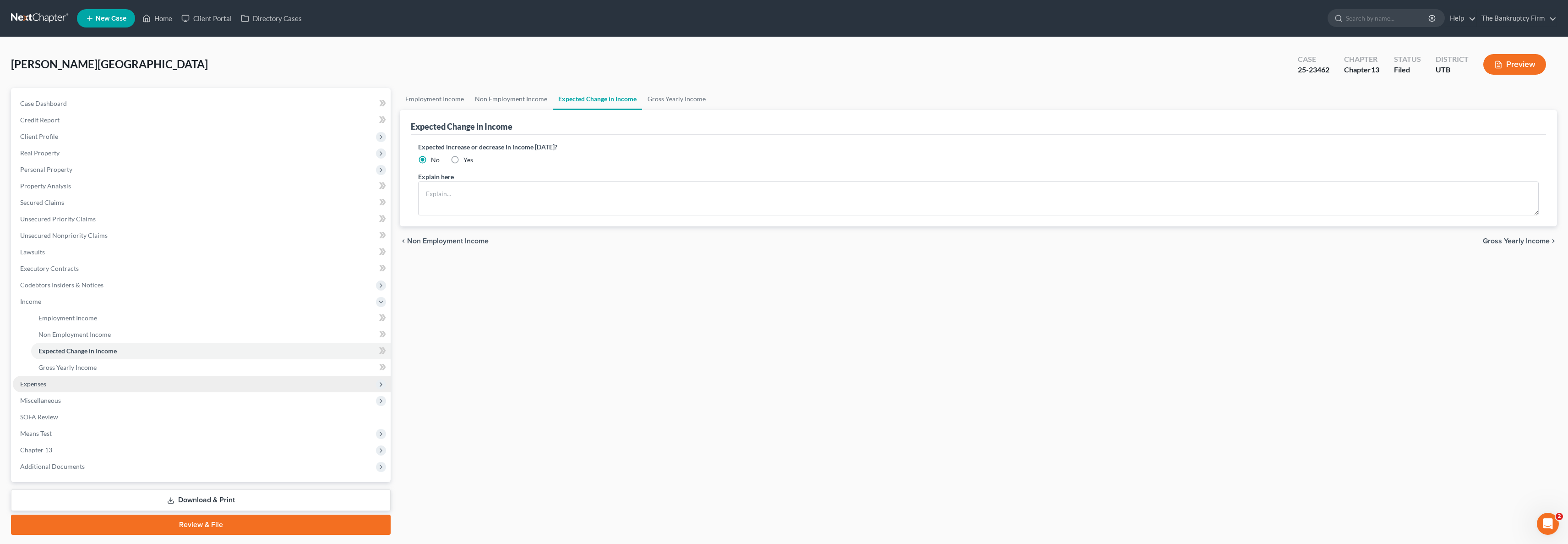
click at [49, 385] on span "Expenses" at bounding box center [201, 384] width 378 height 16
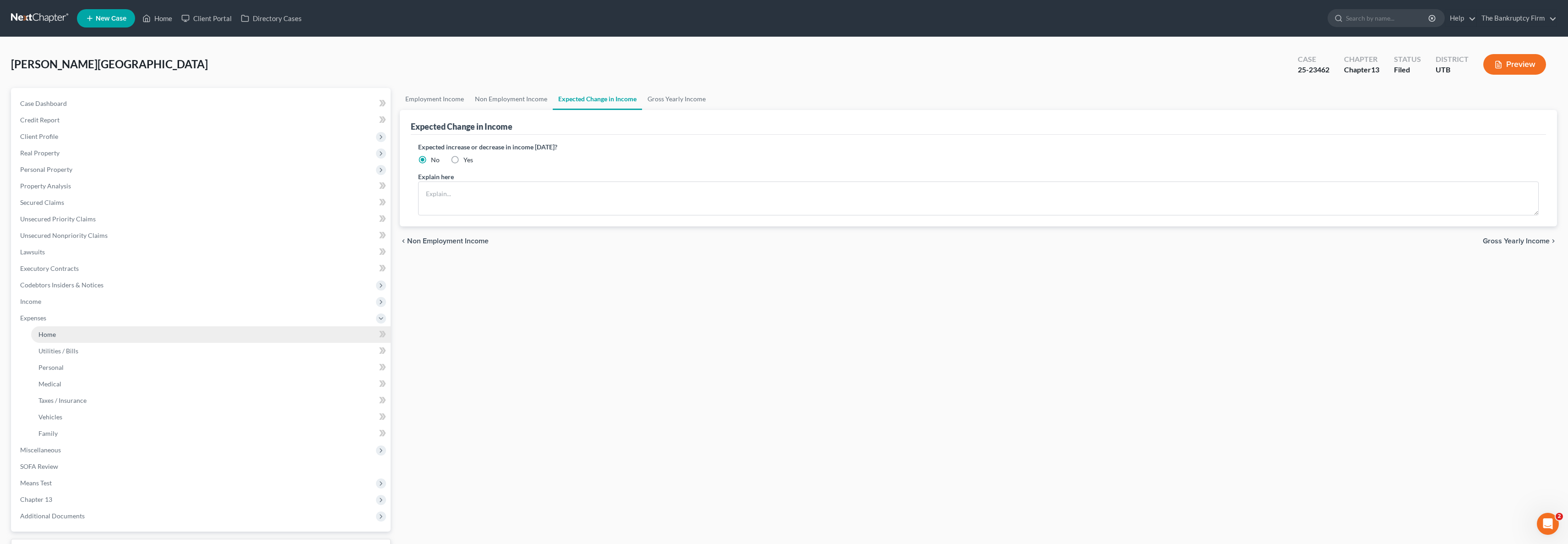
drag, startPoint x: 49, startPoint y: 333, endPoint x: 43, endPoint y: 332, distance: 6.1
click at [49, 332] on span "Home" at bounding box center [47, 334] width 18 height 8
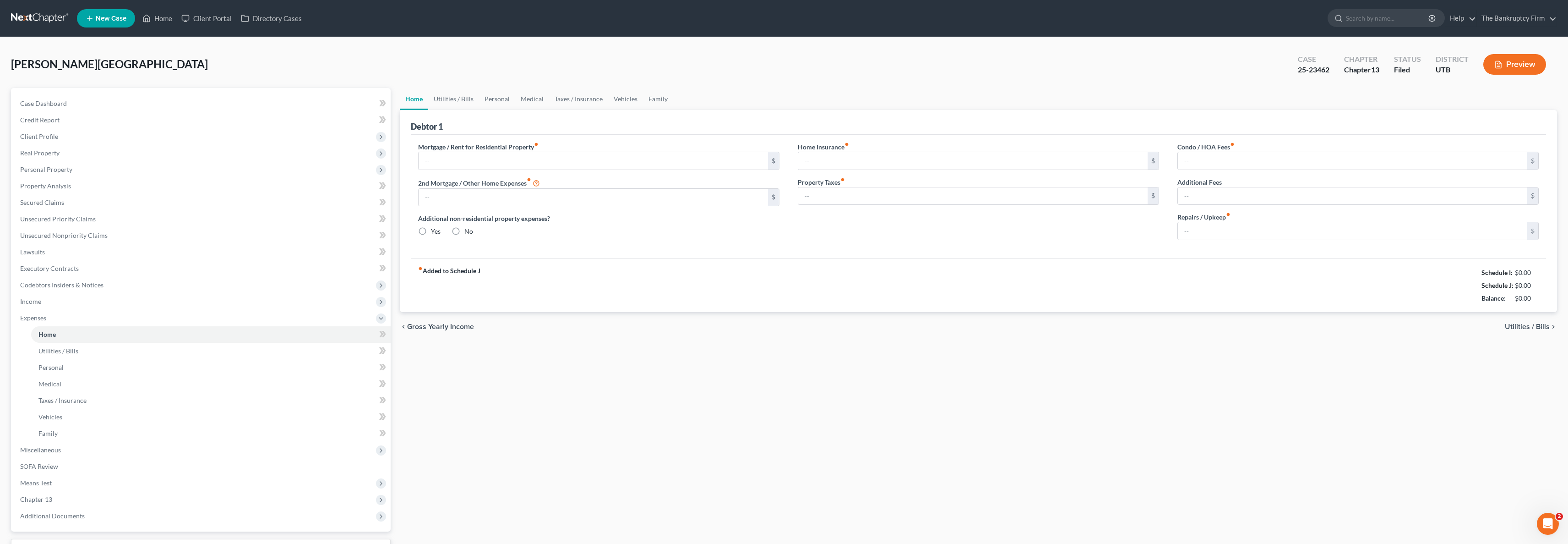
type input "2,277.00"
type input "107.00"
radio input "true"
type input "0.00"
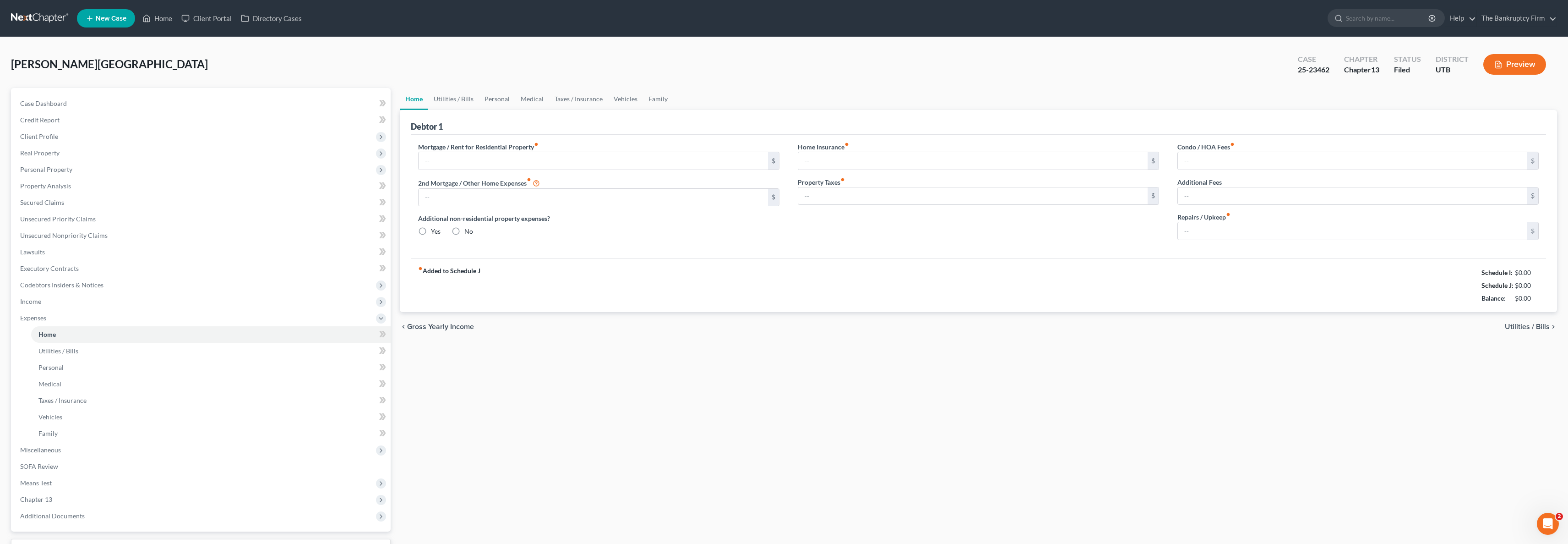
type input "0.00"
click at [49, 301] on span "Income" at bounding box center [201, 301] width 378 height 16
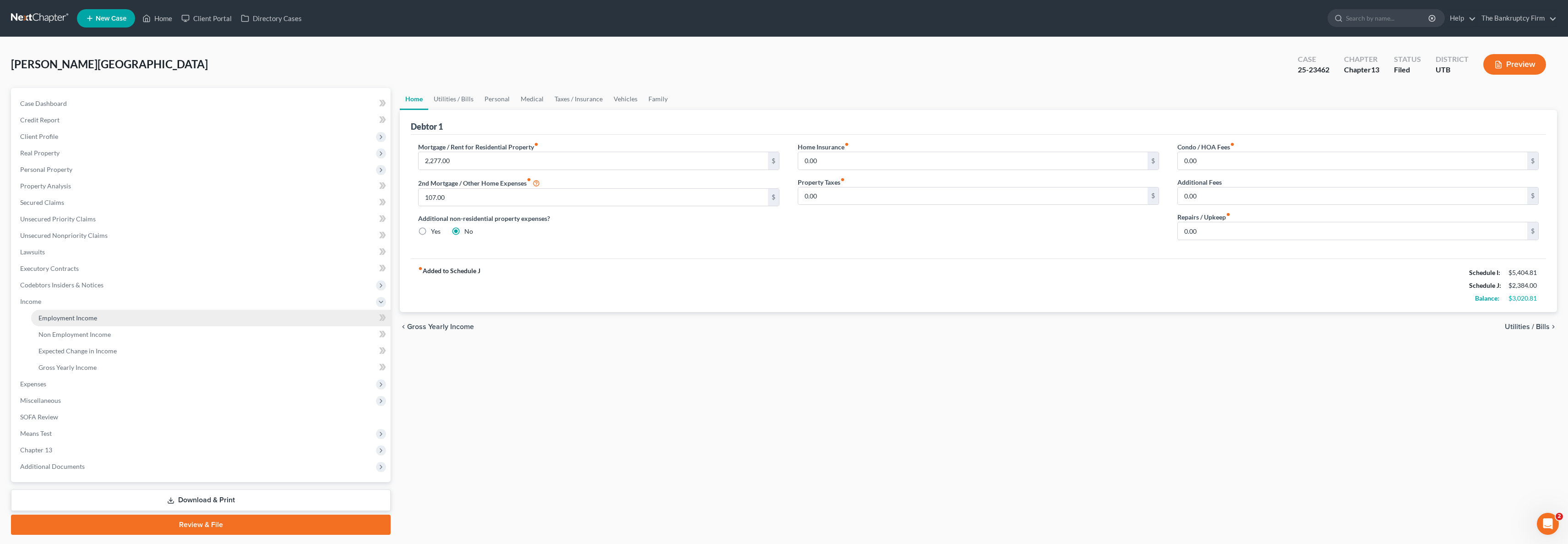
click at [77, 317] on span "Employment Income" at bounding box center [68, 317] width 58 height 8
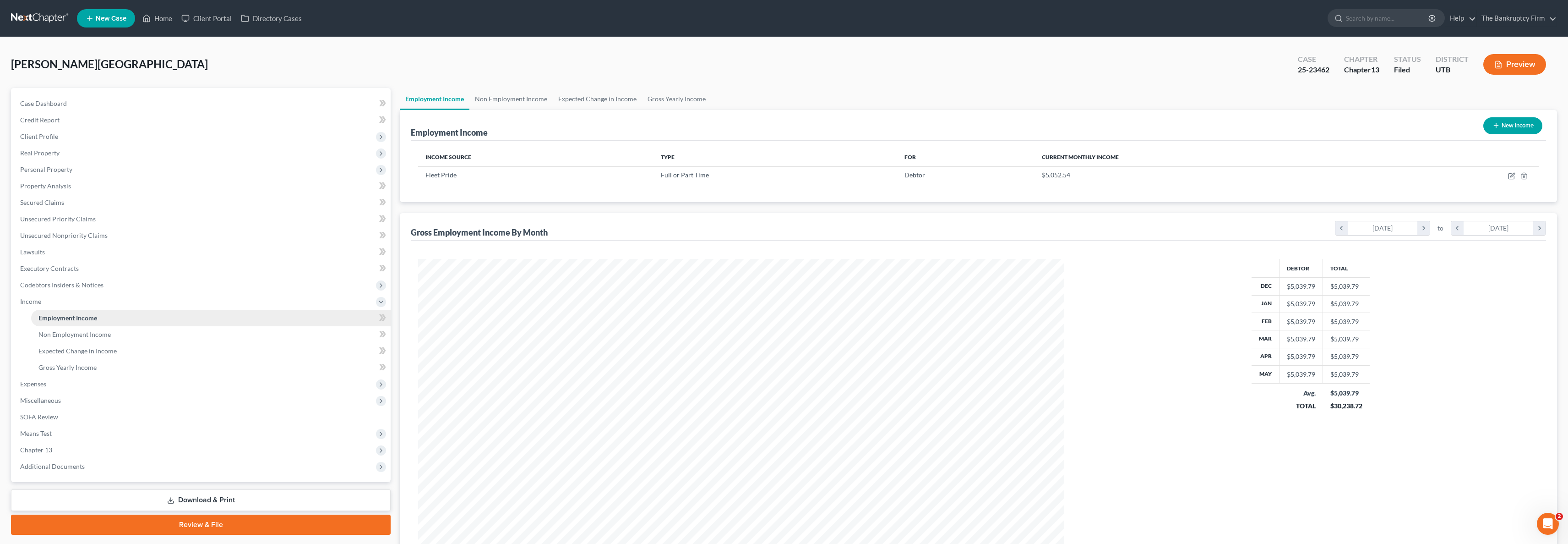
scroll to position [323, 665]
click at [52, 102] on span "Case Dashboard" at bounding box center [43, 103] width 47 height 8
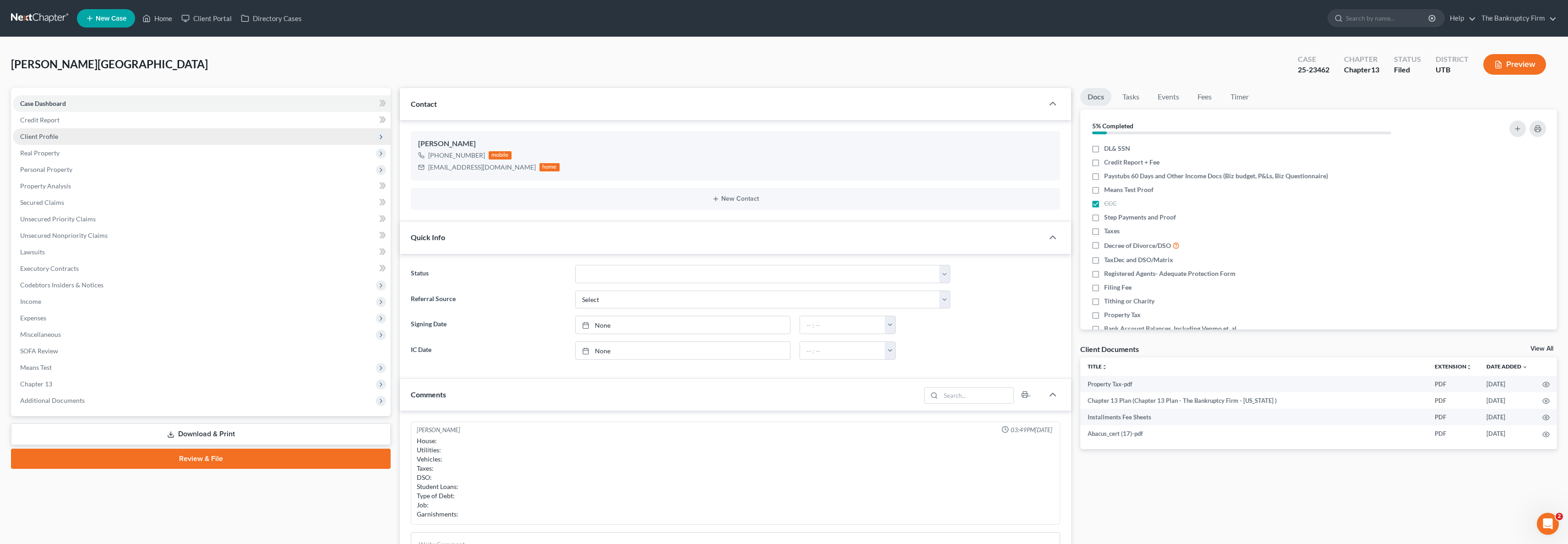
click at [56, 136] on span "Client Profile" at bounding box center [39, 136] width 38 height 8
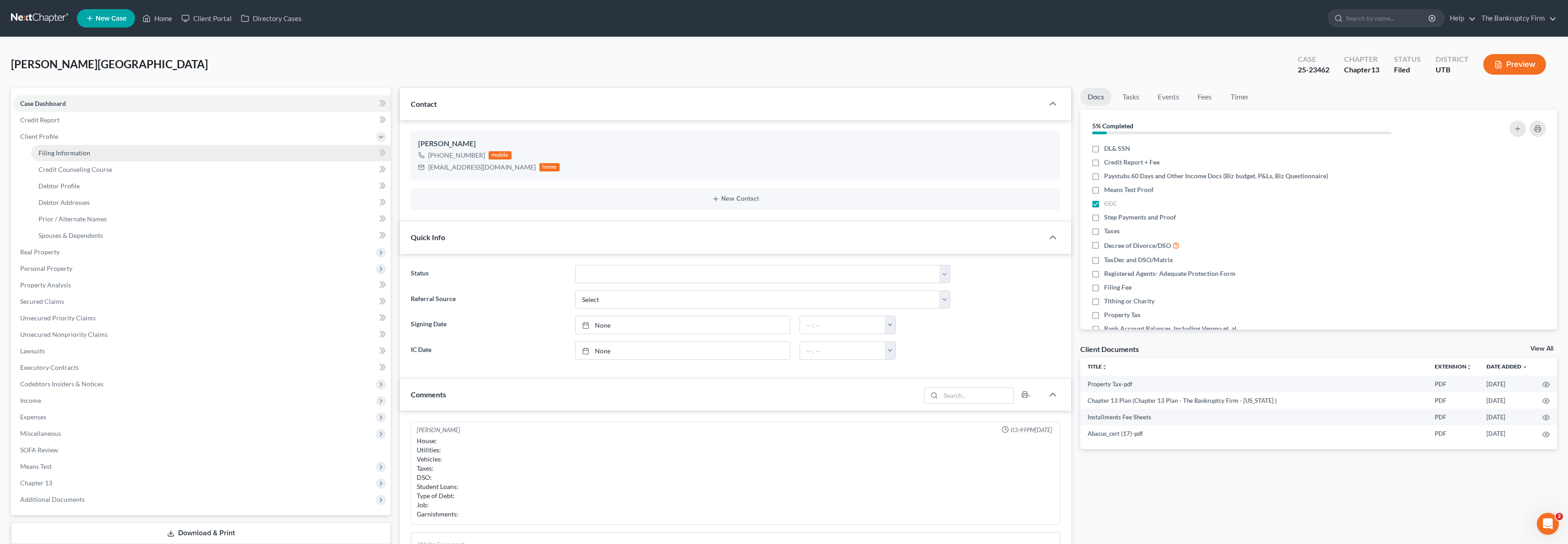
click at [62, 155] on span "Filing Information" at bounding box center [64, 153] width 52 height 8
select select "1"
select select "0"
select select "3"
select select "81"
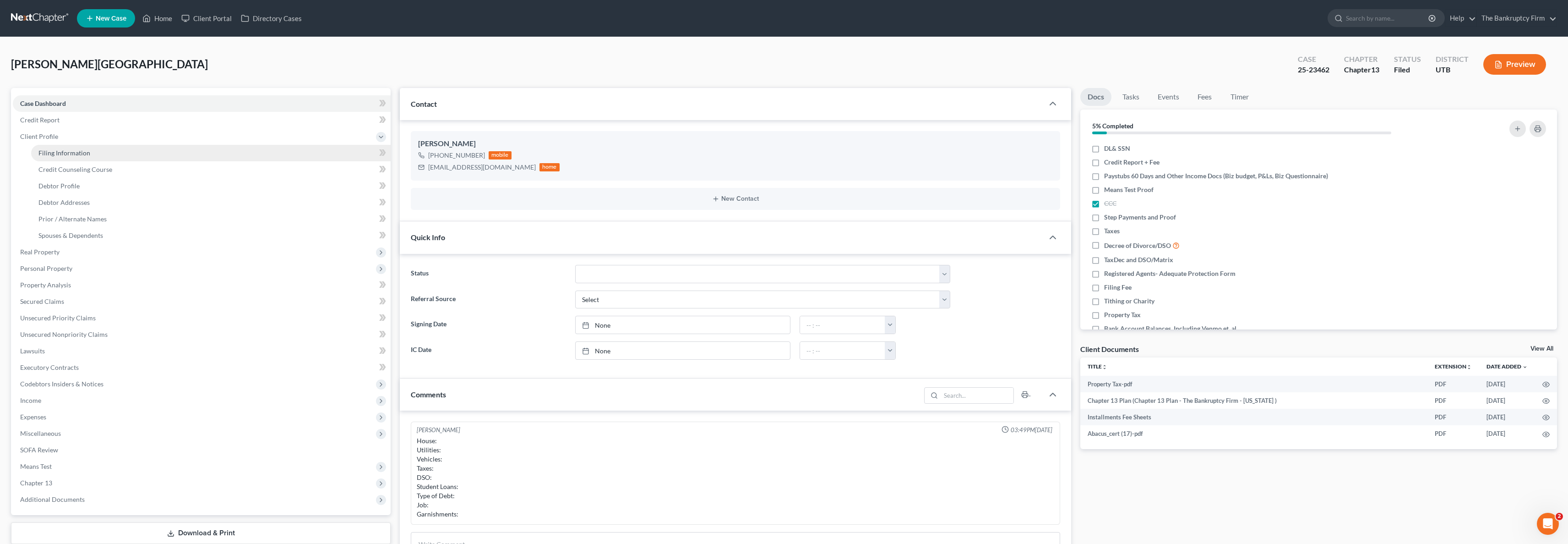
select select "0"
select select "46"
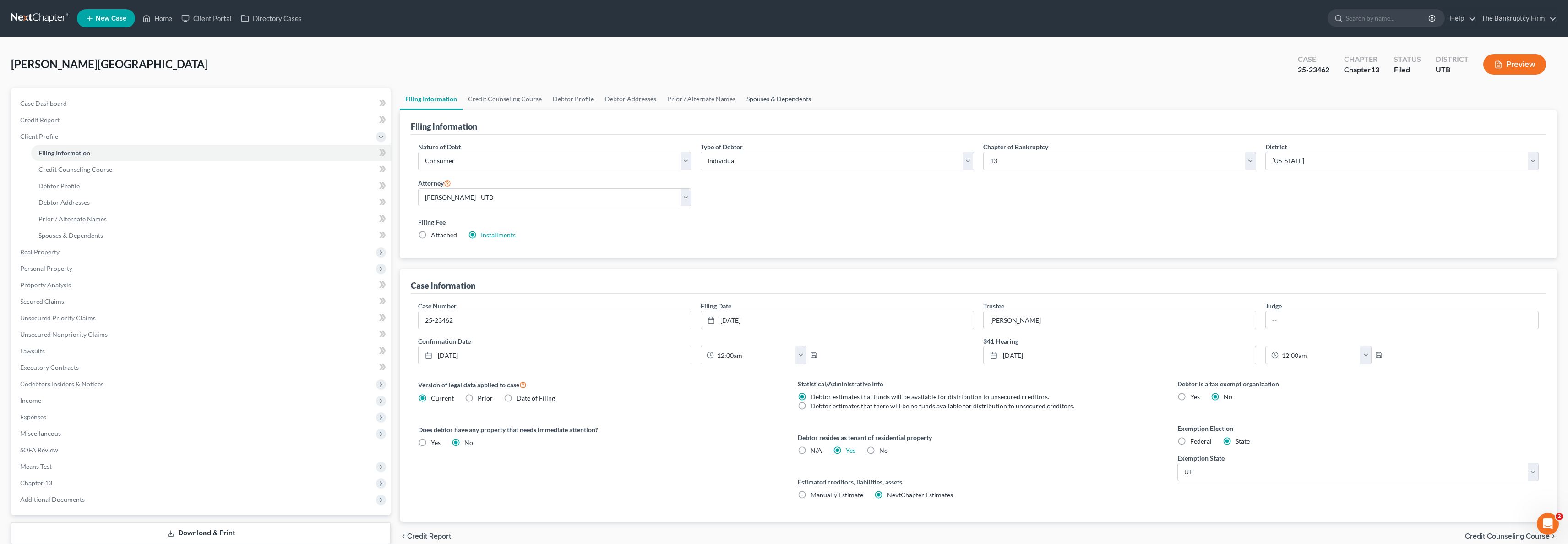
click at [755, 96] on link "Spouses & Dependents" at bounding box center [779, 99] width 75 height 22
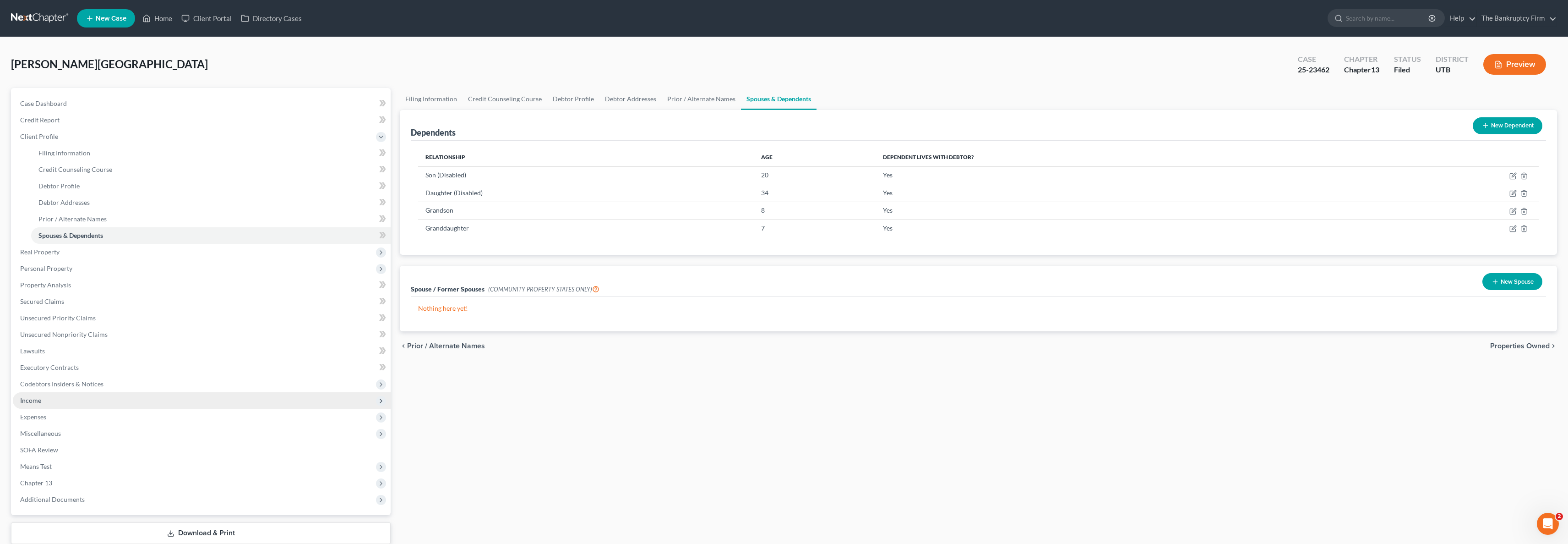
click at [38, 400] on span "Income" at bounding box center [30, 400] width 21 height 8
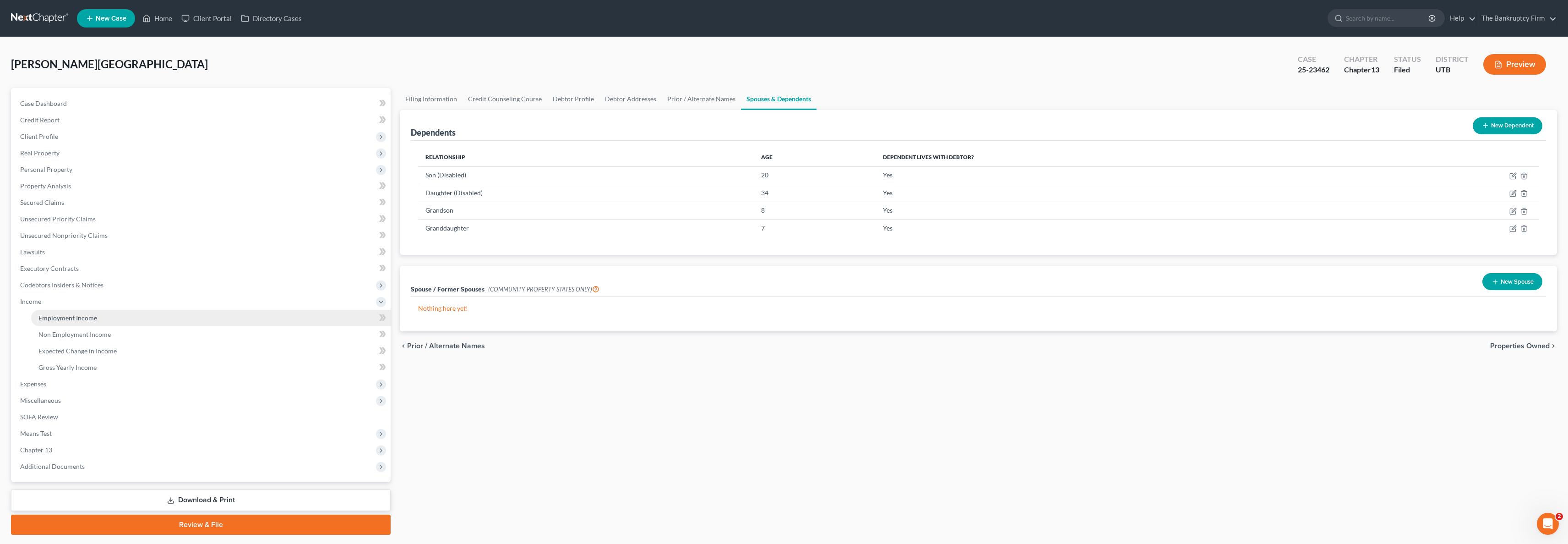
click at [67, 316] on span "Employment Income" at bounding box center [68, 317] width 58 height 8
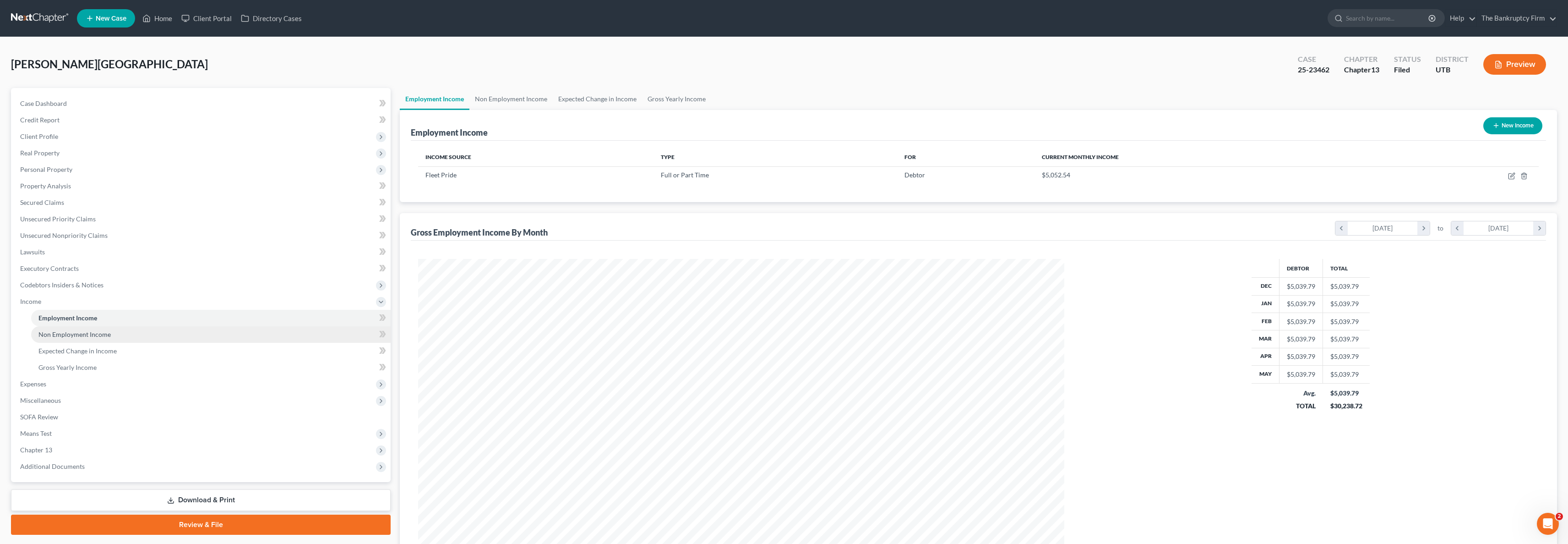
scroll to position [323, 665]
click at [515, 95] on link "Non Employment Income" at bounding box center [511, 99] width 83 height 22
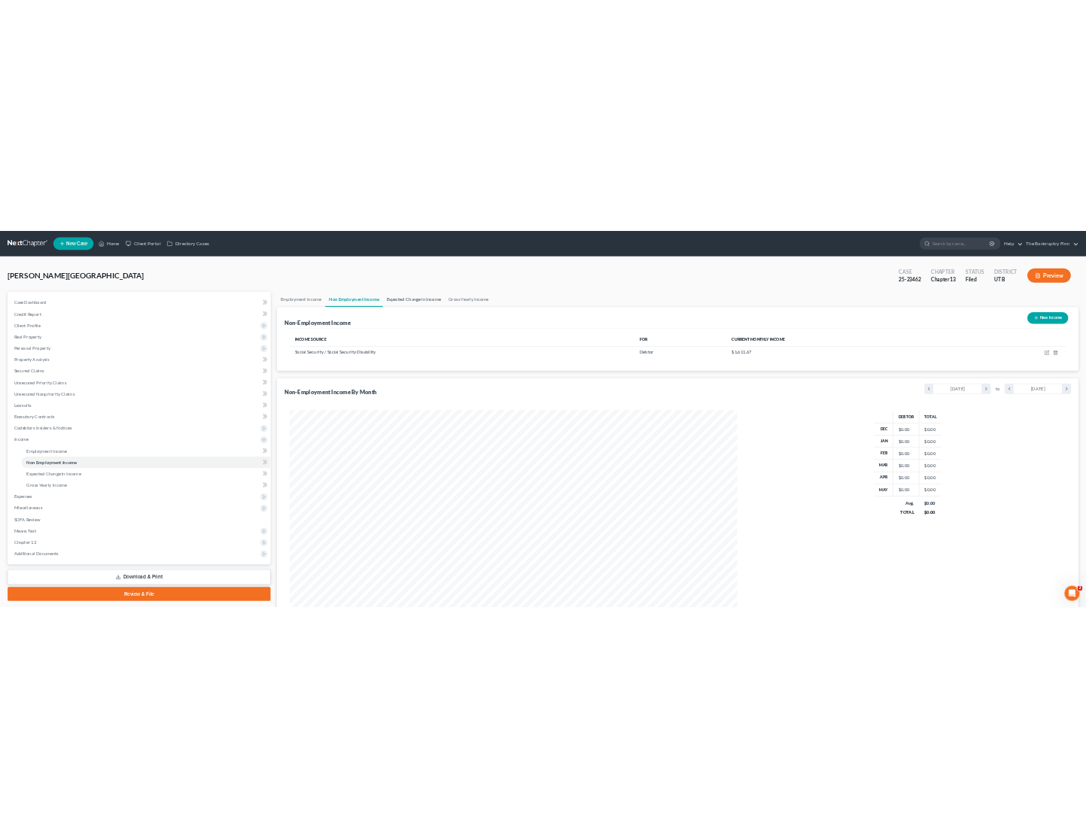
scroll to position [530, 1092]
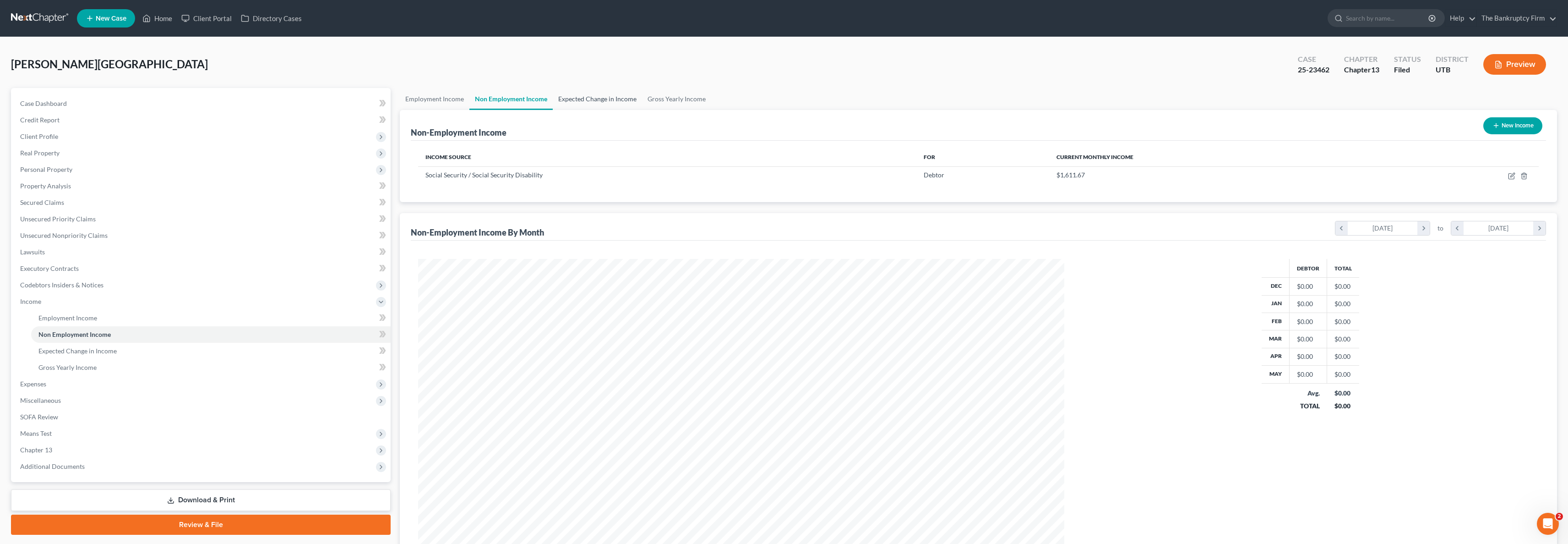
click at [608, 97] on link "Expected Change in Income" at bounding box center [597, 99] width 89 height 22
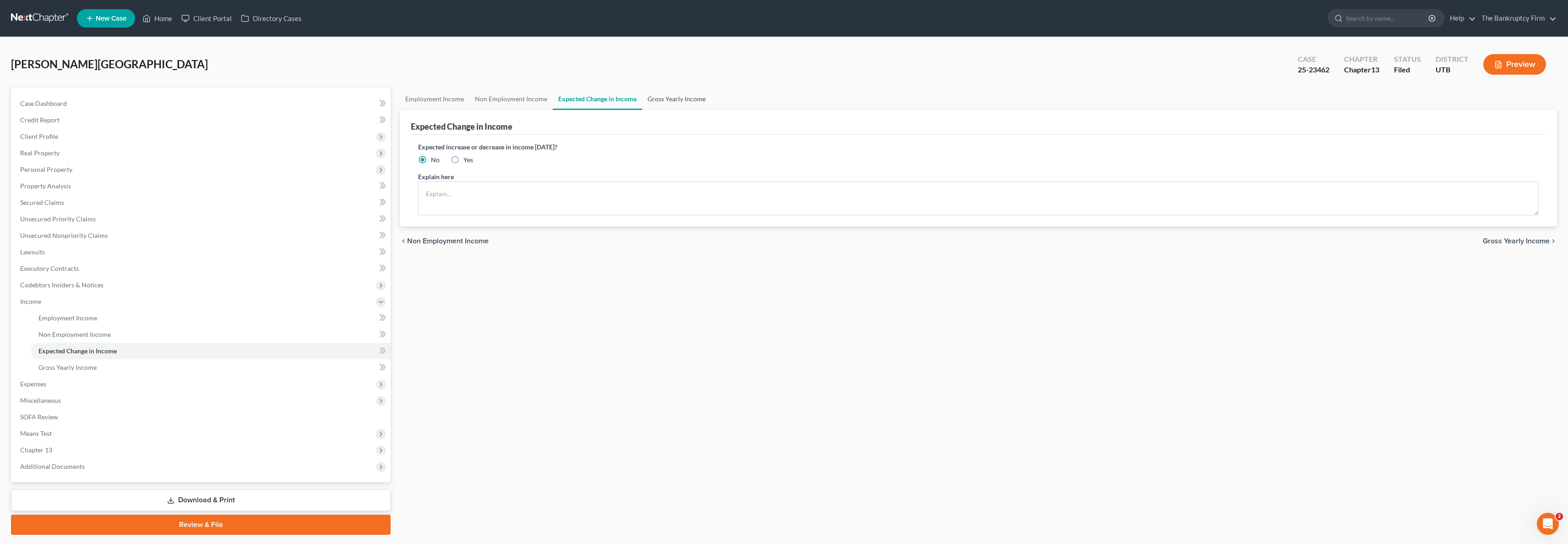
click at [670, 96] on link "Gross Yearly Income" at bounding box center [677, 99] width 69 height 22
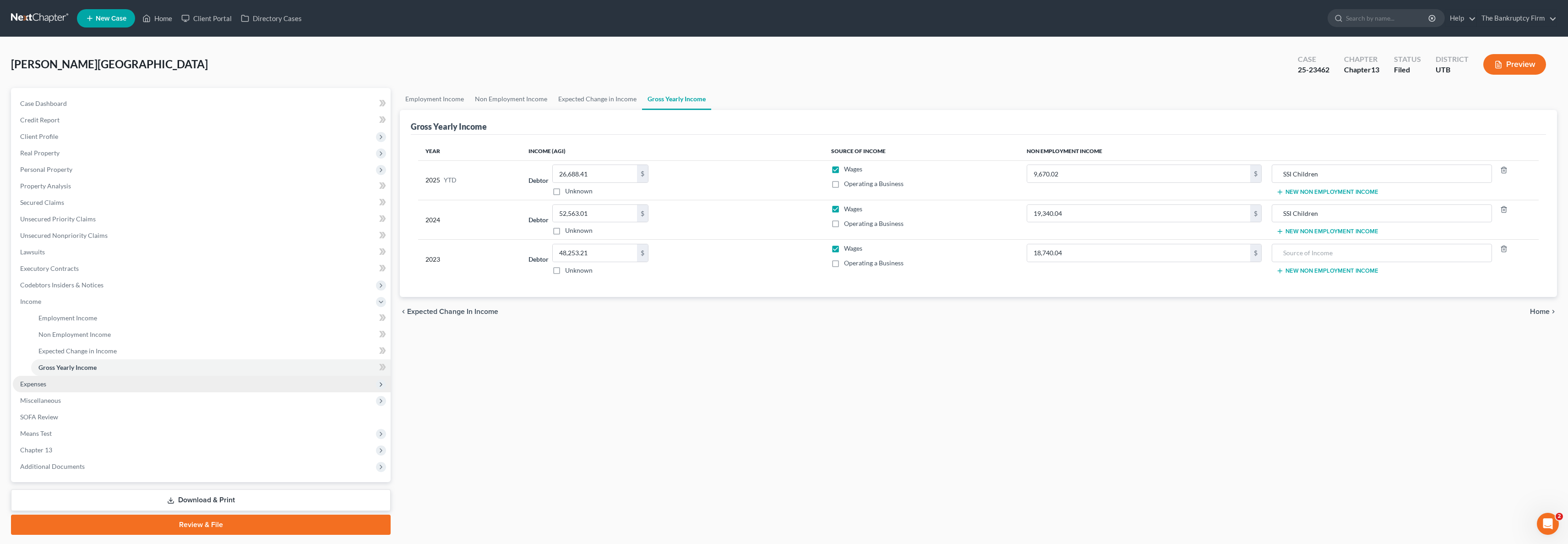
click at [48, 384] on span "Expenses" at bounding box center [201, 384] width 378 height 16
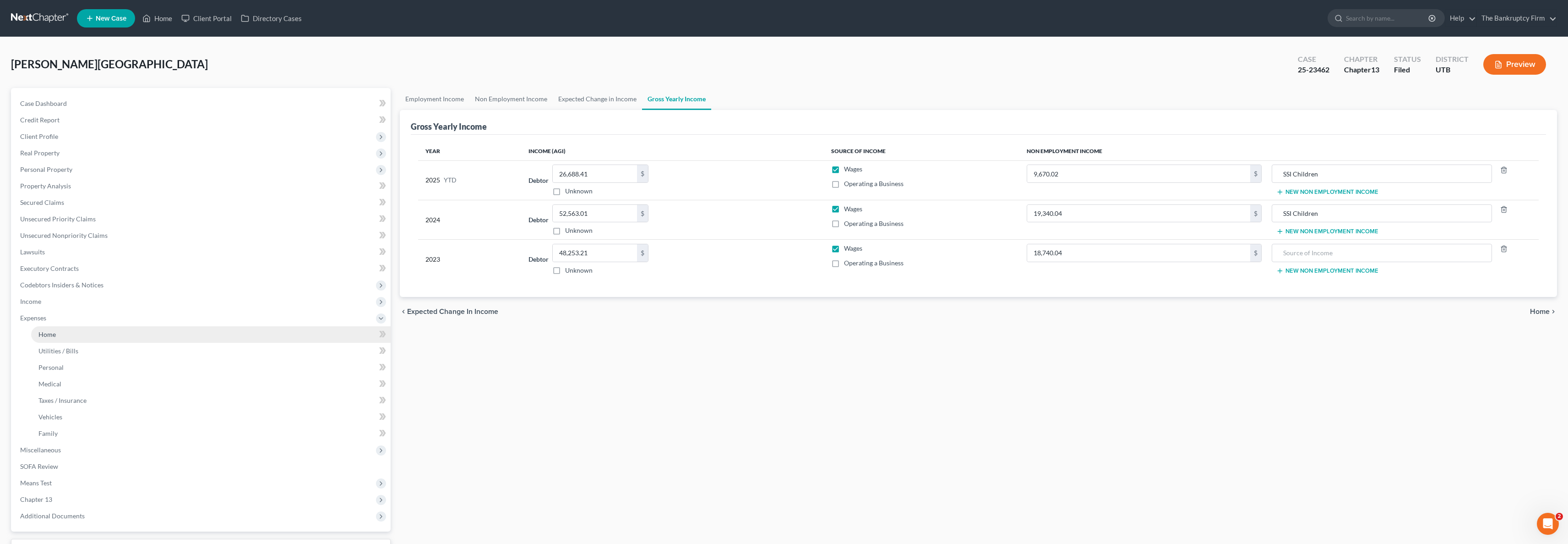
click at [55, 334] on span "Home" at bounding box center [47, 334] width 18 height 8
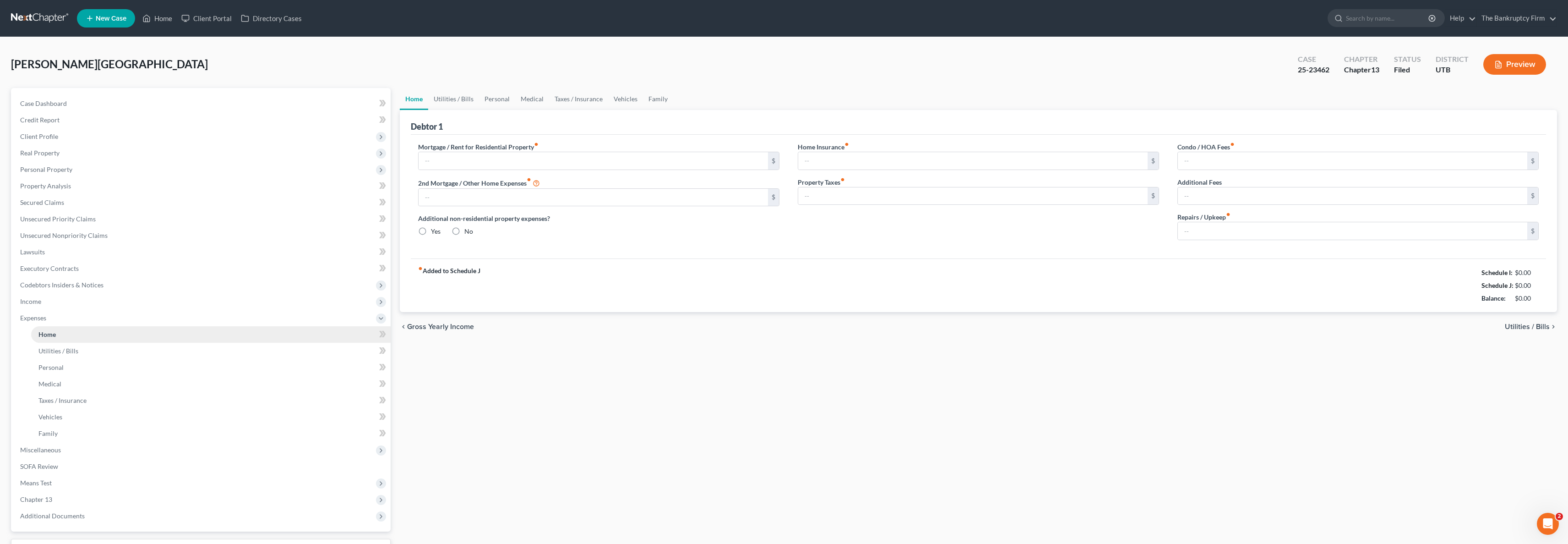
type input "2,277.00"
type input "107.00"
radio input "true"
type input "0.00"
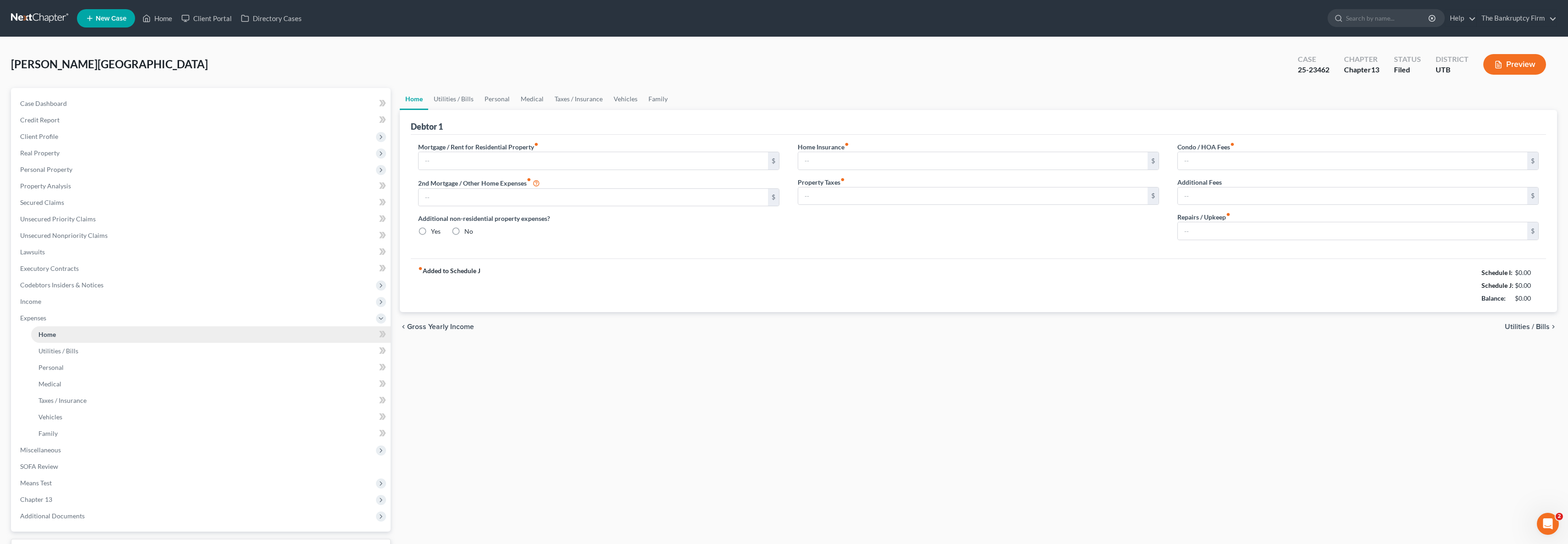
type input "0.00"
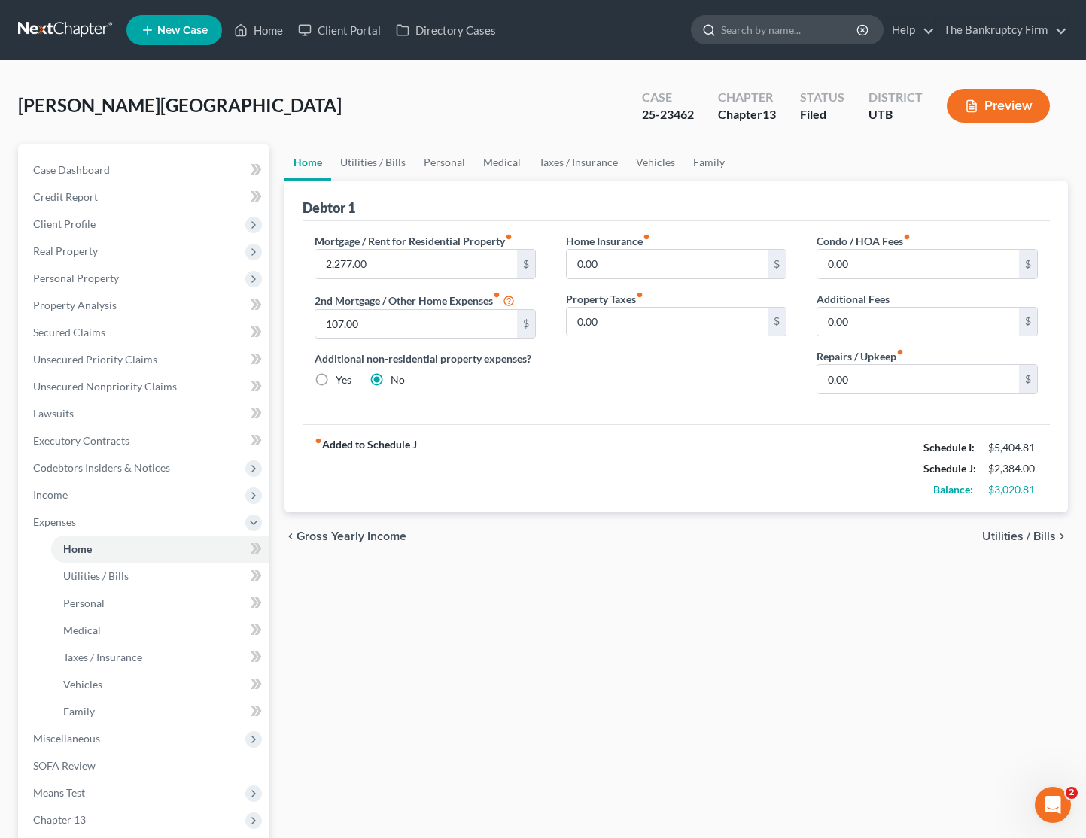
click at [782, 29] on input "search" at bounding box center [790, 30] width 138 height 28
type input "tello"
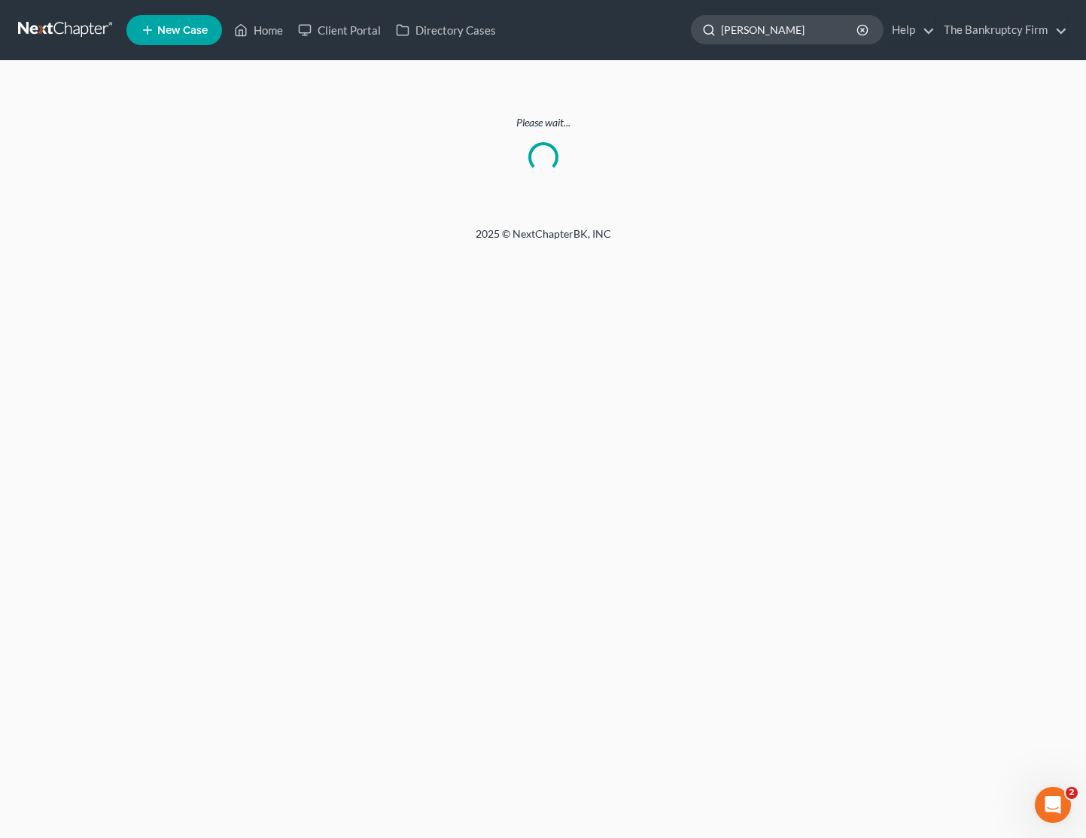
click at [765, 33] on input "tello" at bounding box center [790, 30] width 138 height 28
click at [263, 29] on link "Home" at bounding box center [258, 30] width 64 height 27
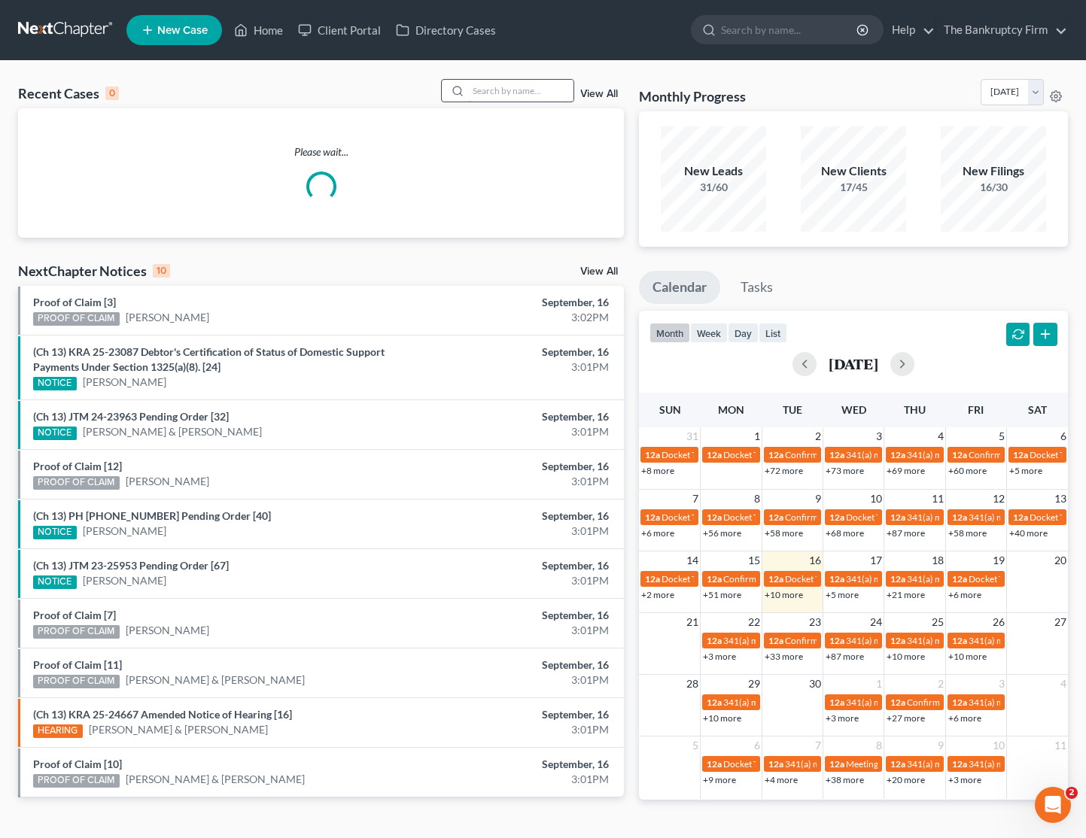
click at [500, 90] on input "search" at bounding box center [520, 91] width 105 height 22
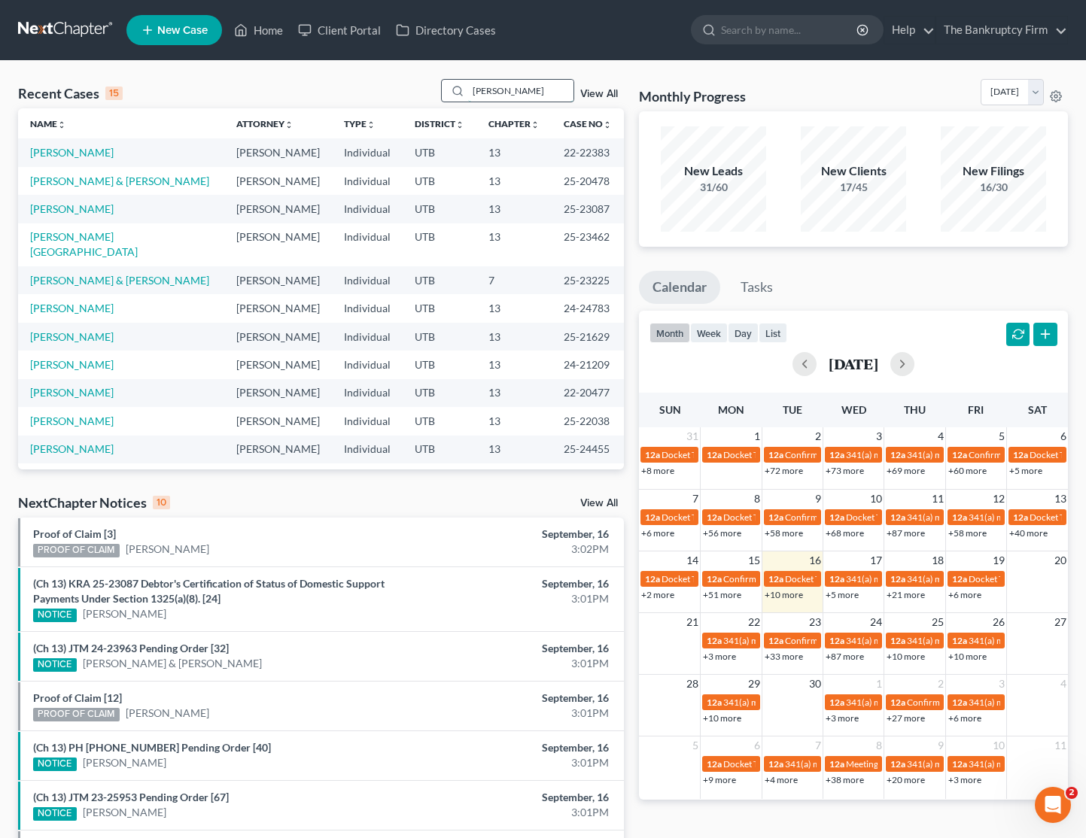
type input "tello"
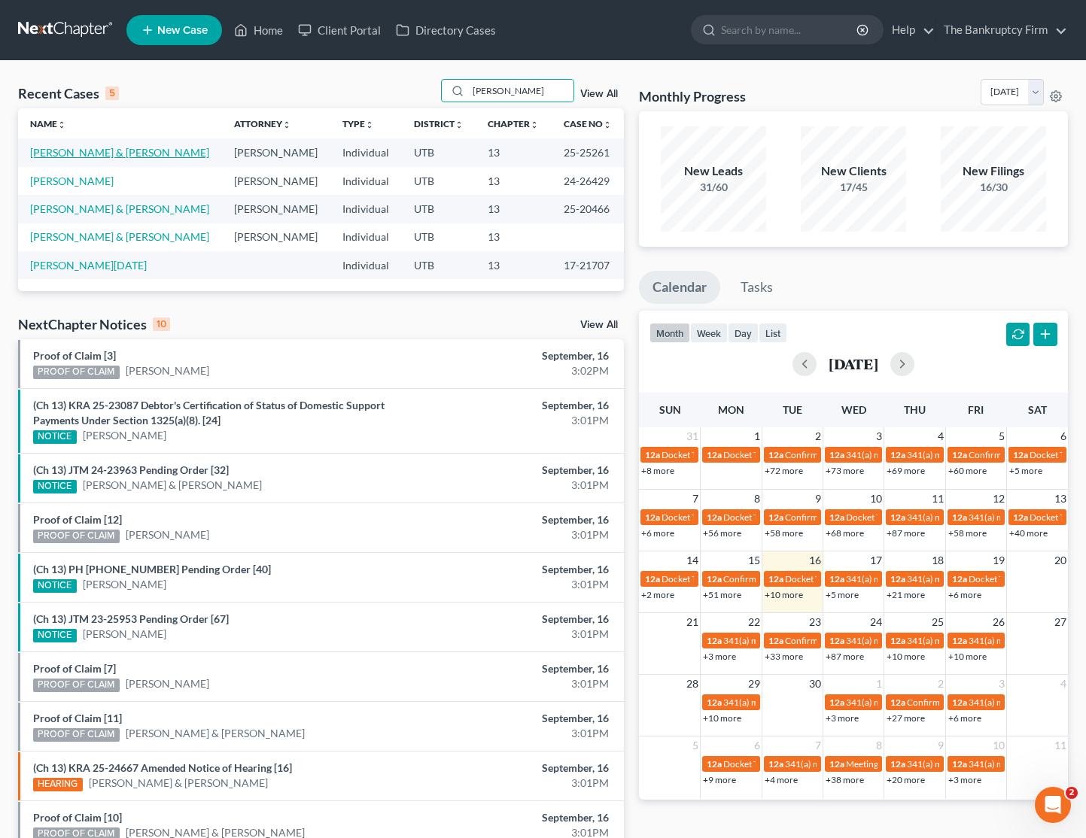
click at [93, 153] on link "Tello, Ruben & Joann" at bounding box center [119, 152] width 179 height 13
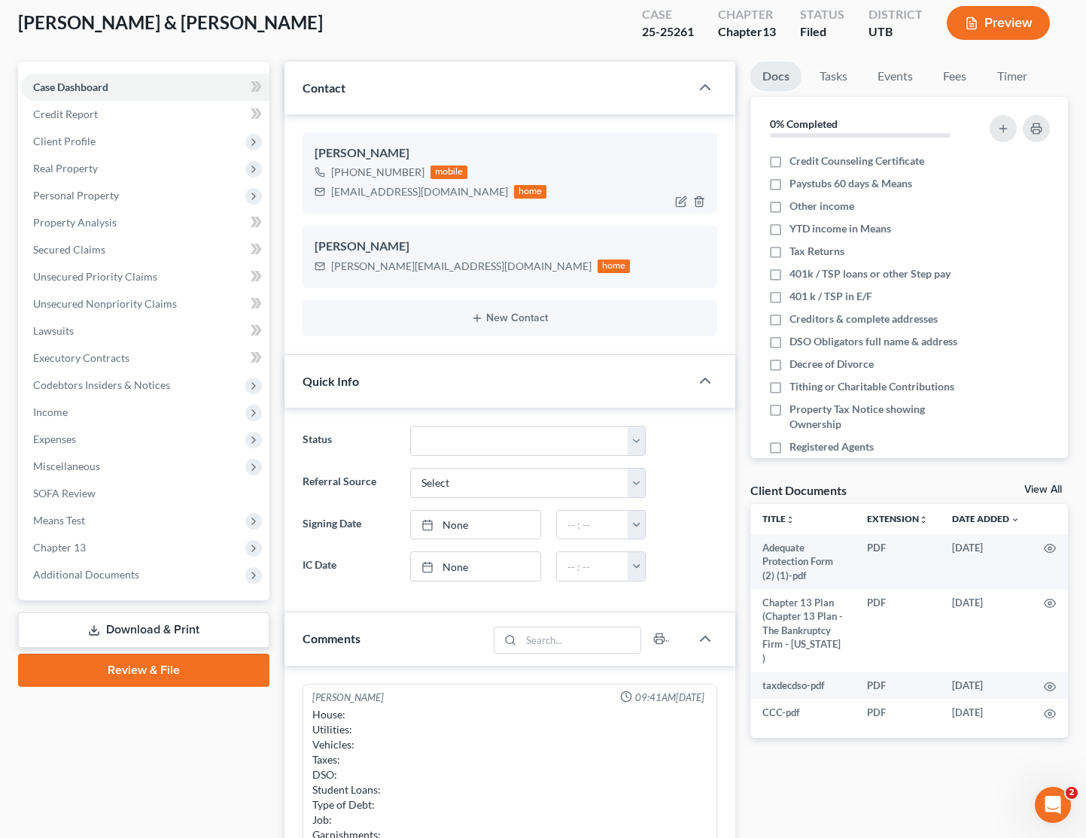
scroll to position [87, 0]
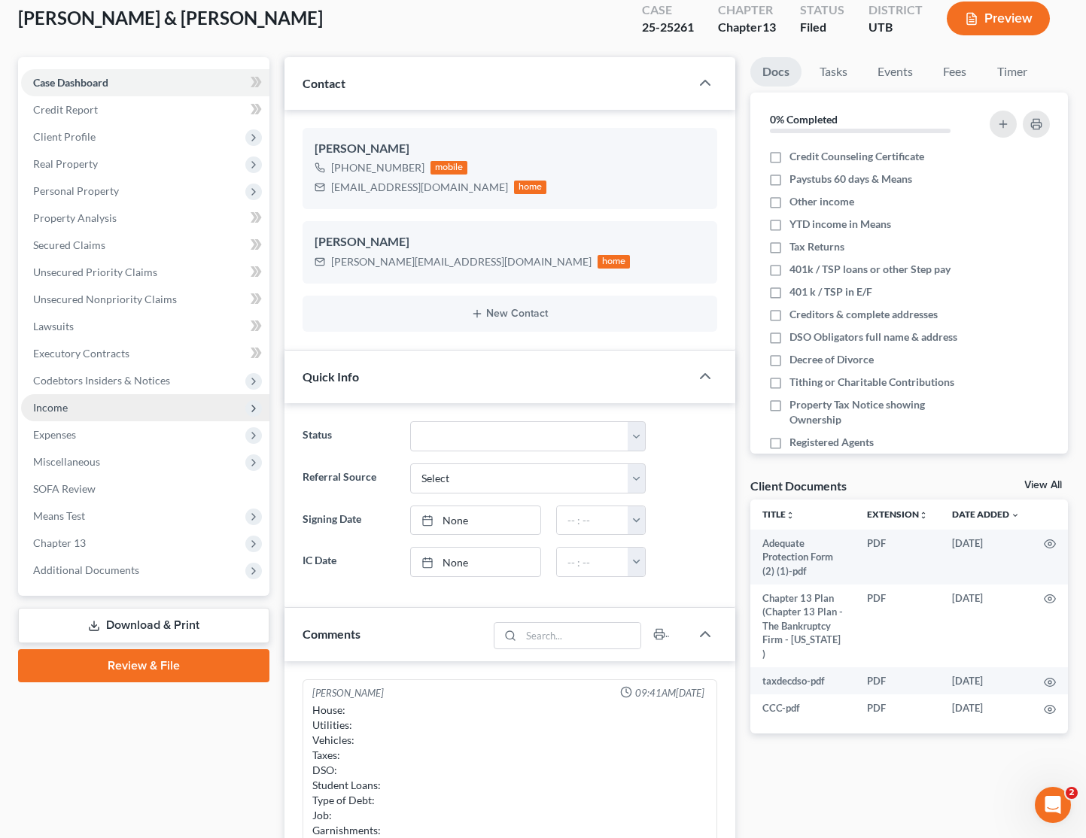
click at [93, 411] on span "Income" at bounding box center [145, 407] width 248 height 27
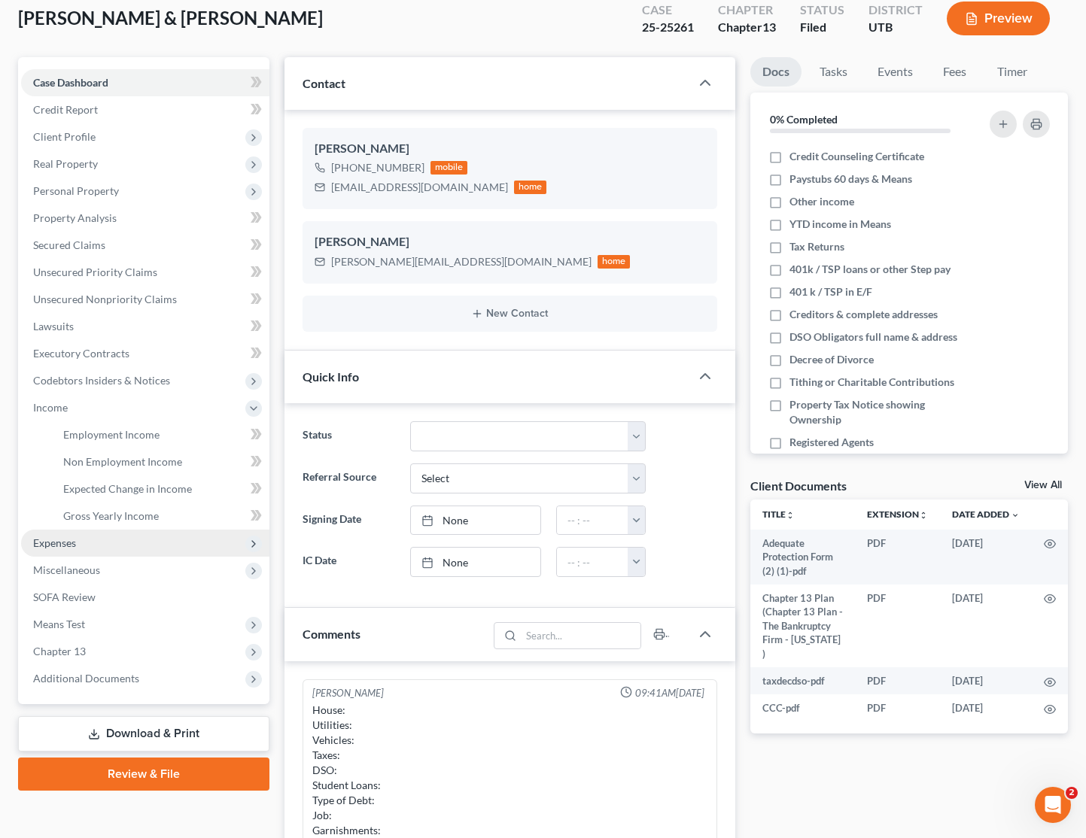
click at [73, 542] on span "Expenses" at bounding box center [54, 542] width 43 height 13
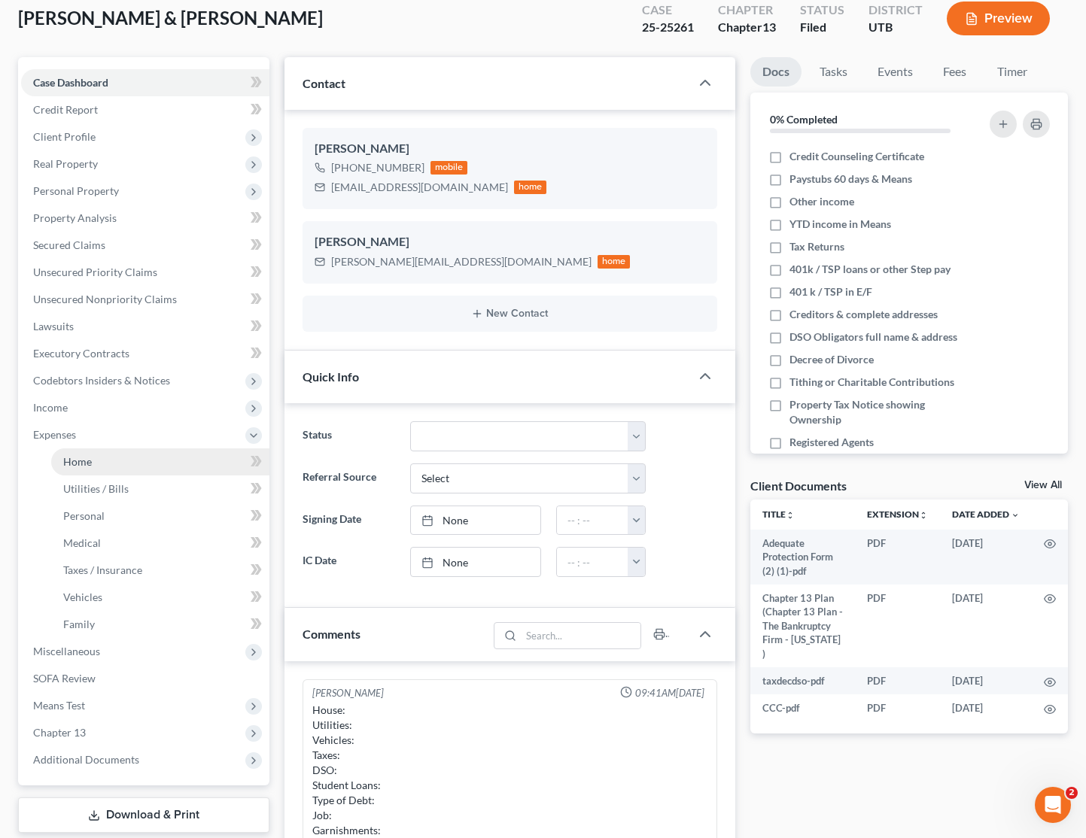
click at [119, 462] on link "Home" at bounding box center [160, 461] width 218 height 27
click at [84, 457] on span "Home" at bounding box center [77, 461] width 29 height 13
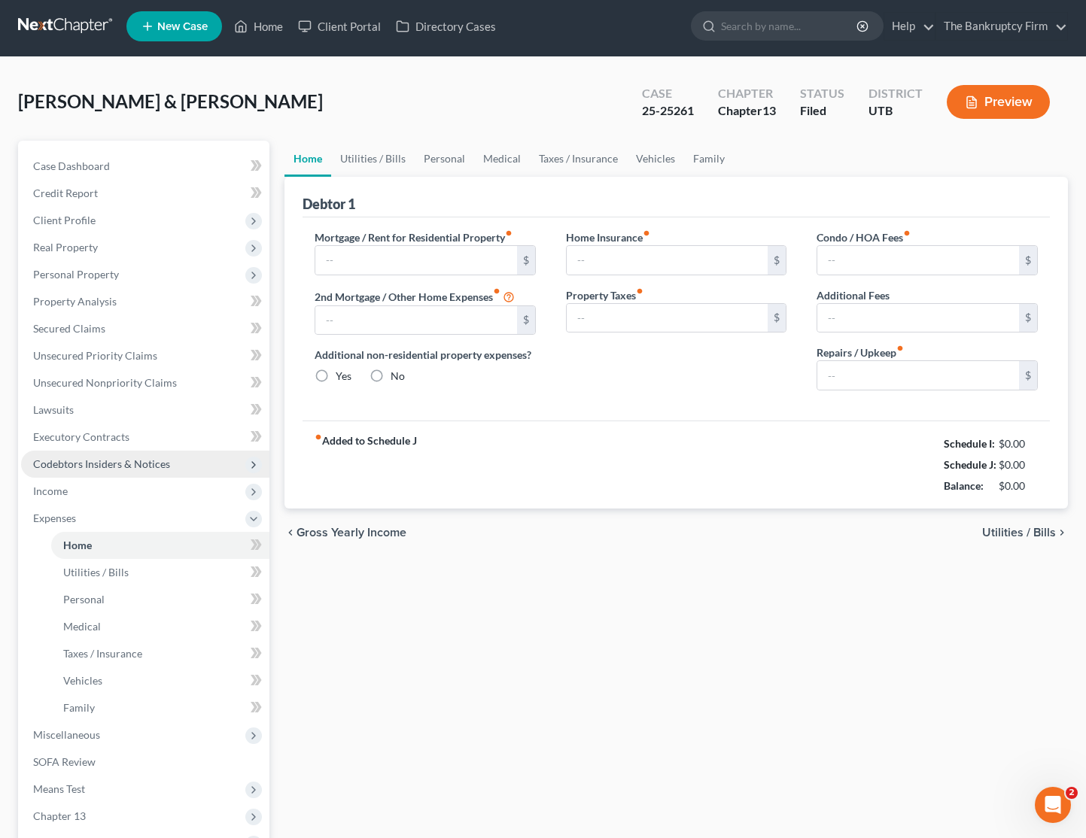
type input "1,700.00"
type input "0.00"
radio input "true"
type input "0.00"
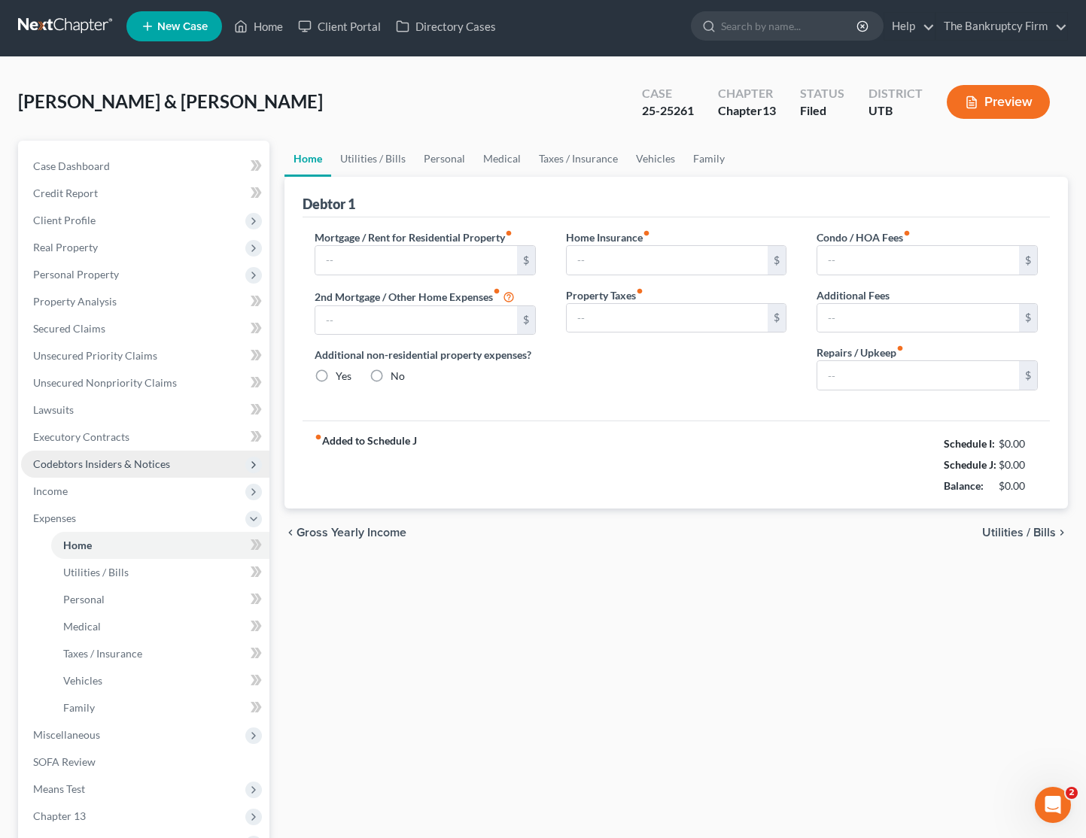
type input "0.00"
type input "95.00"
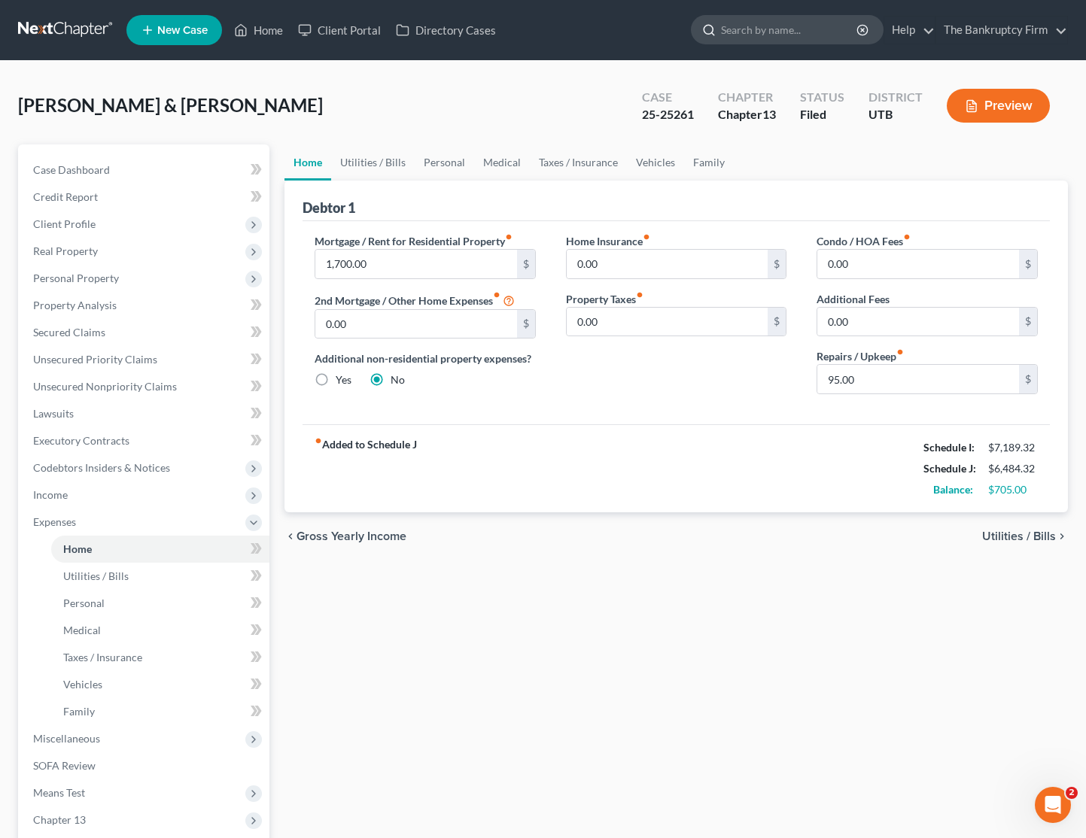
click at [803, 32] on input "search" at bounding box center [790, 30] width 138 height 28
type input "warden"
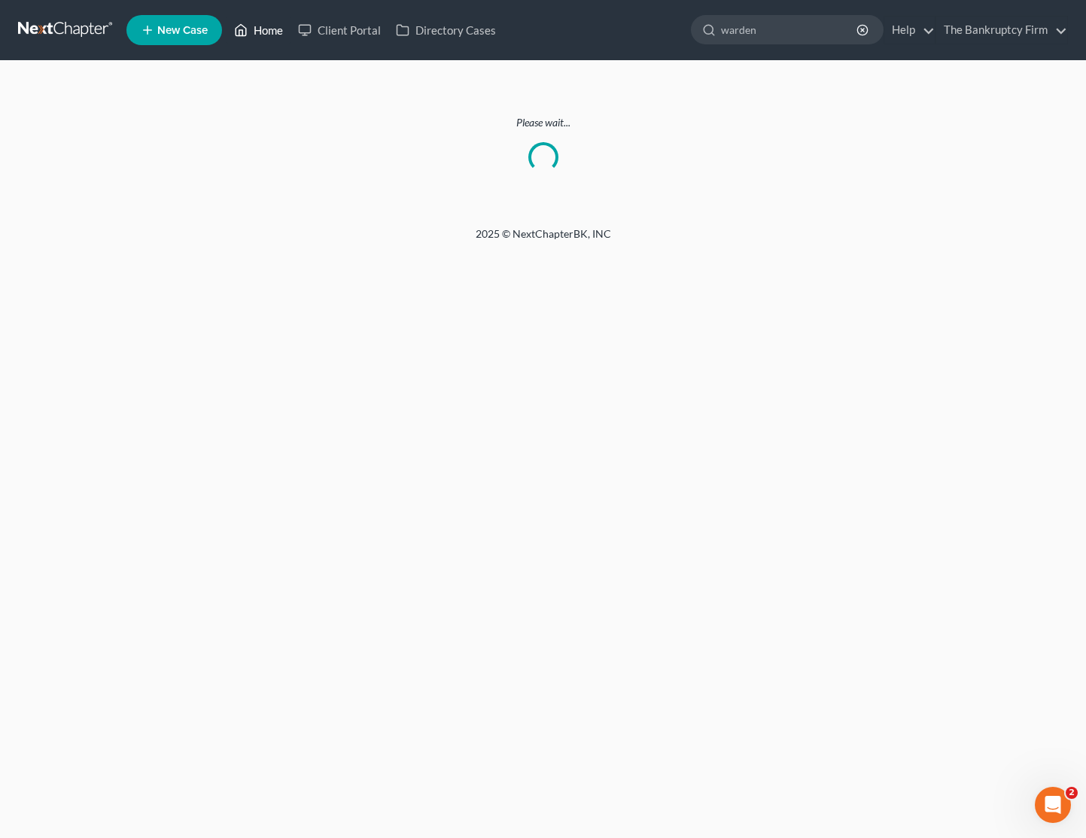
click at [263, 32] on link "Home" at bounding box center [258, 30] width 64 height 27
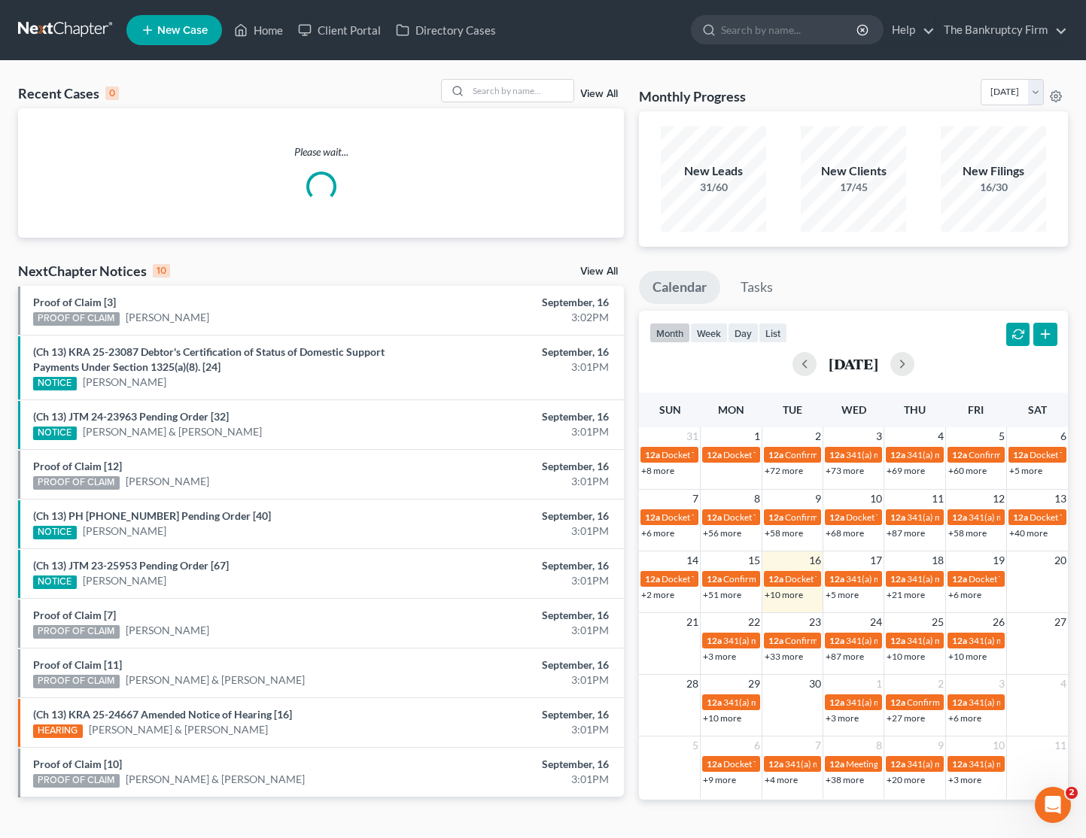
click at [601, 89] on link "View All" at bounding box center [599, 94] width 38 height 11
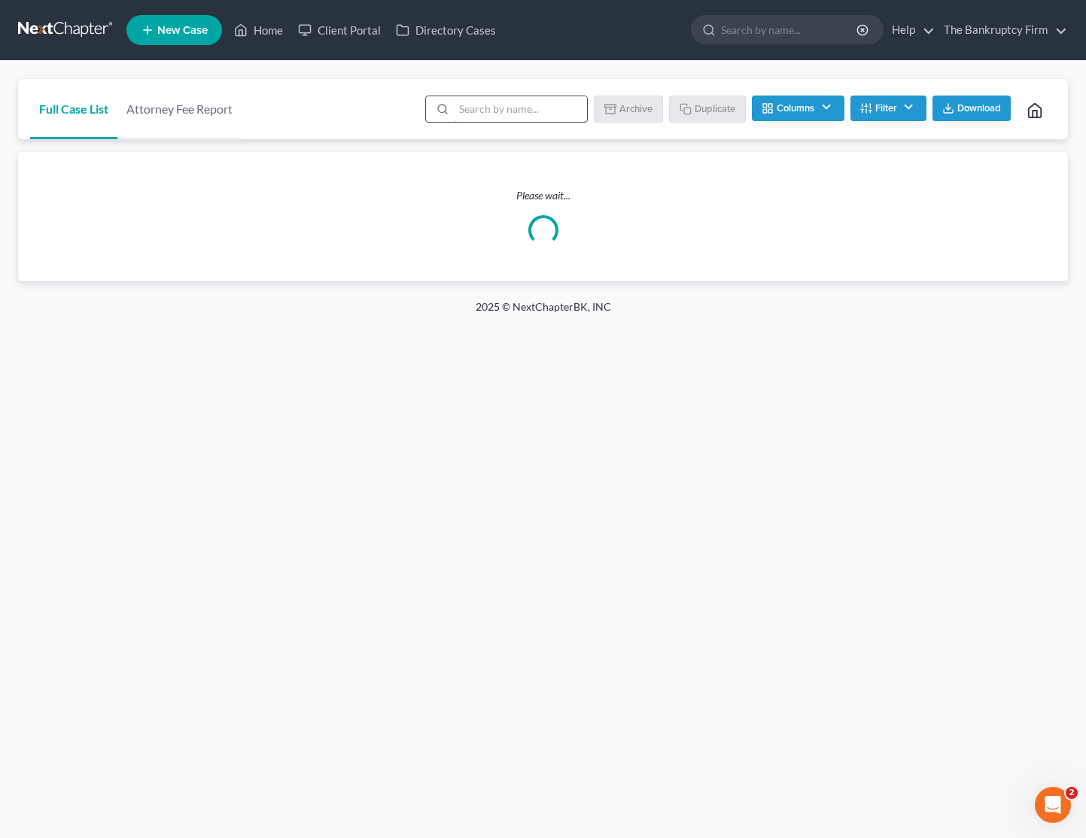
click at [538, 111] on input "search" at bounding box center [520, 109] width 133 height 26
type input "warden"
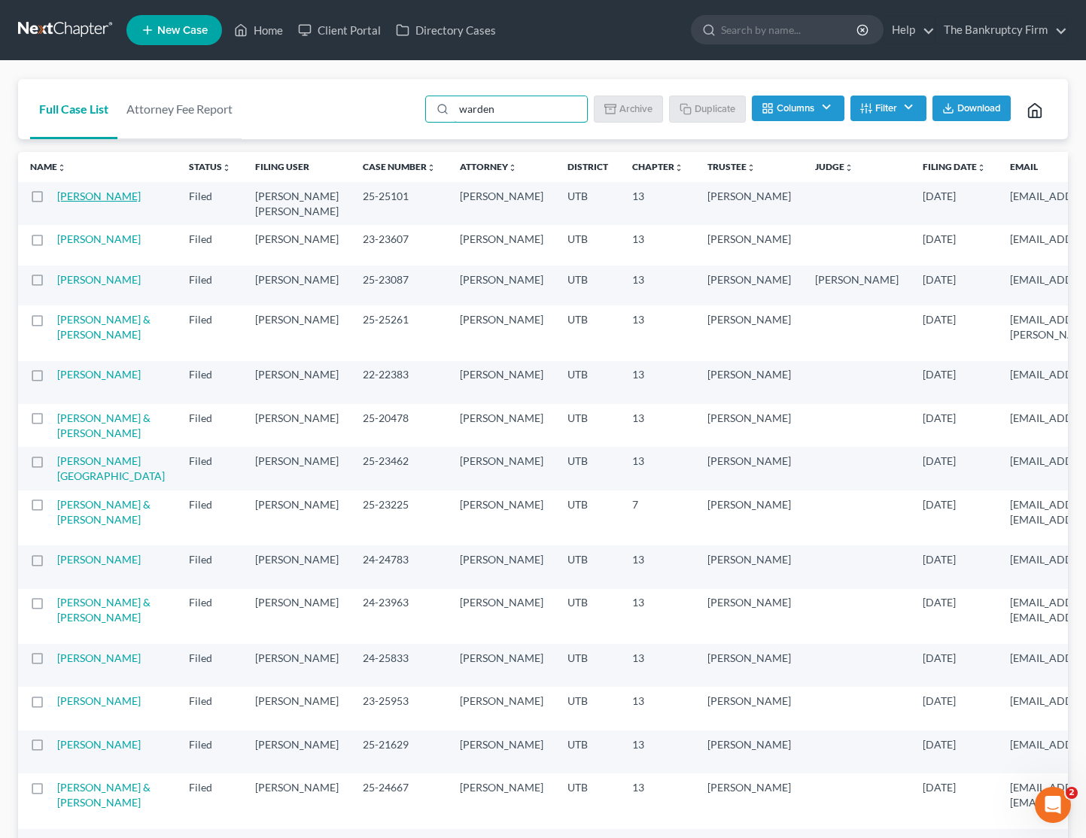
click at [74, 197] on link "Warden, Dwan" at bounding box center [99, 196] width 84 height 13
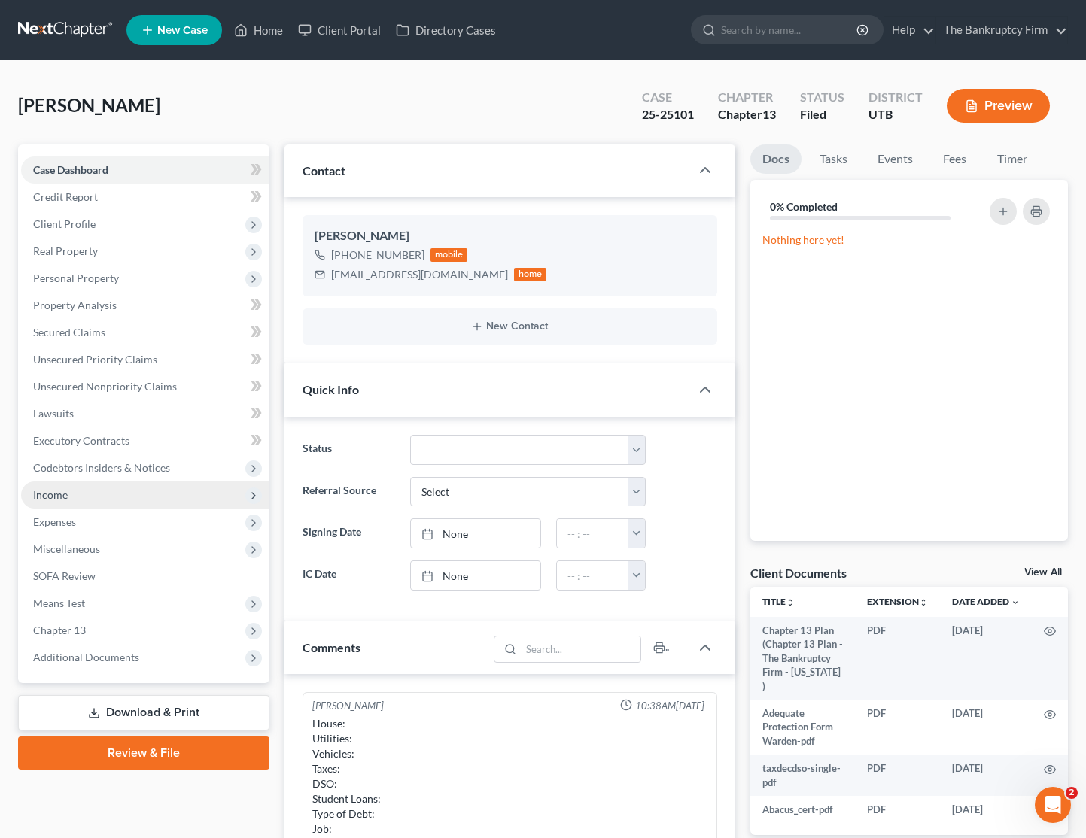
scroll to position [158, 0]
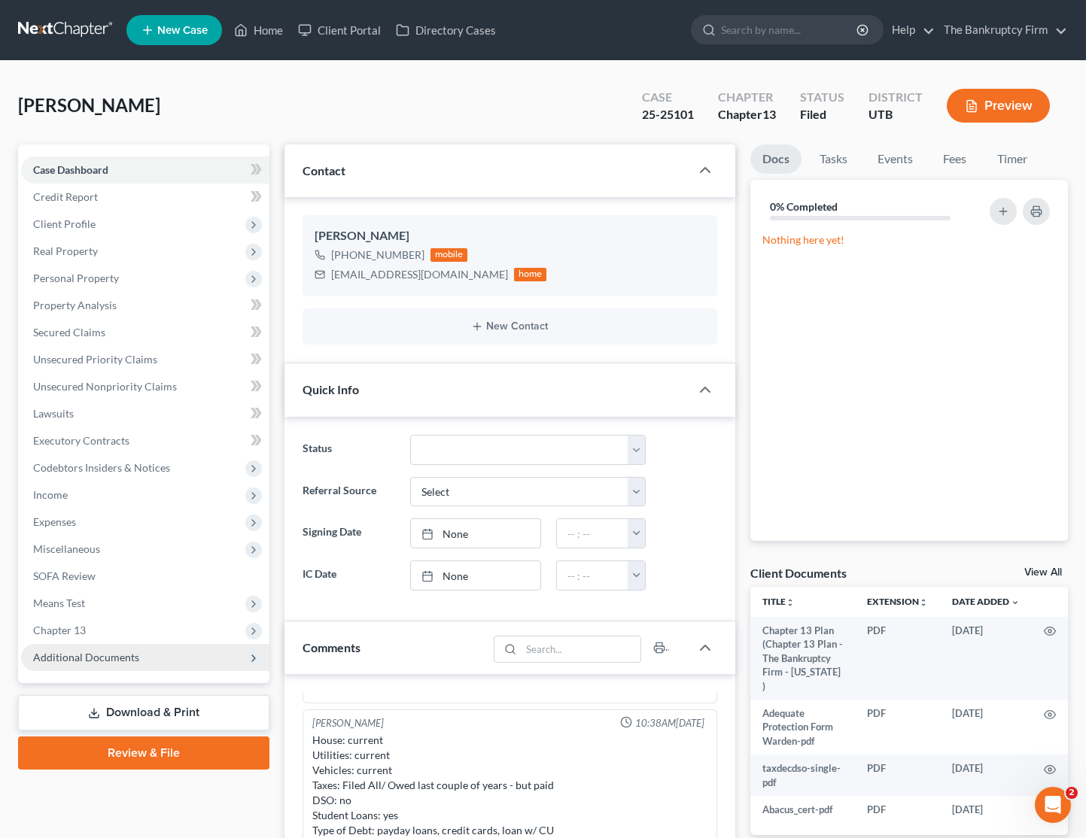
click at [166, 662] on span "Additional Documents" at bounding box center [145, 657] width 248 height 27
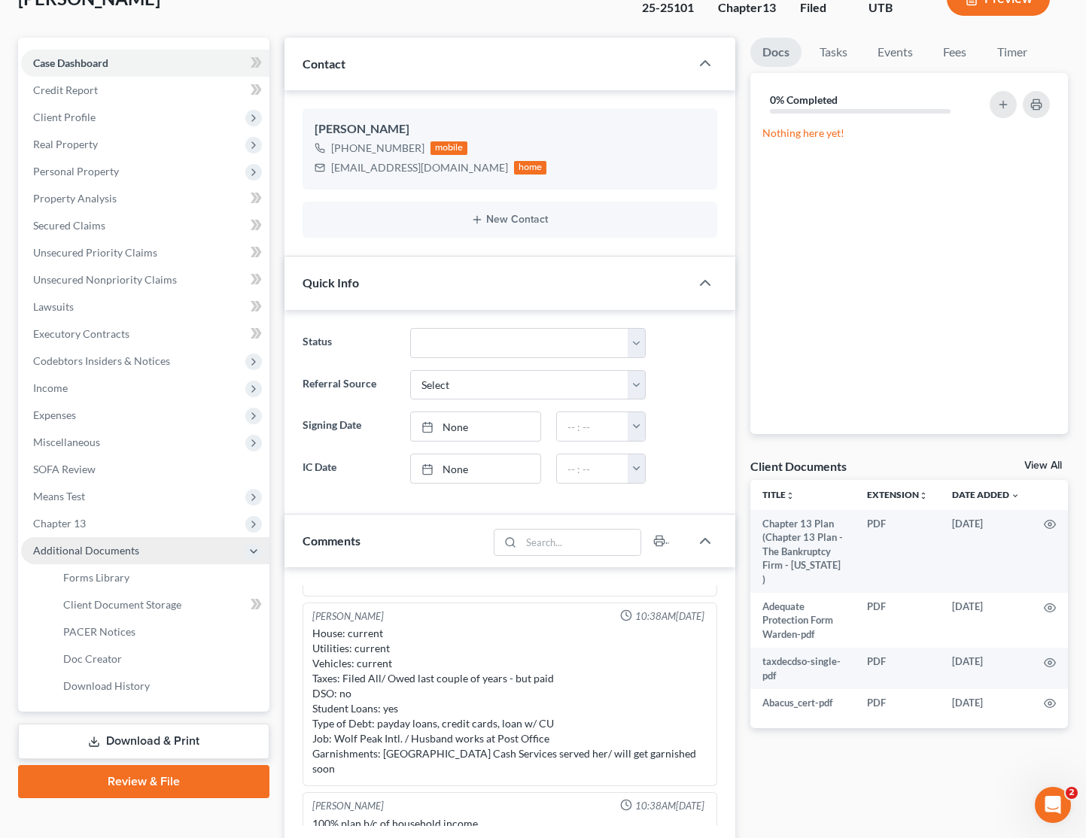
scroll to position [109, 0]
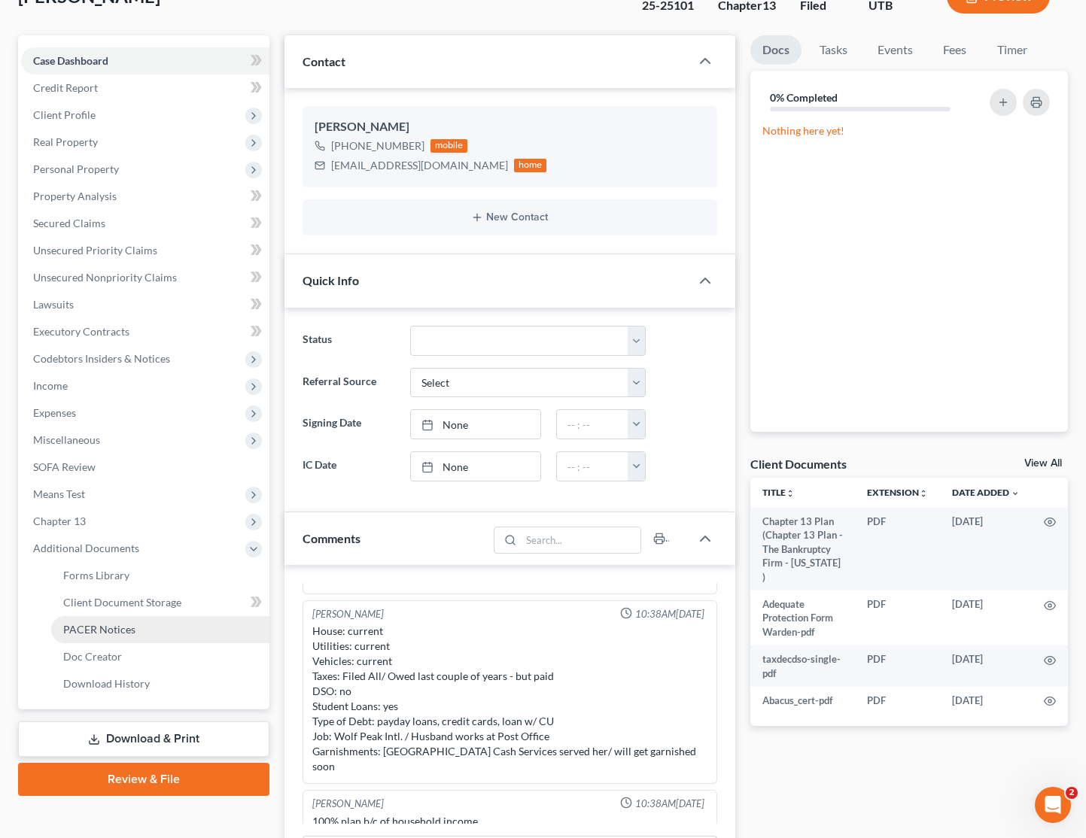
click at [130, 634] on span "PACER Notices" at bounding box center [99, 629] width 72 height 13
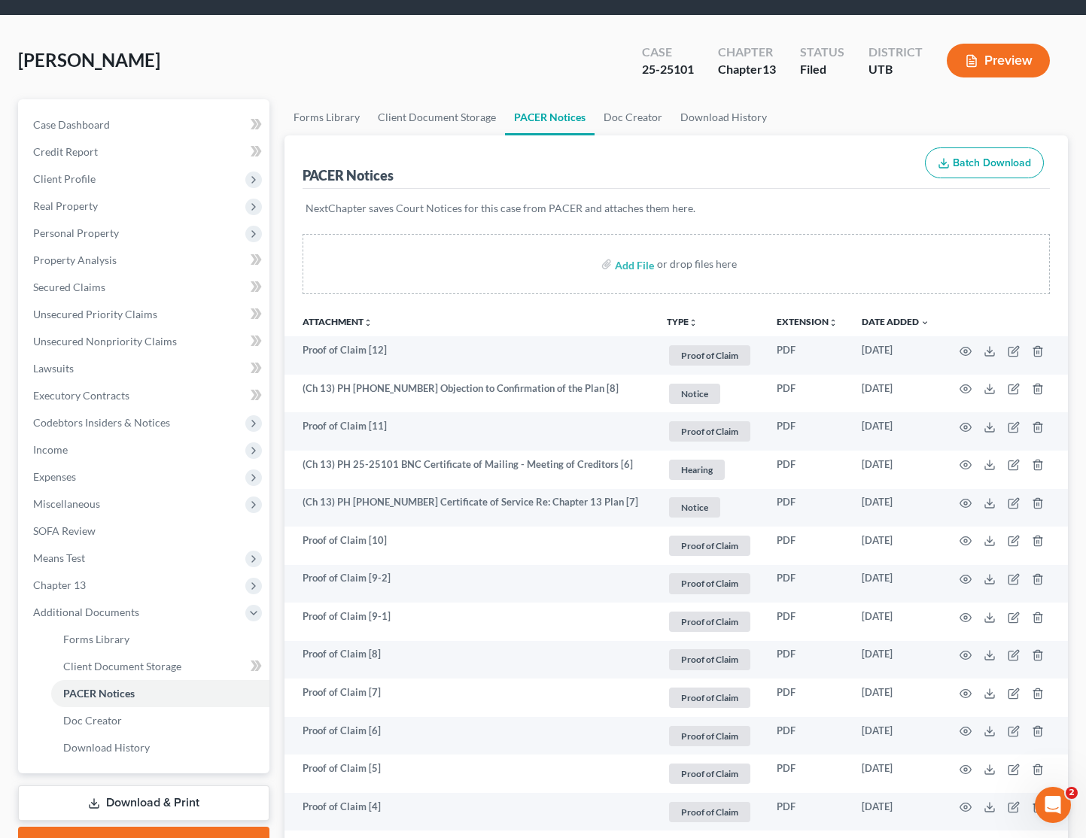
scroll to position [49, 0]
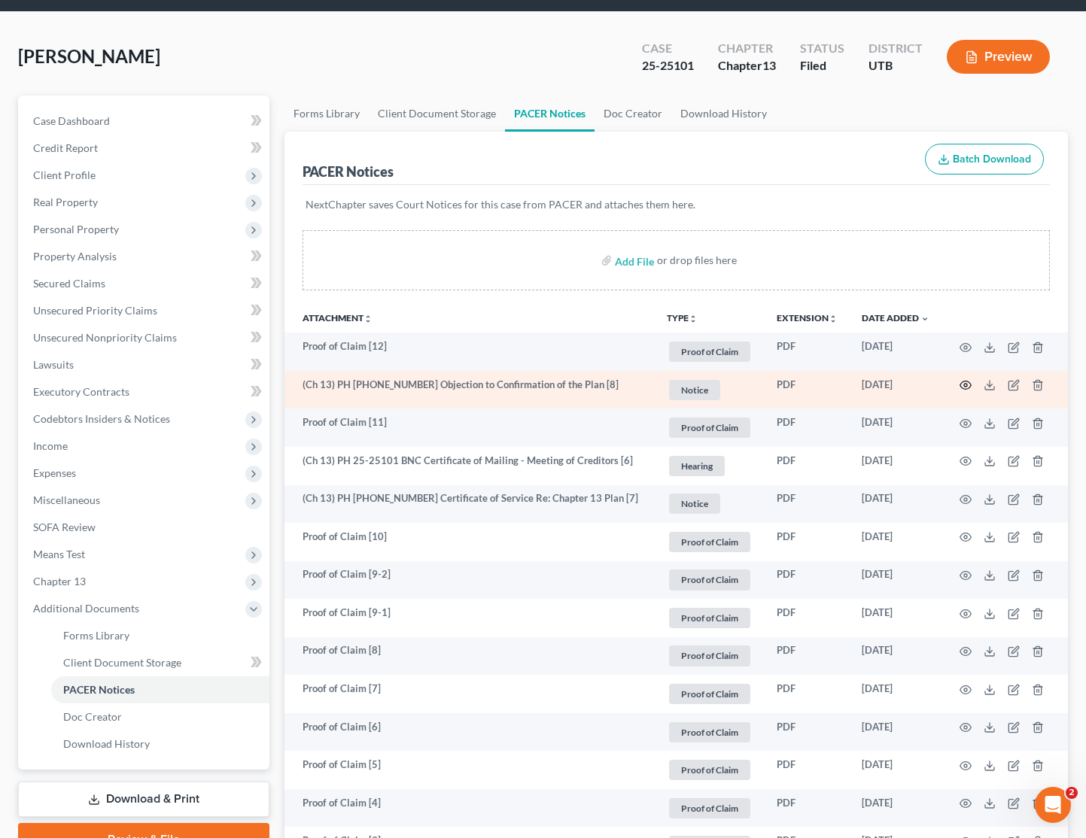
click at [965, 385] on icon "button" at bounding box center [965, 385] width 12 height 12
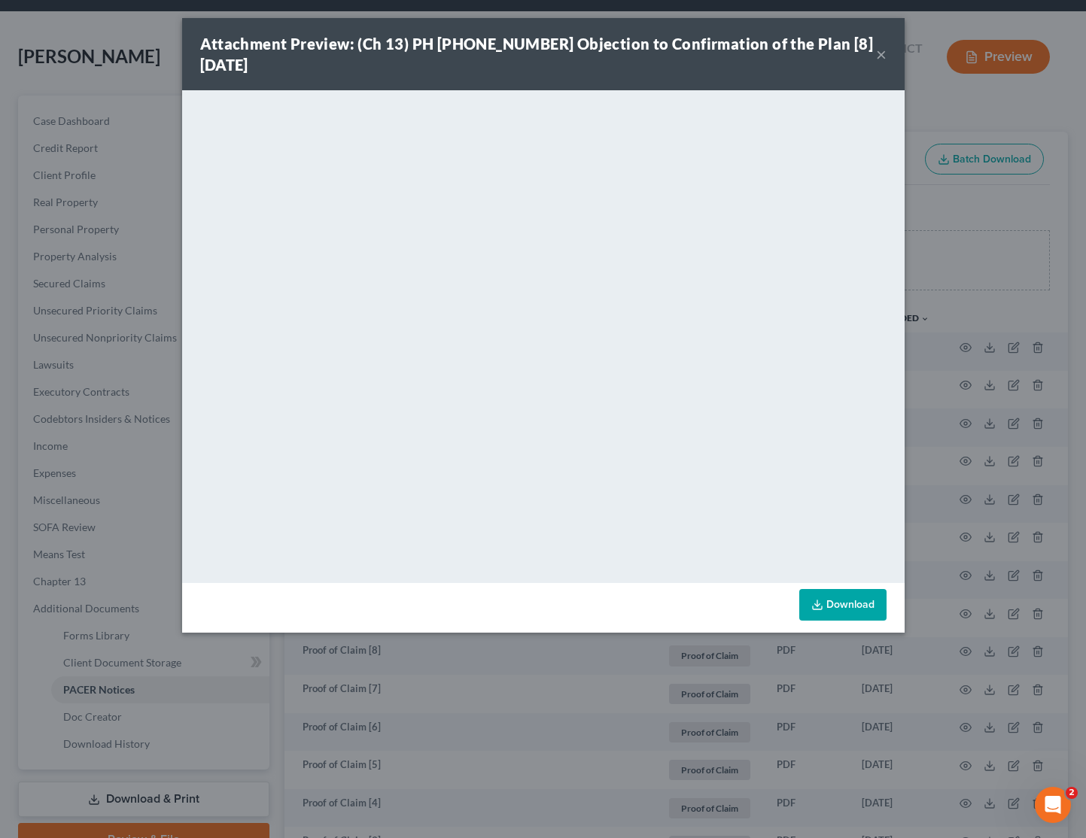
click at [877, 57] on button "×" at bounding box center [881, 54] width 11 height 18
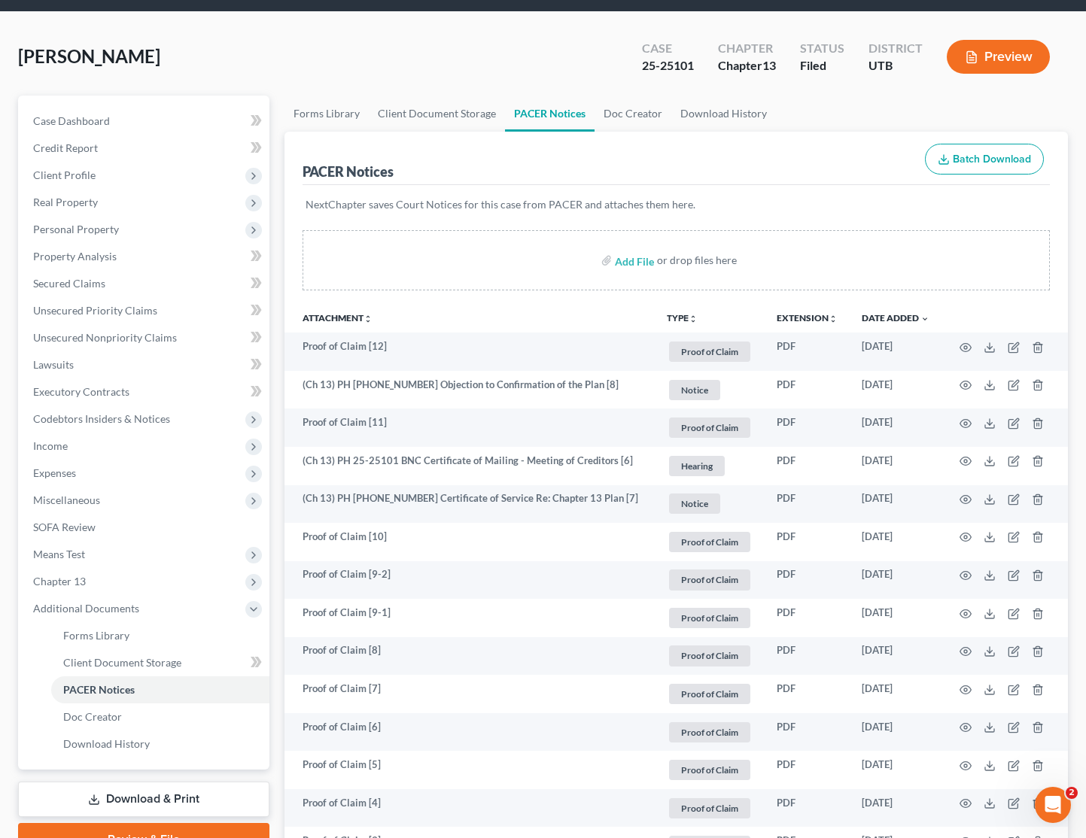
scroll to position [0, 0]
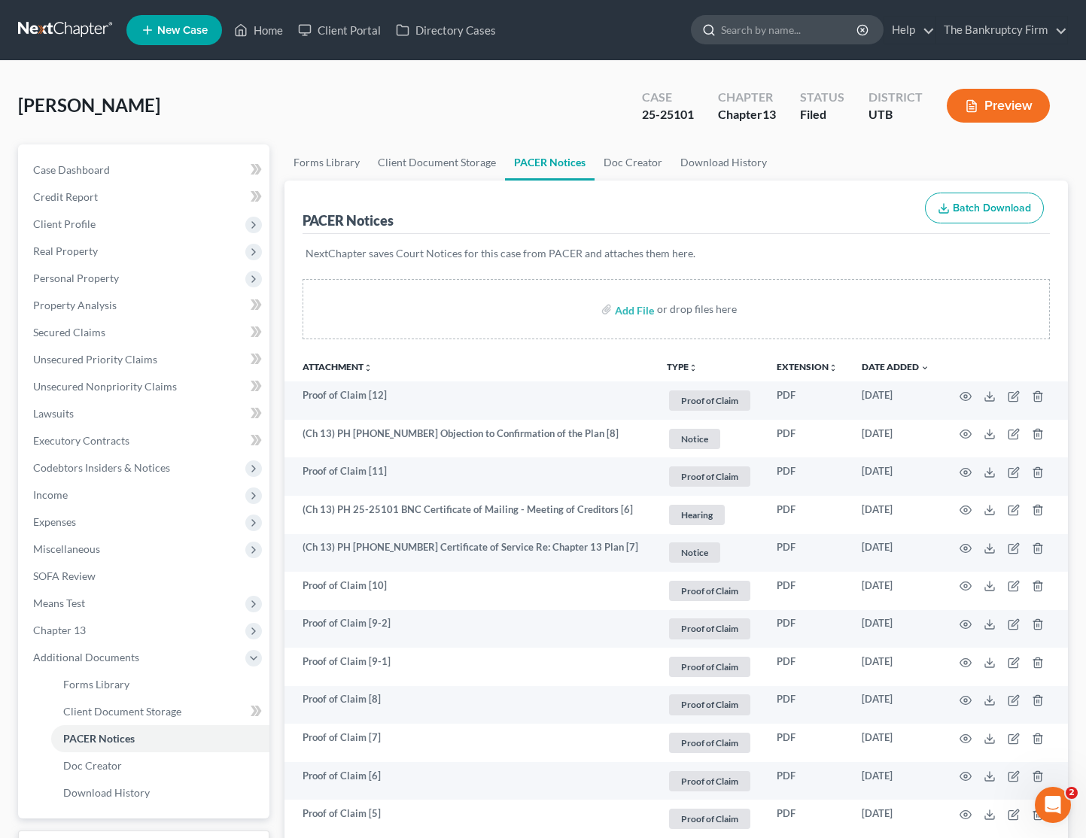
click at [772, 36] on input "search" at bounding box center [790, 30] width 138 height 28
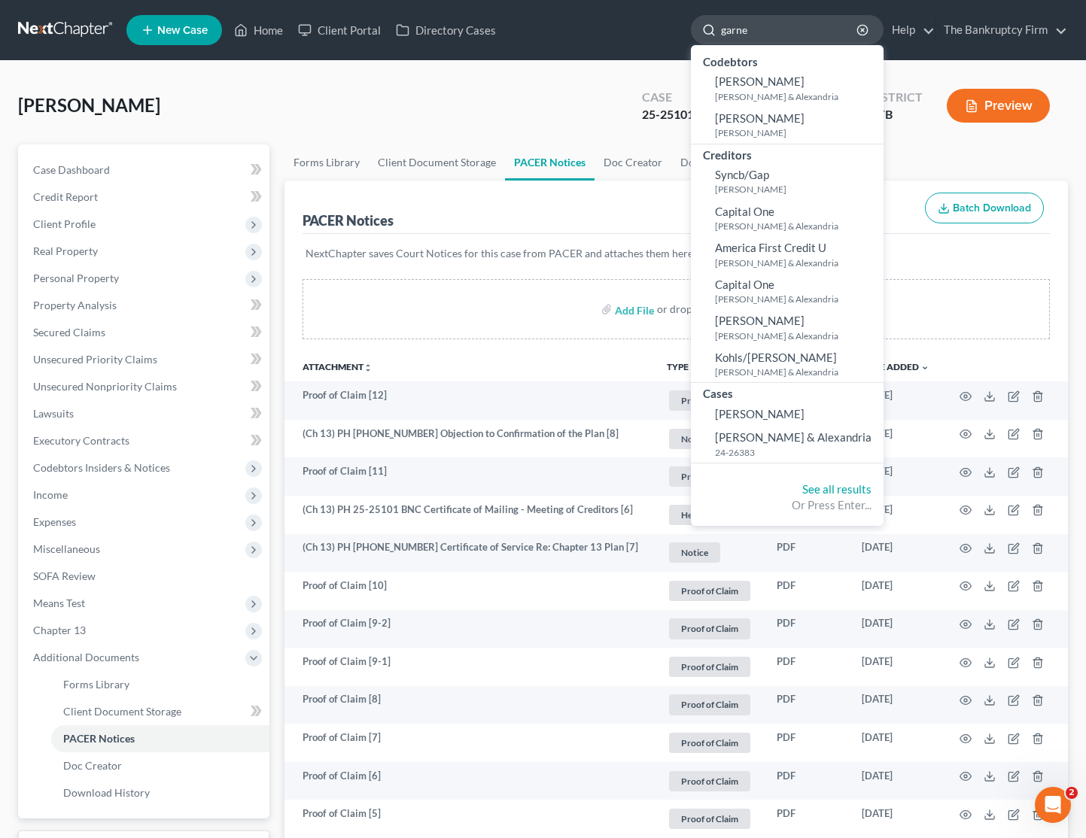
type input "garner"
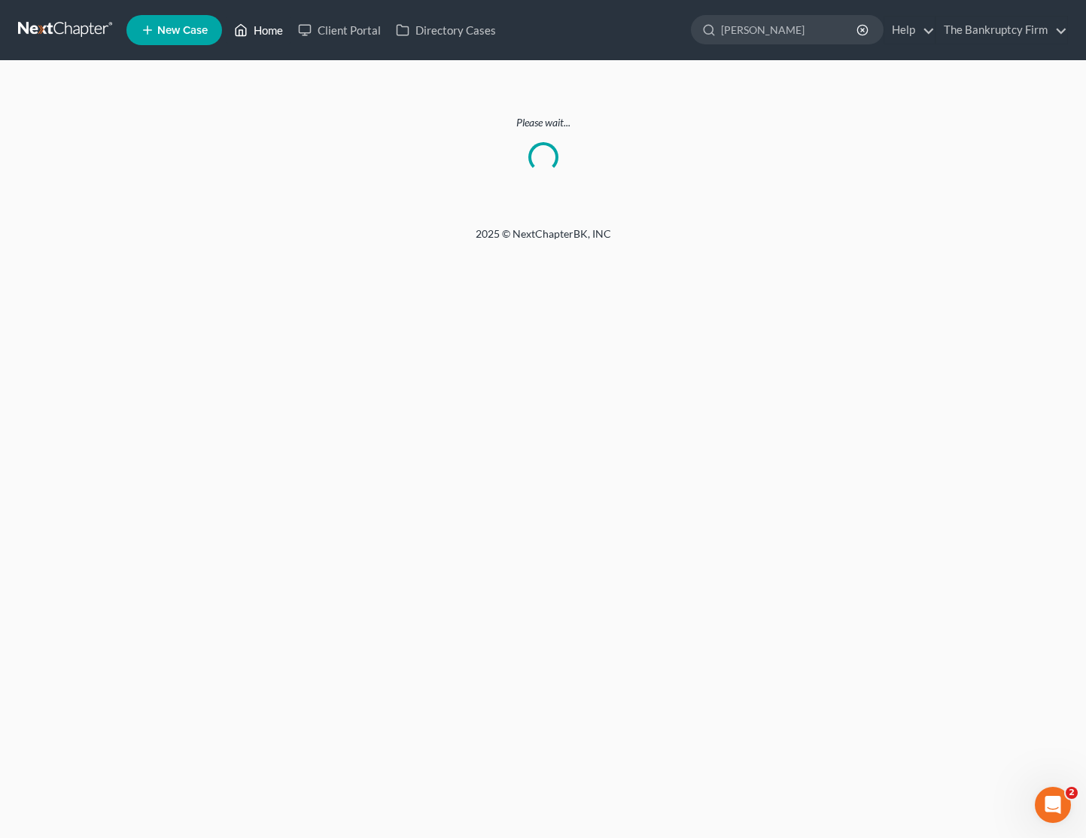
click at [256, 33] on link "Home" at bounding box center [258, 30] width 64 height 27
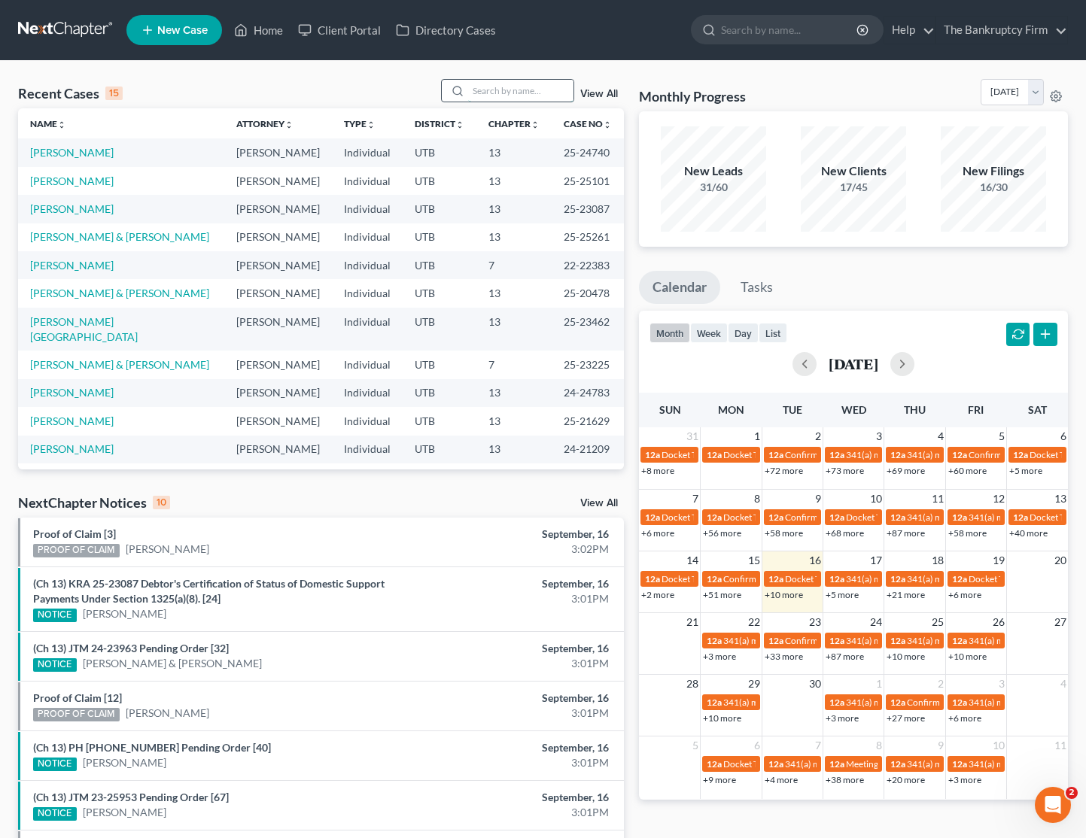
click at [531, 91] on input "search" at bounding box center [520, 91] width 105 height 22
type input "garner"
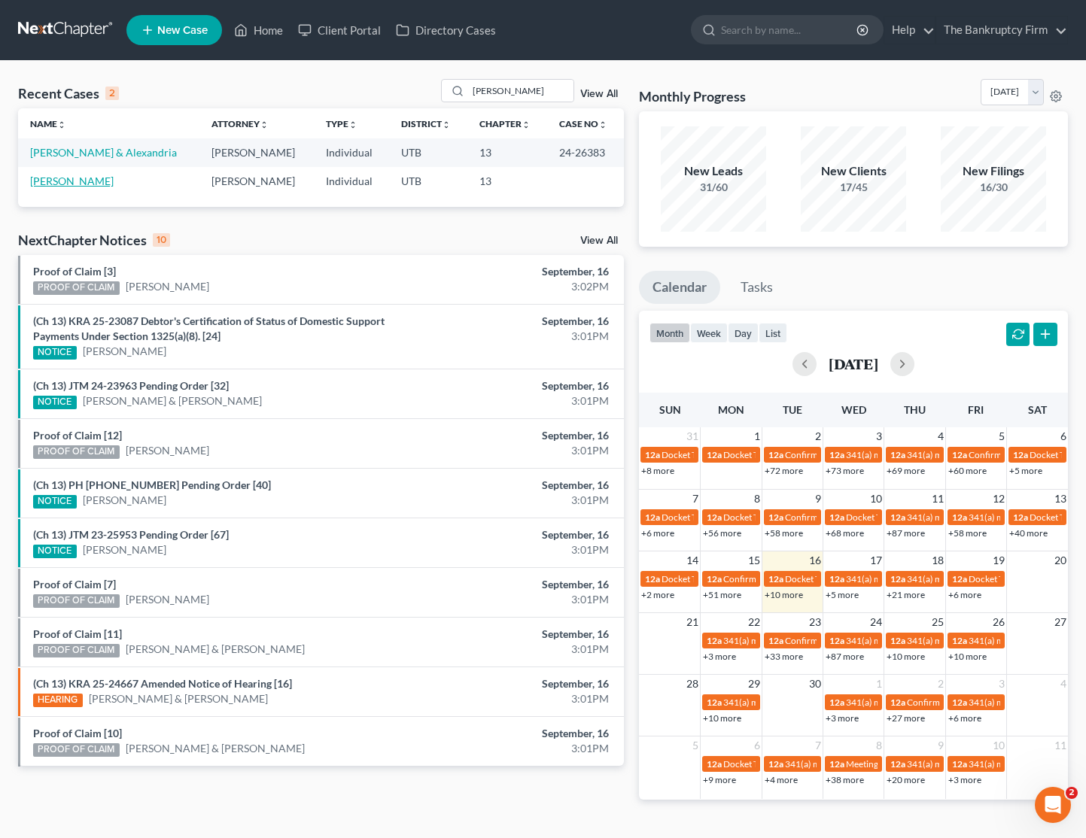
click at [88, 185] on link "Garner, Whitney" at bounding box center [72, 181] width 84 height 13
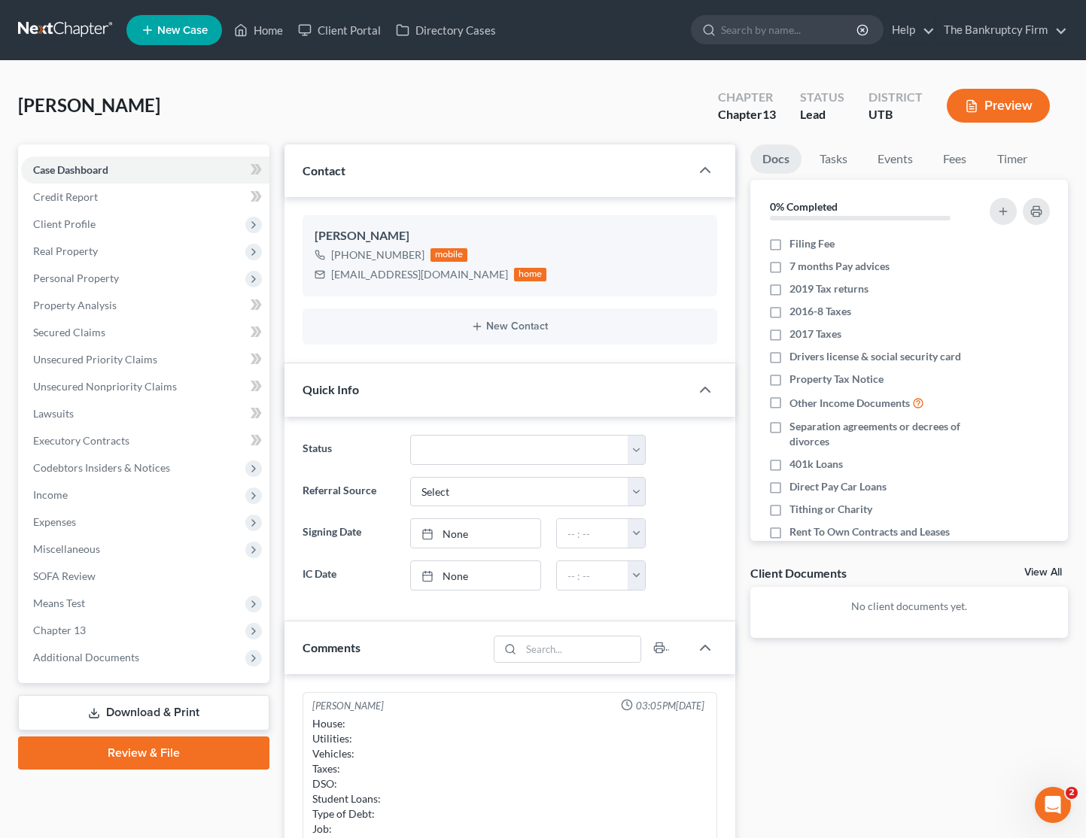
scroll to position [118, 0]
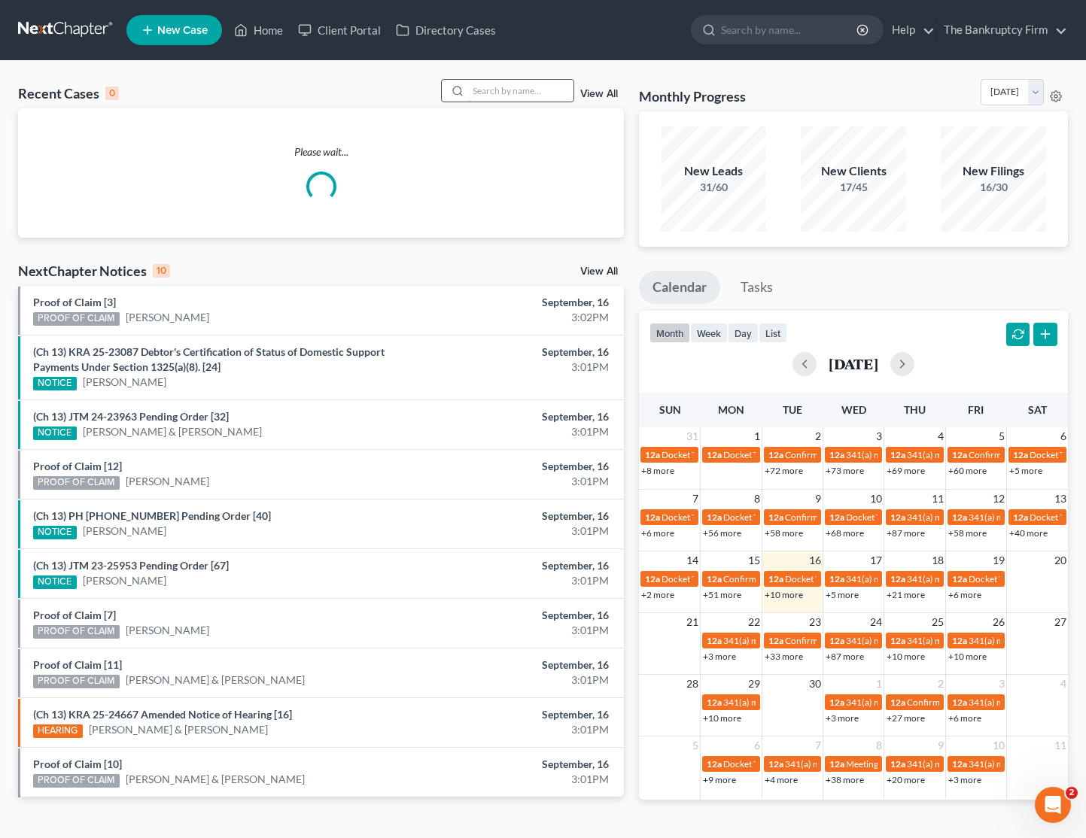
click at [532, 85] on input "search" at bounding box center [520, 91] width 105 height 22
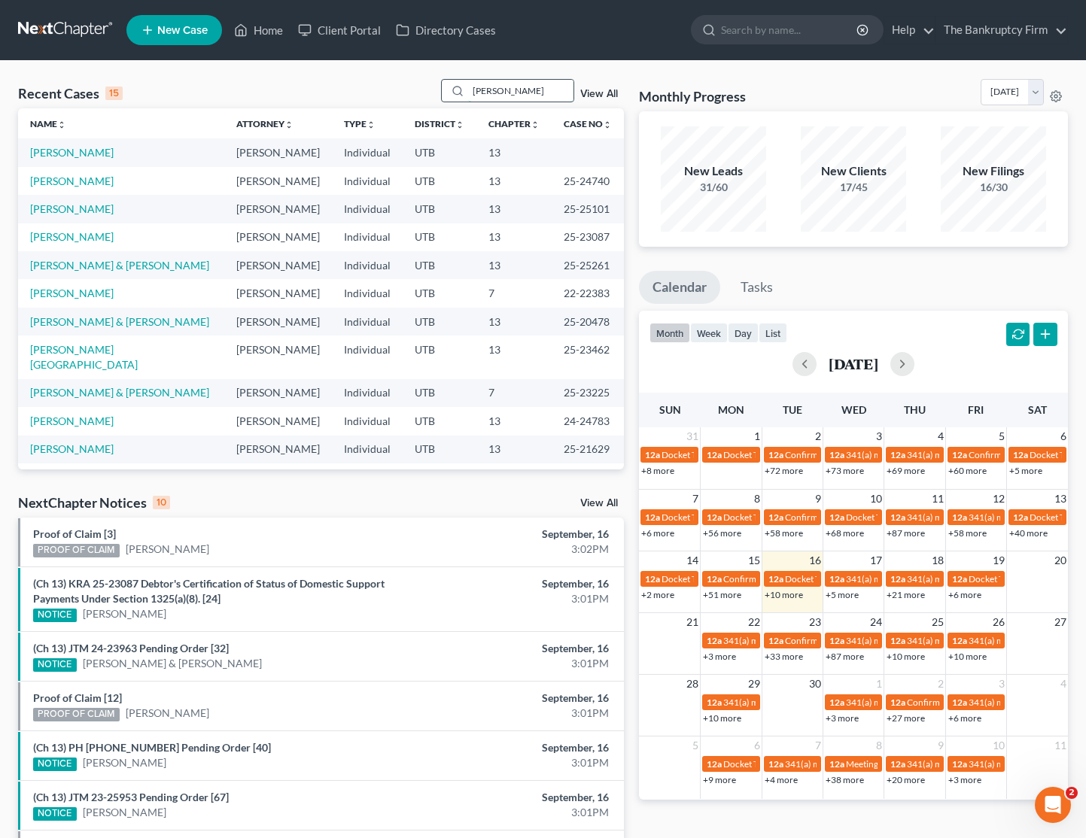
type input "garner"
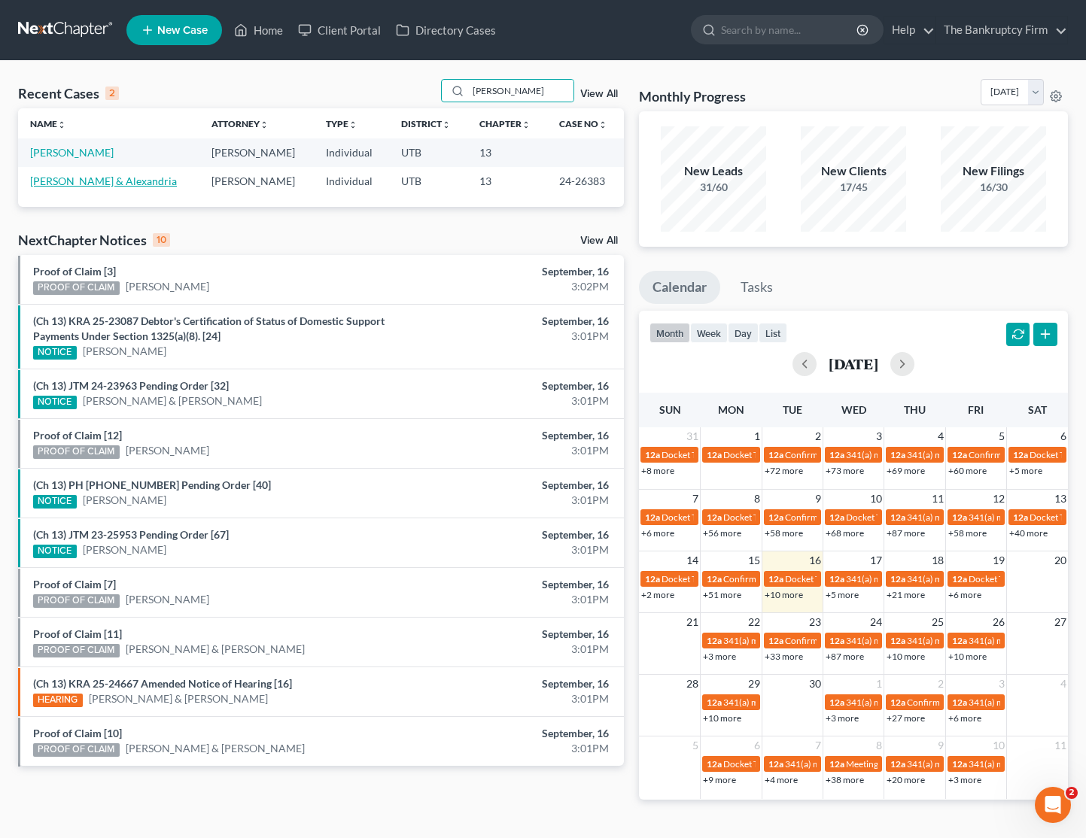
click at [109, 179] on link "Garner, Tyson & Alexandria" at bounding box center [103, 181] width 147 height 13
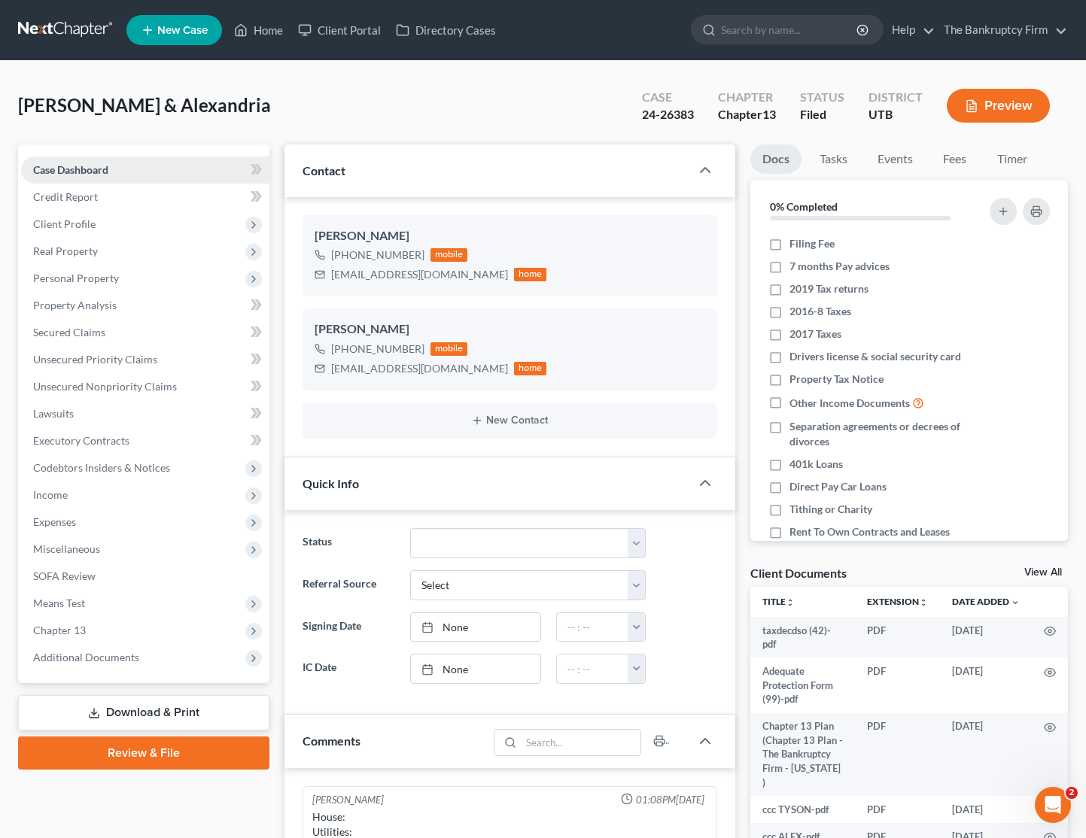
scroll to position [118, 0]
drag, startPoint x: 169, startPoint y: 662, endPoint x: 145, endPoint y: 578, distance: 87.4
click at [169, 662] on span "Additional Documents" at bounding box center [145, 657] width 248 height 27
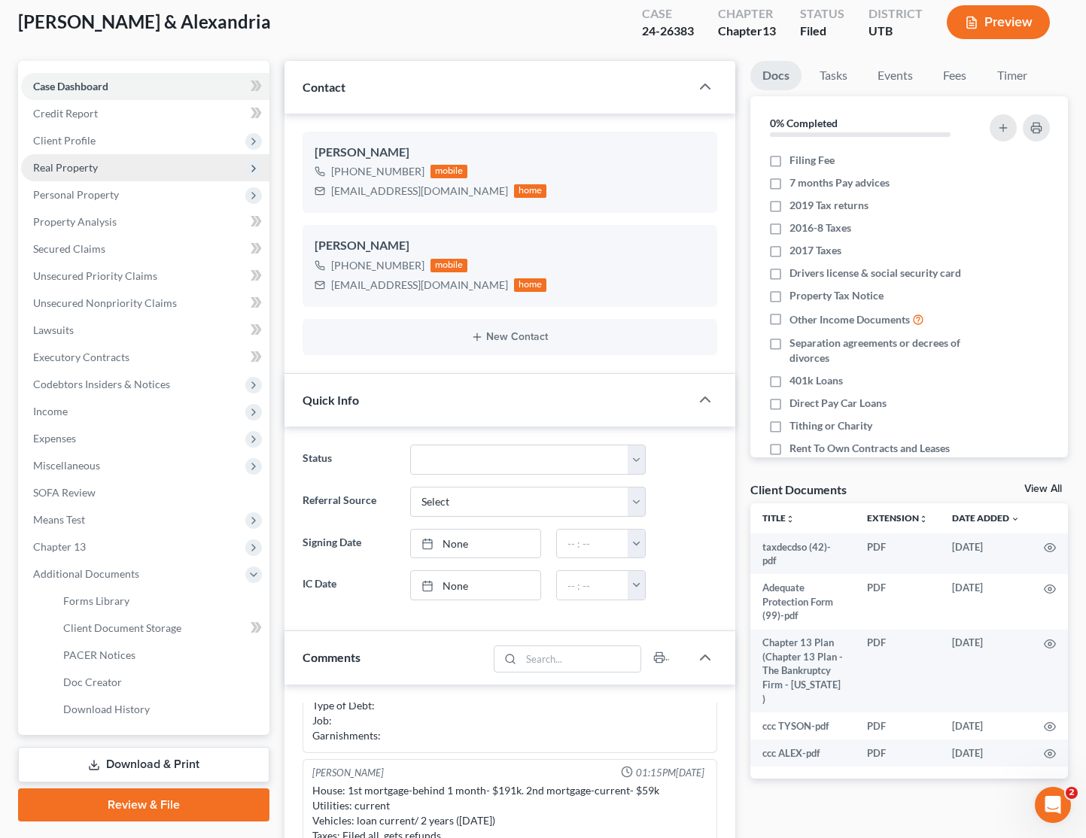
scroll to position [83, 0]
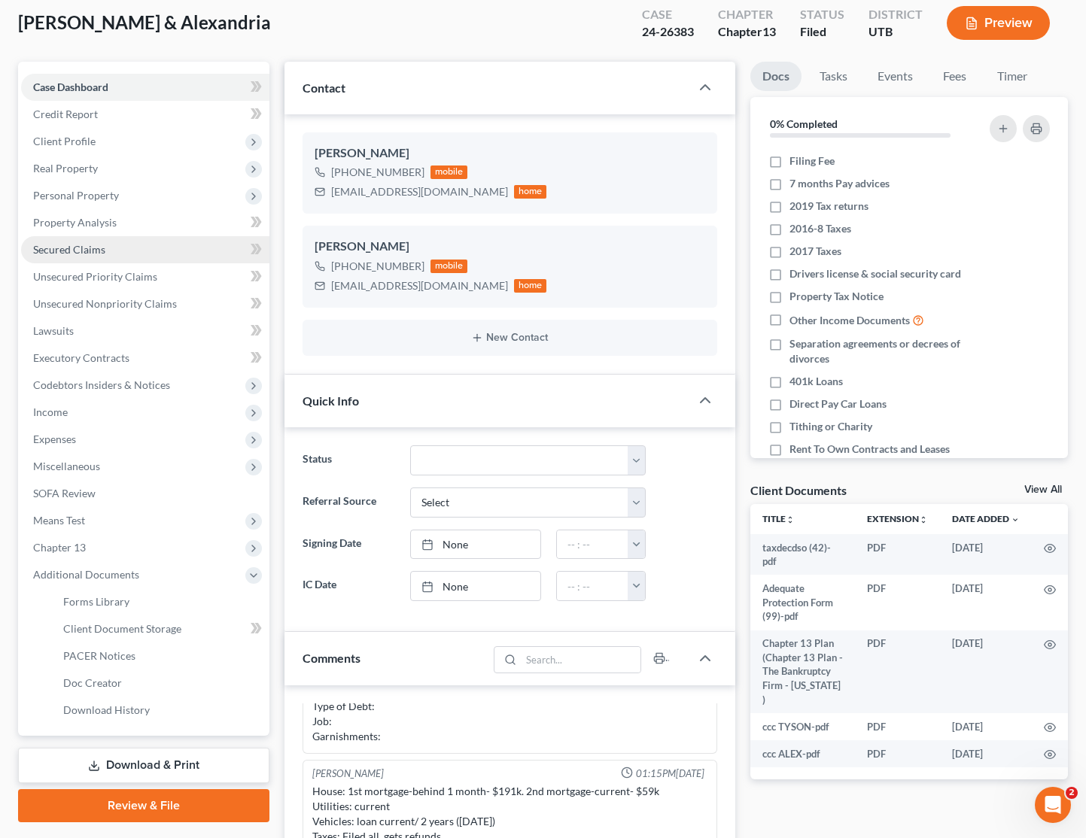
click at [84, 247] on span "Secured Claims" at bounding box center [69, 249] width 72 height 13
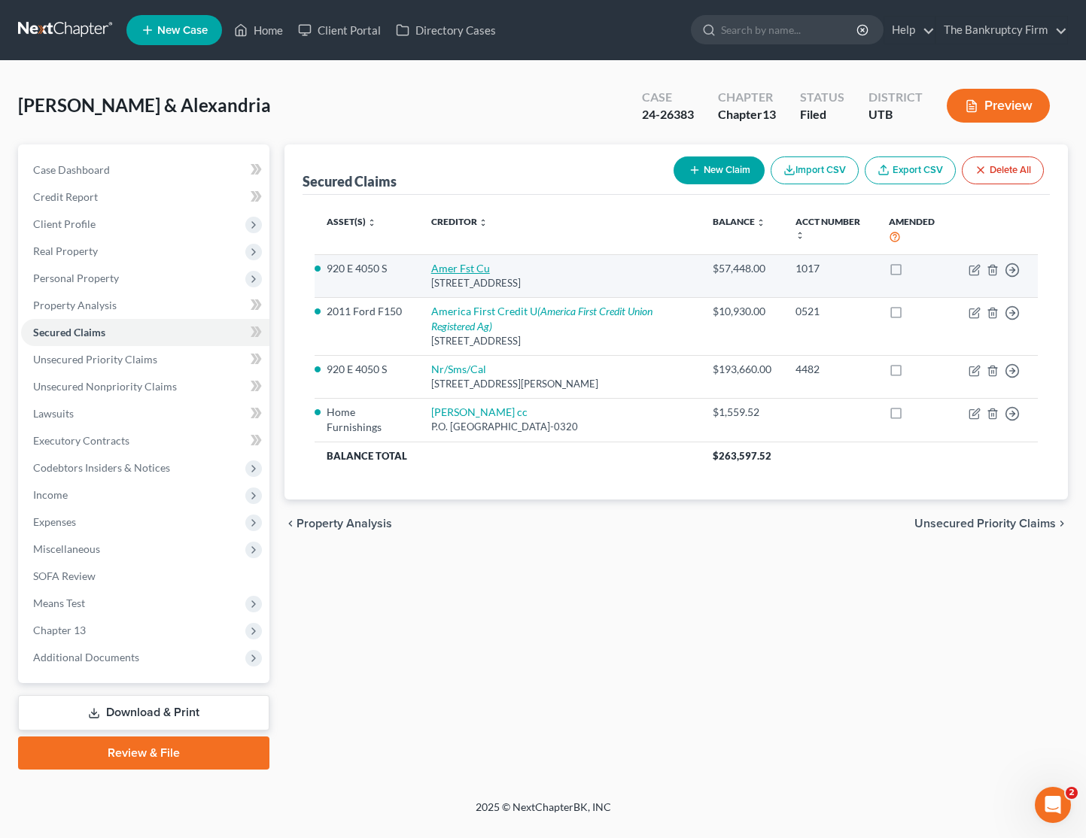
click at [450, 265] on link "Amer Fst Cu" at bounding box center [460, 268] width 59 height 13
select select "46"
select select "2"
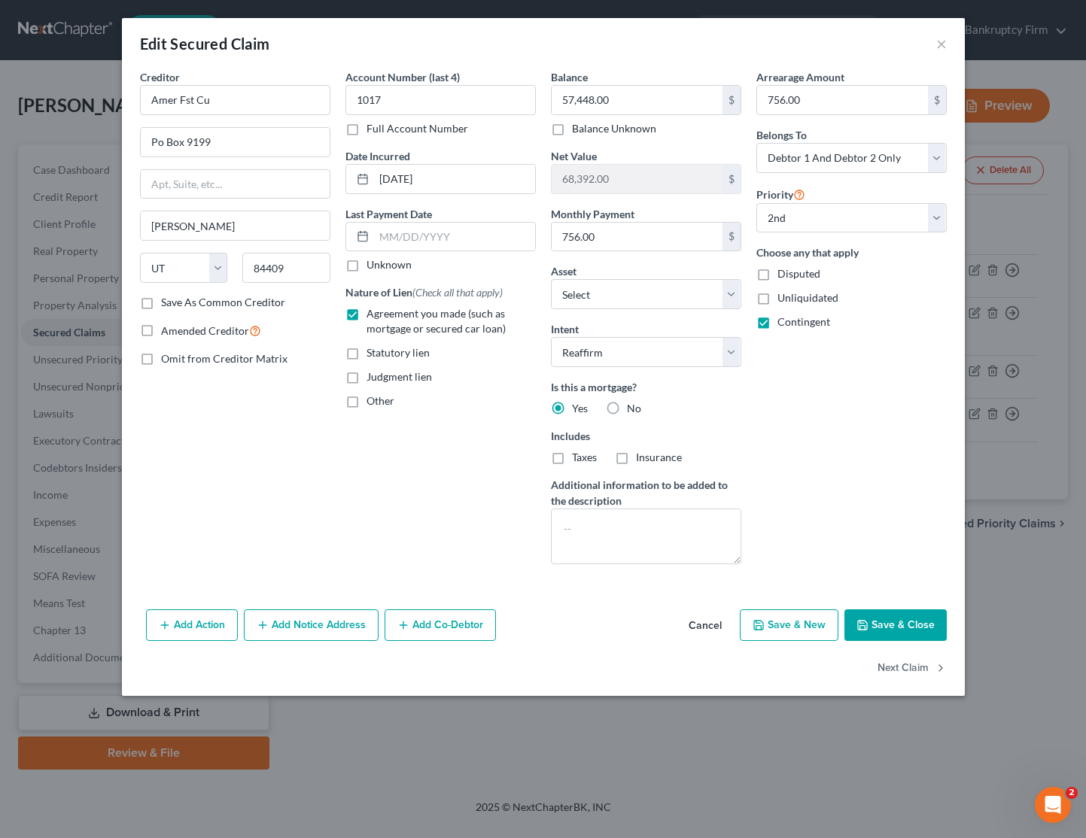
click at [906, 618] on button "Save & Close" at bounding box center [895, 625] width 102 height 32
select select "1"
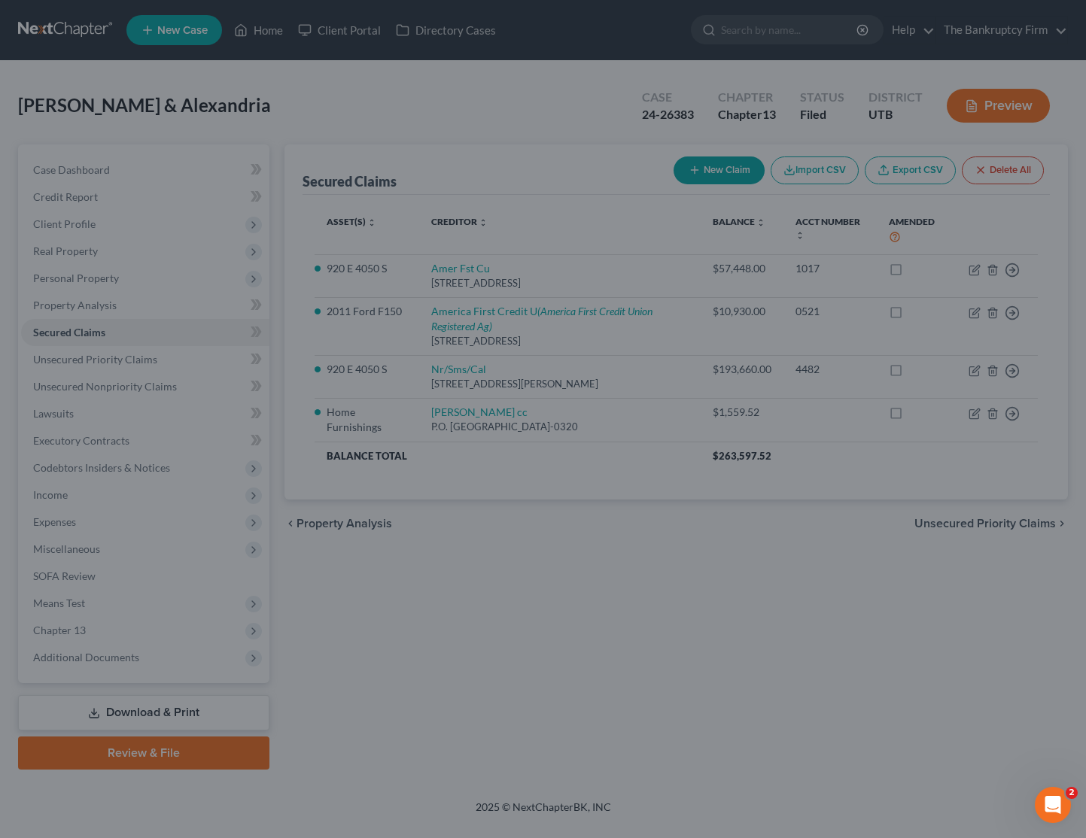
select select "9"
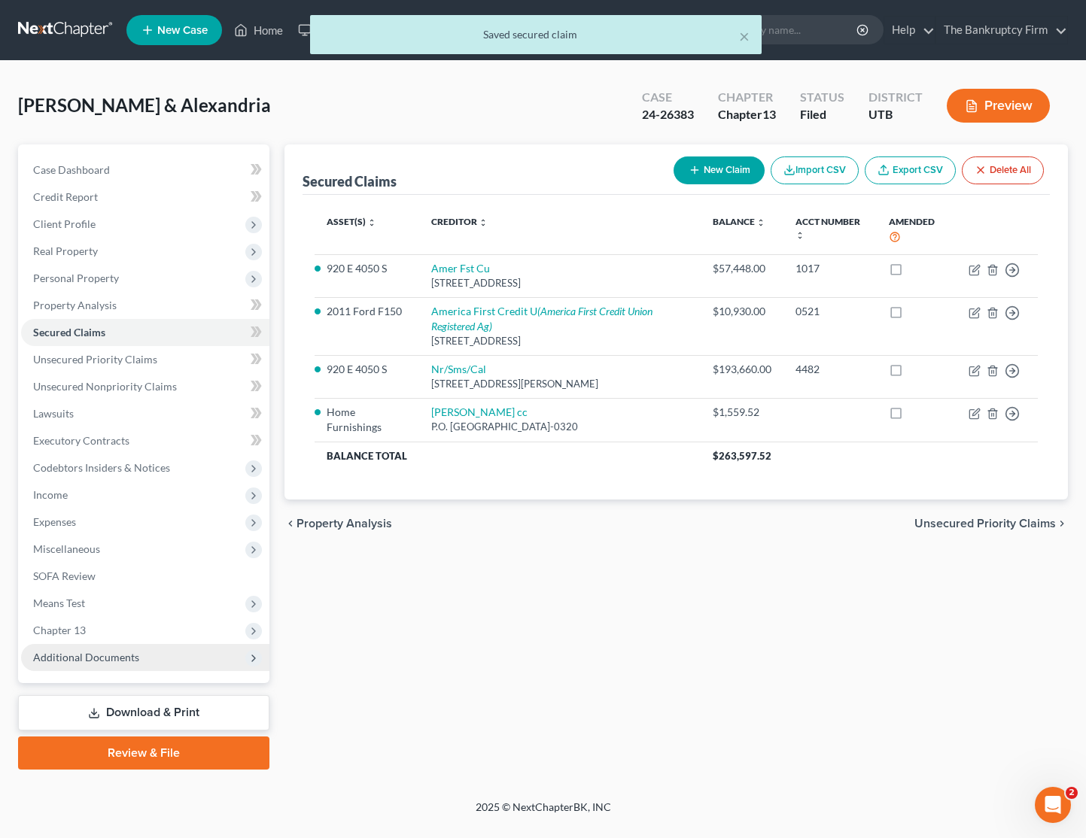
click at [153, 659] on span "Additional Documents" at bounding box center [145, 657] width 248 height 27
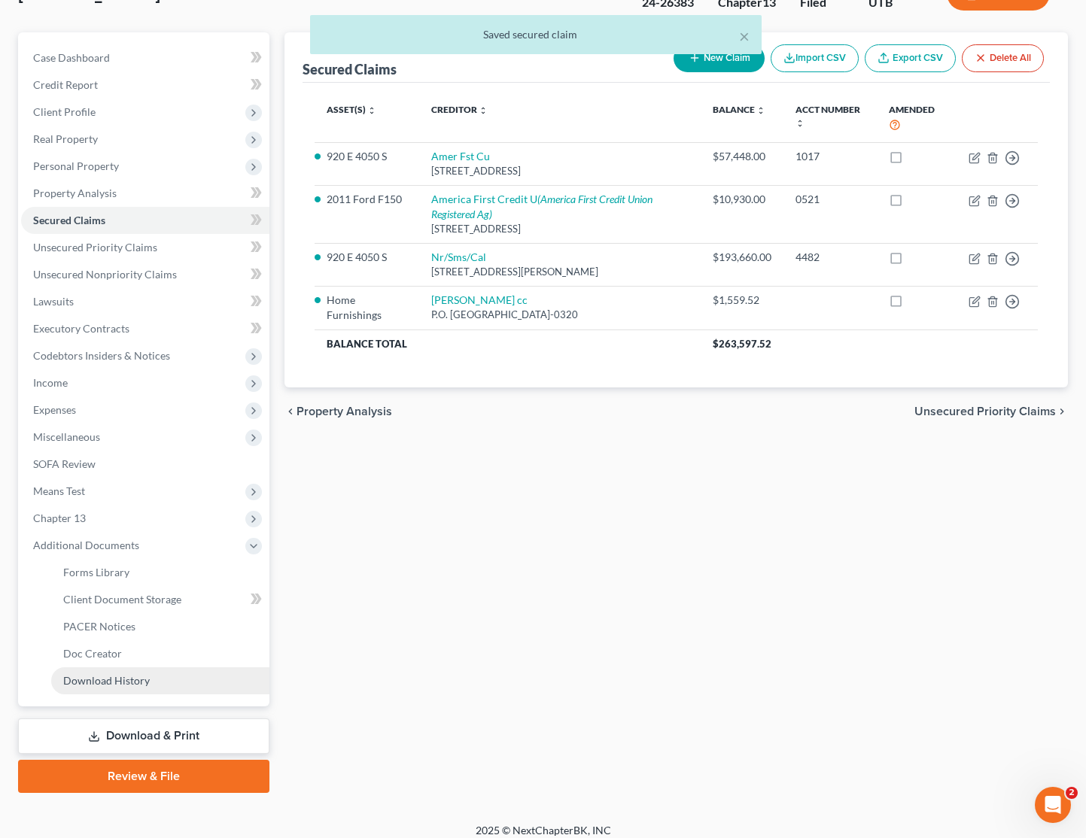
scroll to position [124, 0]
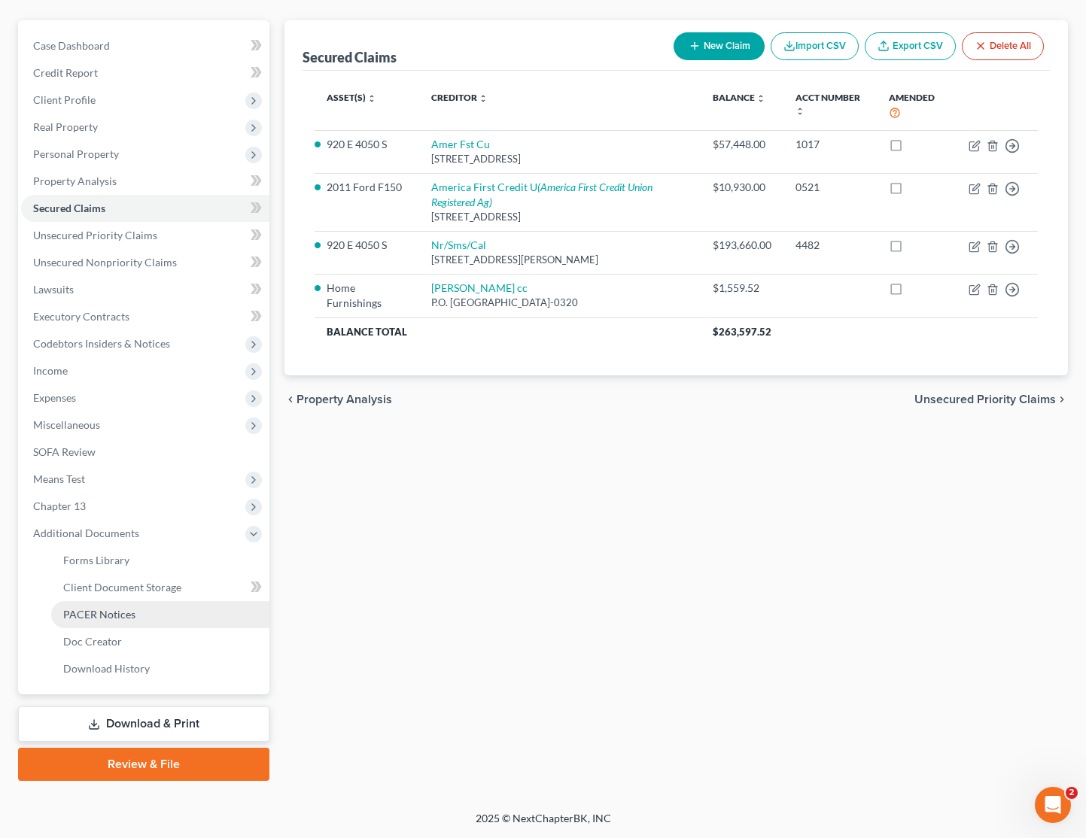
click at [117, 613] on span "PACER Notices" at bounding box center [99, 614] width 72 height 13
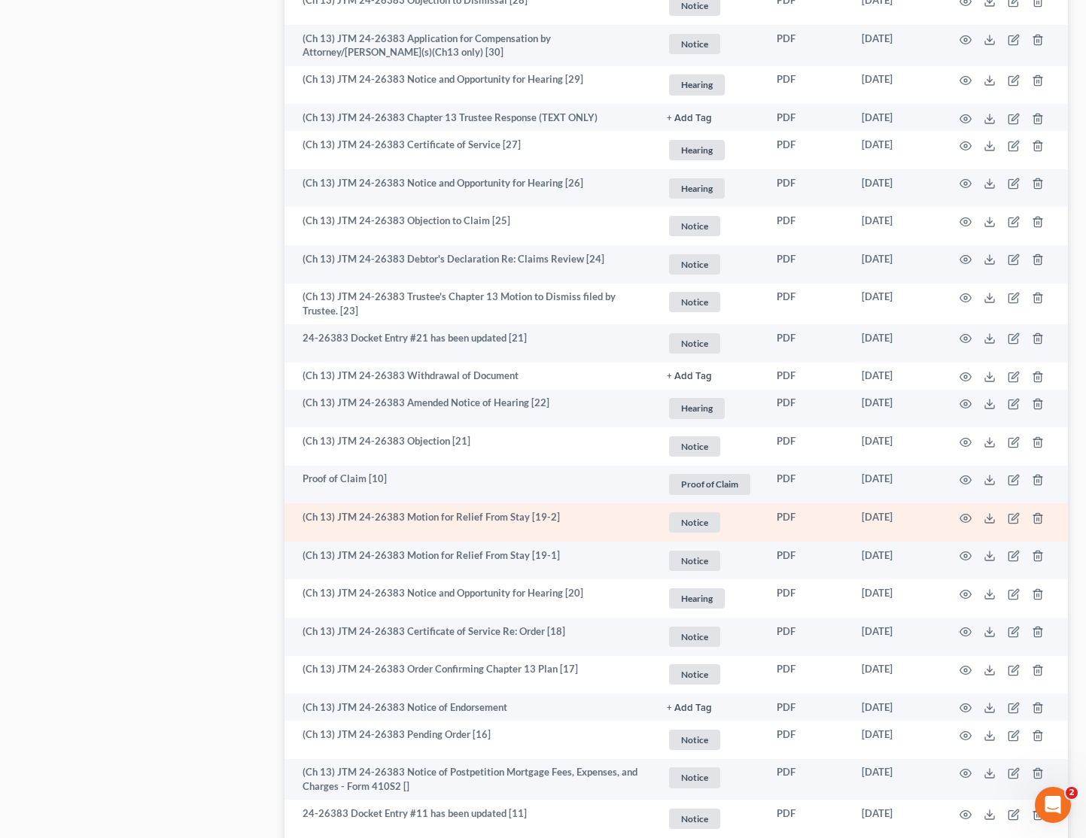
scroll to position [945, 0]
click at [968, 515] on icon "button" at bounding box center [965, 517] width 12 height 12
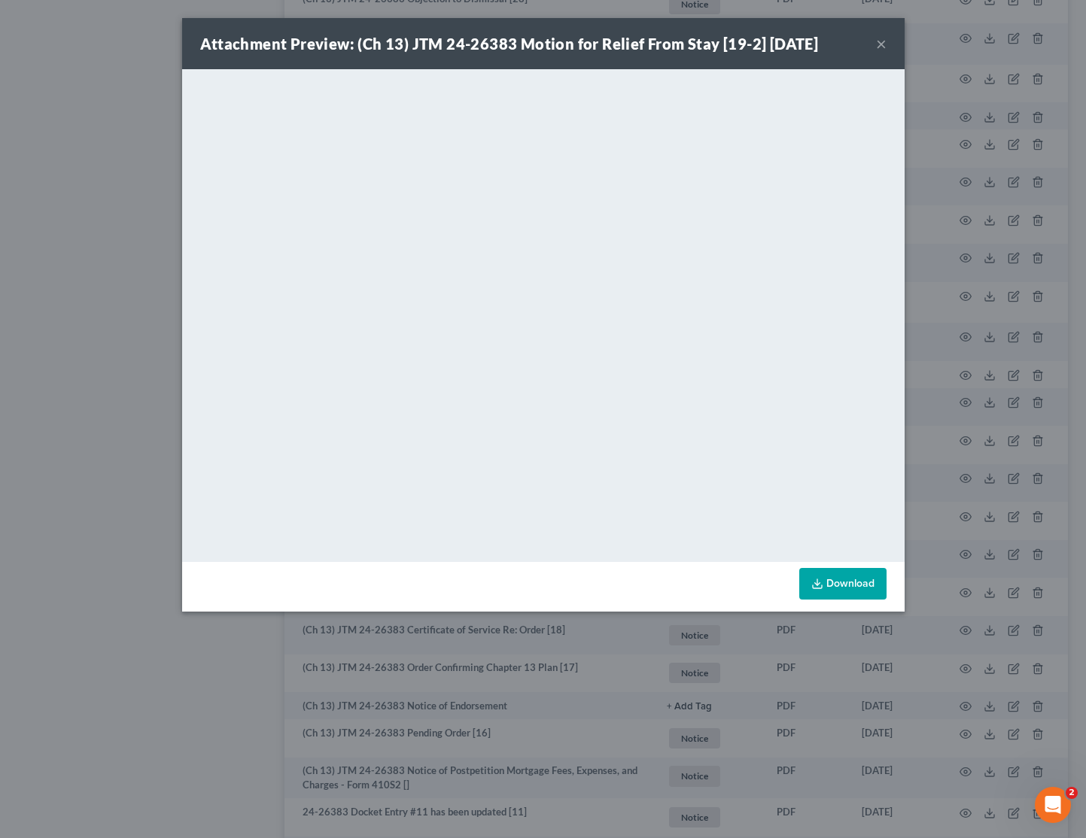
click at [880, 41] on button "×" at bounding box center [881, 44] width 11 height 18
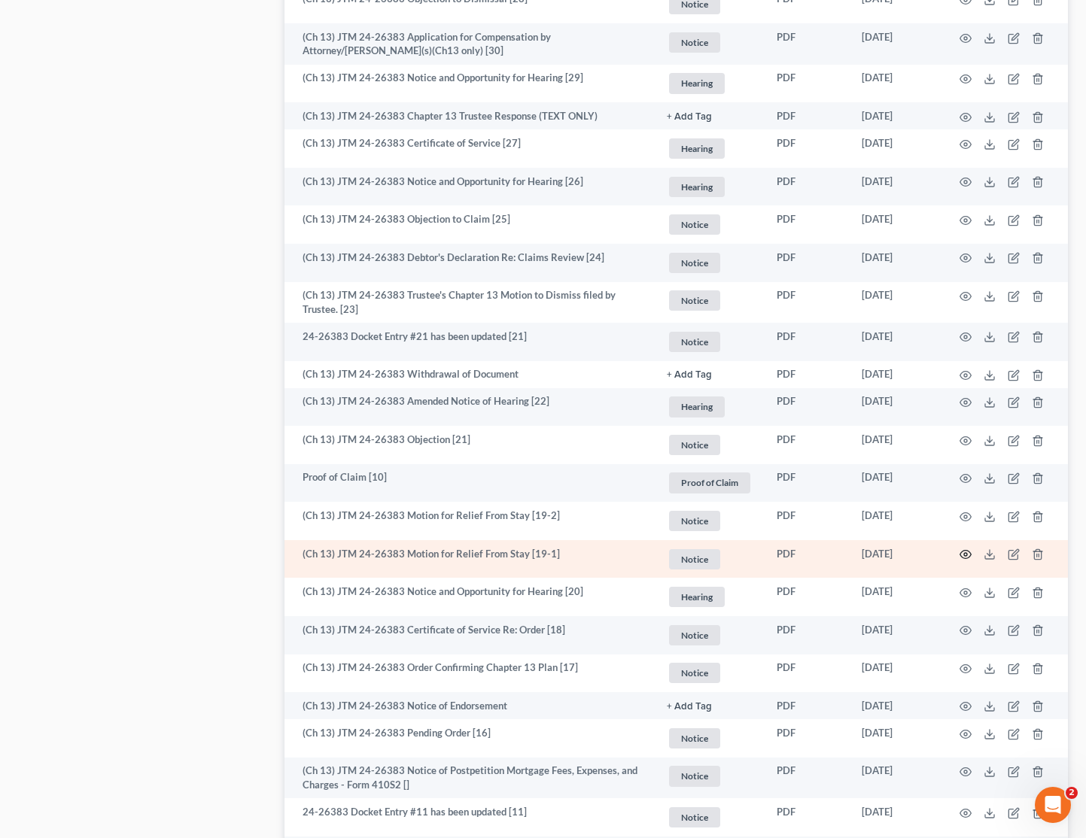
click at [966, 554] on circle "button" at bounding box center [965, 554] width 3 height 3
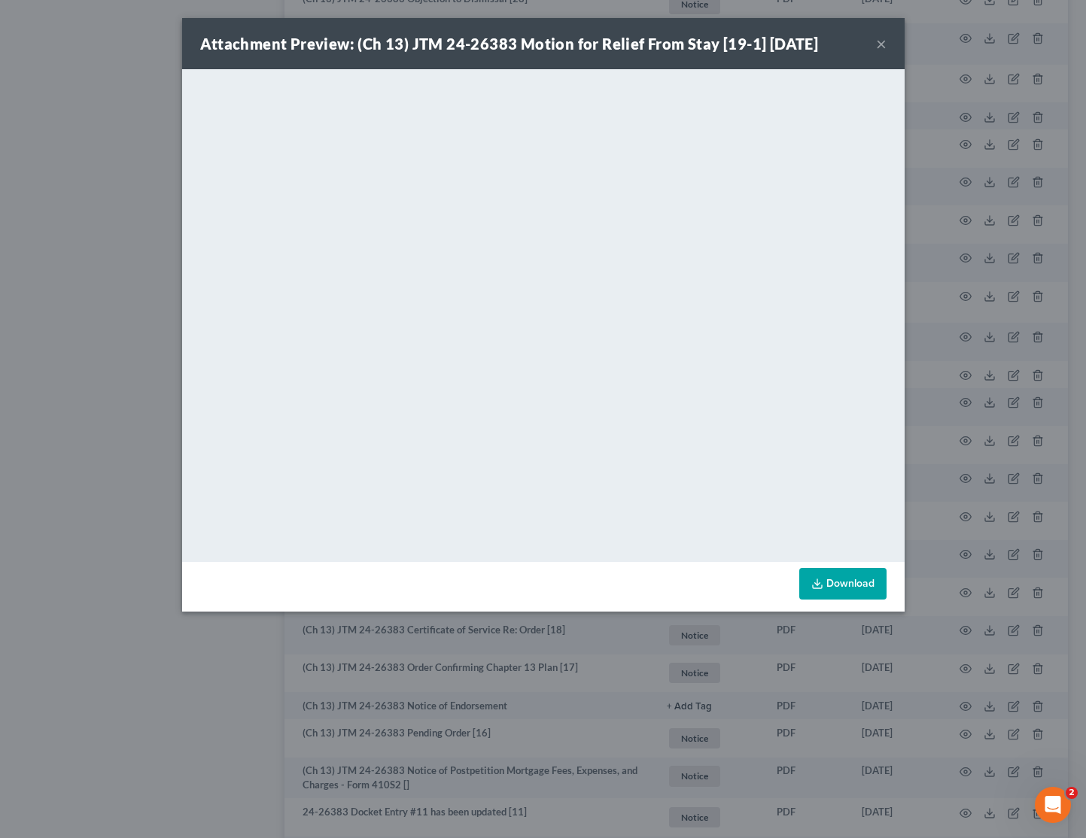
click at [881, 45] on button "×" at bounding box center [881, 44] width 11 height 18
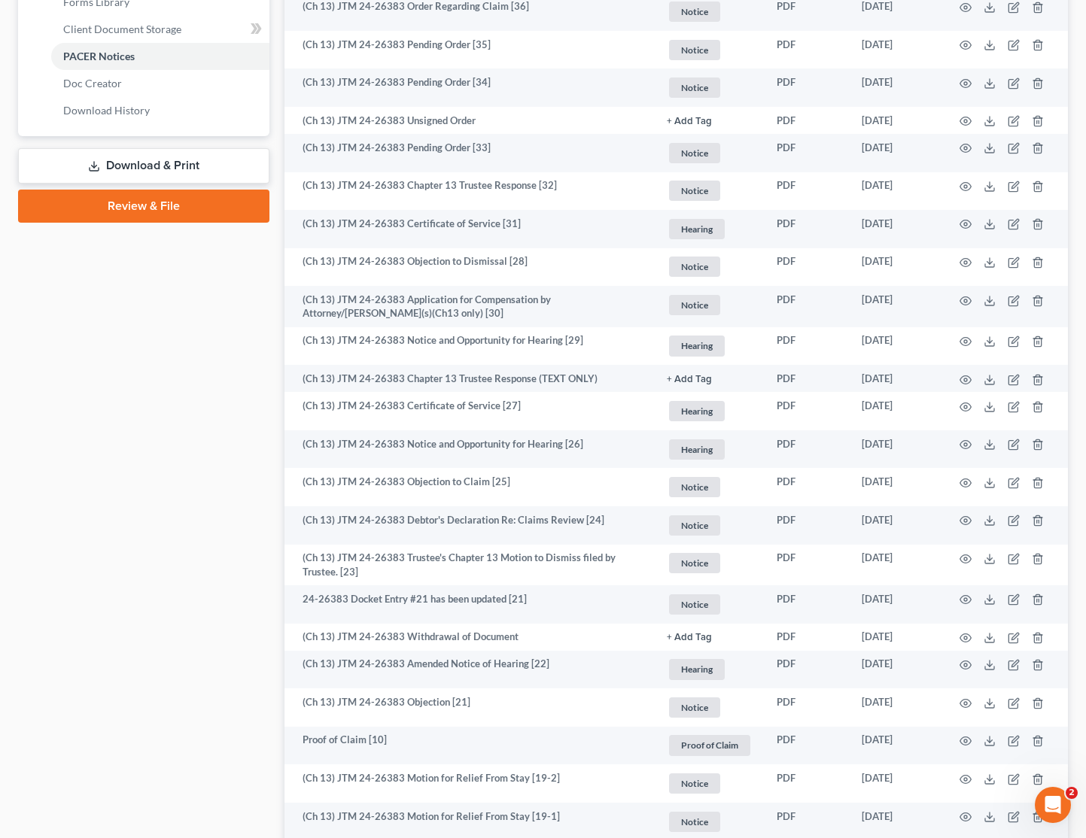
scroll to position [0, 0]
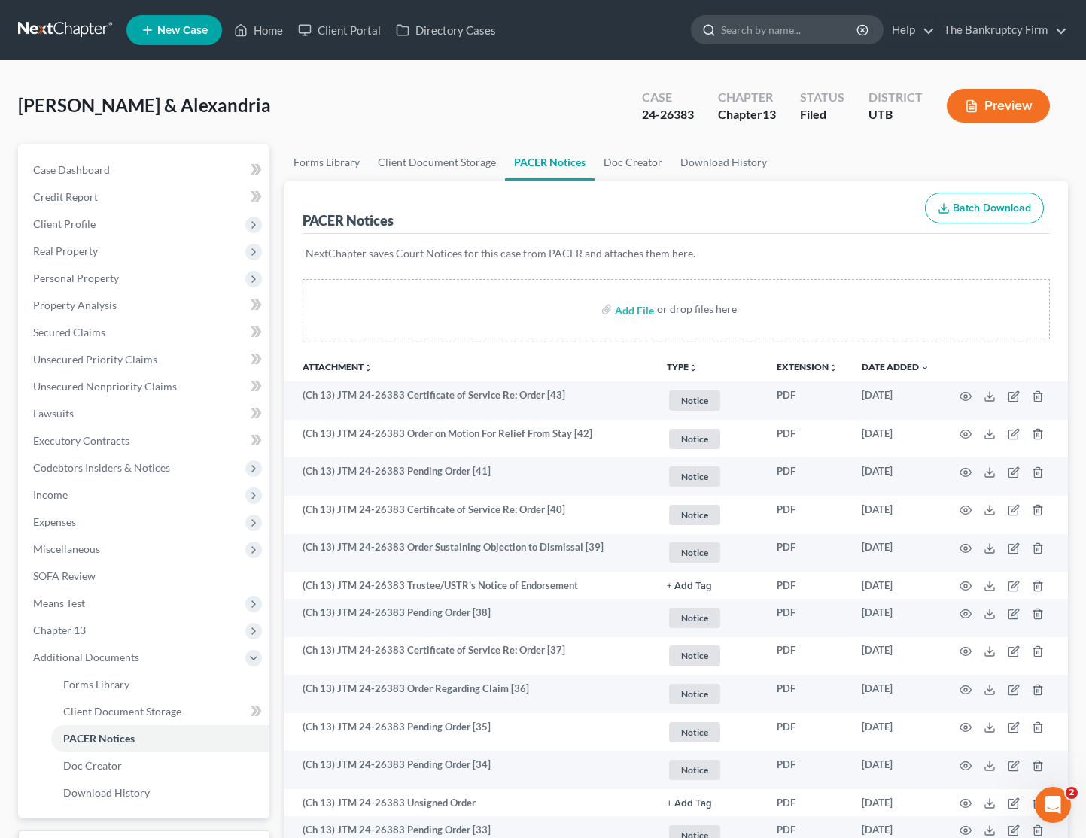
click at [779, 26] on input "search" at bounding box center [790, 30] width 138 height 28
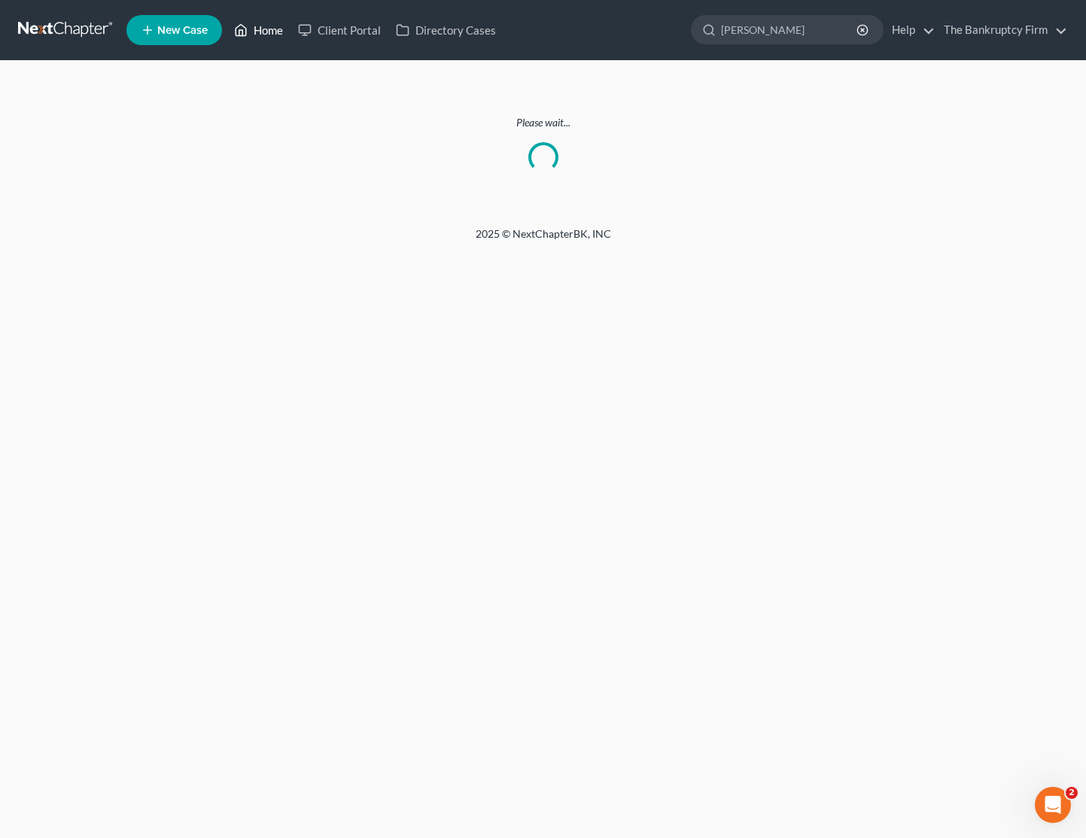
click at [268, 27] on link "Home" at bounding box center [258, 30] width 64 height 27
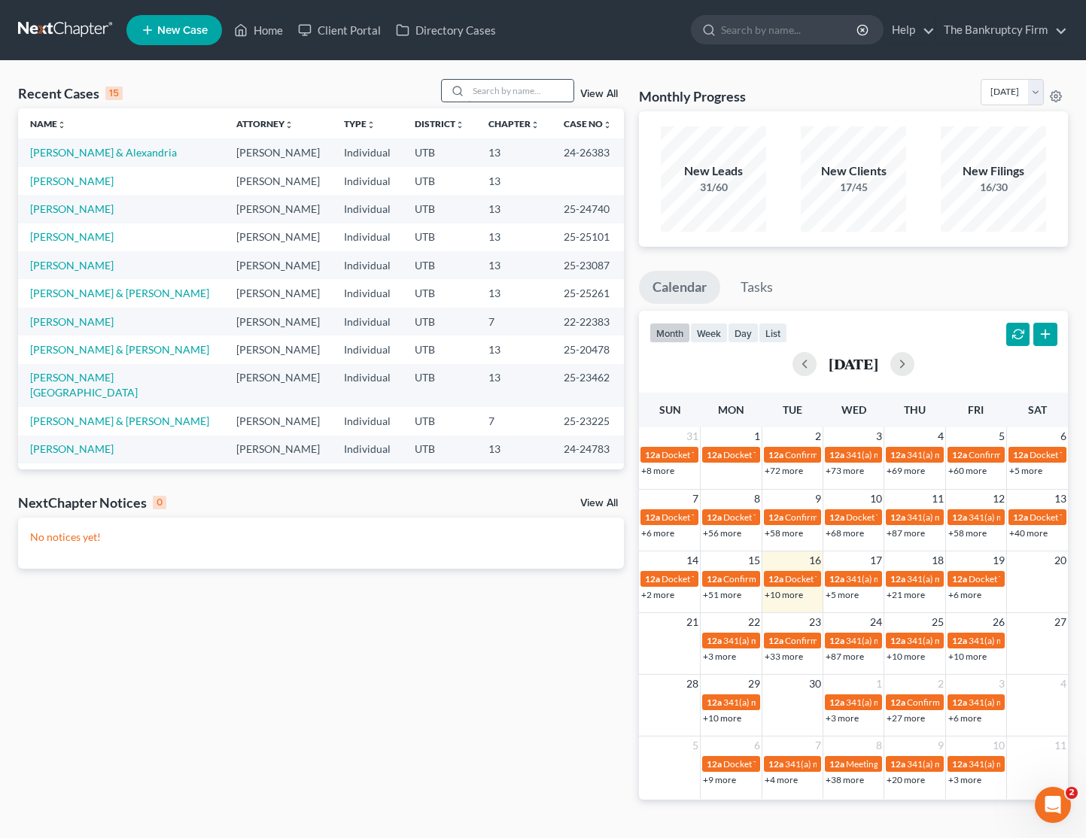
click at [524, 92] on input "search" at bounding box center [520, 91] width 105 height 22
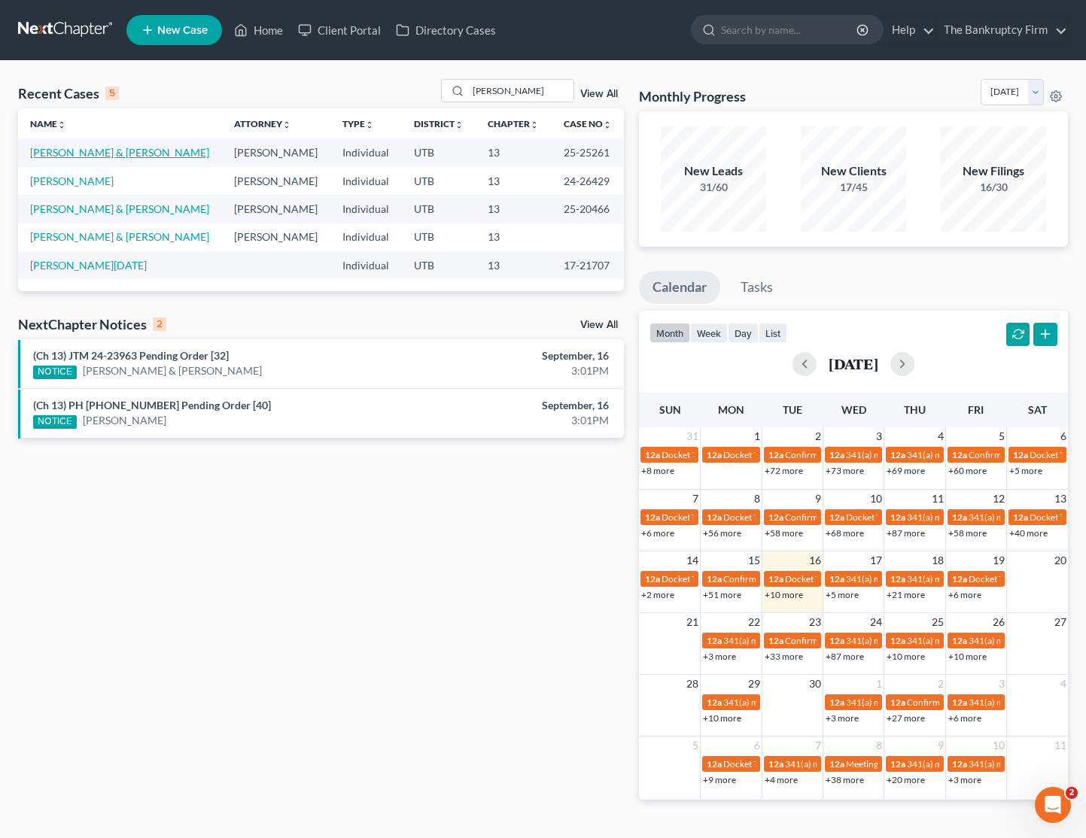
click at [84, 153] on link "Tello, Ruben & Joann" at bounding box center [119, 152] width 179 height 13
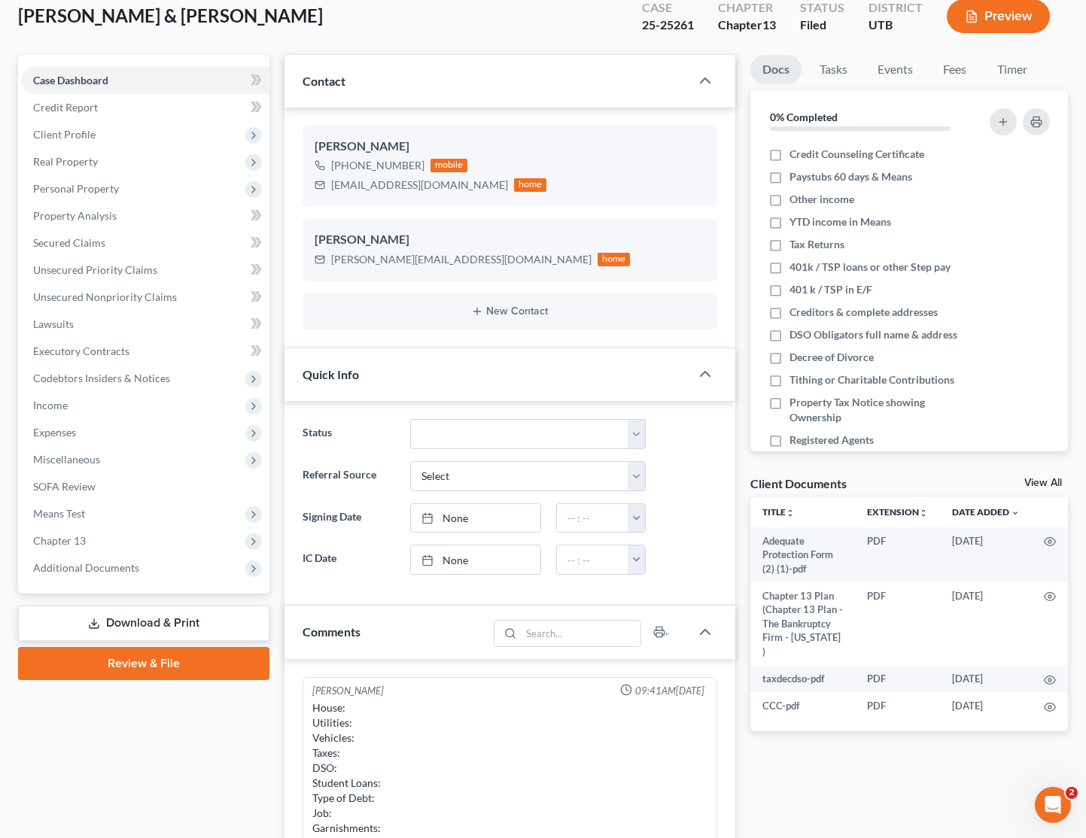
scroll to position [113, 0]
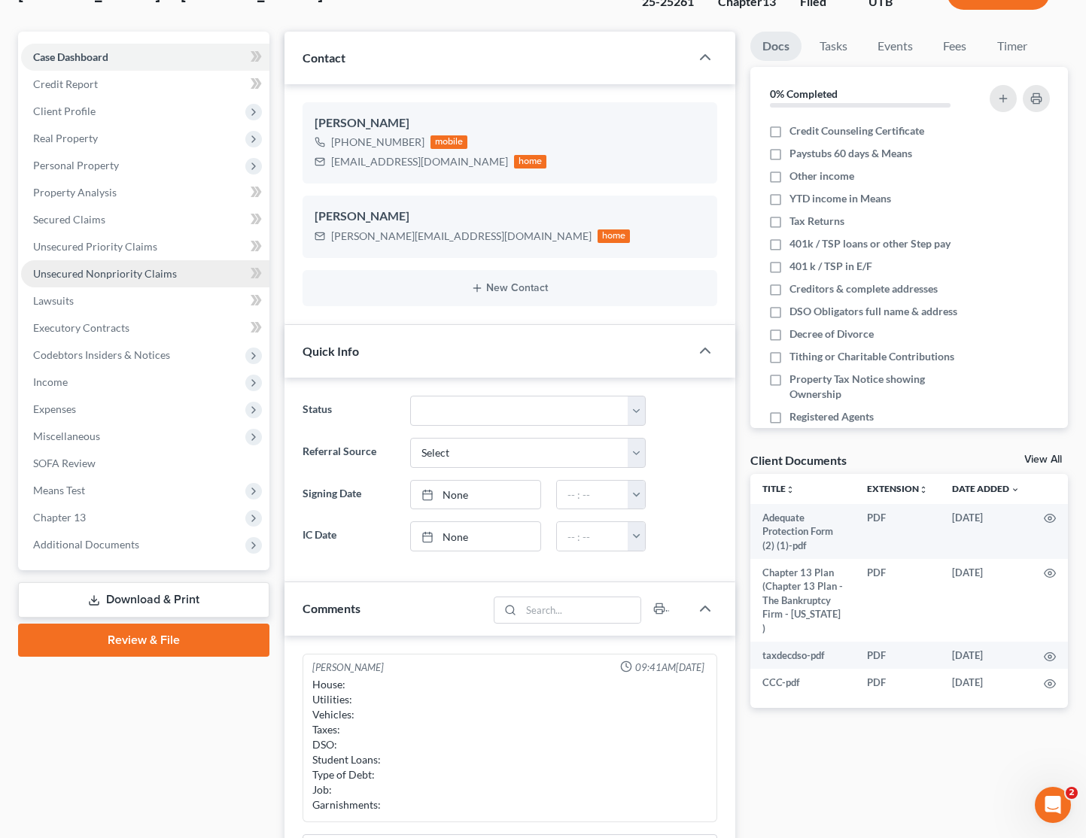
click at [96, 268] on span "Unsecured Nonpriority Claims" at bounding box center [105, 273] width 144 height 13
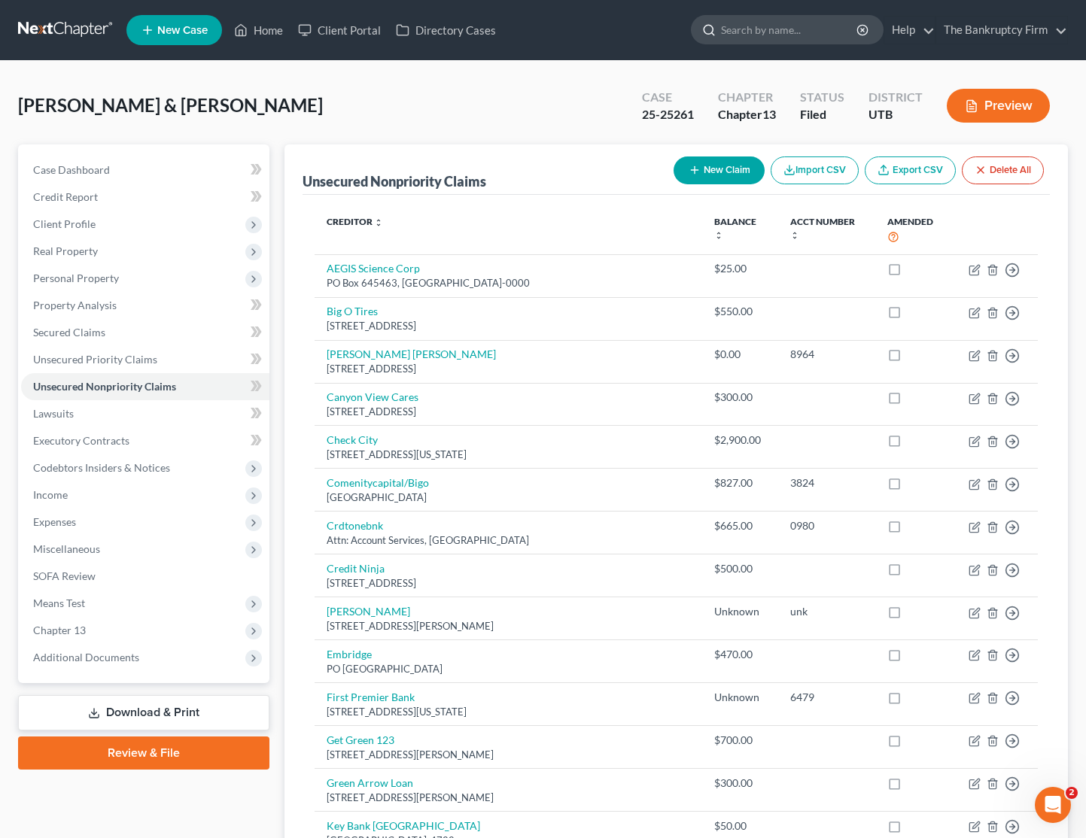
click at [752, 32] on input "search" at bounding box center [790, 30] width 138 height 28
click at [79, 329] on span "Secured Claims" at bounding box center [69, 332] width 72 height 13
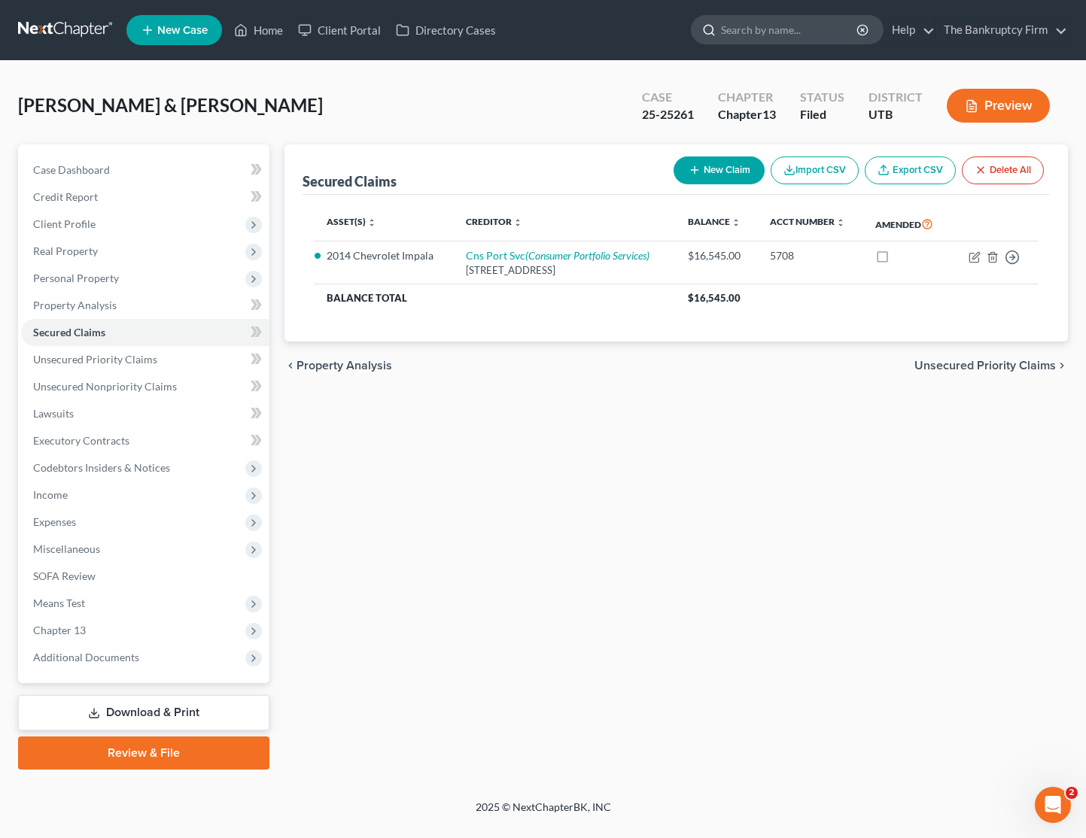
click at [794, 29] on input "search" at bounding box center [790, 30] width 138 height 28
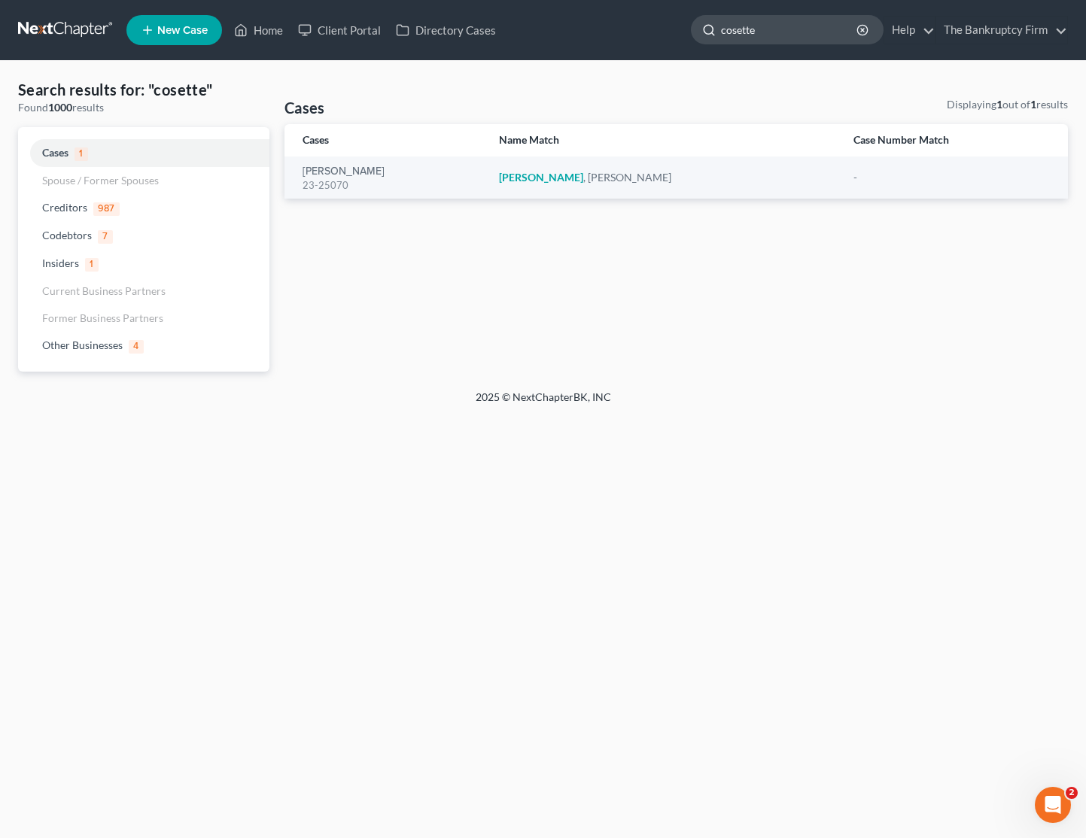
click at [797, 33] on input "cosette" at bounding box center [790, 30] width 138 height 28
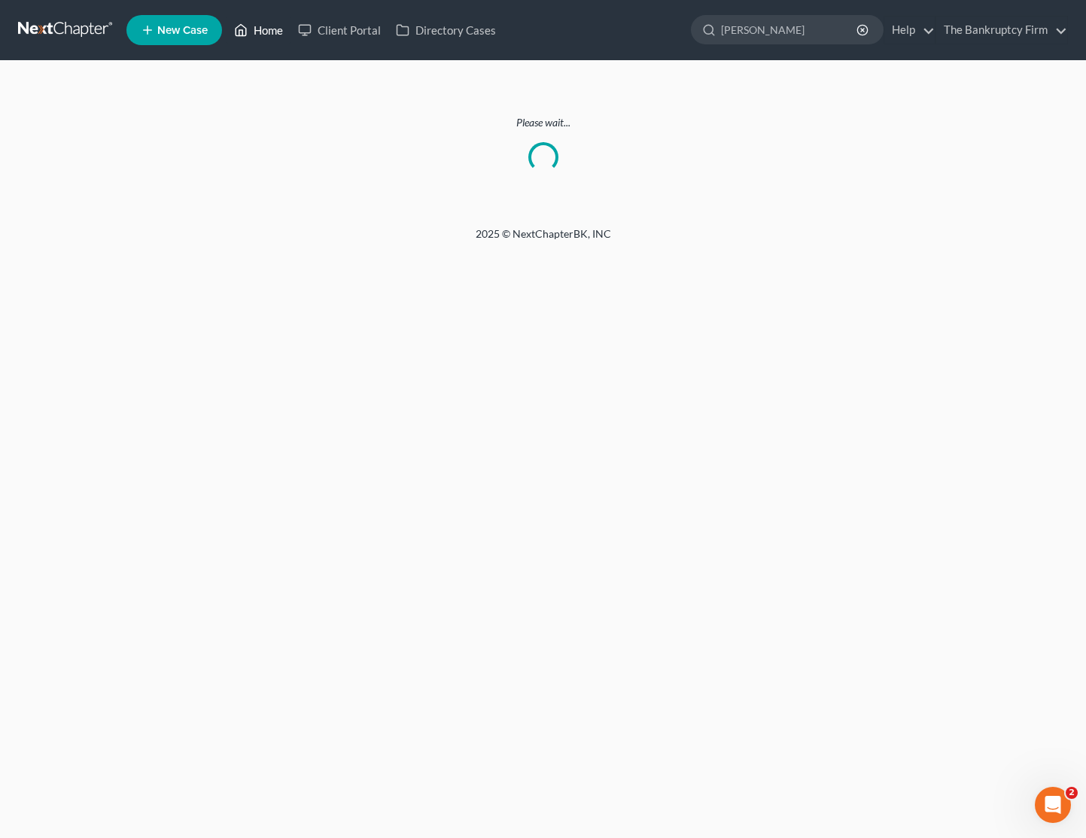
click at [267, 34] on link "Home" at bounding box center [258, 30] width 64 height 27
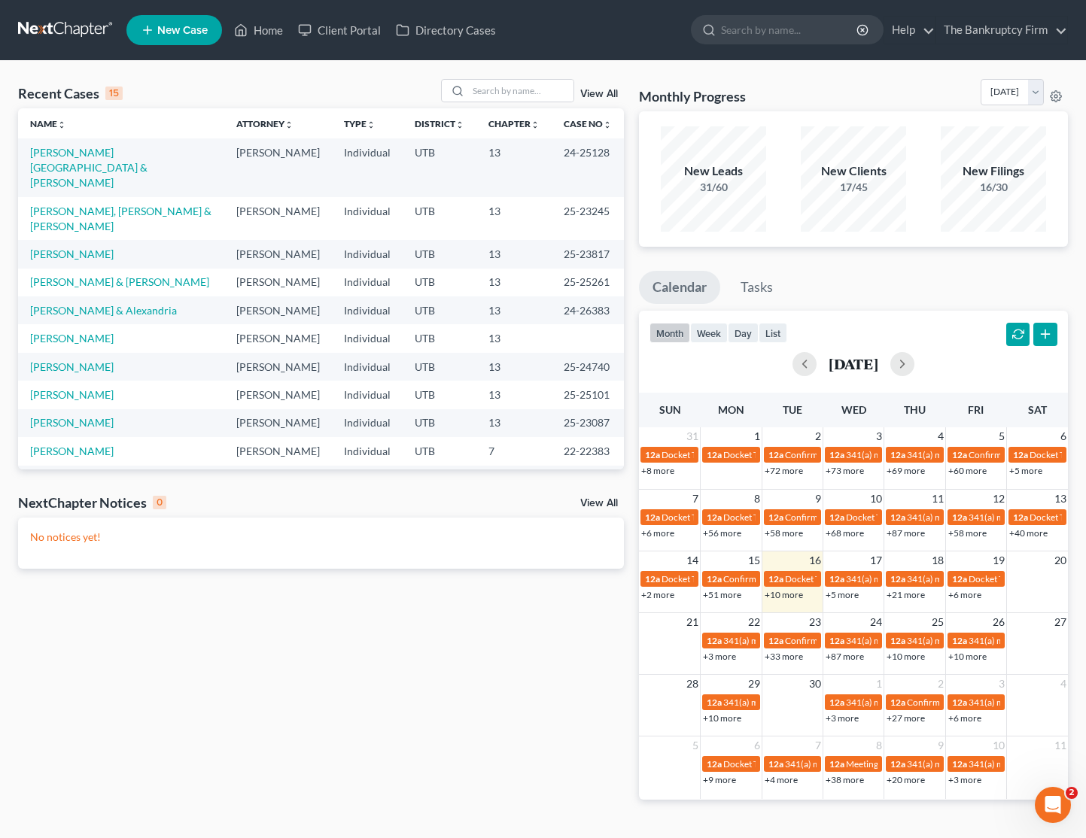
click at [607, 95] on link "View All" at bounding box center [599, 94] width 38 height 11
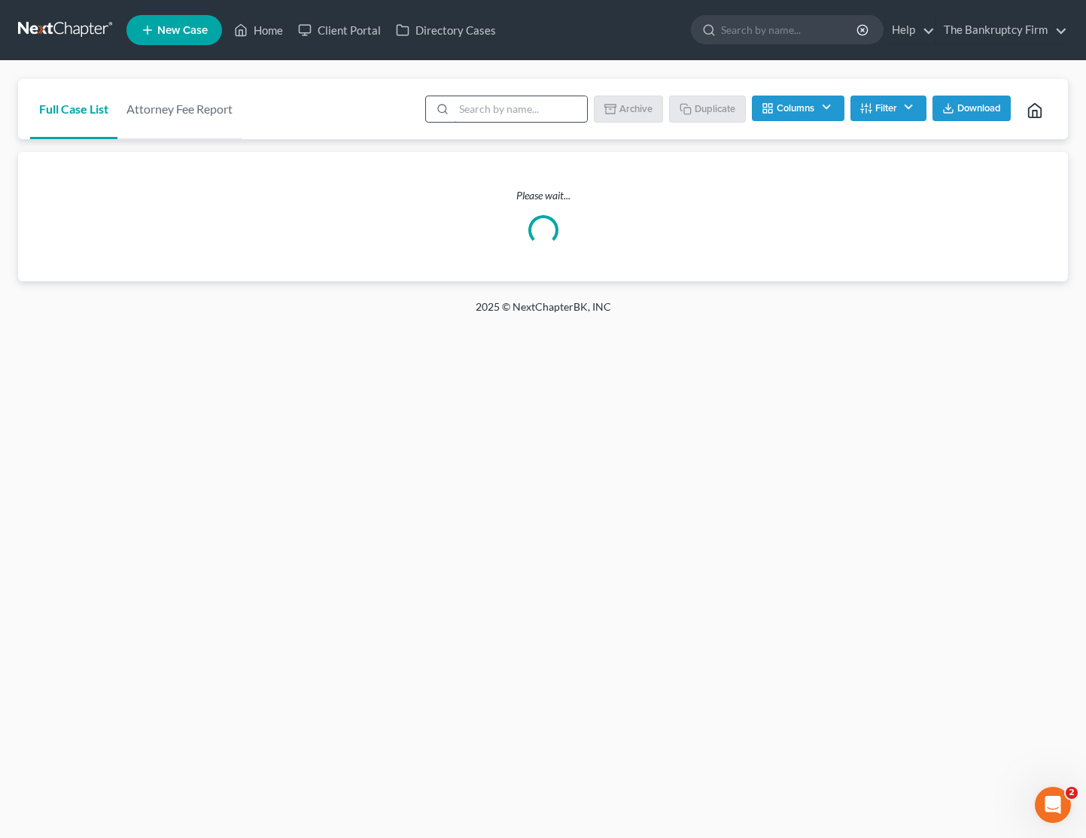
click at [494, 106] on input "search" at bounding box center [520, 109] width 133 height 26
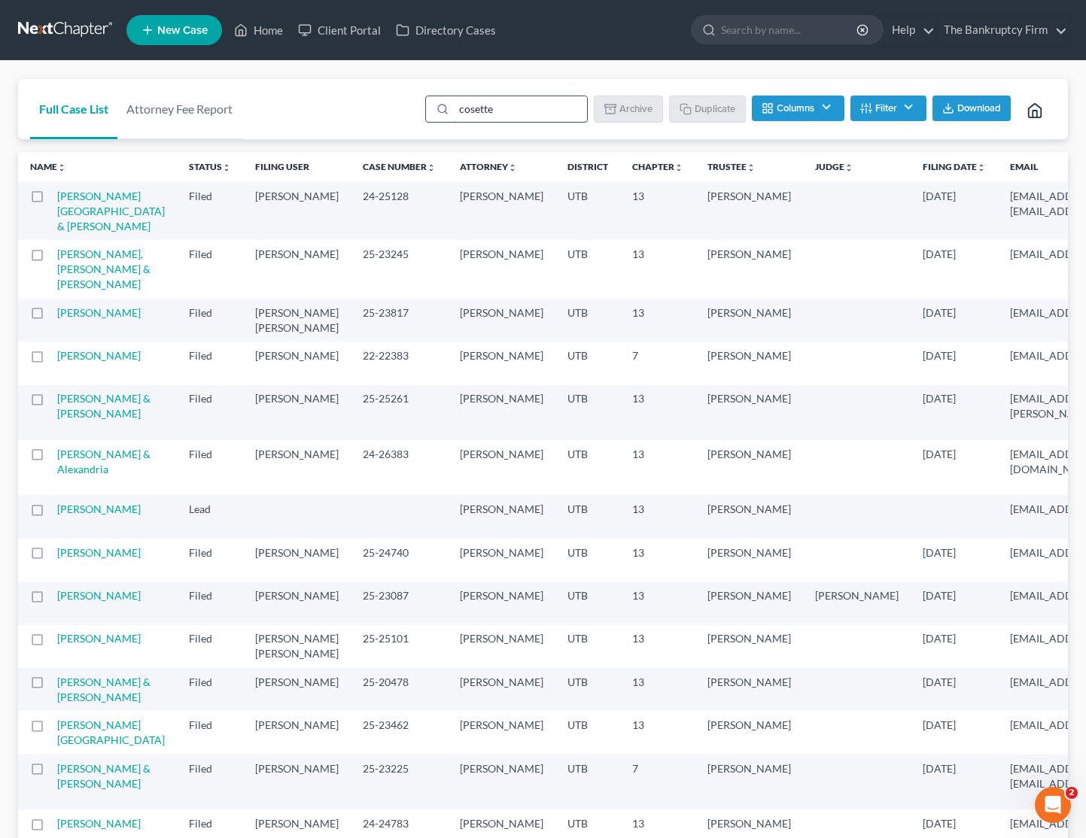
click at [530, 108] on input "cosette" at bounding box center [520, 109] width 133 height 26
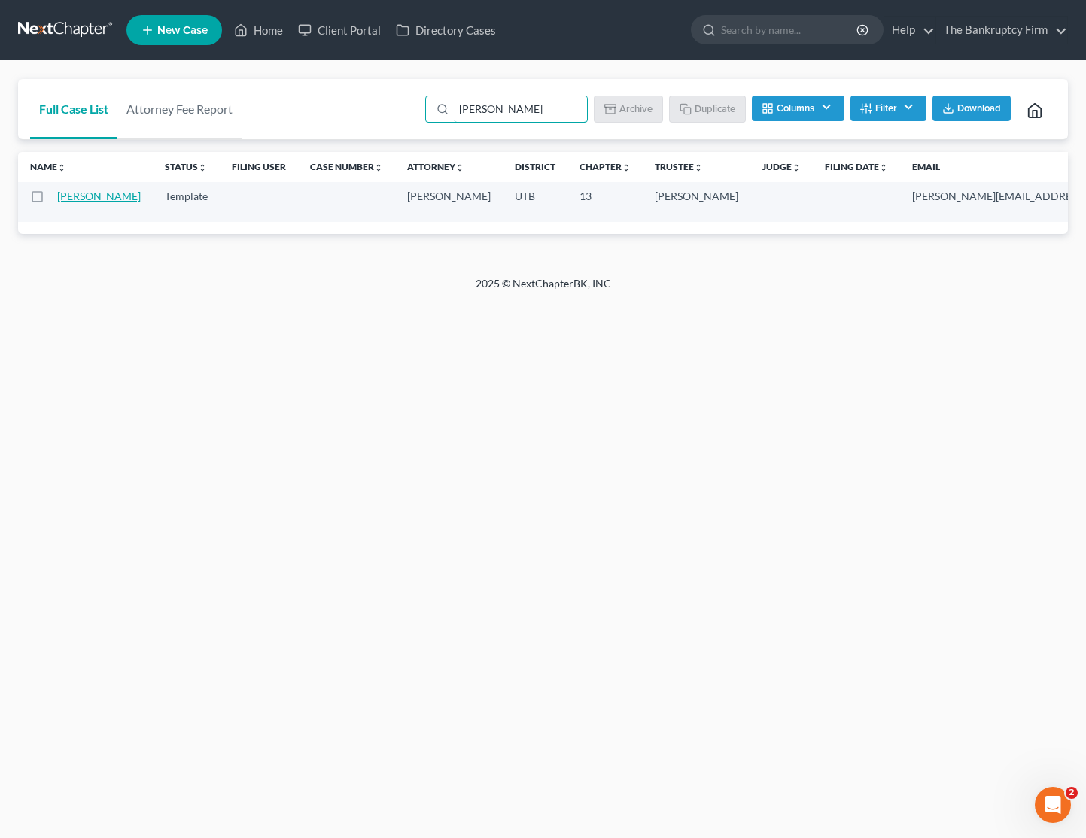
click at [69, 202] on link "[PERSON_NAME]" at bounding box center [99, 196] width 84 height 13
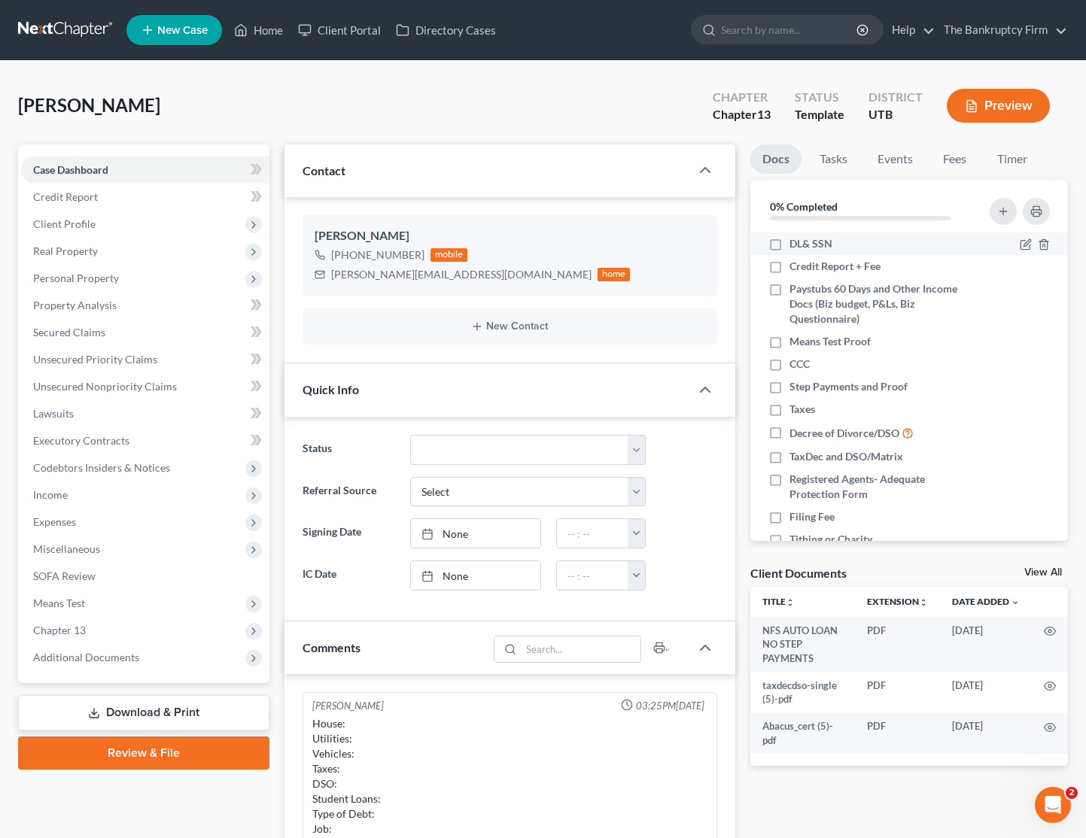
scroll to position [118, 0]
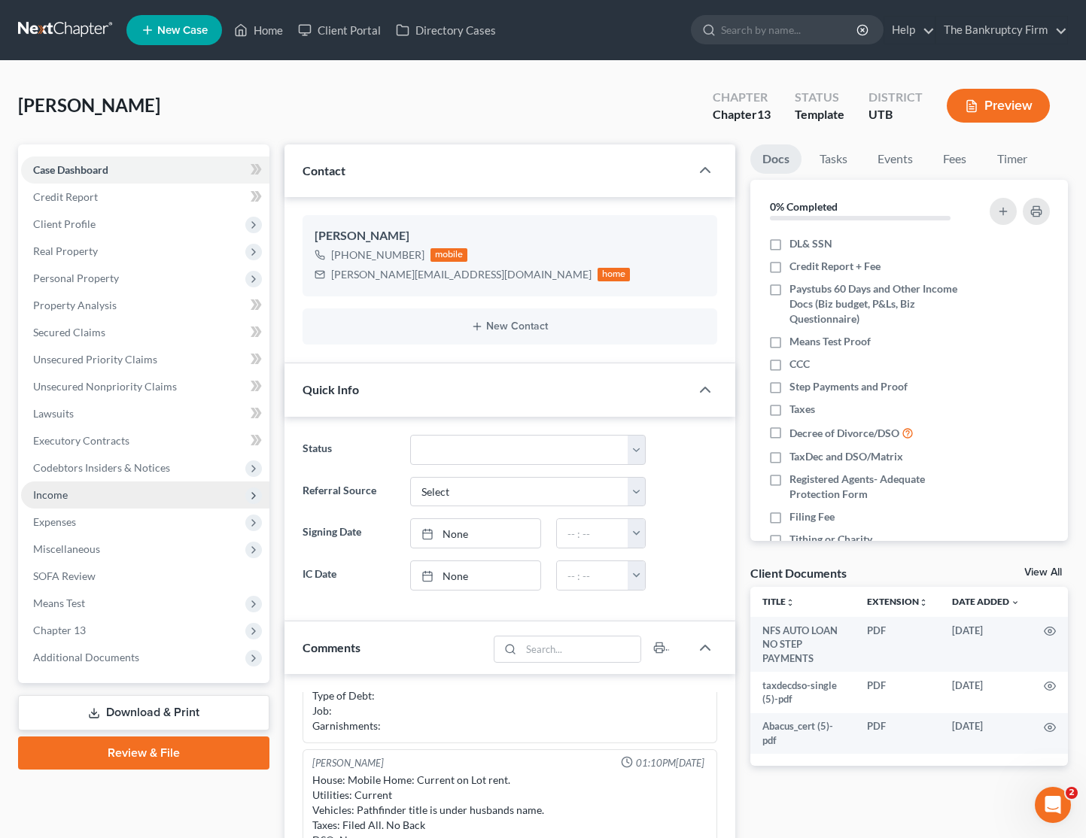
click at [88, 487] on span "Income" at bounding box center [145, 494] width 248 height 27
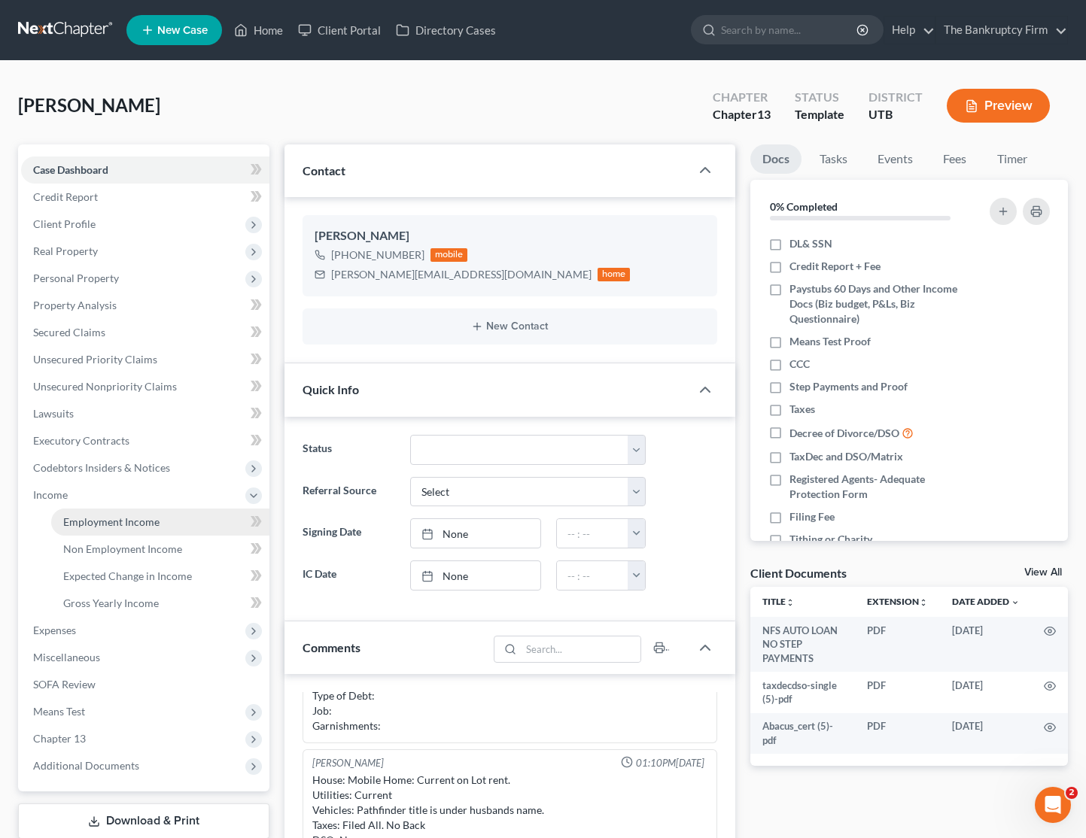
click at [166, 527] on link "Employment Income" at bounding box center [160, 522] width 218 height 27
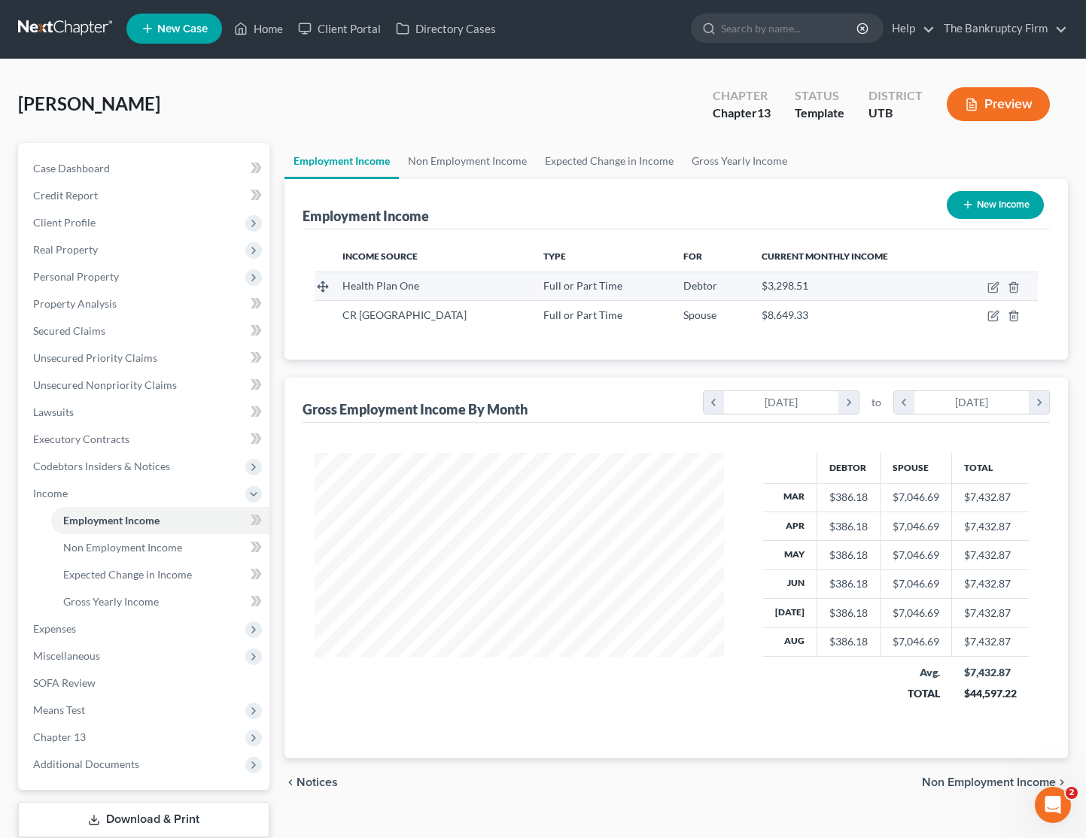
scroll to position [2, 0]
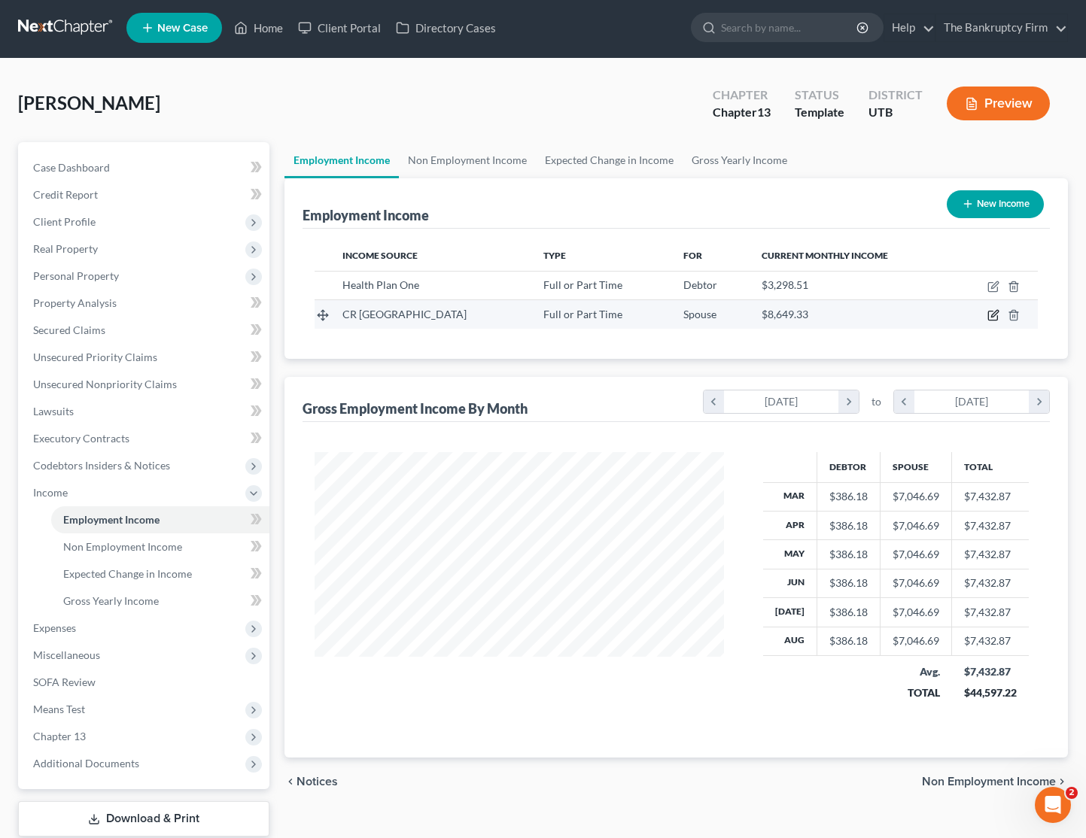
click at [994, 315] on icon "button" at bounding box center [993, 315] width 12 height 12
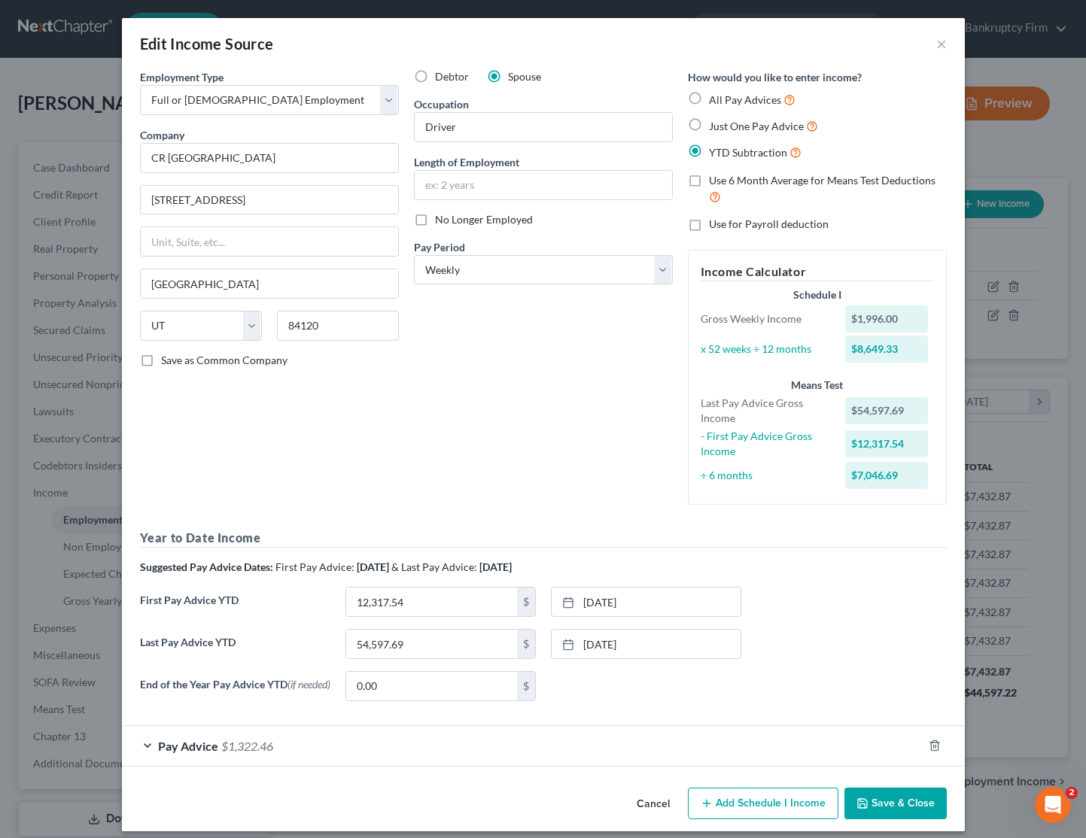
click at [892, 809] on button "Save & Close" at bounding box center [895, 804] width 102 height 32
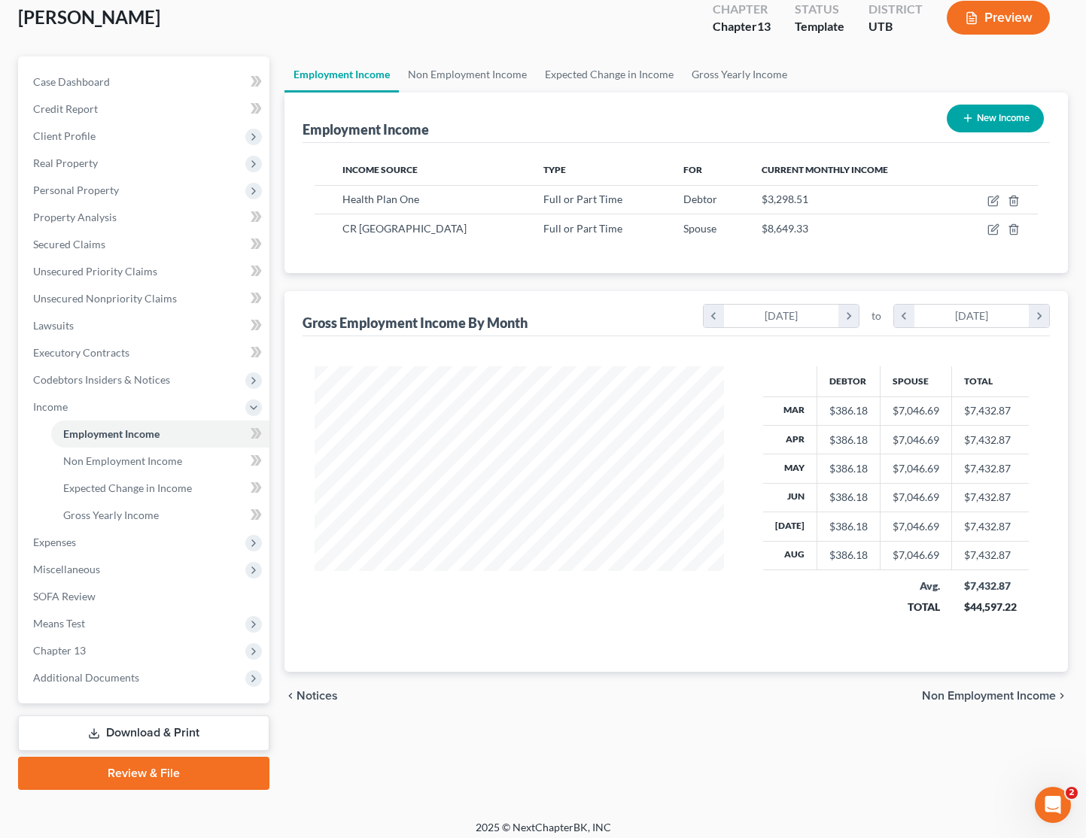
scroll to position [97, 0]
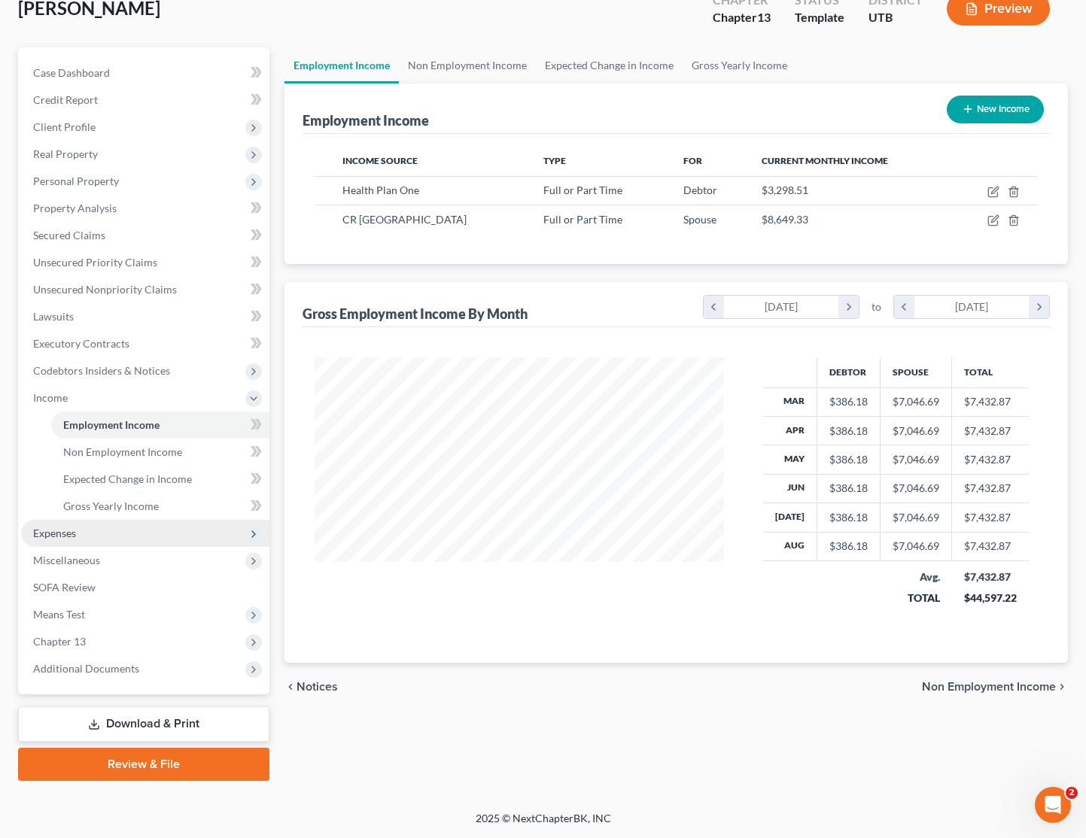
click at [72, 533] on span "Expenses" at bounding box center [54, 533] width 43 height 13
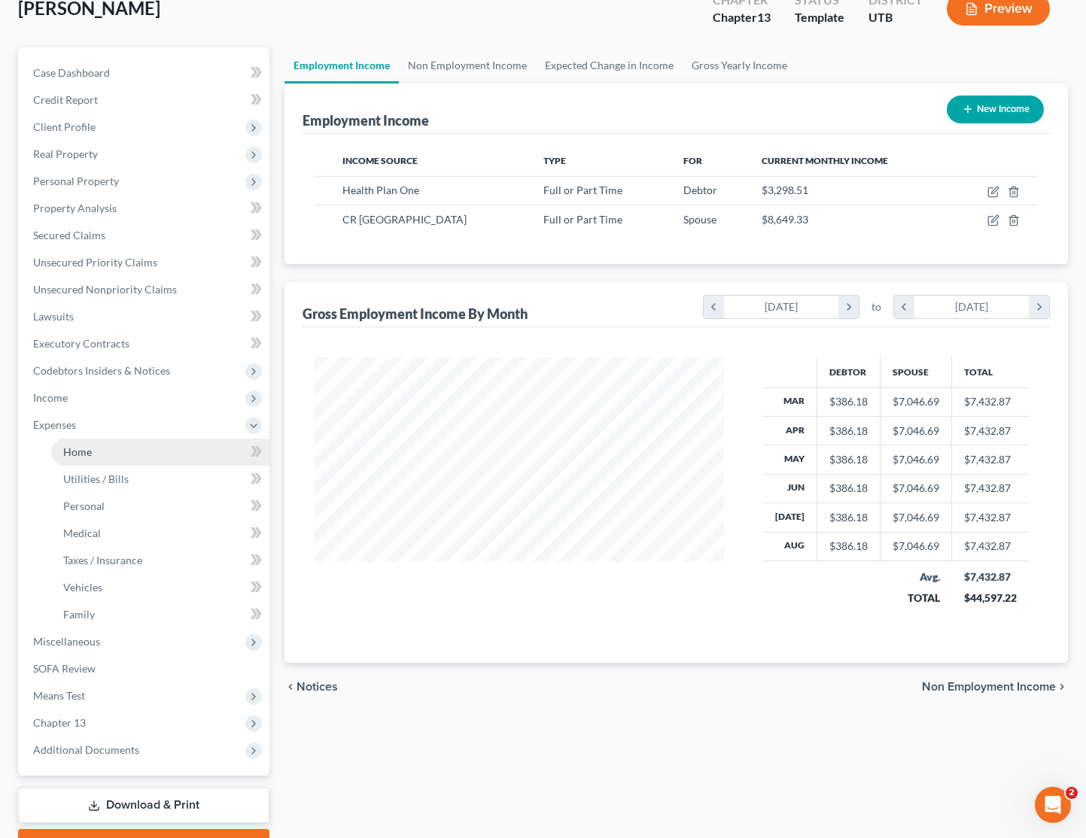
click at [97, 448] on link "Home" at bounding box center [160, 452] width 218 height 27
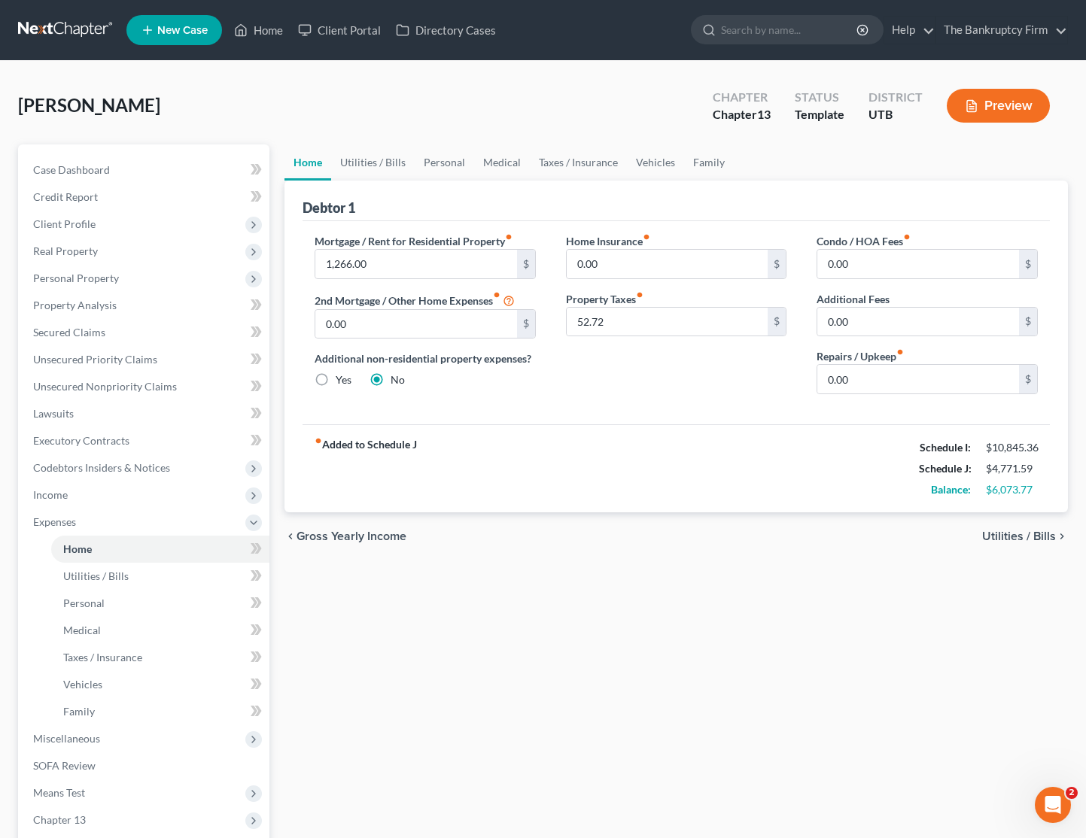
click at [668, 397] on div "Home Insurance fiber_manual_record 0.00 $ Property Taxes fiber_manual_record 52…" at bounding box center [676, 319] width 251 height 173
click at [134, 380] on span "Unsecured Nonpriority Claims" at bounding box center [105, 386] width 144 height 13
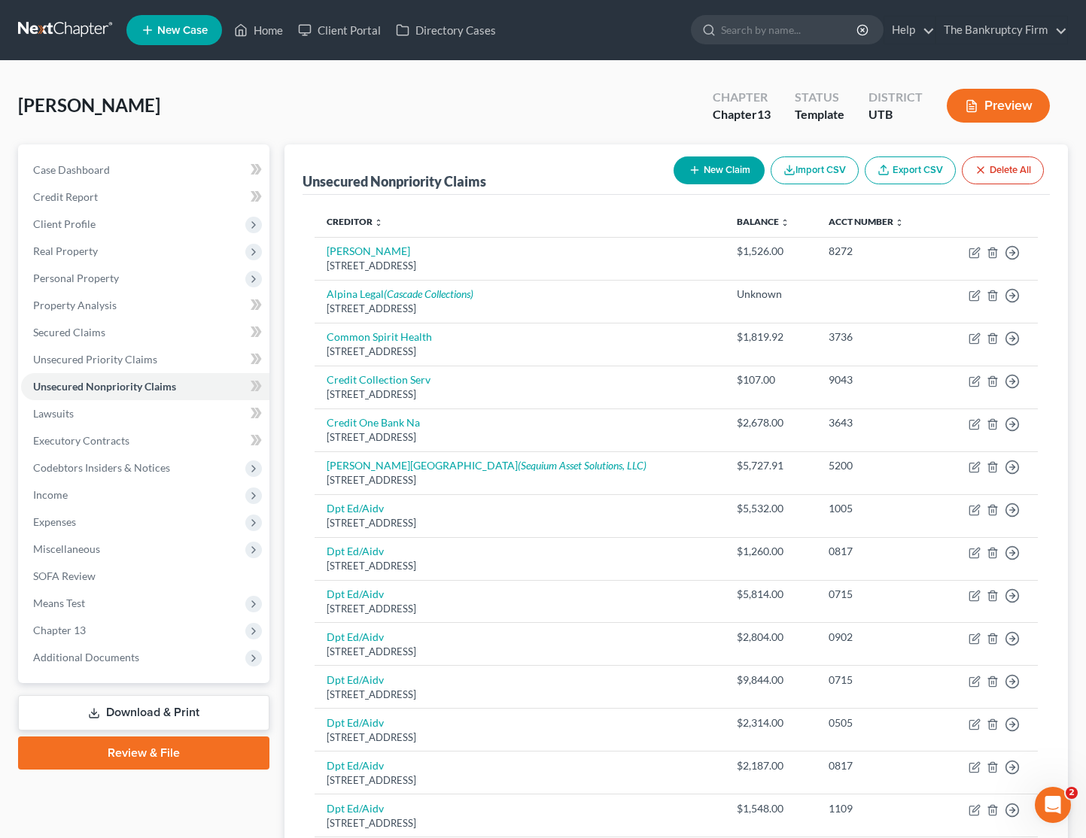
click at [547, 99] on div "Taylor, Josette Upgraded Chapter Chapter 13 Status Template District UTB Preview" at bounding box center [543, 111] width 1050 height 65
click at [68, 334] on span "Secured Claims" at bounding box center [69, 332] width 72 height 13
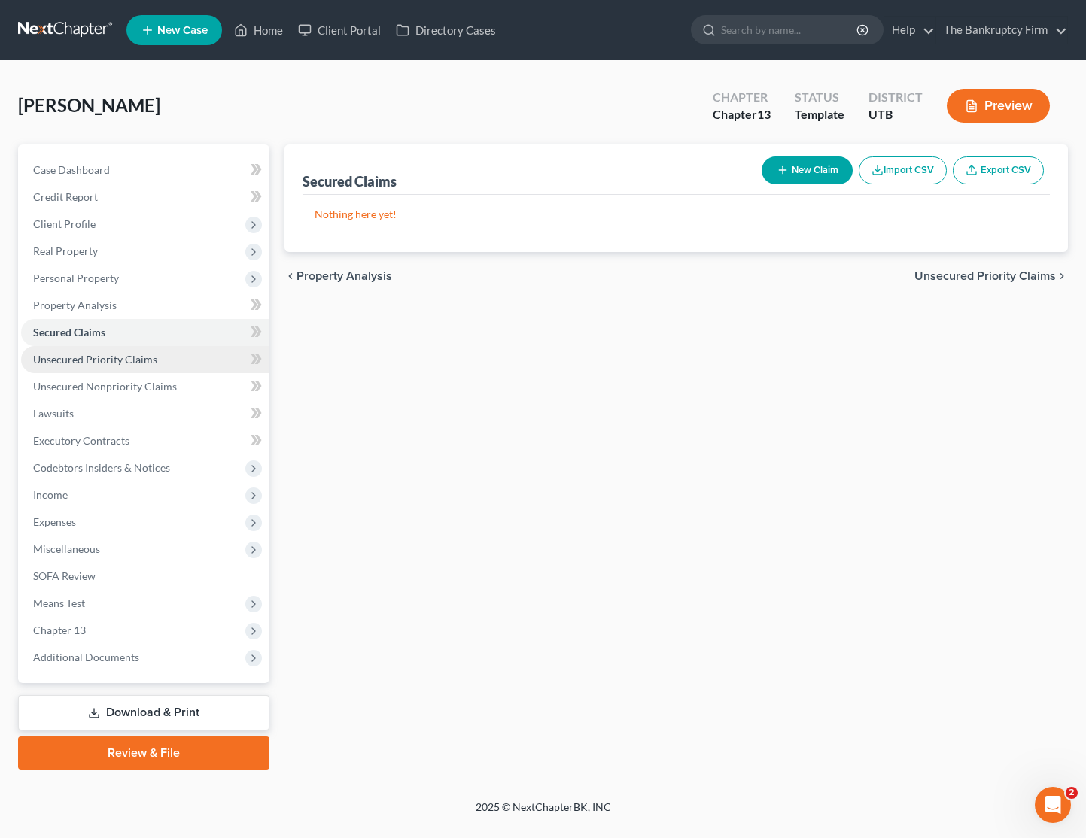
click at [96, 359] on span "Unsecured Priority Claims" at bounding box center [95, 359] width 124 height 13
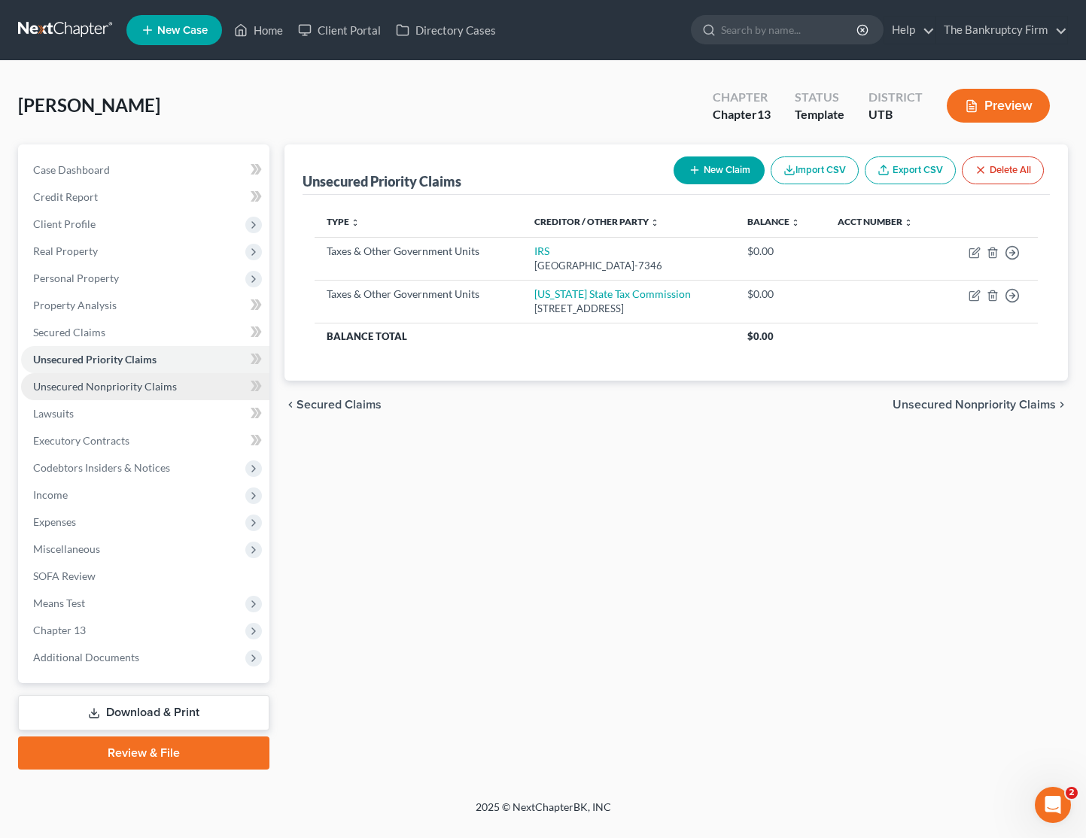
click at [106, 390] on span "Unsecured Nonpriority Claims" at bounding box center [105, 386] width 144 height 13
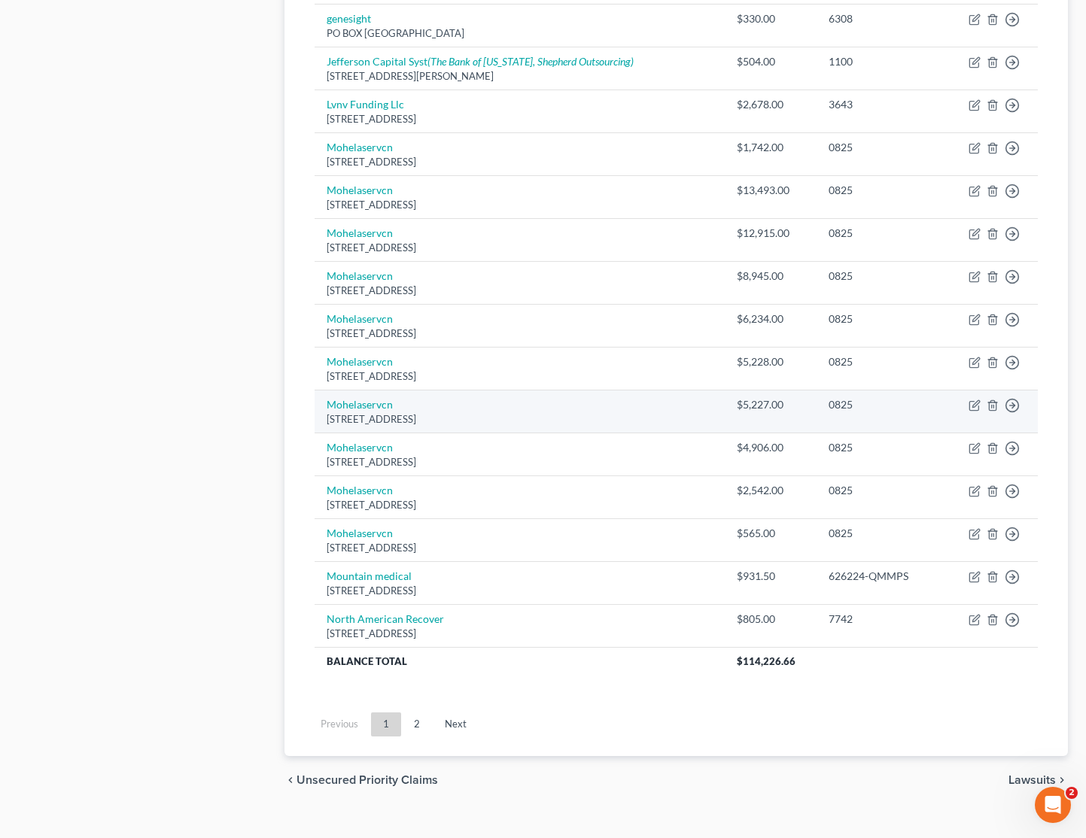
scroll to position [876, 0]
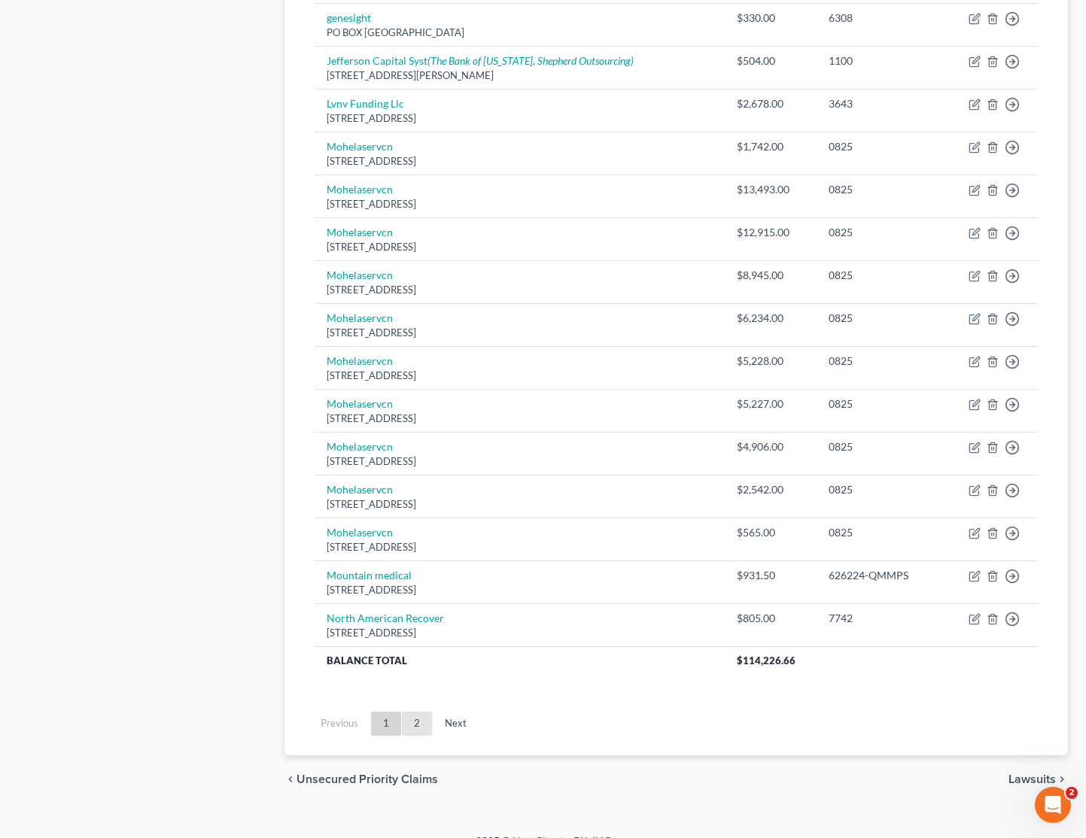
click at [421, 723] on link "2" at bounding box center [417, 724] width 30 height 24
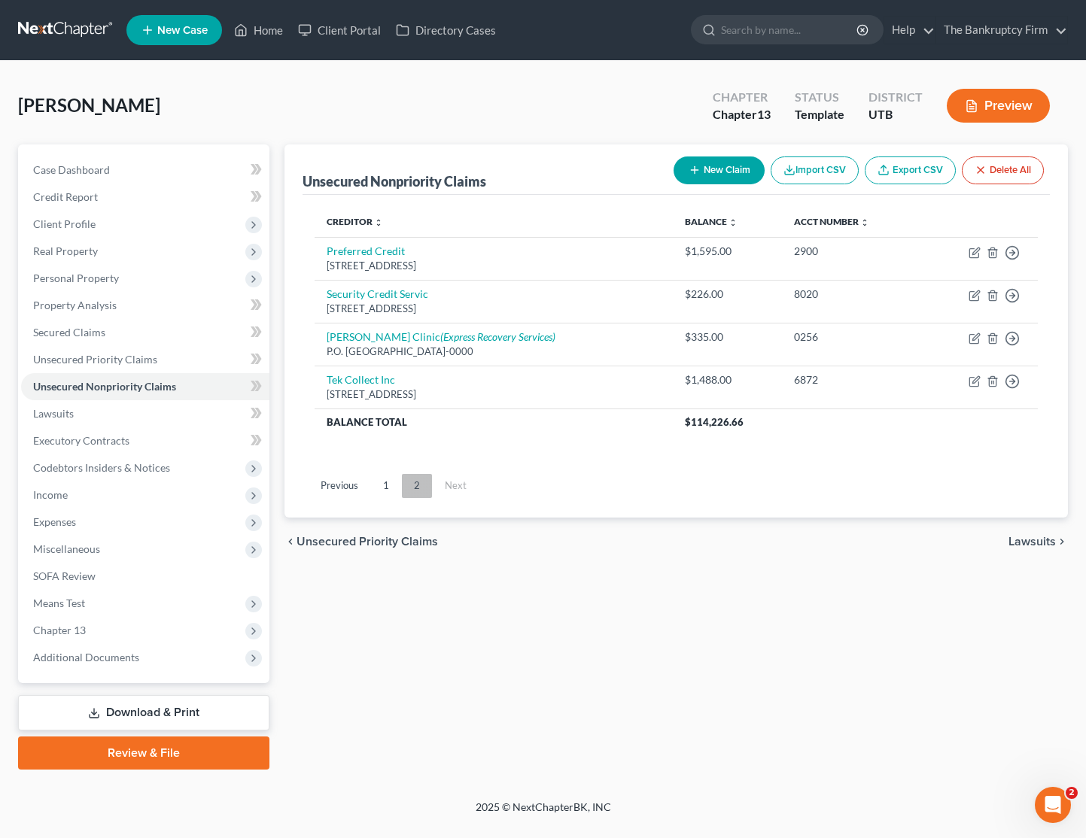
scroll to position [0, 0]
click at [384, 481] on link "1" at bounding box center [386, 486] width 30 height 24
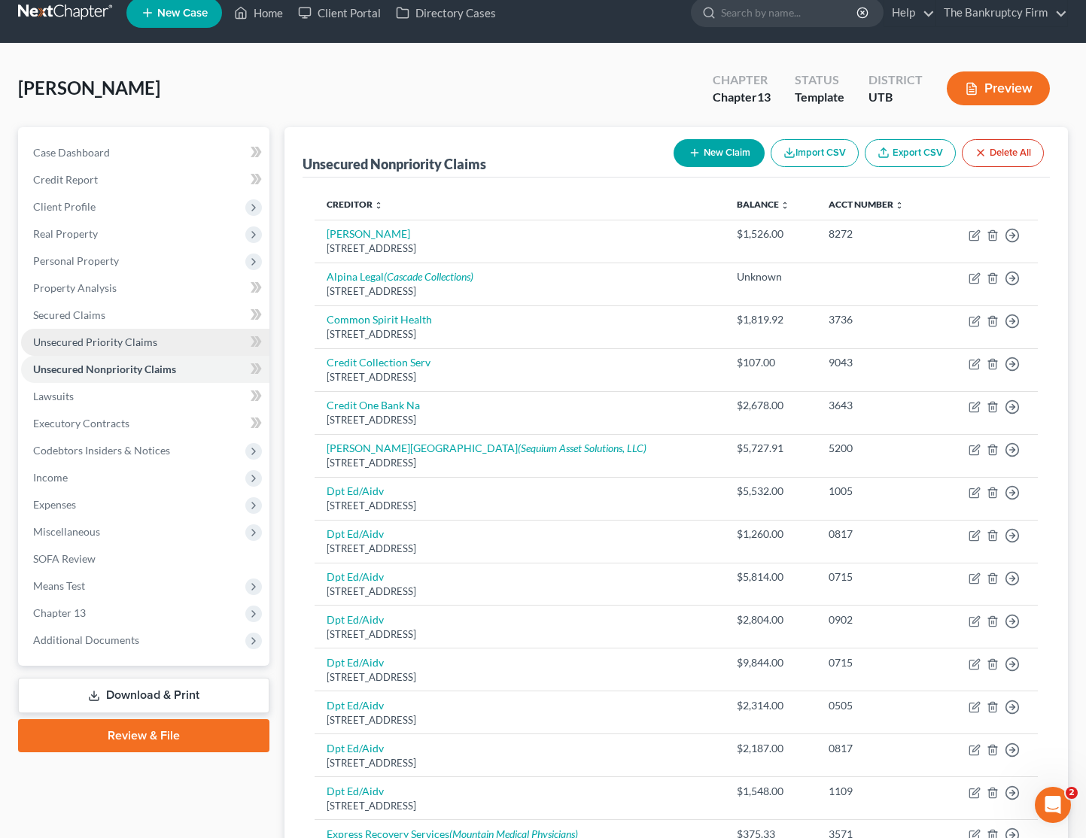
scroll to position [16, 0]
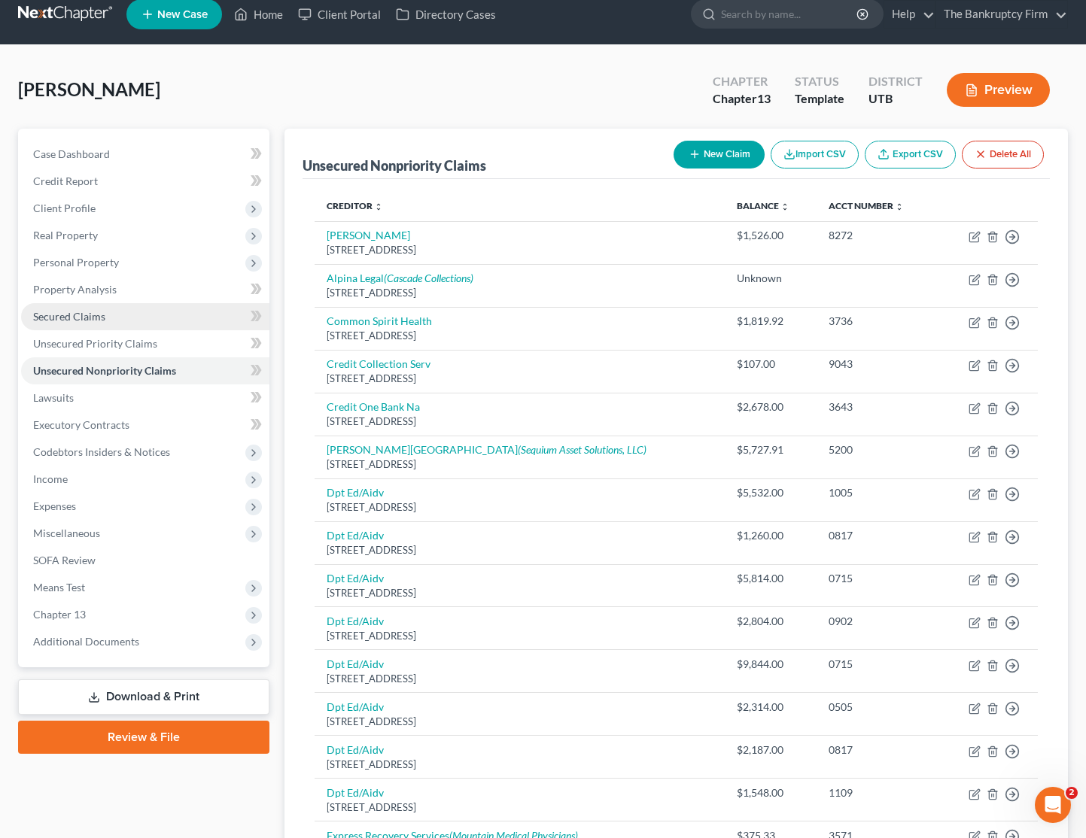
click at [63, 314] on span "Secured Claims" at bounding box center [69, 316] width 72 height 13
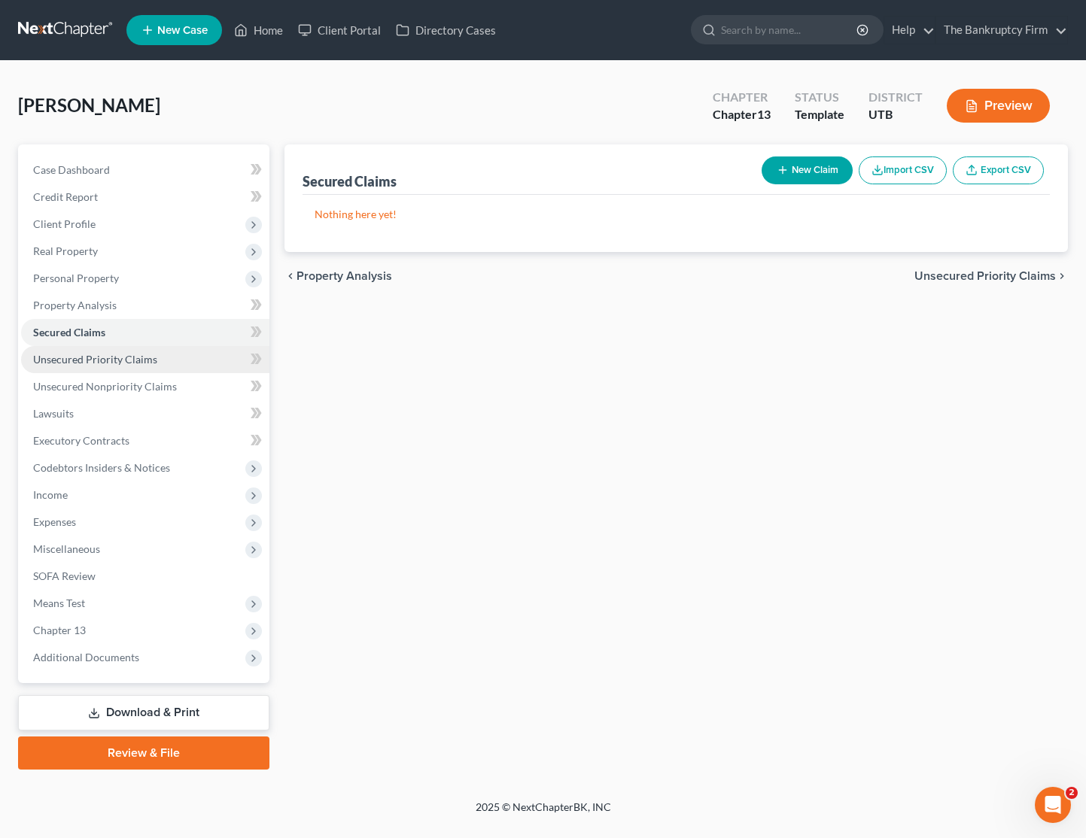
click at [105, 359] on span "Unsecured Priority Claims" at bounding box center [95, 359] width 124 height 13
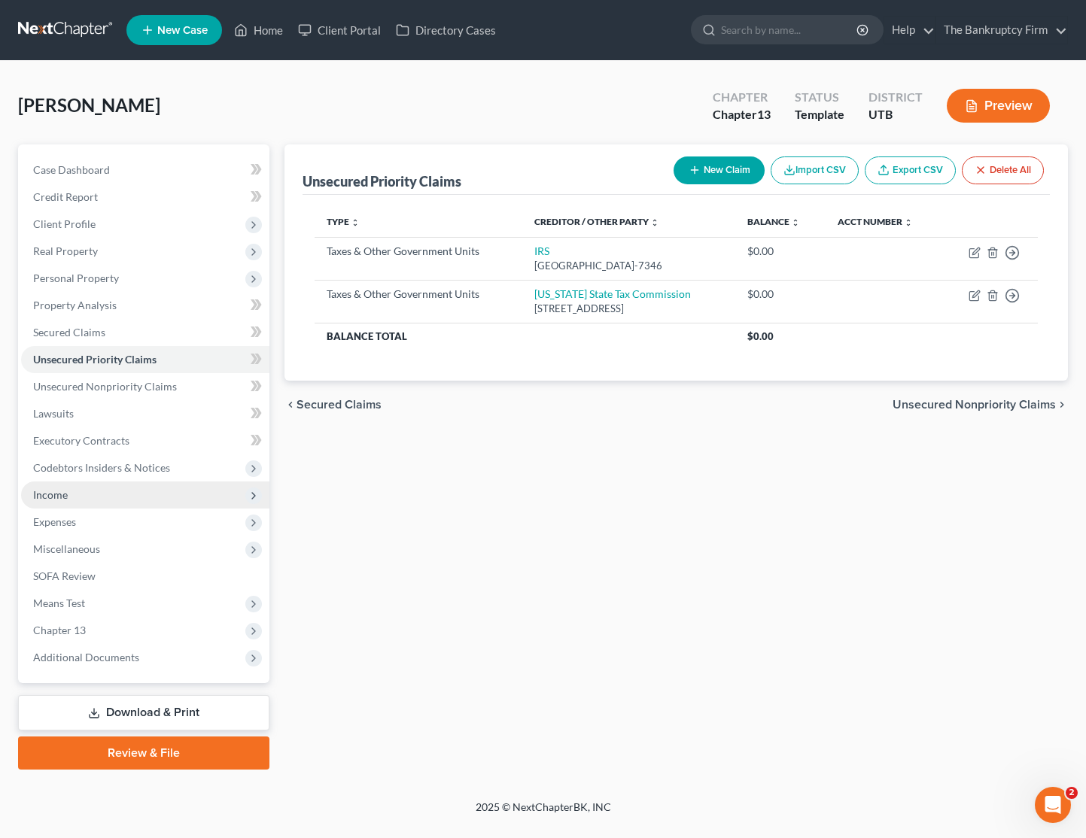
click at [71, 496] on span "Income" at bounding box center [145, 494] width 248 height 27
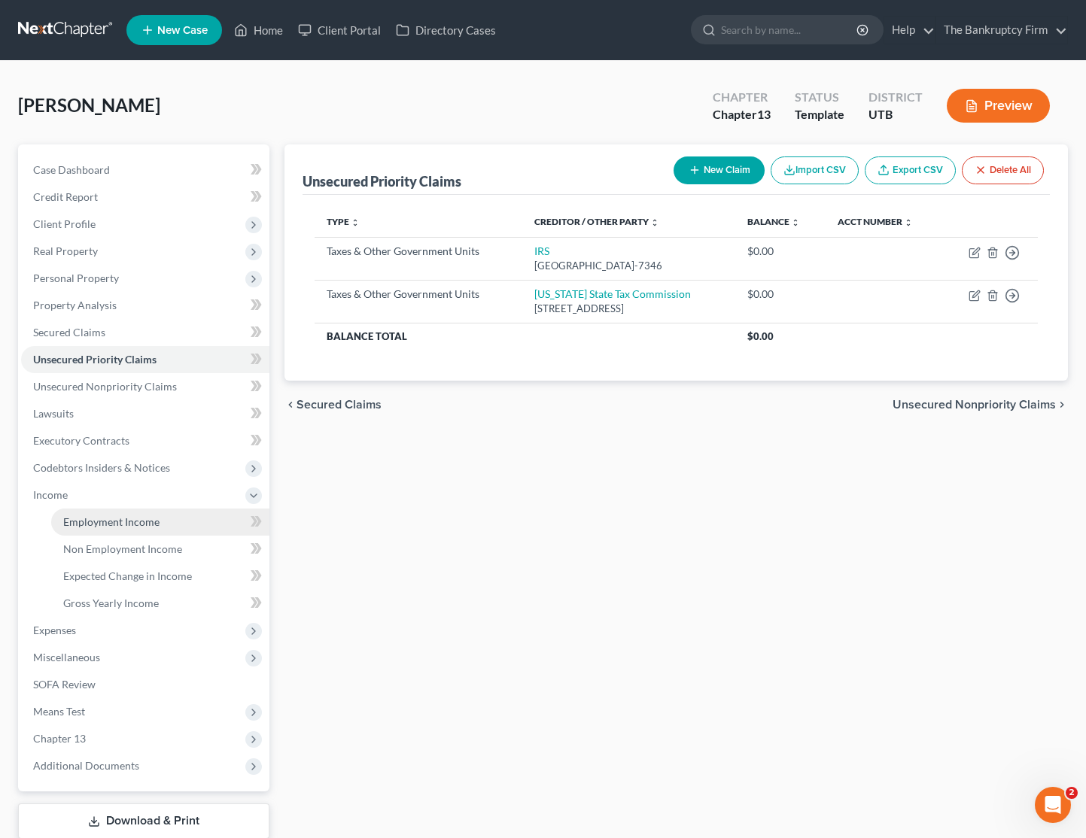
click at [91, 517] on span "Employment Income" at bounding box center [111, 521] width 96 height 13
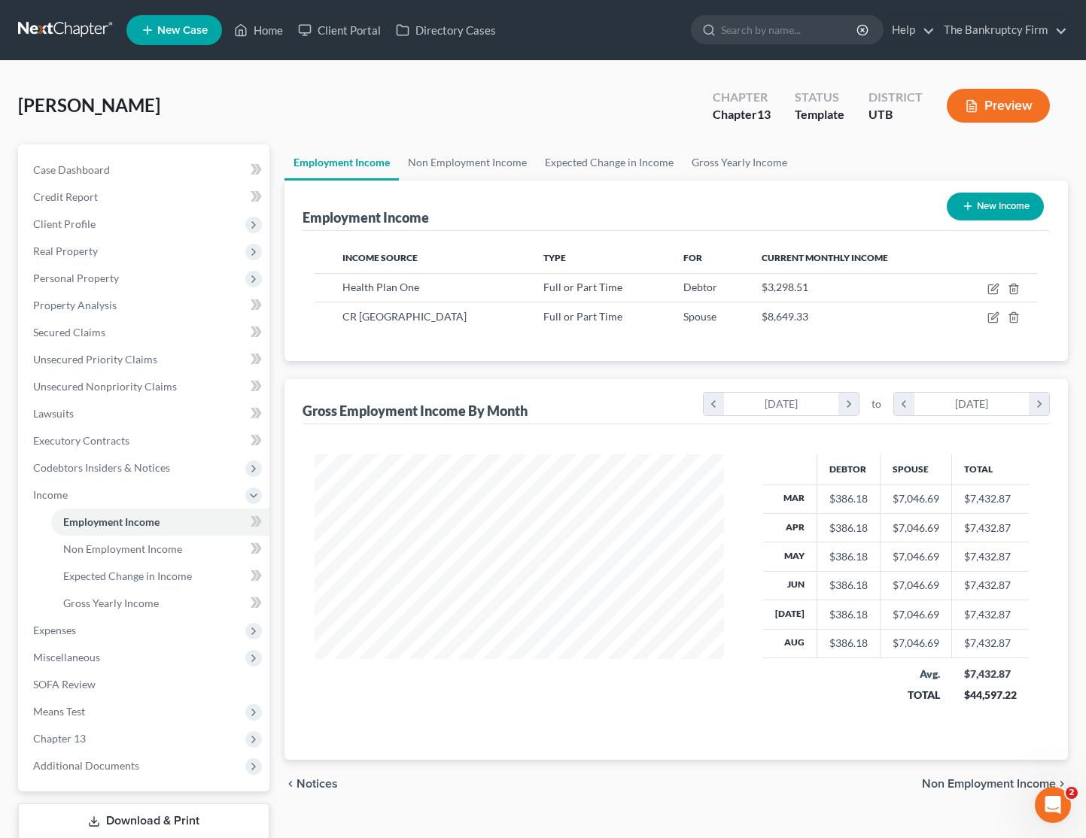
scroll to position [270, 439]
click at [588, 162] on link "Expected Change in Income" at bounding box center [609, 162] width 147 height 36
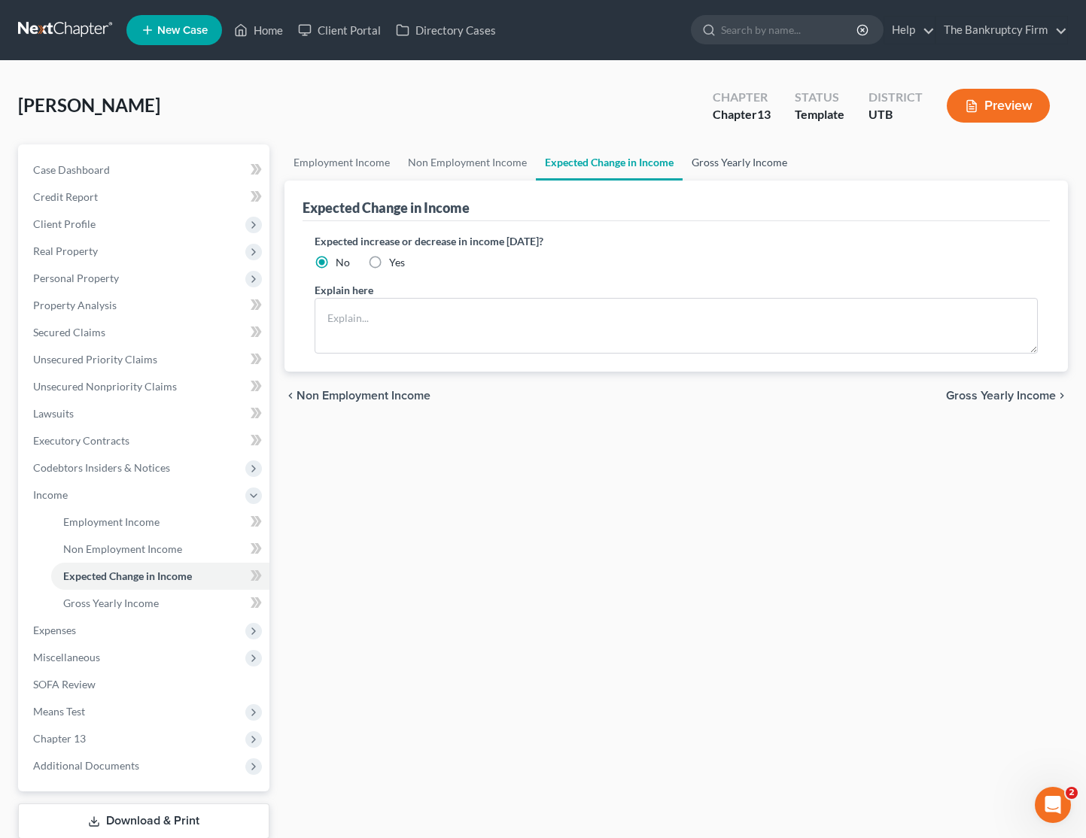
click at [726, 163] on link "Gross Yearly Income" at bounding box center [739, 162] width 114 height 36
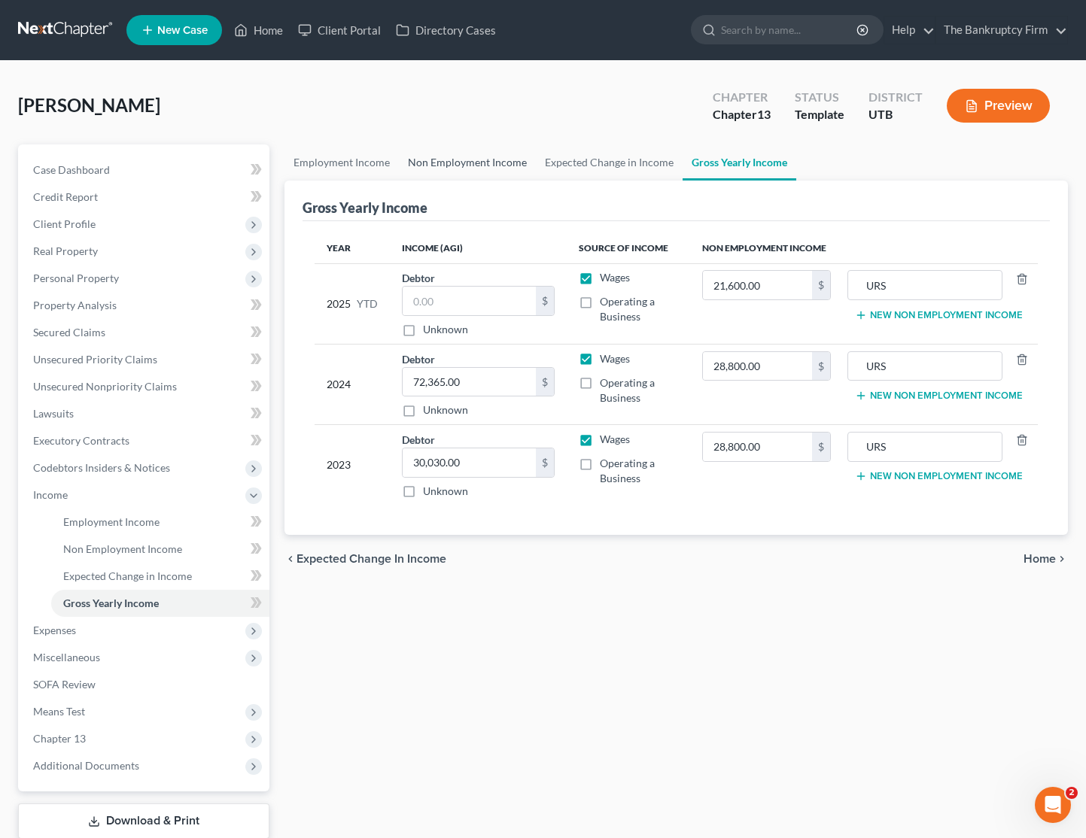
click at [500, 163] on link "Non Employment Income" at bounding box center [467, 162] width 137 height 36
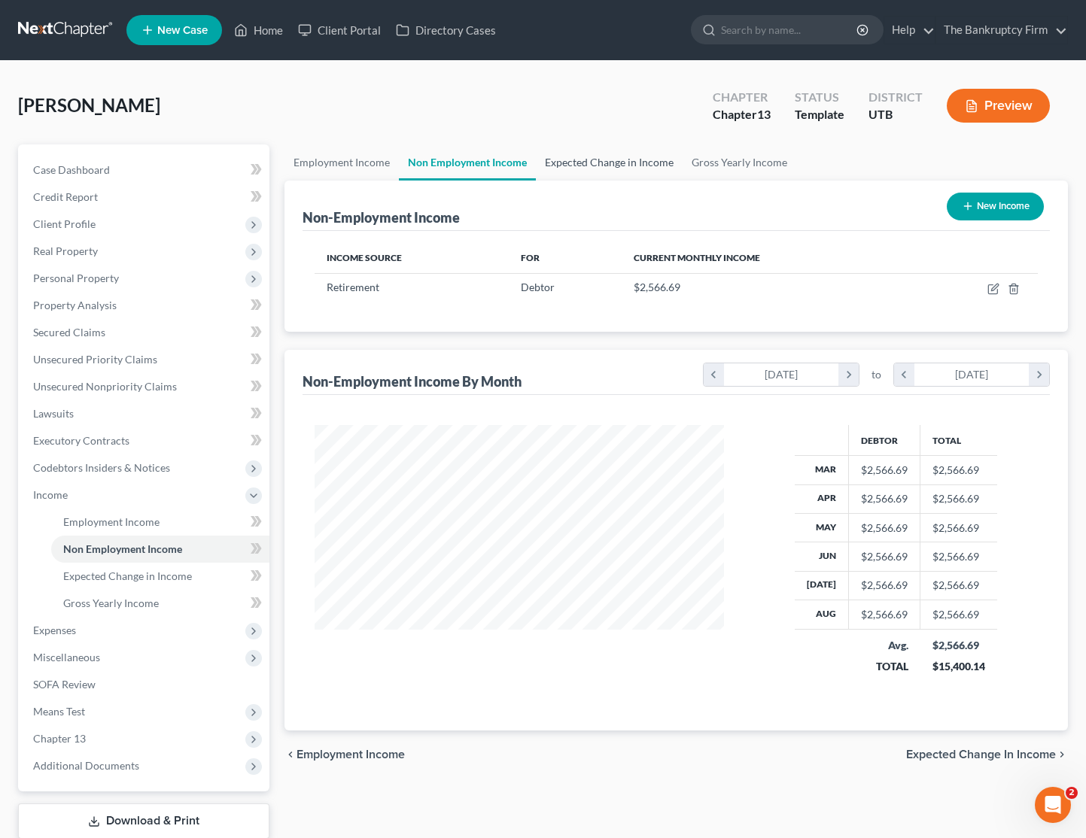
scroll to position [270, 439]
click at [619, 163] on link "Expected Change in Income" at bounding box center [609, 162] width 147 height 36
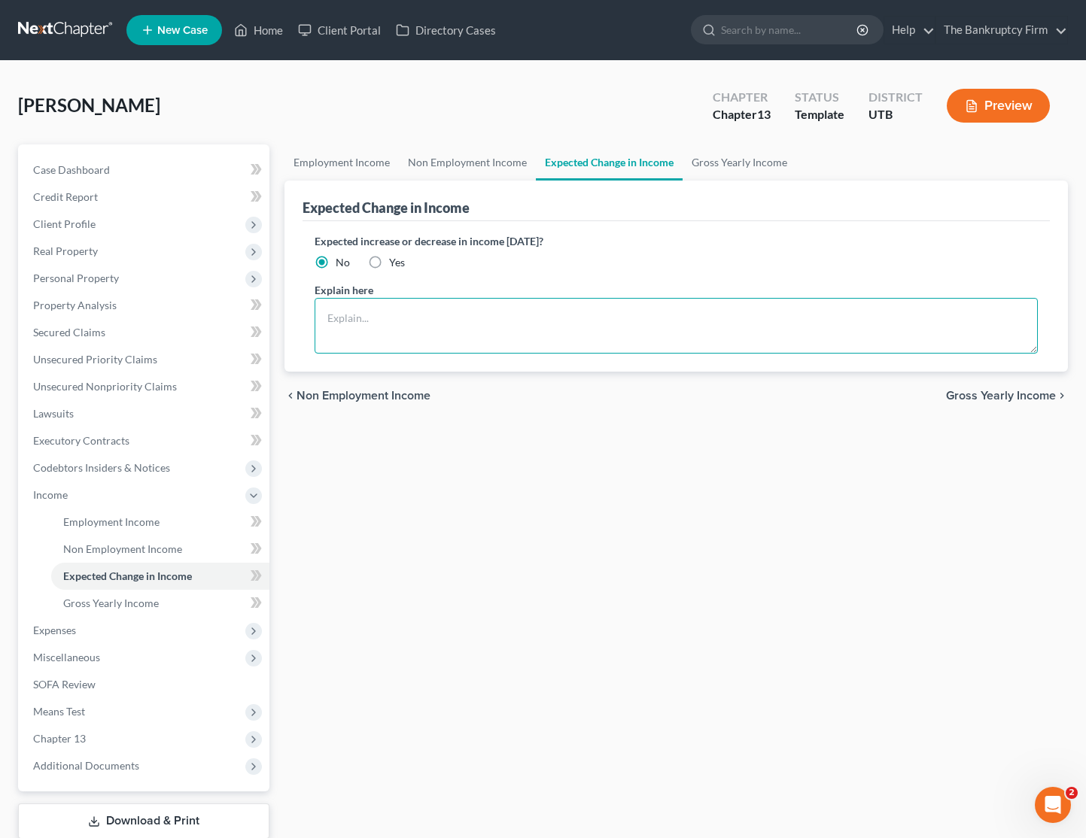
click at [365, 311] on textarea at bounding box center [675, 326] width 723 height 56
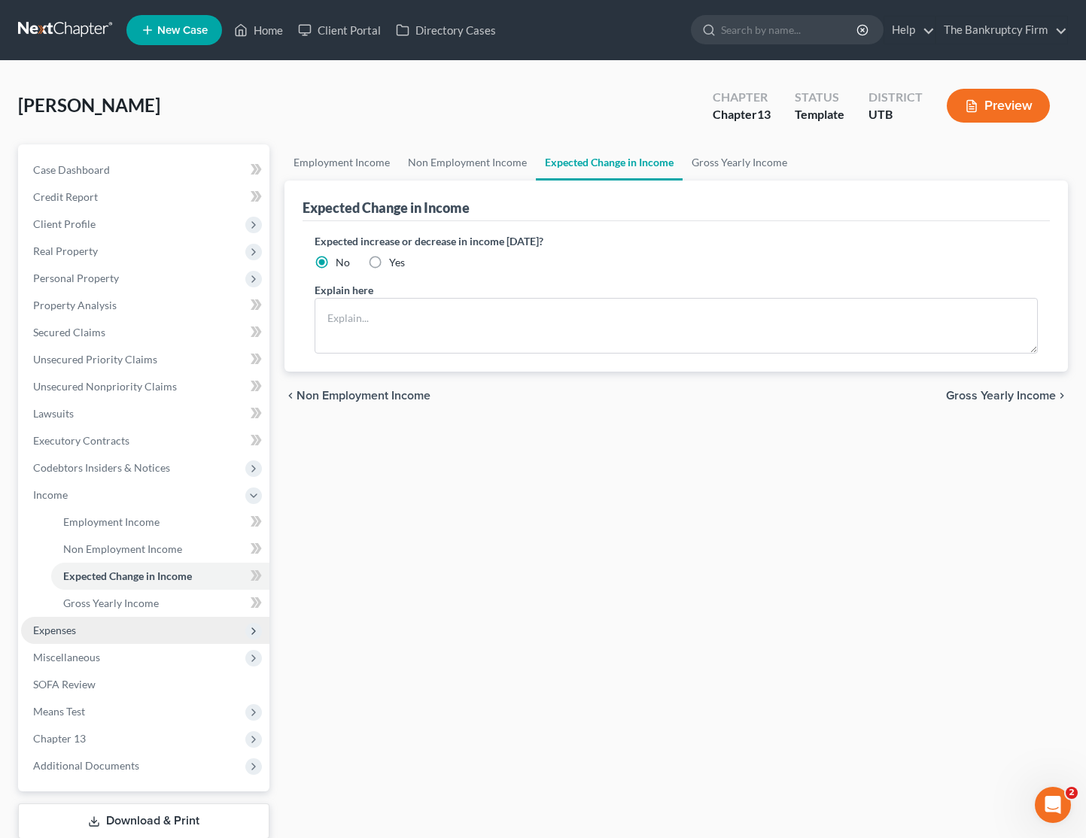
click at [77, 633] on span "Expenses" at bounding box center [145, 630] width 248 height 27
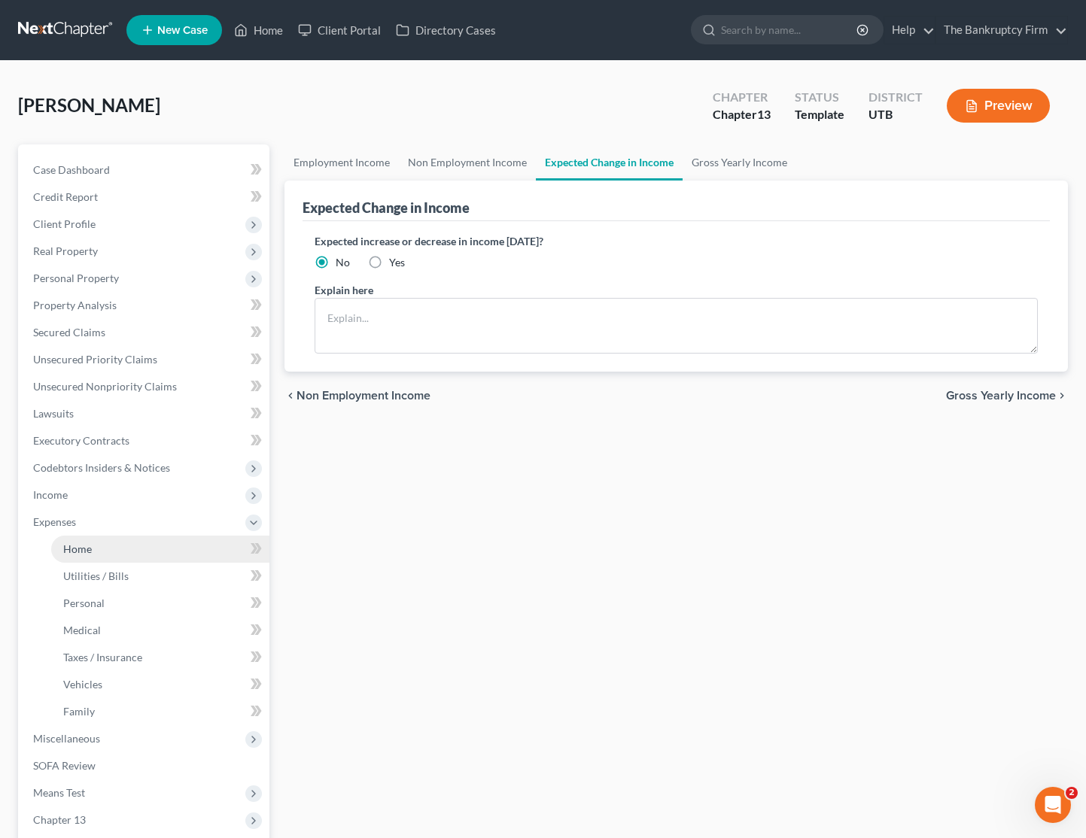
click at [108, 545] on link "Home" at bounding box center [160, 549] width 218 height 27
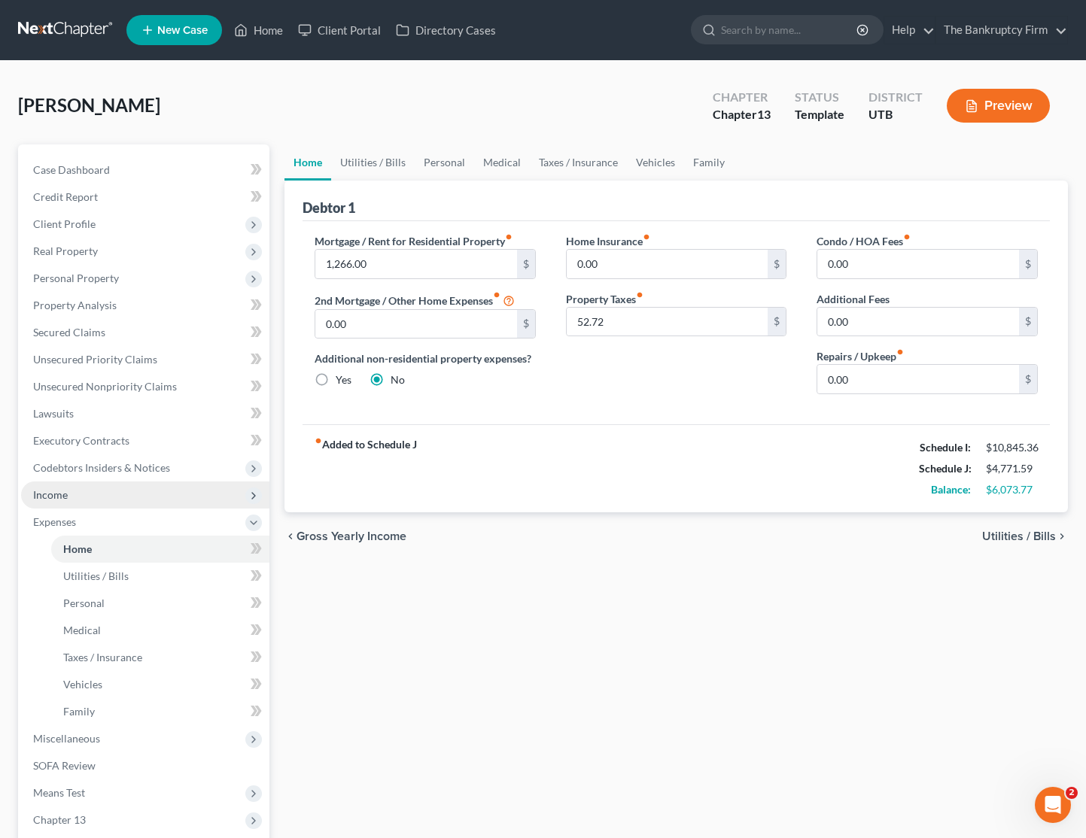
click at [77, 493] on span "Income" at bounding box center [145, 494] width 248 height 27
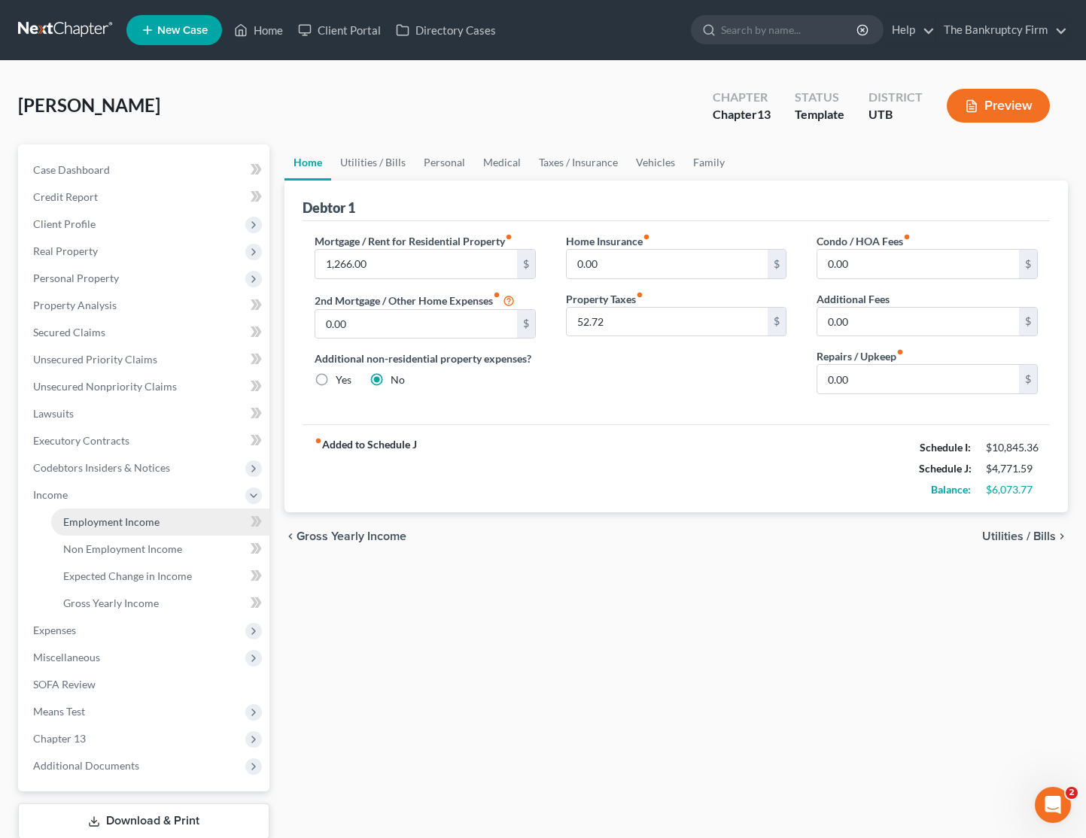
click at [135, 521] on span "Employment Income" at bounding box center [111, 521] width 96 height 13
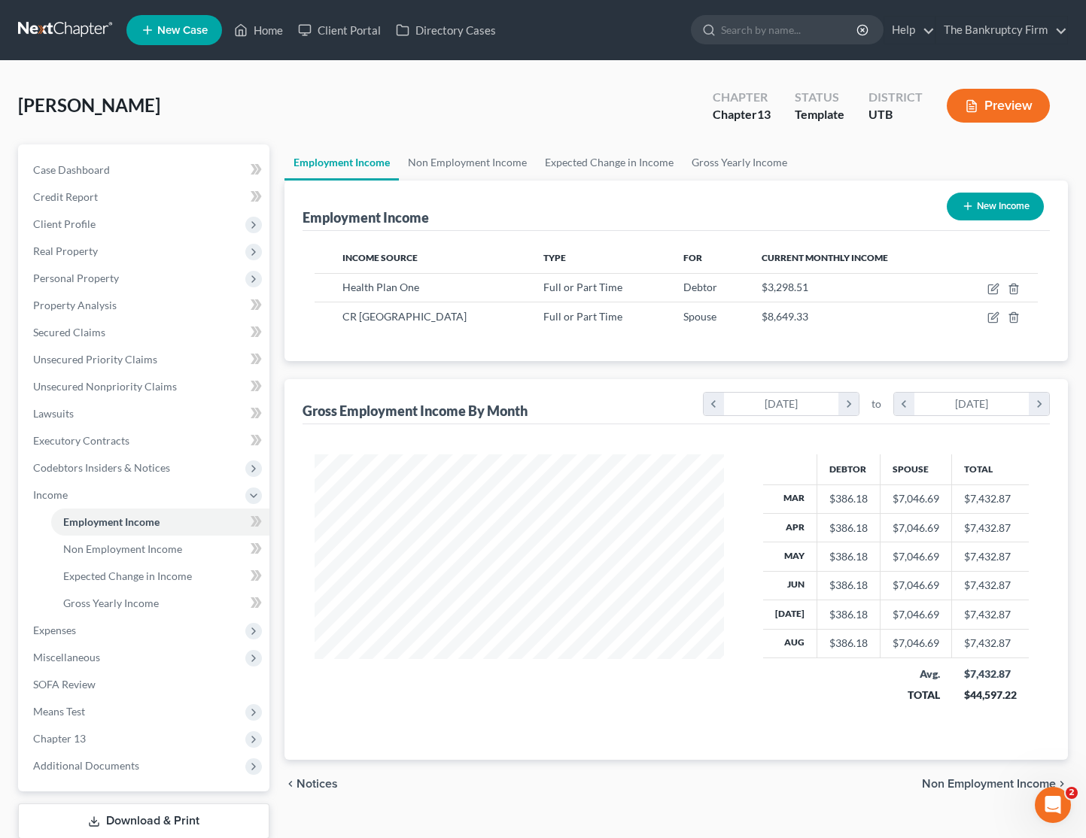
scroll to position [270, 439]
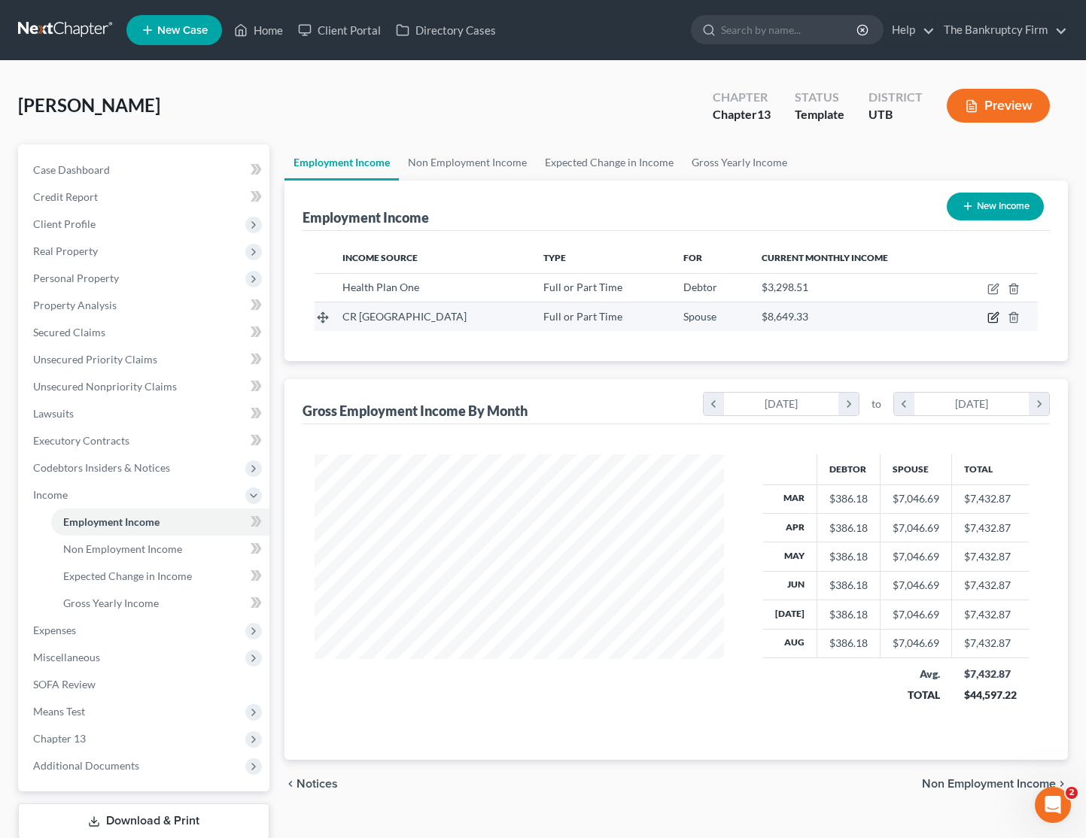
click at [994, 318] on icon "button" at bounding box center [994, 316] width 7 height 7
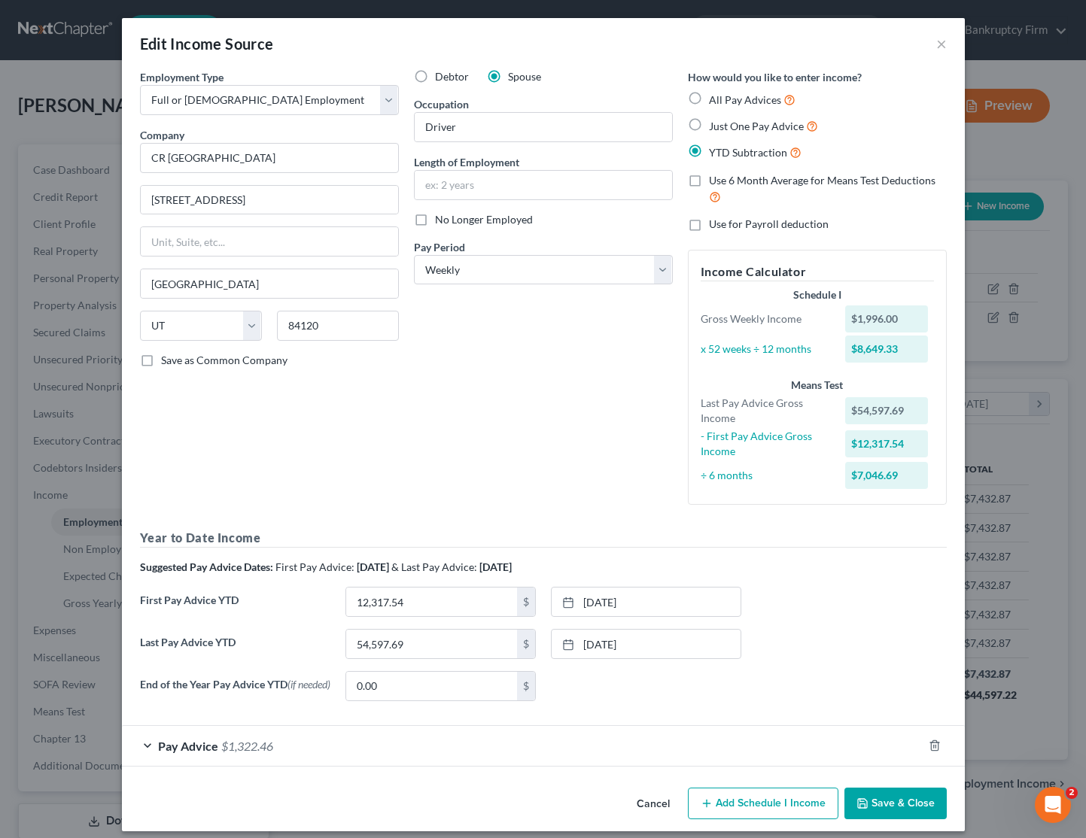
click at [905, 810] on button "Save & Close" at bounding box center [895, 804] width 102 height 32
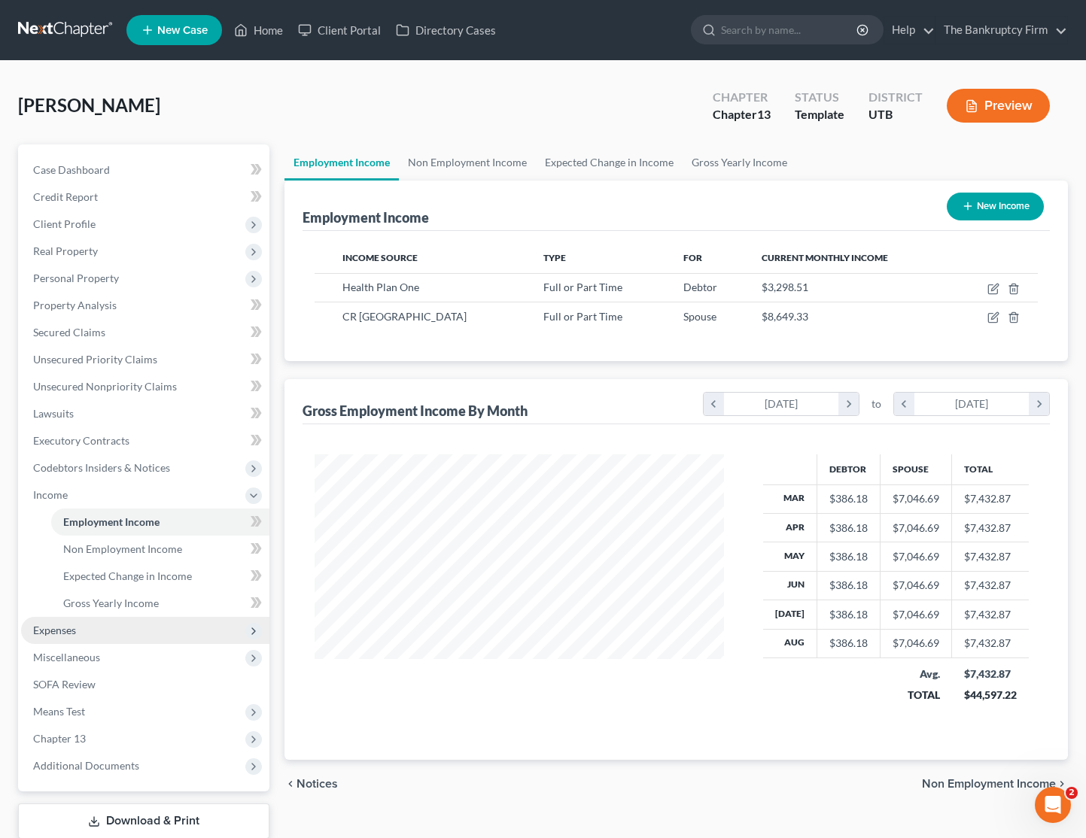
click at [80, 633] on span "Expenses" at bounding box center [145, 630] width 248 height 27
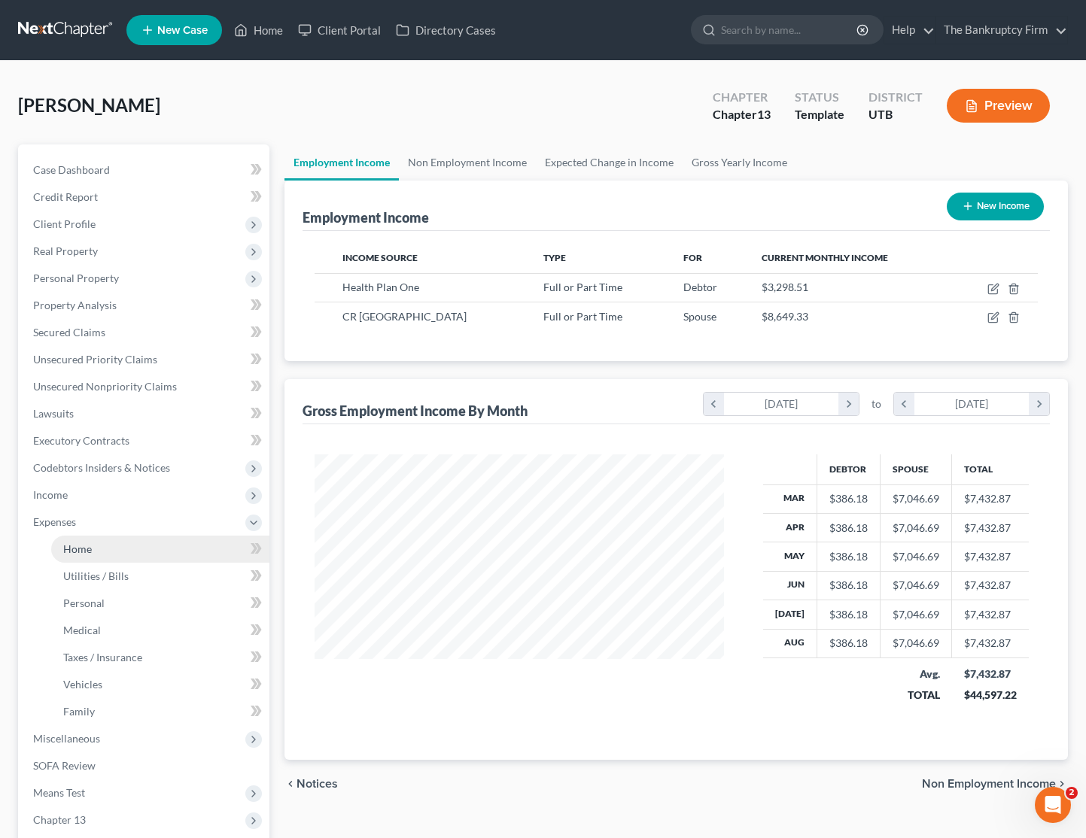
click at [87, 547] on span "Home" at bounding box center [77, 548] width 29 height 13
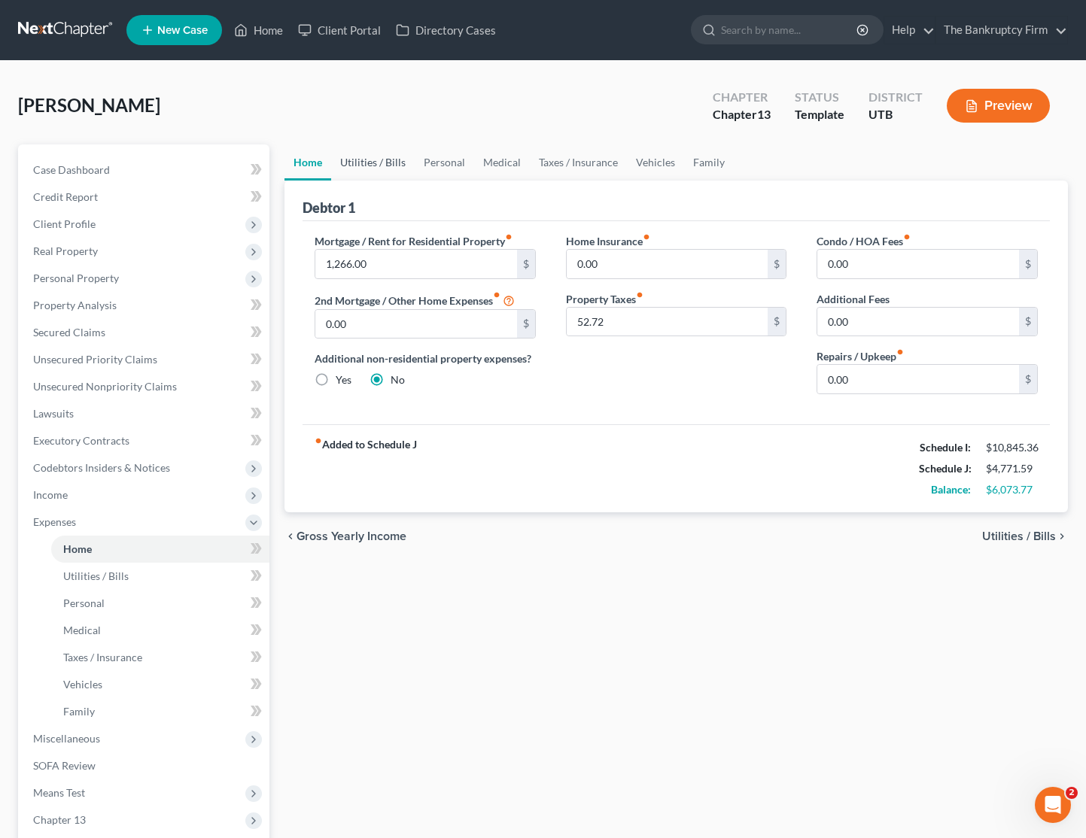
click at [358, 161] on link "Utilities / Bills" at bounding box center [373, 162] width 84 height 36
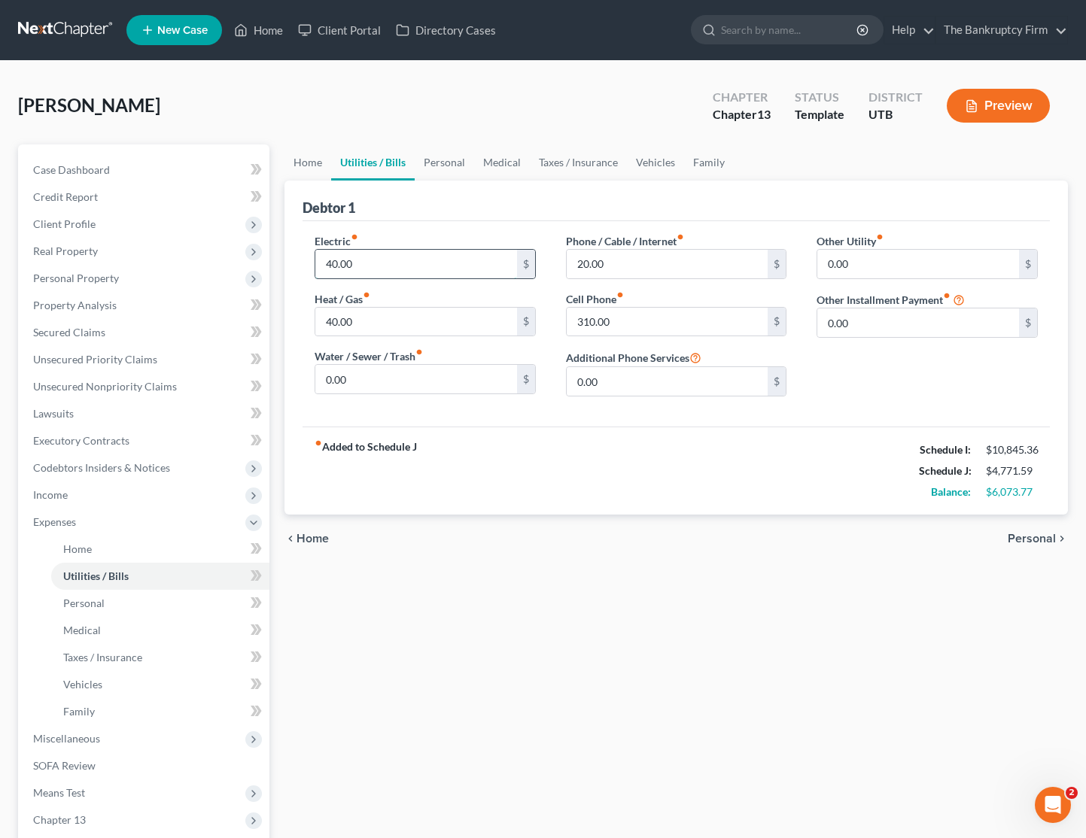
click at [392, 260] on input "40.00" at bounding box center [416, 264] width 202 height 29
click at [454, 161] on link "Personal" at bounding box center [444, 162] width 59 height 36
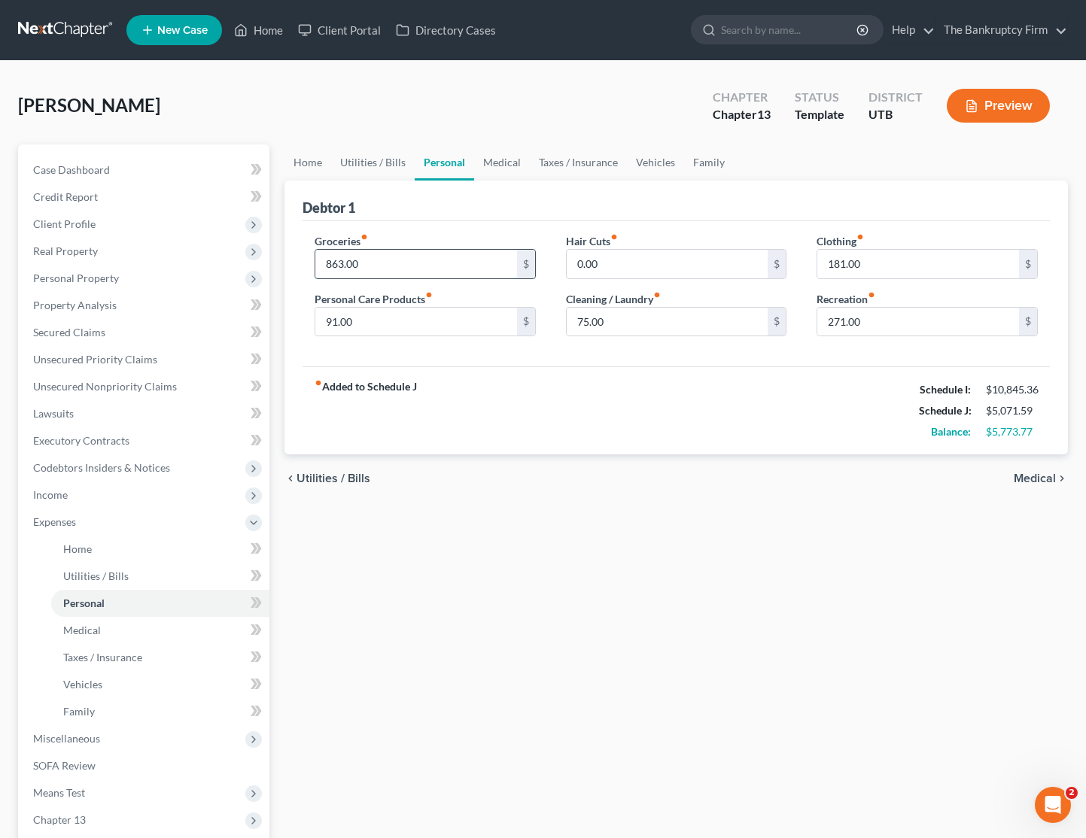
click at [396, 263] on input "863.00" at bounding box center [416, 264] width 202 height 29
click at [506, 160] on link "Medical" at bounding box center [502, 162] width 56 height 36
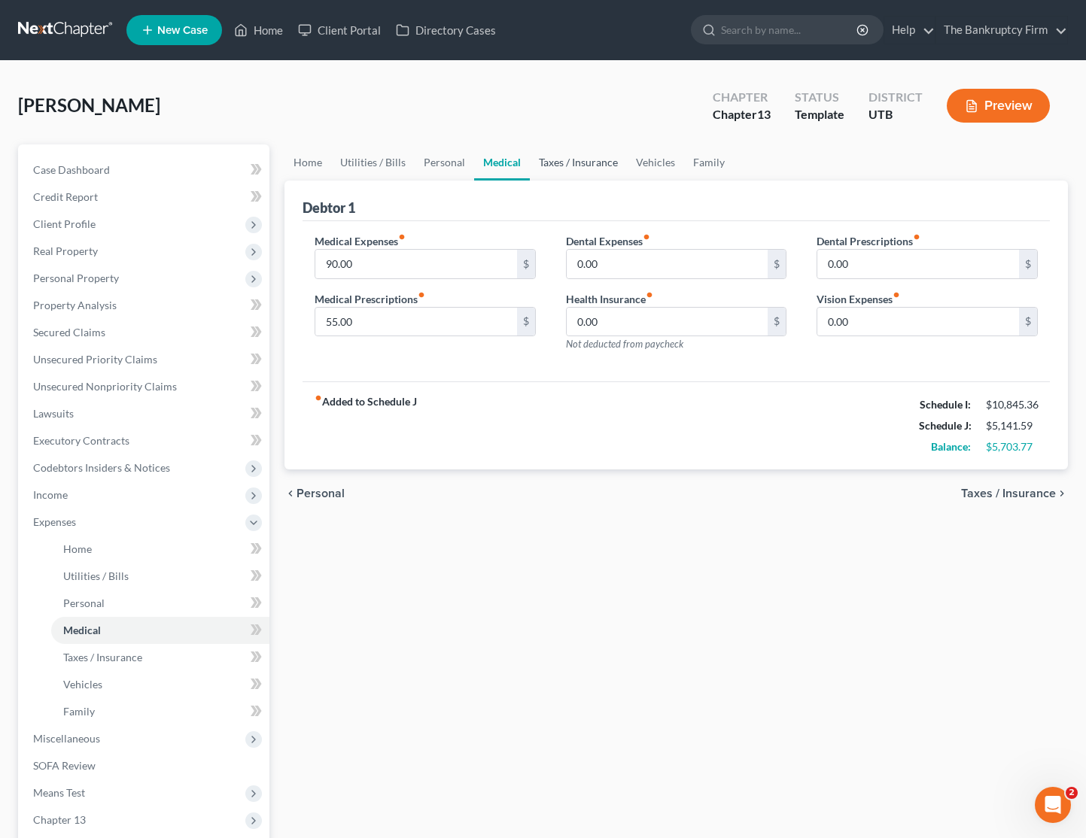
click at [572, 157] on link "Taxes / Insurance" at bounding box center [578, 162] width 97 height 36
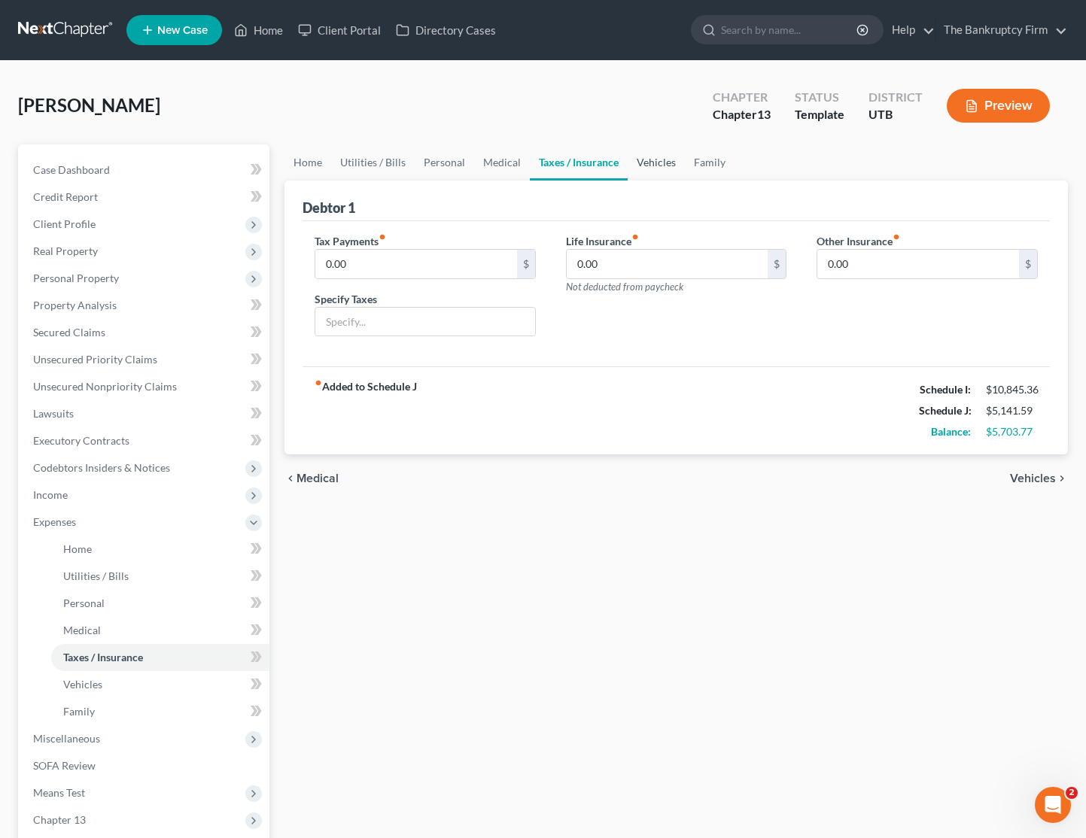
click at [660, 158] on link "Vehicles" at bounding box center [655, 162] width 57 height 36
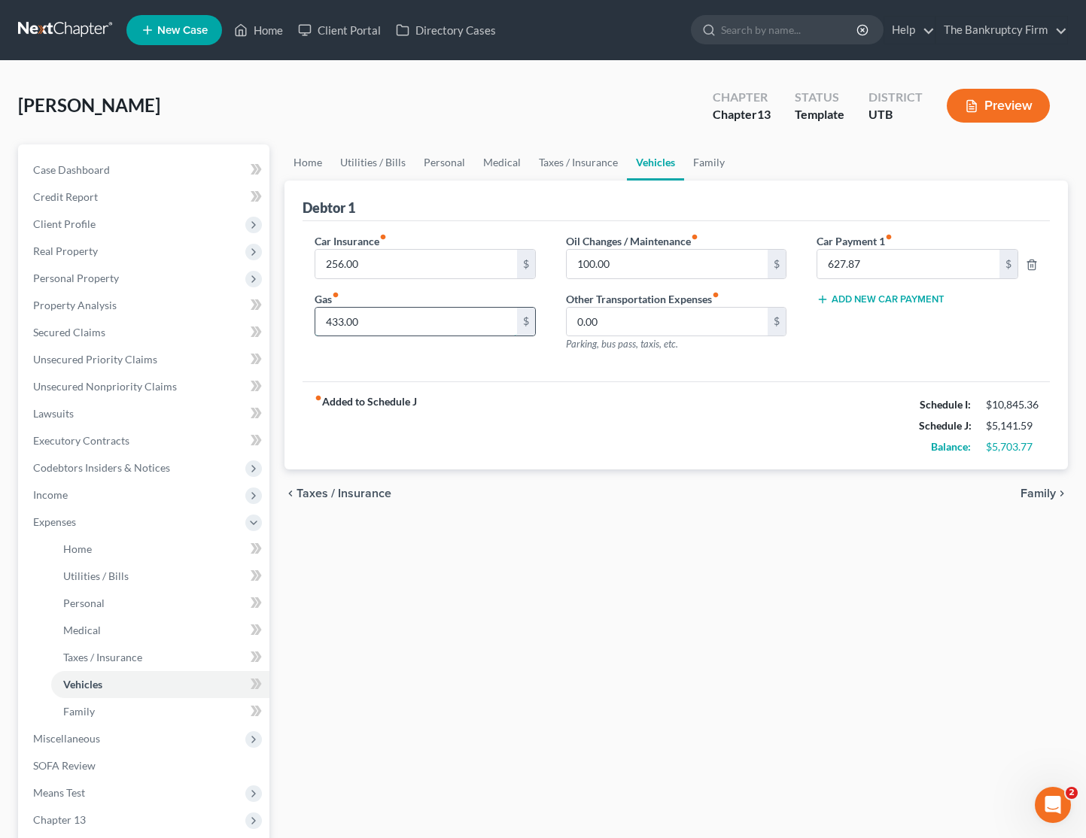
click at [391, 323] on input "433.00" at bounding box center [416, 322] width 202 height 29
click at [652, 317] on input "0.00" at bounding box center [668, 322] width 202 height 29
click at [706, 162] on link "Family" at bounding box center [709, 162] width 50 height 36
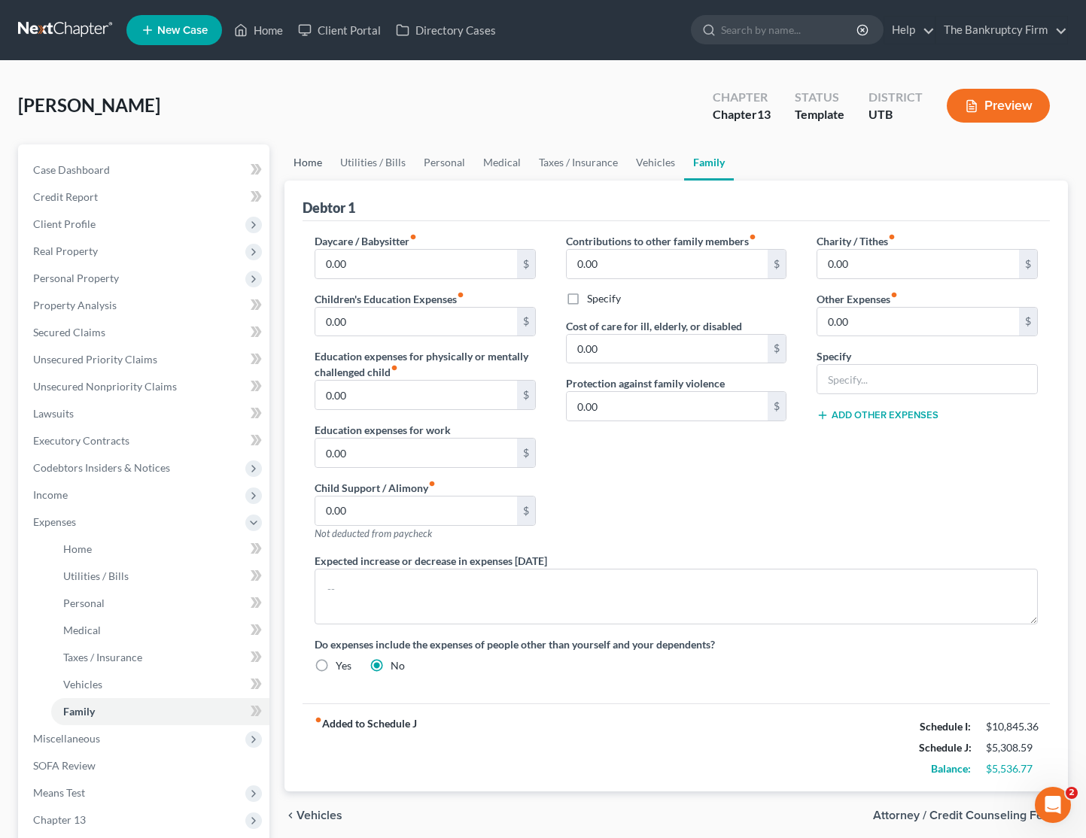
click at [300, 159] on link "Home" at bounding box center [307, 162] width 47 height 36
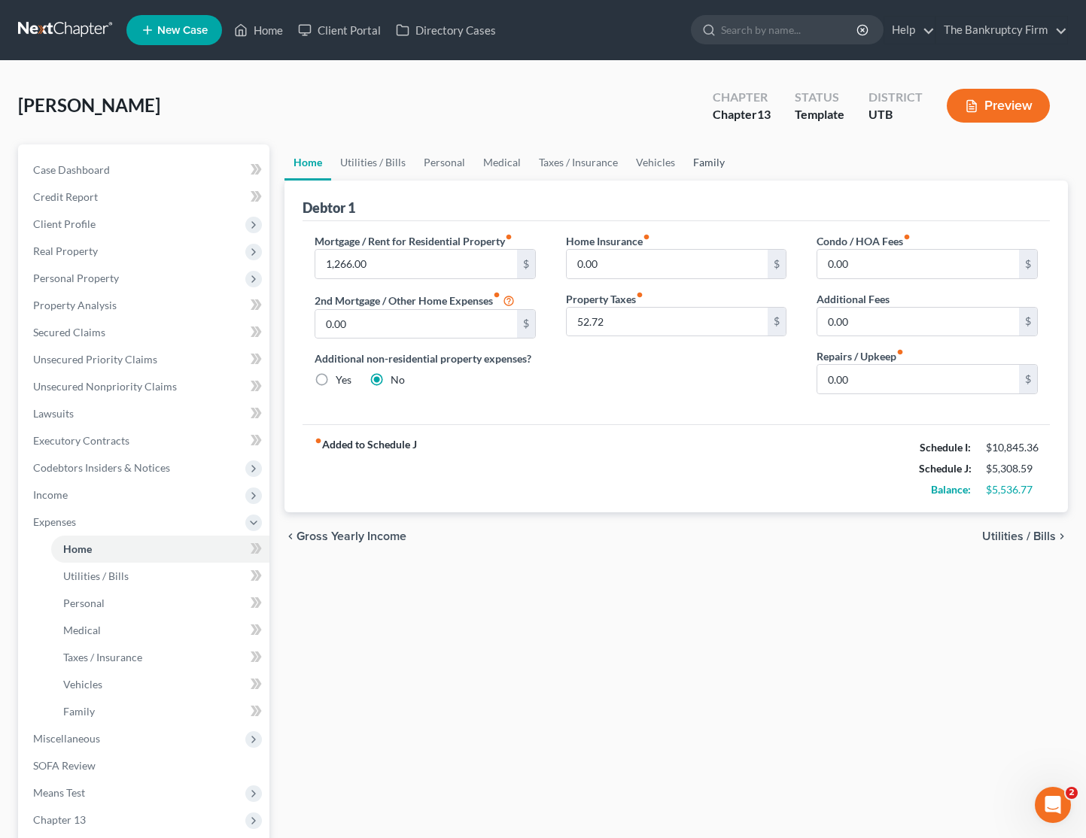
click at [709, 163] on link "Family" at bounding box center [709, 162] width 50 height 36
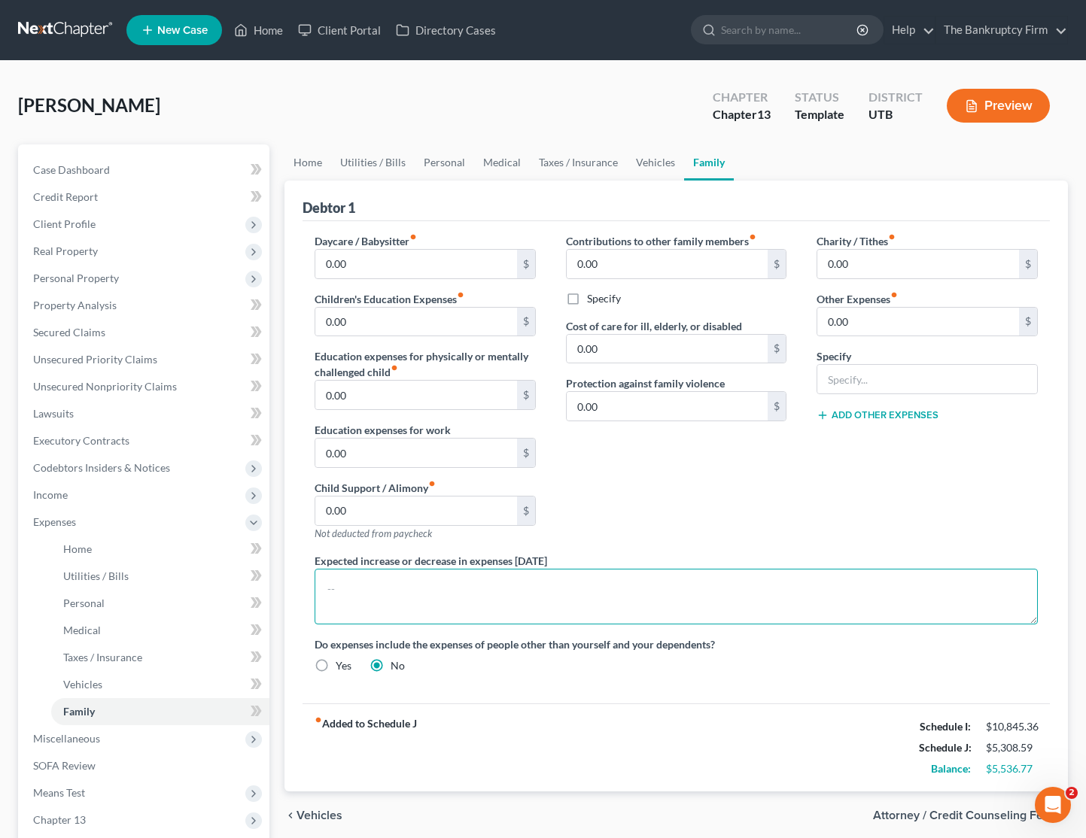
click at [387, 591] on textarea at bounding box center [675, 597] width 723 height 56
drag, startPoint x: 348, startPoint y: 594, endPoint x: 290, endPoint y: 591, distance: 58.0
click at [290, 591] on div "Debtor 1 Daycare / Babysitter fiber_manual_record 0.00 $ Children's Education E…" at bounding box center [675, 486] width 783 height 611
click at [582, 590] on textarea "Husband has his money separate from Debtor" at bounding box center [675, 597] width 723 height 56
click at [626, 586] on textarea "Husband has his money separate from Debtor." at bounding box center [675, 597] width 723 height 56
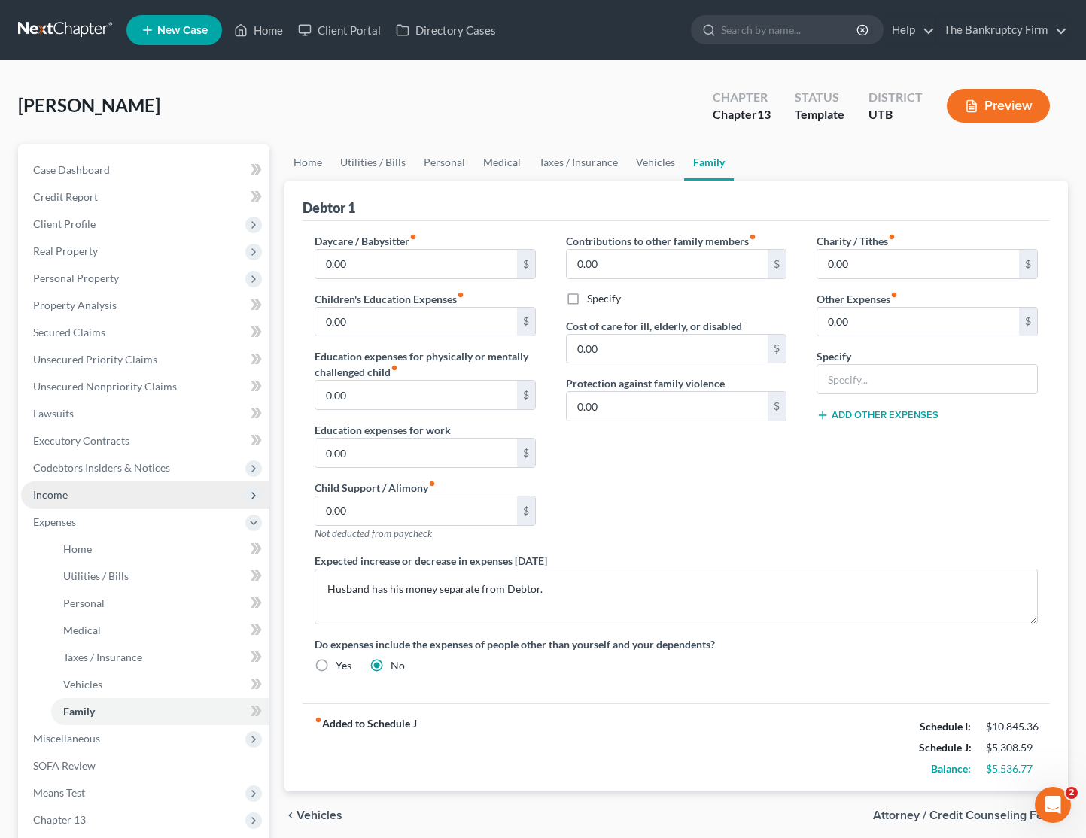
click at [53, 494] on span "Income" at bounding box center [50, 494] width 35 height 13
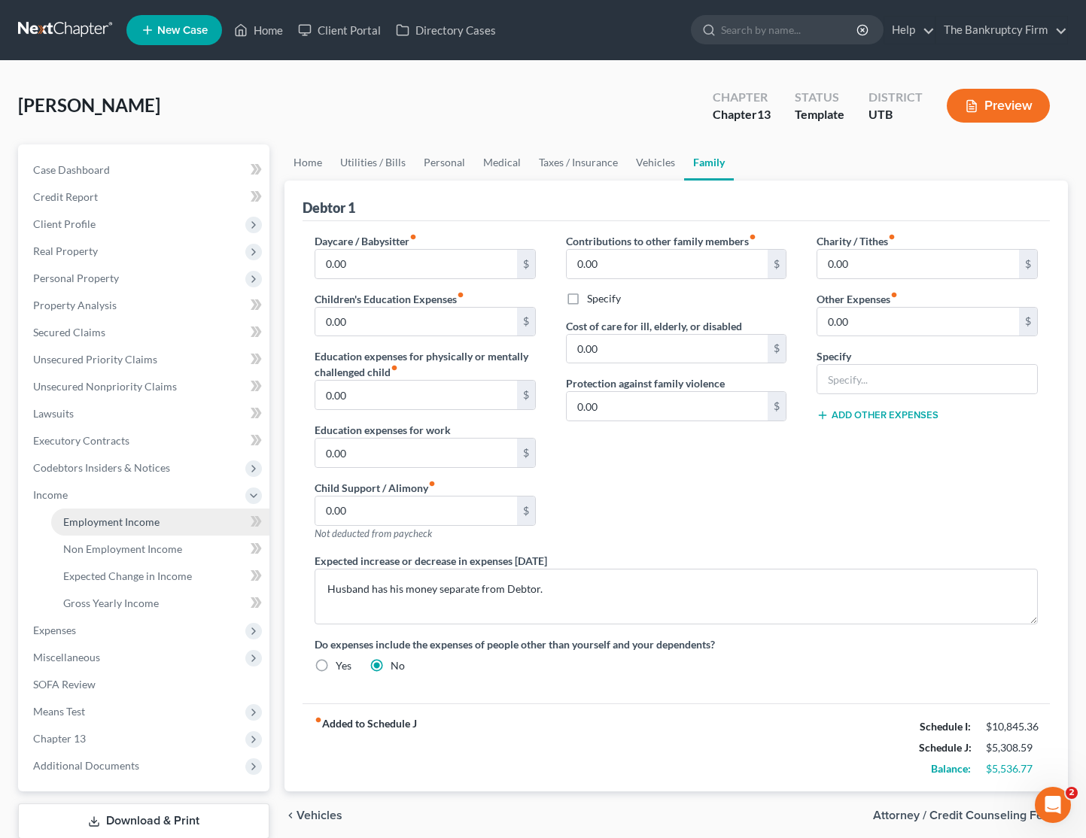
click at [109, 522] on span "Employment Income" at bounding box center [111, 521] width 96 height 13
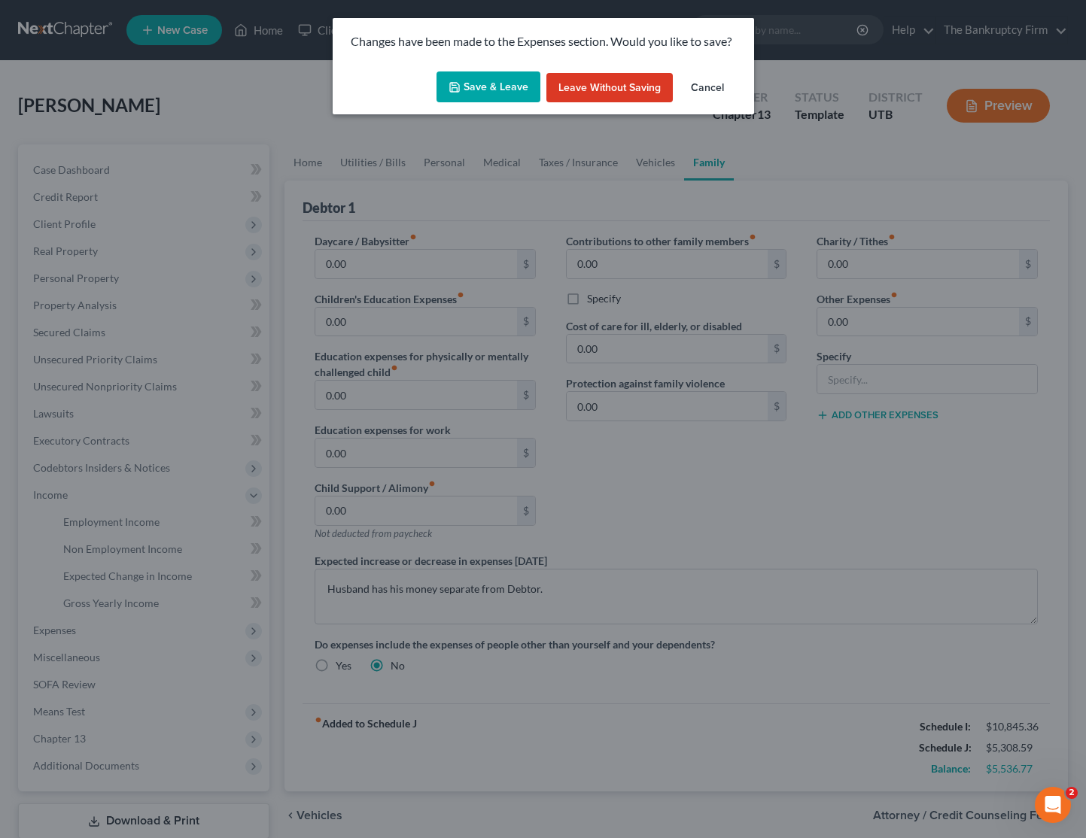
click at [487, 78] on button "Save & Leave" at bounding box center [488, 87] width 104 height 32
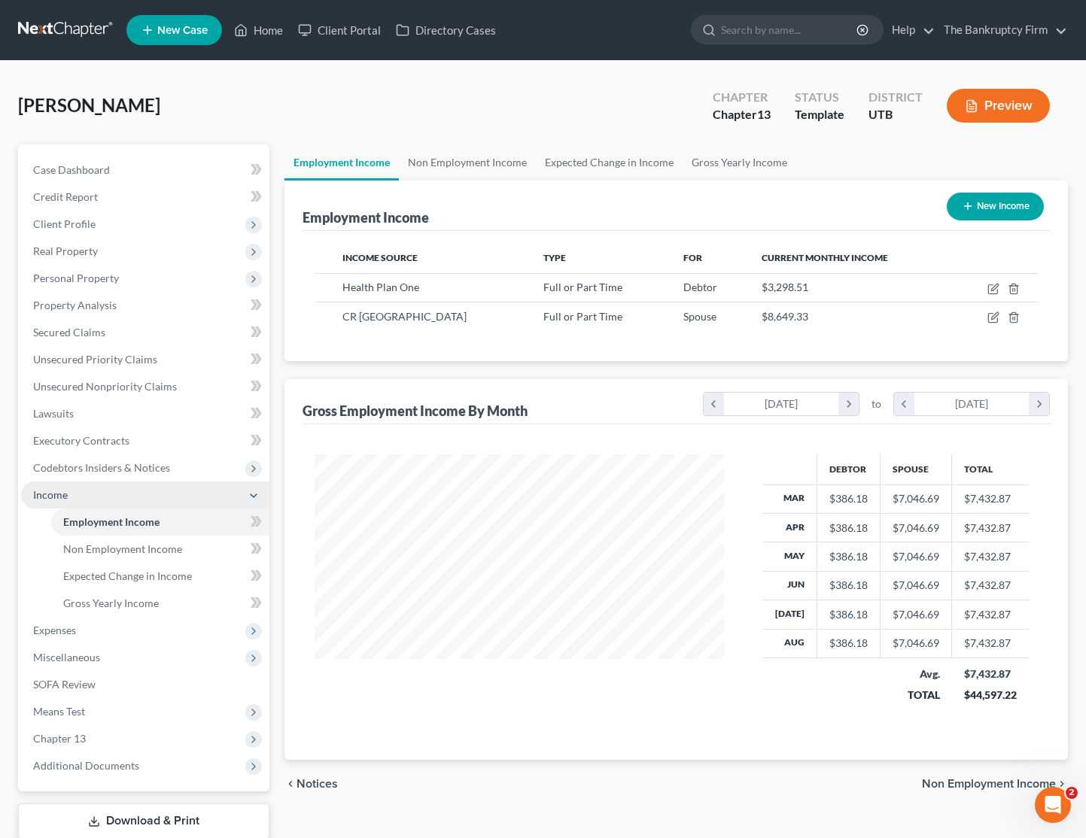
scroll to position [270, 439]
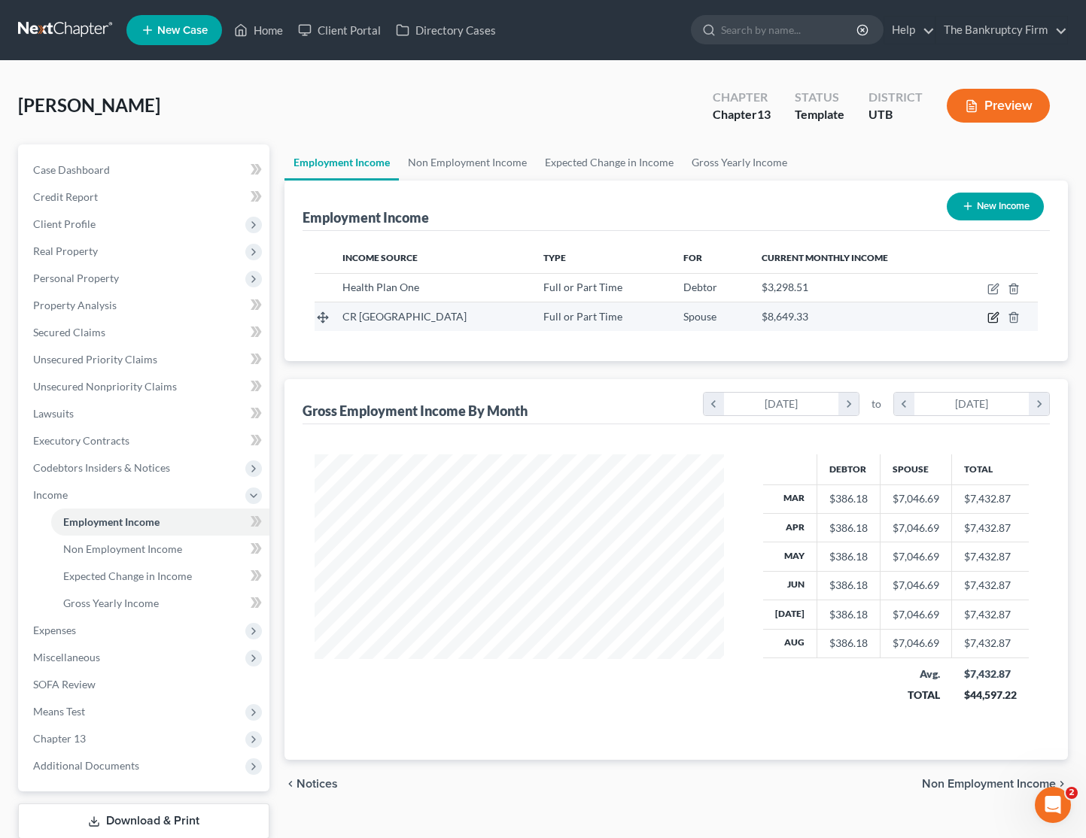
click at [989, 320] on icon "button" at bounding box center [993, 317] width 12 height 12
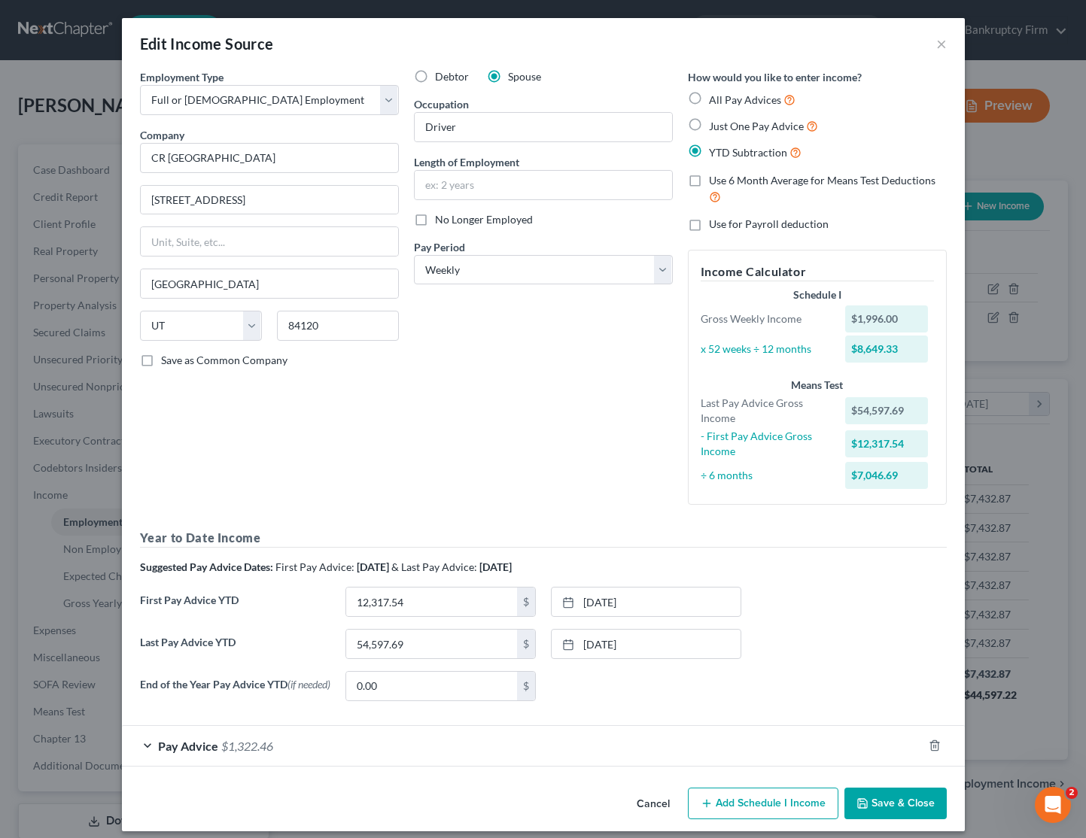
scroll to position [14, 0]
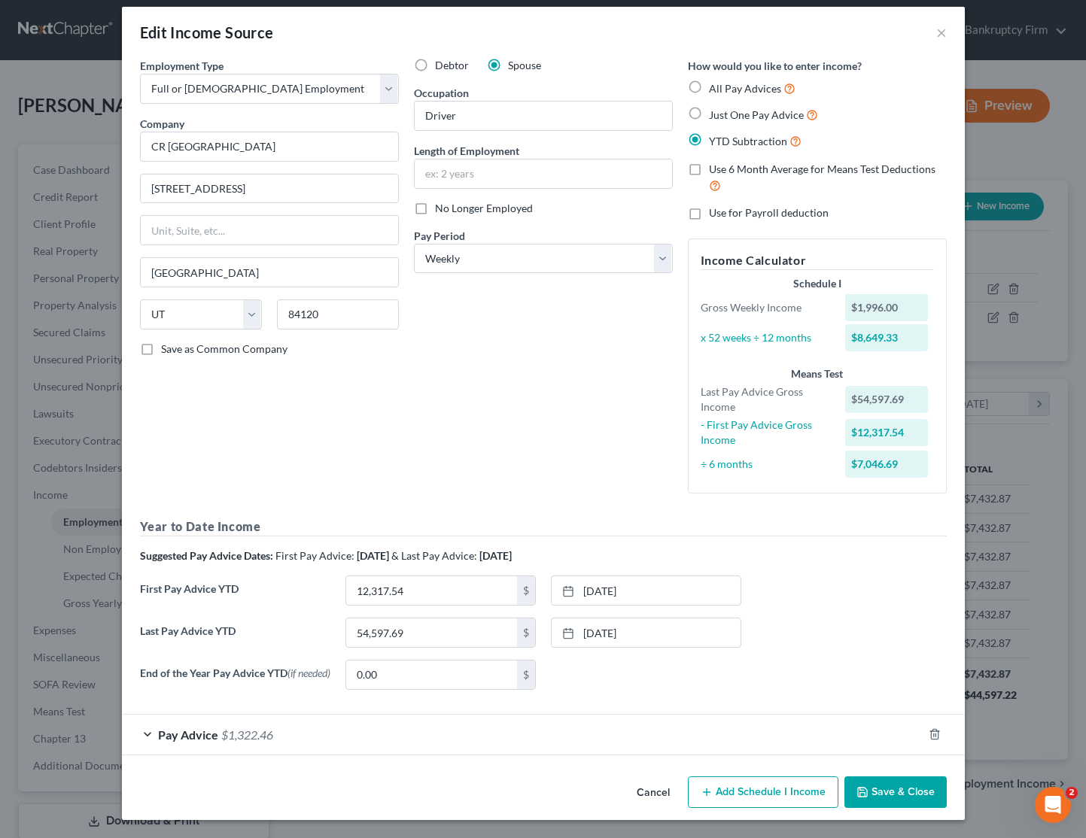
click at [149, 734] on div "Pay Advice $1,322.46" at bounding box center [522, 735] width 800 height 40
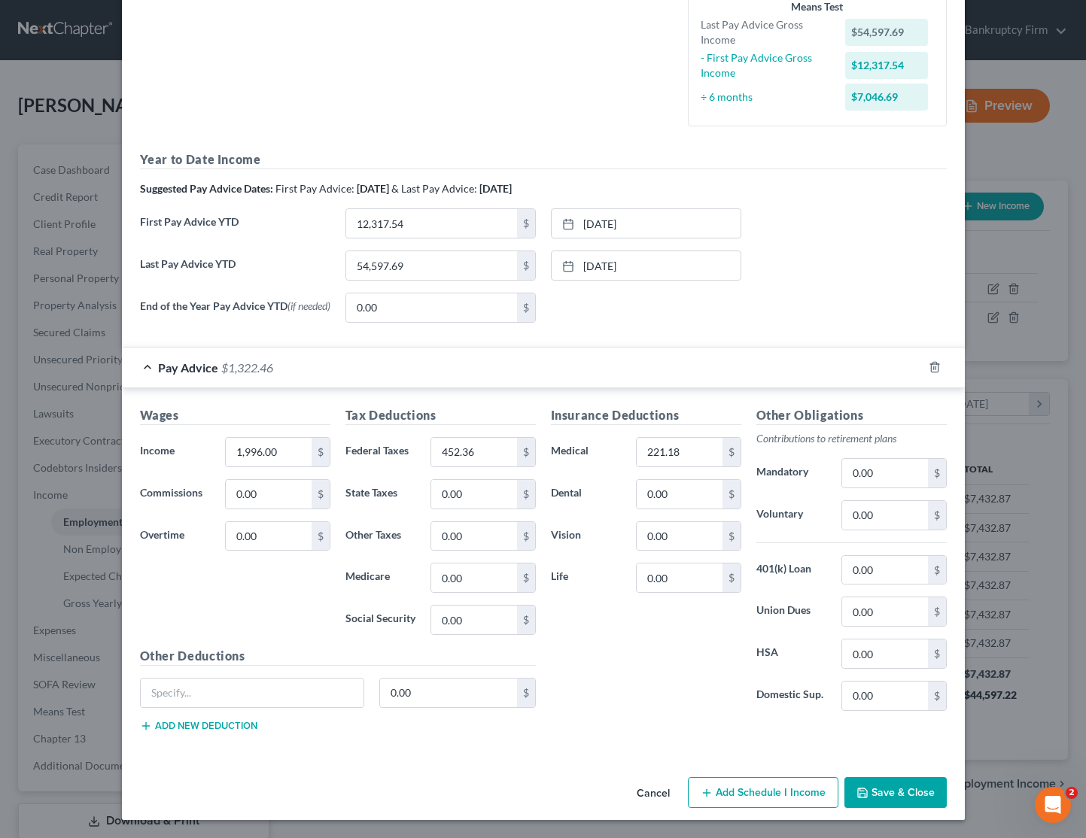
scroll to position [382, 0]
click at [904, 794] on button "Save & Close" at bounding box center [895, 793] width 102 height 32
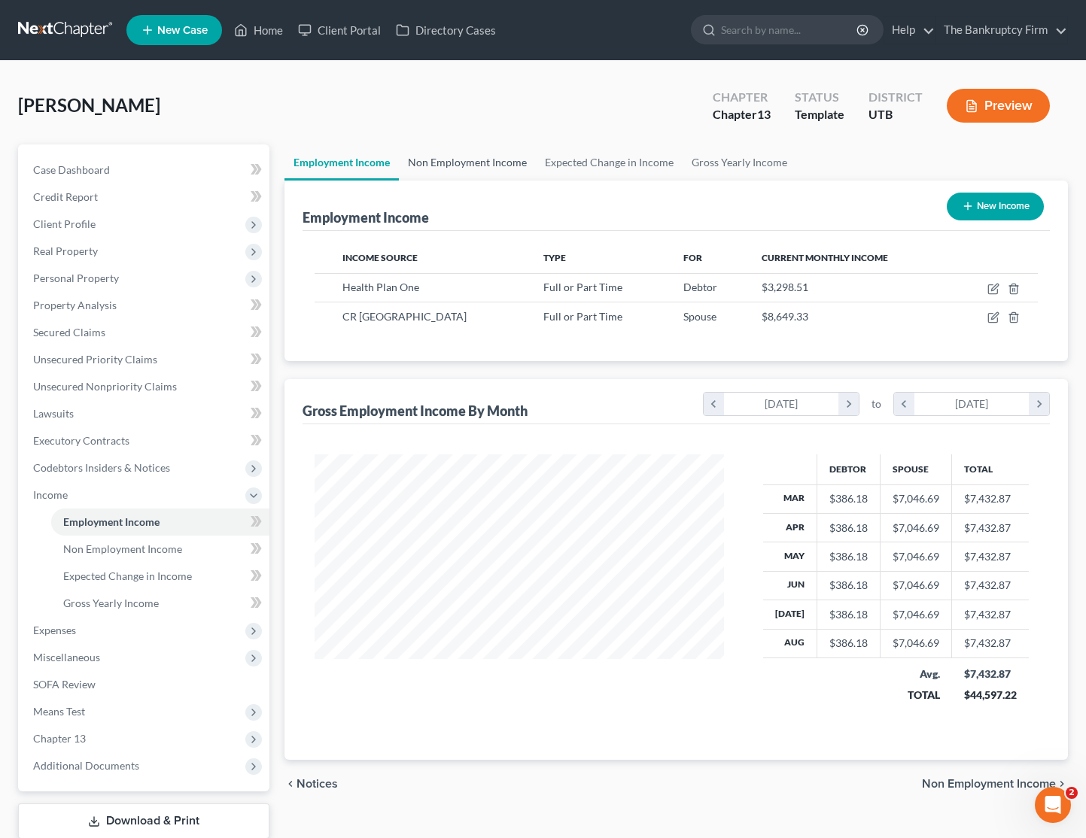
click at [488, 156] on link "Non Employment Income" at bounding box center [467, 162] width 137 height 36
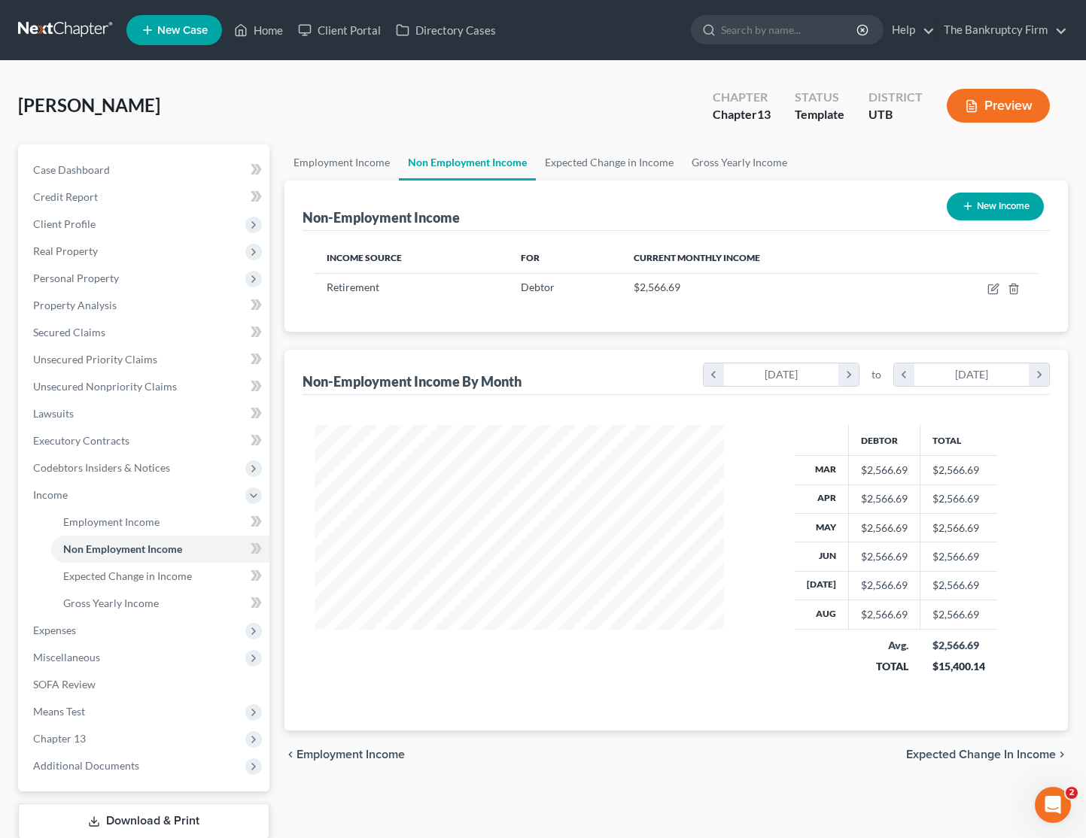
scroll to position [270, 439]
click at [990, 108] on button "Preview" at bounding box center [997, 106] width 103 height 34
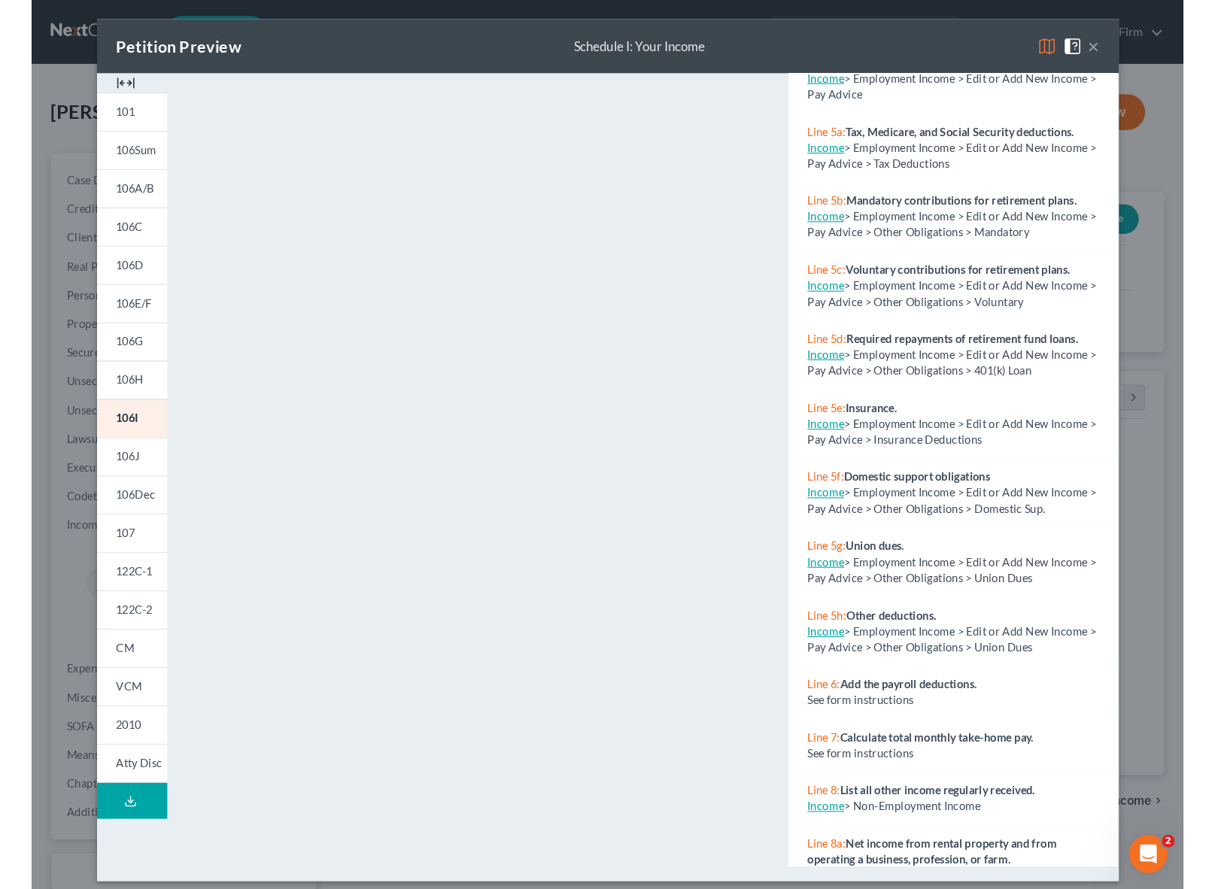
scroll to position [352, 0]
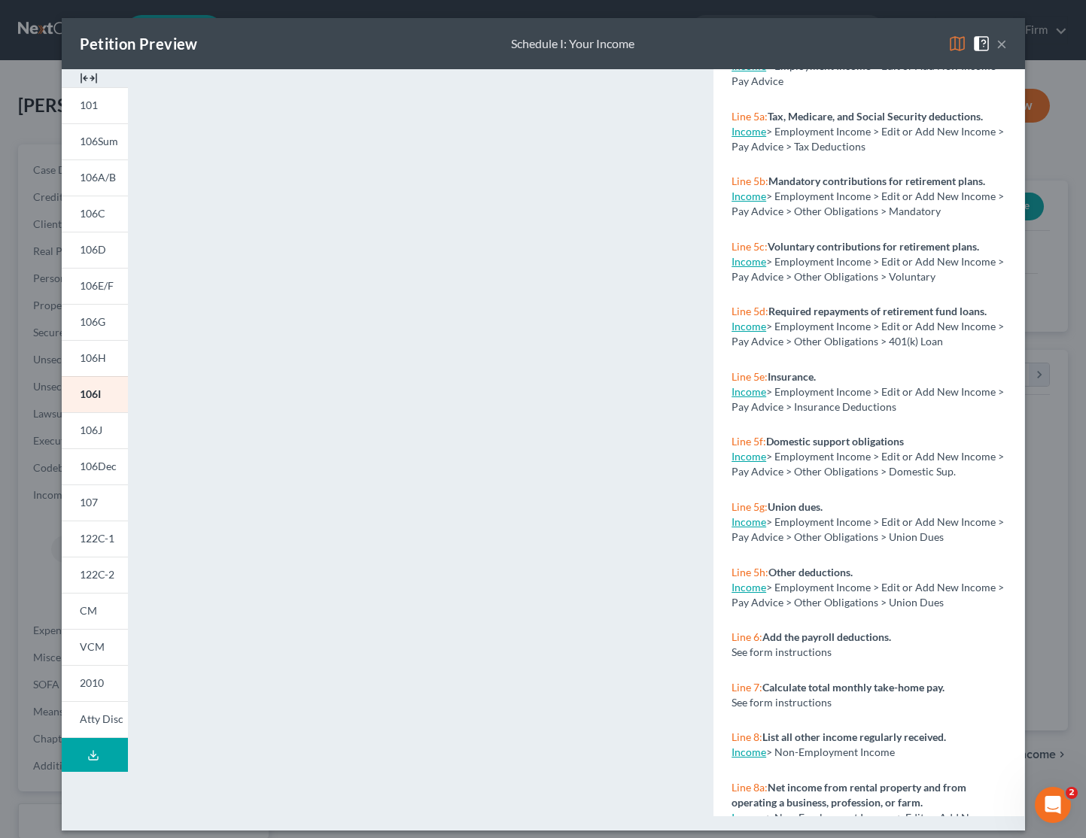
drag, startPoint x: 1001, startPoint y: 47, endPoint x: 1053, endPoint y: 5, distance: 66.9
click at [1001, 47] on button "×" at bounding box center [1001, 44] width 11 height 18
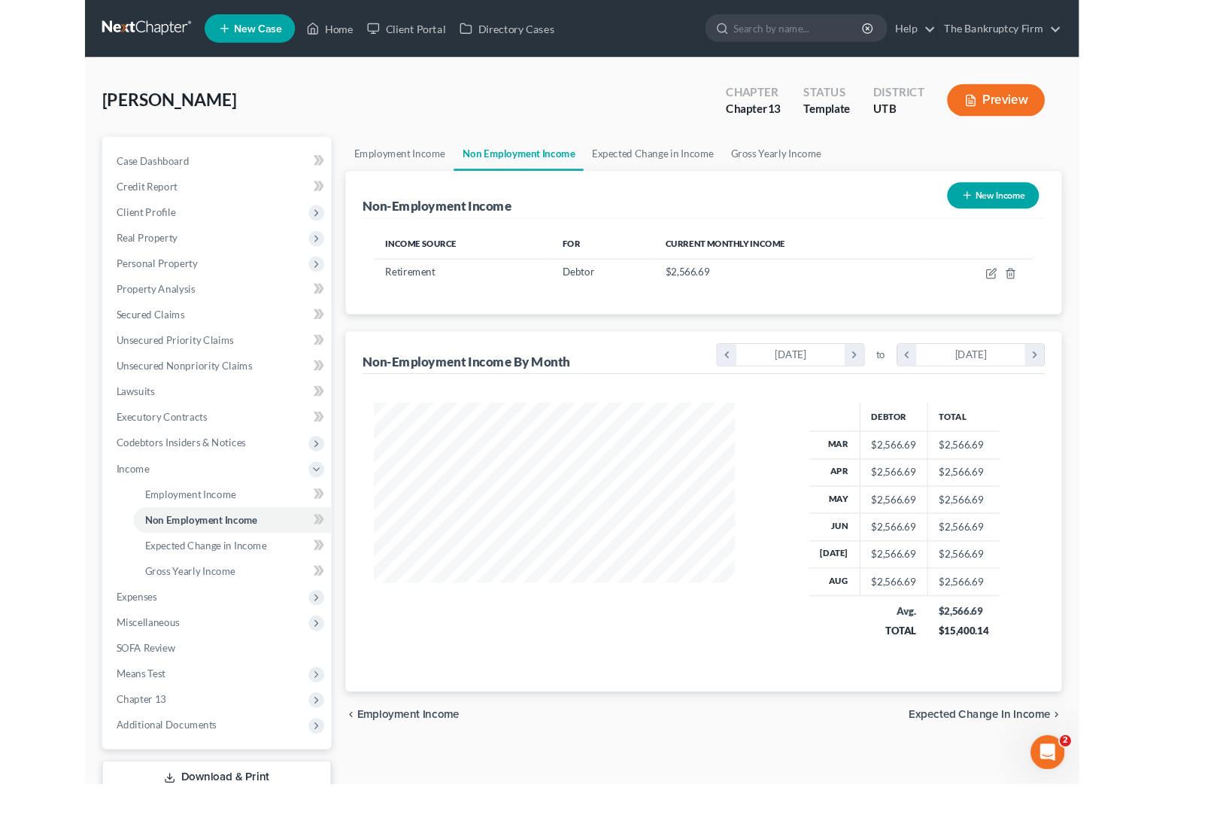
scroll to position [0, 0]
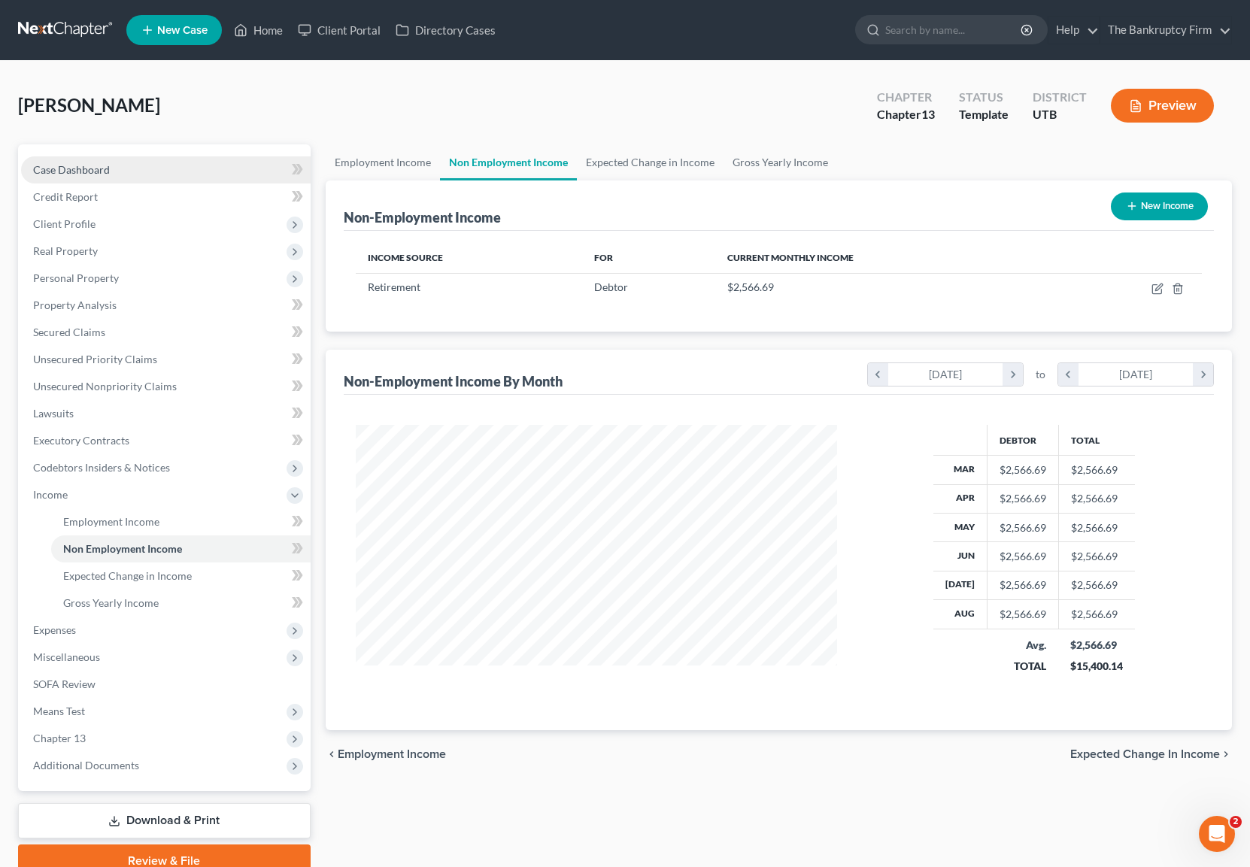
click at [65, 178] on link "Case Dashboard" at bounding box center [166, 169] width 290 height 27
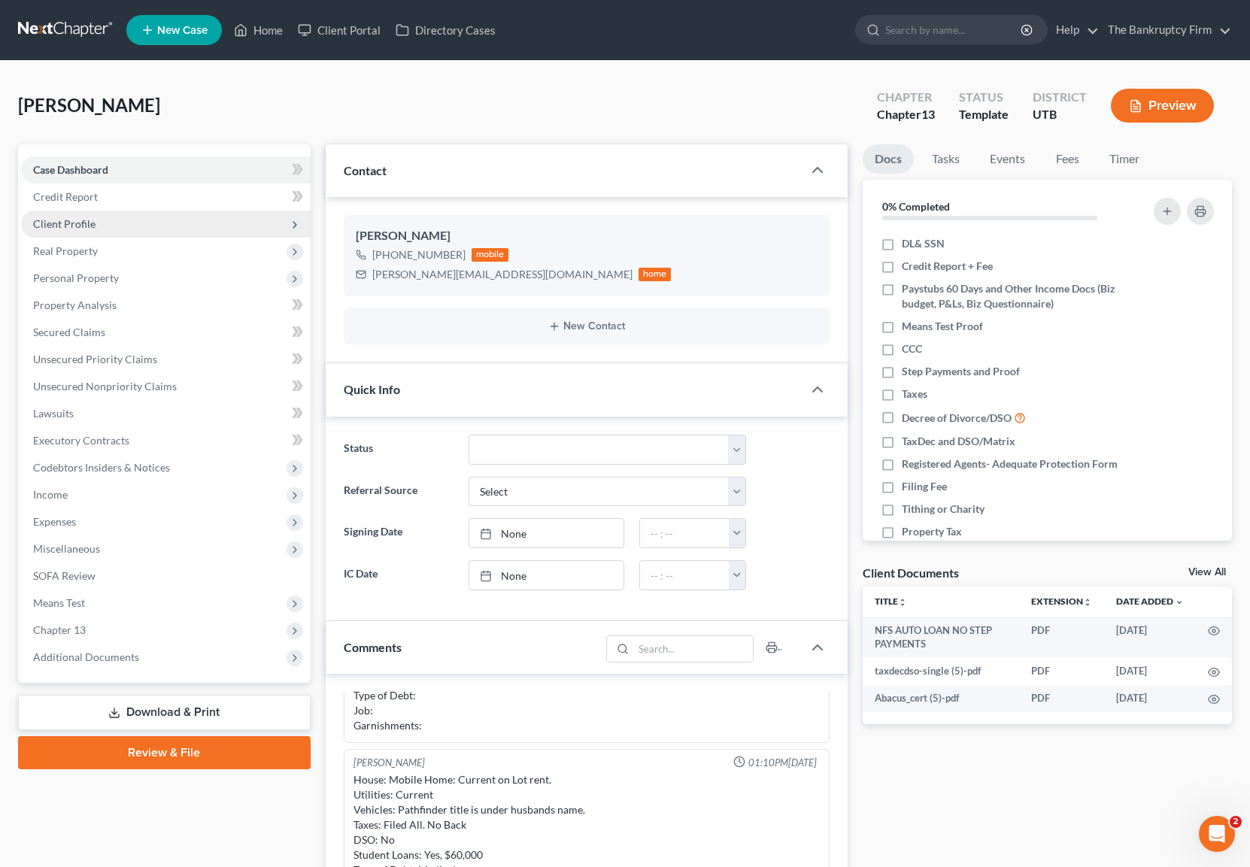
click at [95, 220] on span "Client Profile" at bounding box center [166, 224] width 290 height 27
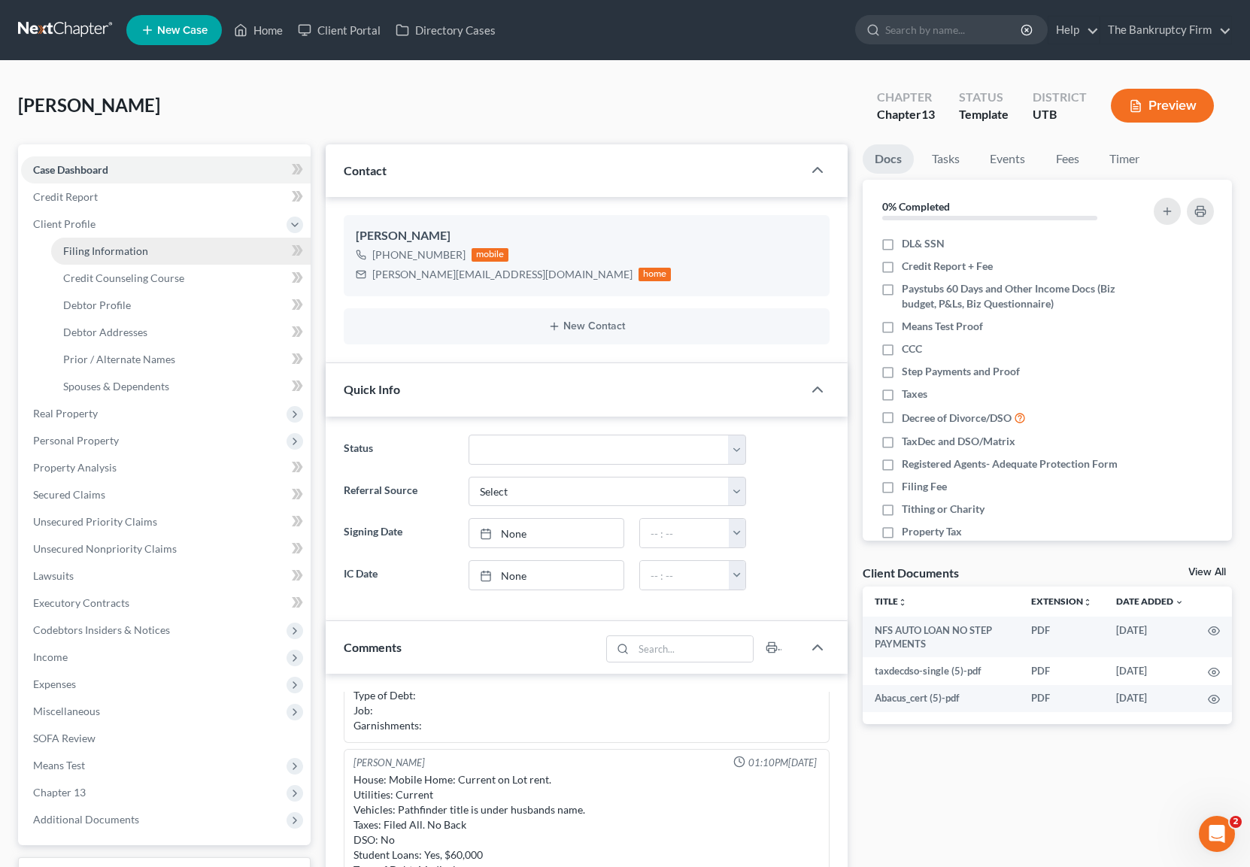
click at [154, 254] on link "Filing Information" at bounding box center [181, 251] width 260 height 27
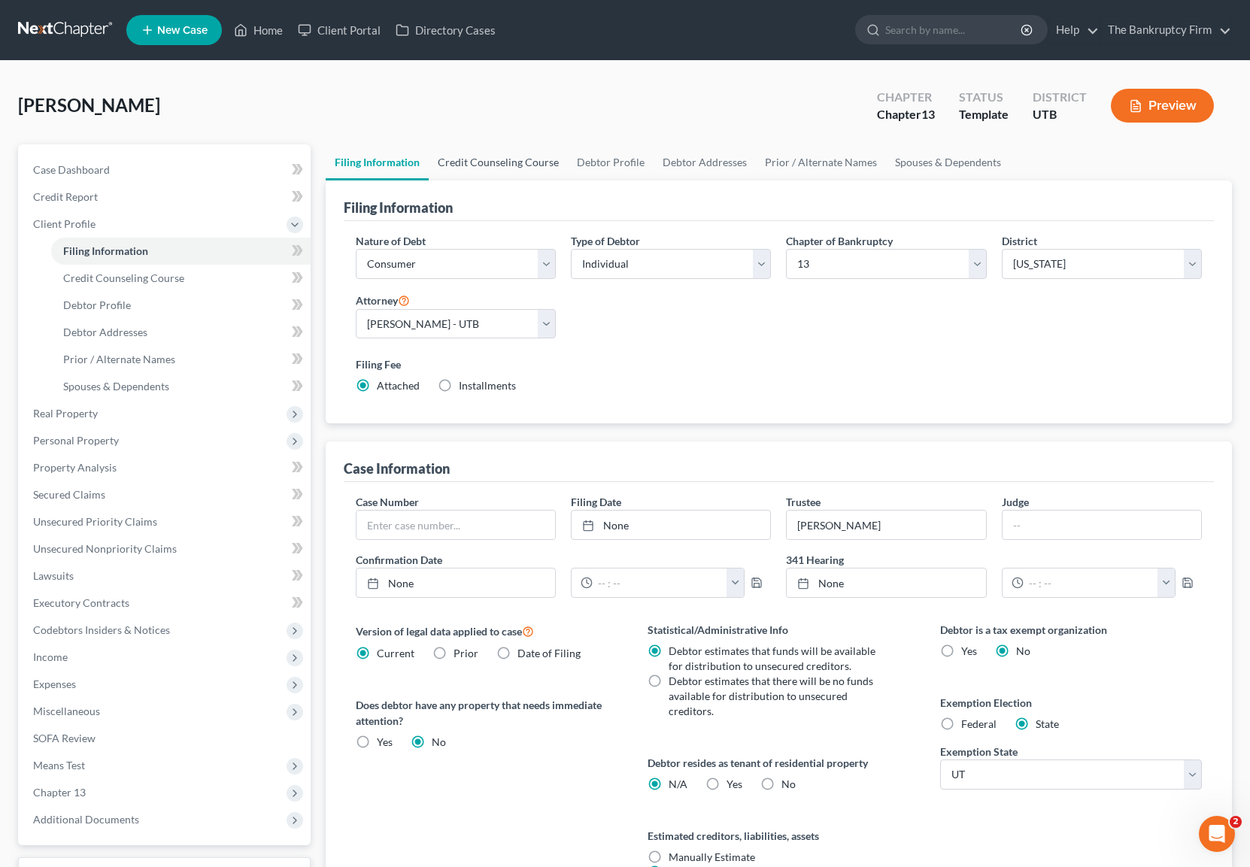
click at [525, 163] on link "Credit Counseling Course" at bounding box center [498, 162] width 139 height 36
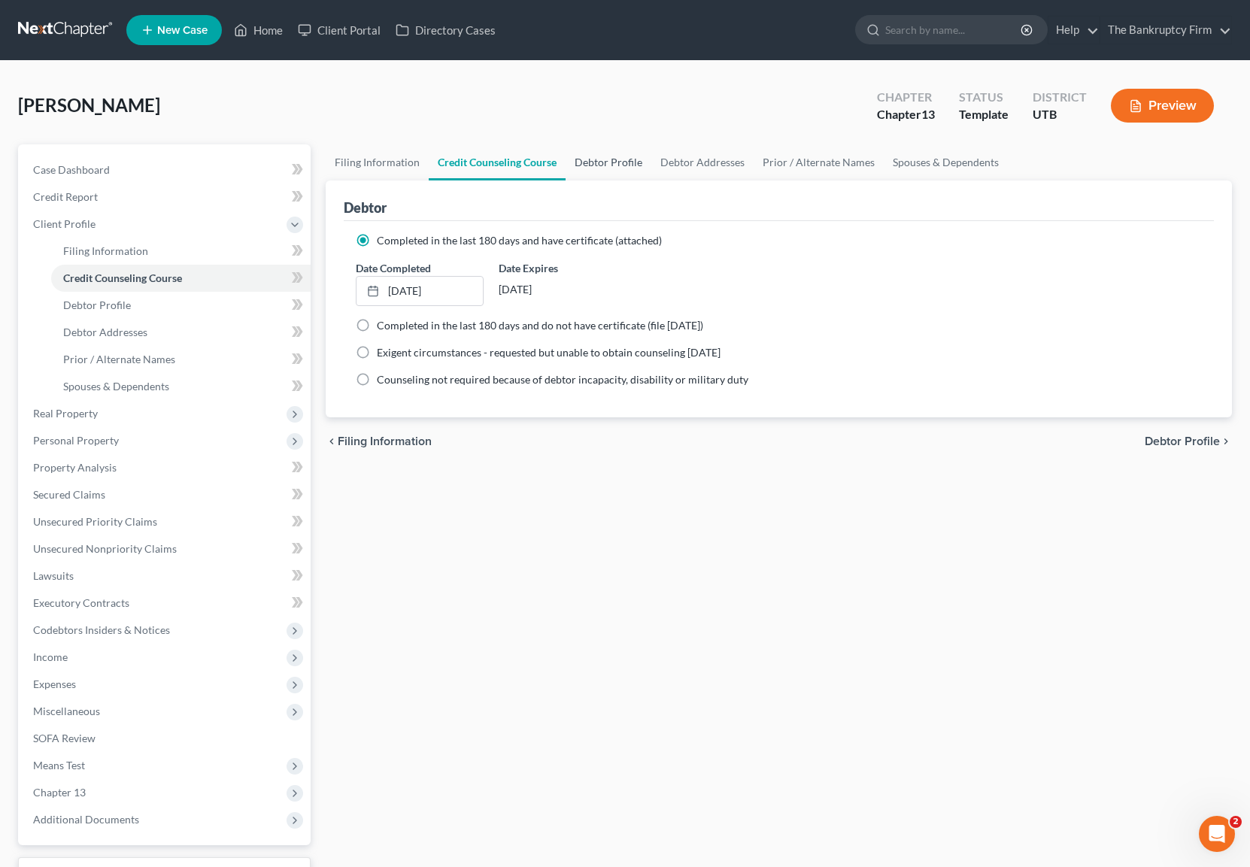
click at [609, 165] on link "Debtor Profile" at bounding box center [609, 162] width 86 height 36
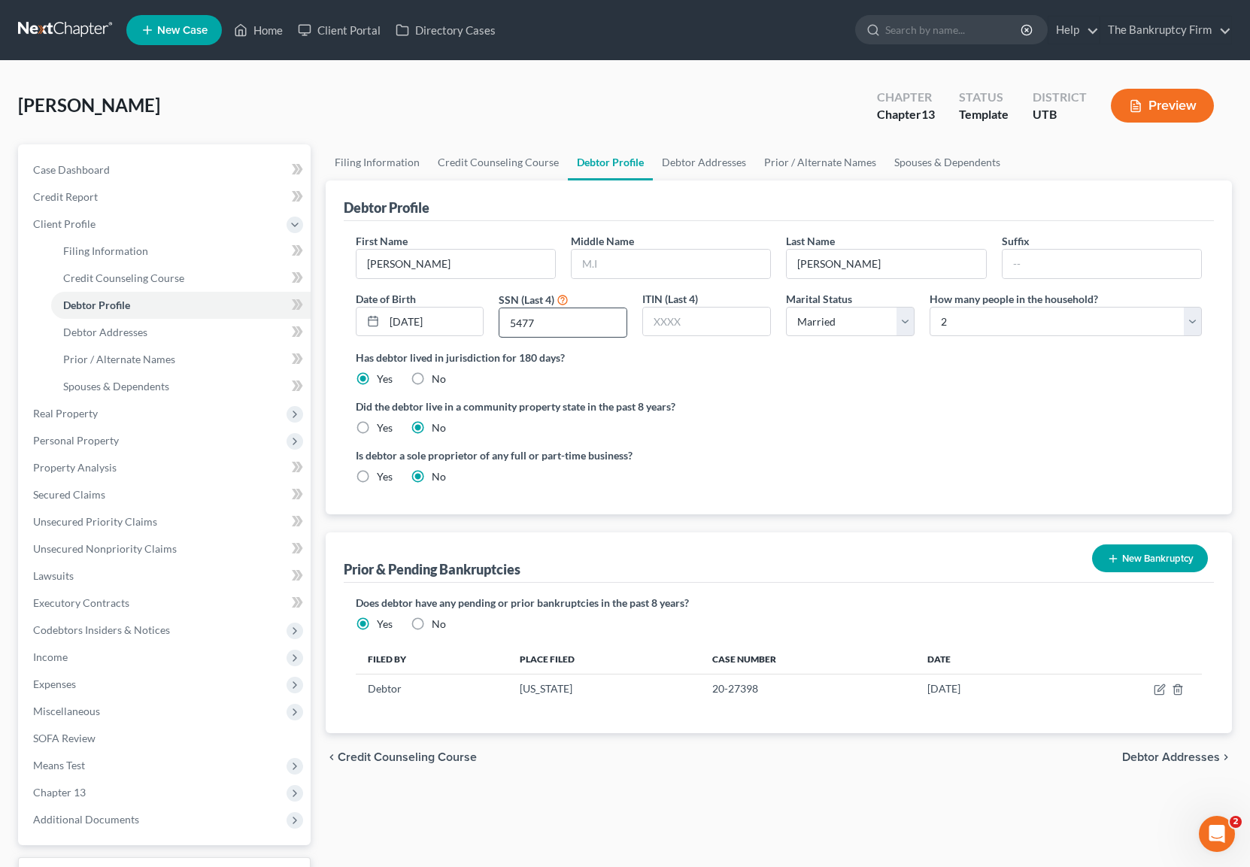
scroll to position [1, 0]
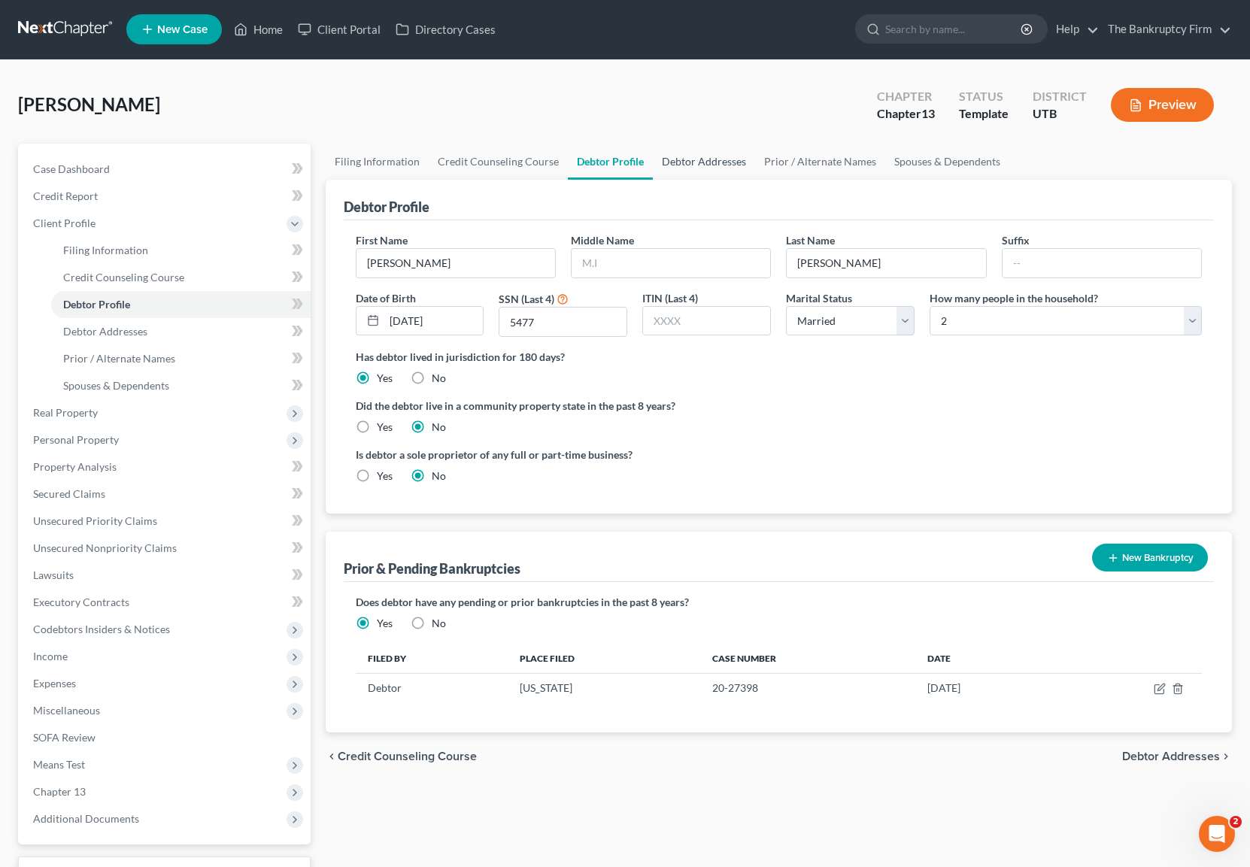
click at [691, 164] on link "Debtor Addresses" at bounding box center [704, 162] width 102 height 36
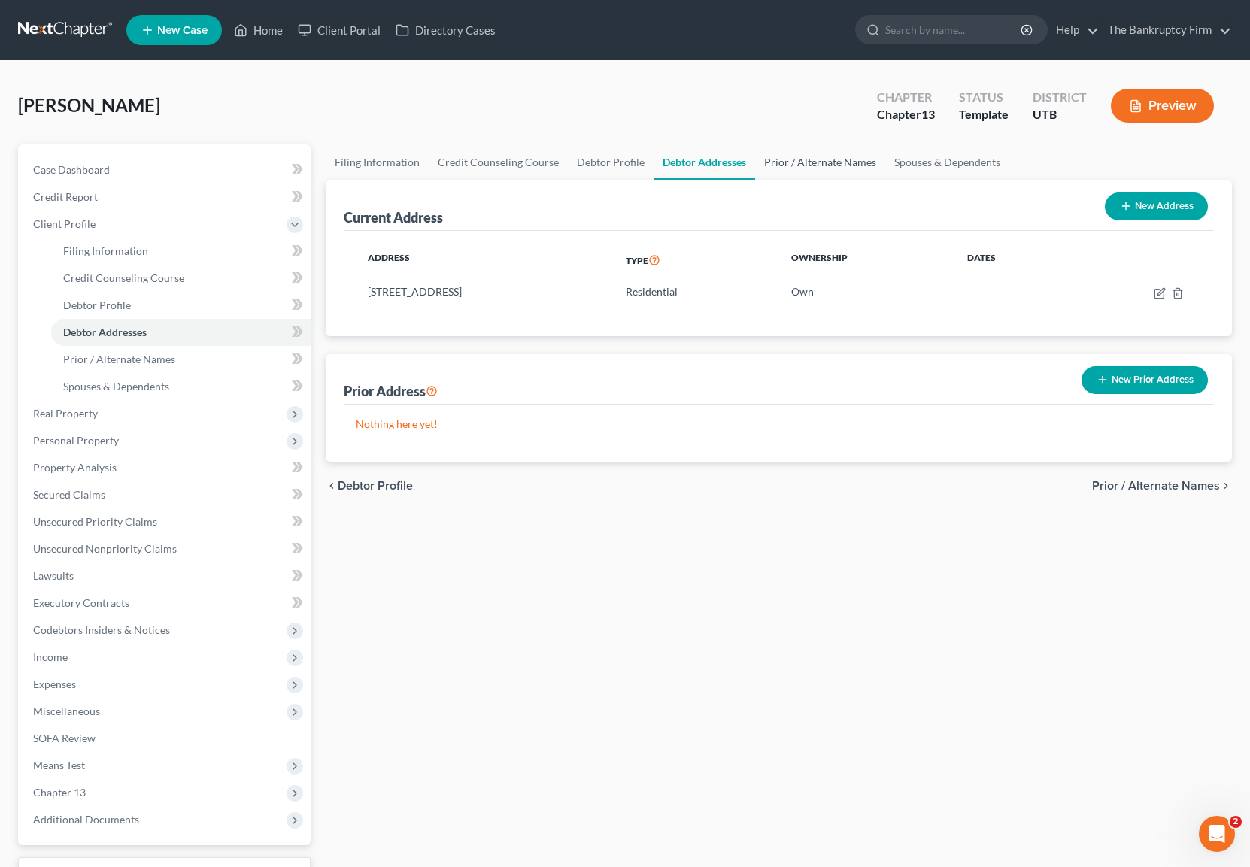
click at [799, 159] on link "Prior / Alternate Names" at bounding box center [820, 162] width 130 height 36
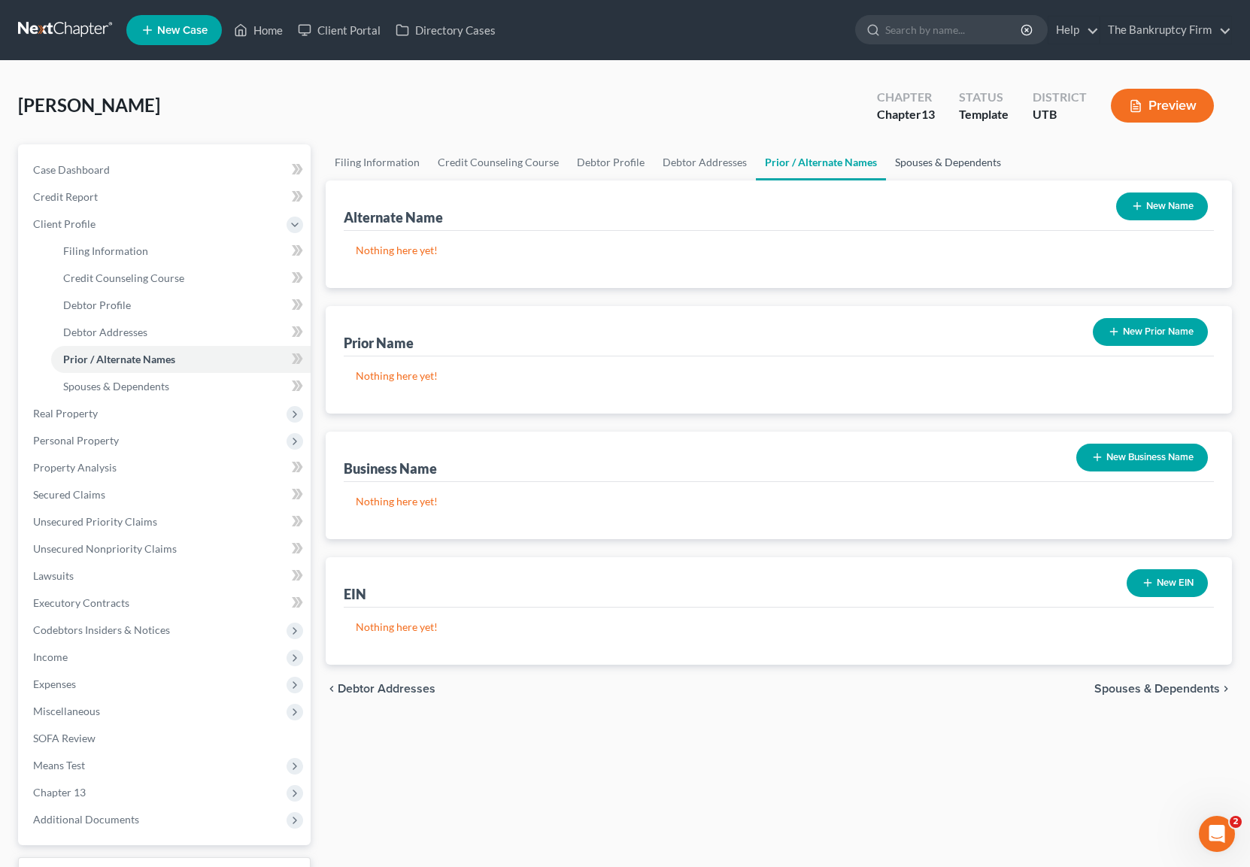
click at [937, 161] on link "Spouses & Dependents" at bounding box center [948, 162] width 124 height 36
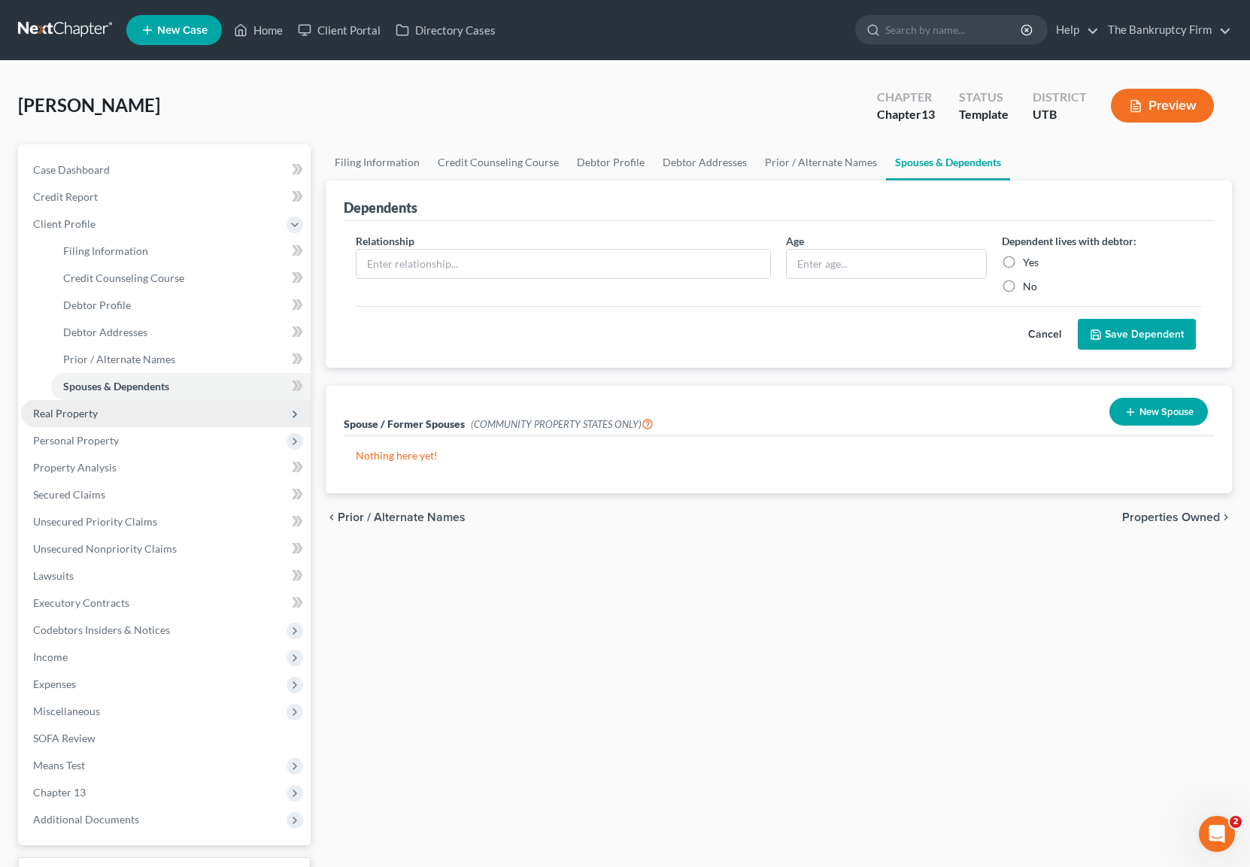
click at [93, 413] on span "Real Property" at bounding box center [65, 413] width 65 height 13
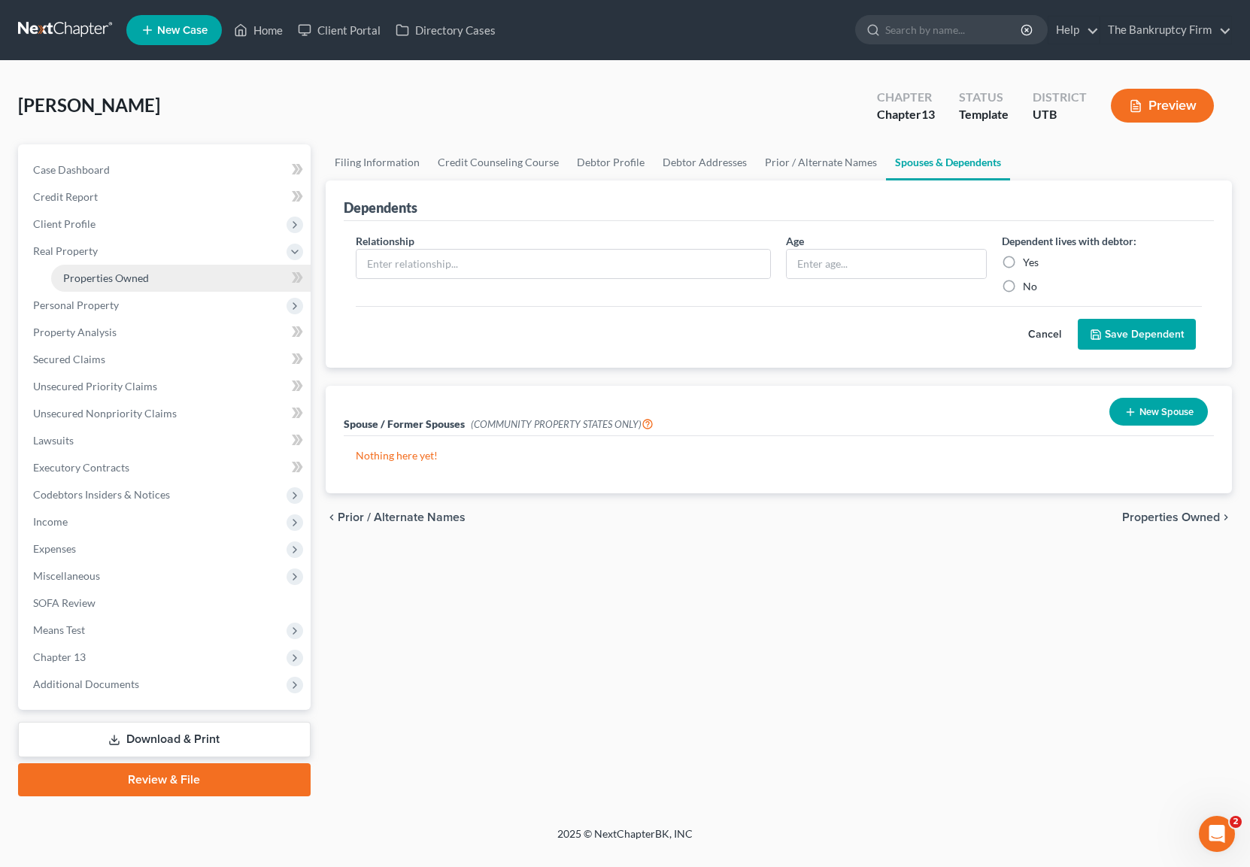
click at [135, 278] on span "Properties Owned" at bounding box center [106, 278] width 86 height 13
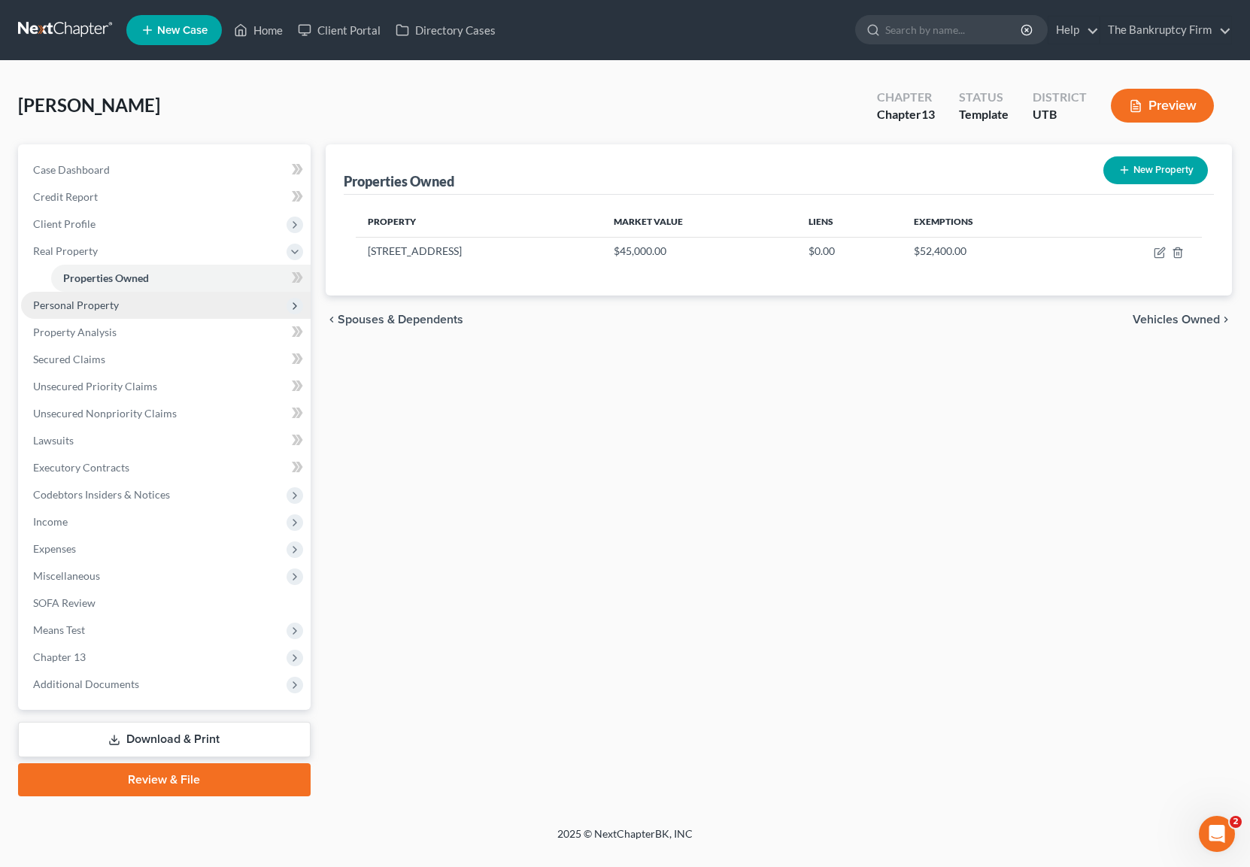
click at [123, 305] on span "Personal Property" at bounding box center [166, 305] width 290 height 27
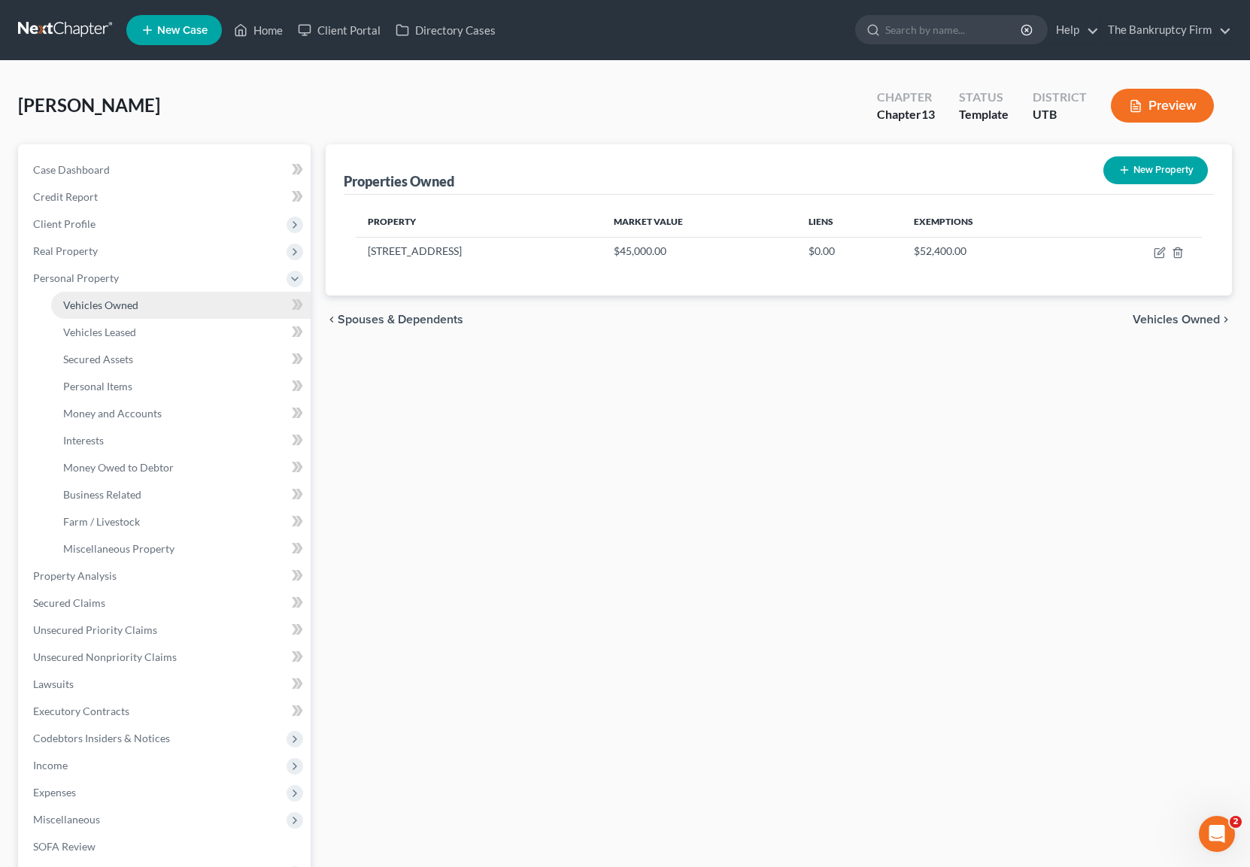
click at [114, 305] on span "Vehicles Owned" at bounding box center [100, 305] width 75 height 13
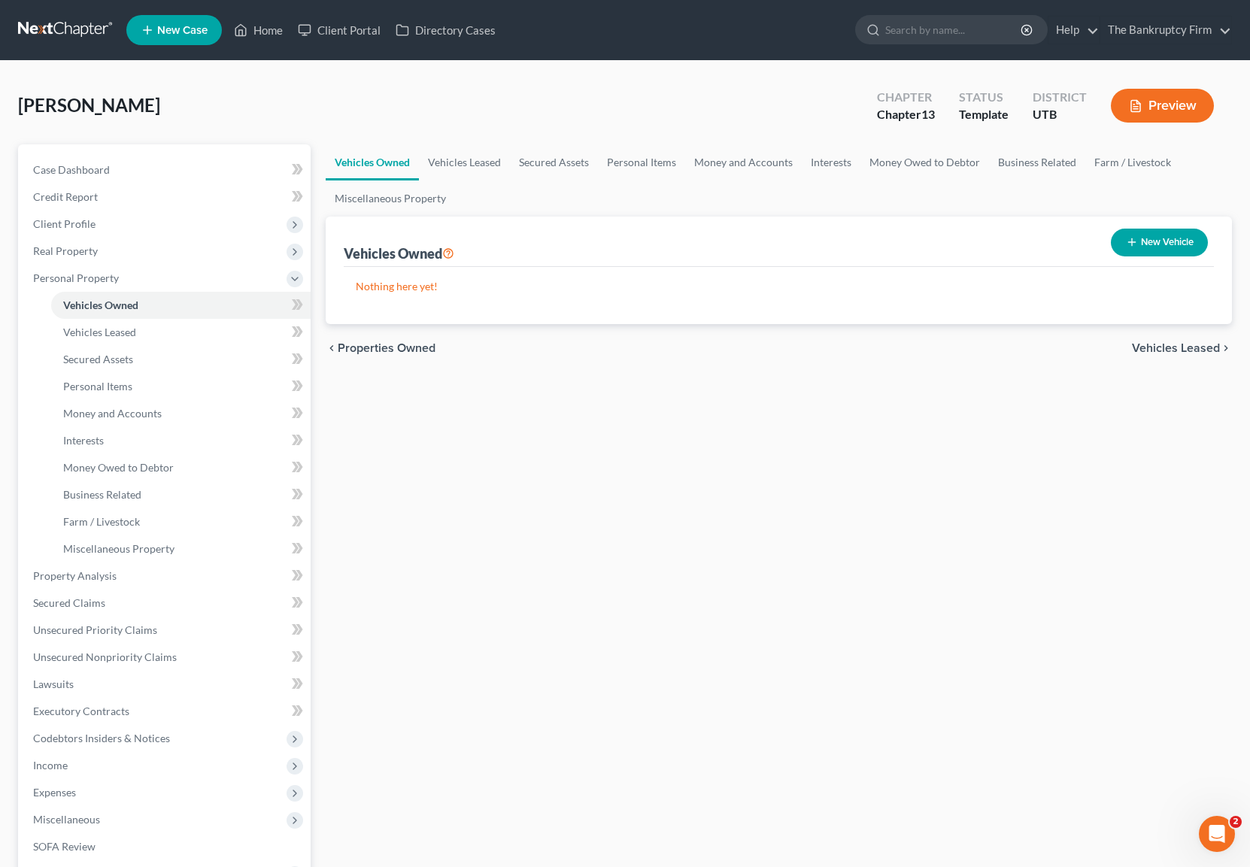
click at [1161, 241] on button "New Vehicle" at bounding box center [1159, 243] width 97 height 28
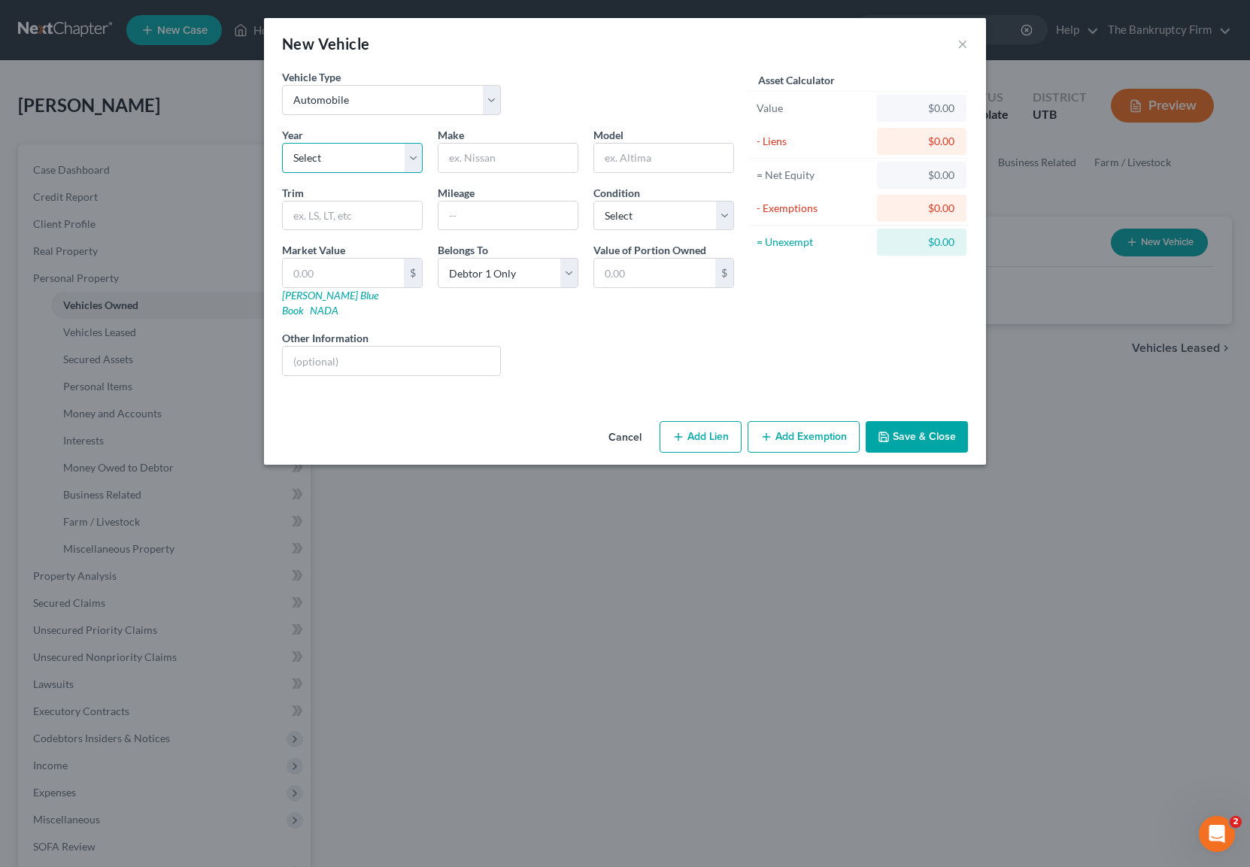
click at [349, 156] on select "Select 2026 2025 2024 2023 2022 2021 2020 2019 2018 2017 2016 2015 2014 2013 20…" at bounding box center [352, 158] width 141 height 30
click at [282, 143] on select "Select 2026 2025 2024 2023 2022 2021 2020 2019 2018 2017 2016 2015 2014 2013 20…" at bounding box center [352, 158] width 141 height 30
click at [530, 153] on input "text" at bounding box center [508, 158] width 139 height 29
click at [664, 215] on select "Select Excellent Very Good Good Fair Poor" at bounding box center [664, 216] width 141 height 30
click at [594, 201] on select "Select Excellent Very Good Good Fair Poor" at bounding box center [664, 216] width 141 height 30
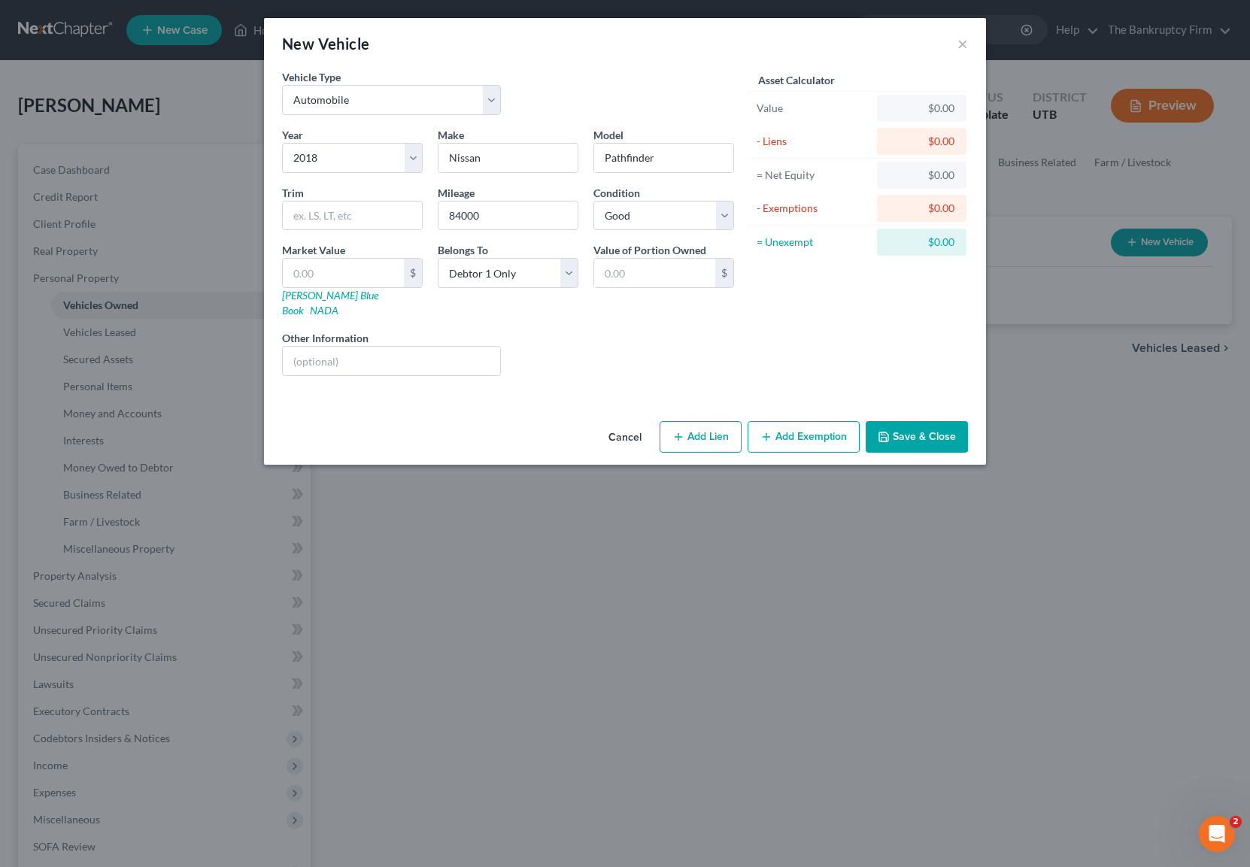
click at [810, 425] on button "Add Exemption" at bounding box center [804, 437] width 112 height 32
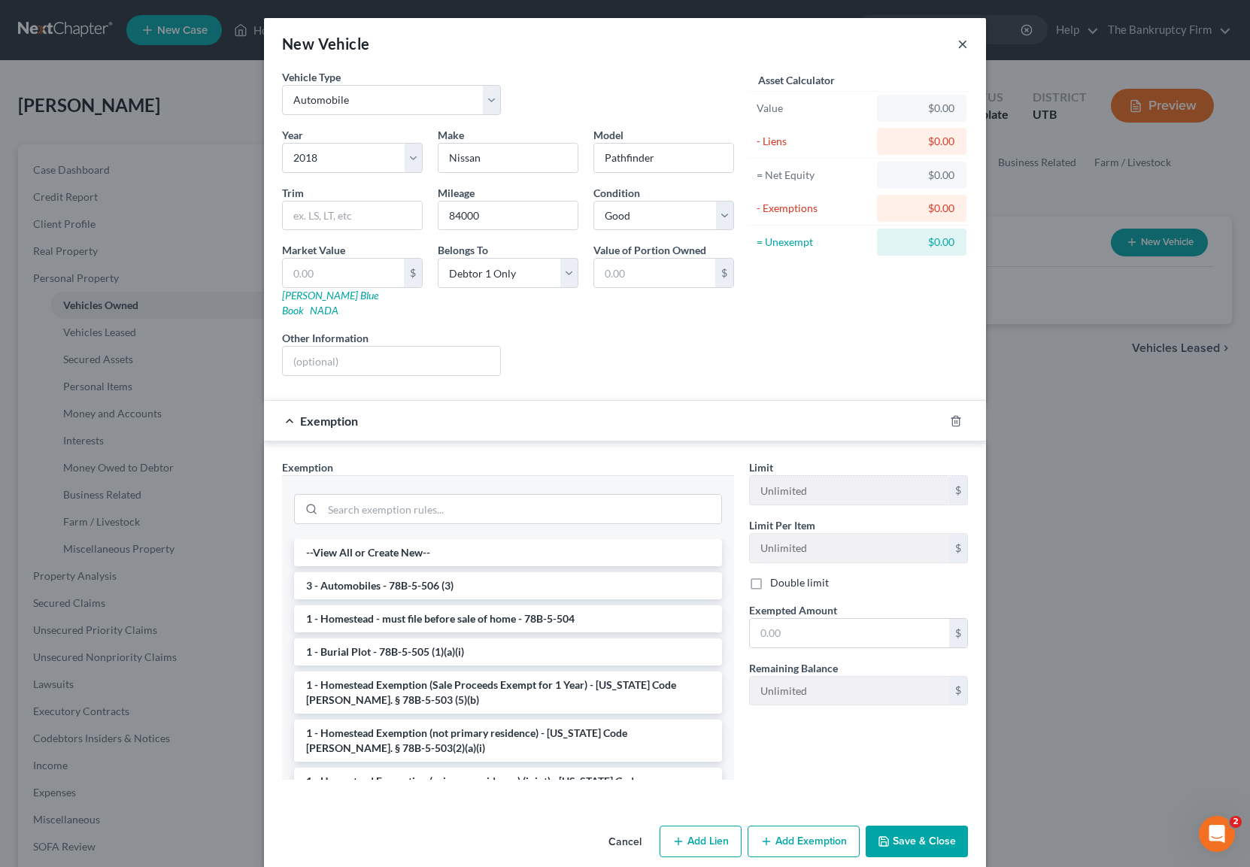
click at [962, 42] on button "×" at bounding box center [963, 44] width 11 height 18
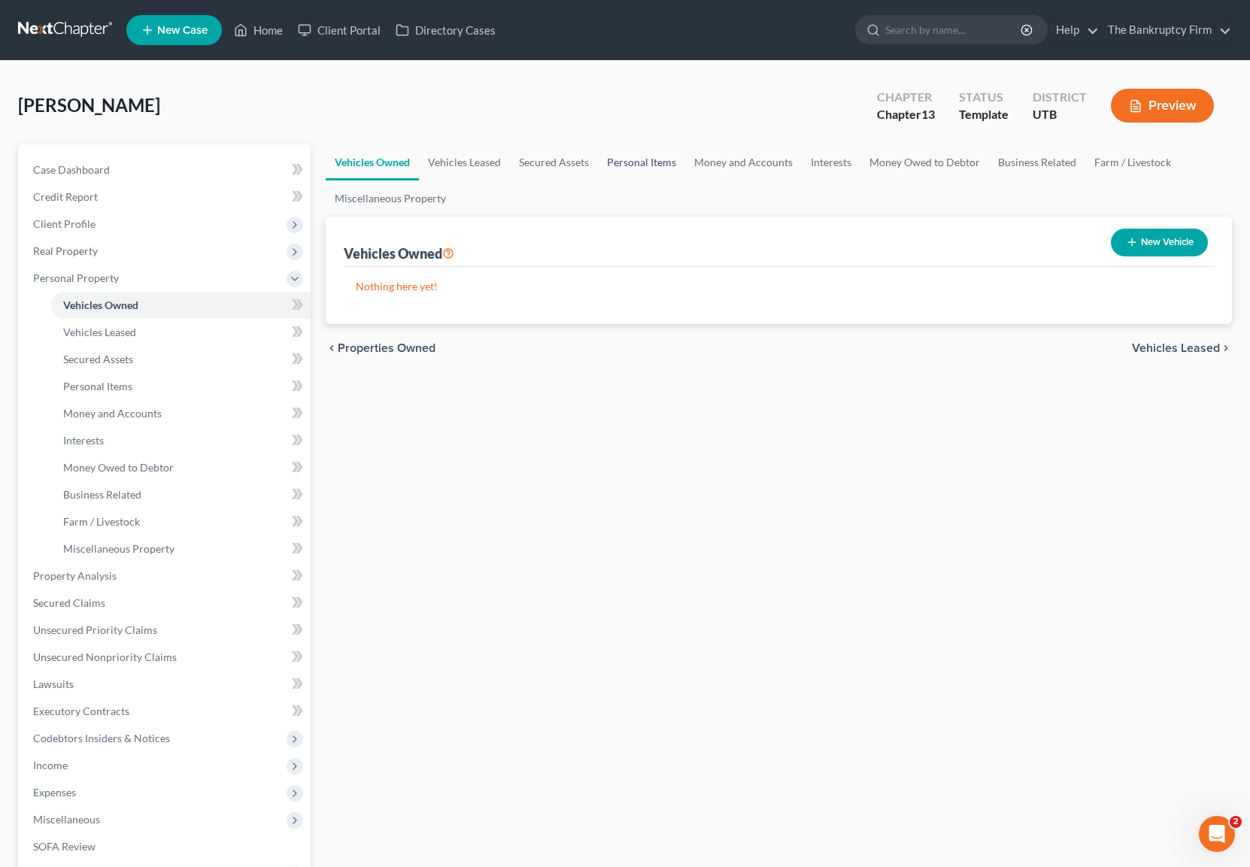
click at [628, 161] on link "Personal Items" at bounding box center [641, 162] width 87 height 36
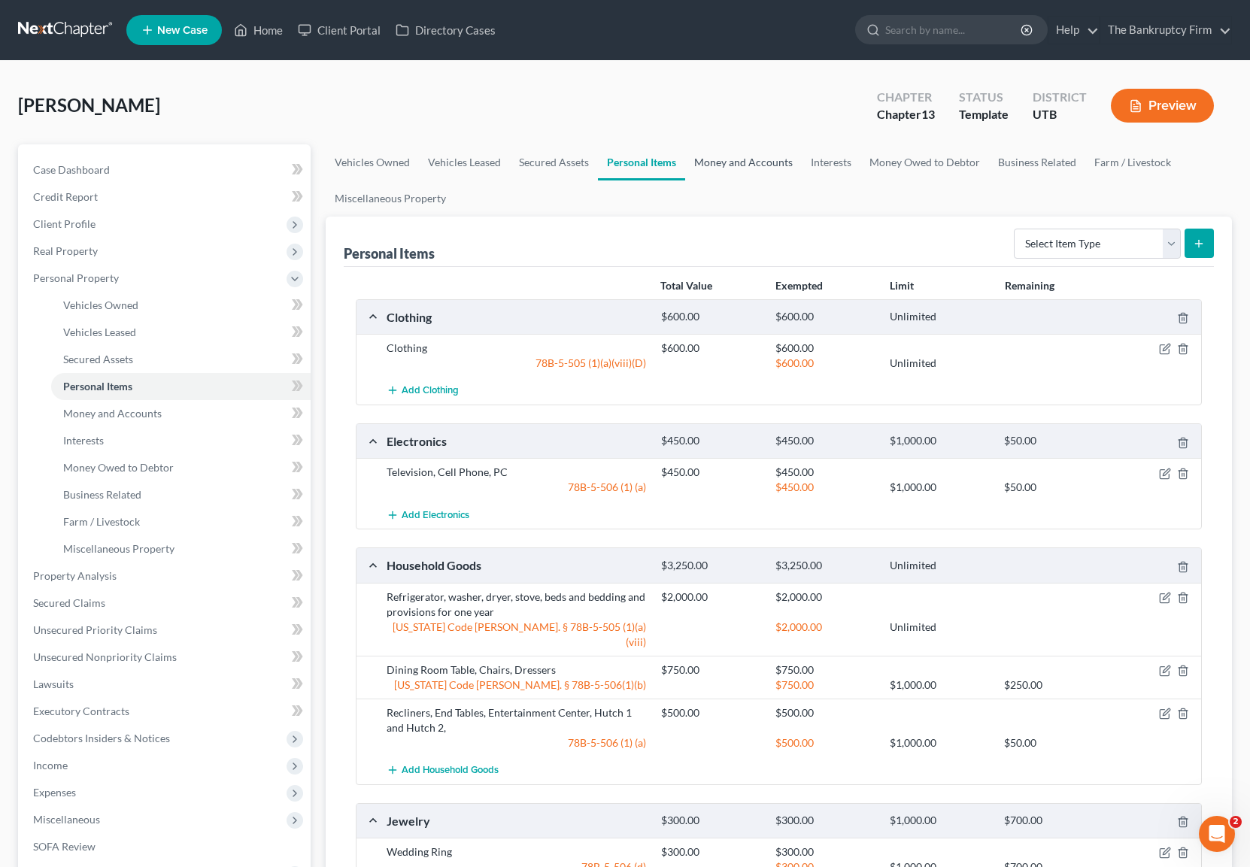
click at [749, 168] on link "Money and Accounts" at bounding box center [743, 162] width 117 height 36
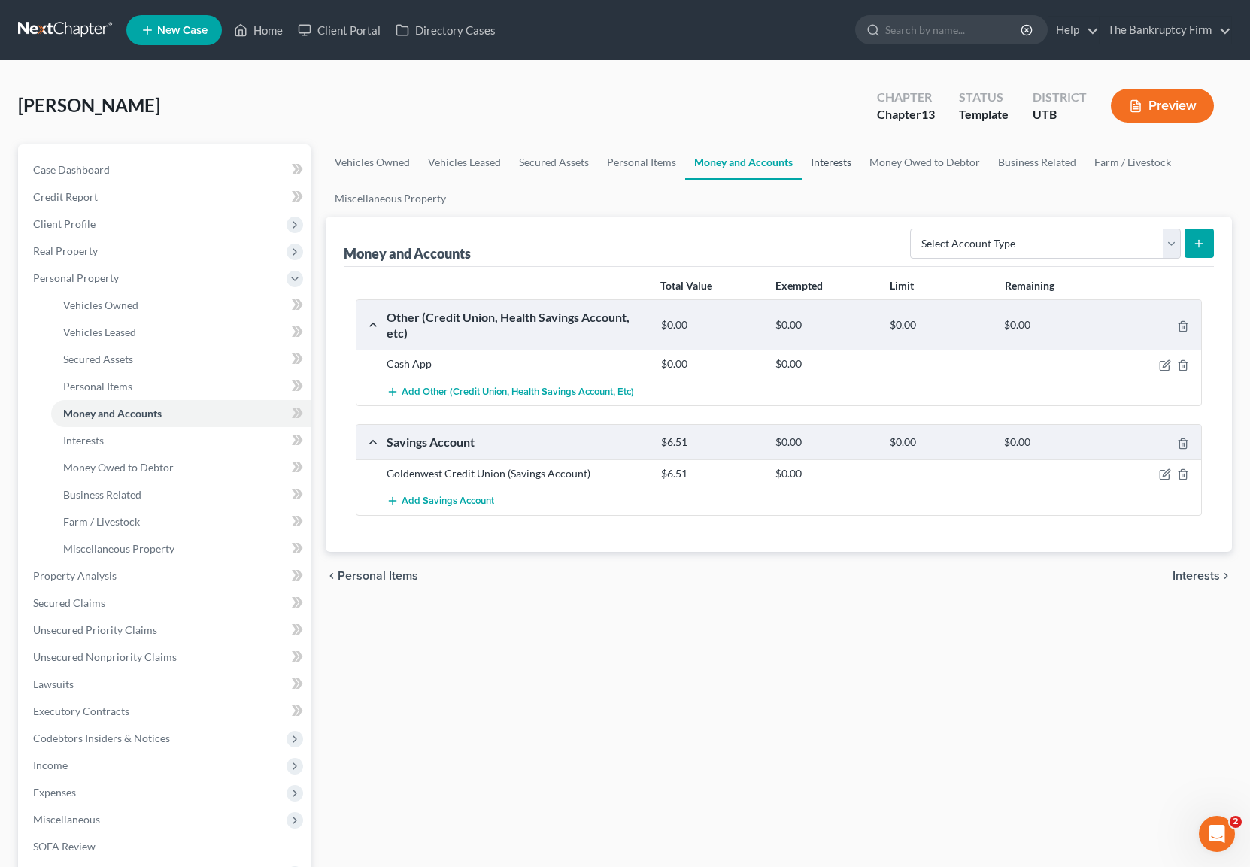
click at [816, 161] on link "Interests" at bounding box center [831, 162] width 59 height 36
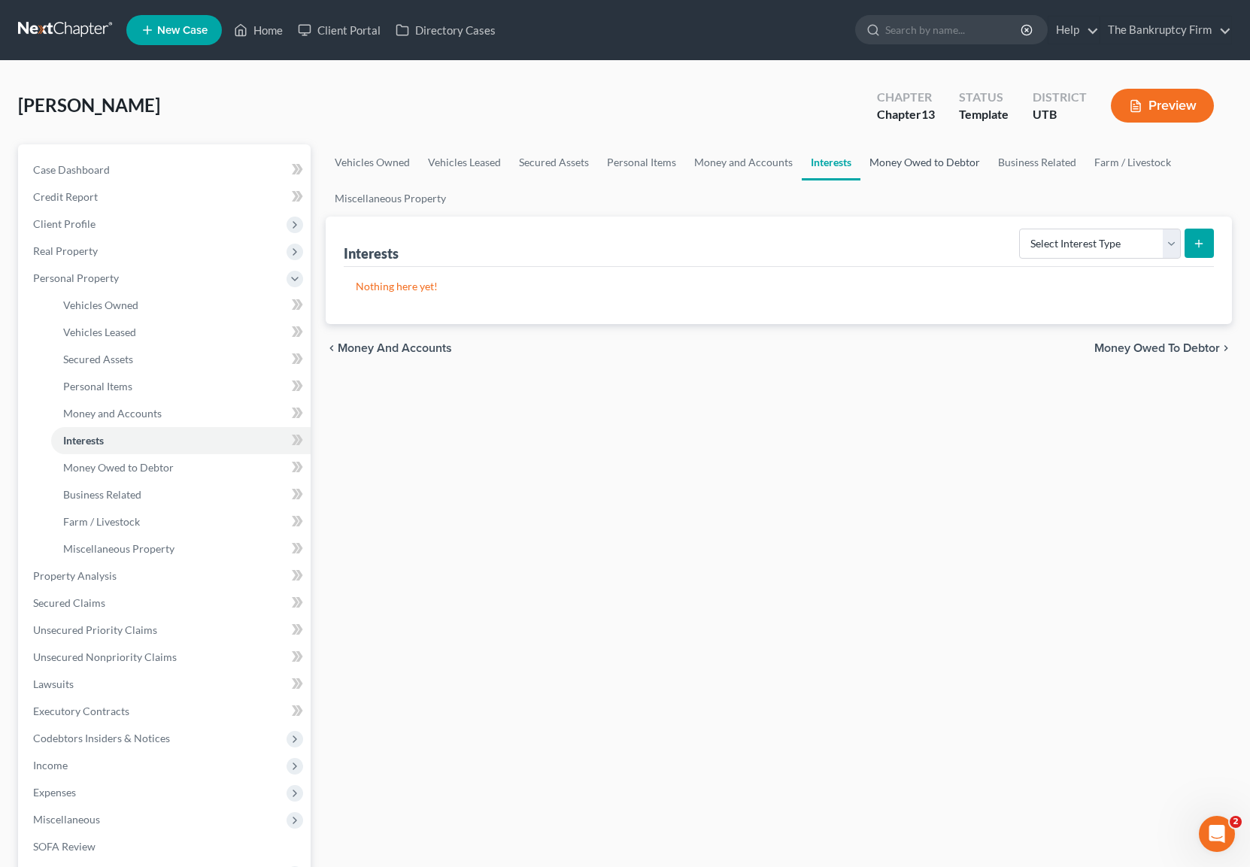
click at [903, 167] on link "Money Owed to Debtor" at bounding box center [925, 162] width 129 height 36
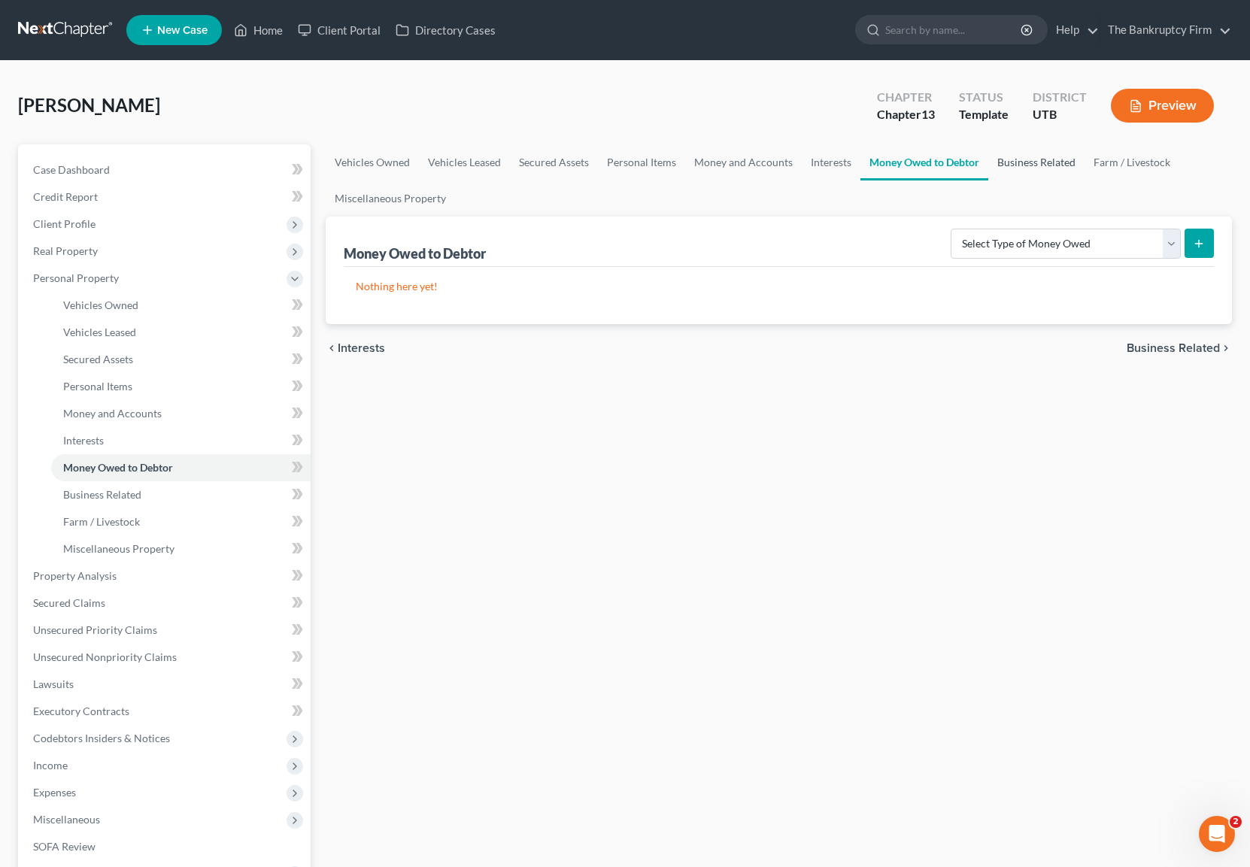
click at [1034, 163] on link "Business Related" at bounding box center [1037, 162] width 96 height 36
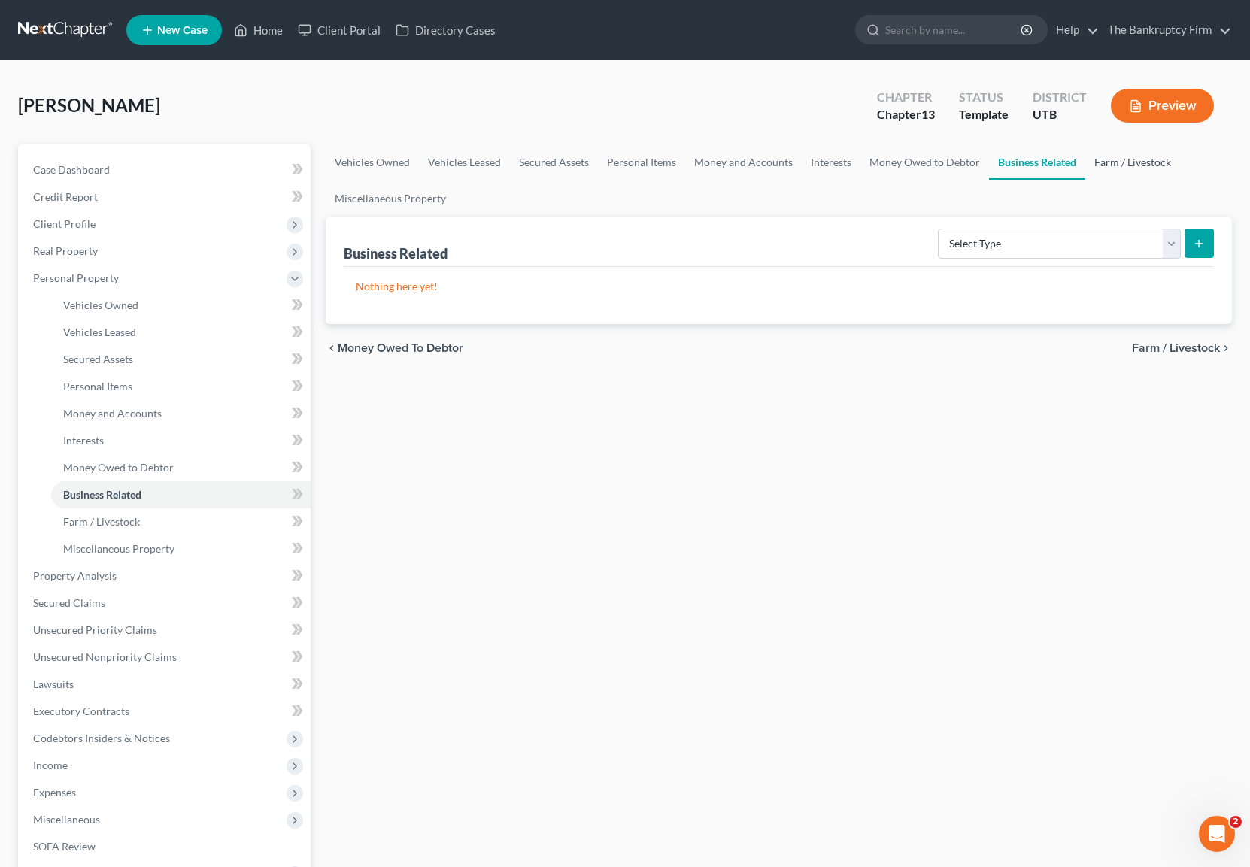
click at [1151, 164] on link "Farm / Livestock" at bounding box center [1133, 162] width 95 height 36
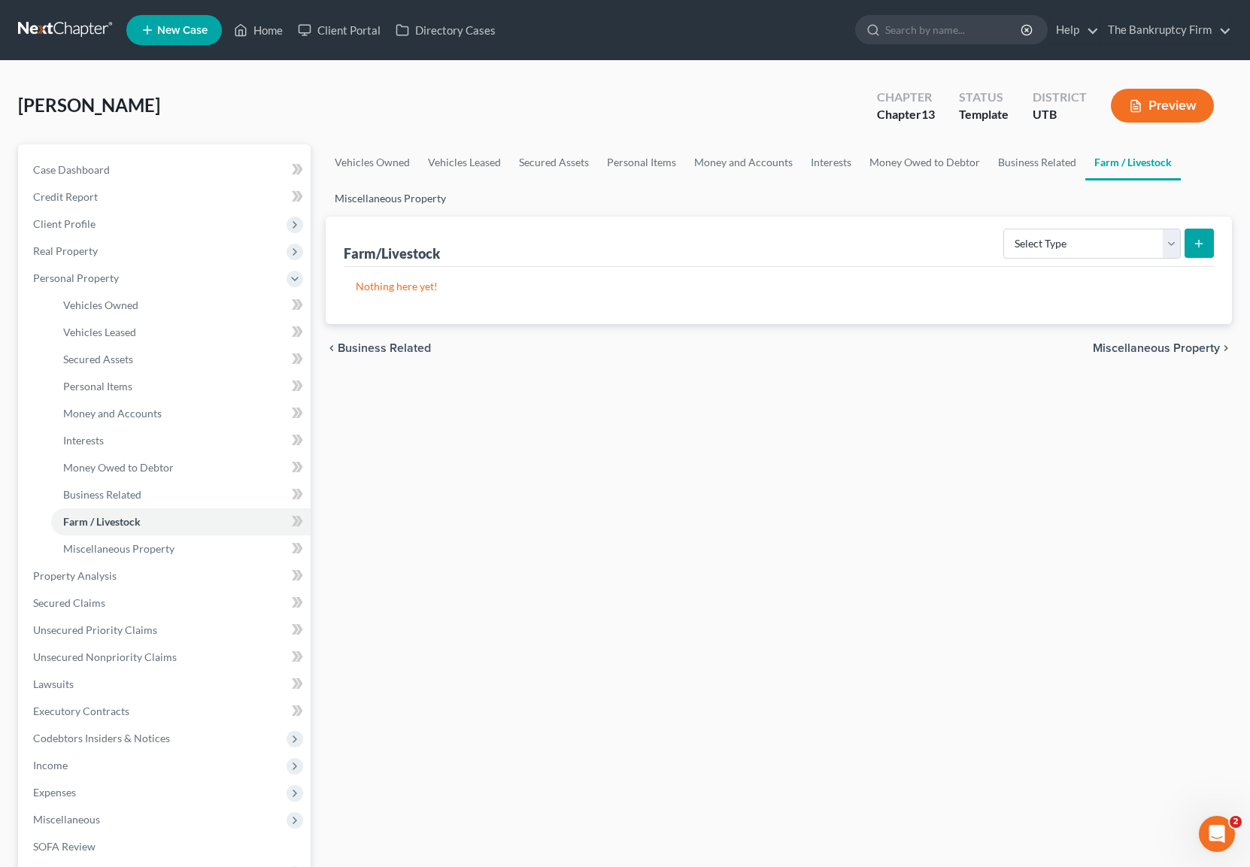
click at [413, 199] on link "Miscellaneous Property" at bounding box center [390, 199] width 129 height 36
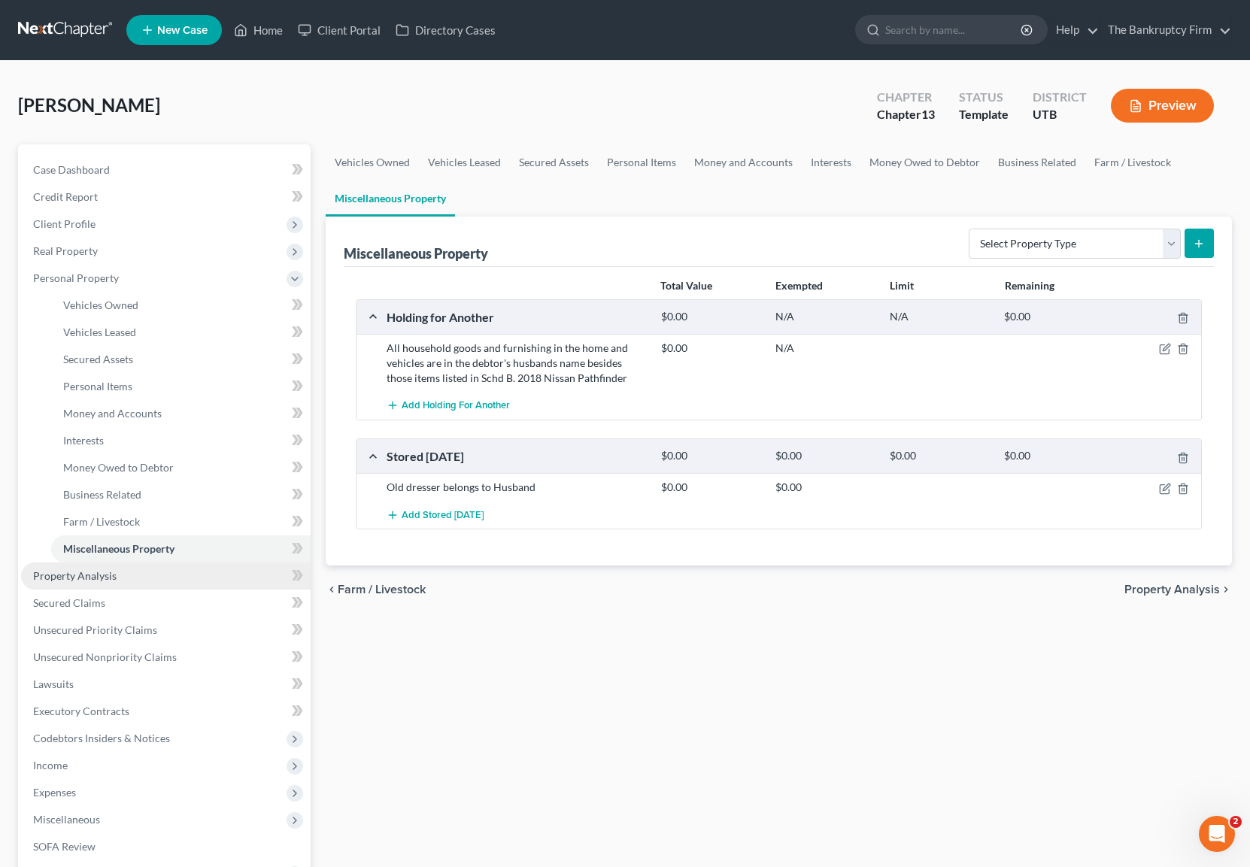
click at [105, 579] on span "Property Analysis" at bounding box center [75, 576] width 84 height 13
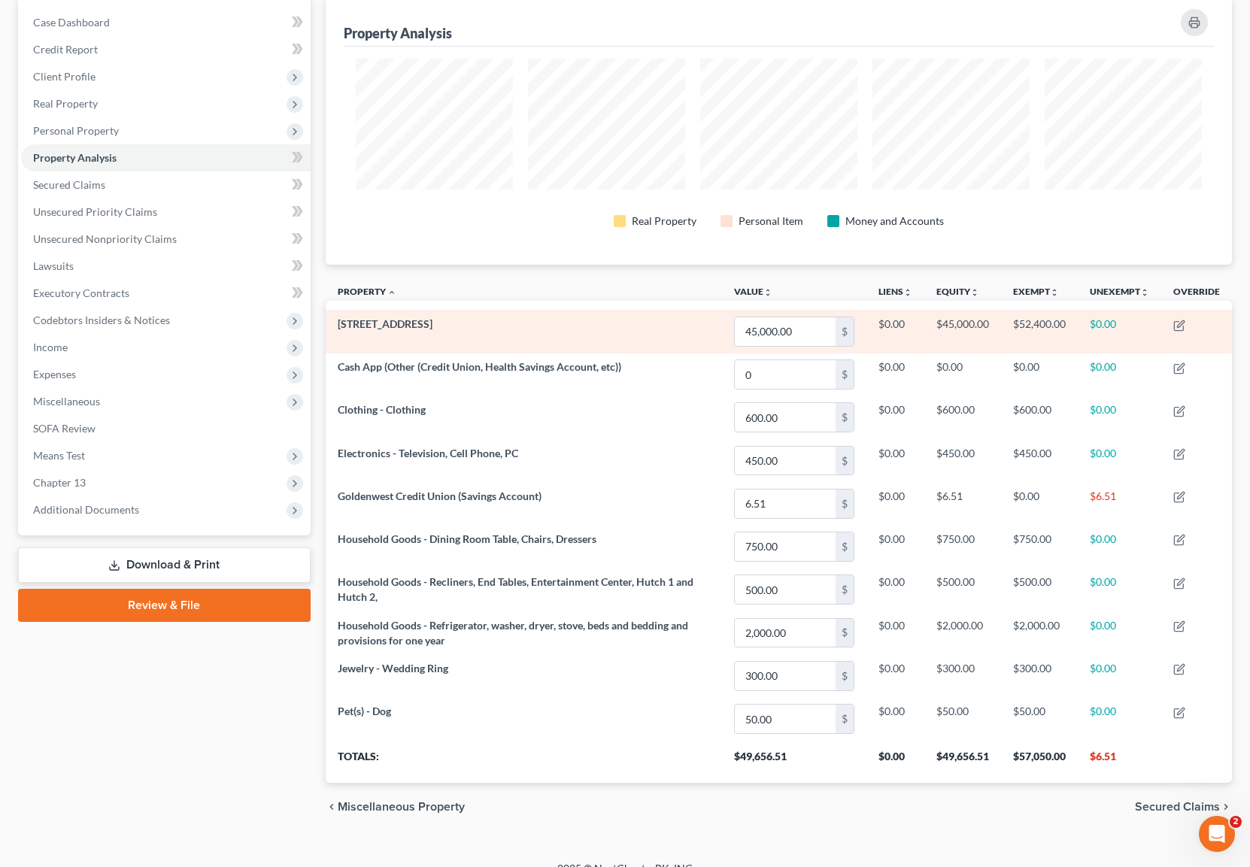
scroll to position [169, 0]
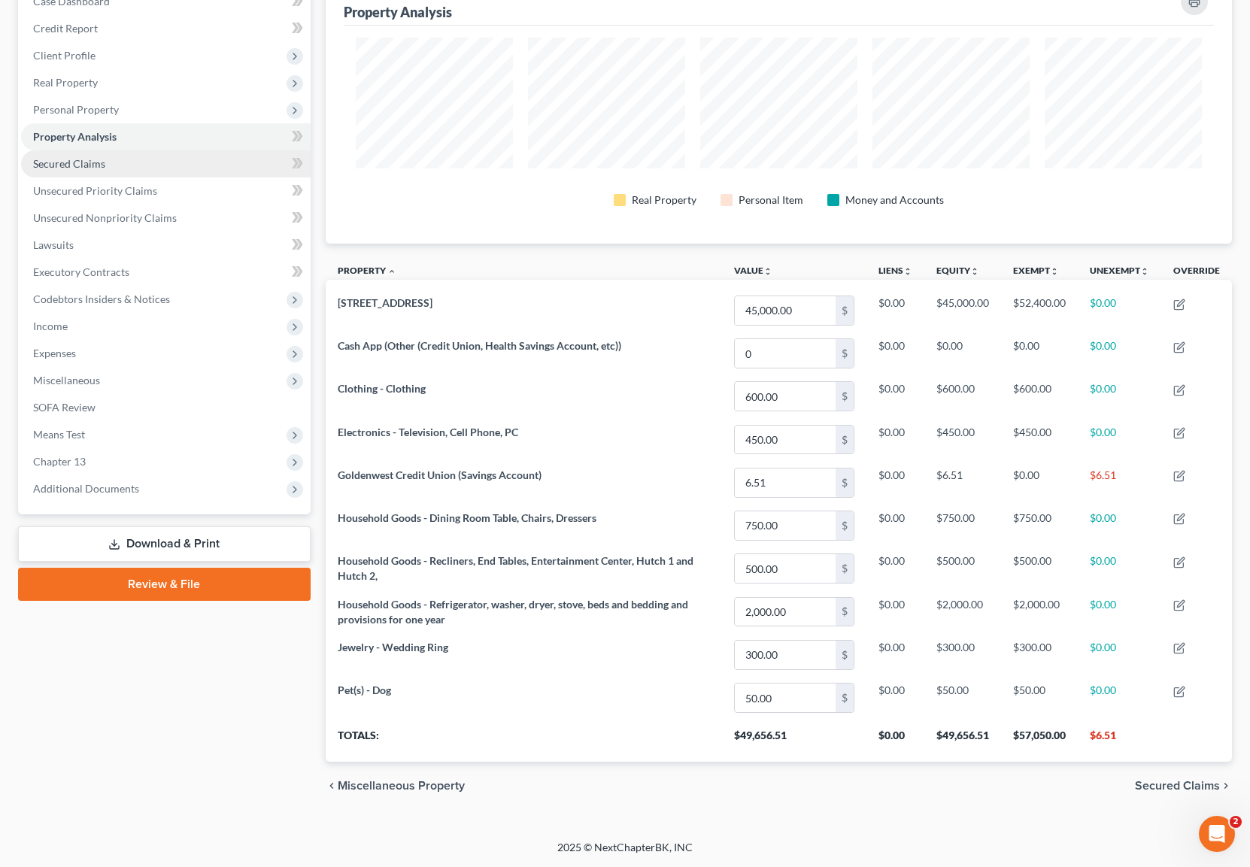
click at [89, 164] on span "Secured Claims" at bounding box center [69, 163] width 72 height 13
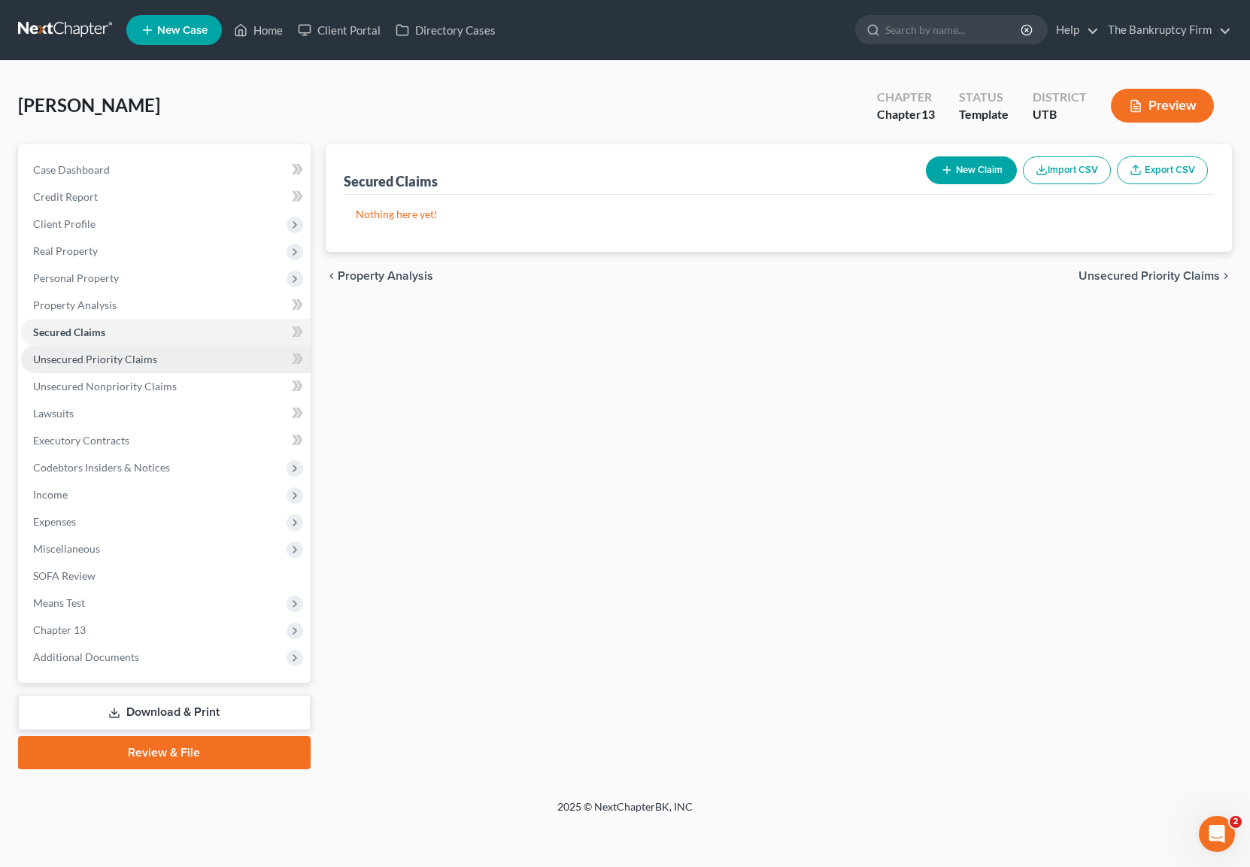
click at [117, 351] on link "Unsecured Priority Claims" at bounding box center [166, 359] width 290 height 27
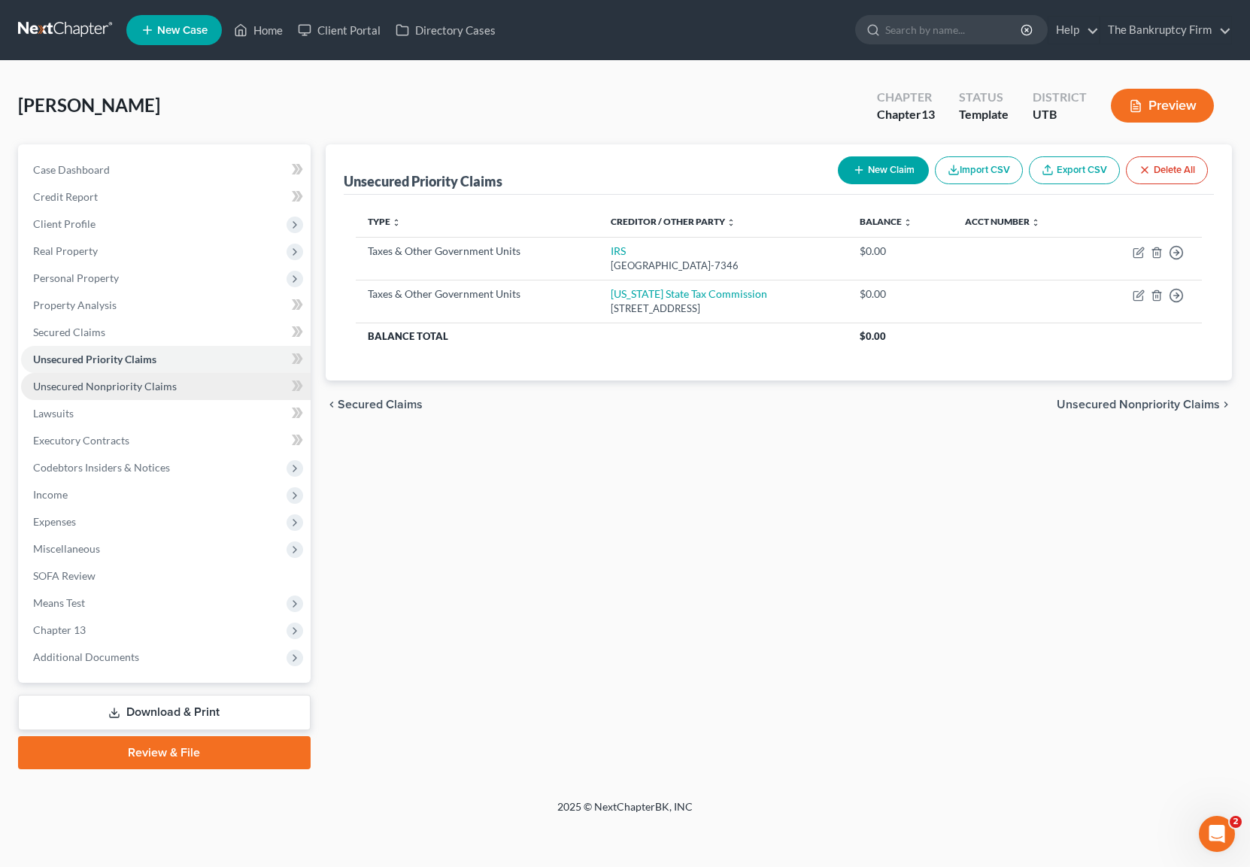
click at [92, 383] on span "Unsecured Nonpriority Claims" at bounding box center [105, 386] width 144 height 13
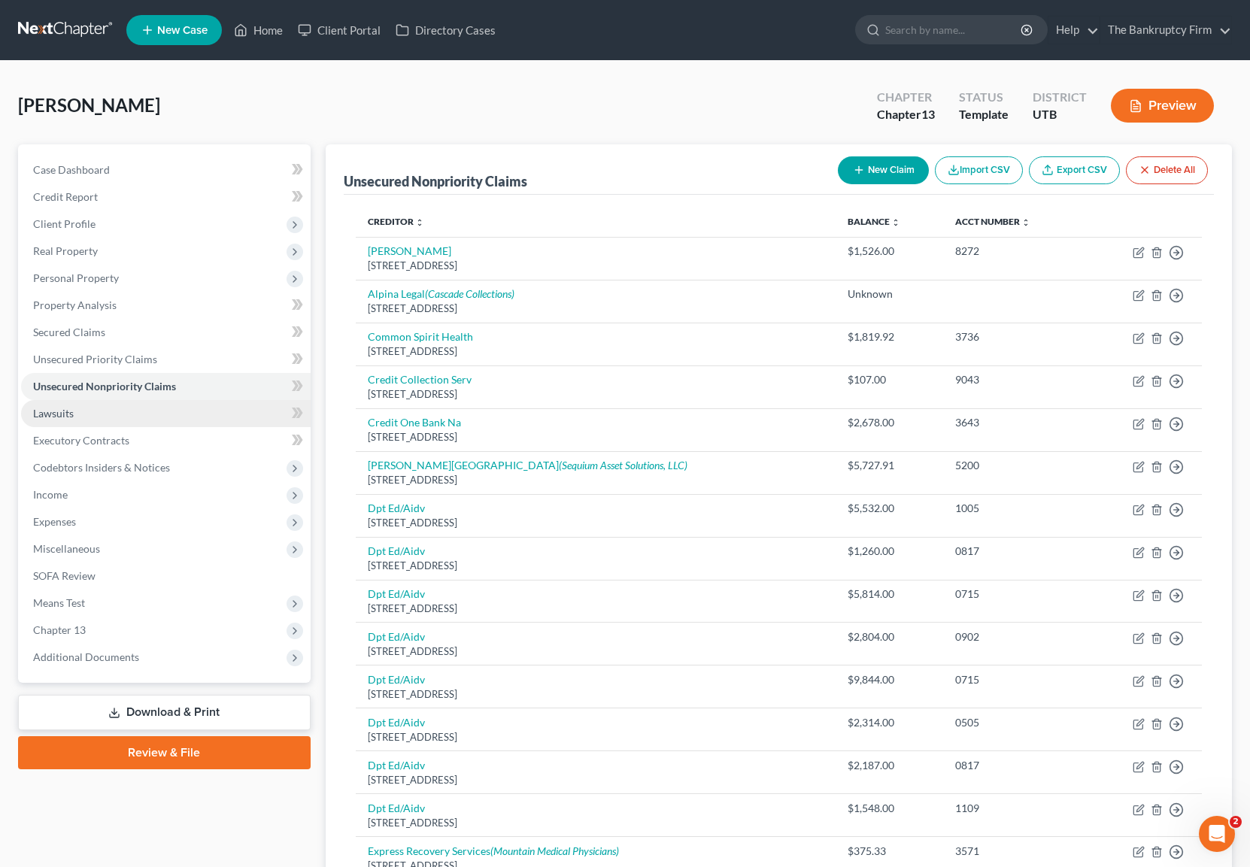
click at [100, 415] on link "Lawsuits" at bounding box center [166, 413] width 290 height 27
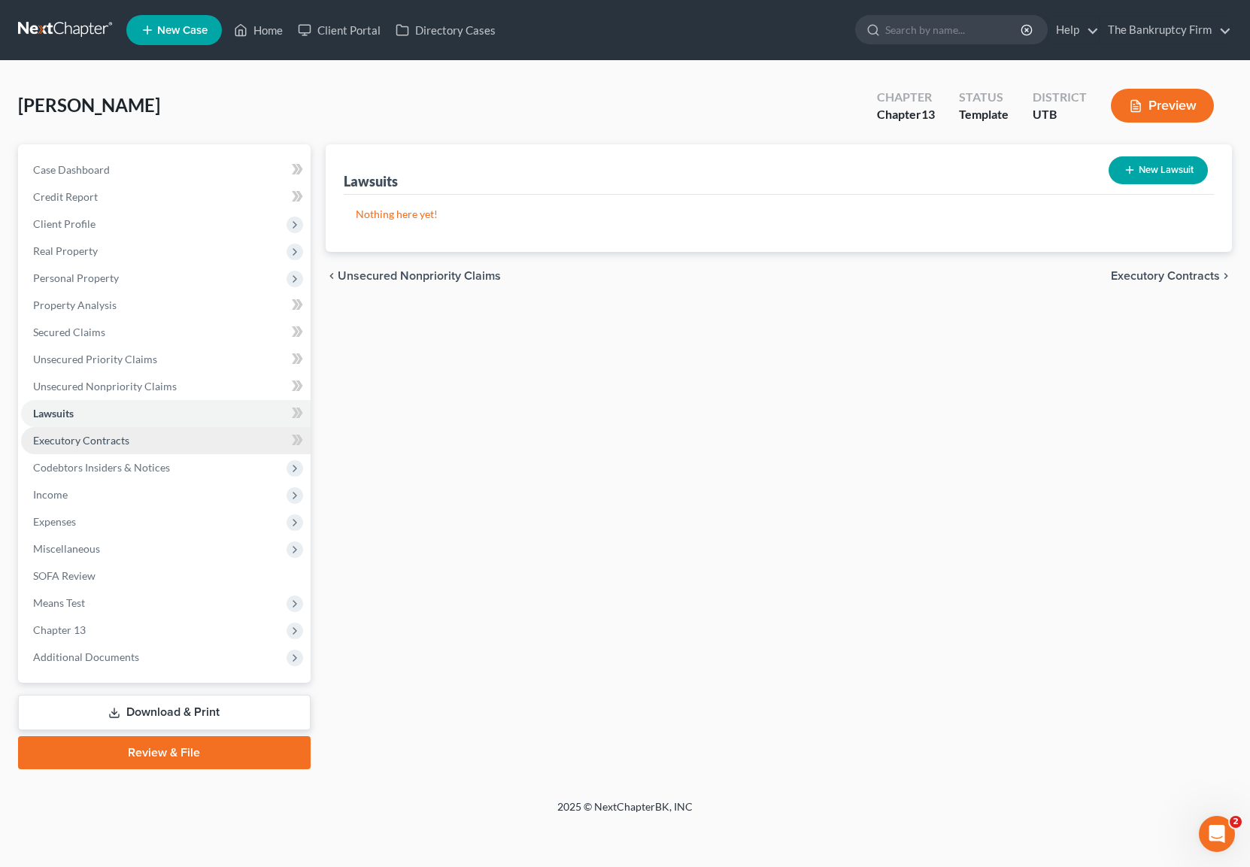
click at [108, 439] on span "Executory Contracts" at bounding box center [81, 440] width 96 height 13
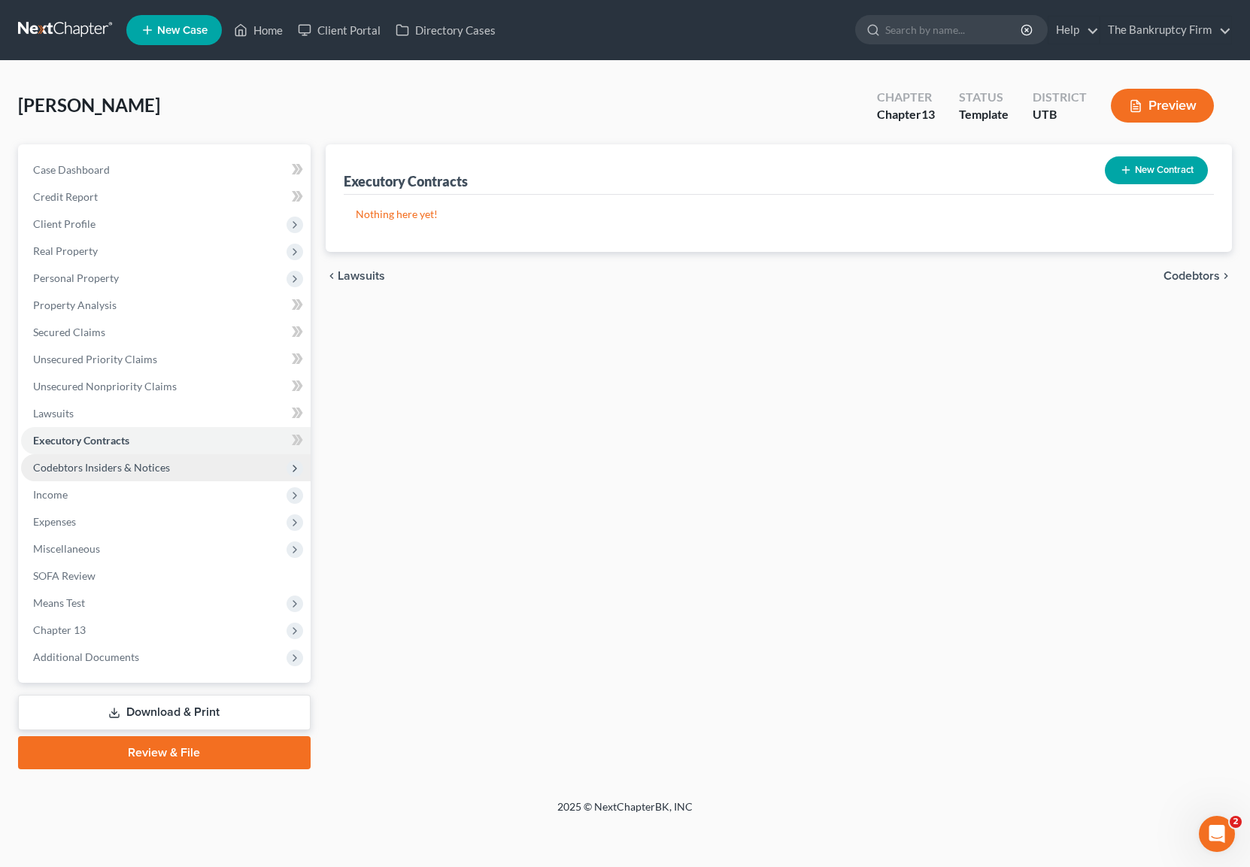
click at [126, 469] on span "Codebtors Insiders & Notices" at bounding box center [101, 467] width 137 height 13
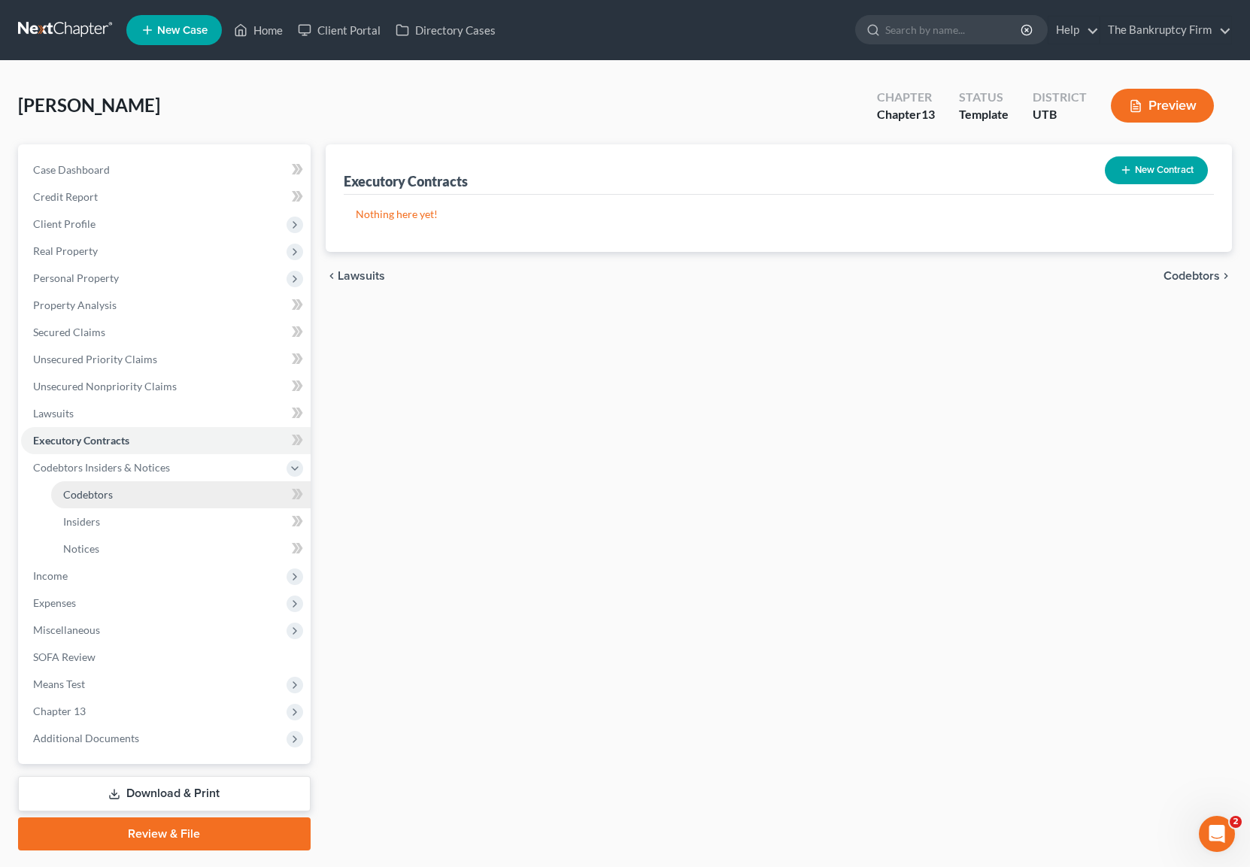
click at [114, 496] on link "Codebtors" at bounding box center [181, 494] width 260 height 27
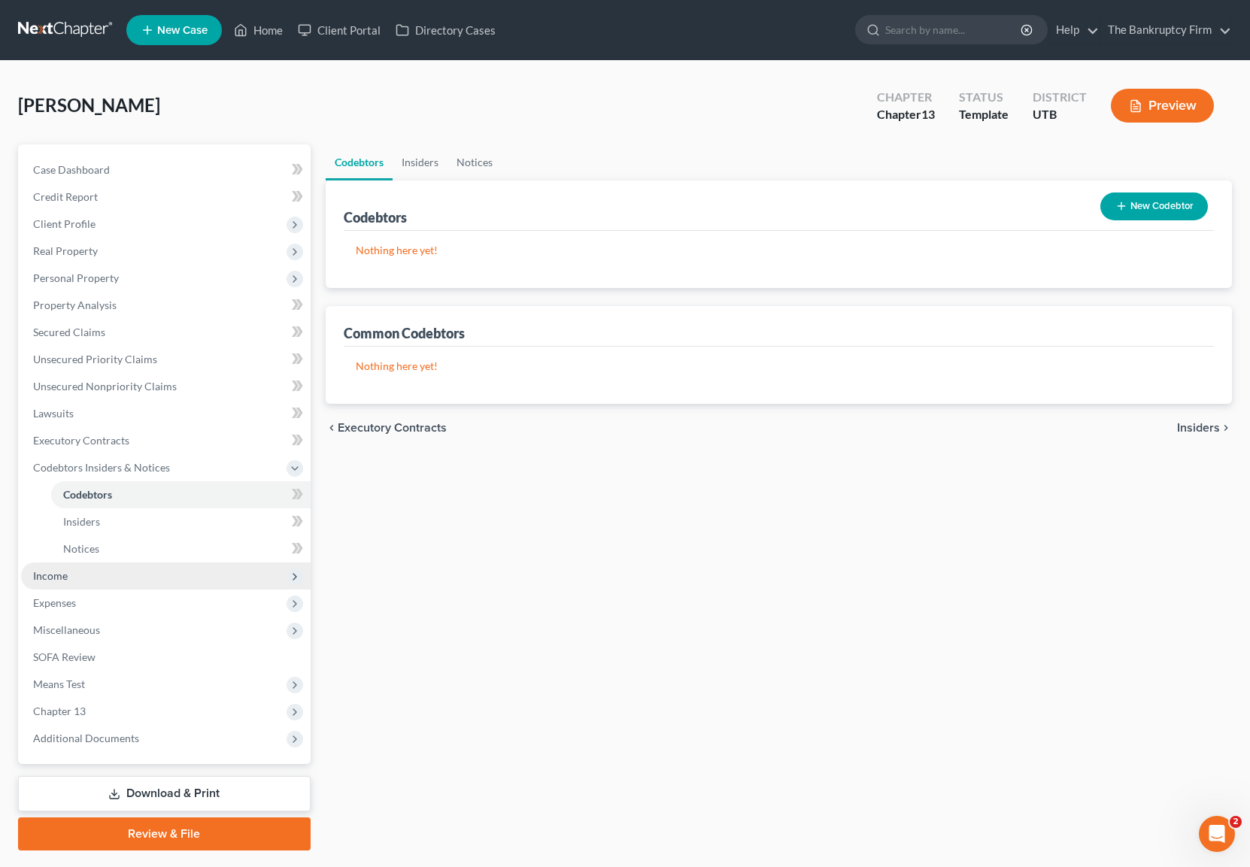
click at [100, 573] on span "Income" at bounding box center [166, 576] width 290 height 27
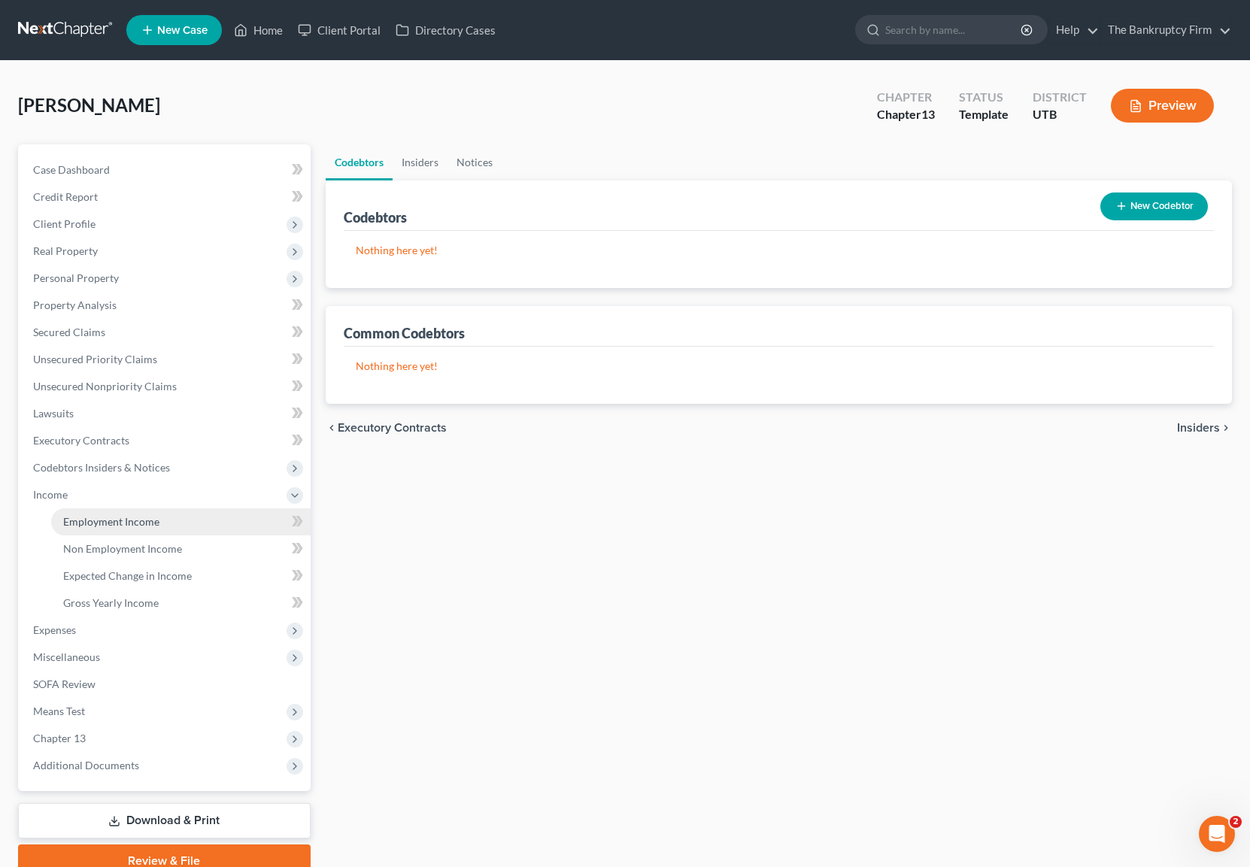
click at [179, 524] on link "Employment Income" at bounding box center [181, 522] width 260 height 27
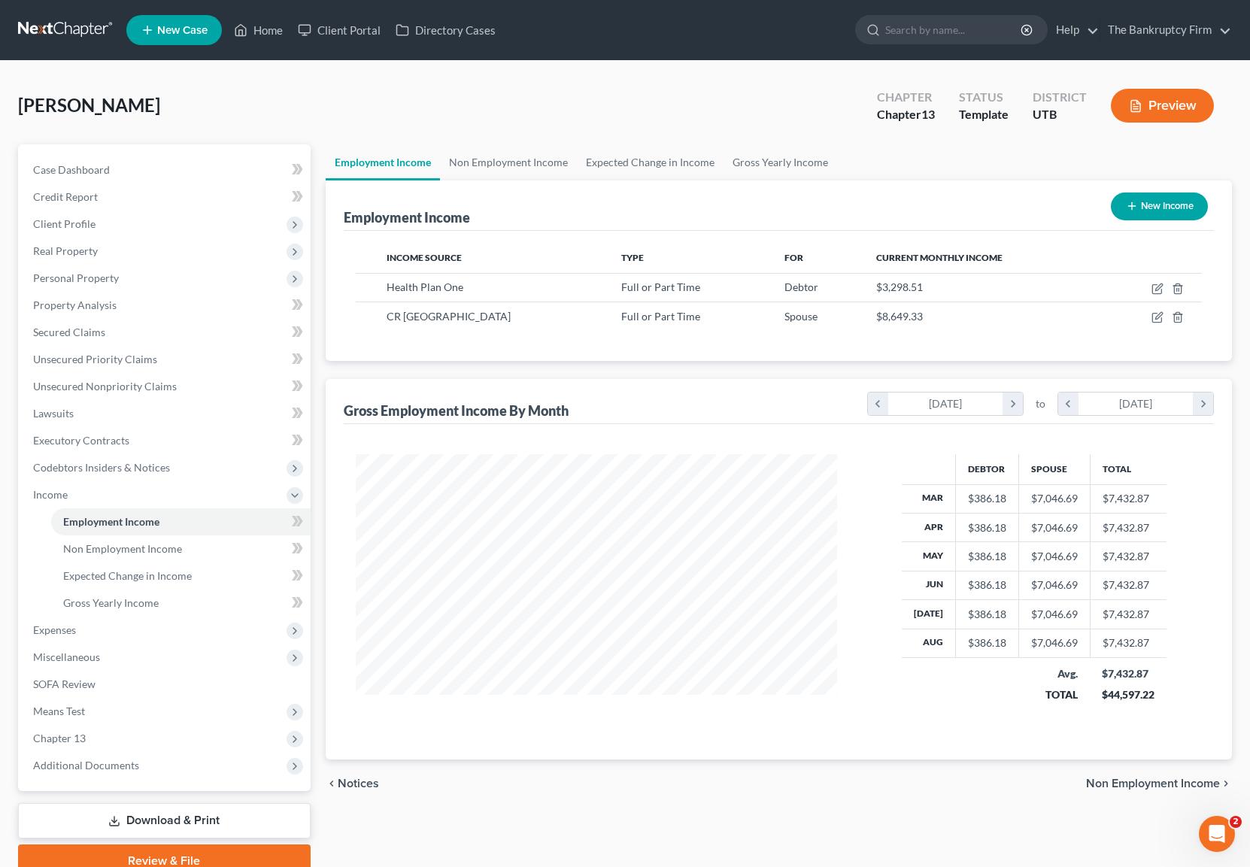
scroll to position [270, 512]
click at [521, 158] on link "Non Employment Income" at bounding box center [508, 162] width 137 height 36
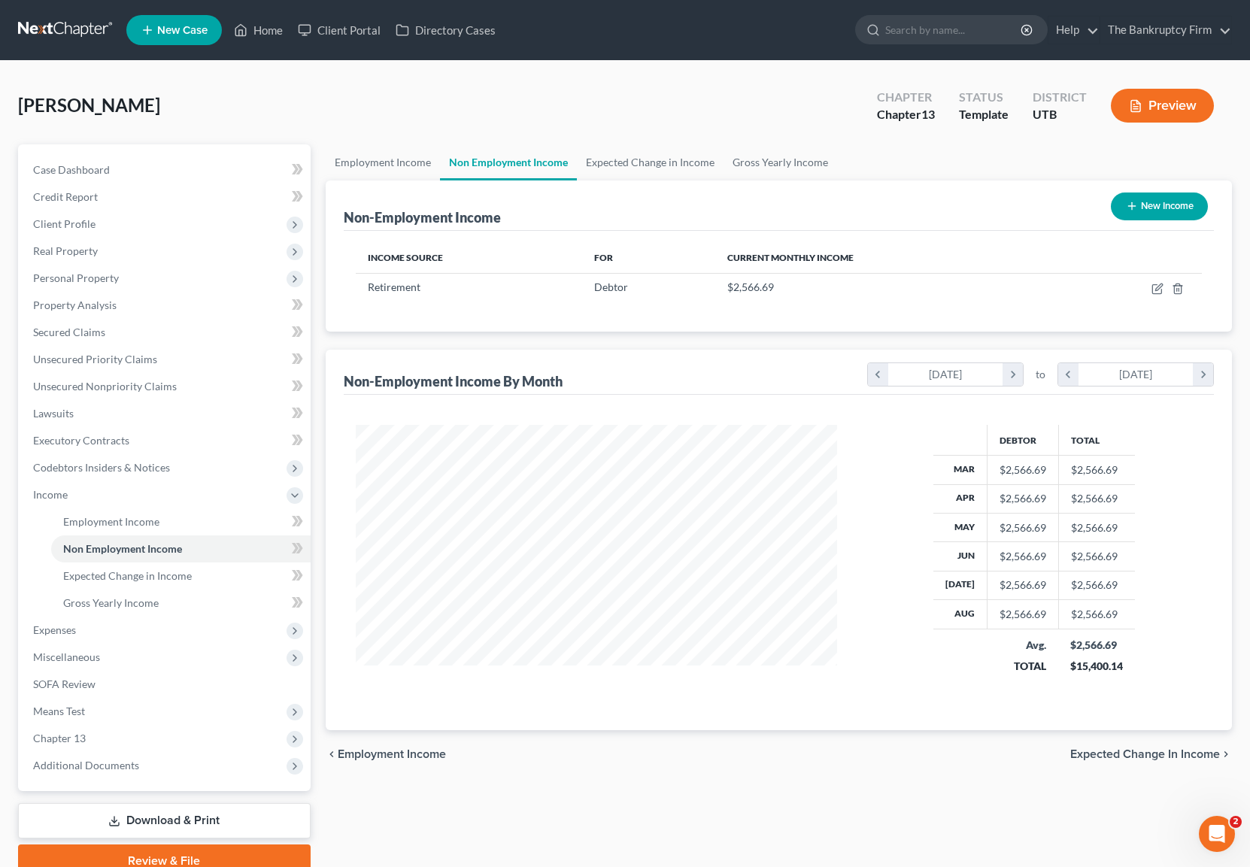
scroll to position [270, 512]
click at [649, 163] on link "Expected Change in Income" at bounding box center [650, 162] width 147 height 36
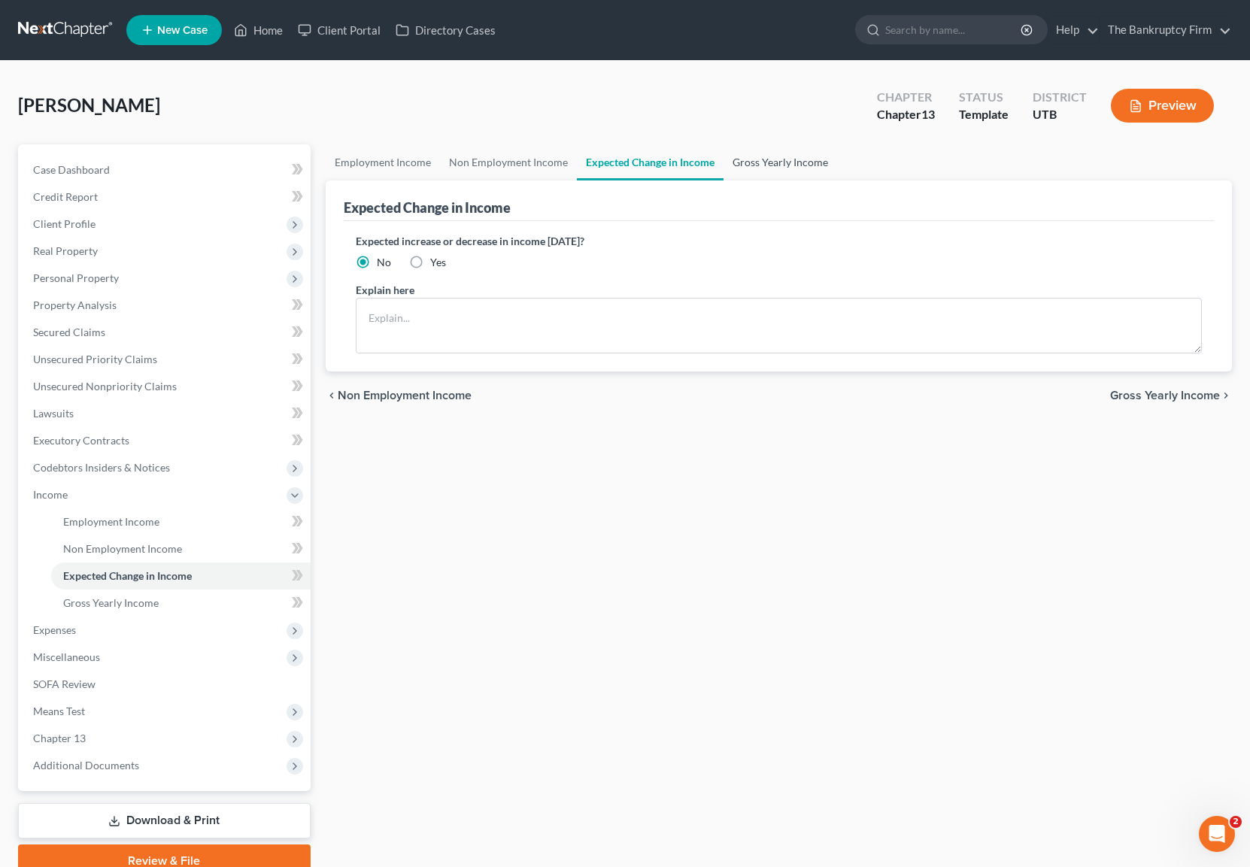
click at [770, 162] on link "Gross Yearly Income" at bounding box center [781, 162] width 114 height 36
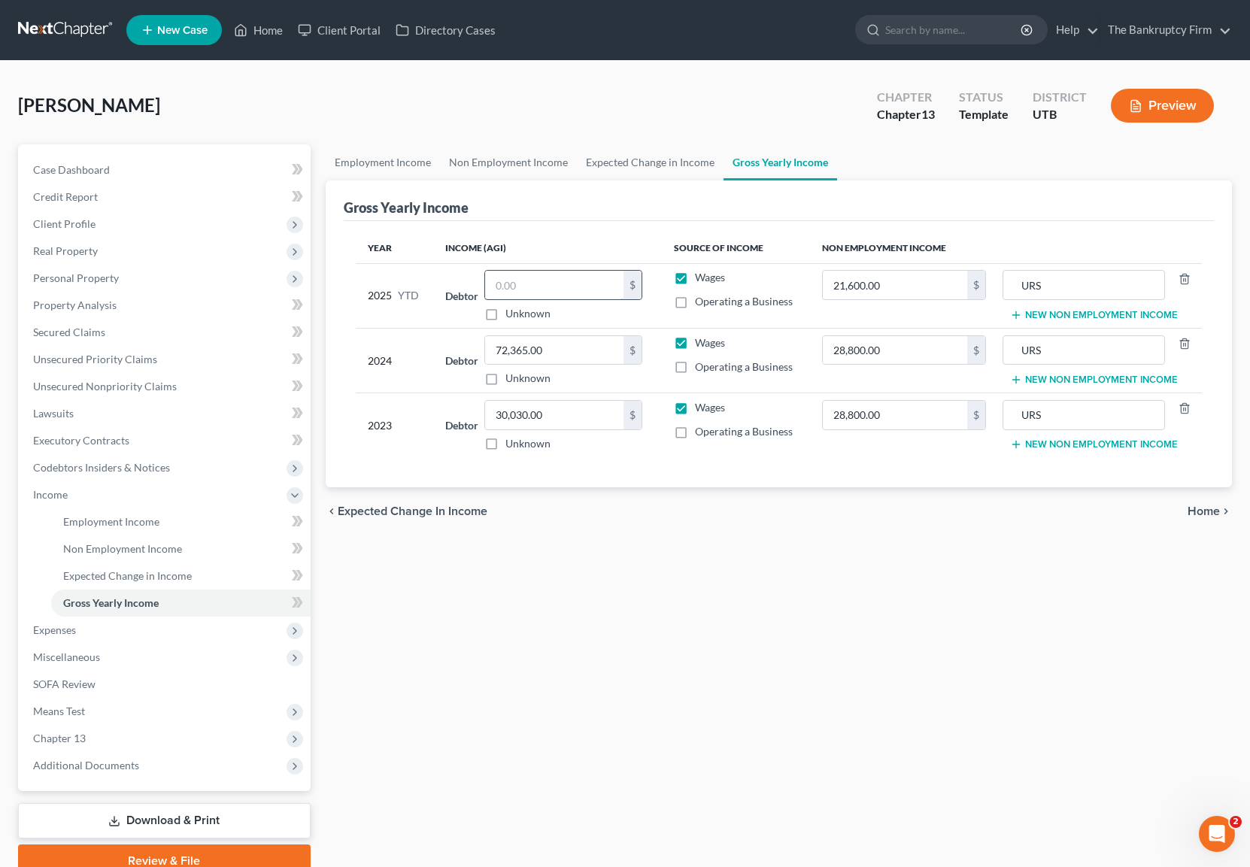
click at [560, 284] on input "text" at bounding box center [554, 285] width 138 height 29
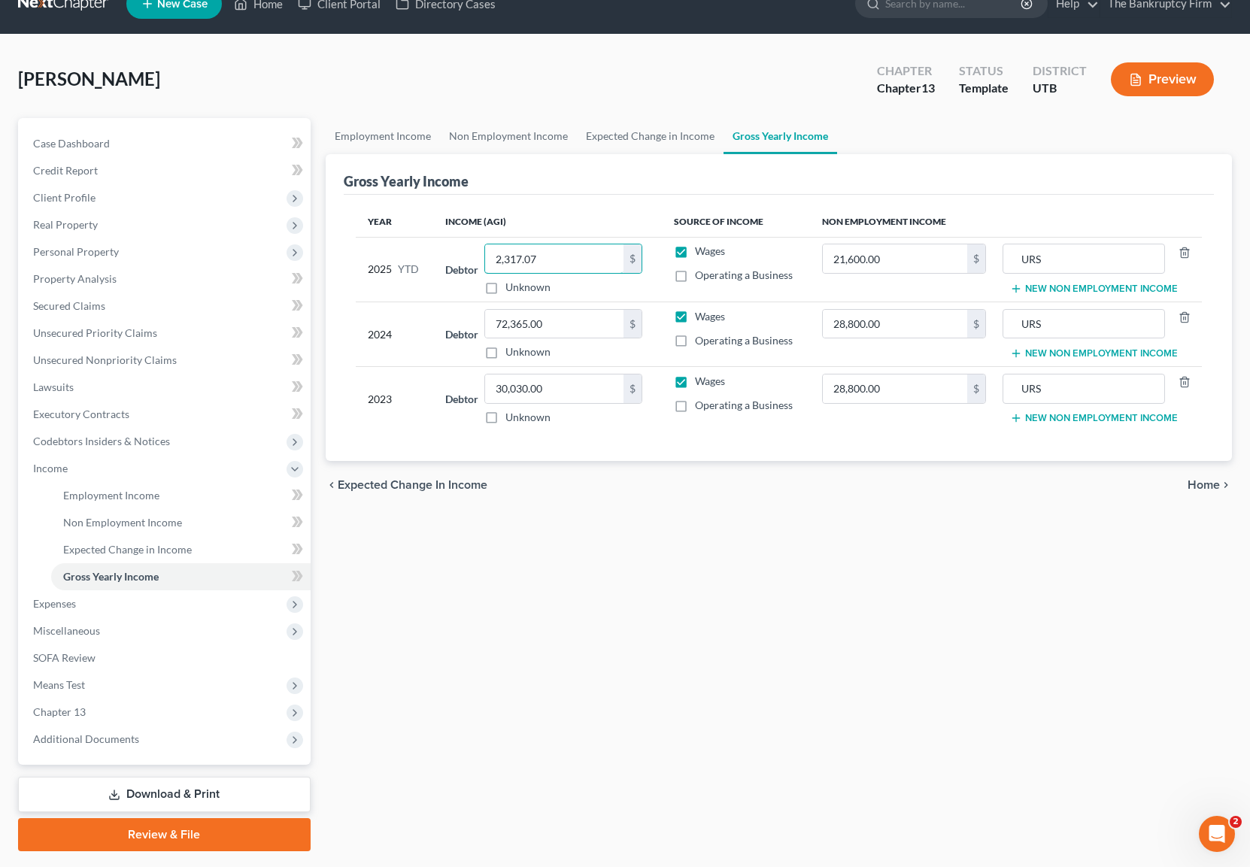
scroll to position [33, 0]
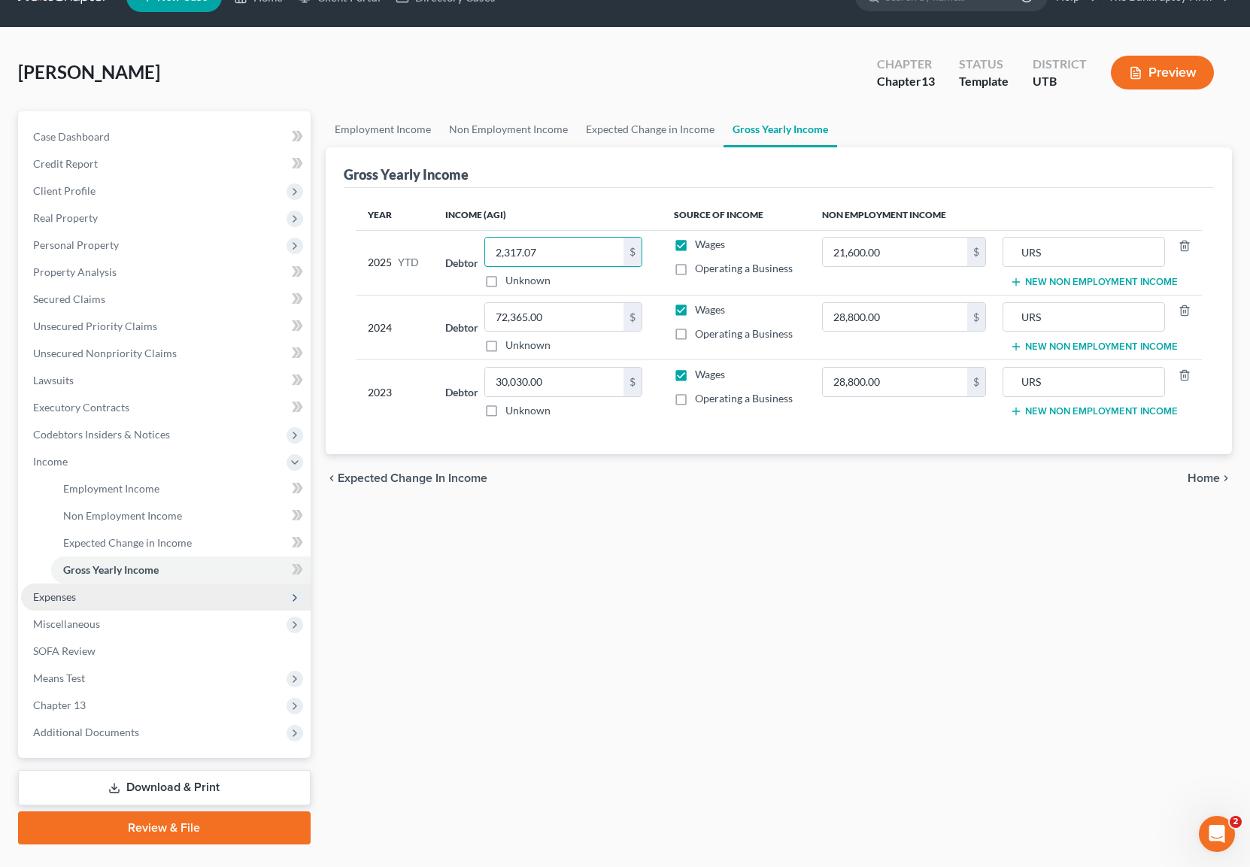
type input "2,317.07"
click at [111, 593] on span "Expenses" at bounding box center [166, 597] width 290 height 27
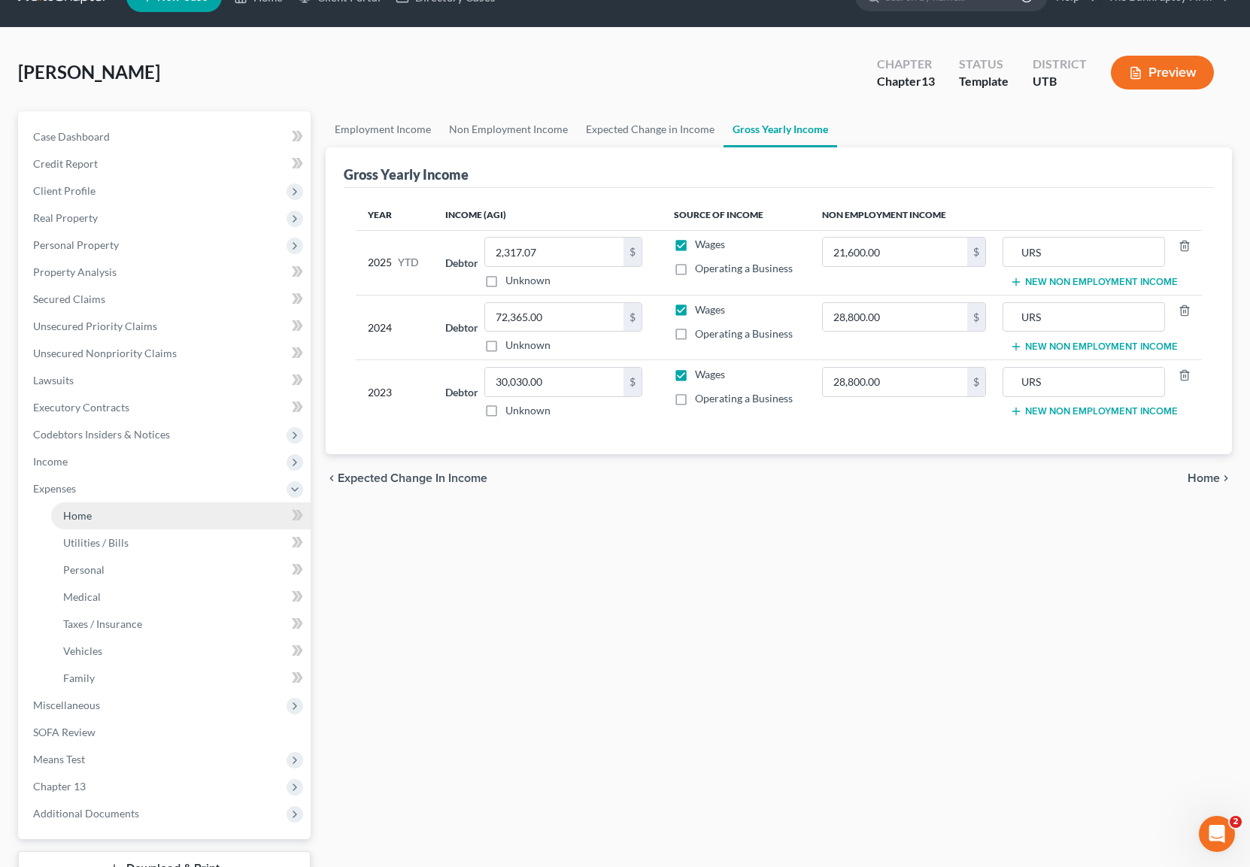
click at [101, 511] on link "Home" at bounding box center [181, 516] width 260 height 27
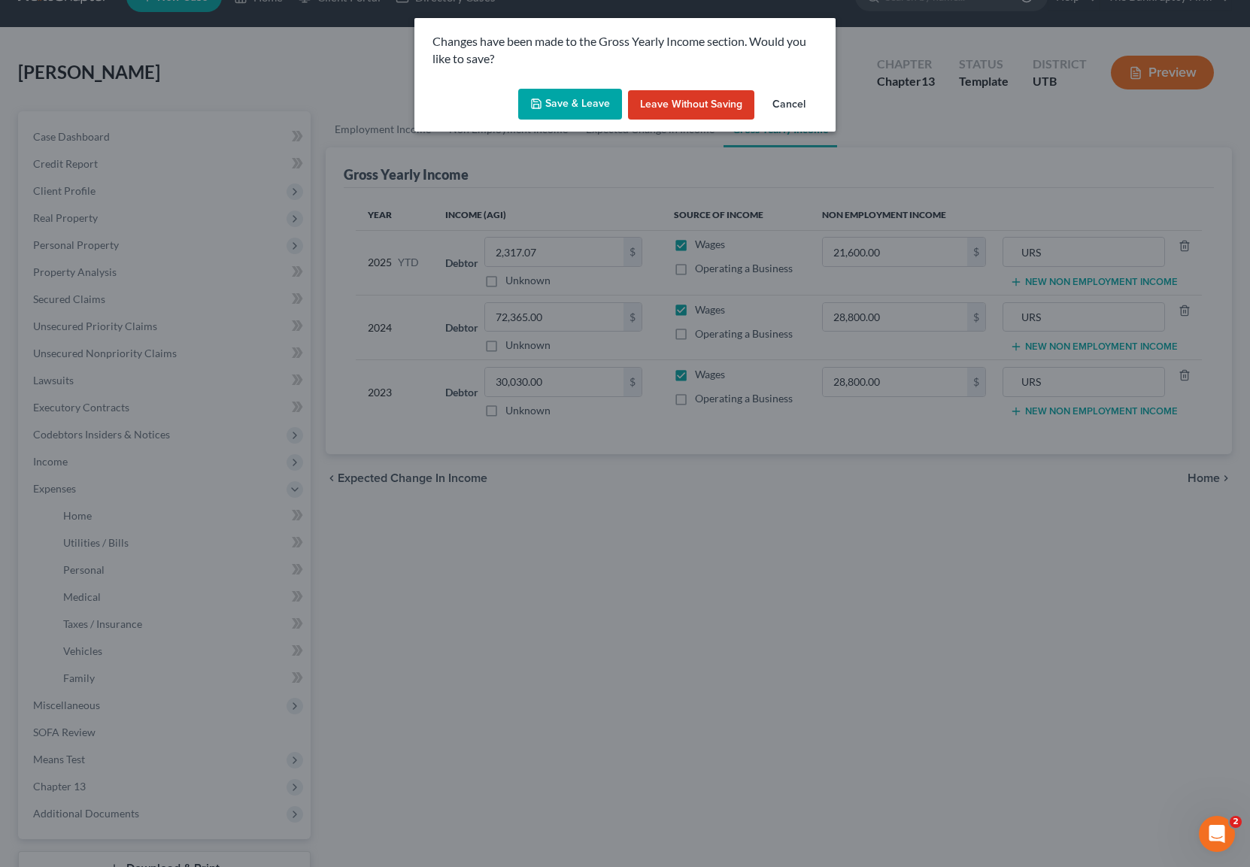
click at [556, 100] on button "Save & Leave" at bounding box center [570, 105] width 104 height 32
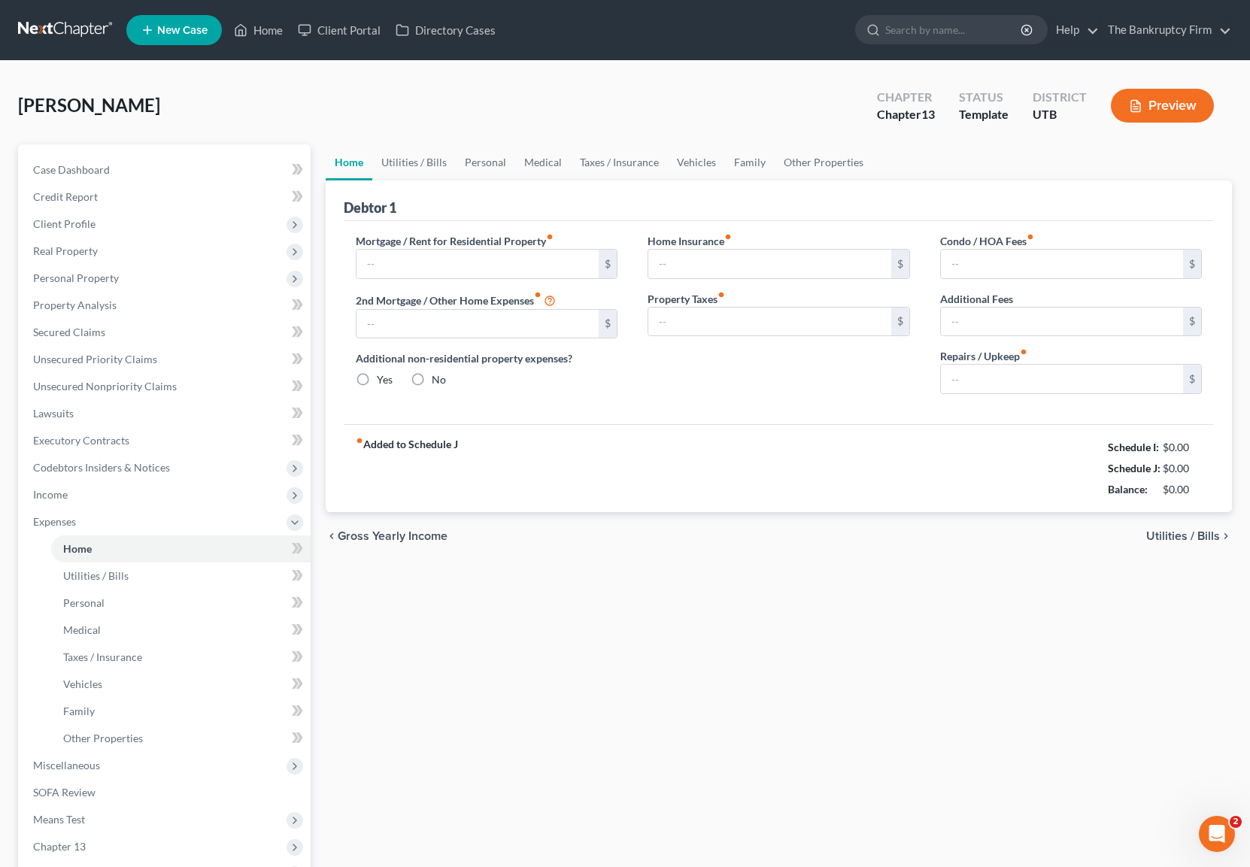
type input "1,266.00"
type input "0.00"
radio input "true"
type input "0.00"
type input "52.72"
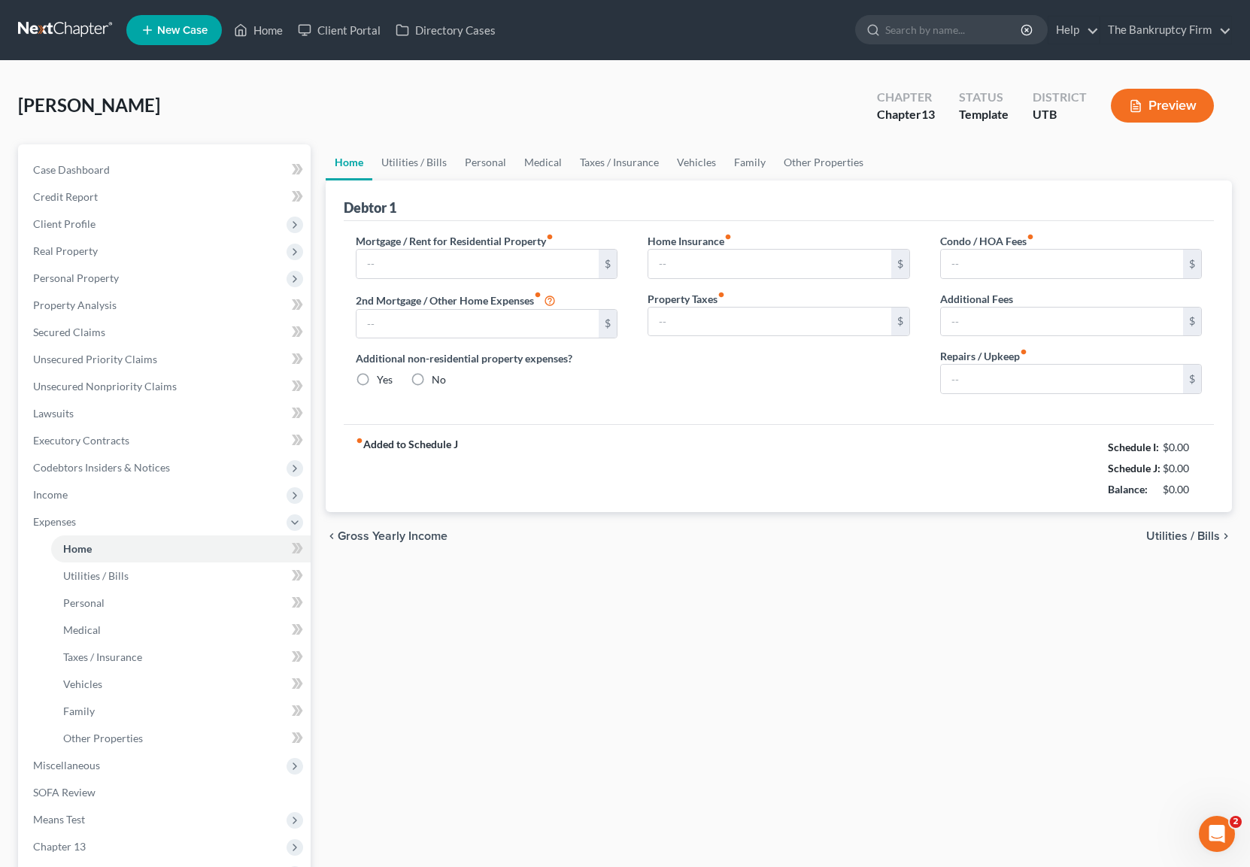
type input "0.00"
click at [1022, 381] on input "0.00" at bounding box center [1062, 379] width 243 height 29
type input "200"
click at [1170, 490] on div "$5,336.77" at bounding box center [1176, 489] width 52 height 15
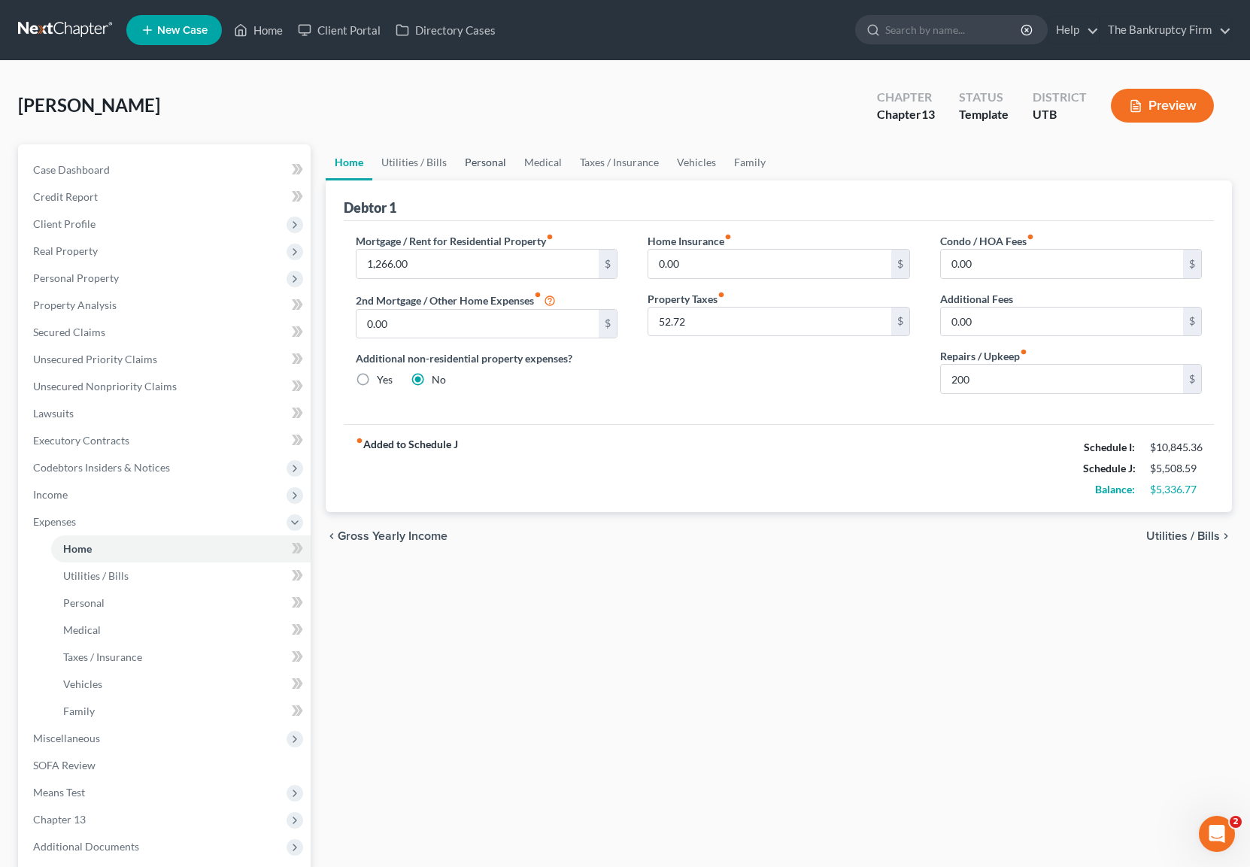
click at [484, 163] on link "Personal" at bounding box center [485, 162] width 59 height 36
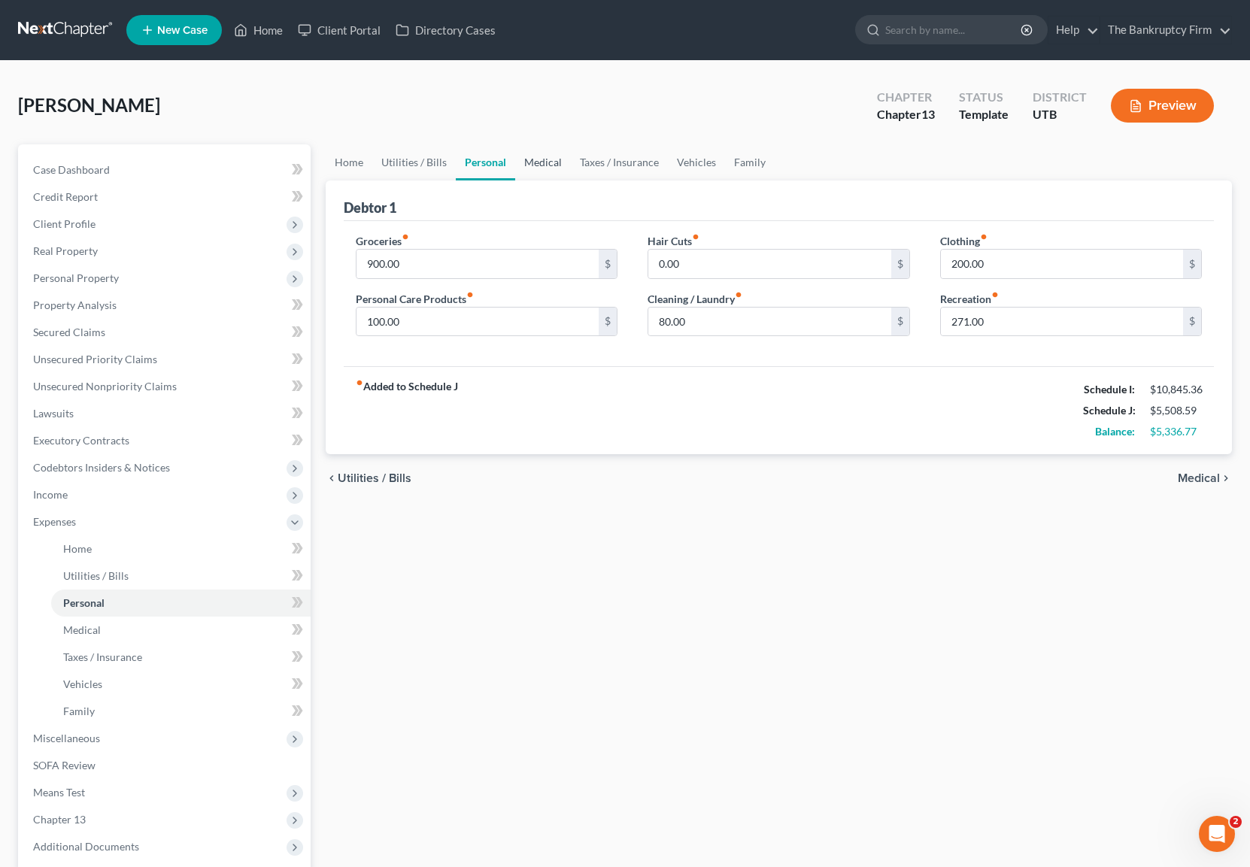
click at [536, 163] on link "Medical" at bounding box center [543, 162] width 56 height 36
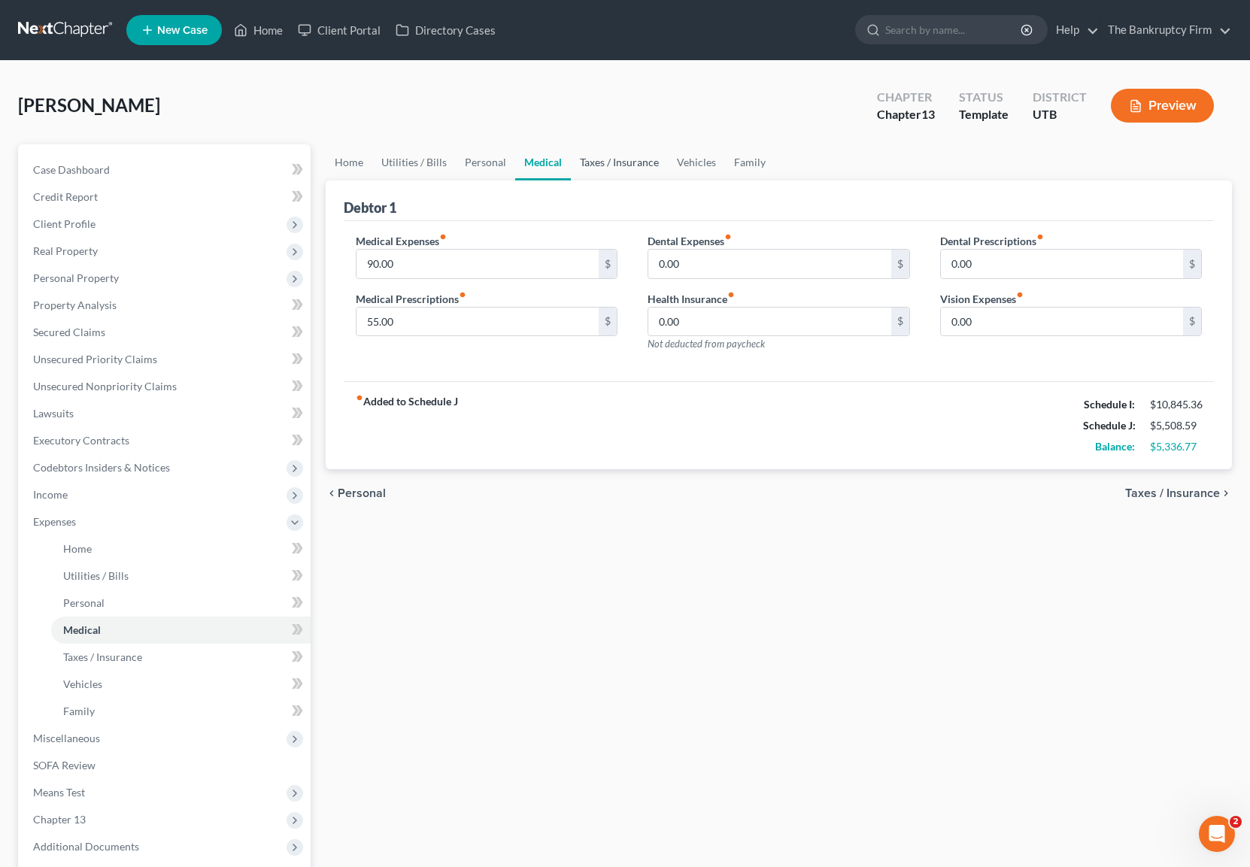
click at [614, 162] on link "Taxes / Insurance" at bounding box center [619, 162] width 97 height 36
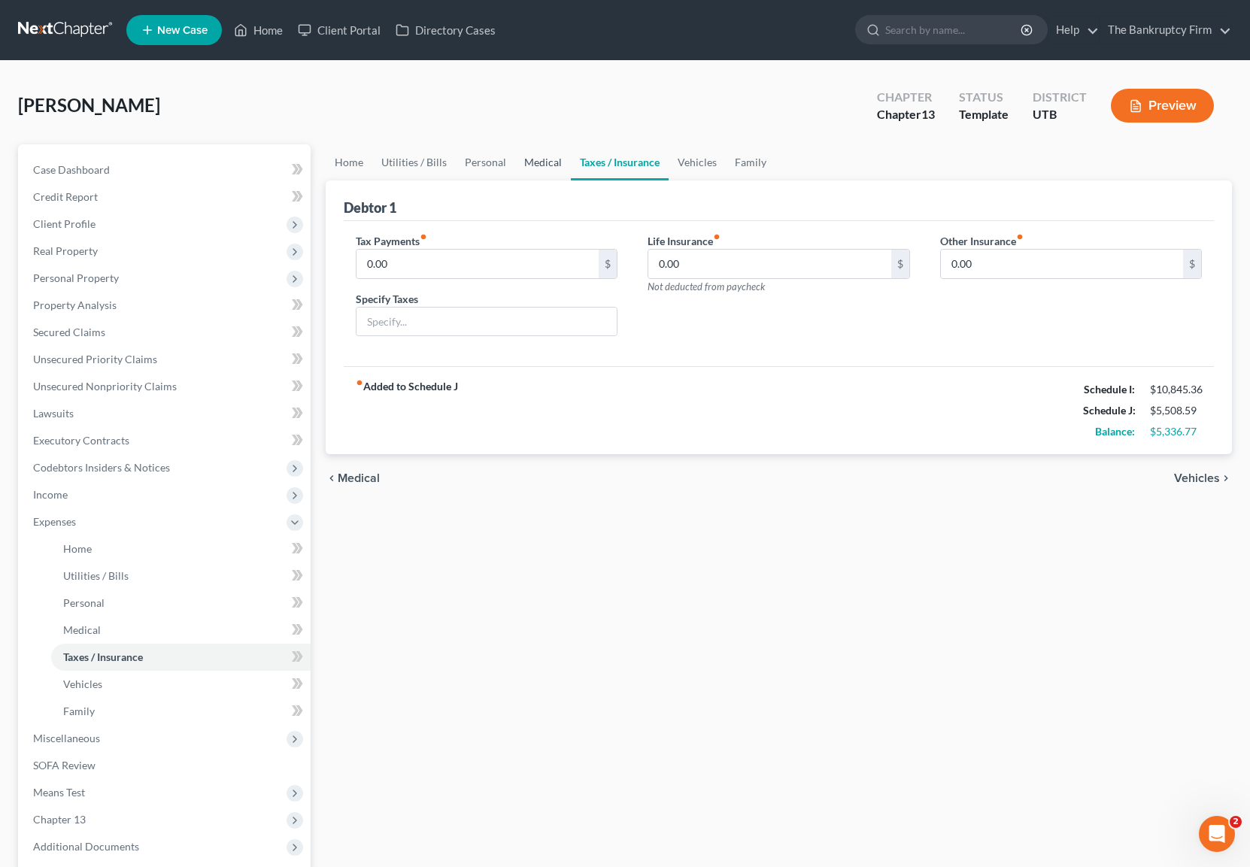
click at [528, 164] on link "Medical" at bounding box center [543, 162] width 56 height 36
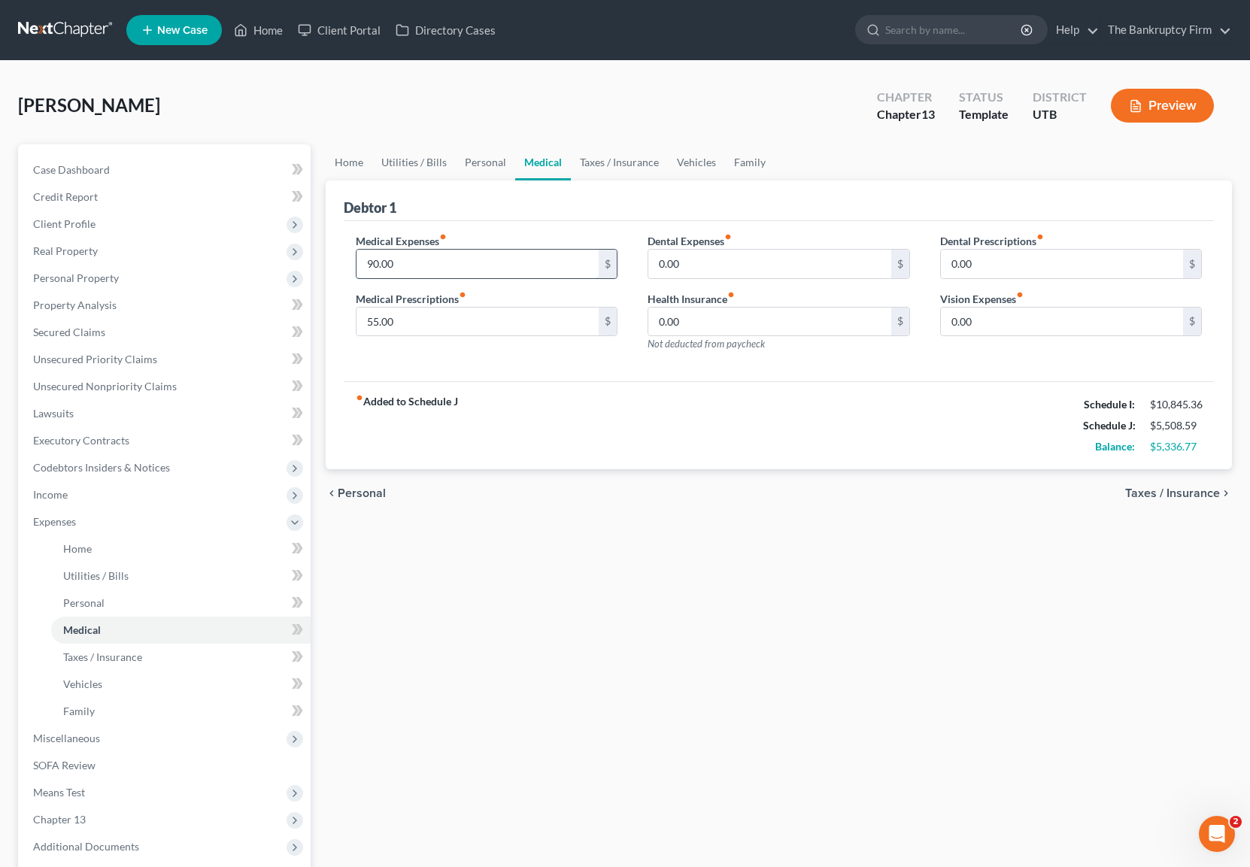
click at [439, 263] on input "90.00" at bounding box center [478, 264] width 243 height 29
type input "100"
type input "200"
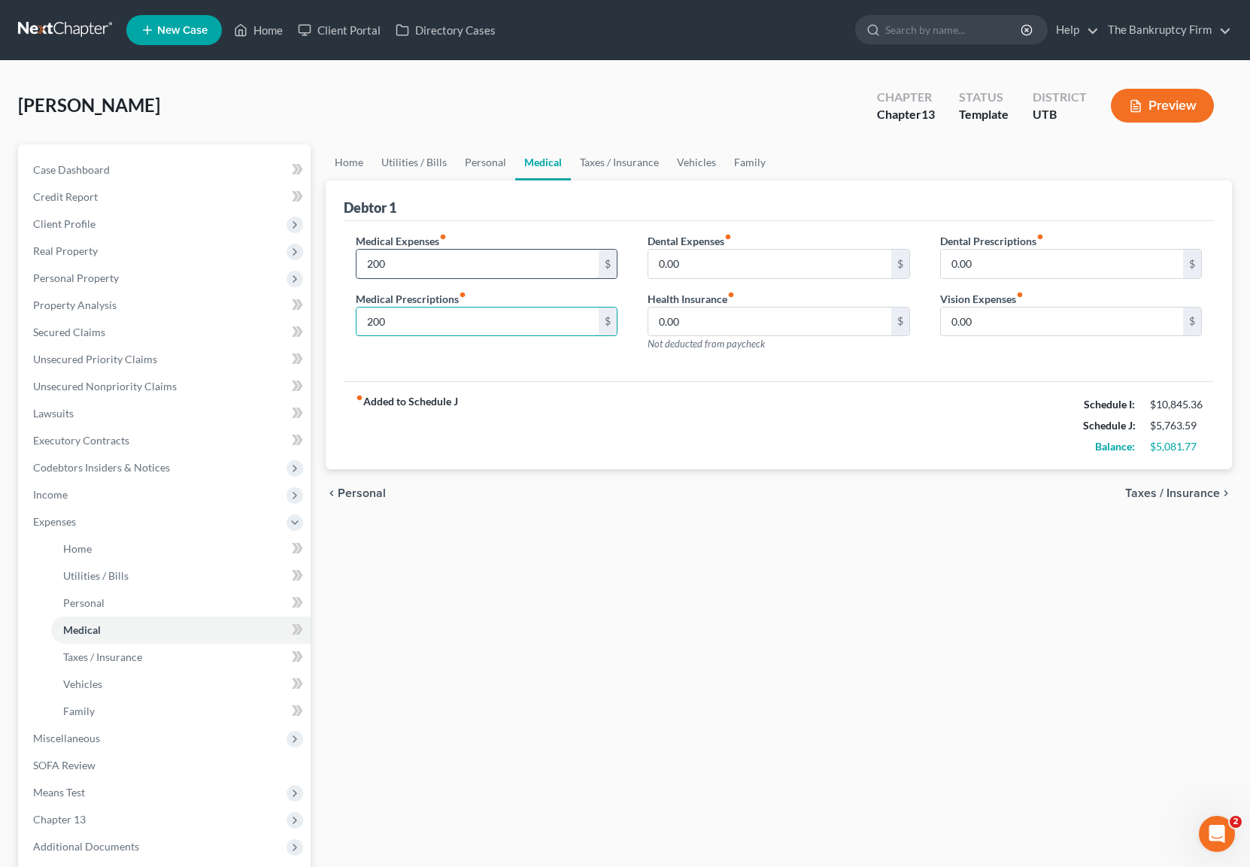
type input "200"
click at [620, 163] on link "Taxes / Insurance" at bounding box center [619, 162] width 97 height 36
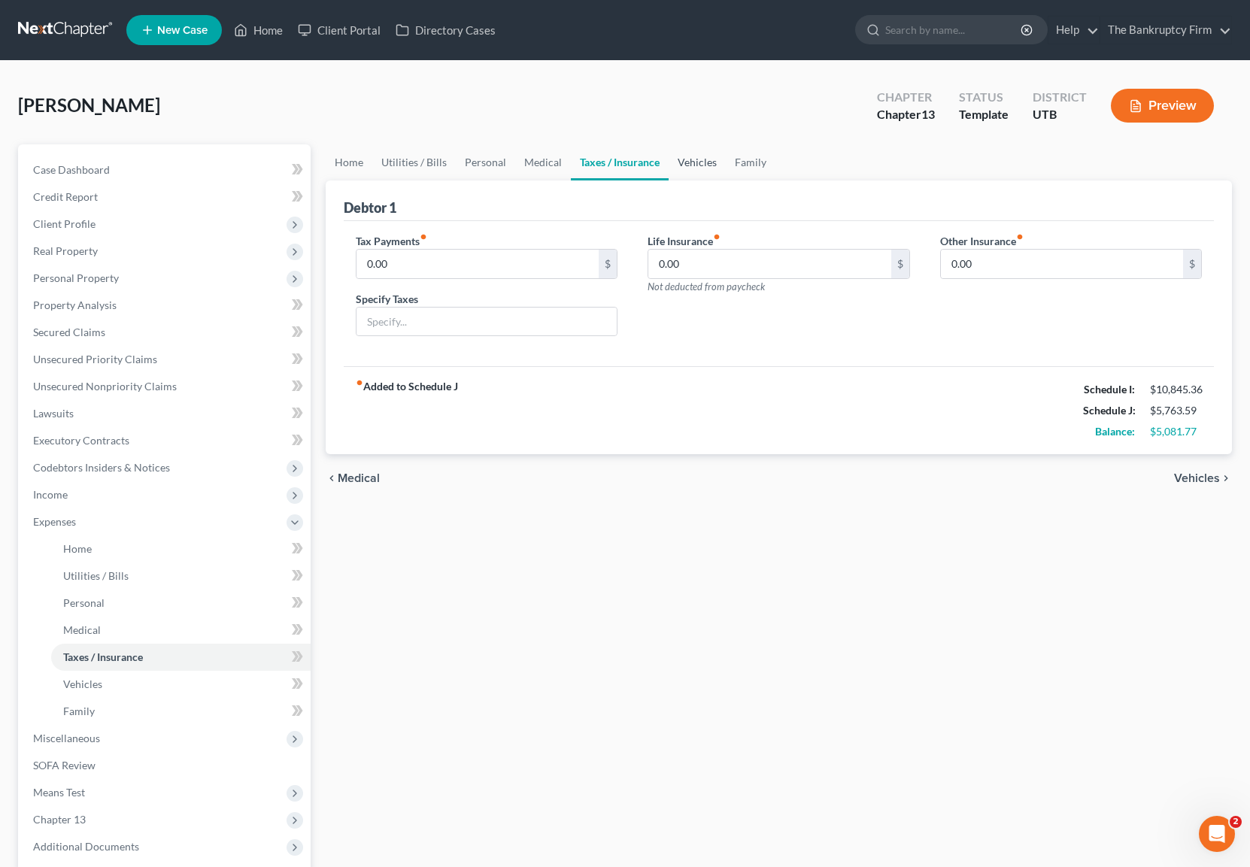
click at [675, 163] on link "Vehicles" at bounding box center [697, 162] width 57 height 36
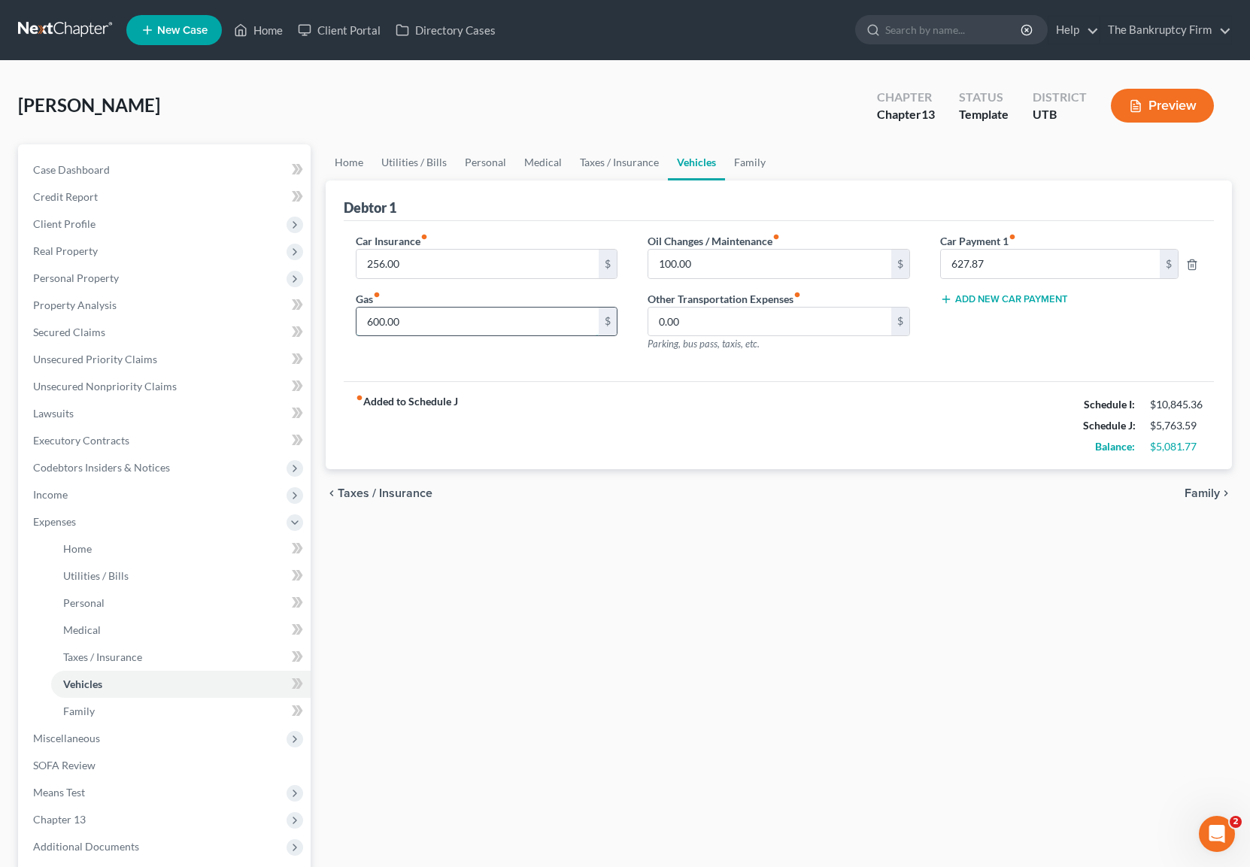
click at [435, 327] on input "600.00" at bounding box center [478, 322] width 243 height 29
click at [757, 153] on link "Family" at bounding box center [750, 162] width 50 height 36
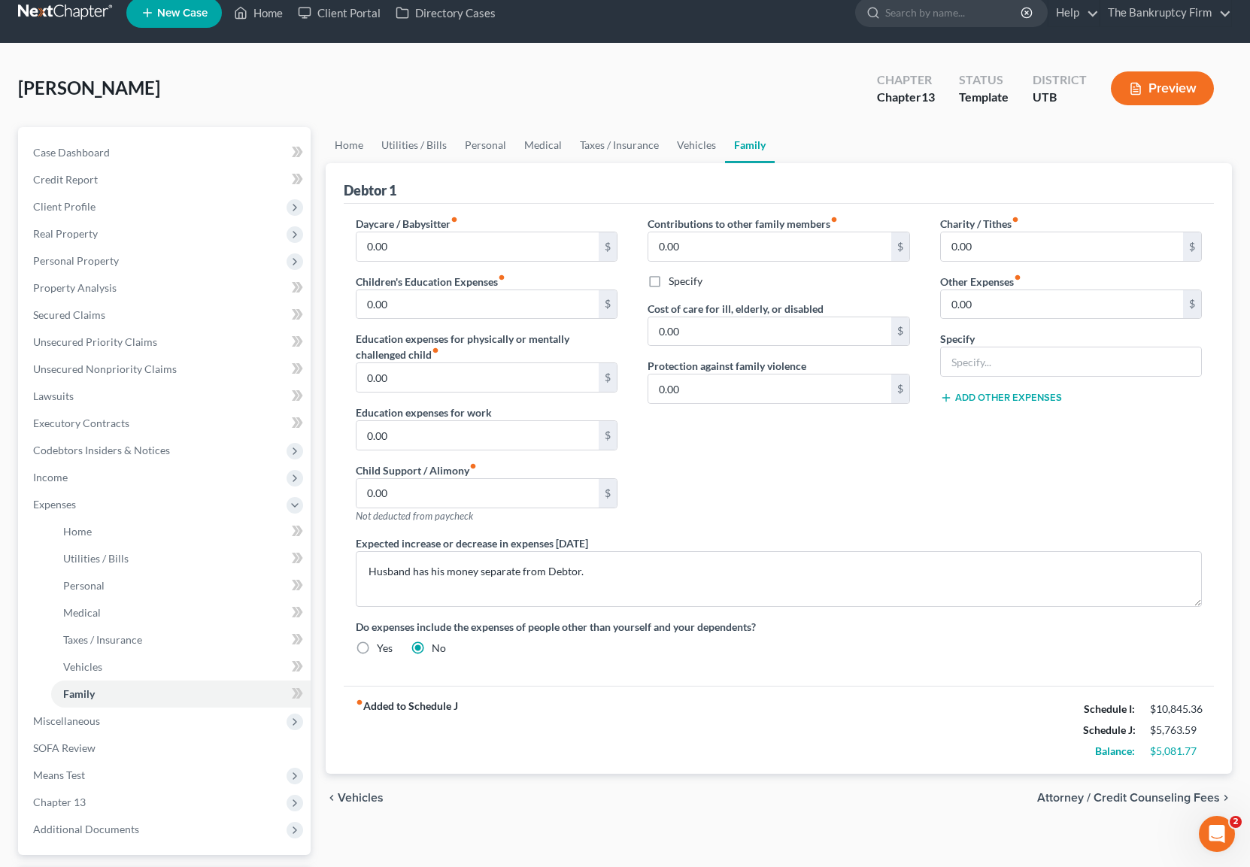
scroll to position [21, 0]
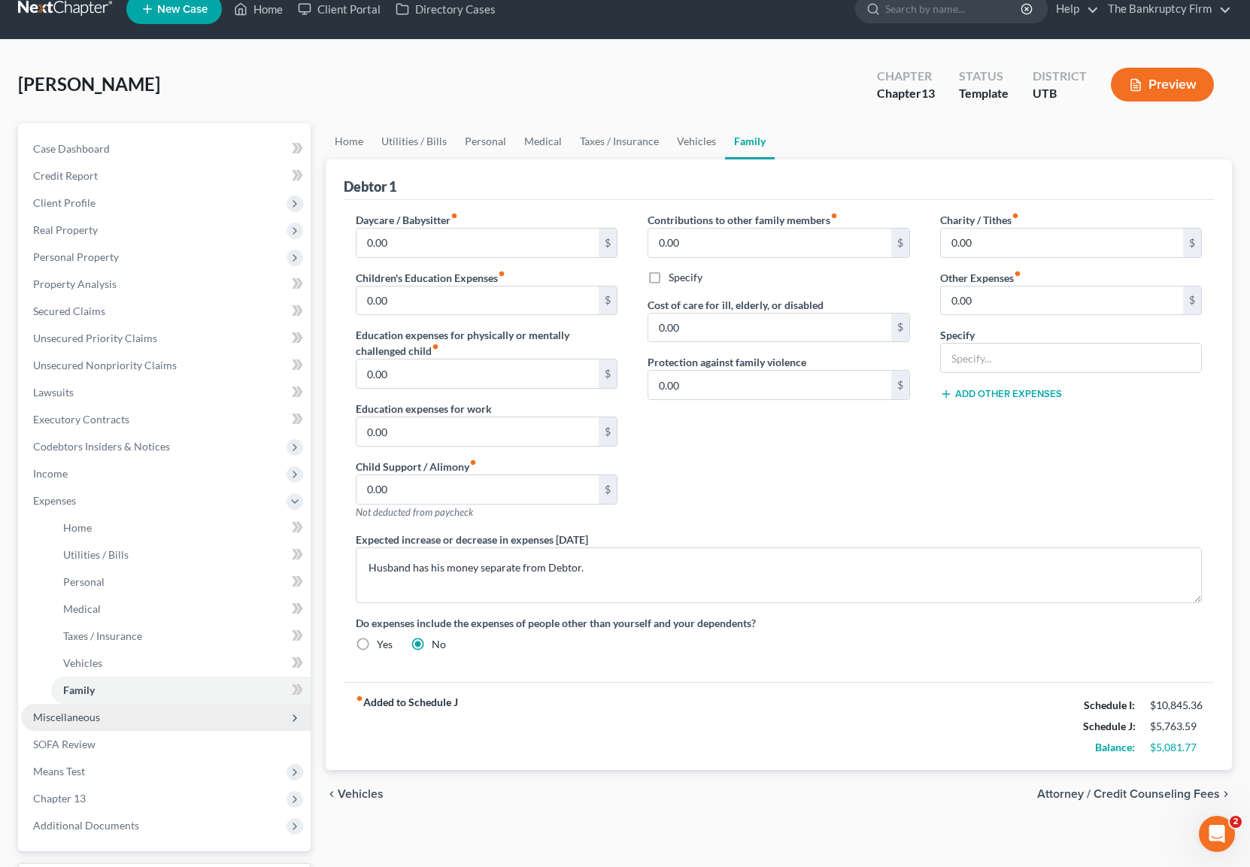
click at [126, 718] on span "Miscellaneous" at bounding box center [166, 717] width 290 height 27
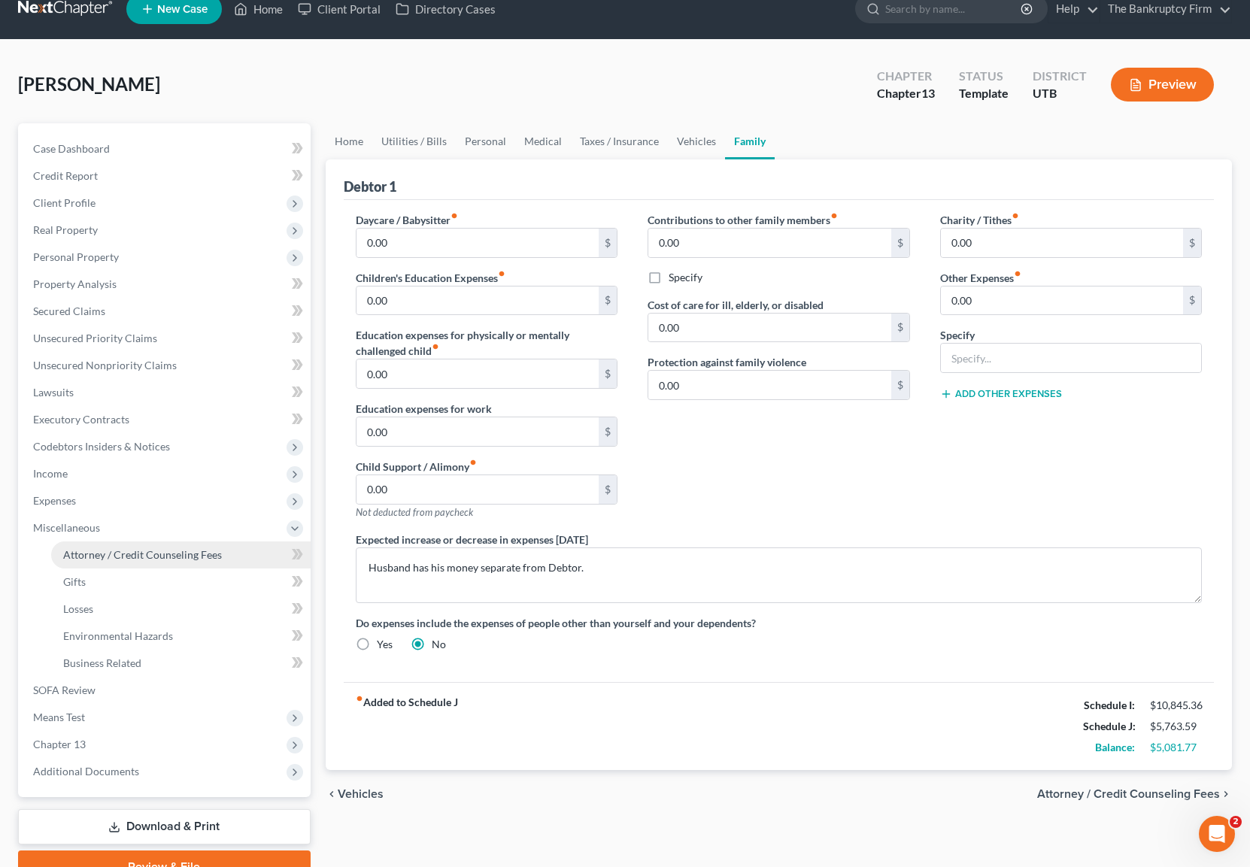
scroll to position [30, 0]
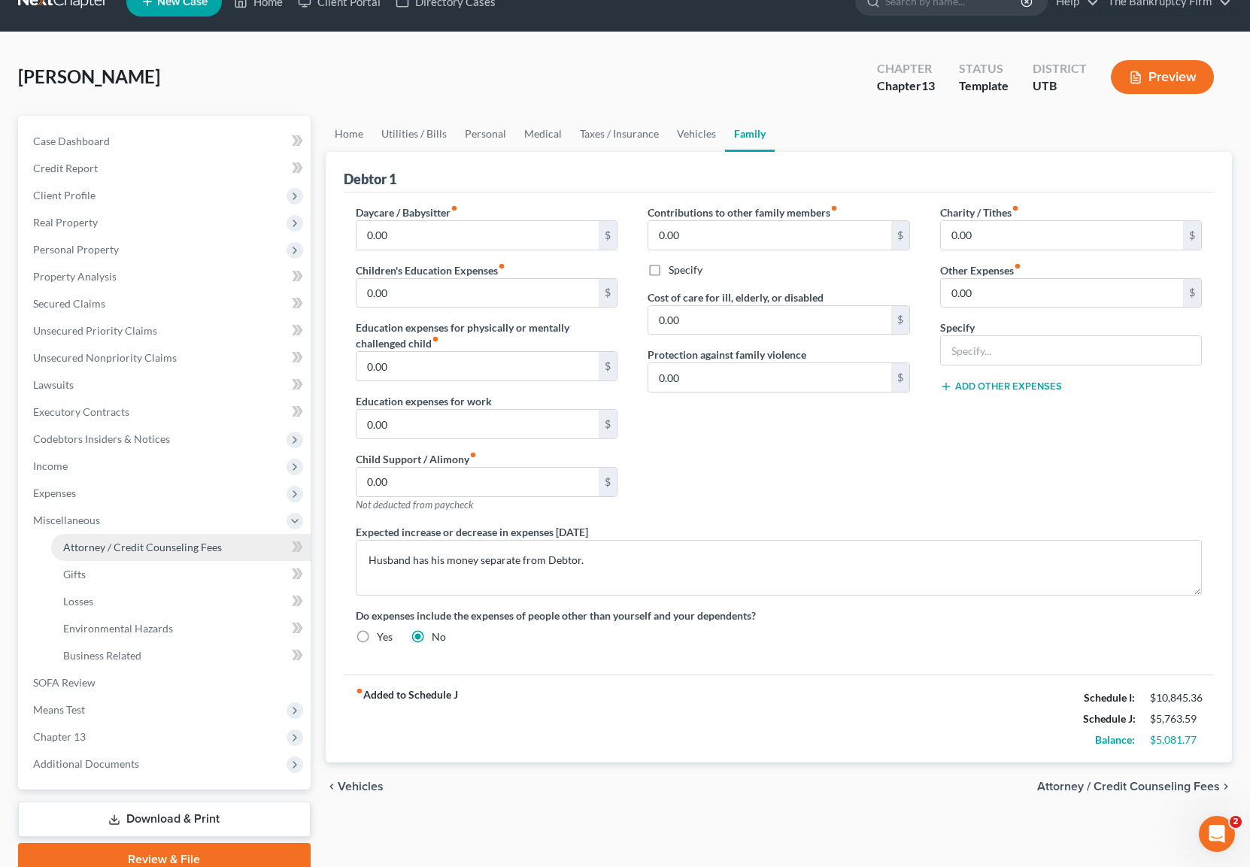
click at [165, 555] on link "Attorney / Credit Counseling Fees" at bounding box center [181, 547] width 260 height 27
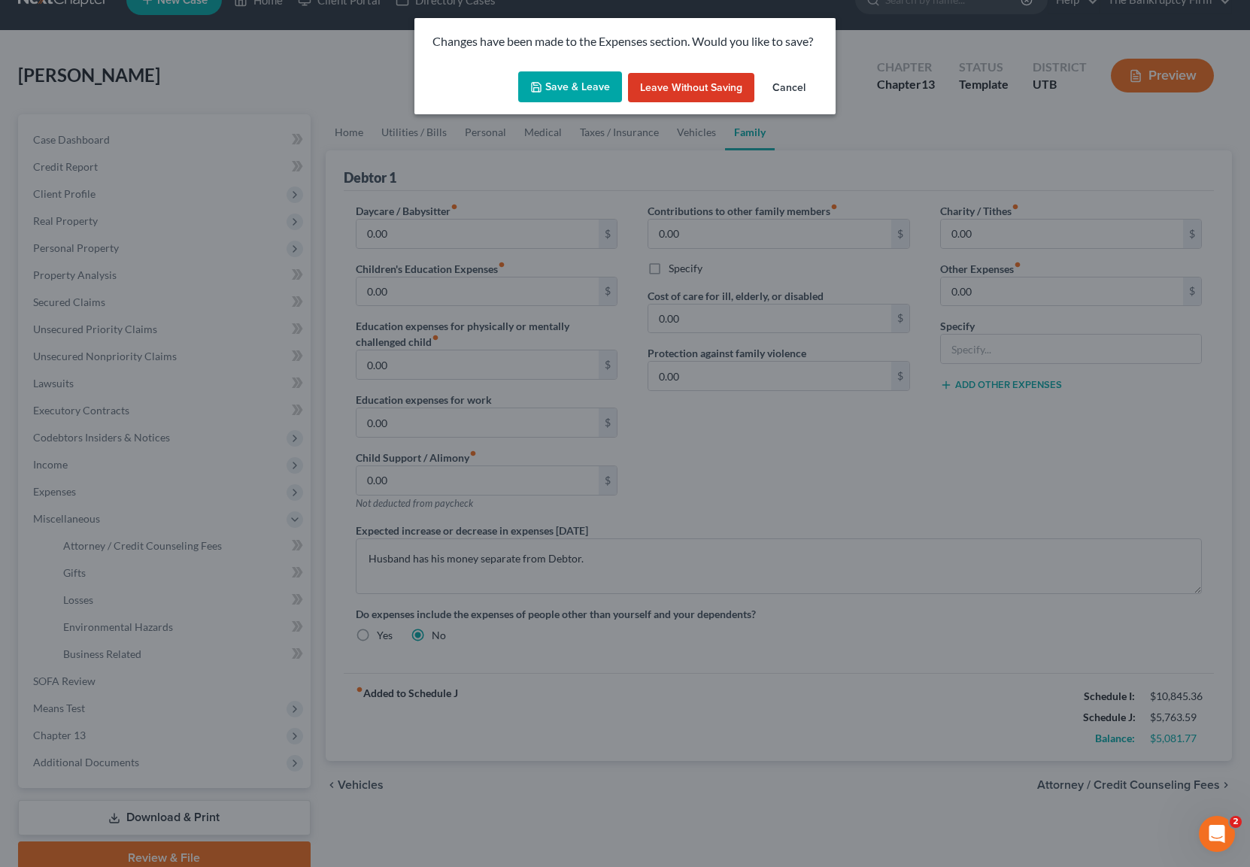
click at [561, 91] on button "Save & Leave" at bounding box center [570, 87] width 104 height 32
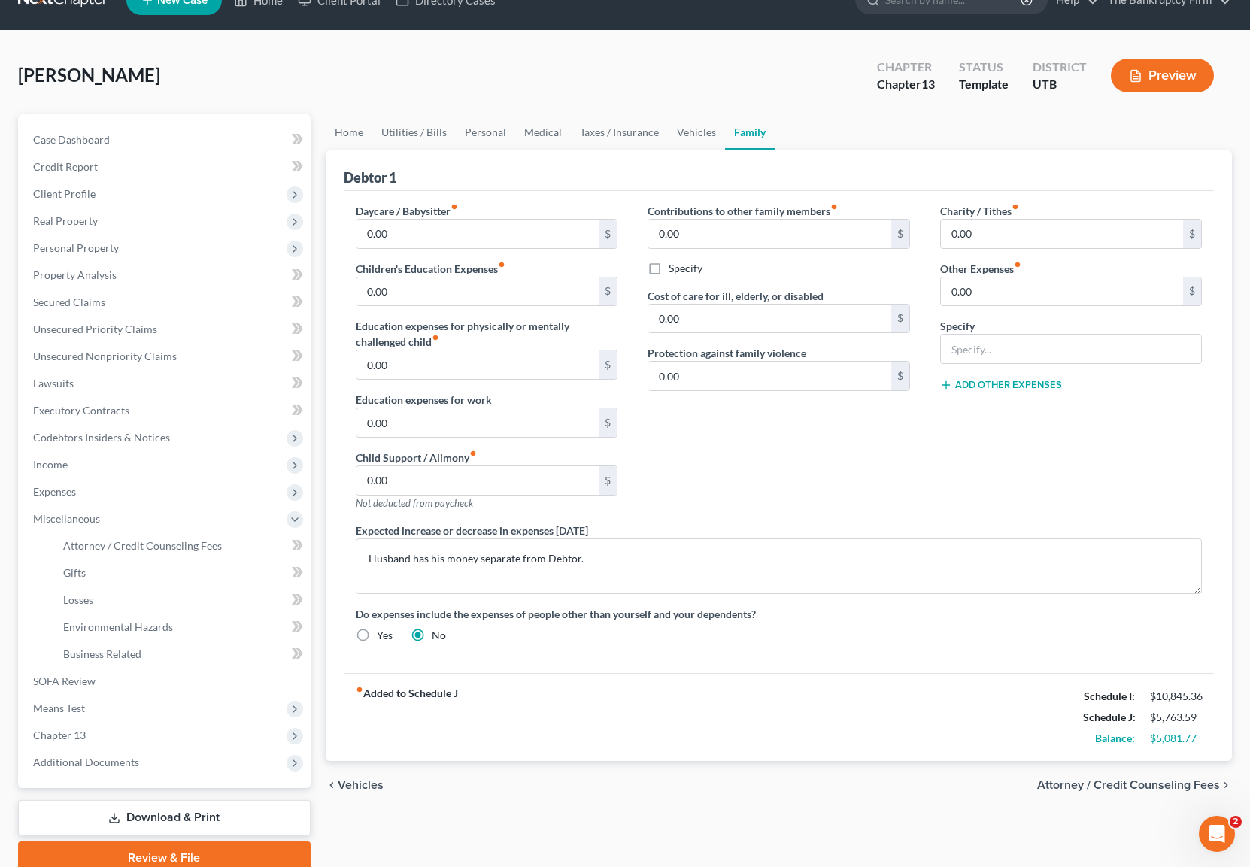
select select "0"
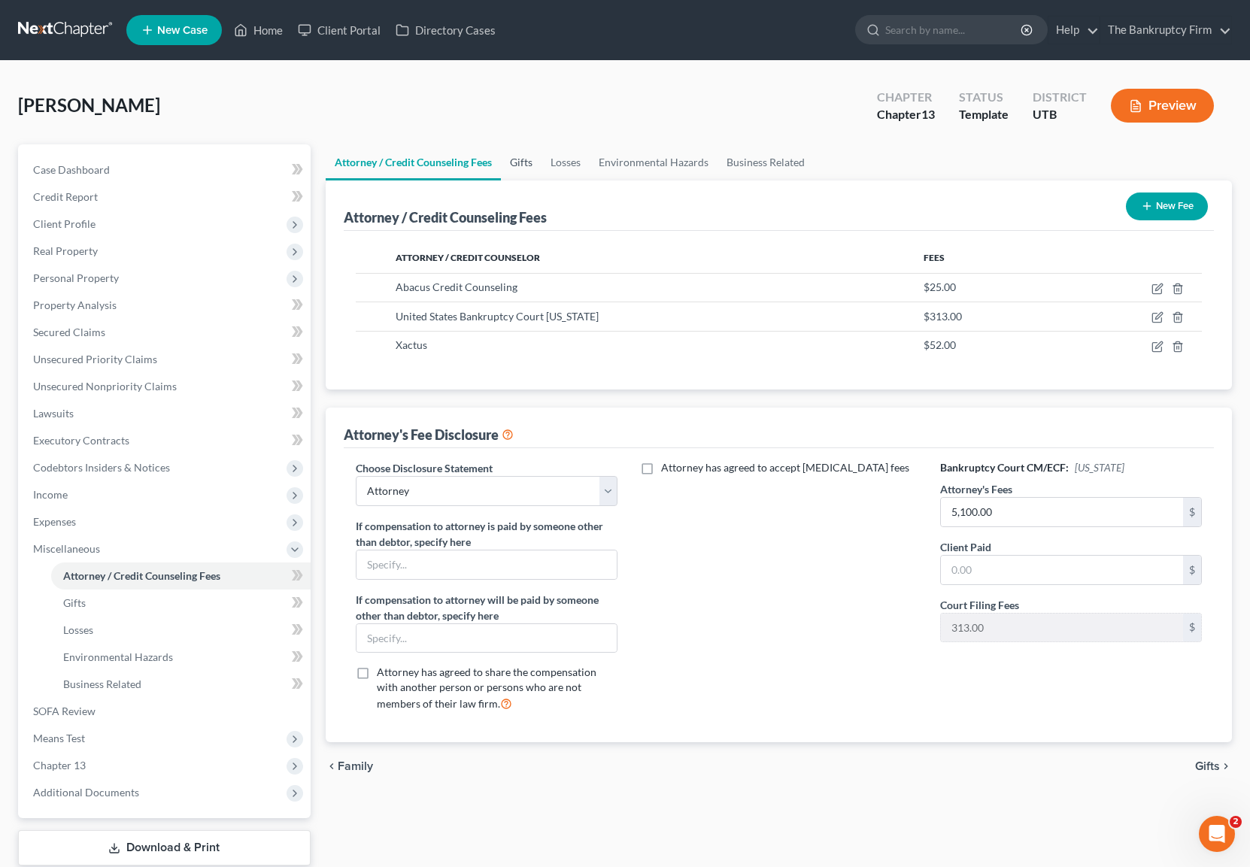
click at [521, 156] on link "Gifts" at bounding box center [521, 162] width 41 height 36
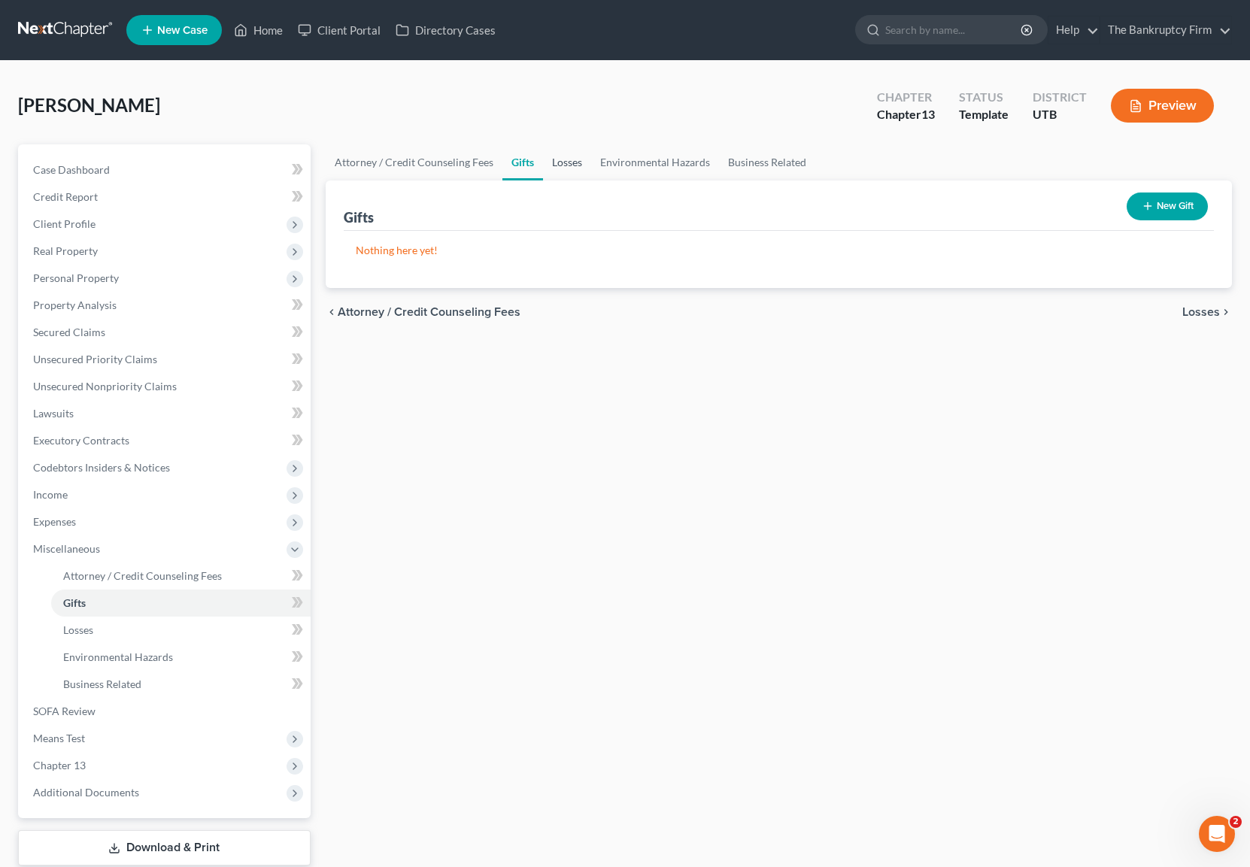
click at [576, 159] on link "Losses" at bounding box center [567, 162] width 48 height 36
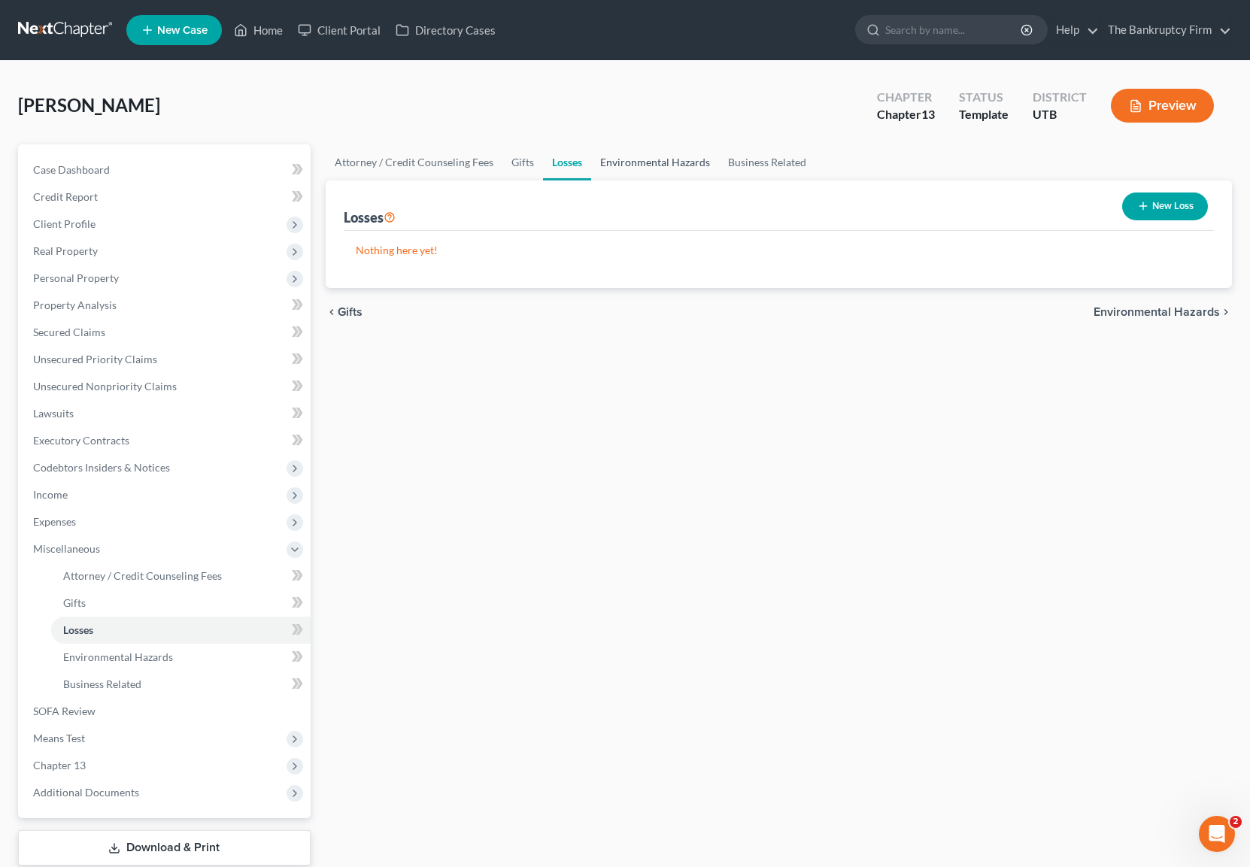
click at [667, 157] on link "Environmental Hazards" at bounding box center [655, 162] width 128 height 36
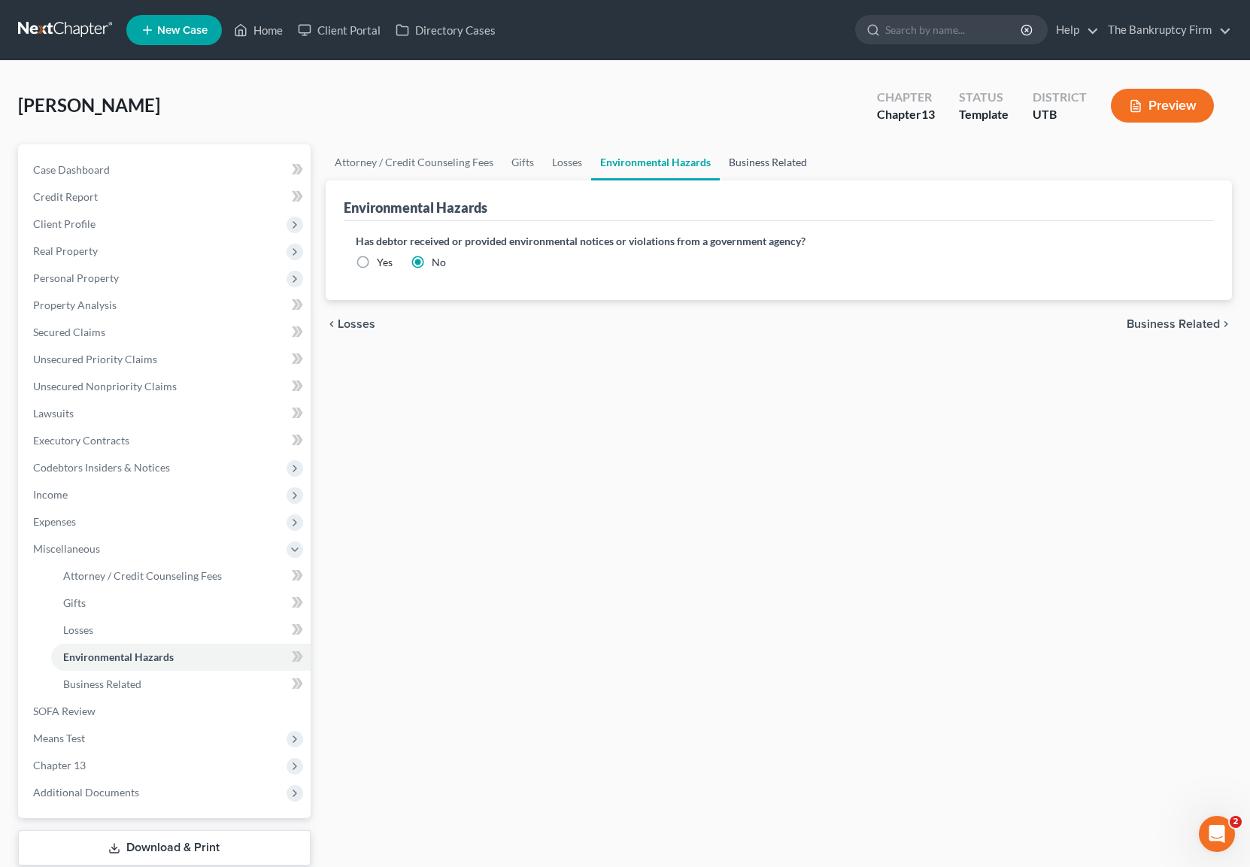
click at [777, 163] on link "Business Related" at bounding box center [768, 162] width 96 height 36
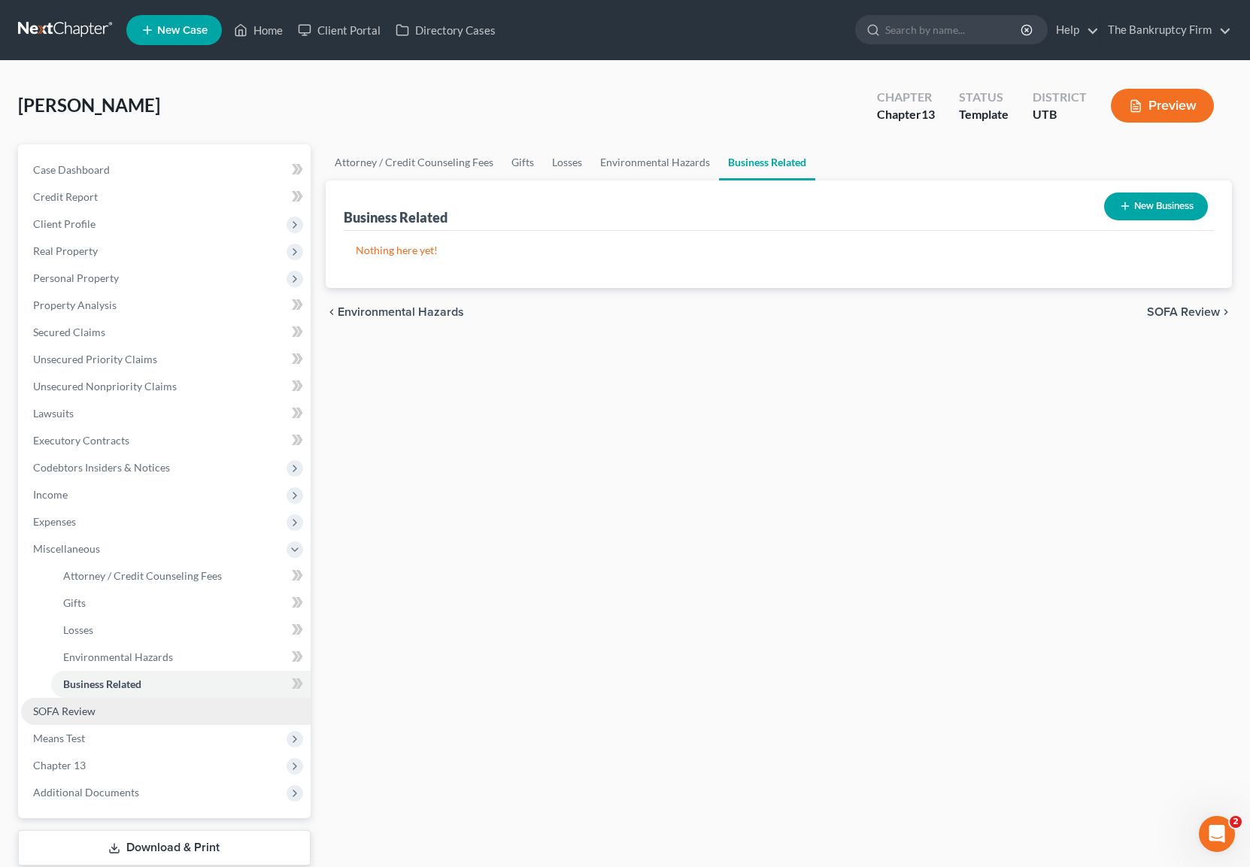
click at [131, 717] on link "SOFA Review" at bounding box center [166, 711] width 290 height 27
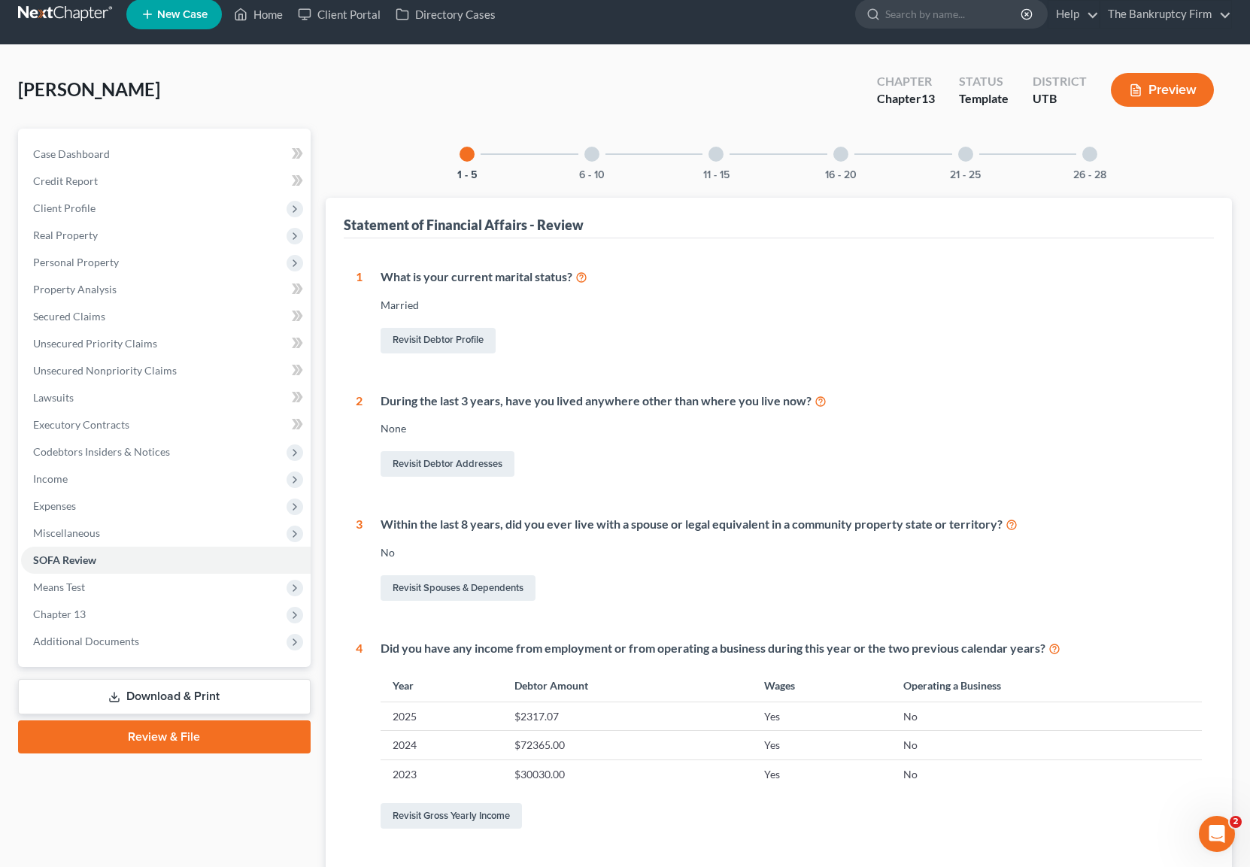
scroll to position [8, 0]
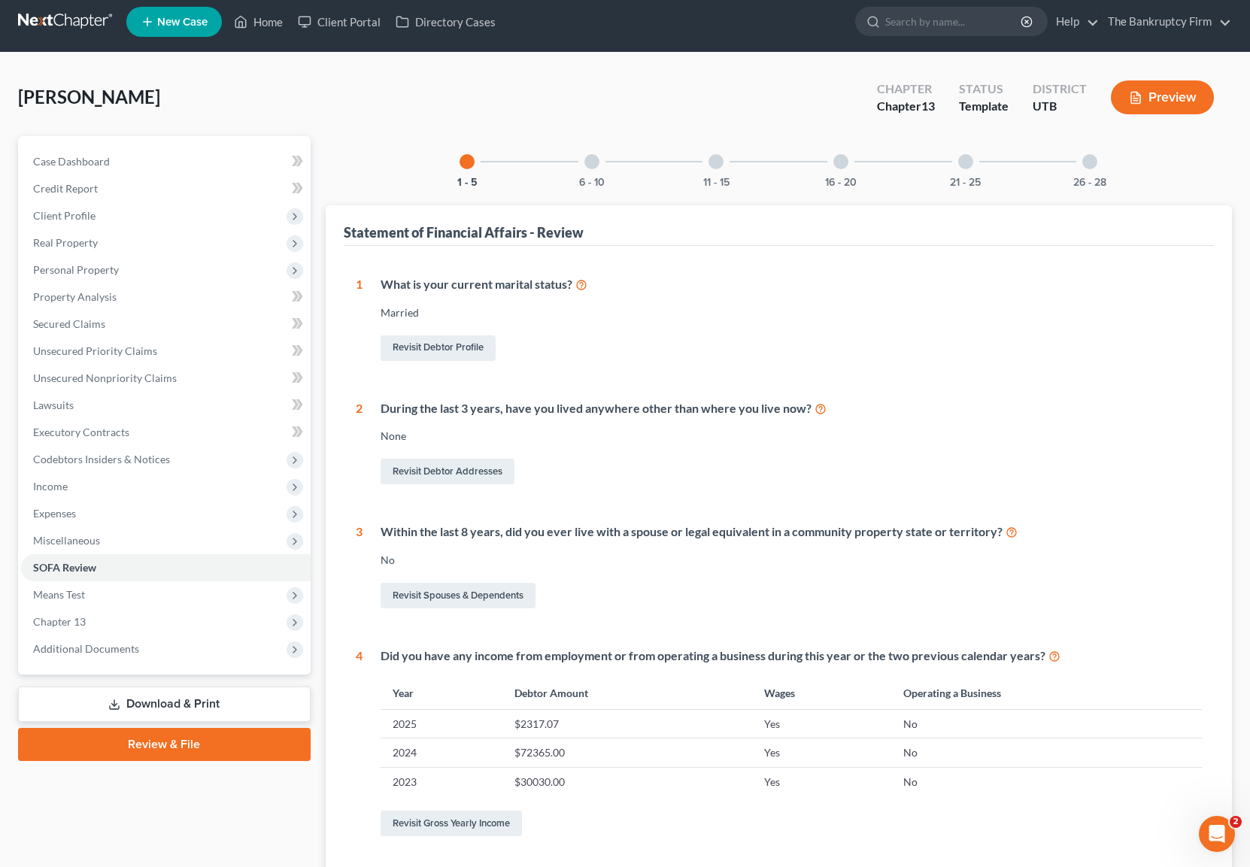
click at [597, 158] on div at bounding box center [592, 161] width 15 height 15
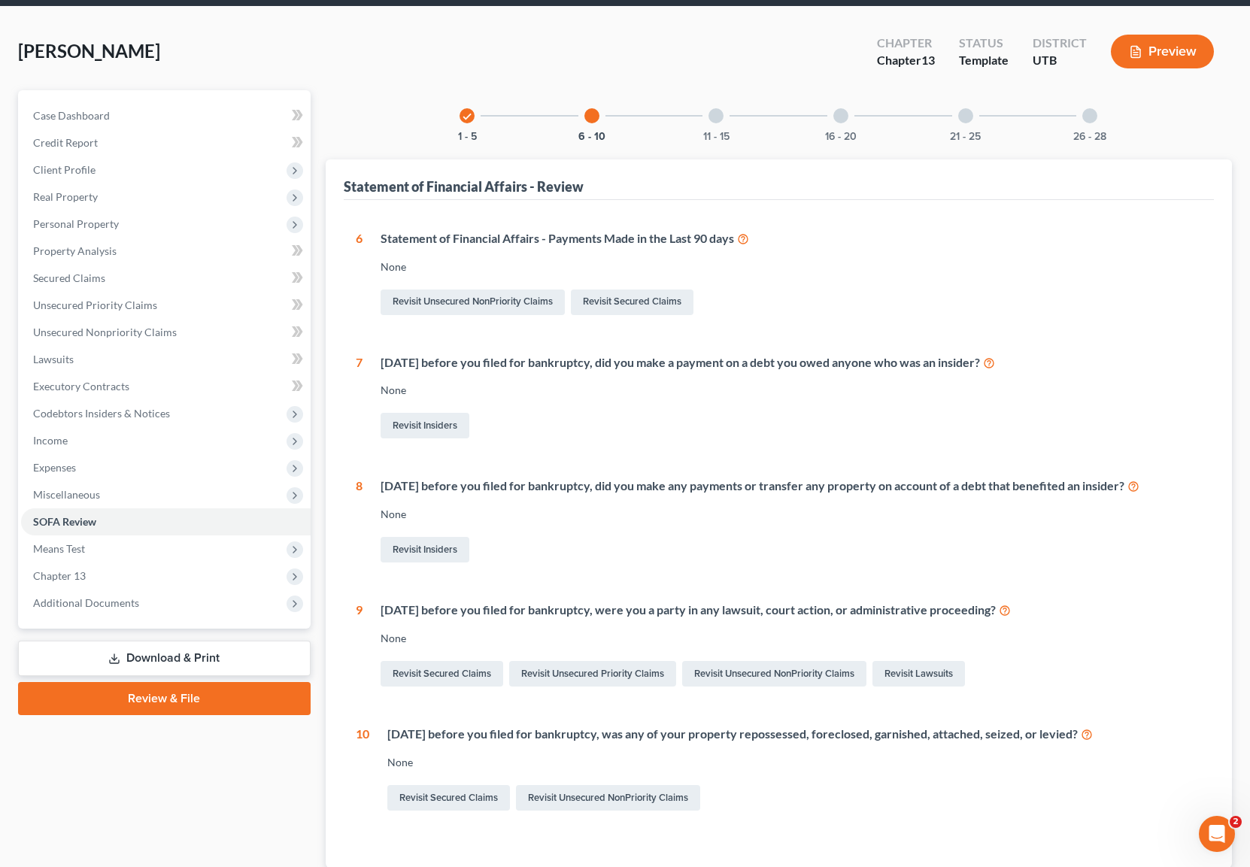
scroll to position [53, 0]
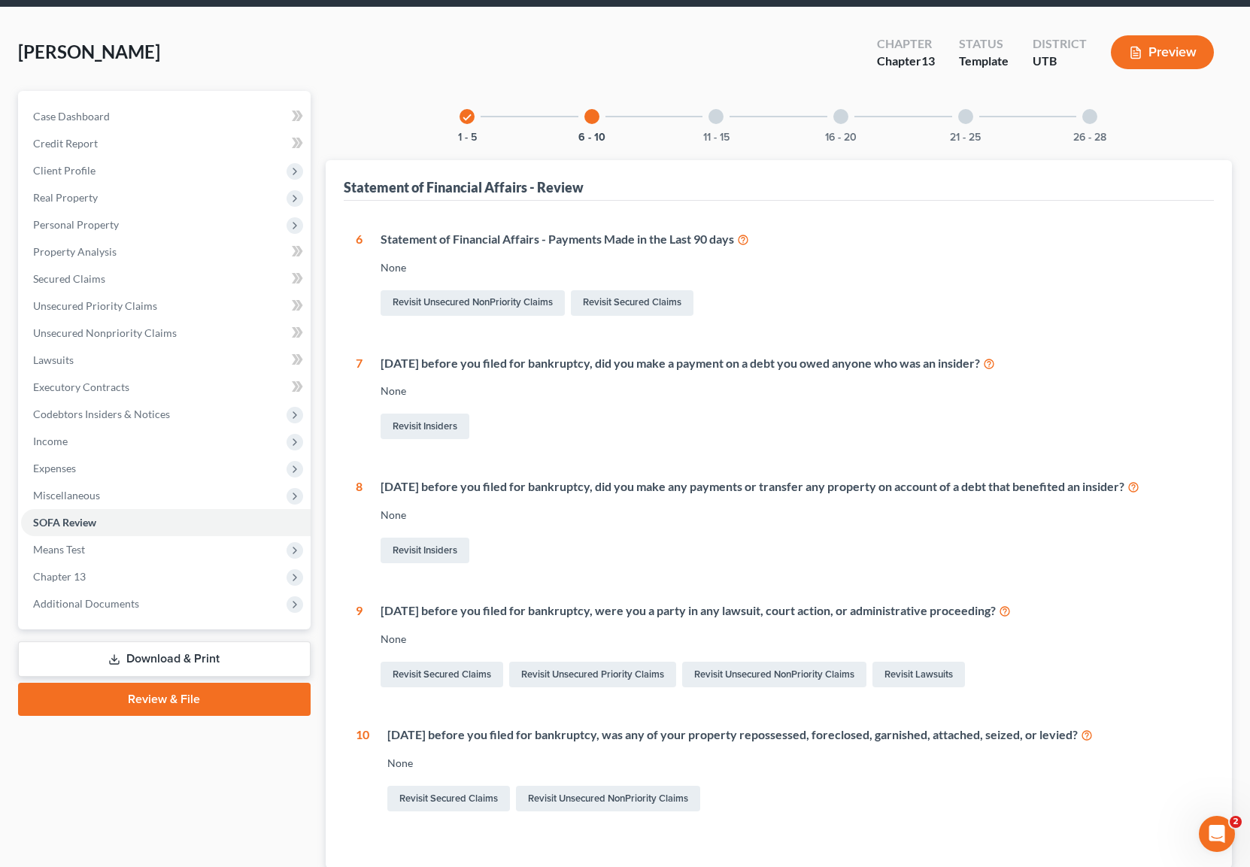
click at [713, 109] on div at bounding box center [716, 116] width 15 height 15
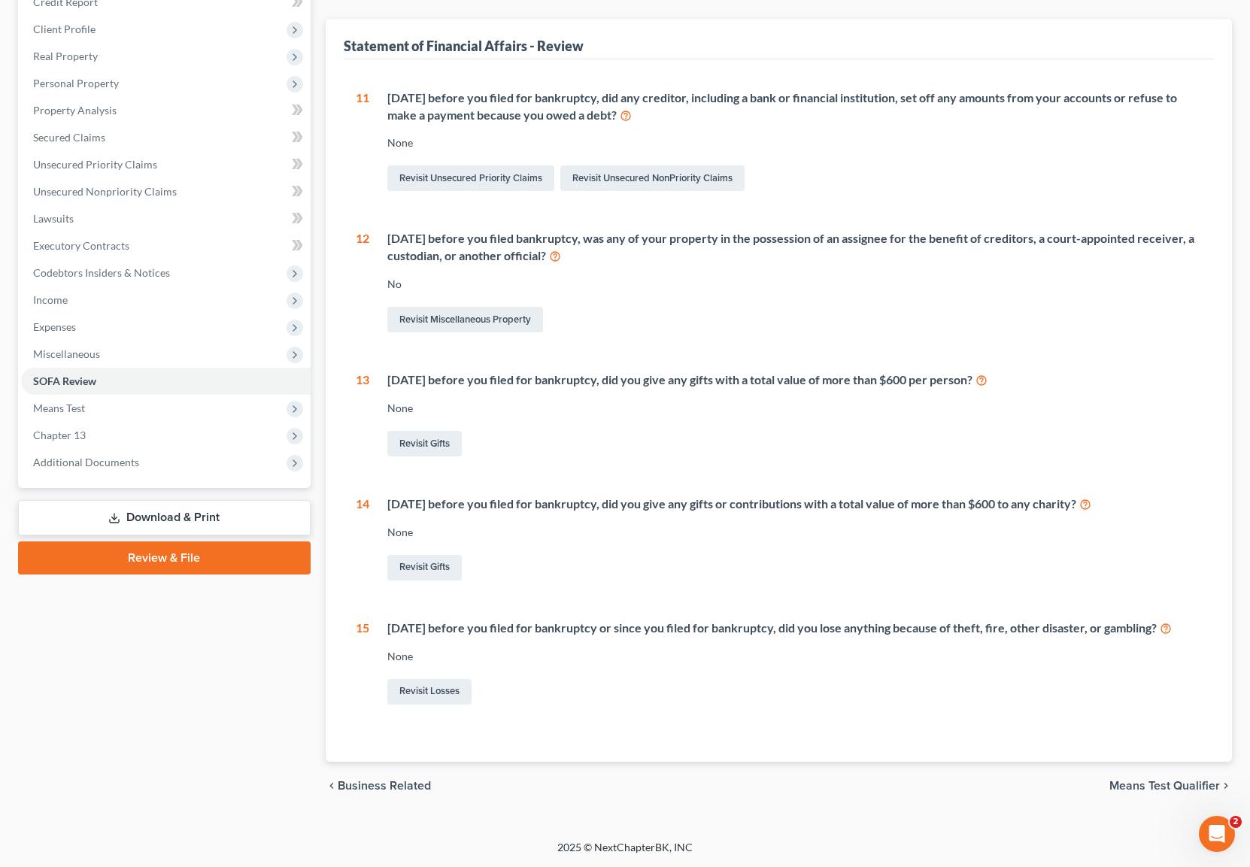
scroll to position [0, 0]
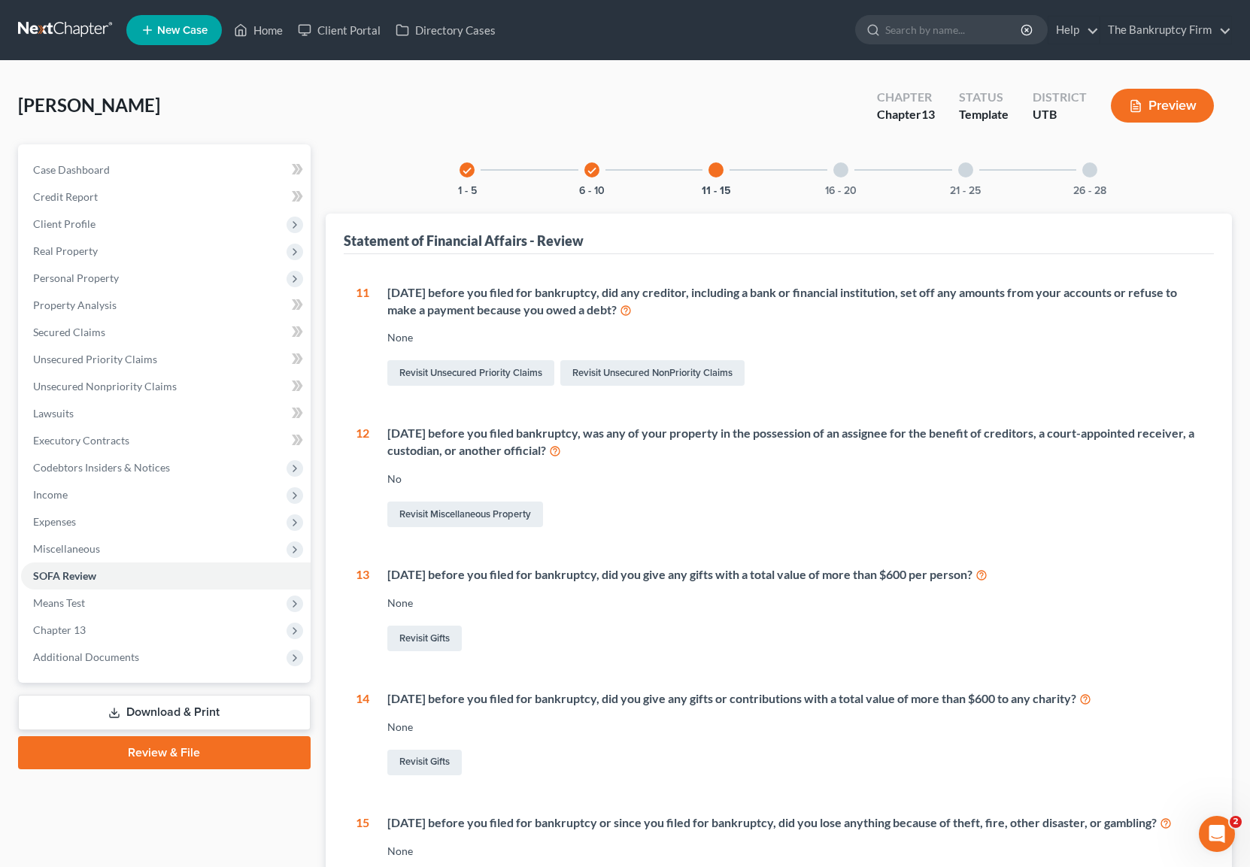
click at [846, 172] on div at bounding box center [841, 170] width 15 height 15
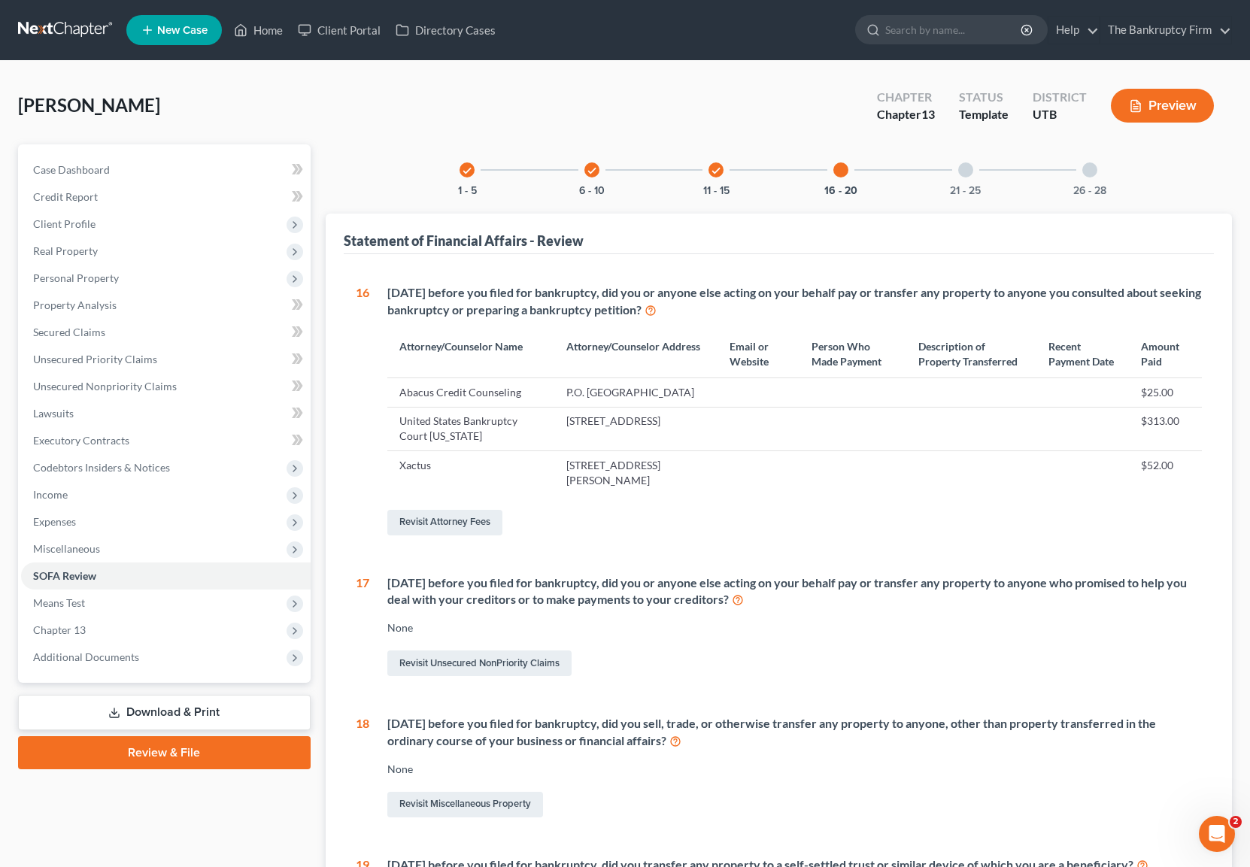
click at [968, 166] on div at bounding box center [965, 170] width 15 height 15
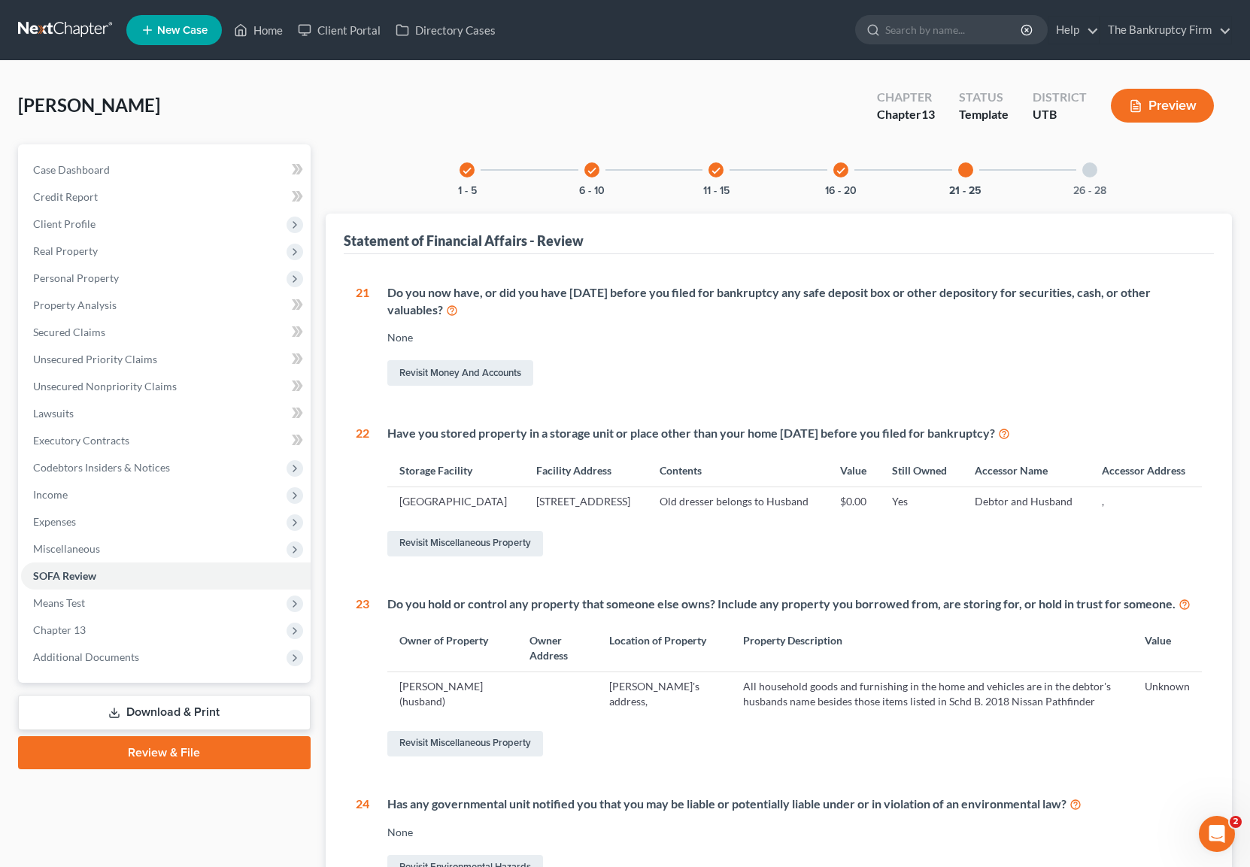
click at [1094, 169] on div at bounding box center [1090, 170] width 15 height 15
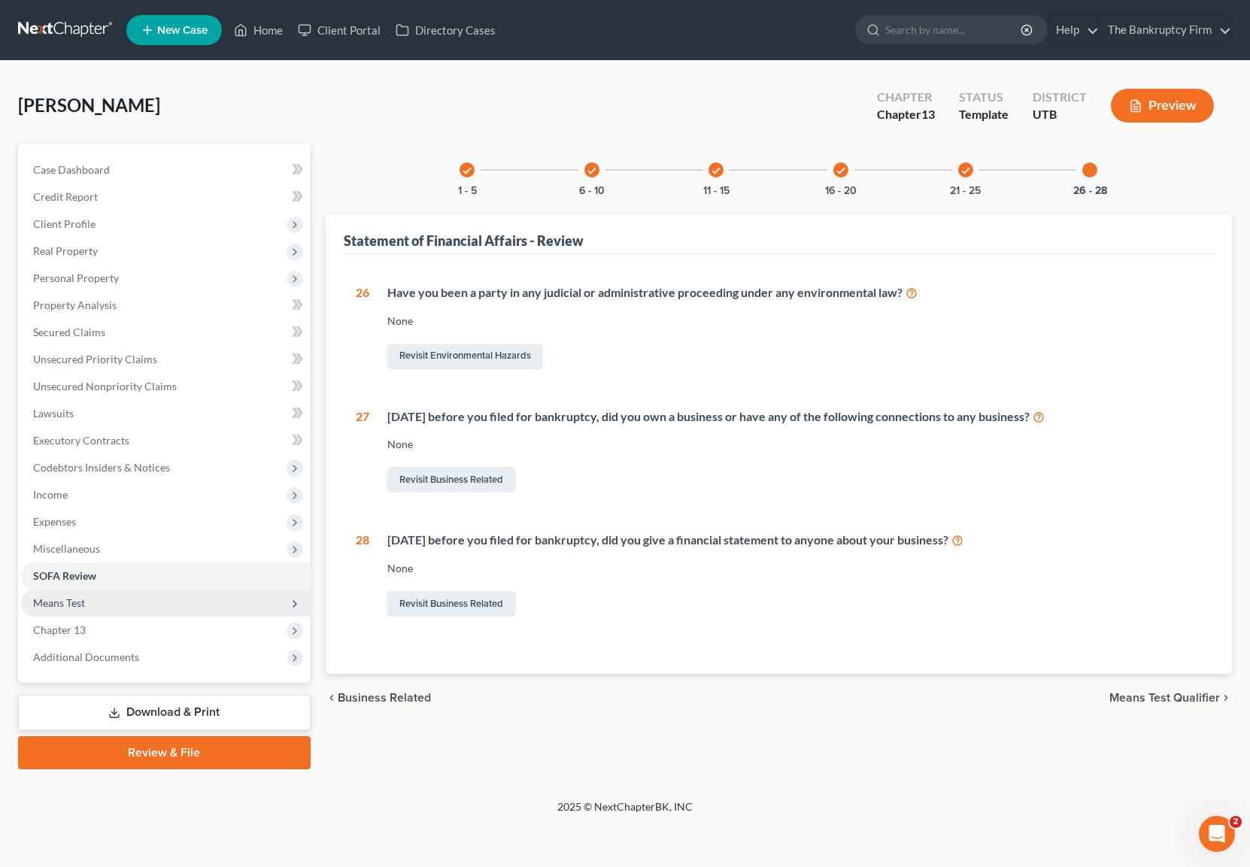
click at [106, 599] on span "Means Test" at bounding box center [166, 603] width 290 height 27
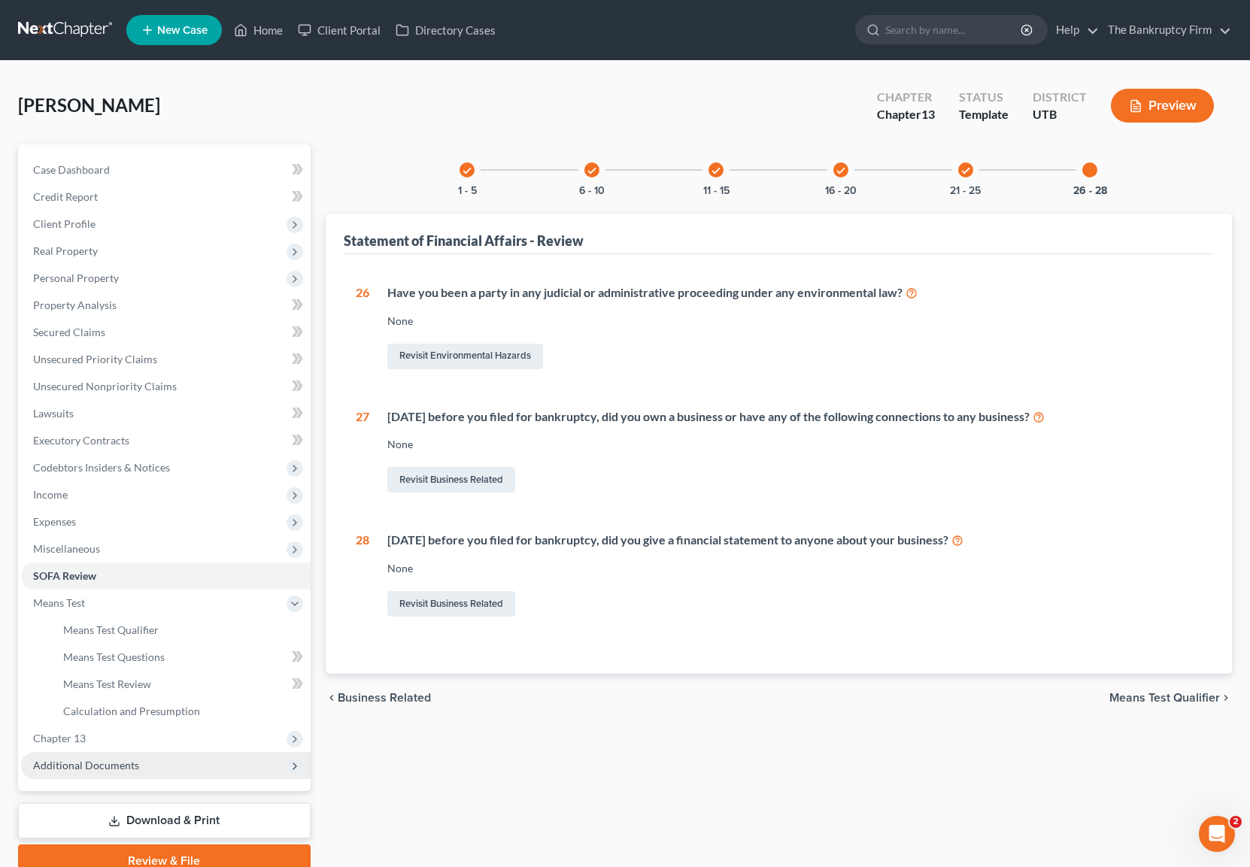
click at [138, 763] on span "Additional Documents" at bounding box center [166, 765] width 290 height 27
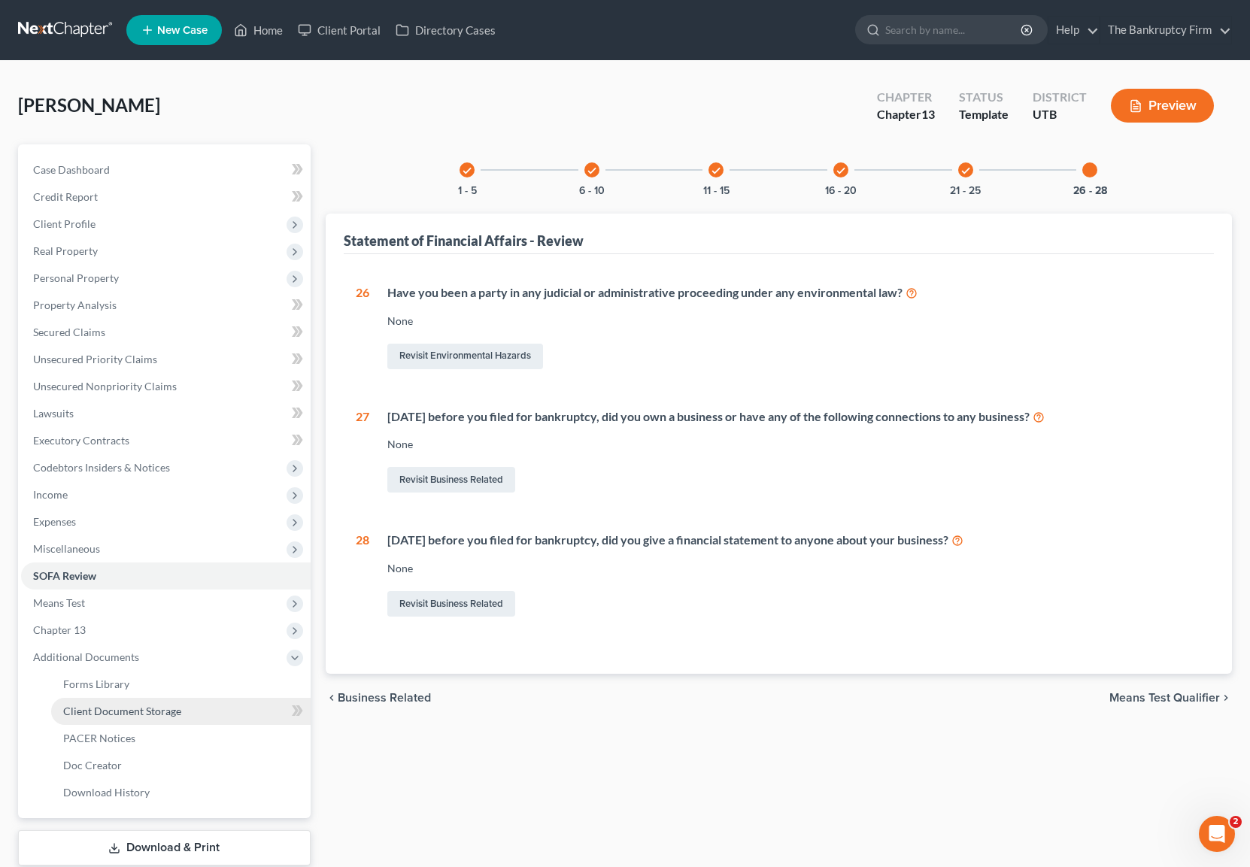
click at [150, 715] on span "Client Document Storage" at bounding box center [122, 711] width 118 height 13
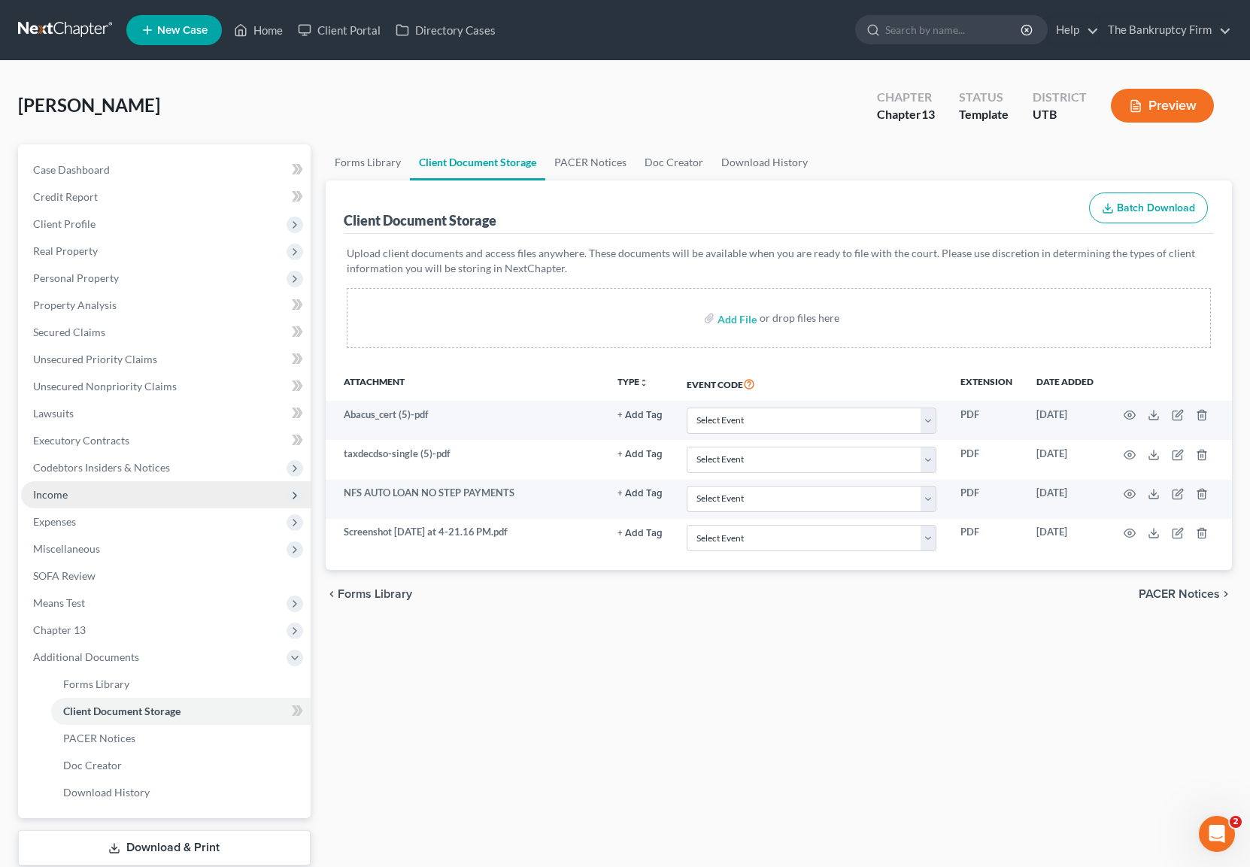
click at [105, 489] on span "Income" at bounding box center [166, 494] width 290 height 27
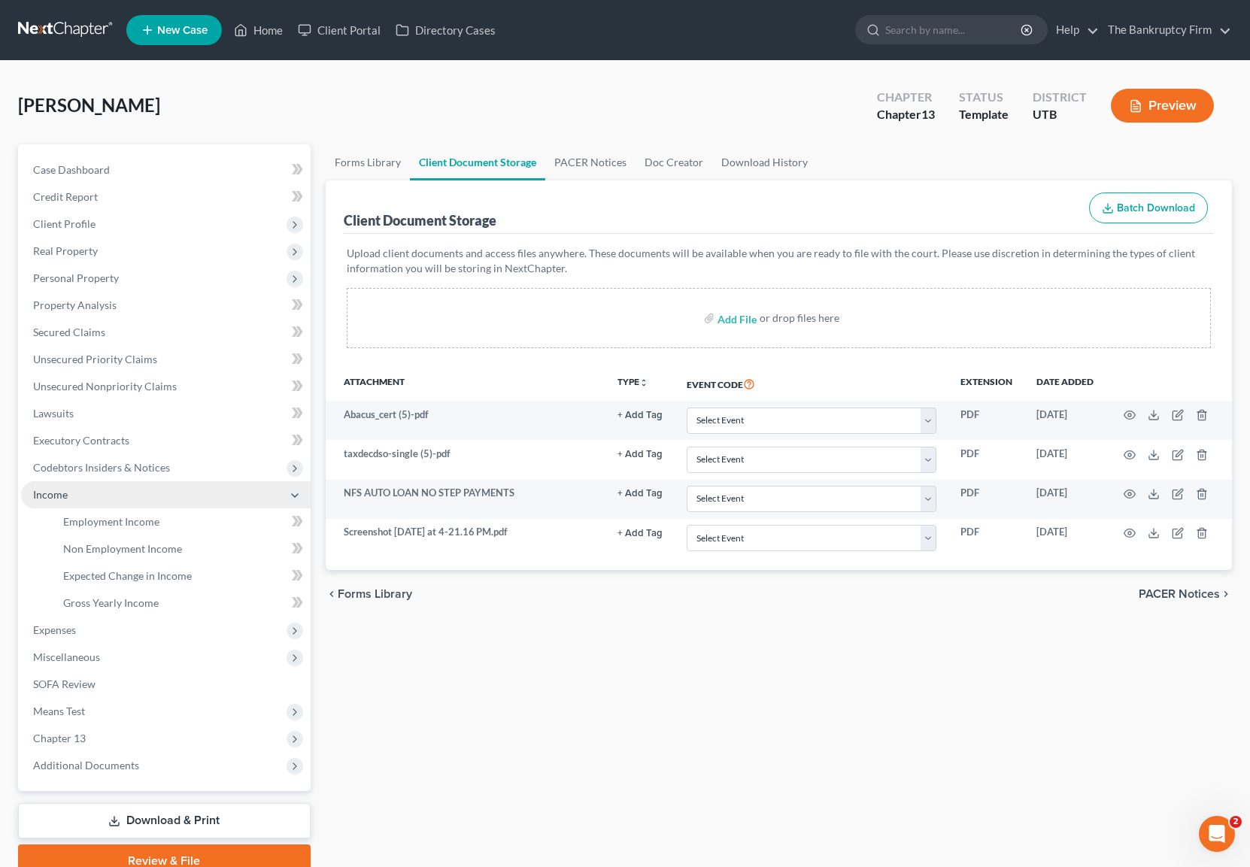
scroll to position [4, 0]
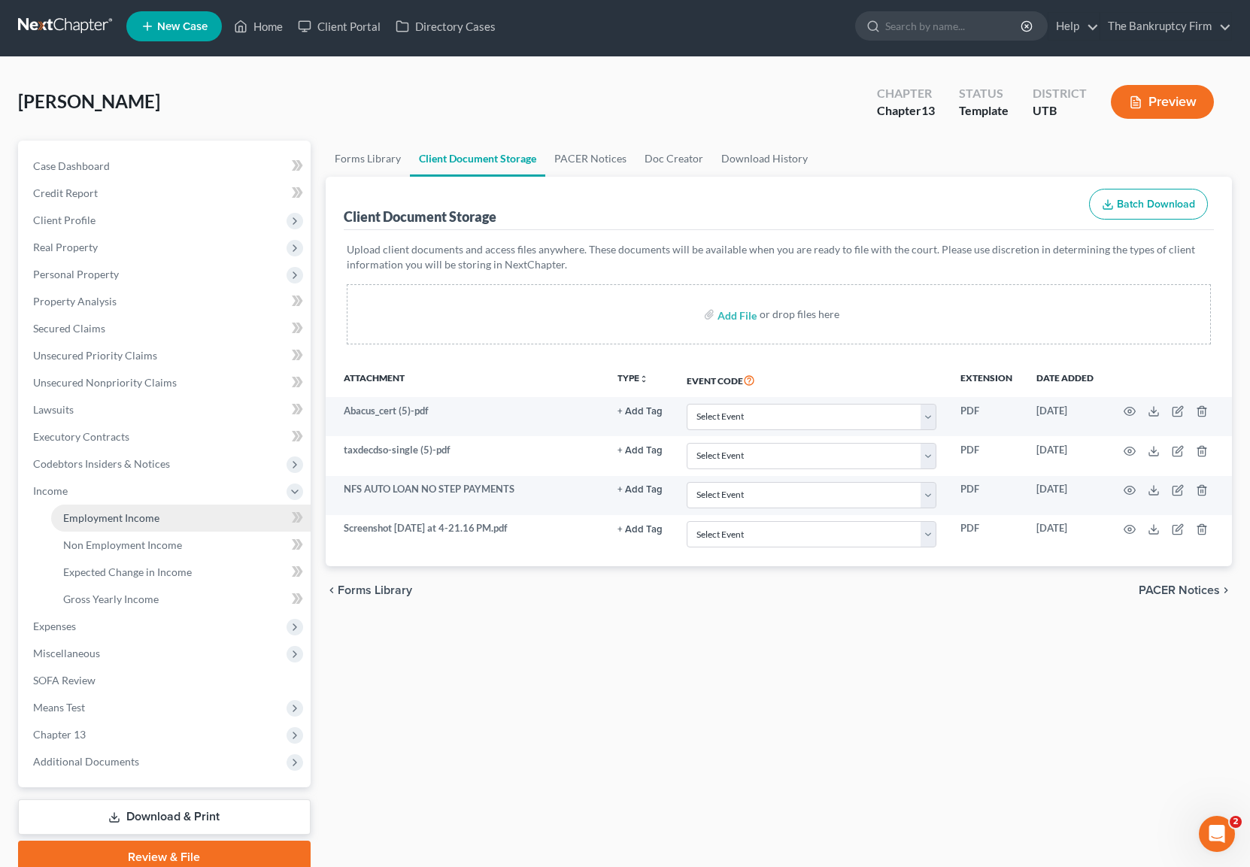
click at [109, 512] on span "Employment Income" at bounding box center [111, 518] width 96 height 13
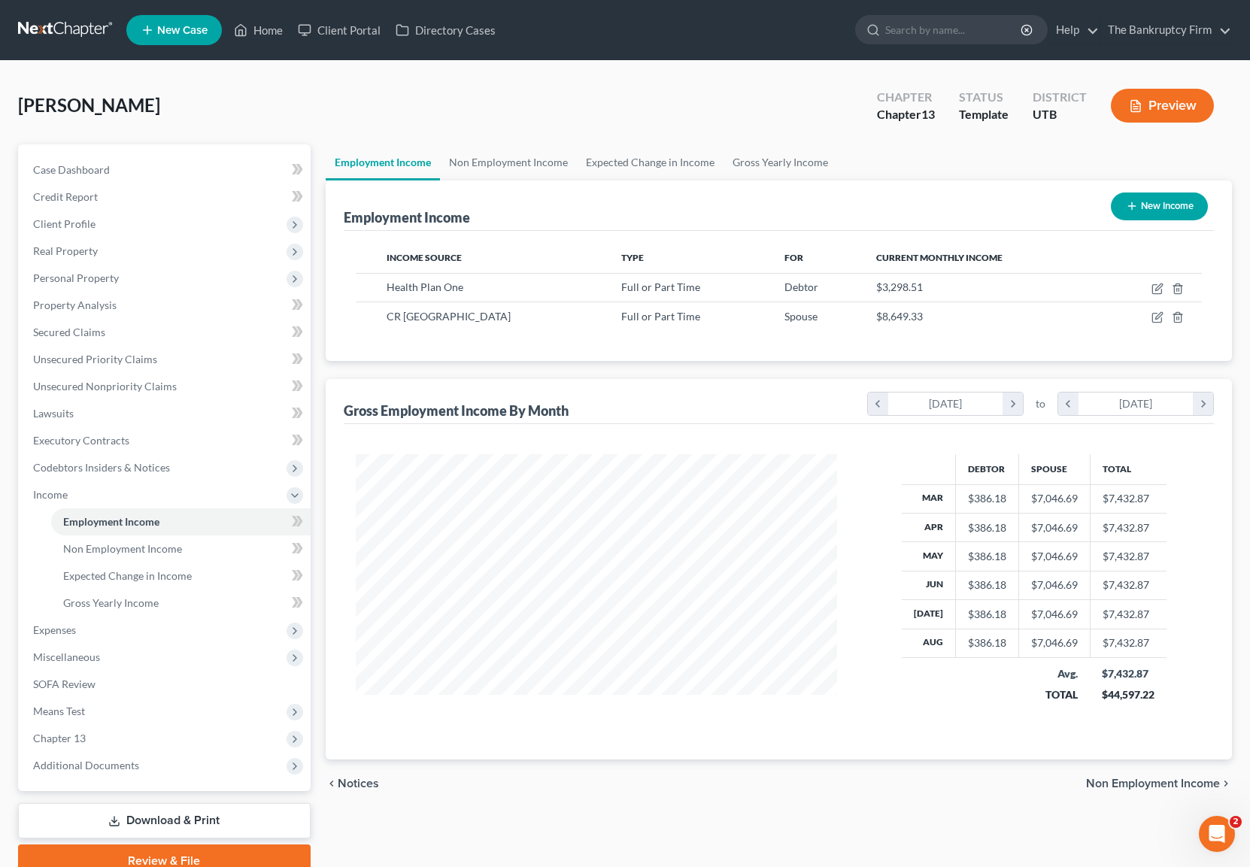
scroll to position [270, 512]
click at [107, 304] on span "Property Analysis" at bounding box center [75, 305] width 84 height 13
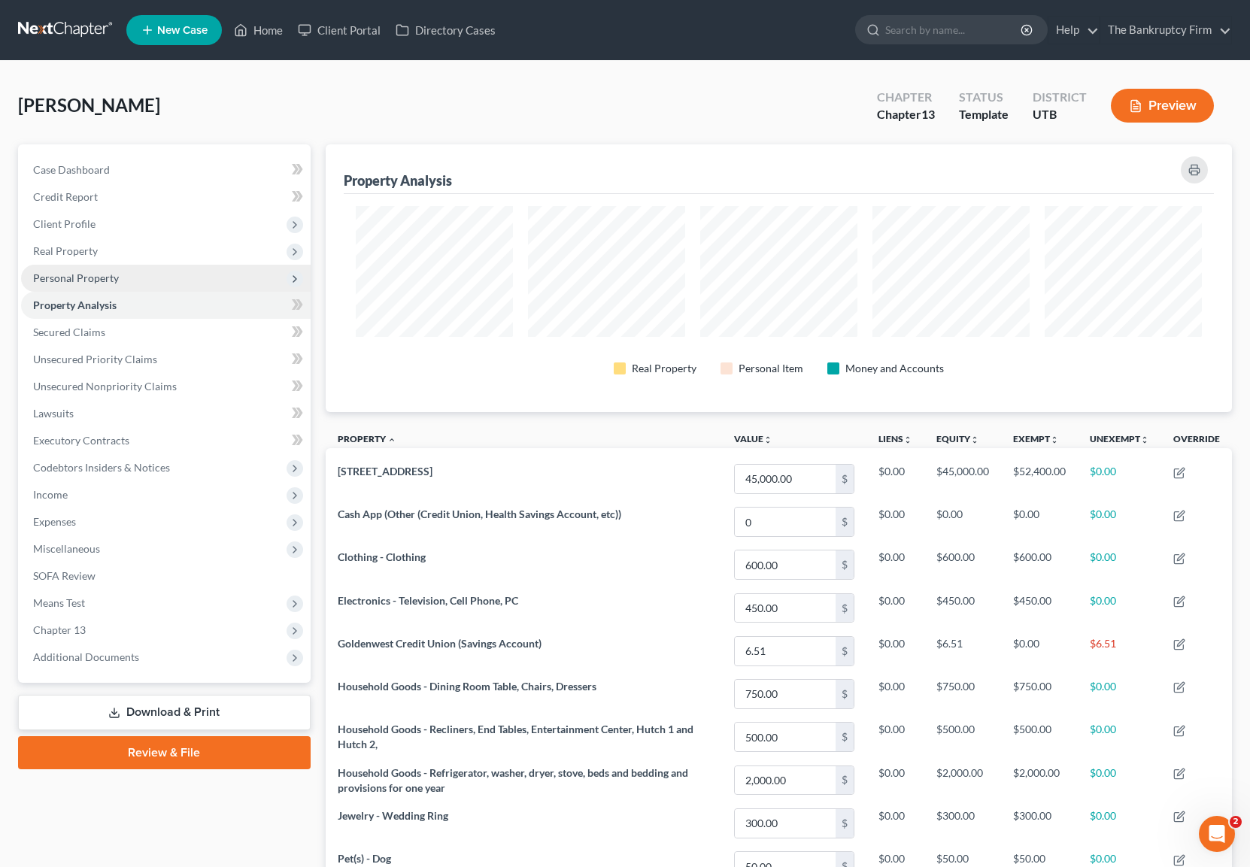
scroll to position [268, 907]
click at [101, 272] on span "Personal Property" at bounding box center [76, 278] width 86 height 13
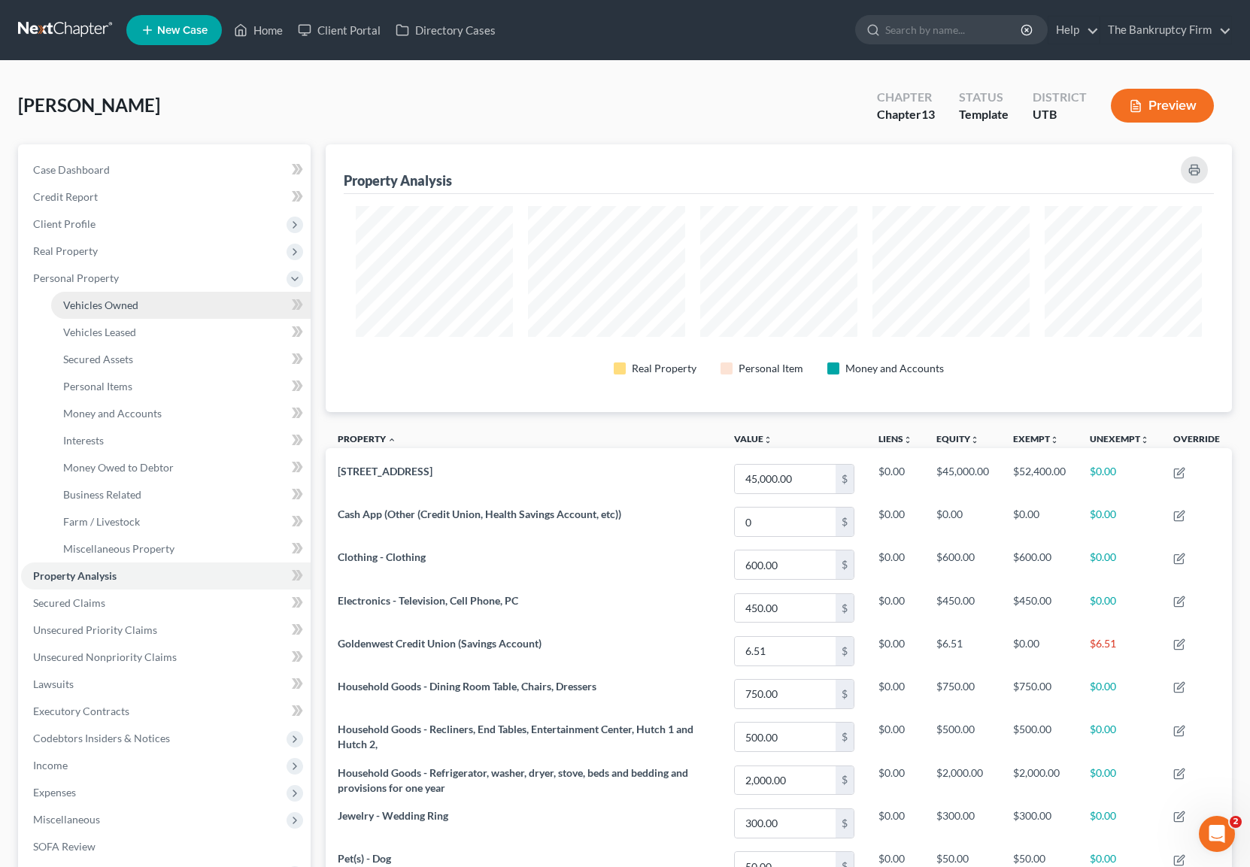
click at [127, 308] on span "Vehicles Owned" at bounding box center [100, 305] width 75 height 13
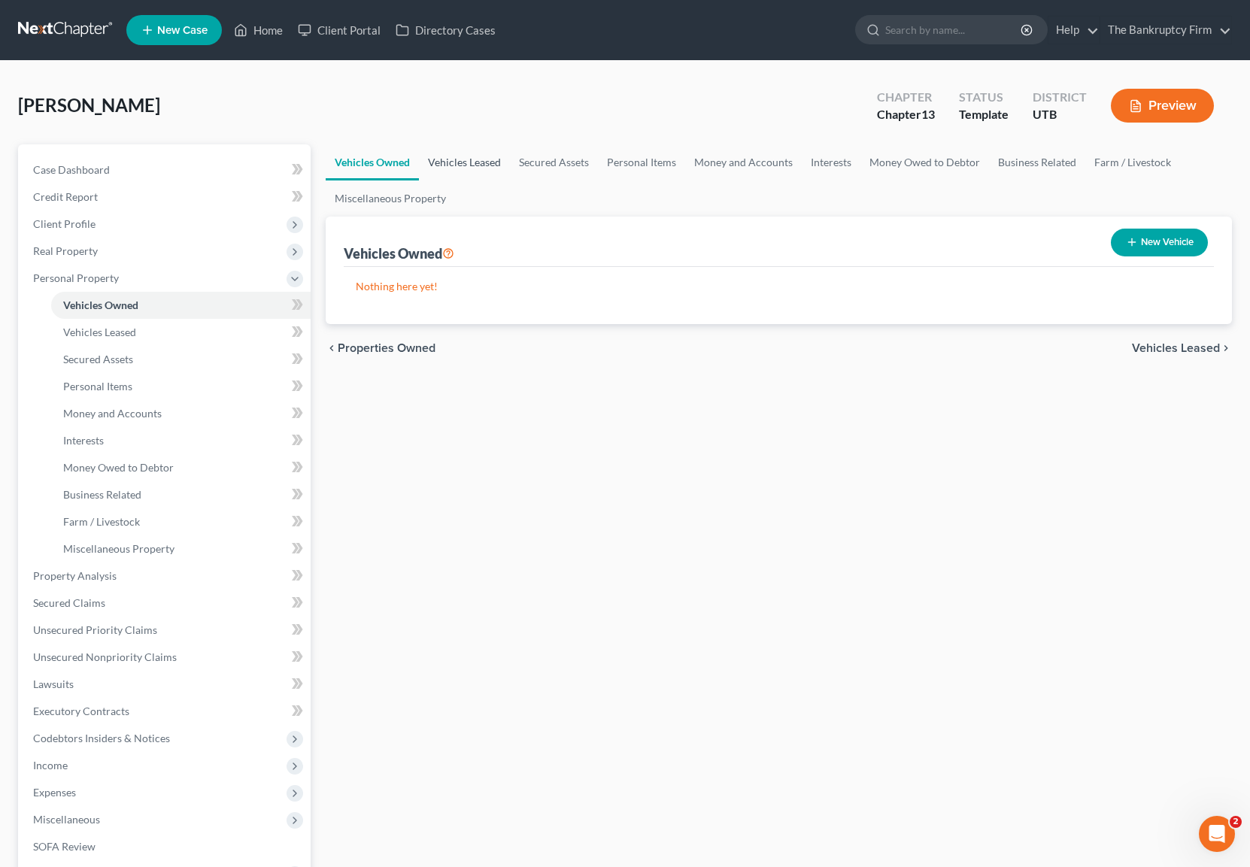
click at [468, 161] on link "Vehicles Leased" at bounding box center [464, 162] width 91 height 36
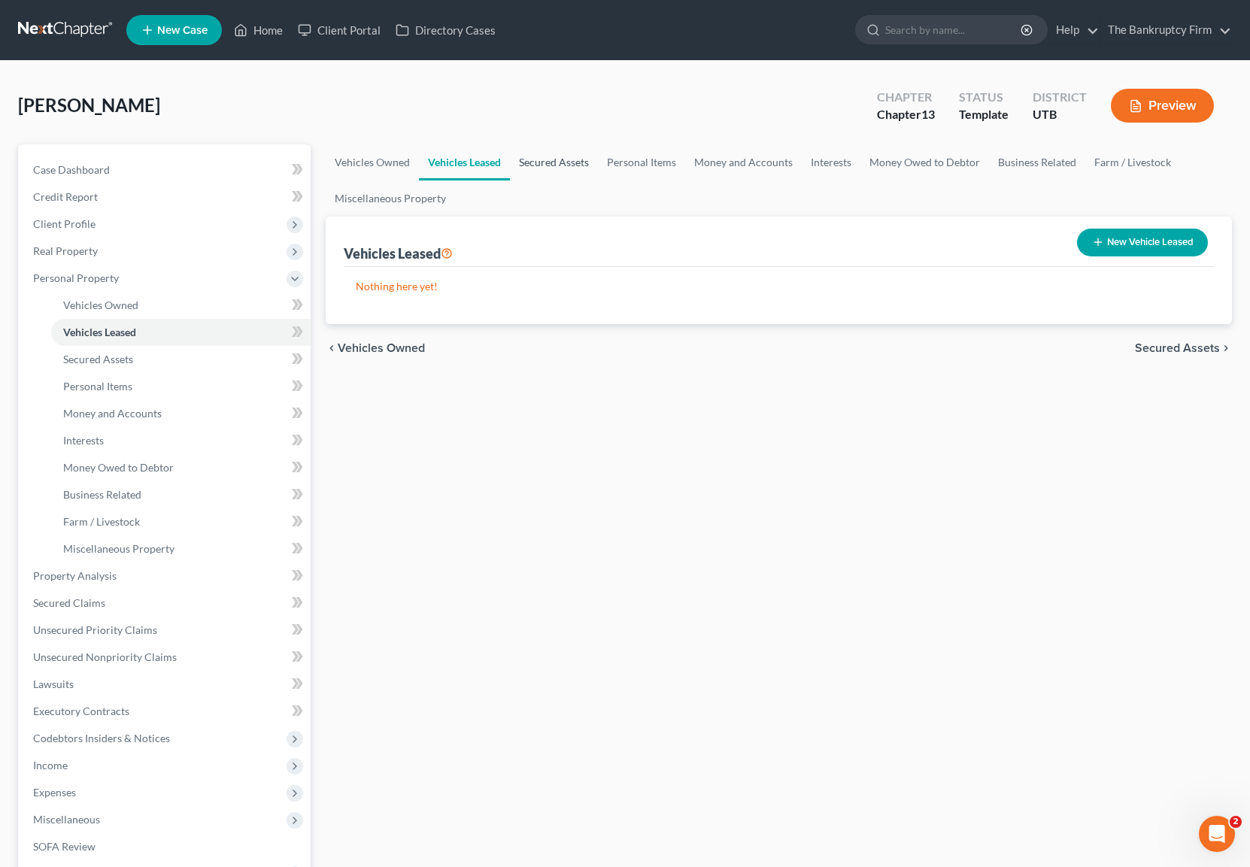
click at [567, 160] on link "Secured Assets" at bounding box center [554, 162] width 88 height 36
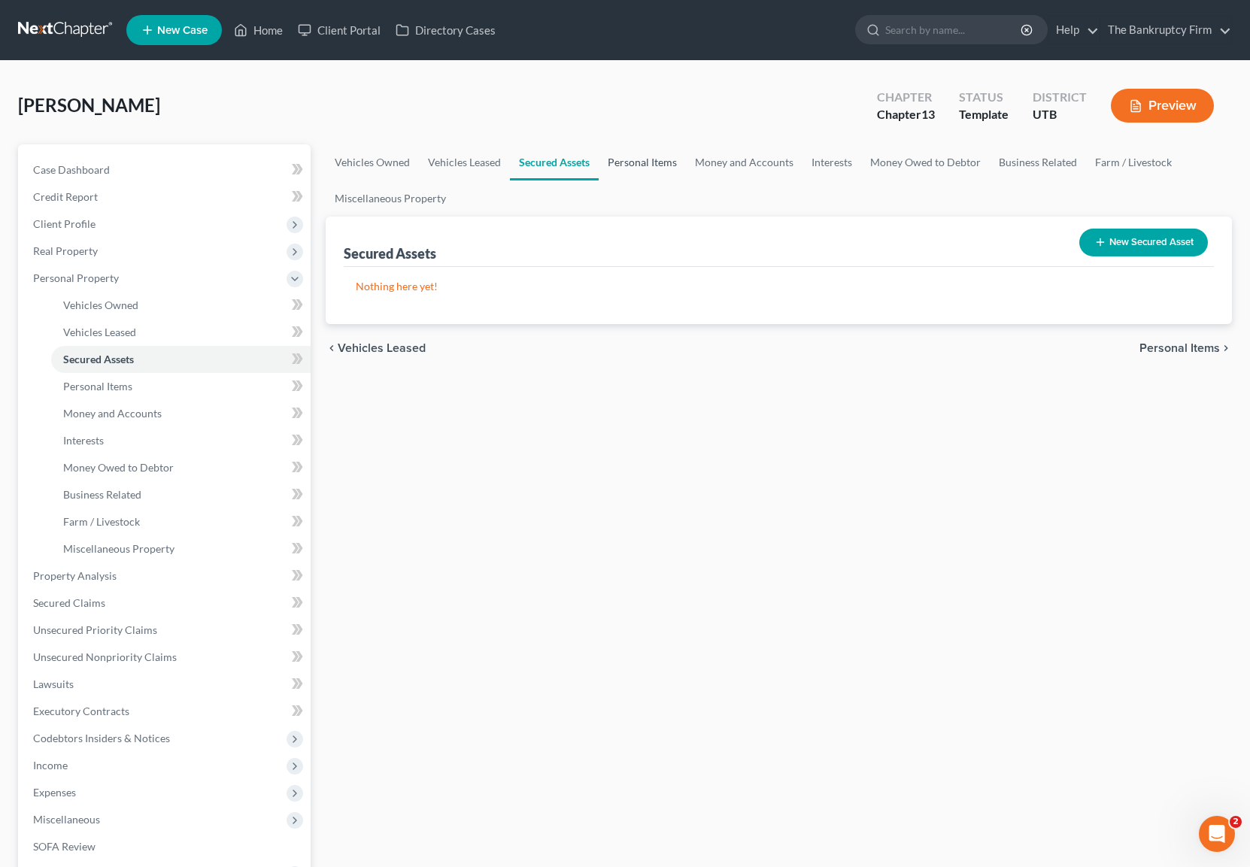
click at [649, 155] on link "Personal Items" at bounding box center [642, 162] width 87 height 36
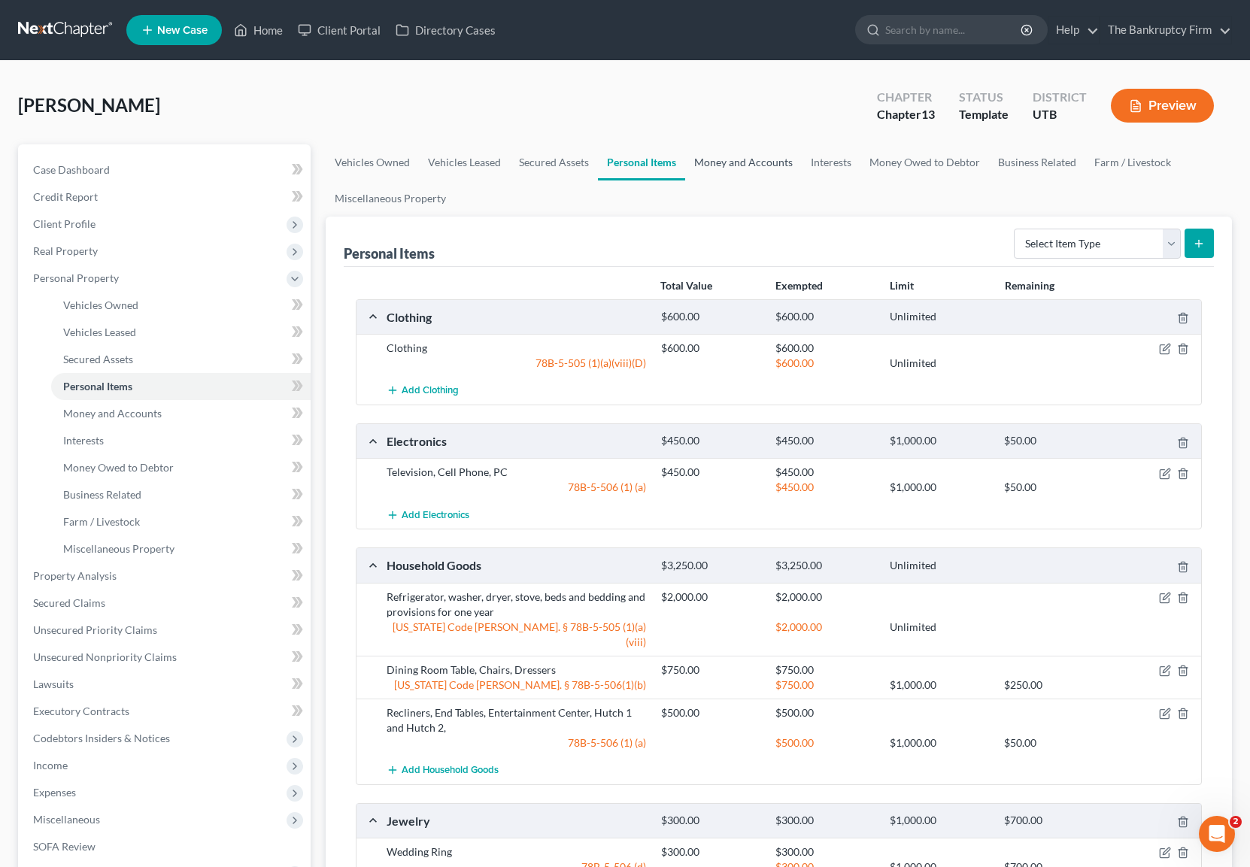
click at [743, 158] on link "Money and Accounts" at bounding box center [743, 162] width 117 height 36
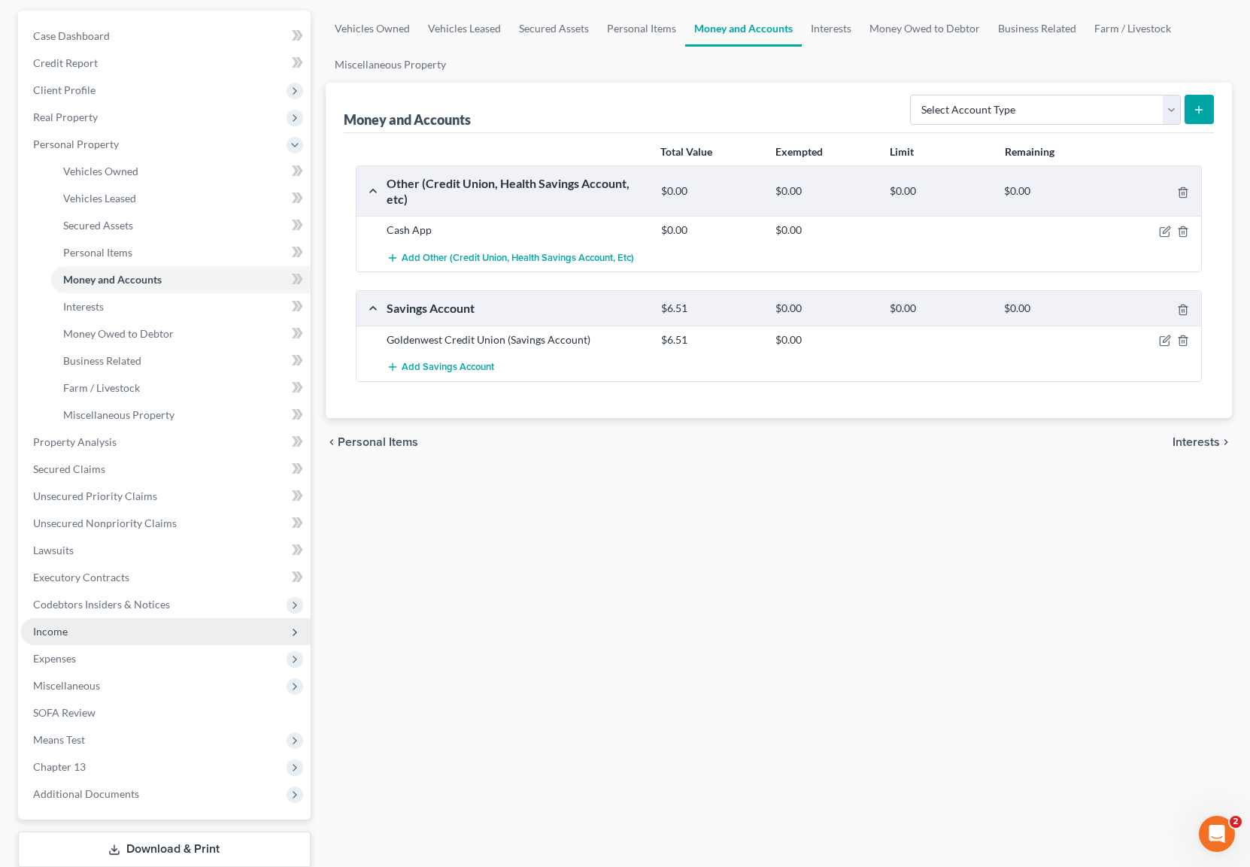
scroll to position [200, 0]
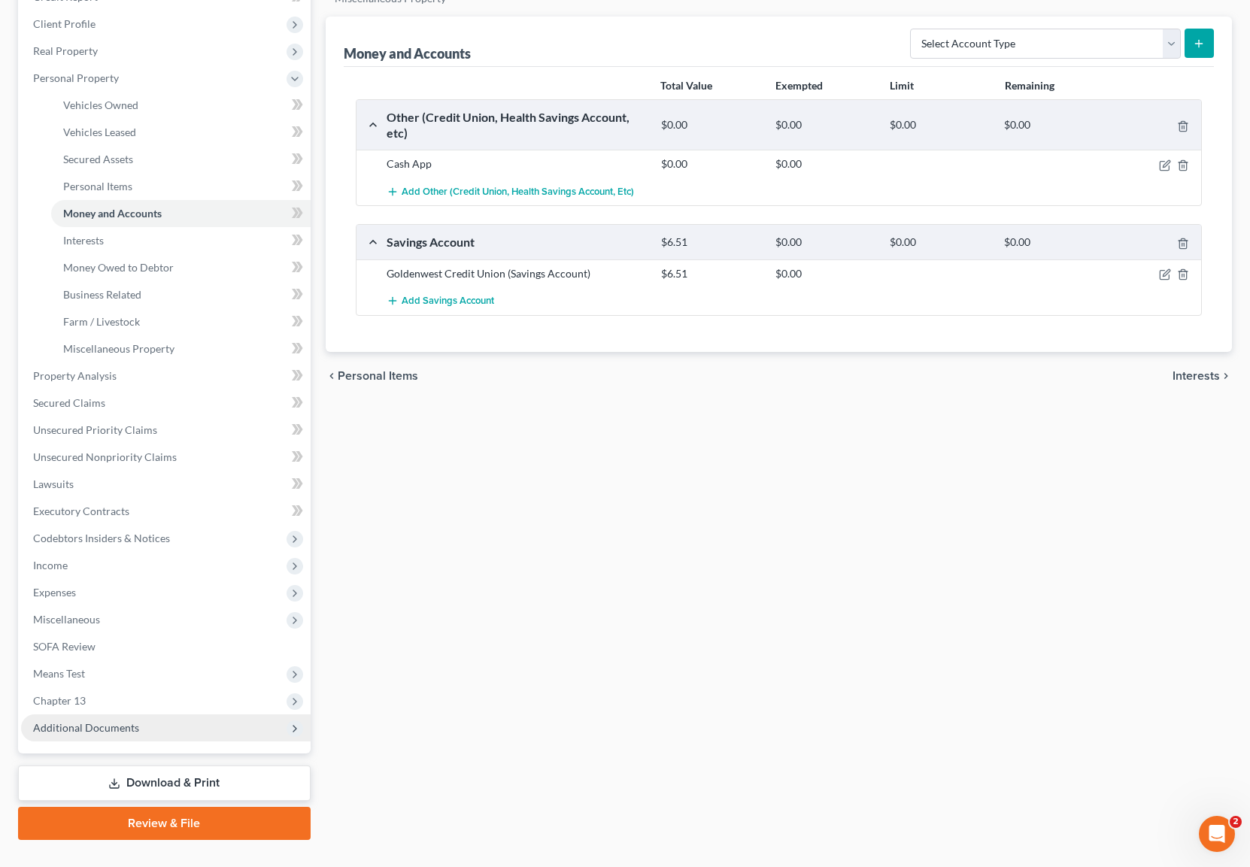
click at [133, 730] on span "Additional Documents" at bounding box center [86, 727] width 106 height 13
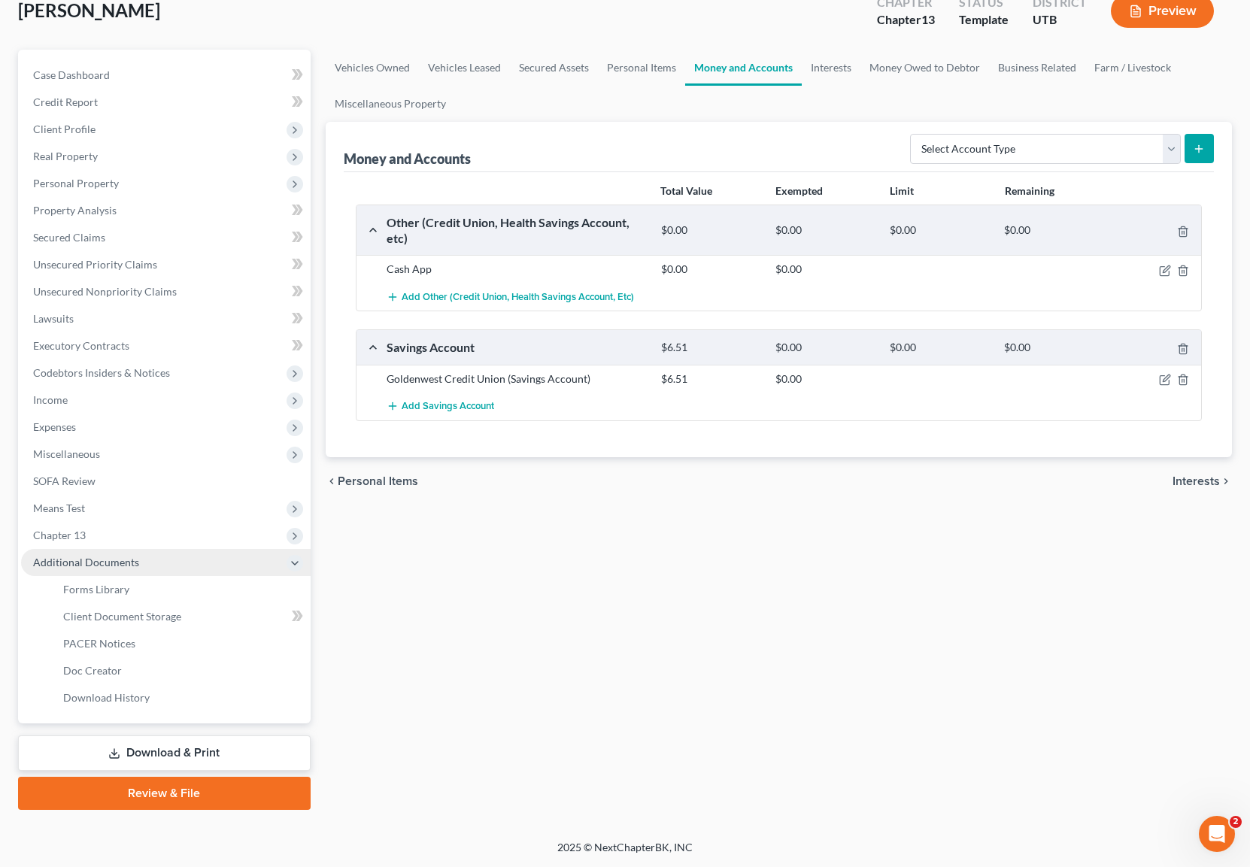
scroll to position [95, 0]
